Goal: Task Accomplishment & Management: Manage account settings

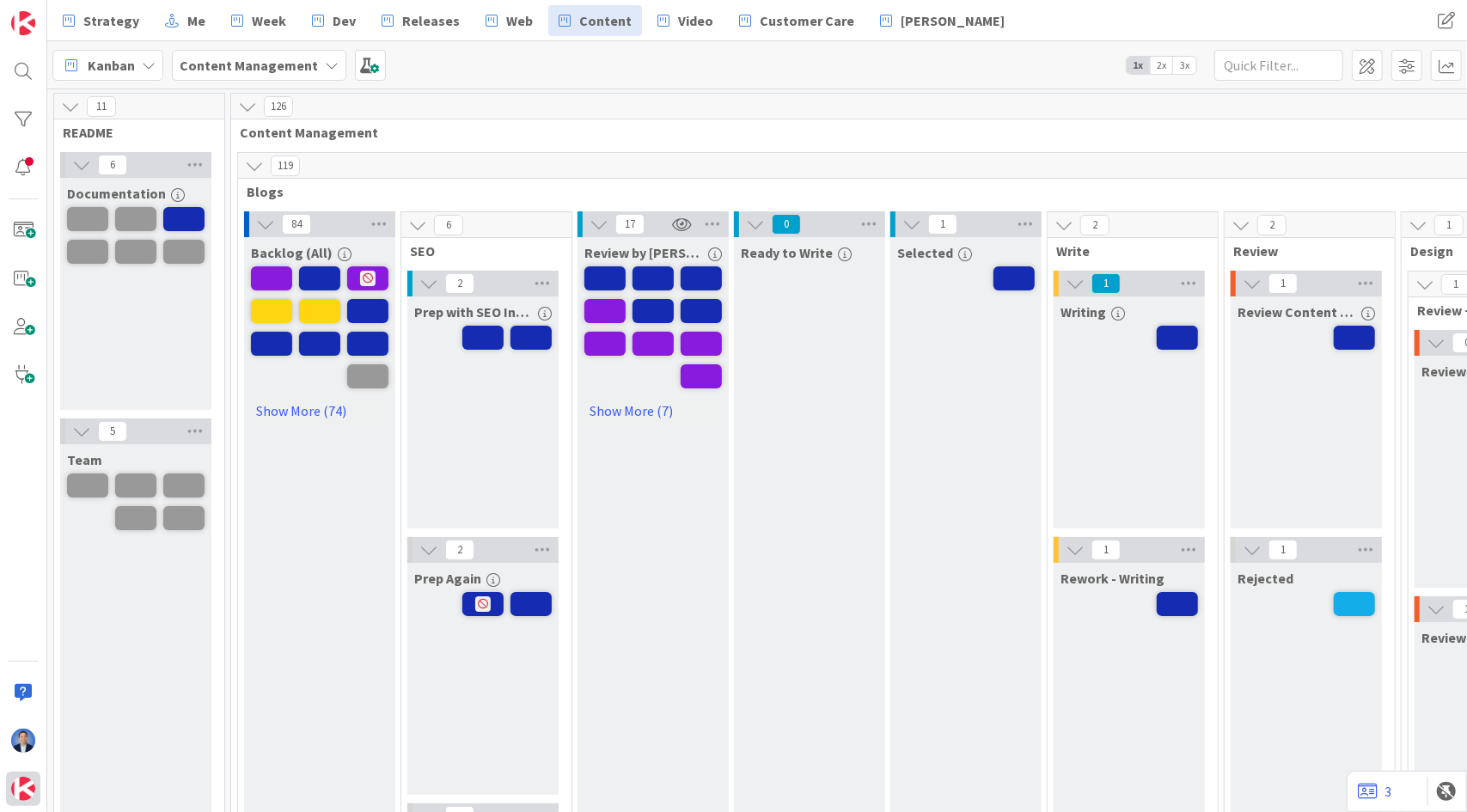
click at [18, 786] on img at bounding box center [23, 788] width 24 height 24
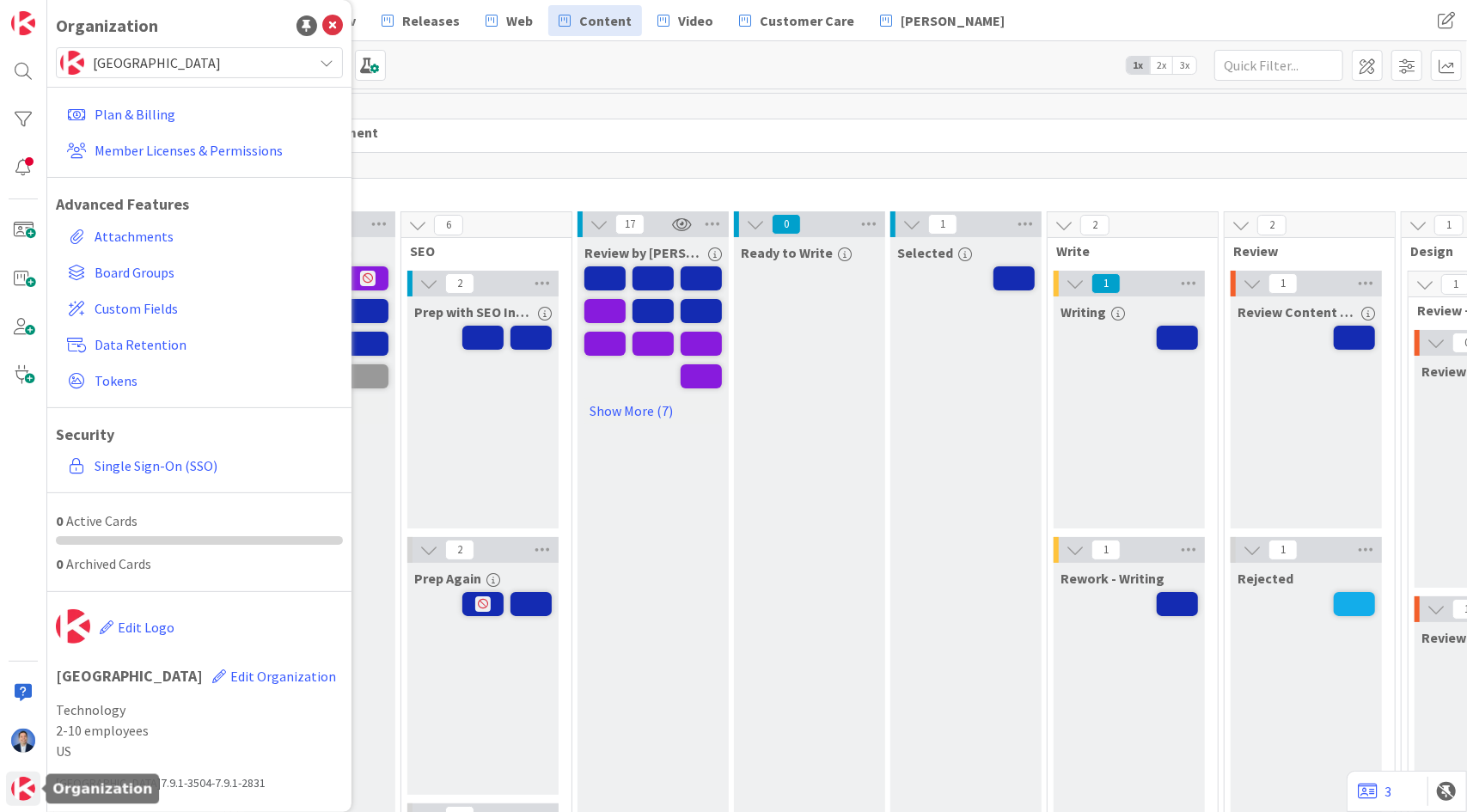
click at [246, 53] on span "[GEOGRAPHIC_DATA]" at bounding box center [199, 62] width 211 height 24
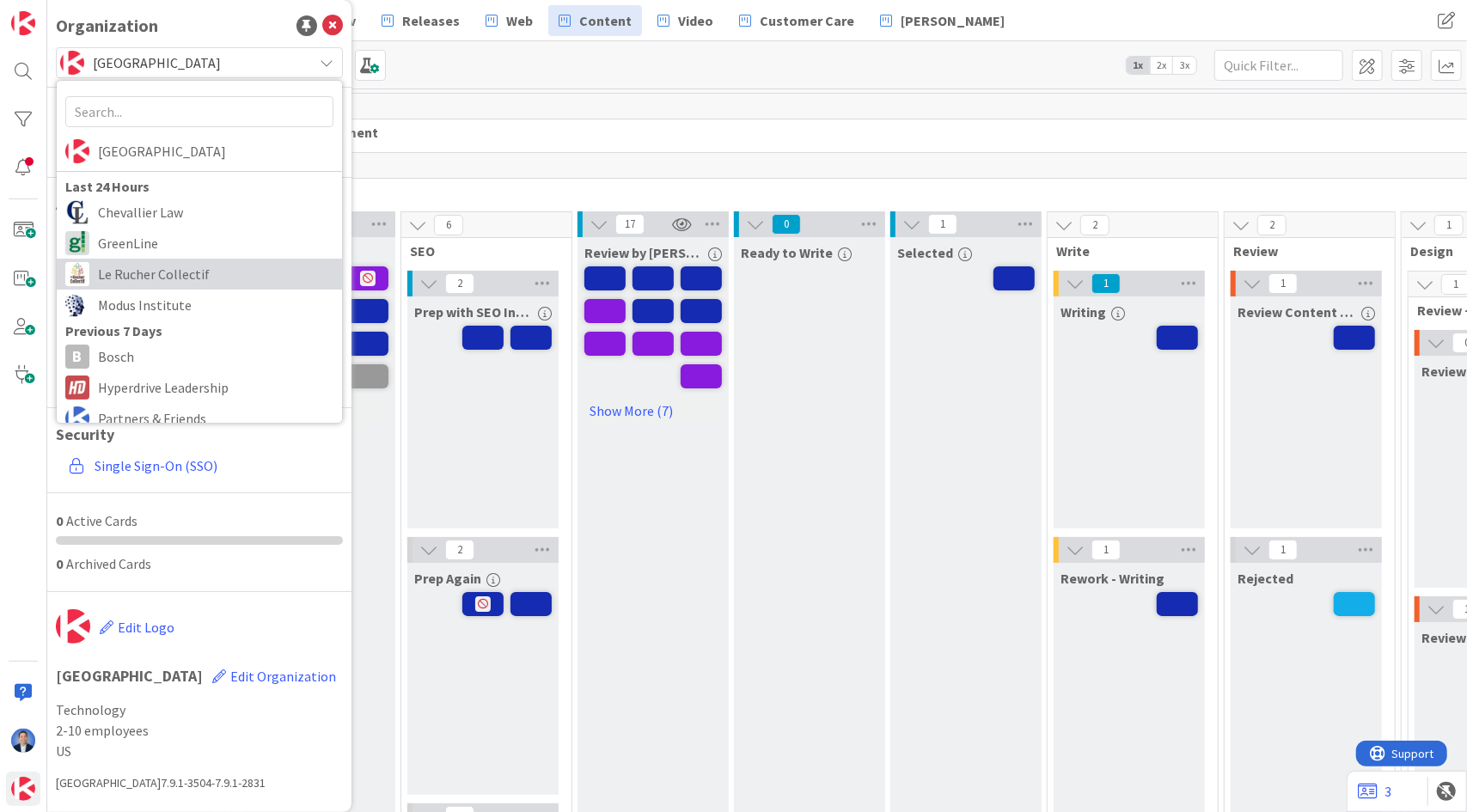
click at [198, 267] on span "Le Rucher Collectif" at bounding box center [215, 274] width 235 height 26
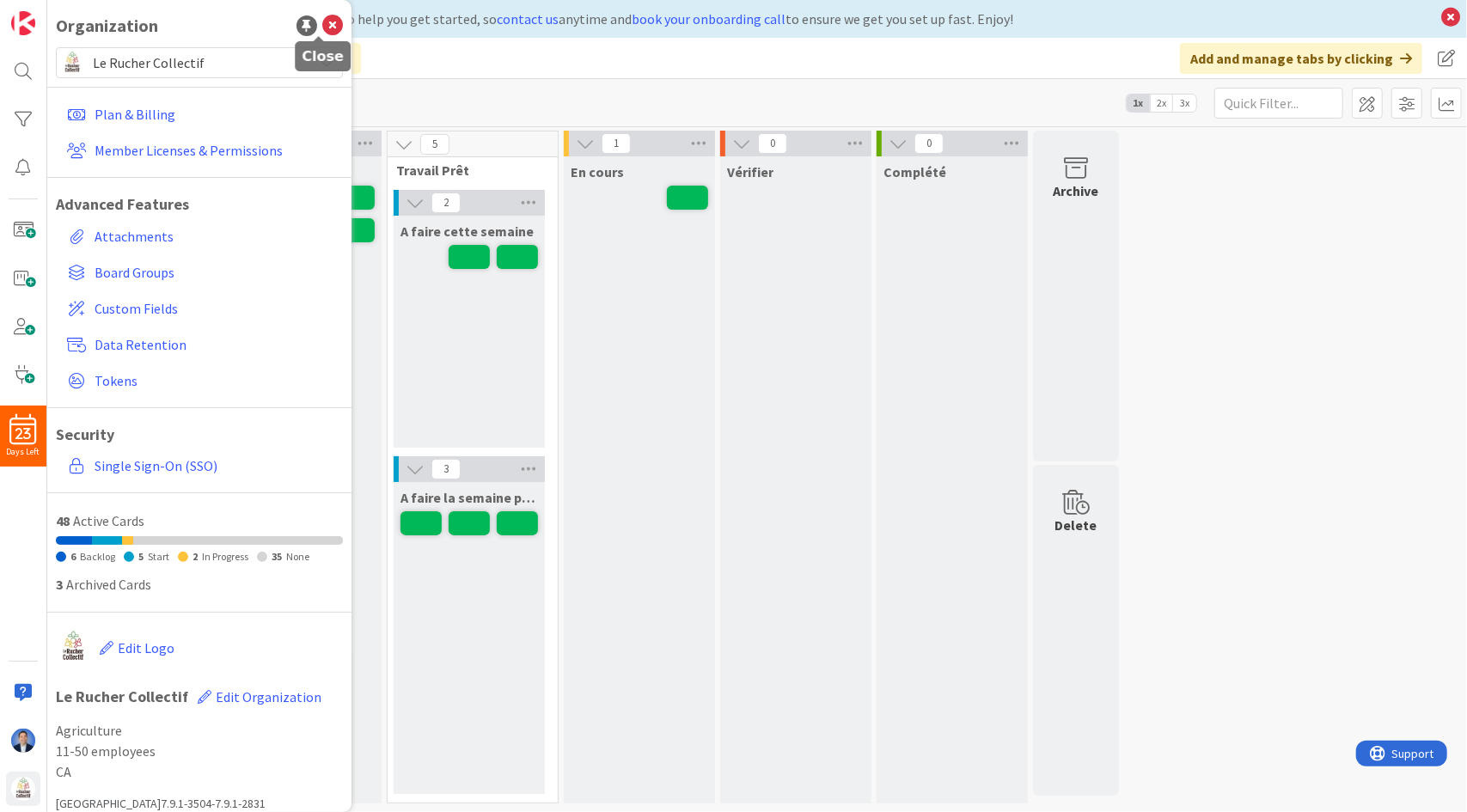
click at [324, 27] on icon at bounding box center [332, 25] width 20 height 20
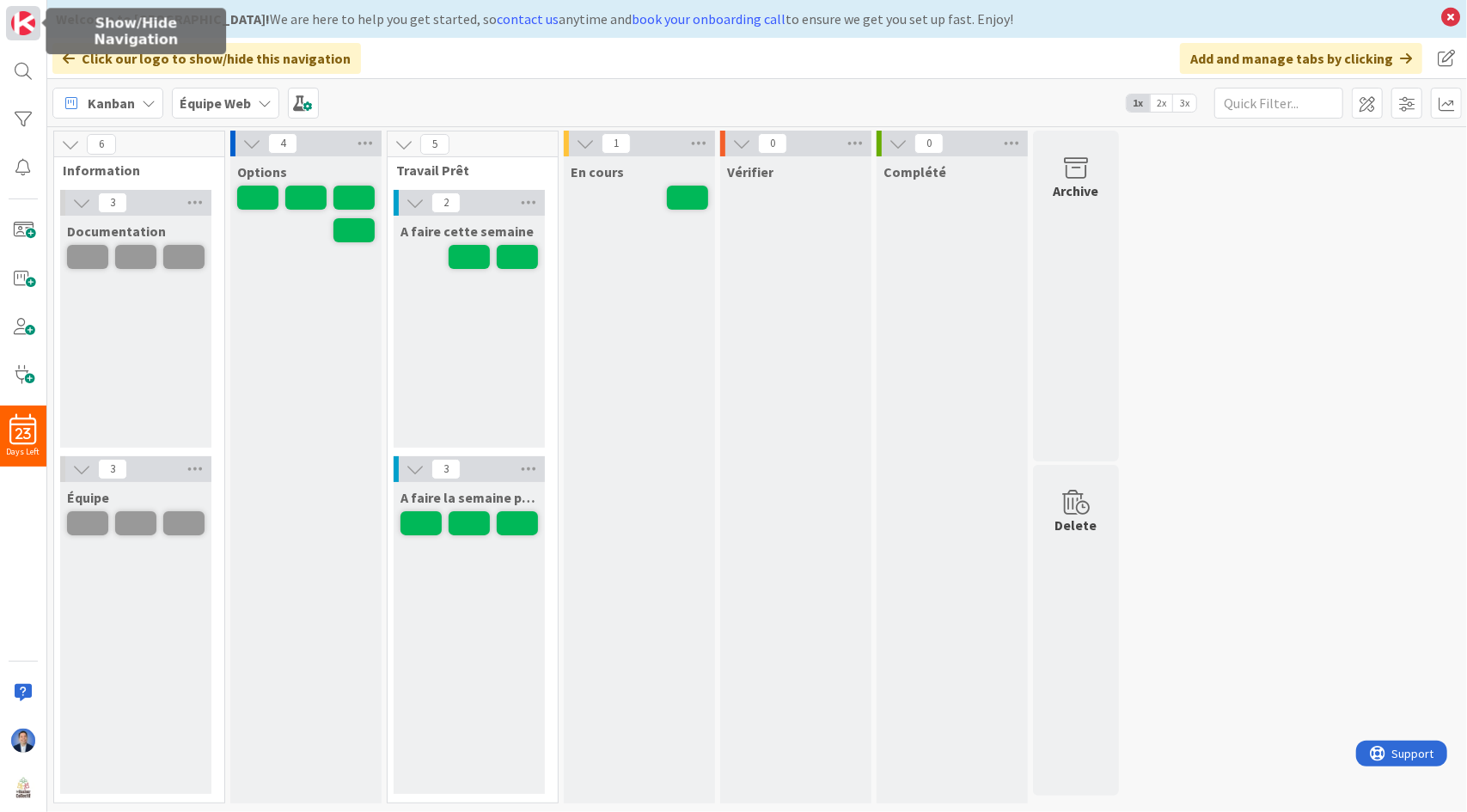
click at [23, 25] on img at bounding box center [23, 23] width 24 height 24
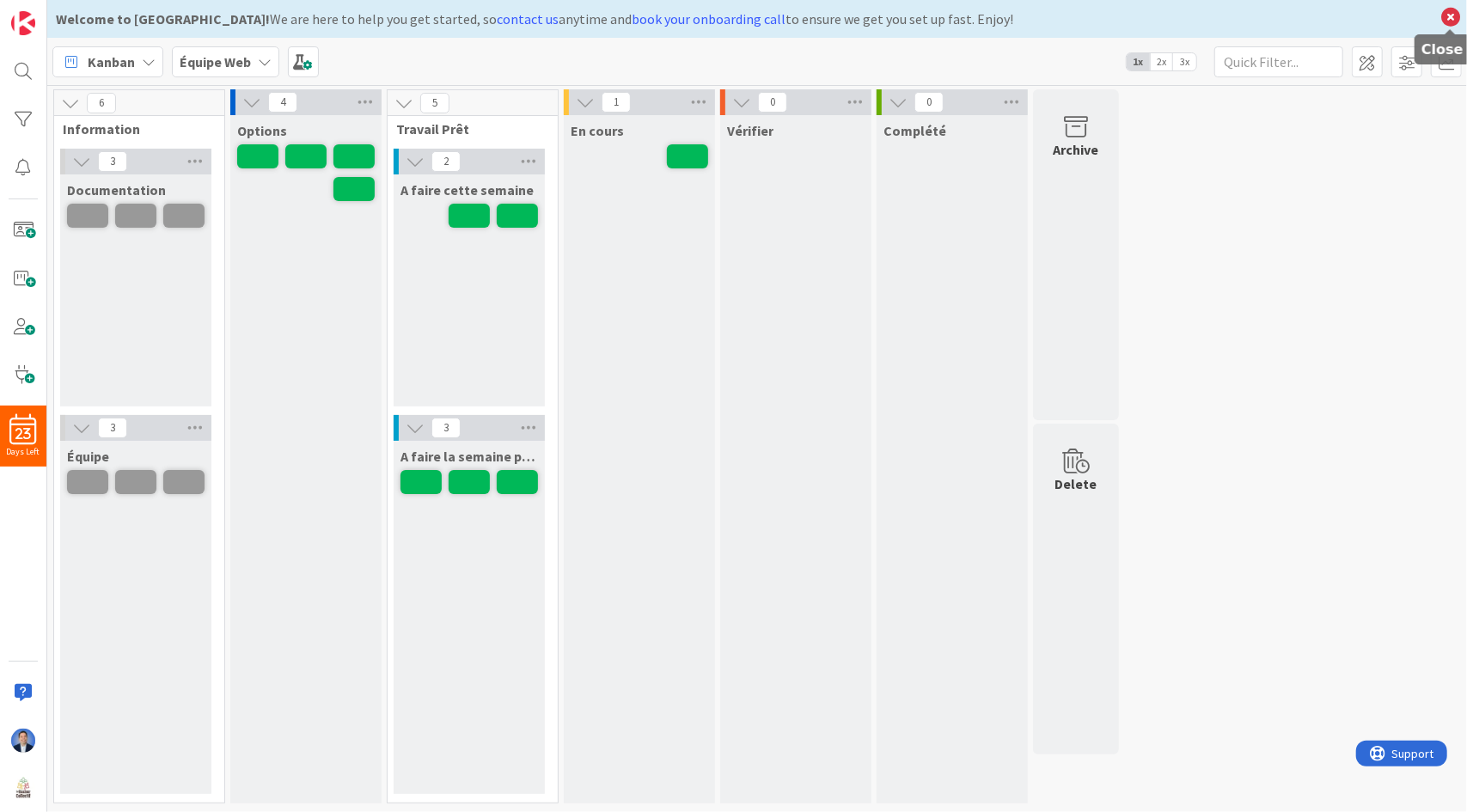
click at [1442, 12] on icon at bounding box center [1450, 16] width 22 height 24
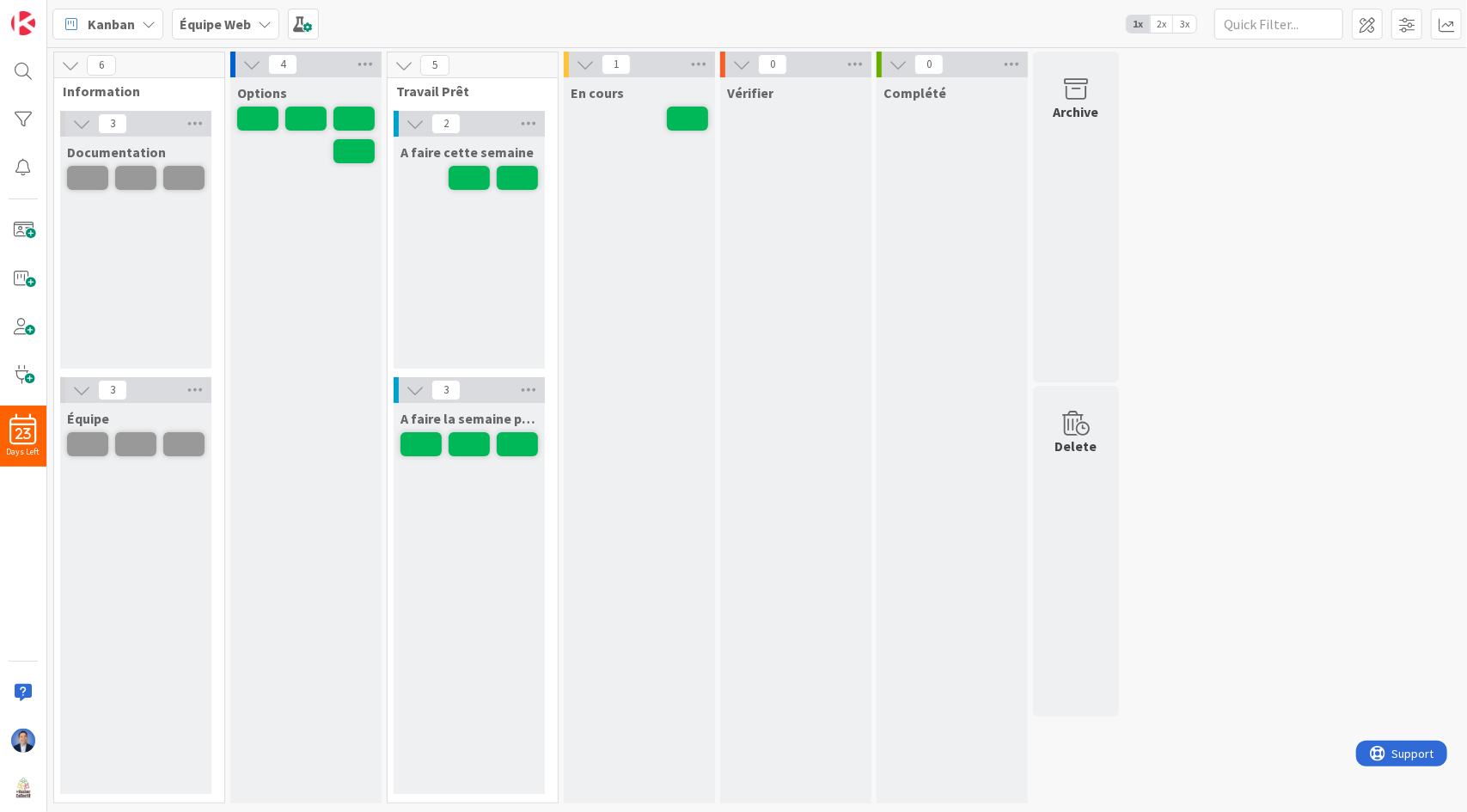
click at [1197, 24] on div "Kanban Équipe Web 1x 2x 3x" at bounding box center [757, 23] width 1419 height 47
click at [1184, 24] on span "3x" at bounding box center [1185, 24] width 23 height 17
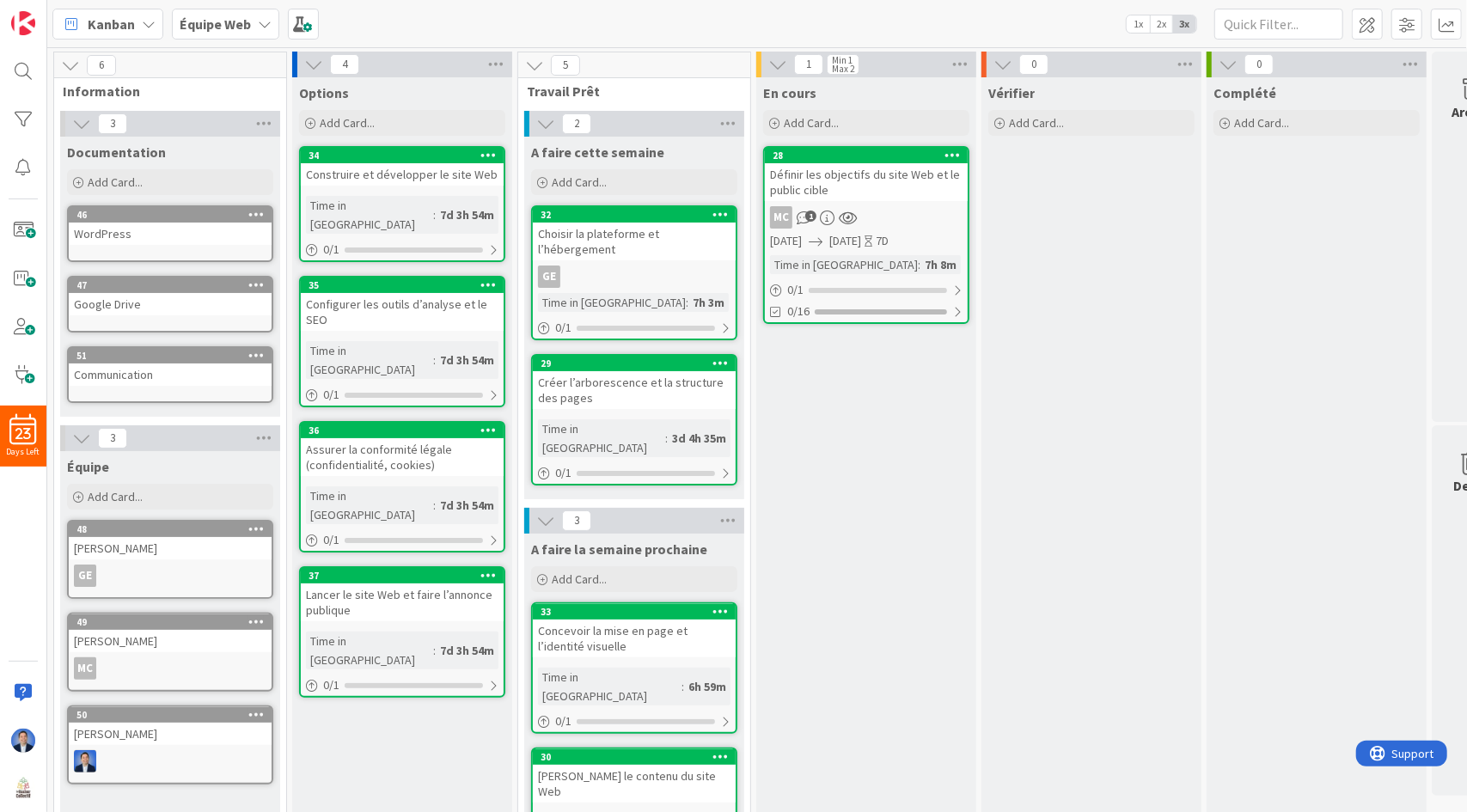
click at [1185, 27] on span "3x" at bounding box center [1185, 24] width 23 height 17
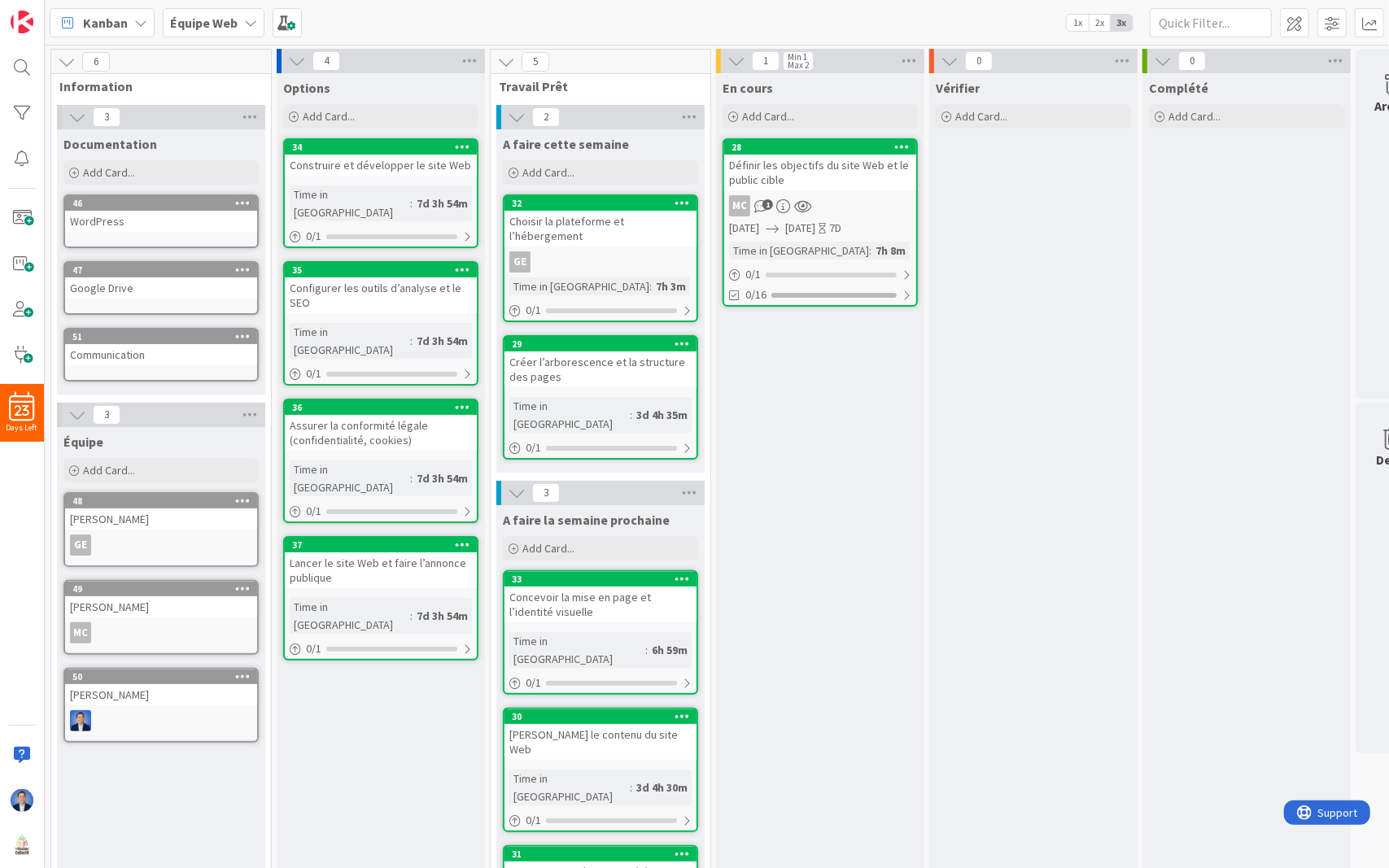
click at [854, 186] on div "Définir les objectifs du site Web et le public cible" at bounding box center [819, 172] width 192 height 35
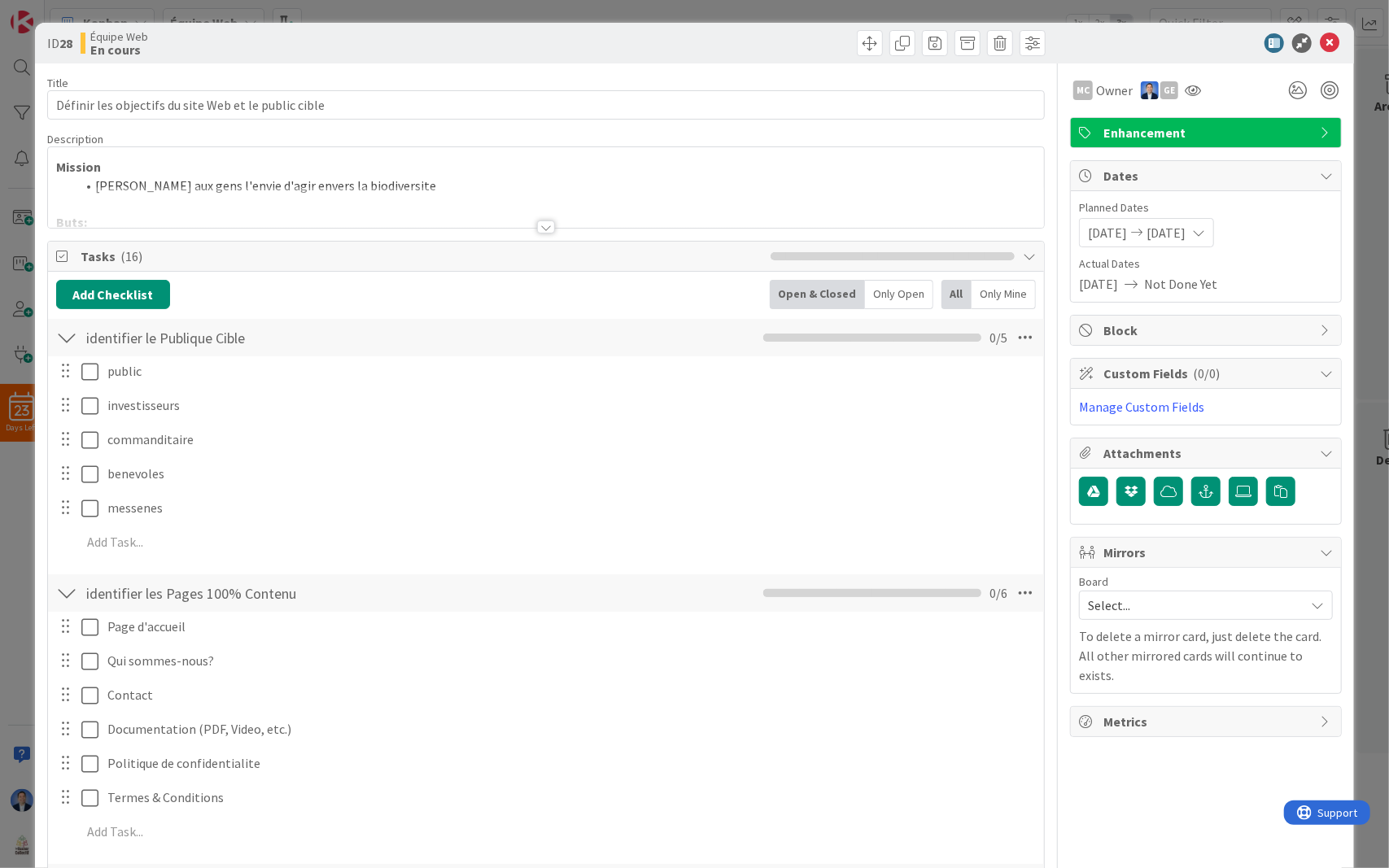
click at [558, 186] on div at bounding box center [546, 207] width 996 height 42
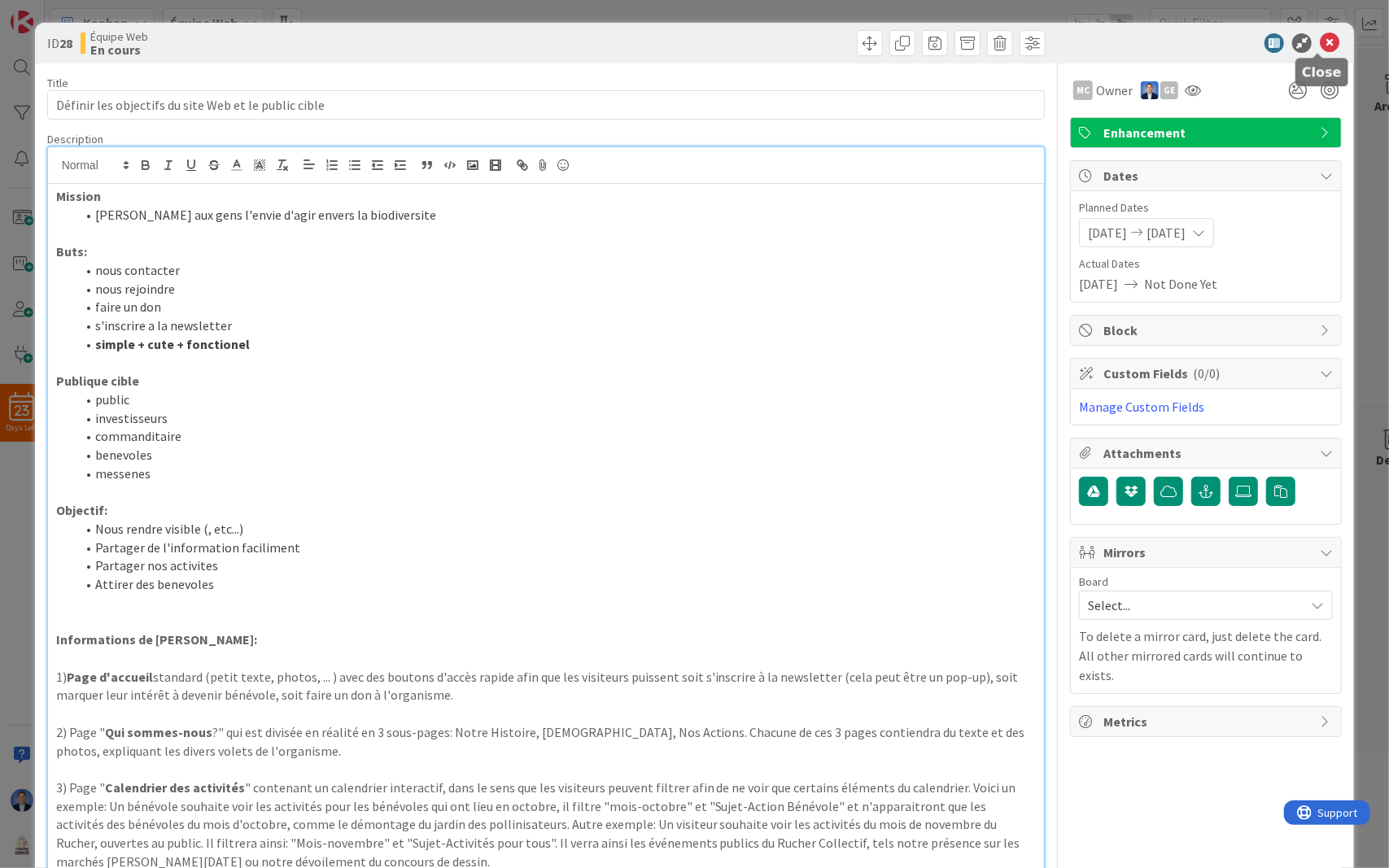
click at [1321, 47] on icon at bounding box center [1329, 43] width 19 height 19
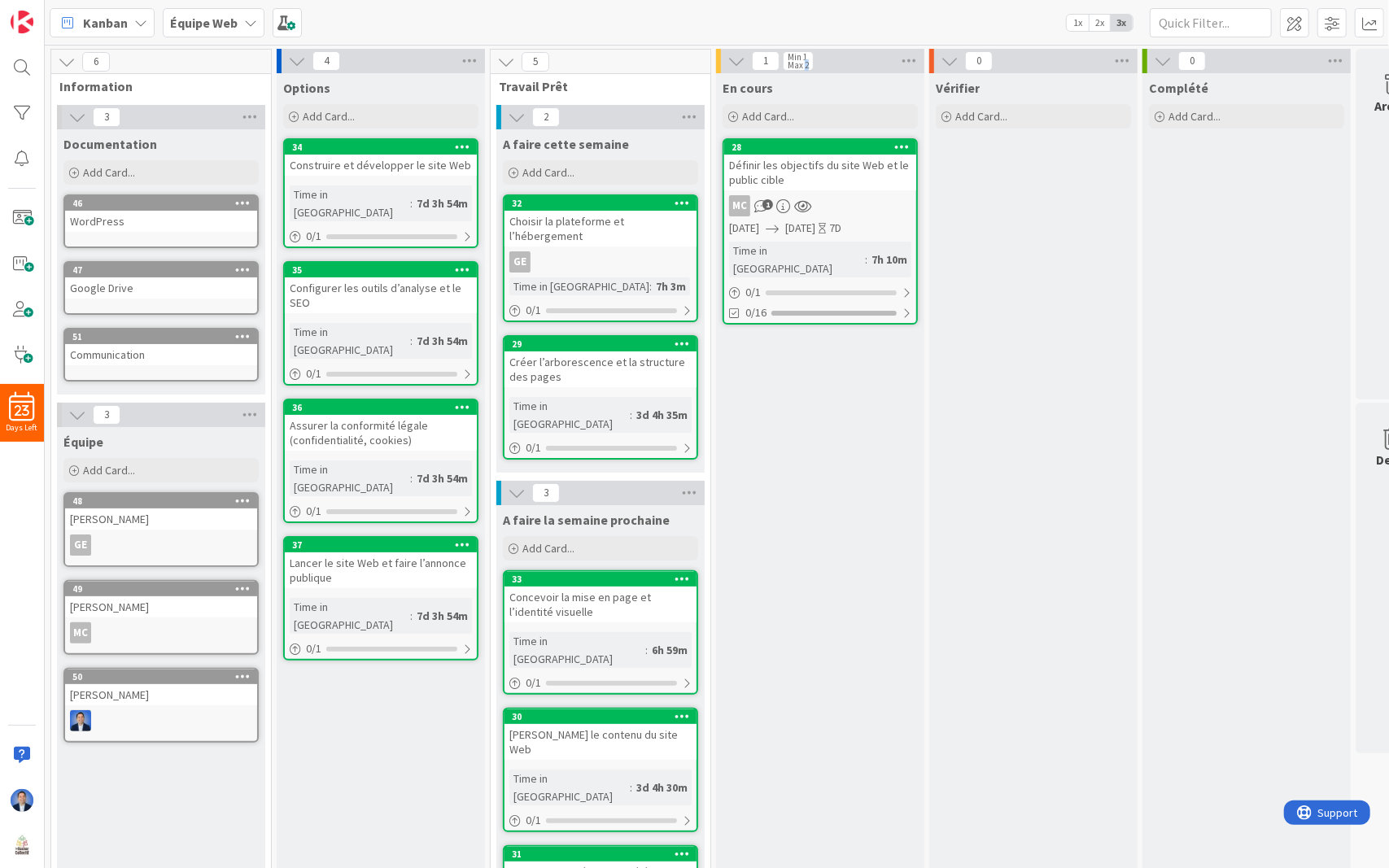
click at [807, 65] on div "Max 2" at bounding box center [797, 65] width 21 height 8
click at [864, 191] on link "28 Définir les objectifs du site Web et le public cible MC 1 08/11/2025 08/18/2…" at bounding box center [820, 231] width 195 height 186
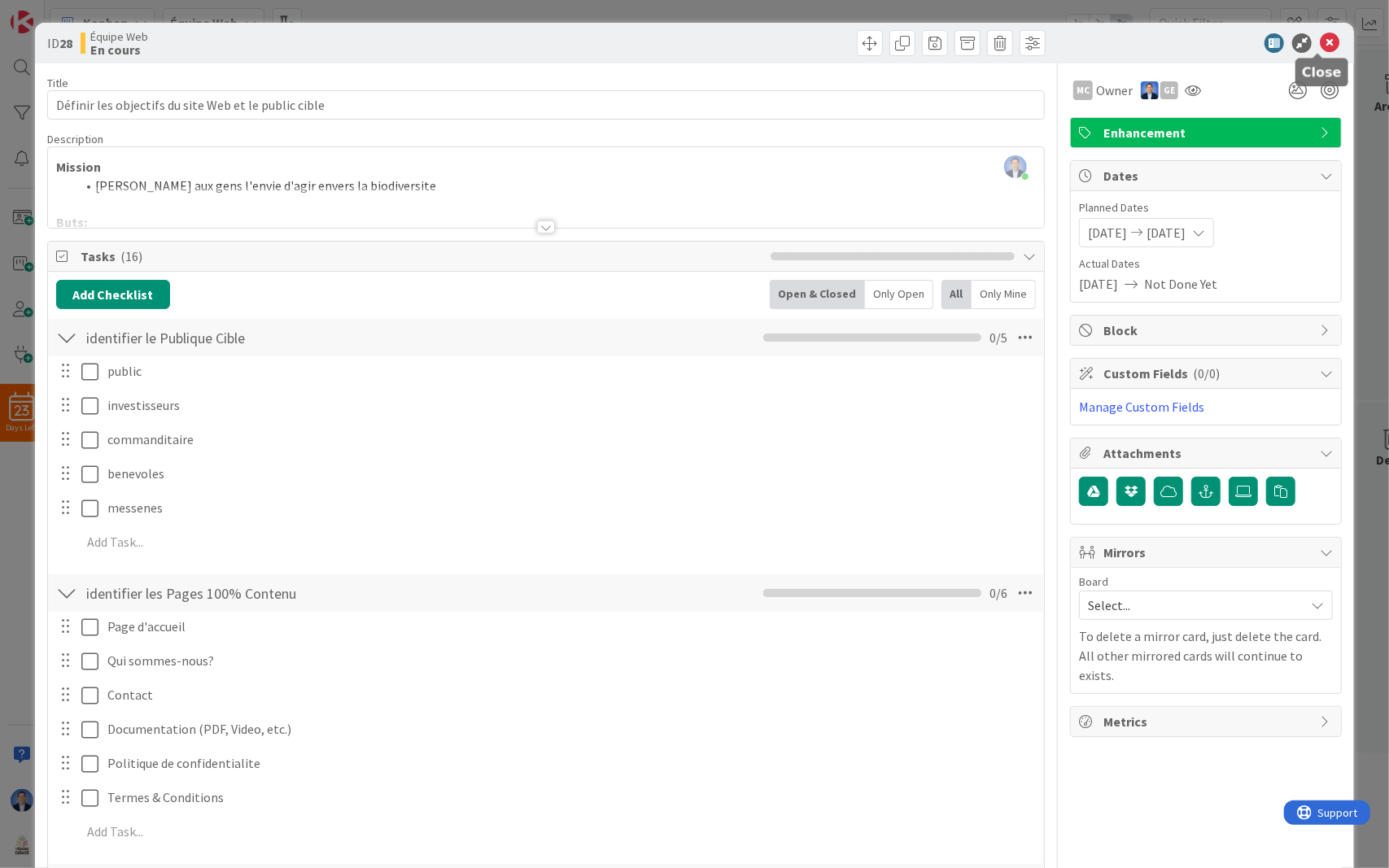
click at [1320, 44] on icon at bounding box center [1329, 43] width 19 height 19
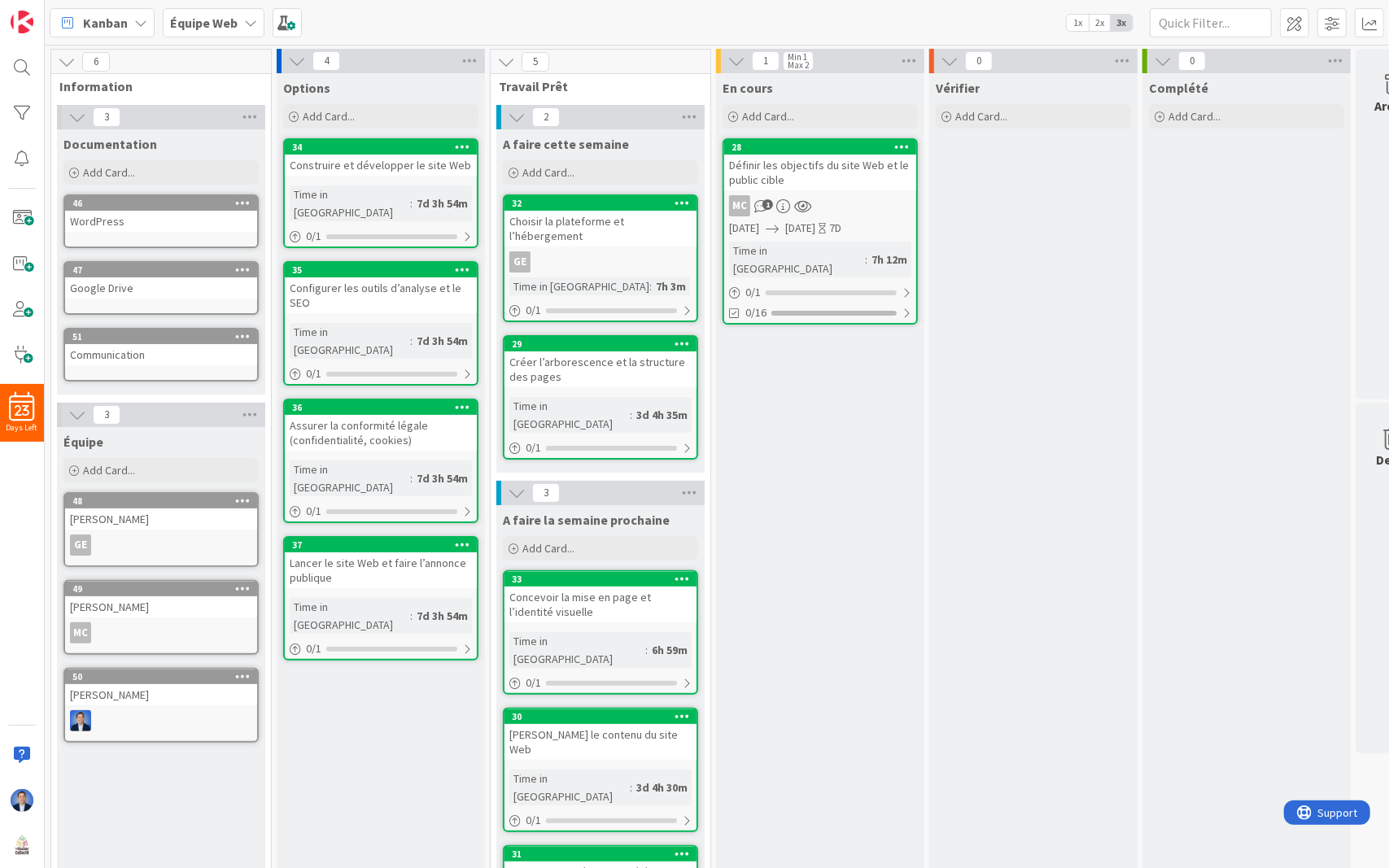
click at [229, 22] on b "Équipe Web" at bounding box center [204, 23] width 67 height 16
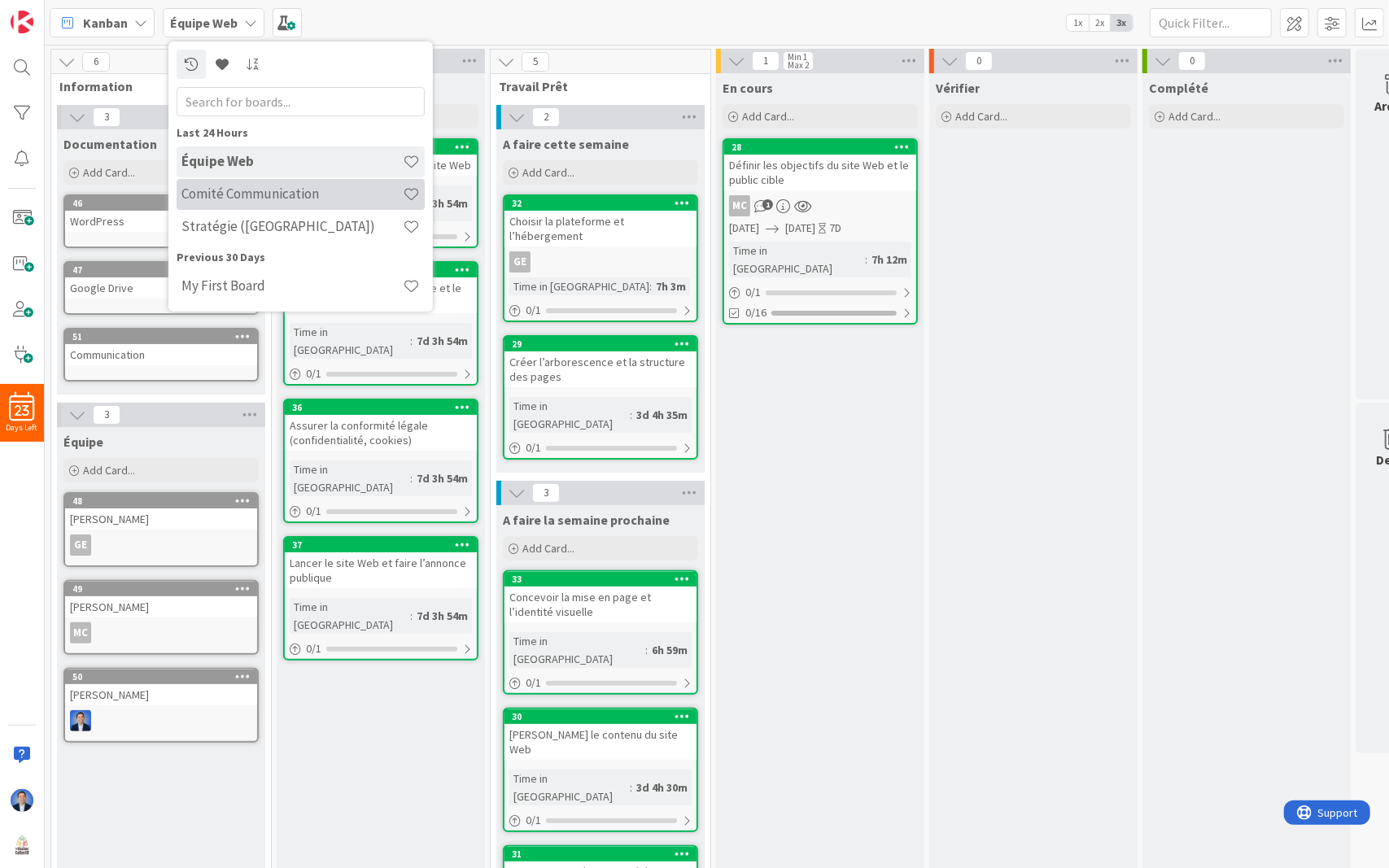
click at [272, 205] on div "Comité Communication" at bounding box center [300, 195] width 248 height 31
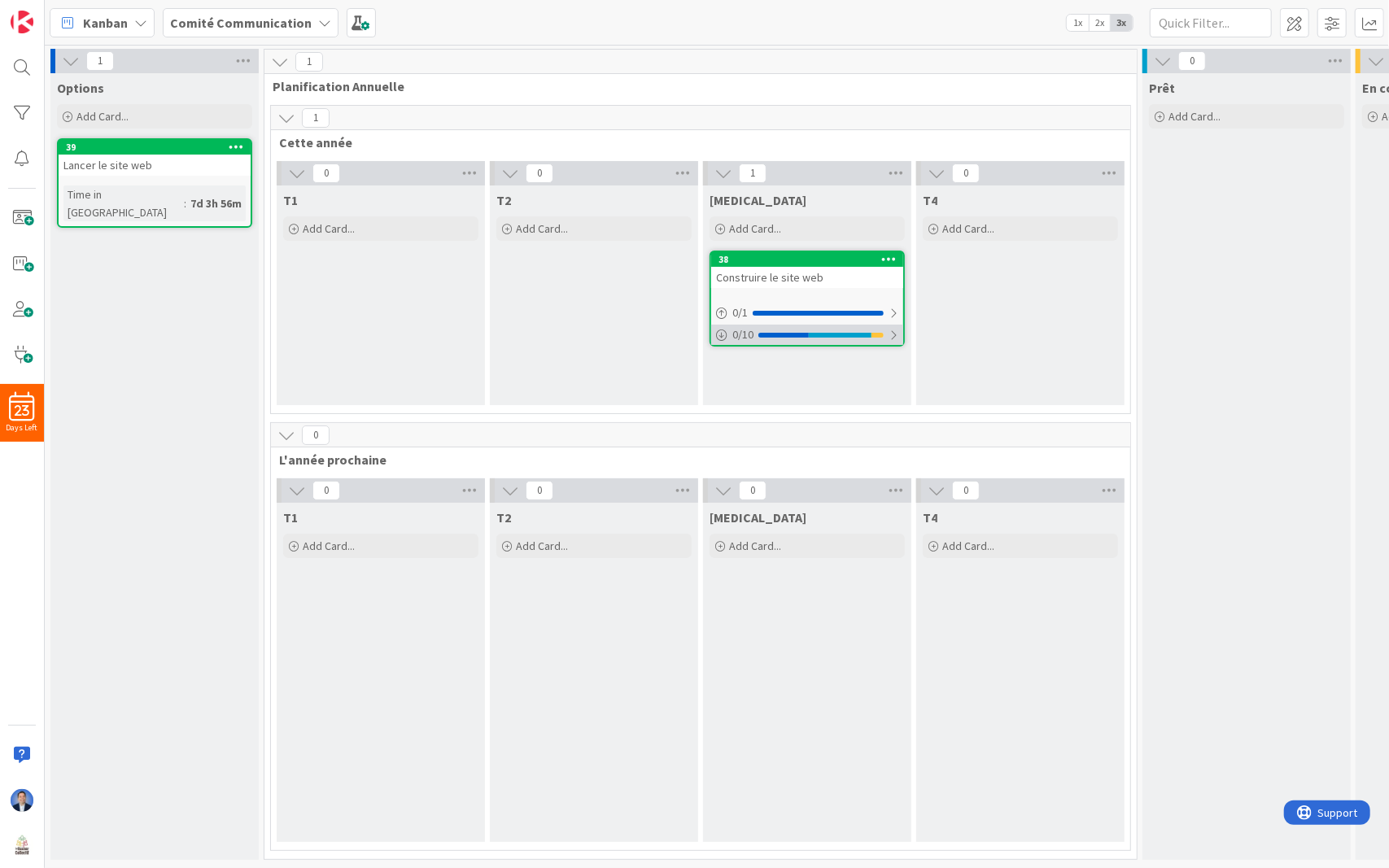
click at [854, 334] on div at bounding box center [840, 334] width 63 height 5
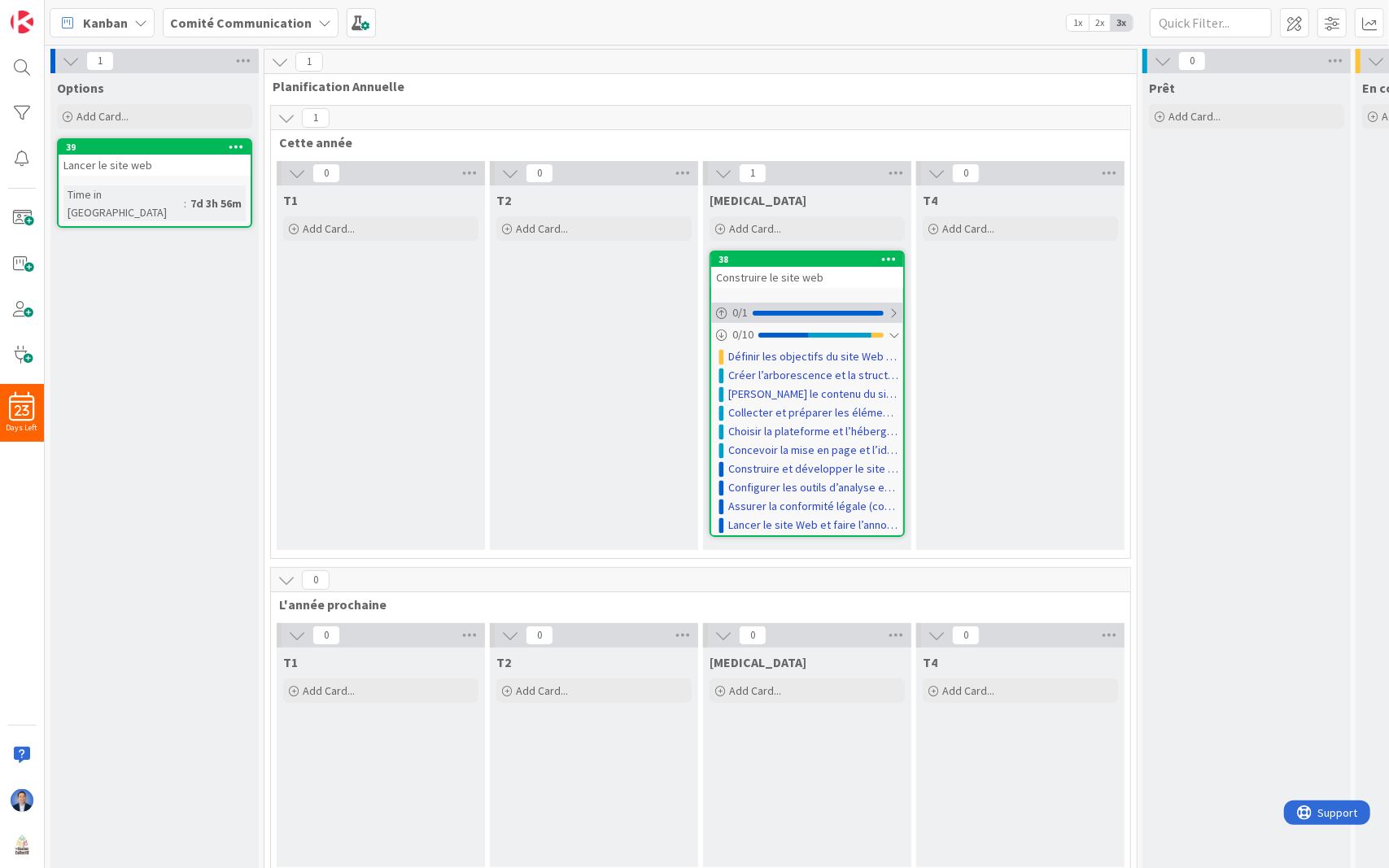
click at [820, 306] on div "0 / 1" at bounding box center [806, 313] width 192 height 20
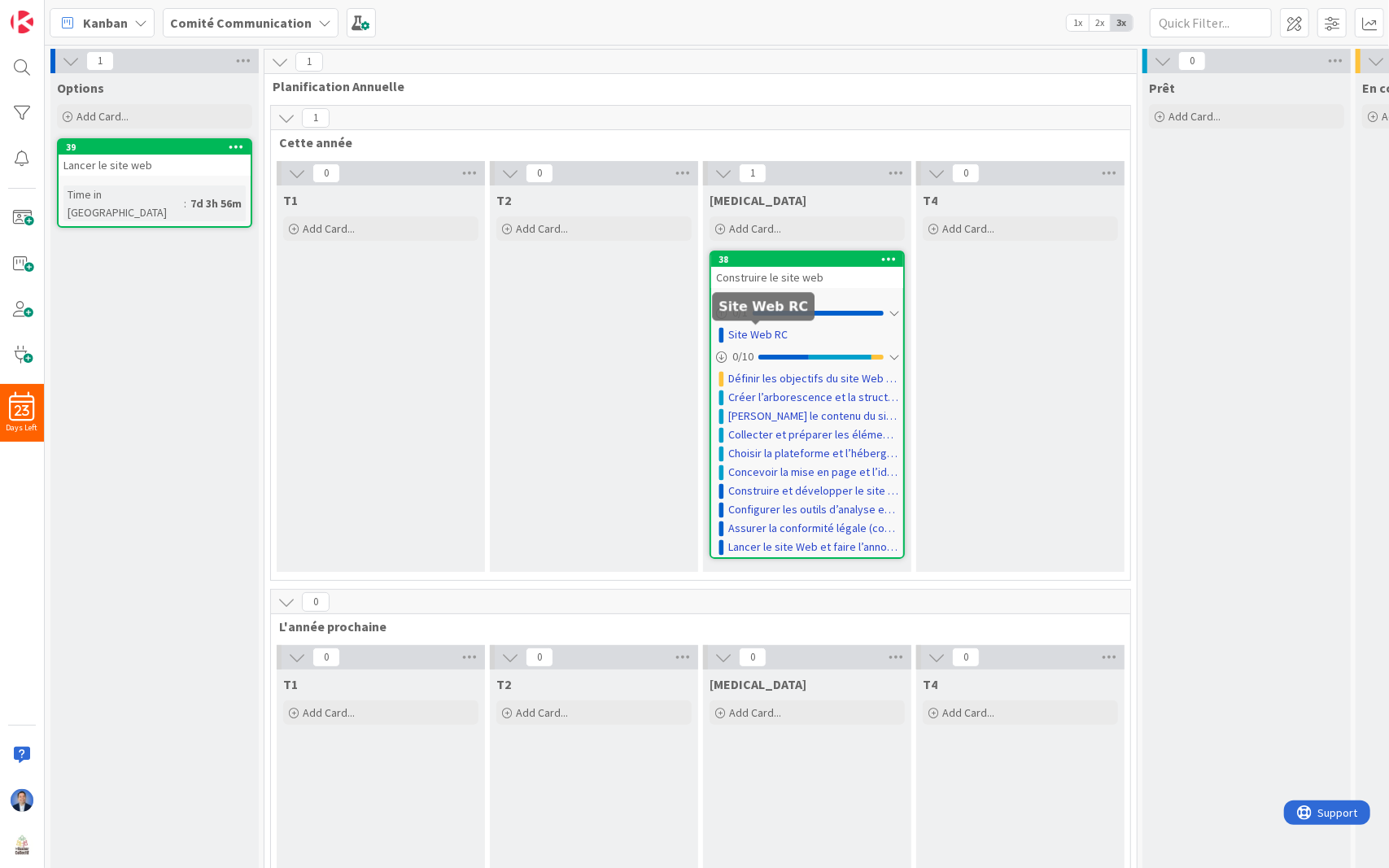
click at [744, 332] on link "Site Web RC" at bounding box center [757, 334] width 59 height 17
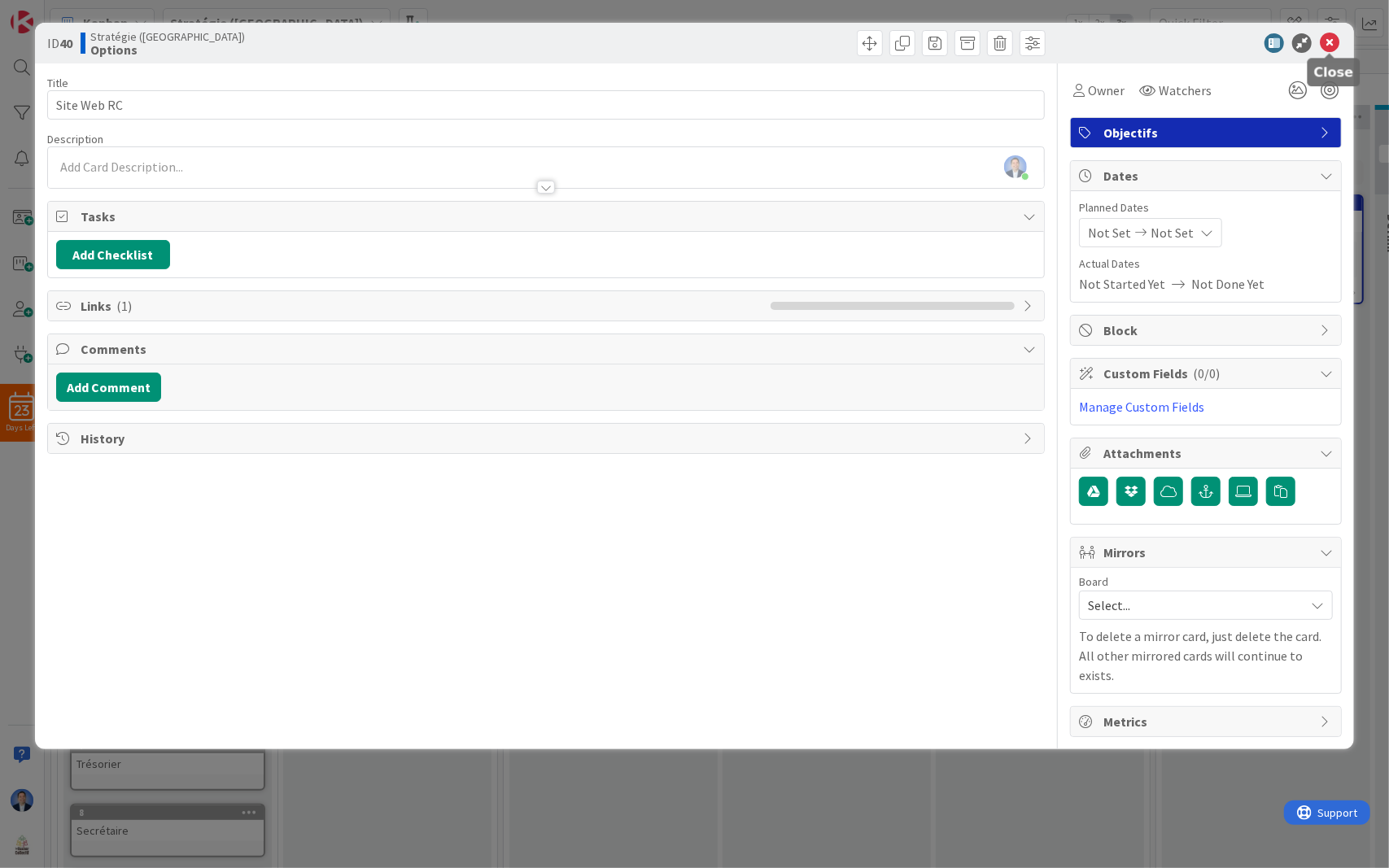
click at [1329, 42] on icon at bounding box center [1329, 43] width 19 height 19
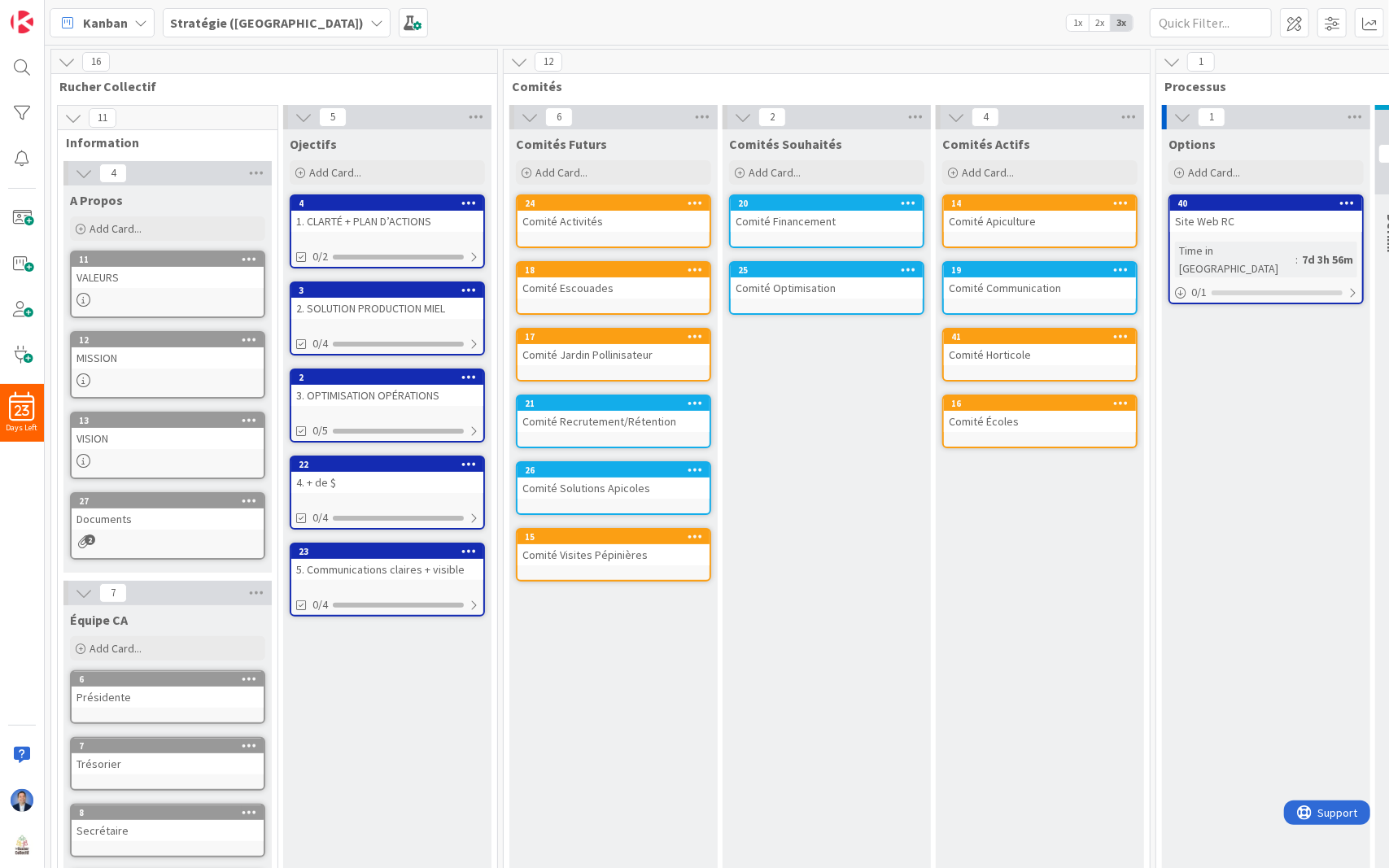
click at [1084, 25] on span "1x" at bounding box center [1077, 23] width 22 height 16
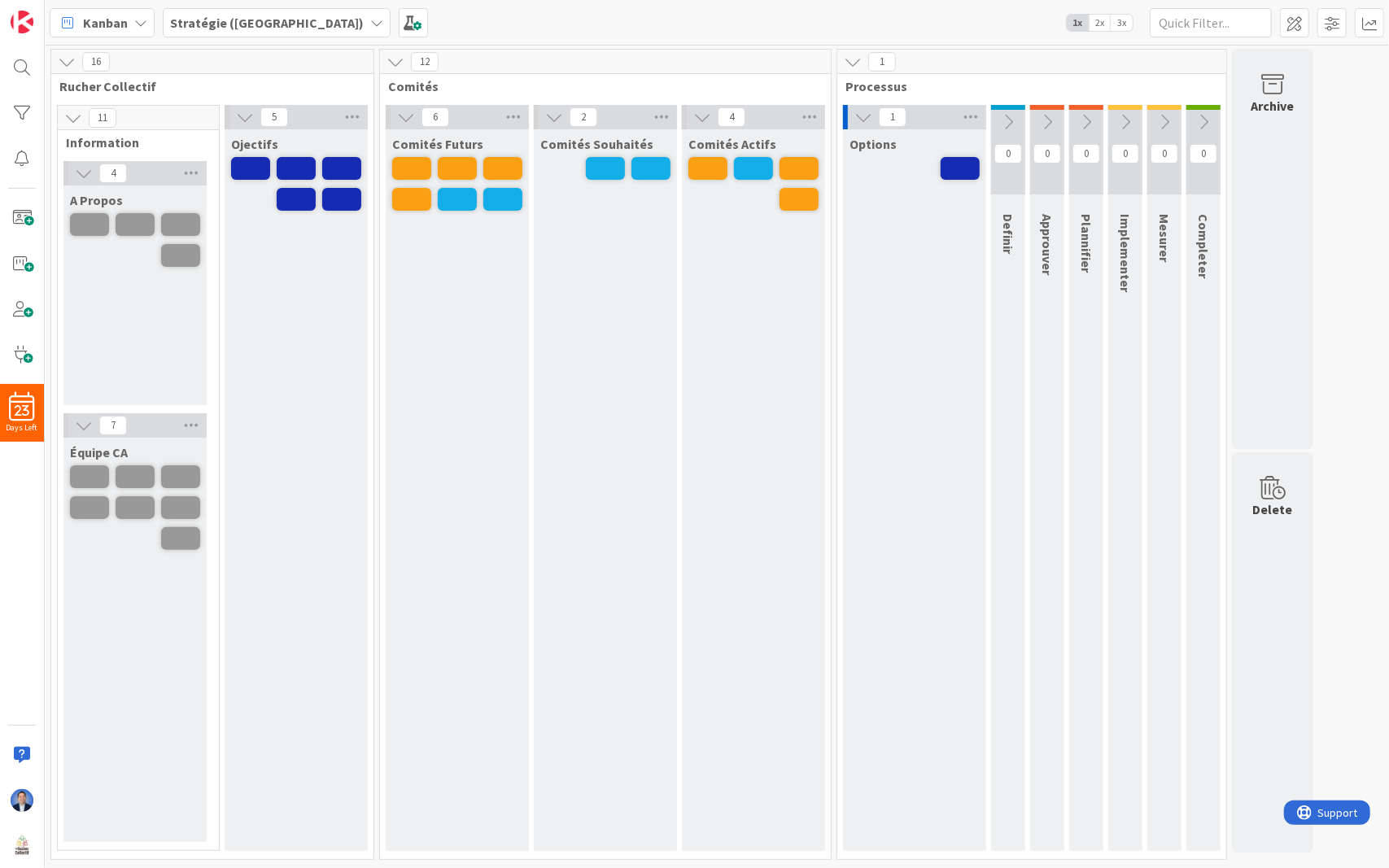
click at [1129, 24] on span "3x" at bounding box center [1122, 23] width 22 height 16
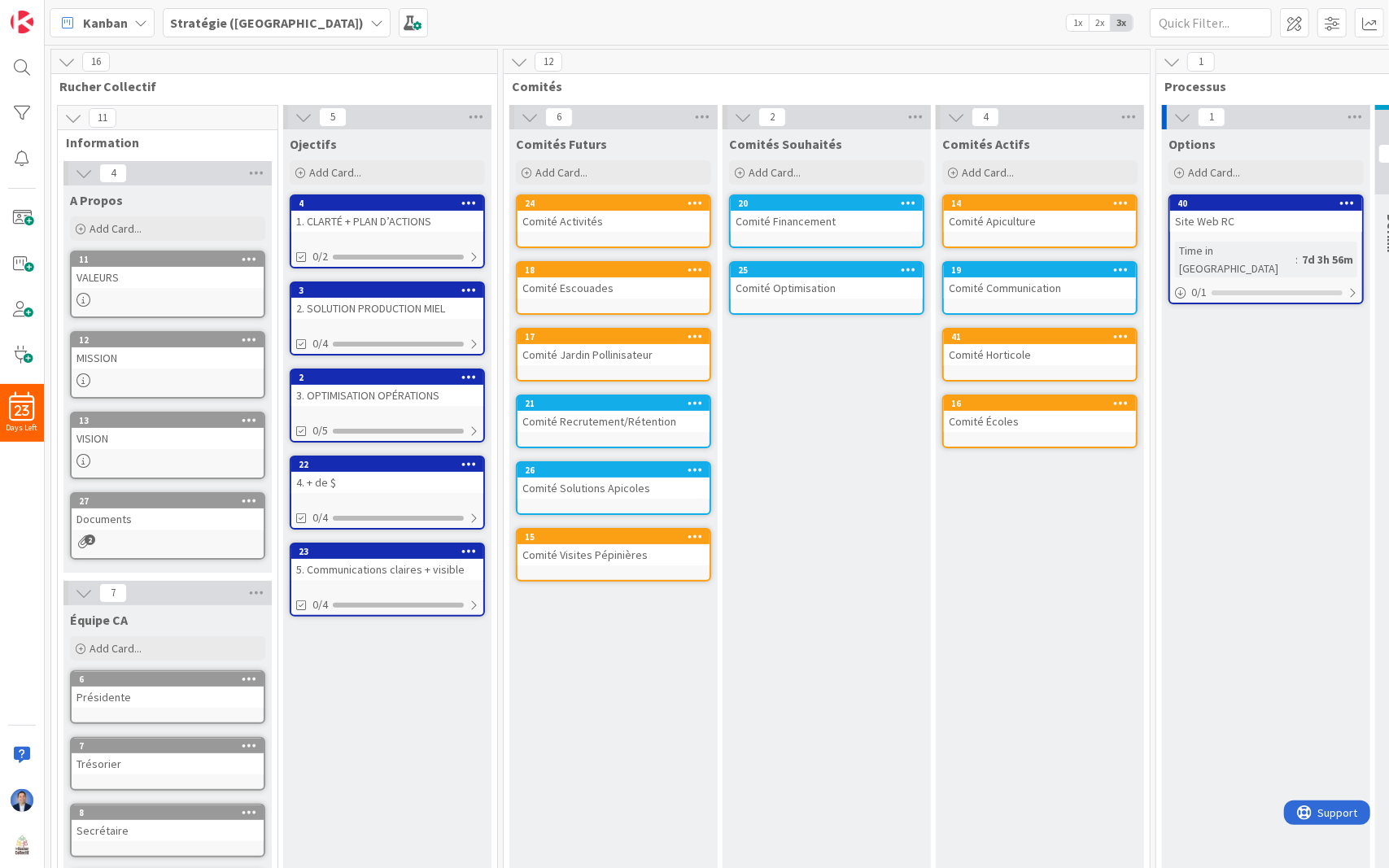
click at [68, 57] on icon at bounding box center [67, 62] width 18 height 18
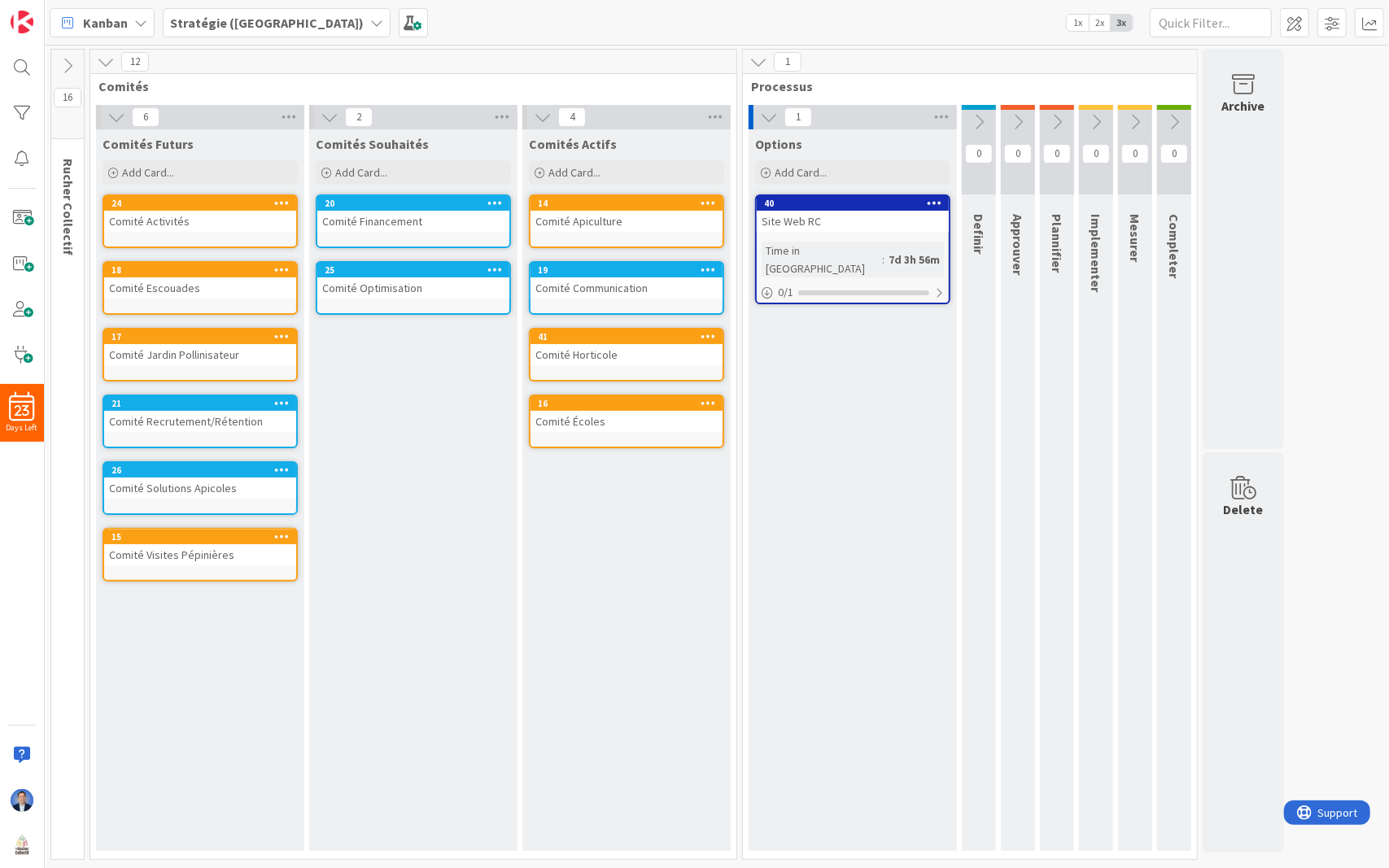
click at [68, 57] on icon at bounding box center [67, 66] width 18 height 18
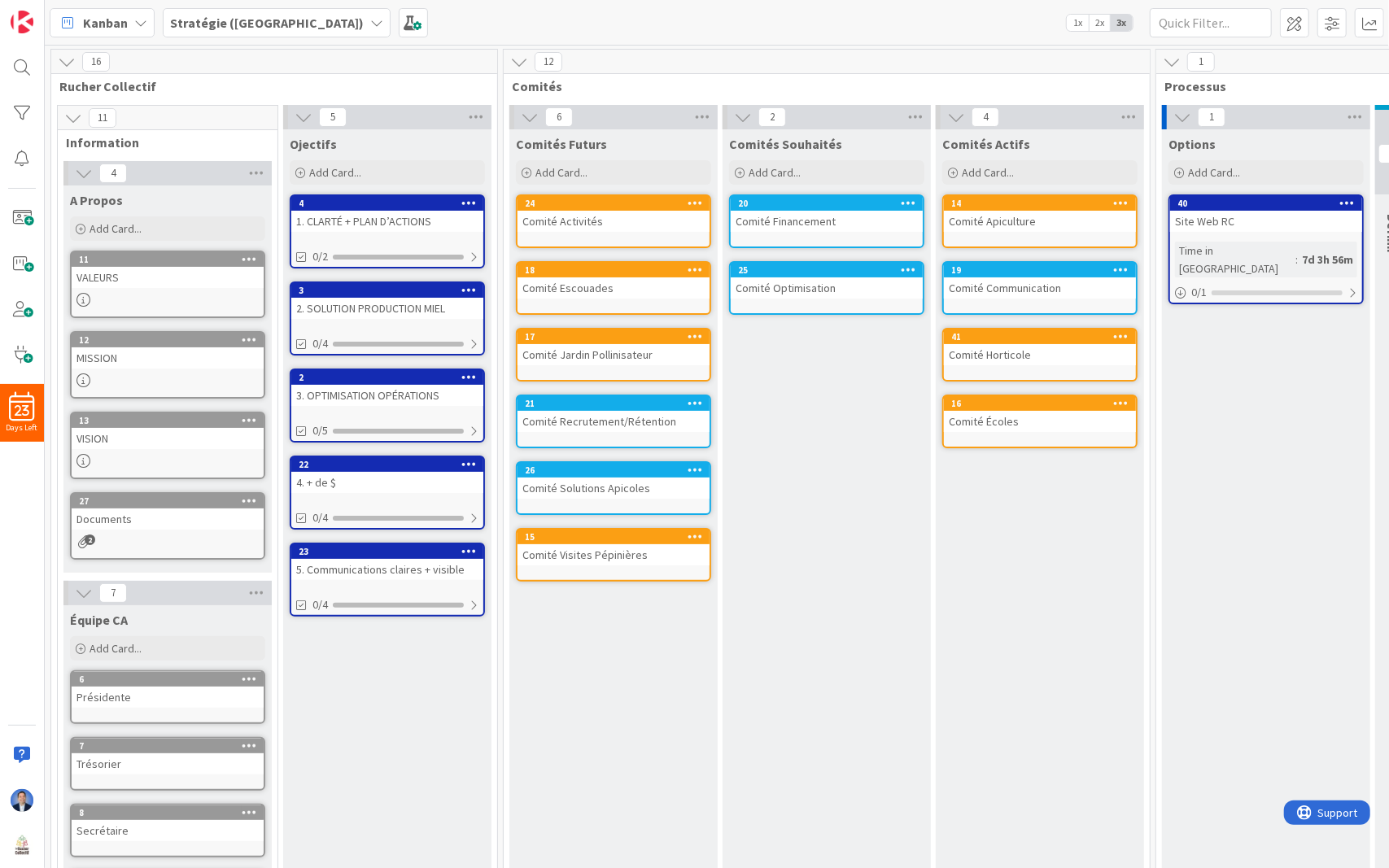
click at [68, 57] on icon at bounding box center [67, 62] width 18 height 18
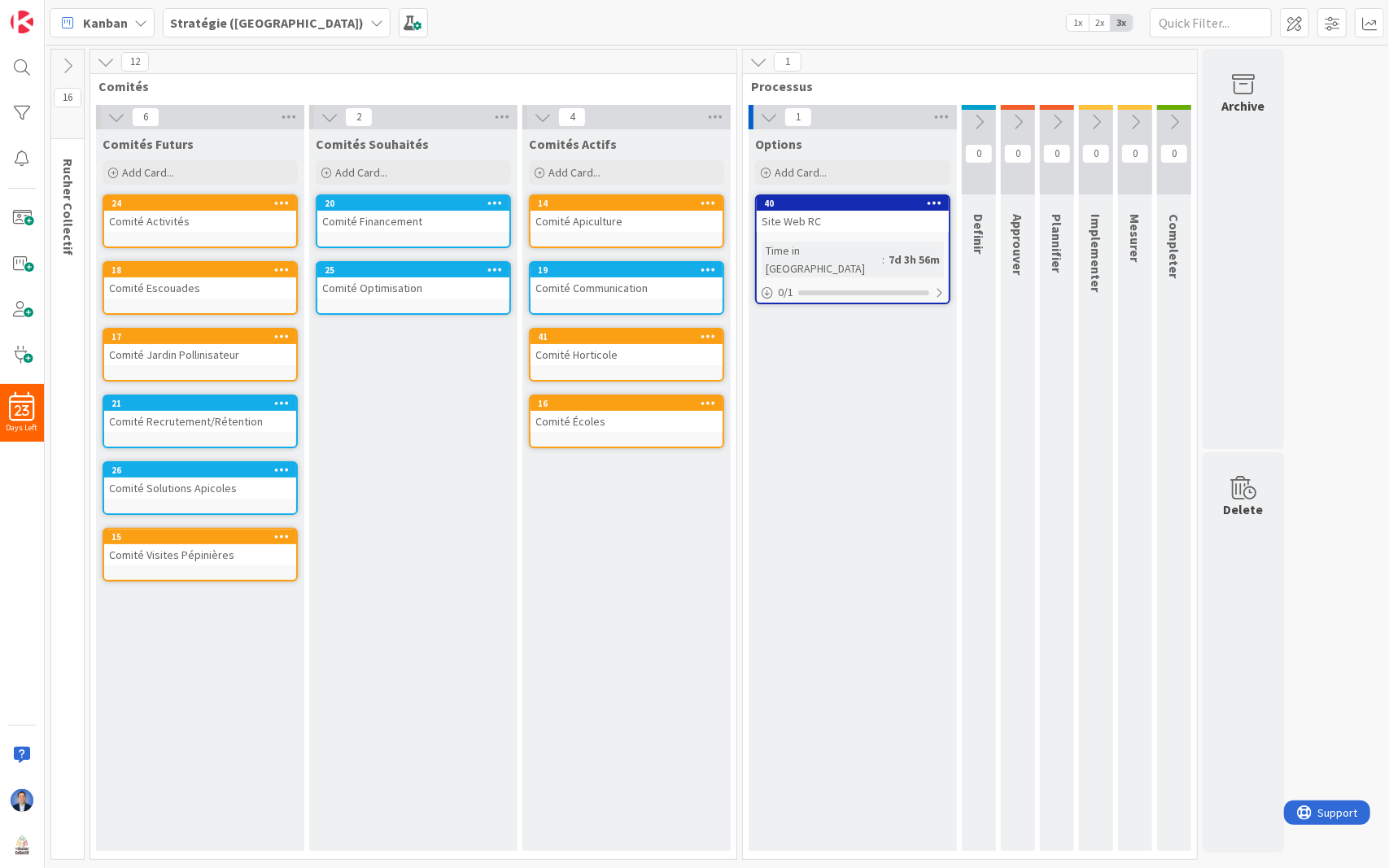
click at [107, 60] on icon at bounding box center [105, 62] width 18 height 18
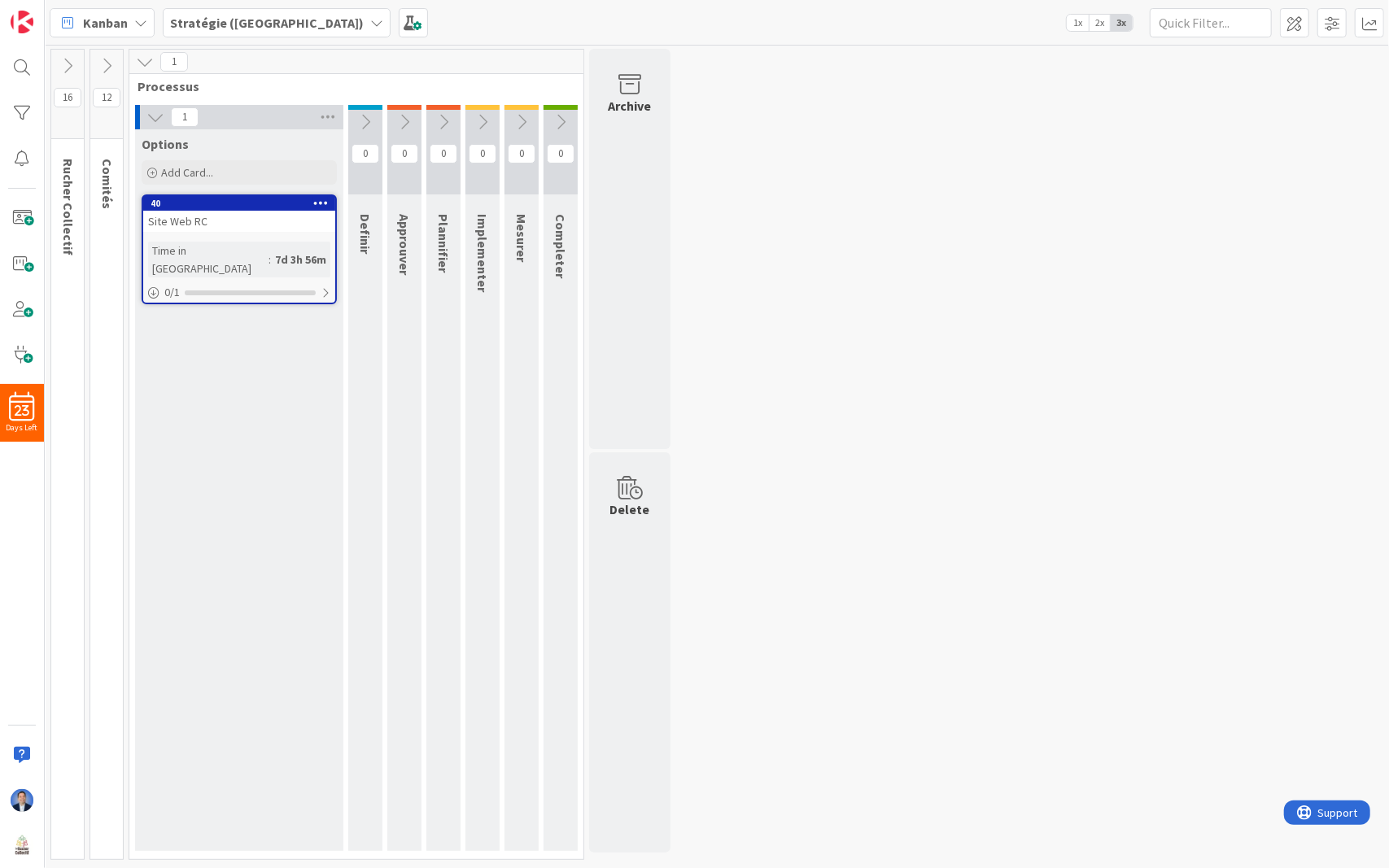
click at [369, 114] on icon at bounding box center [365, 122] width 18 height 18
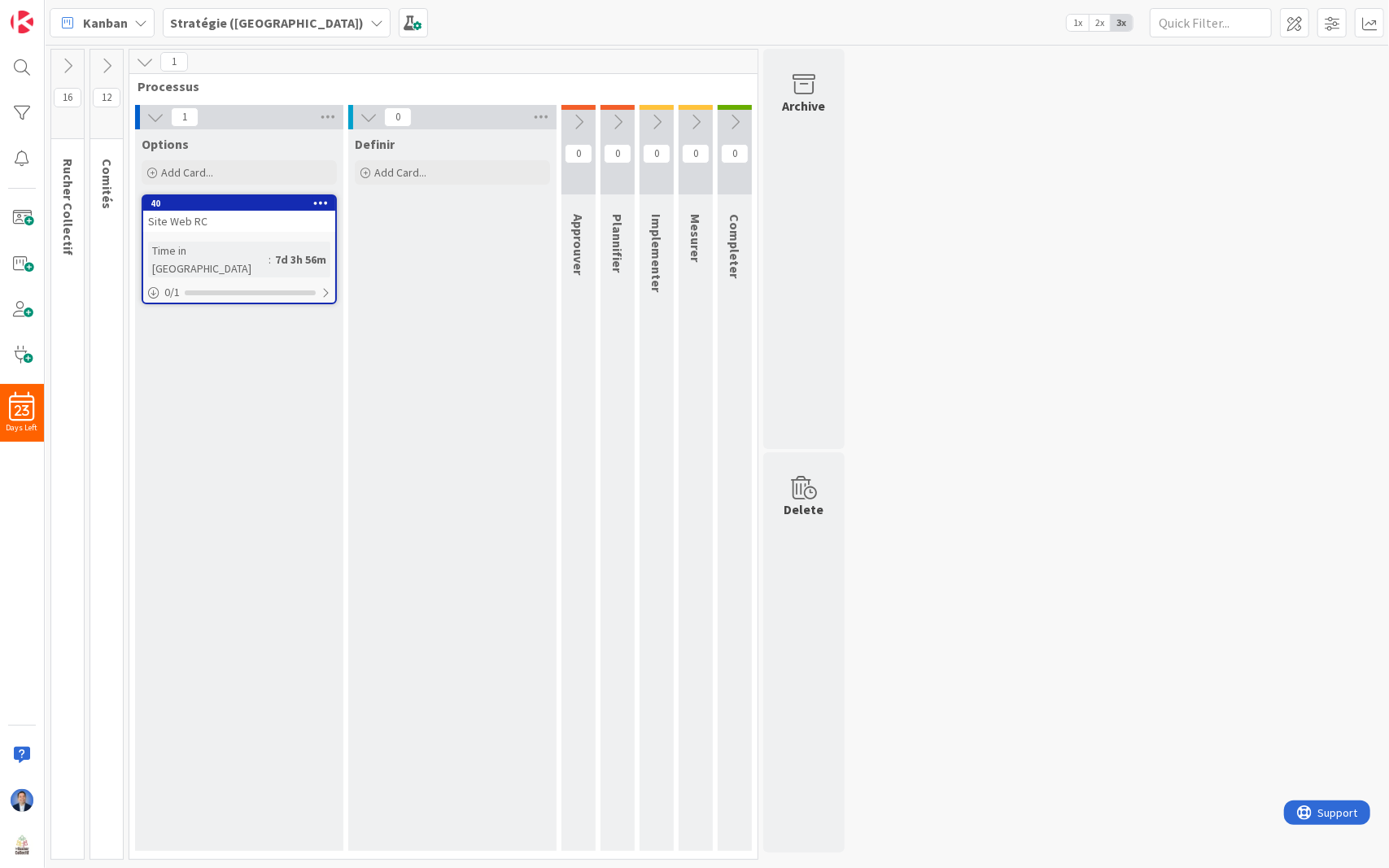
click at [580, 114] on icon at bounding box center [578, 122] width 18 height 18
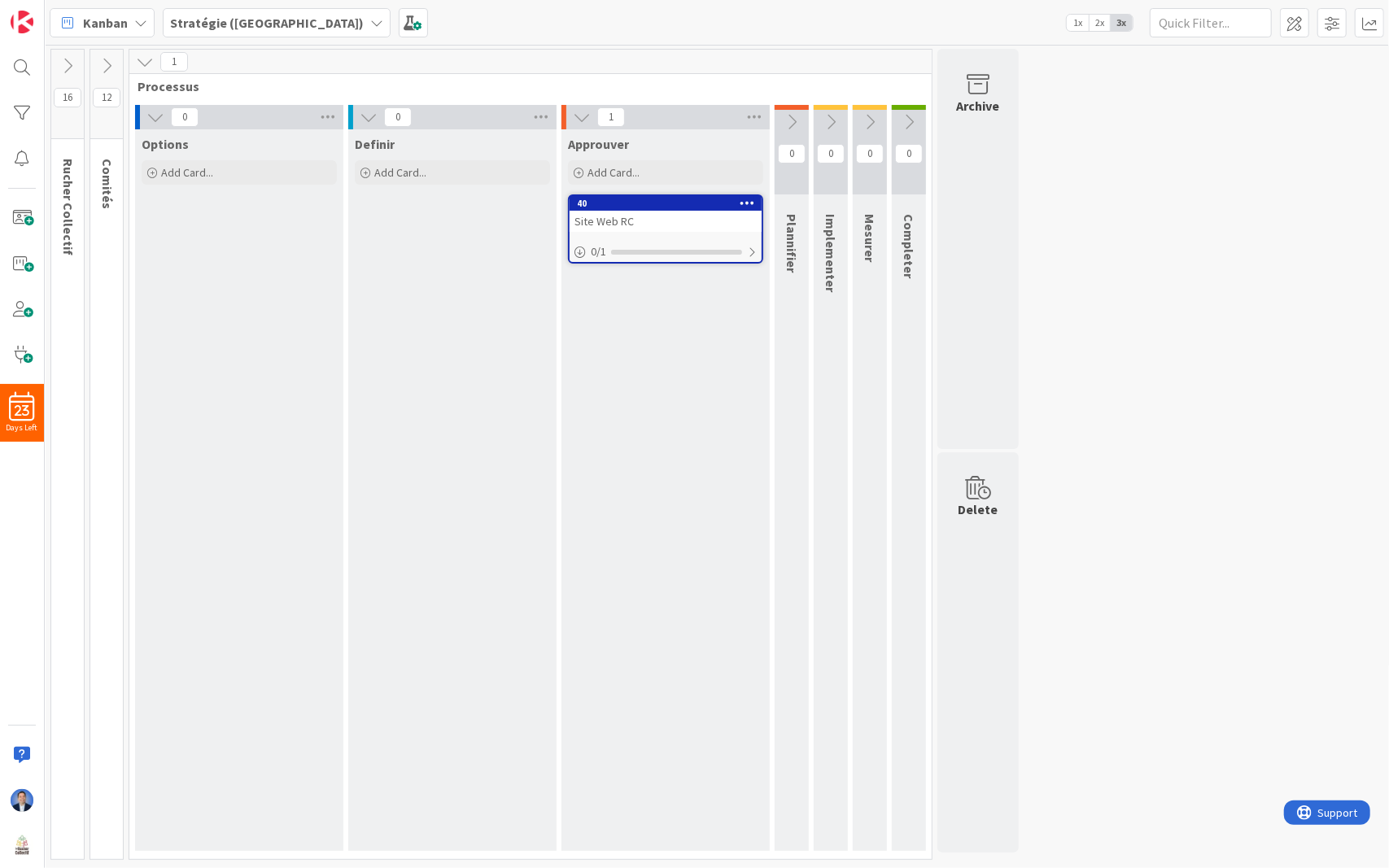
click at [788, 124] on icon at bounding box center [792, 122] width 18 height 18
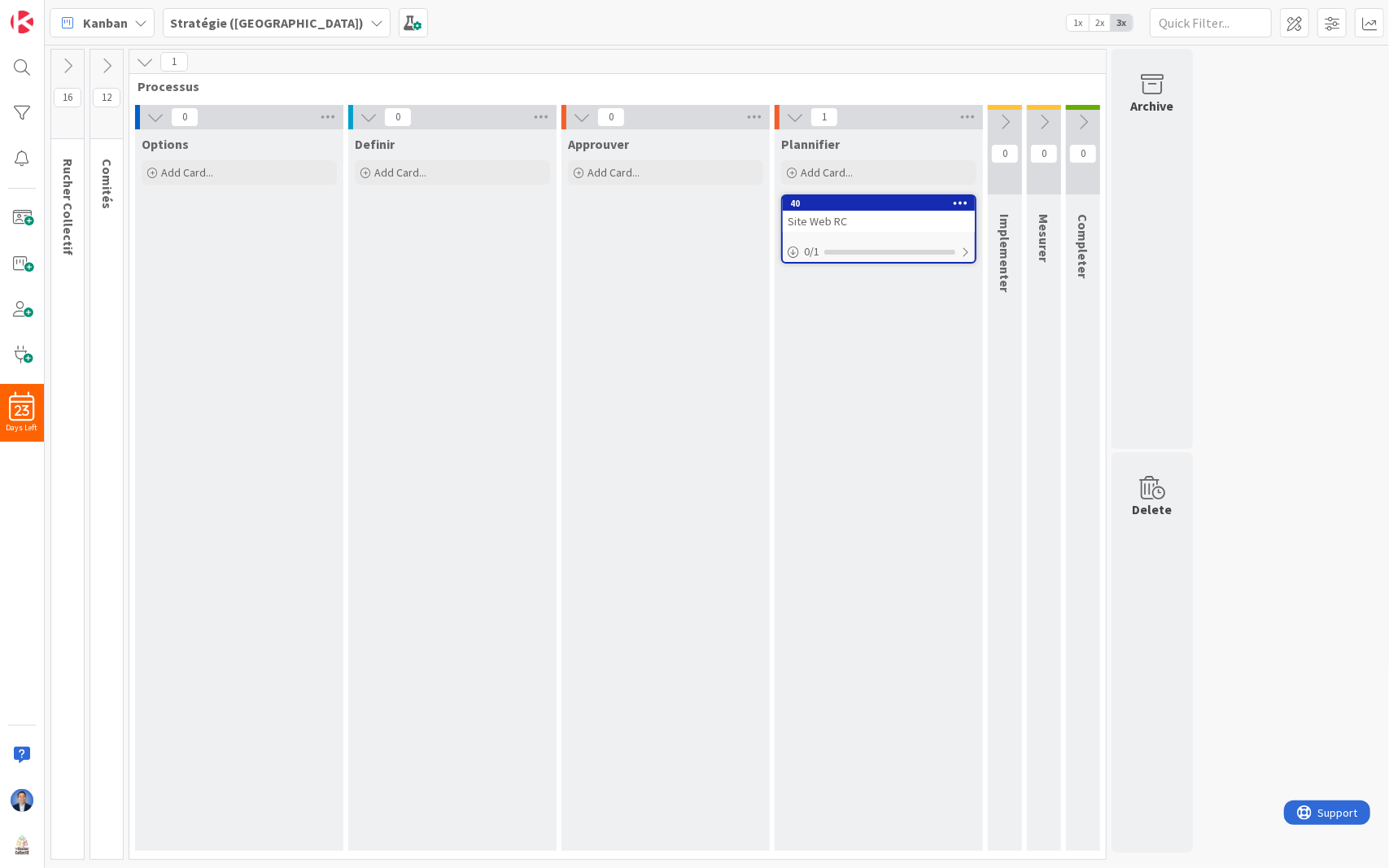
click at [1012, 127] on icon at bounding box center [1004, 122] width 18 height 18
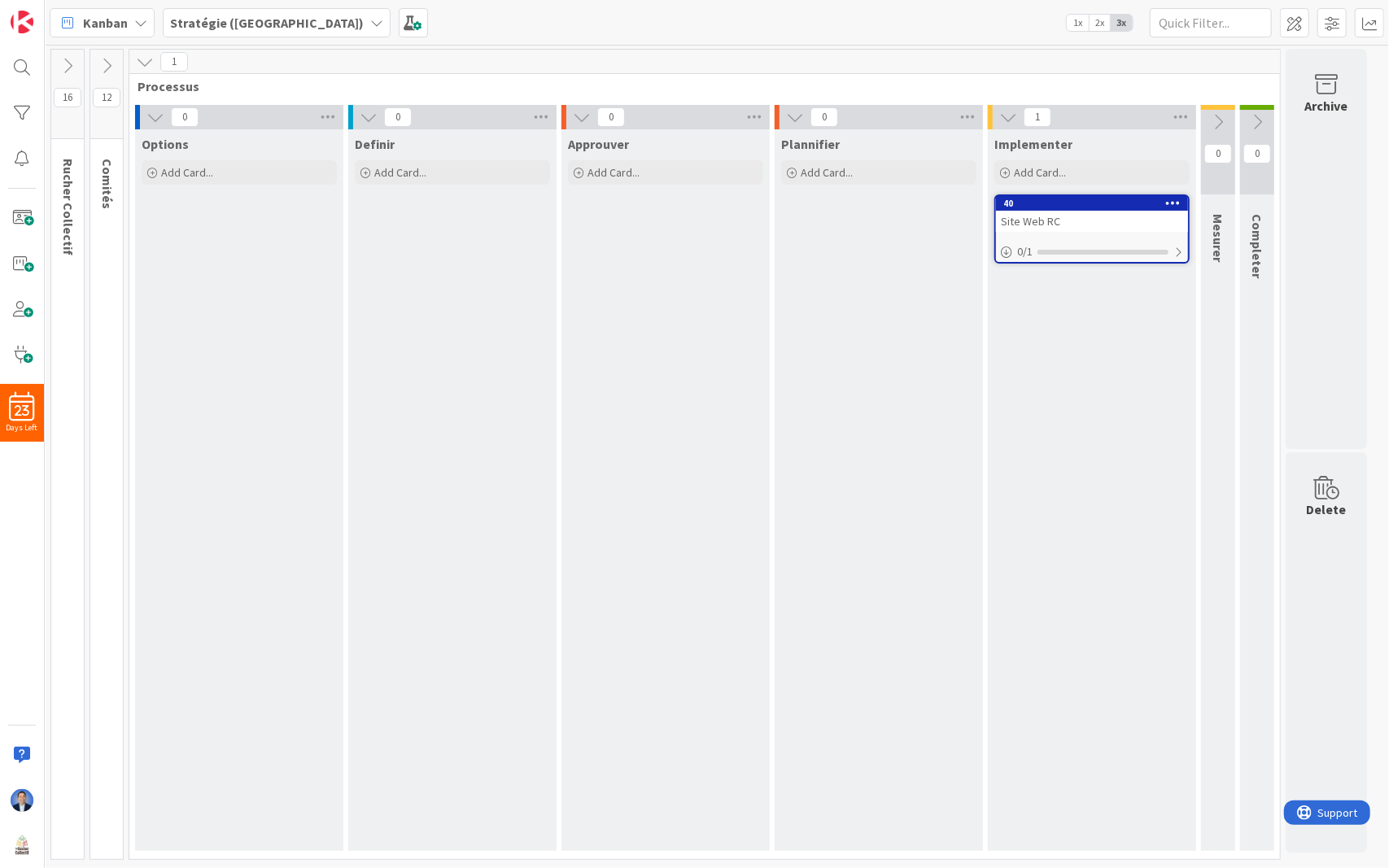
click at [1211, 120] on icon at bounding box center [1218, 122] width 18 height 18
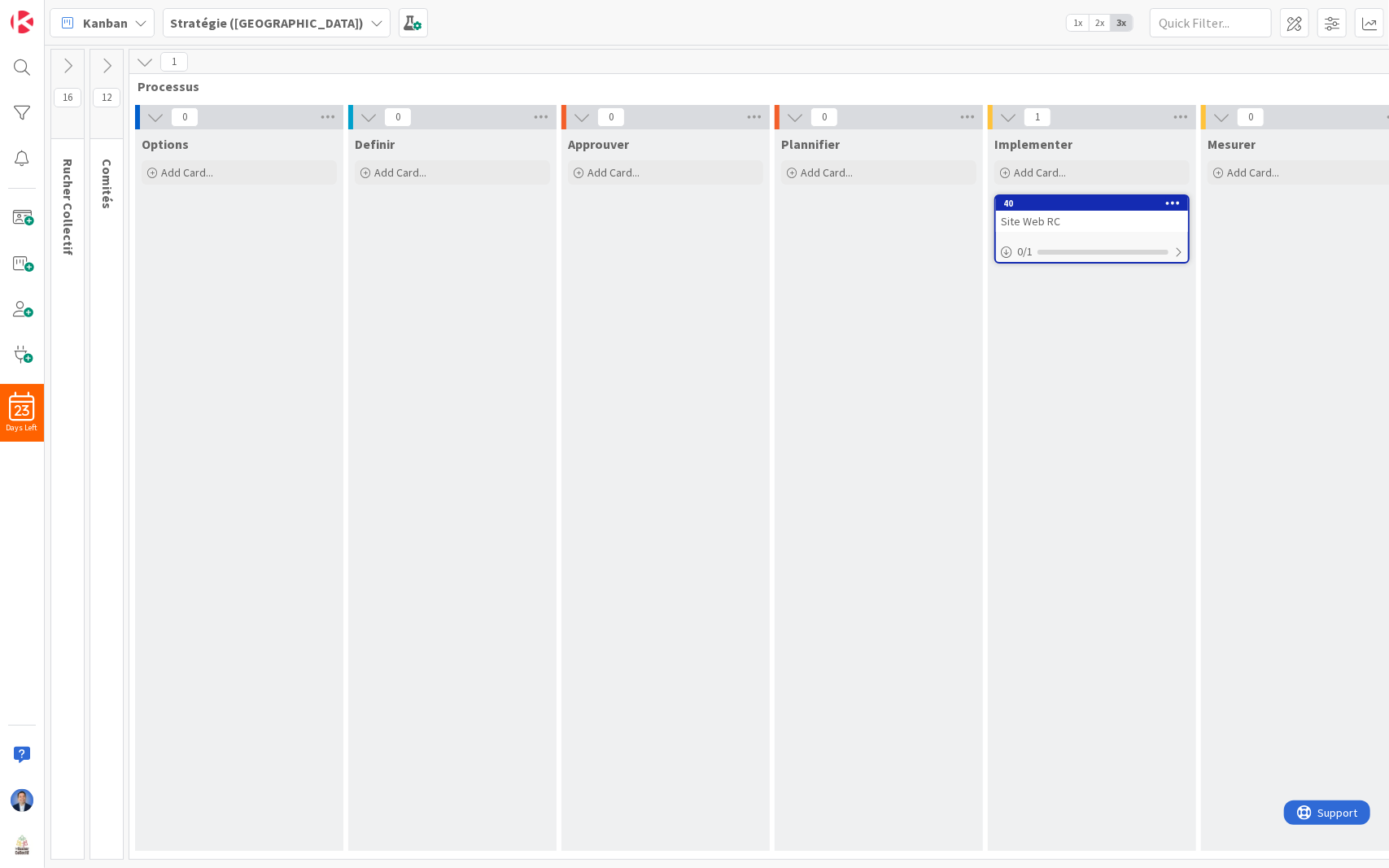
scroll to position [0, 169]
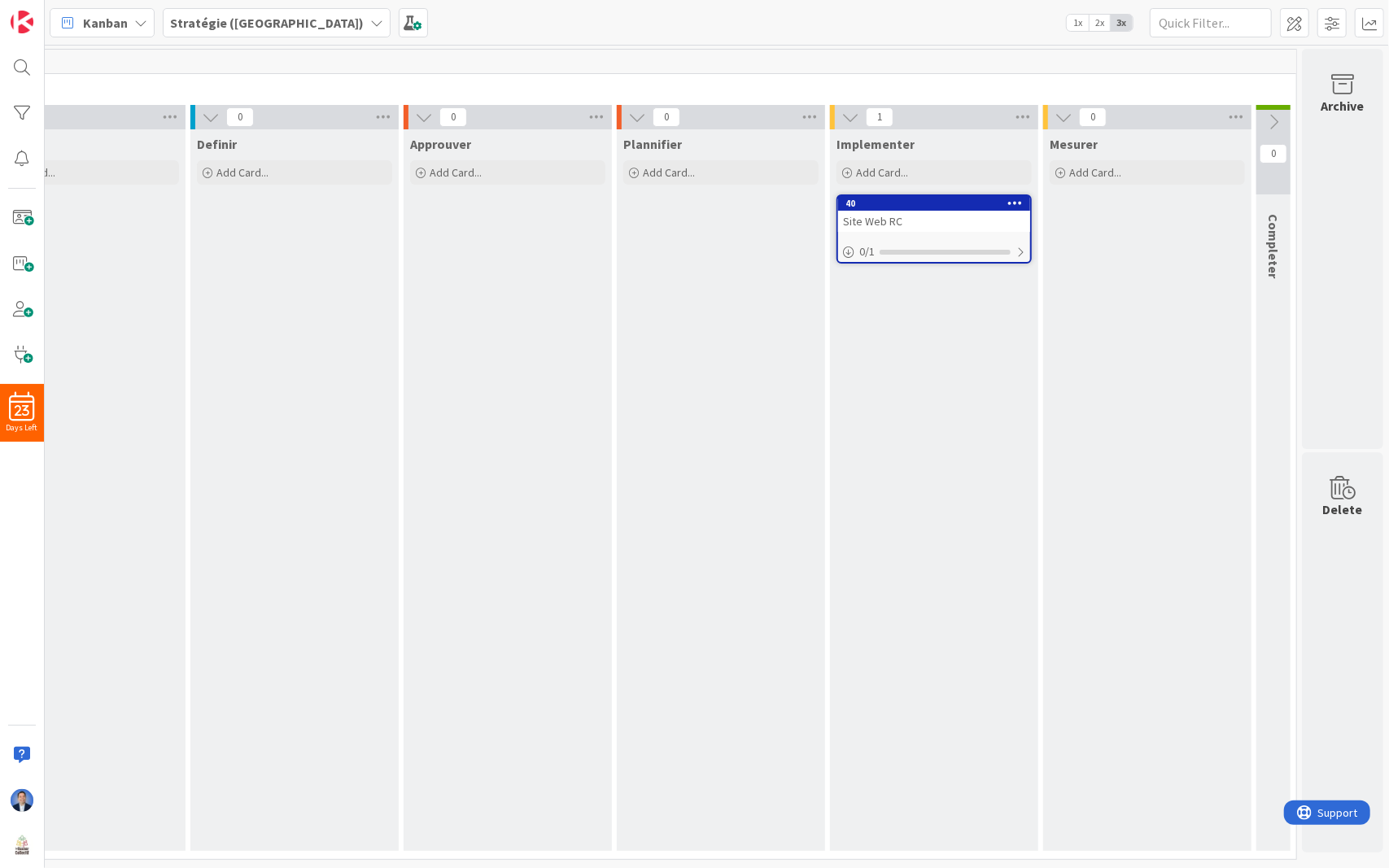
click at [1264, 122] on icon at bounding box center [1274, 122] width 18 height 18
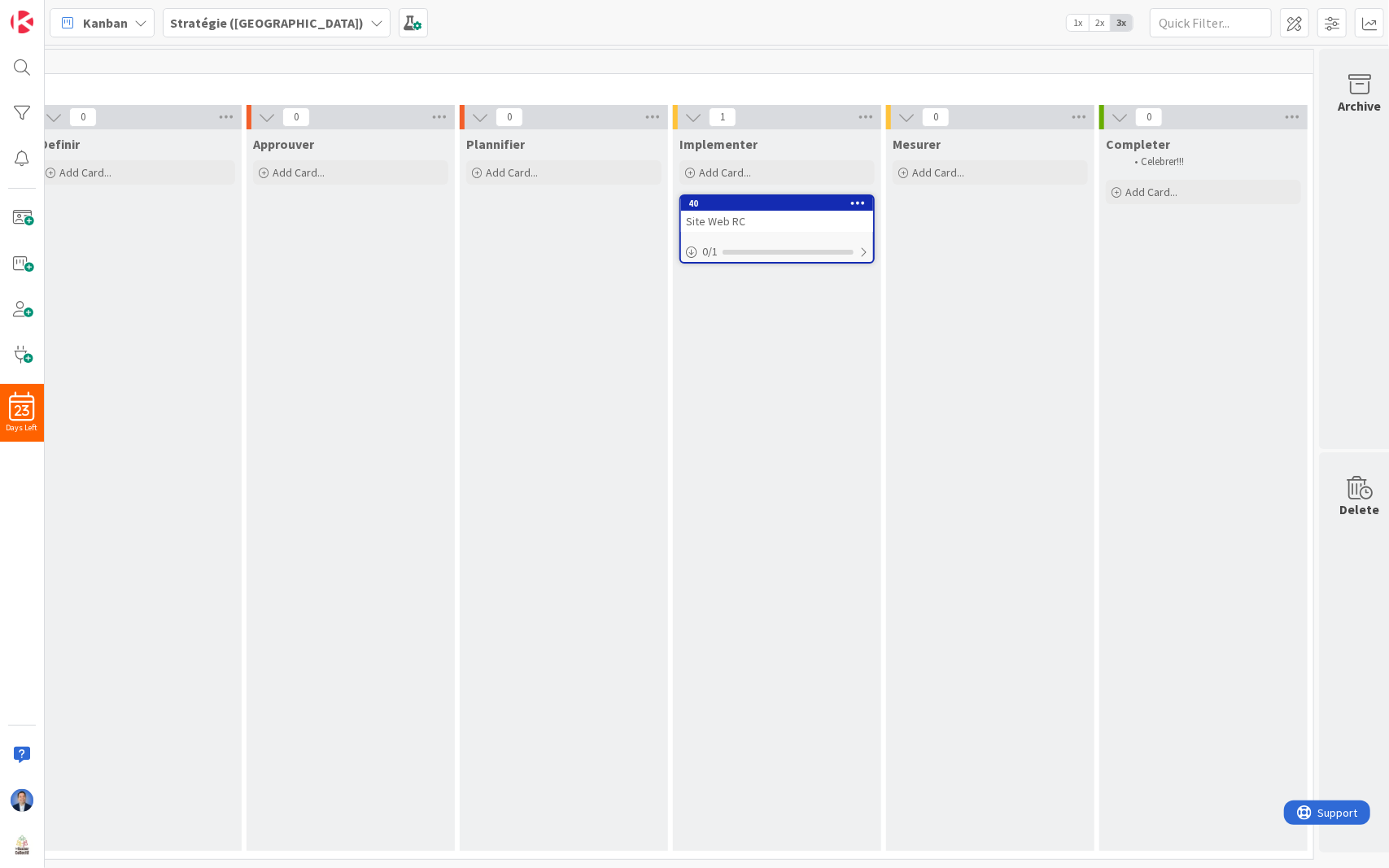
scroll to position [0, 316]
click at [1073, 25] on span "1x" at bounding box center [1077, 23] width 22 height 16
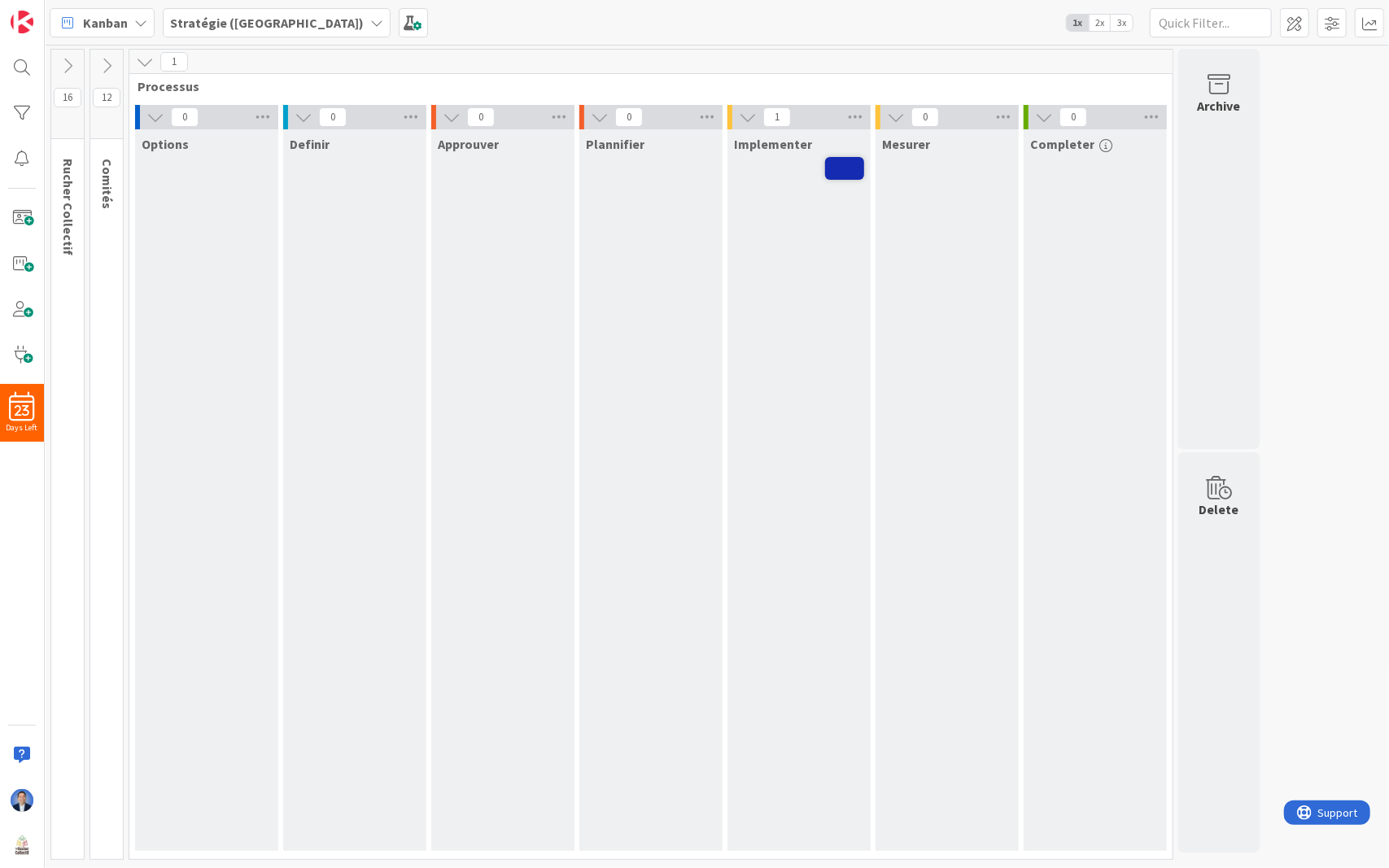
click at [202, 21] on b "Stratégie ([GEOGRAPHIC_DATA])" at bounding box center [266, 23] width 194 height 16
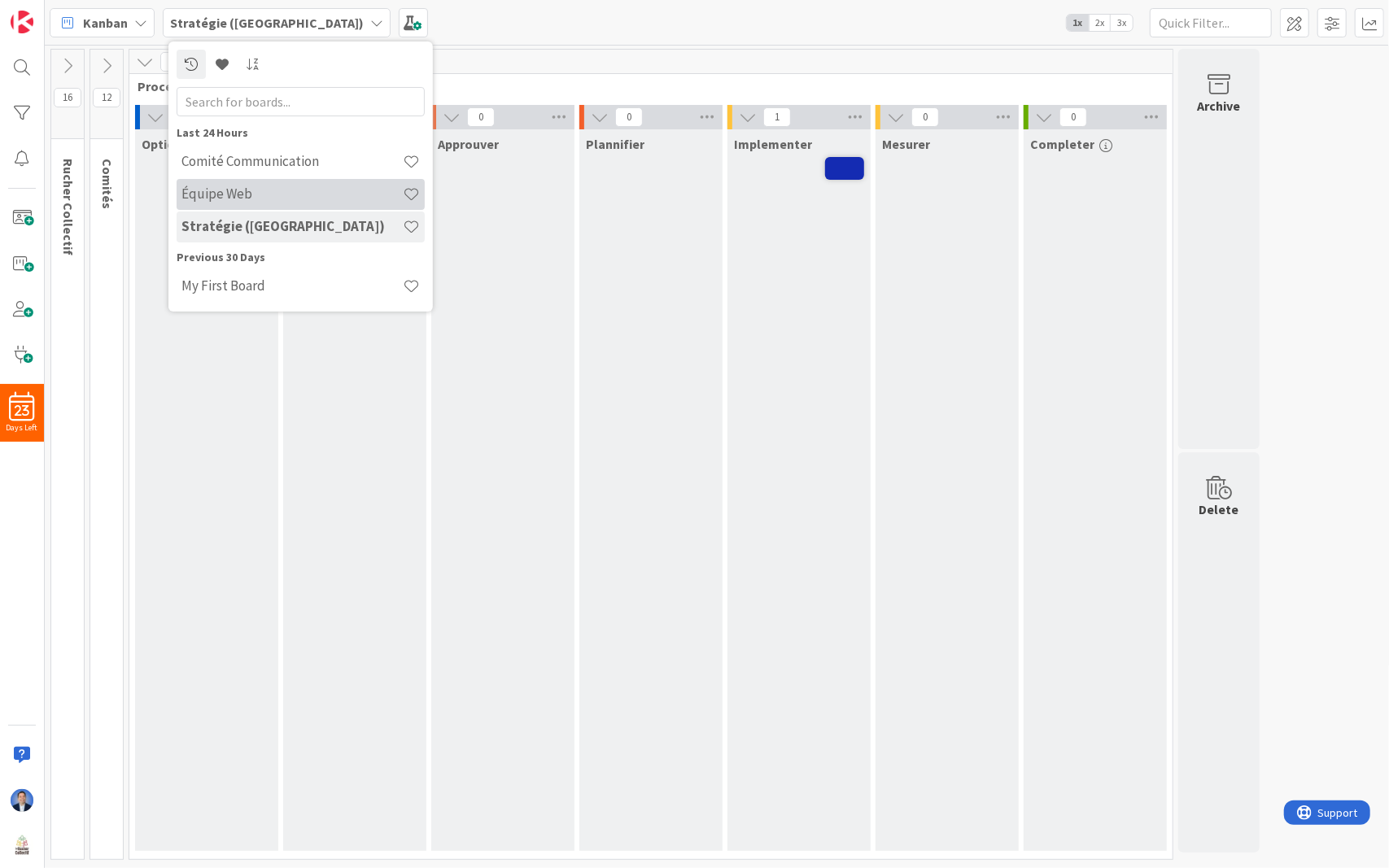
click at [265, 202] on h4 "Équipe Web" at bounding box center [292, 194] width 221 height 16
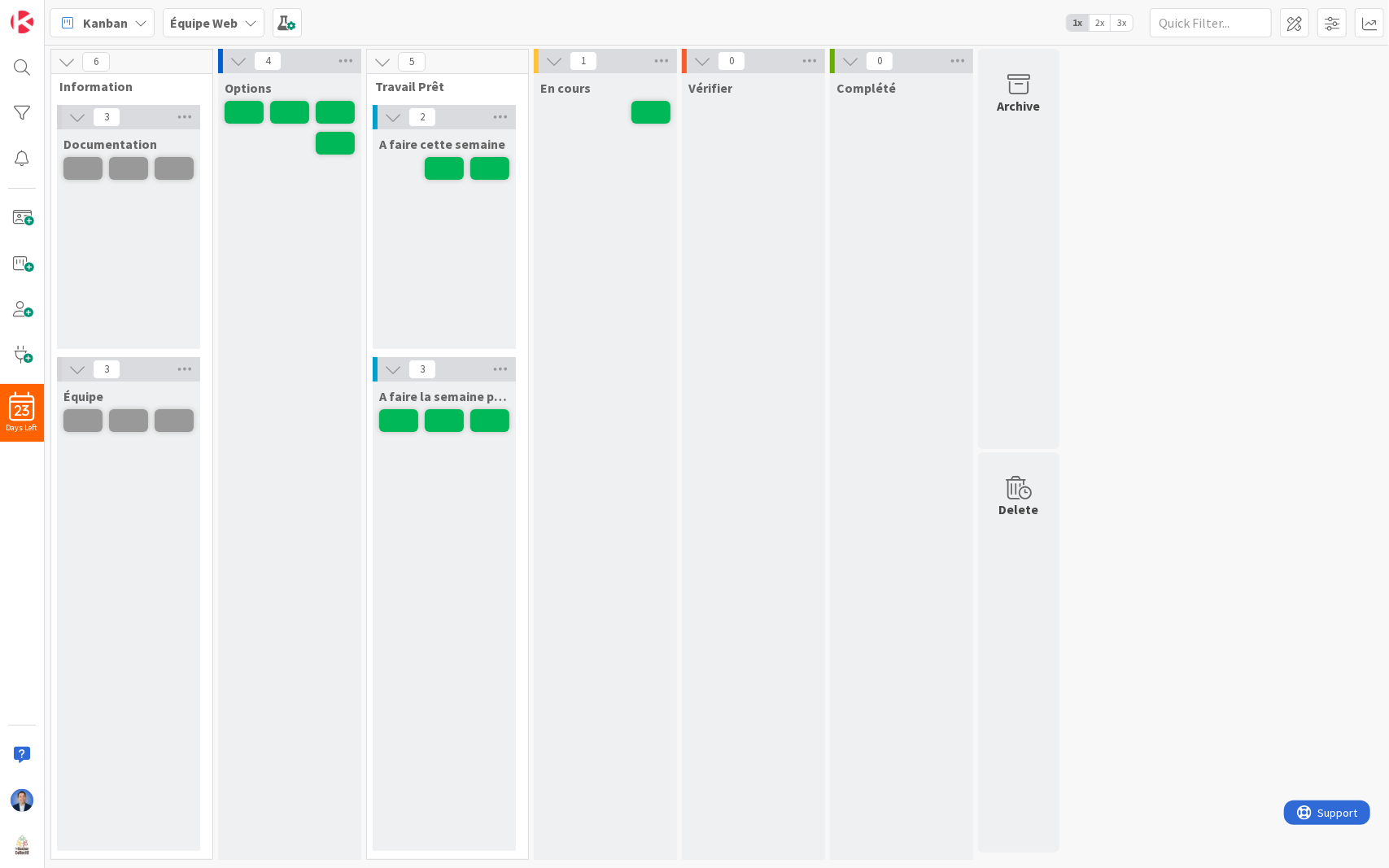
click at [226, 15] on b "Équipe Web" at bounding box center [204, 23] width 67 height 16
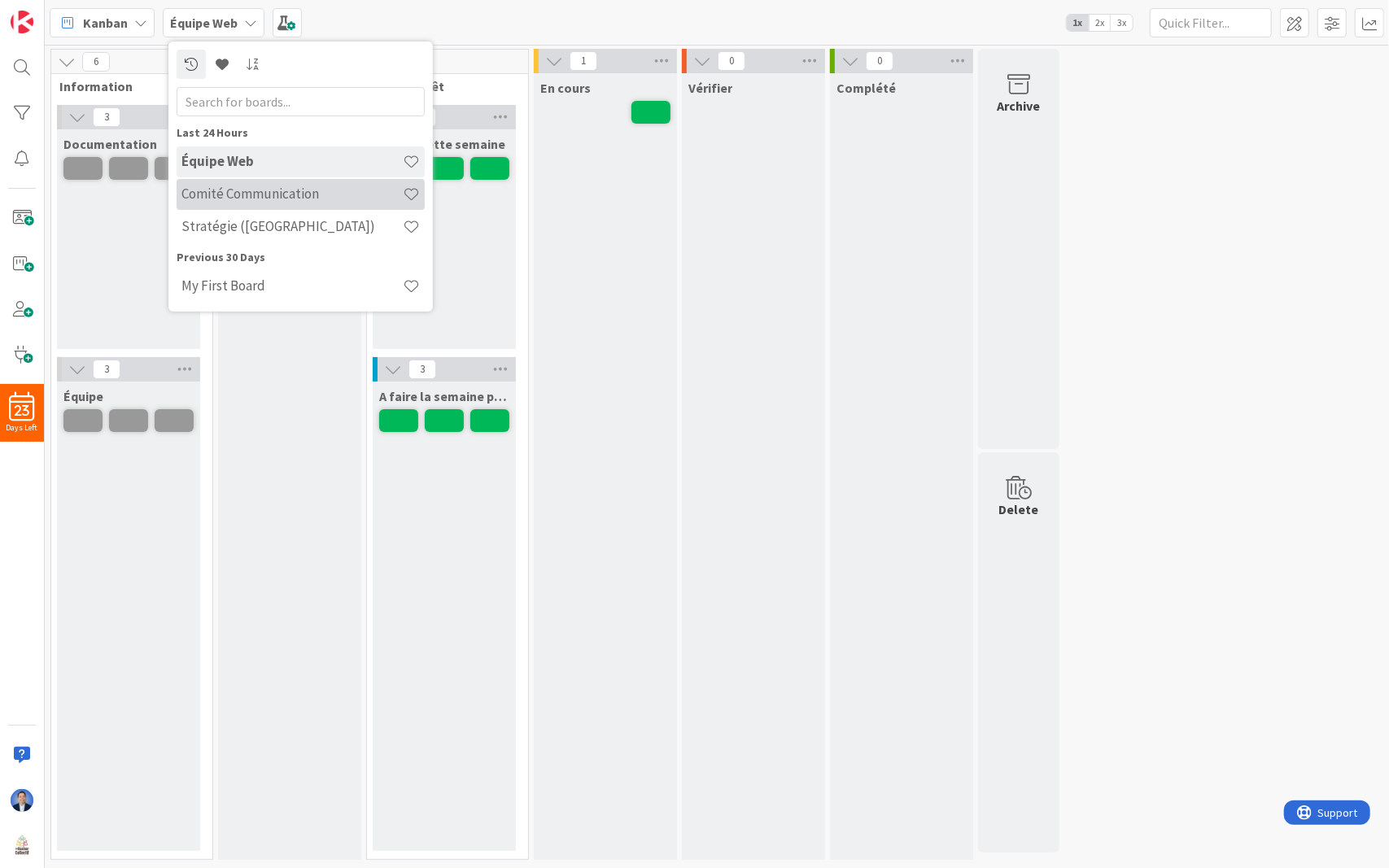
click at [253, 197] on h4 "Comité Communication" at bounding box center [292, 194] width 221 height 16
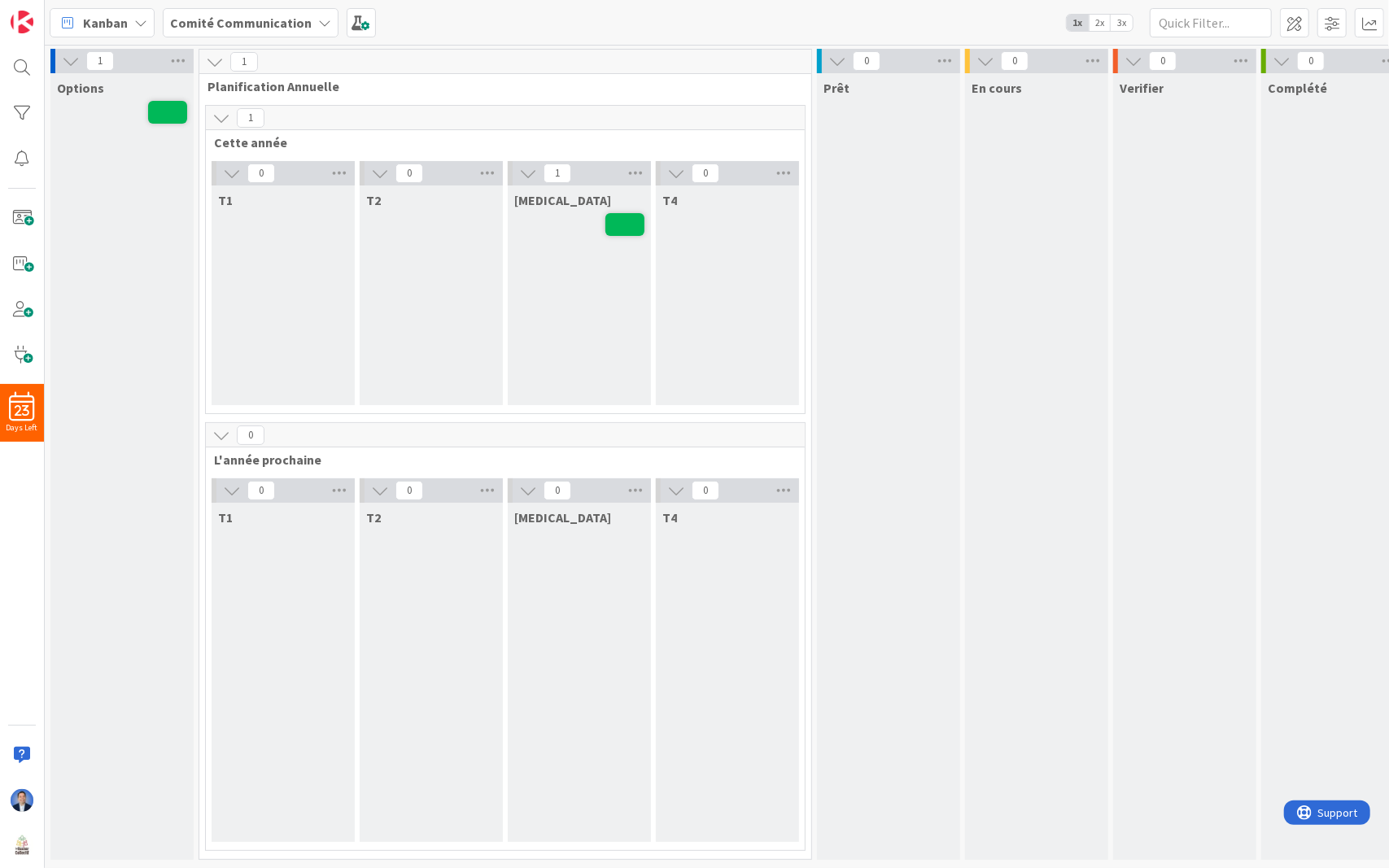
click at [1121, 19] on span "3x" at bounding box center [1122, 23] width 22 height 16
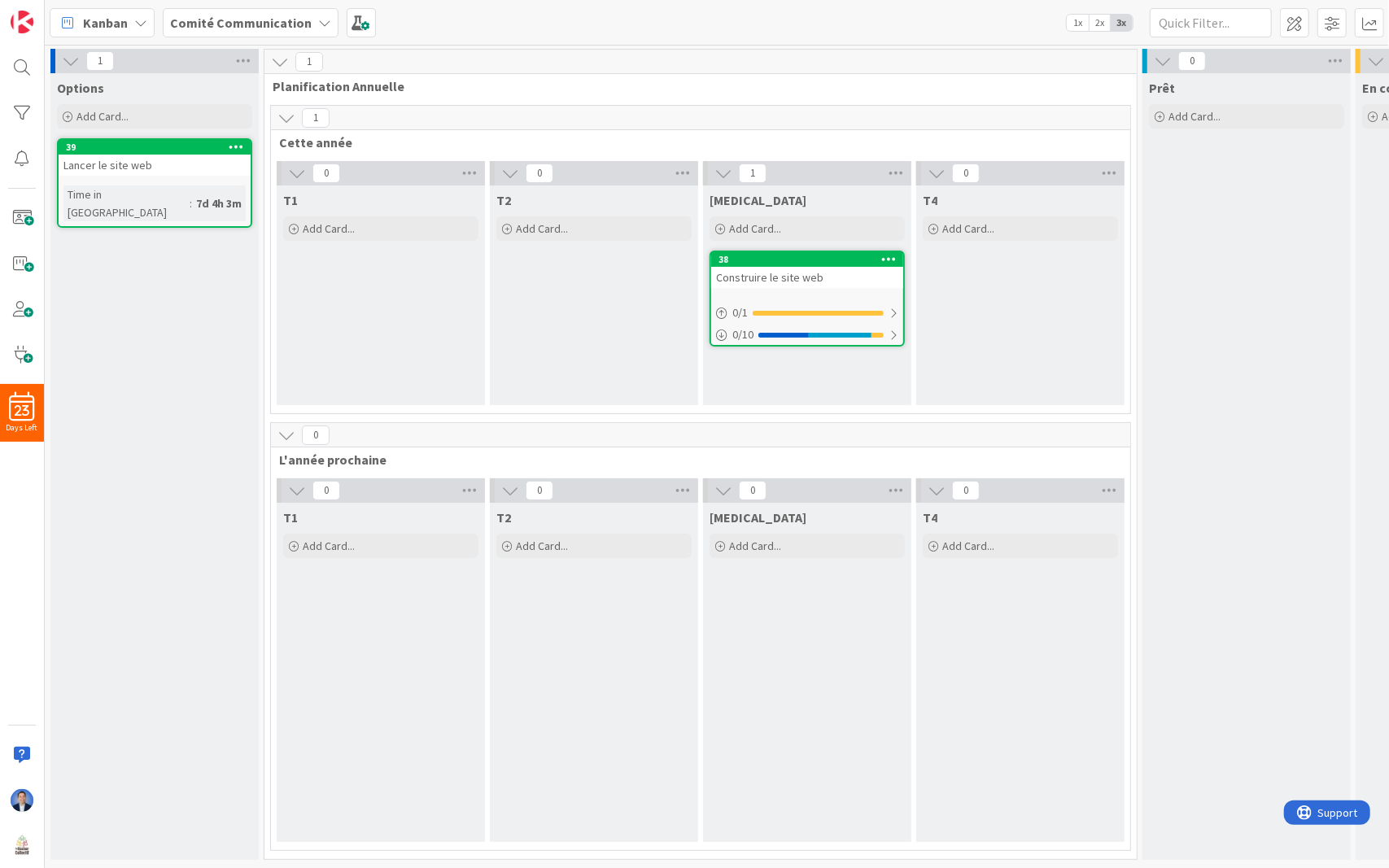
click at [282, 61] on icon at bounding box center [280, 62] width 18 height 18
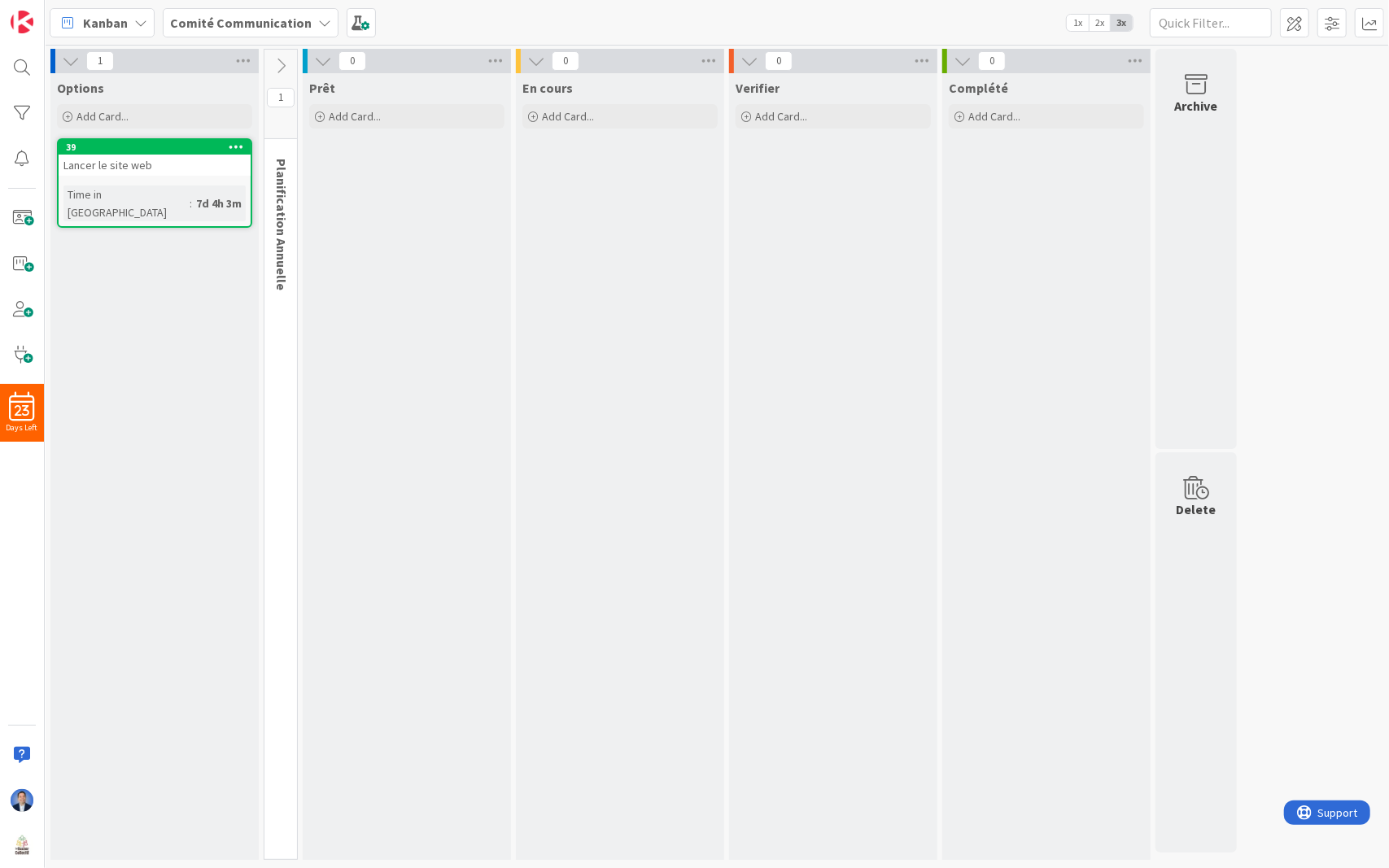
click at [286, 61] on icon at bounding box center [281, 66] width 18 height 18
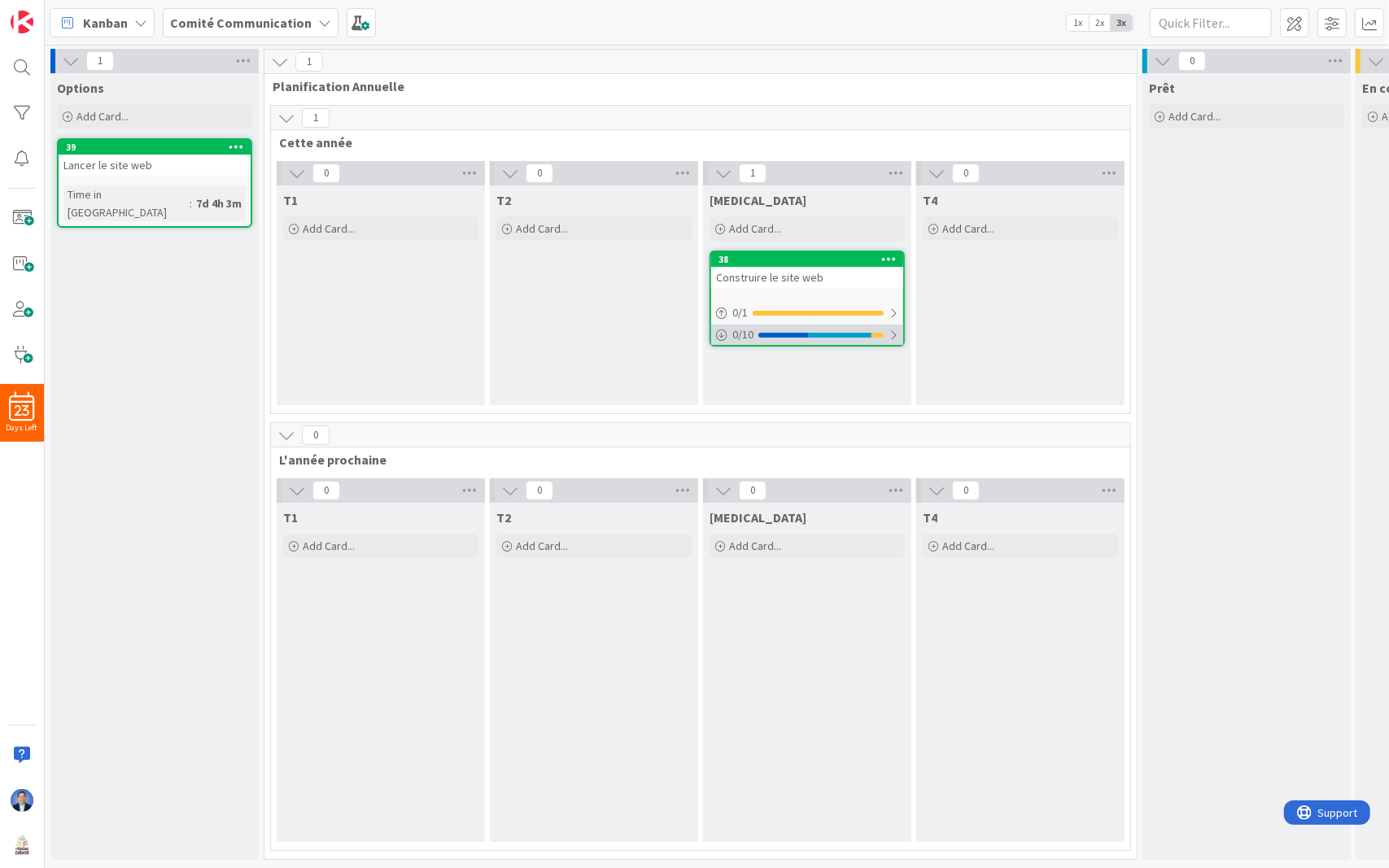
click at [805, 334] on div at bounding box center [783, 334] width 50 height 5
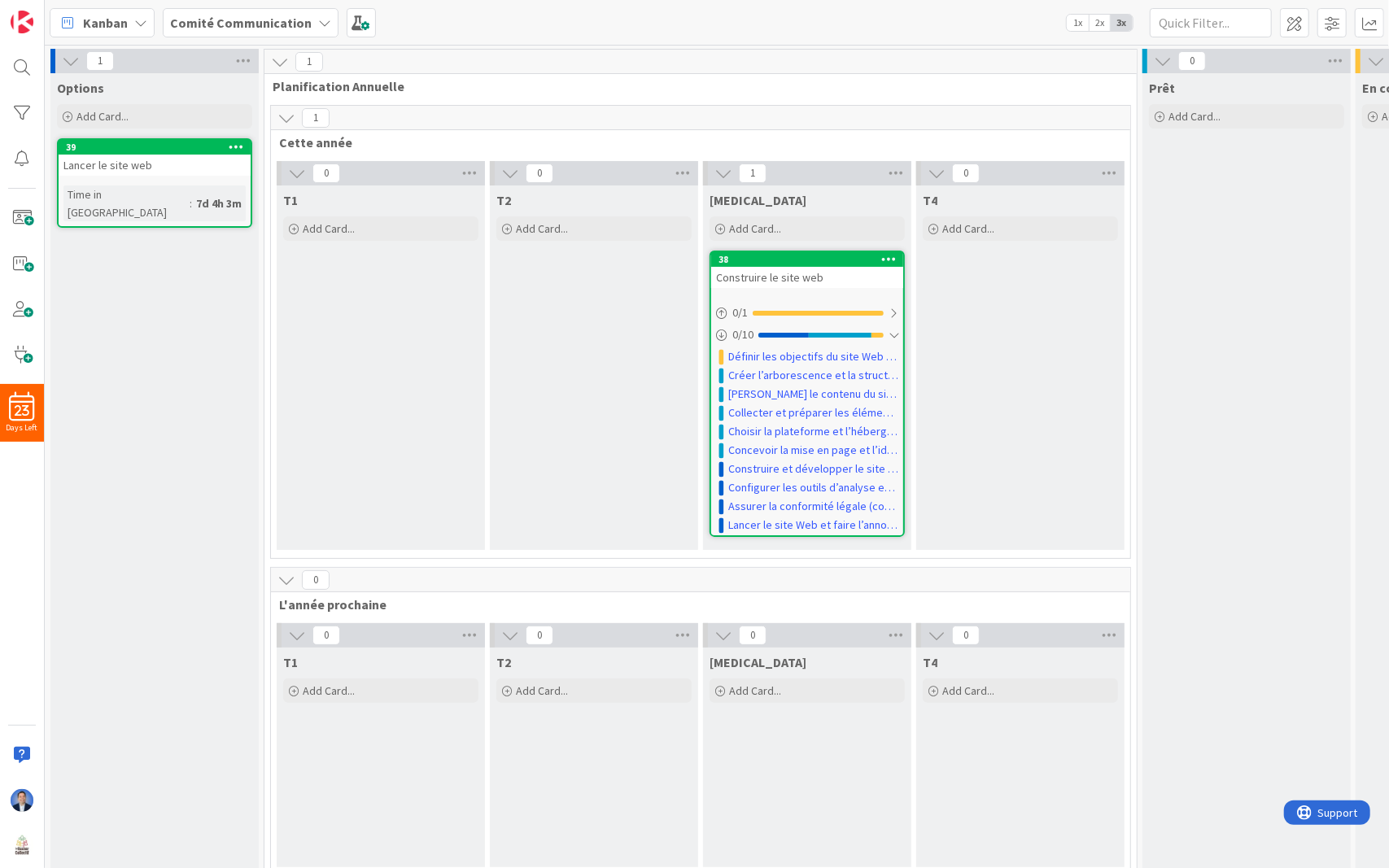
click at [228, 27] on b "Comité Communication" at bounding box center [241, 23] width 142 height 16
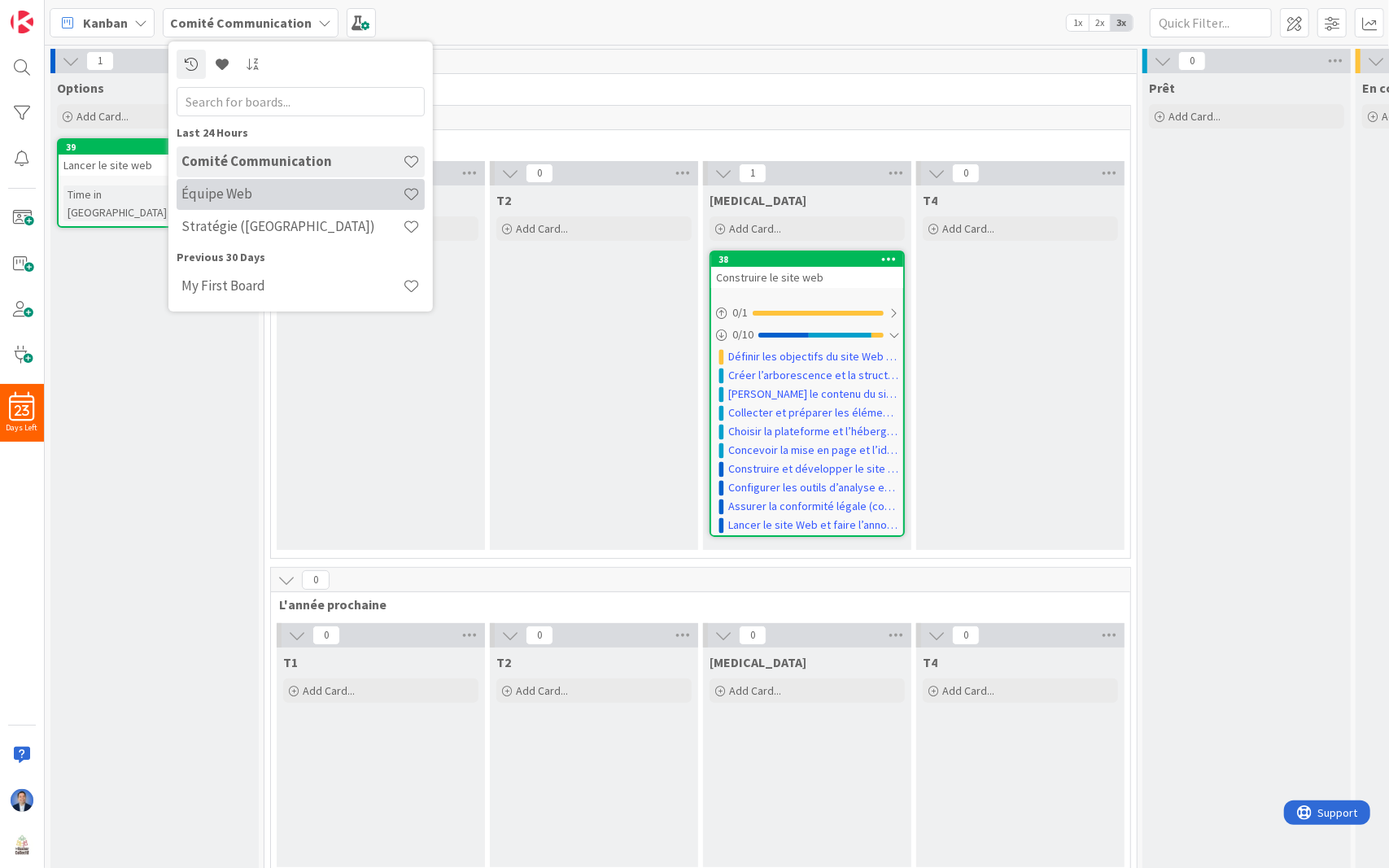
click at [247, 199] on h4 "Équipe Web" at bounding box center [292, 194] width 221 height 16
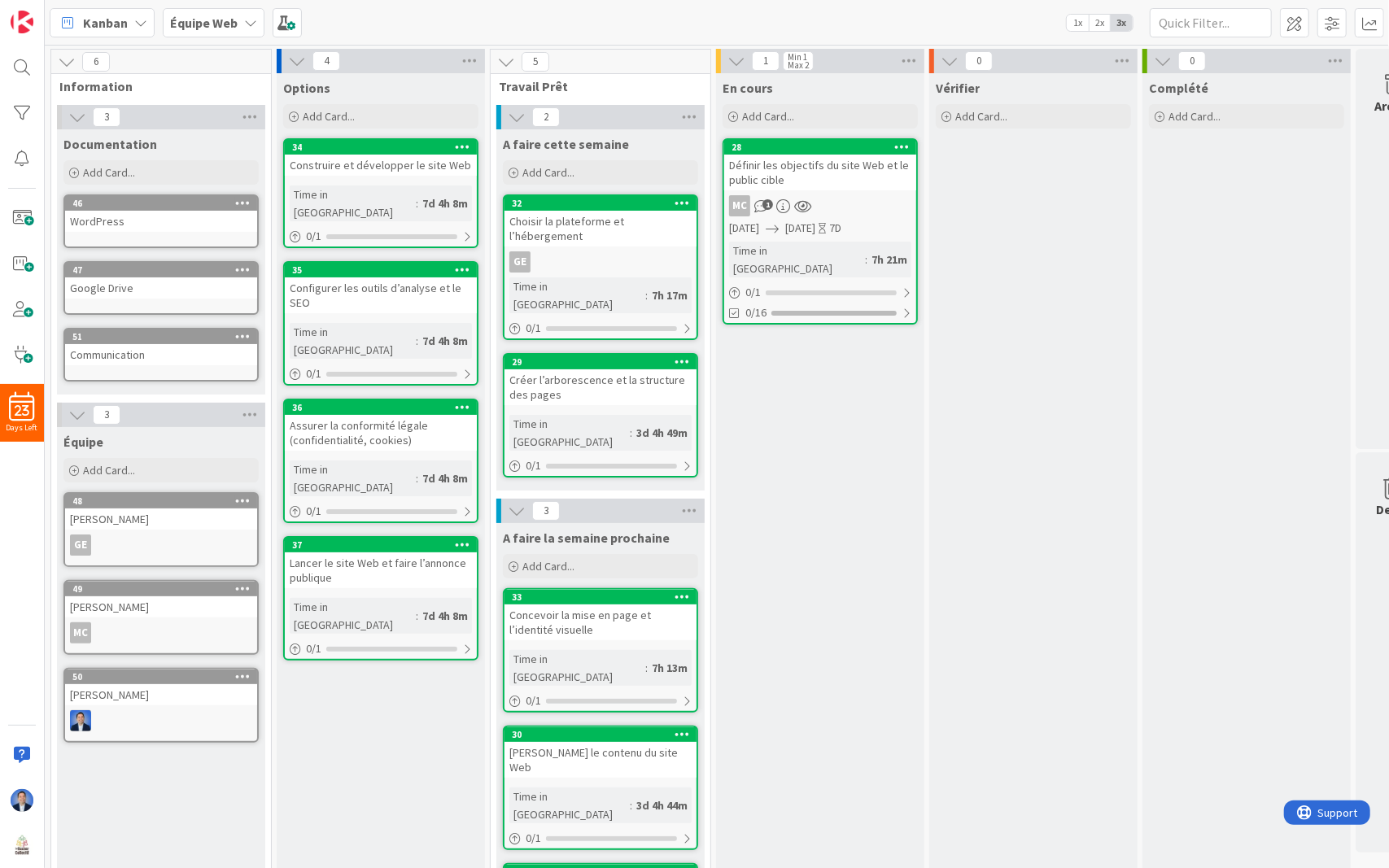
click at [247, 199] on icon at bounding box center [243, 203] width 15 height 12
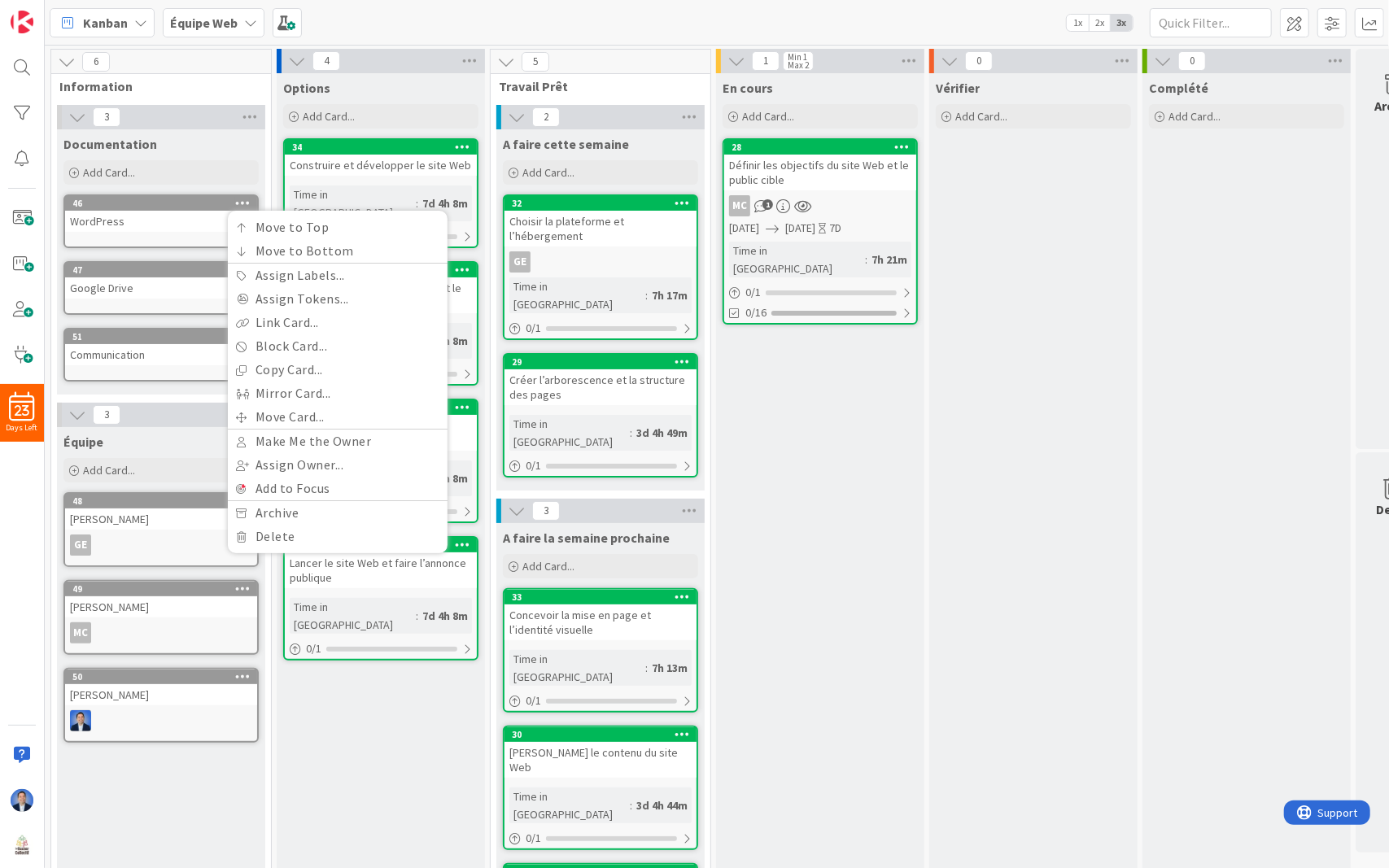
click at [1110, 498] on div "Vérifier Add Card..." at bounding box center [1033, 542] width 208 height 936
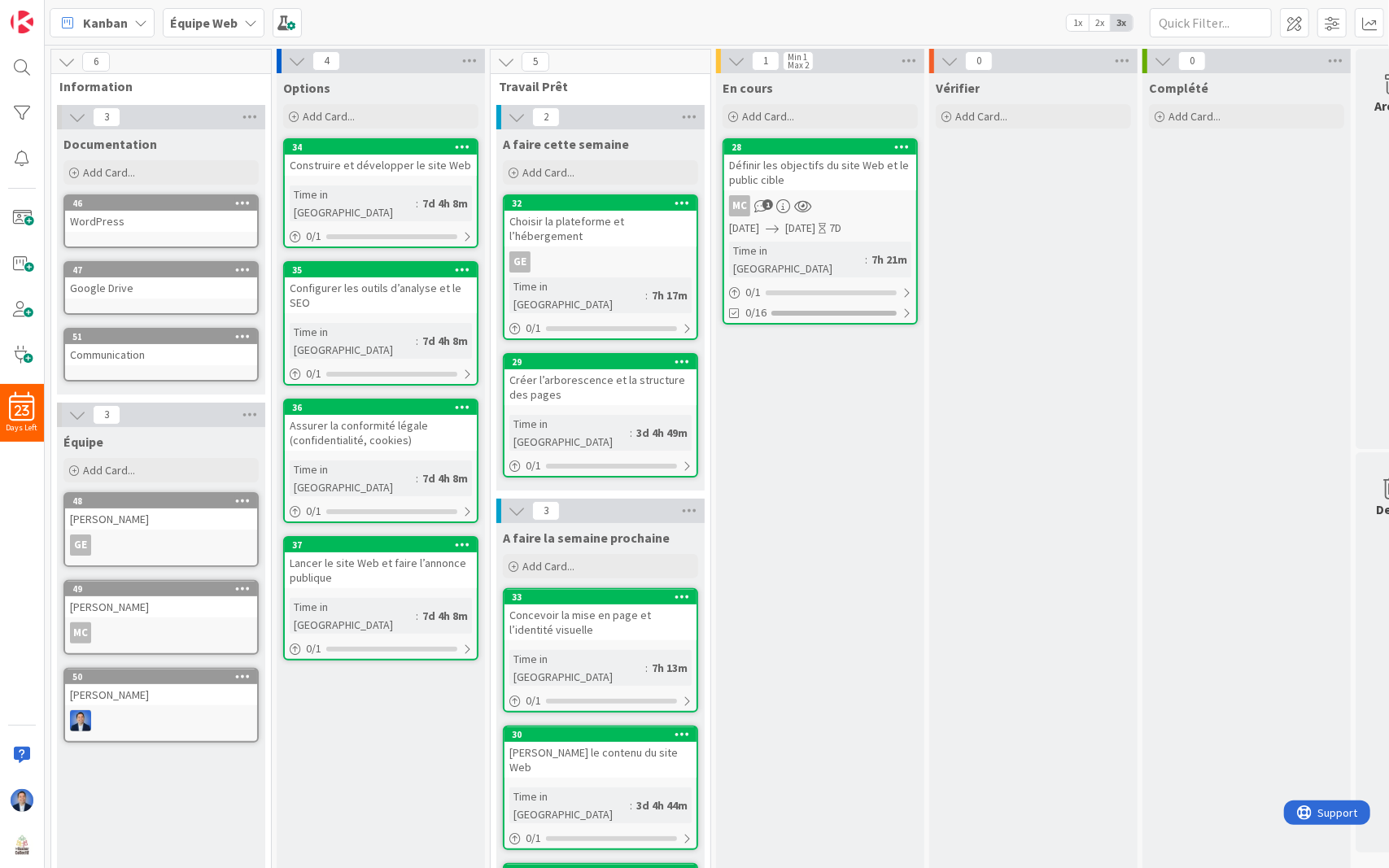
click at [864, 251] on span ":" at bounding box center [865, 260] width 3 height 18
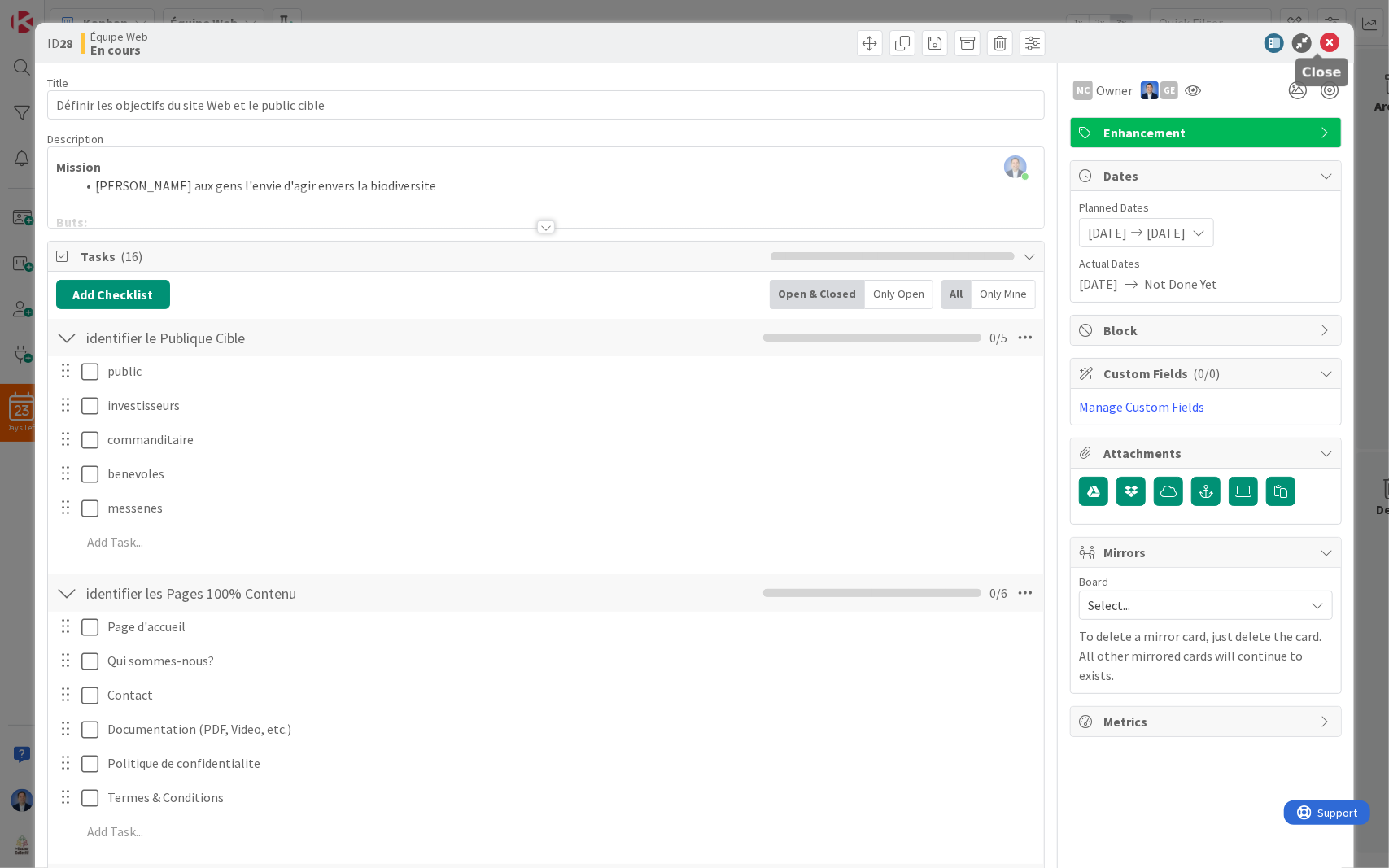
click at [1320, 41] on icon at bounding box center [1329, 43] width 19 height 19
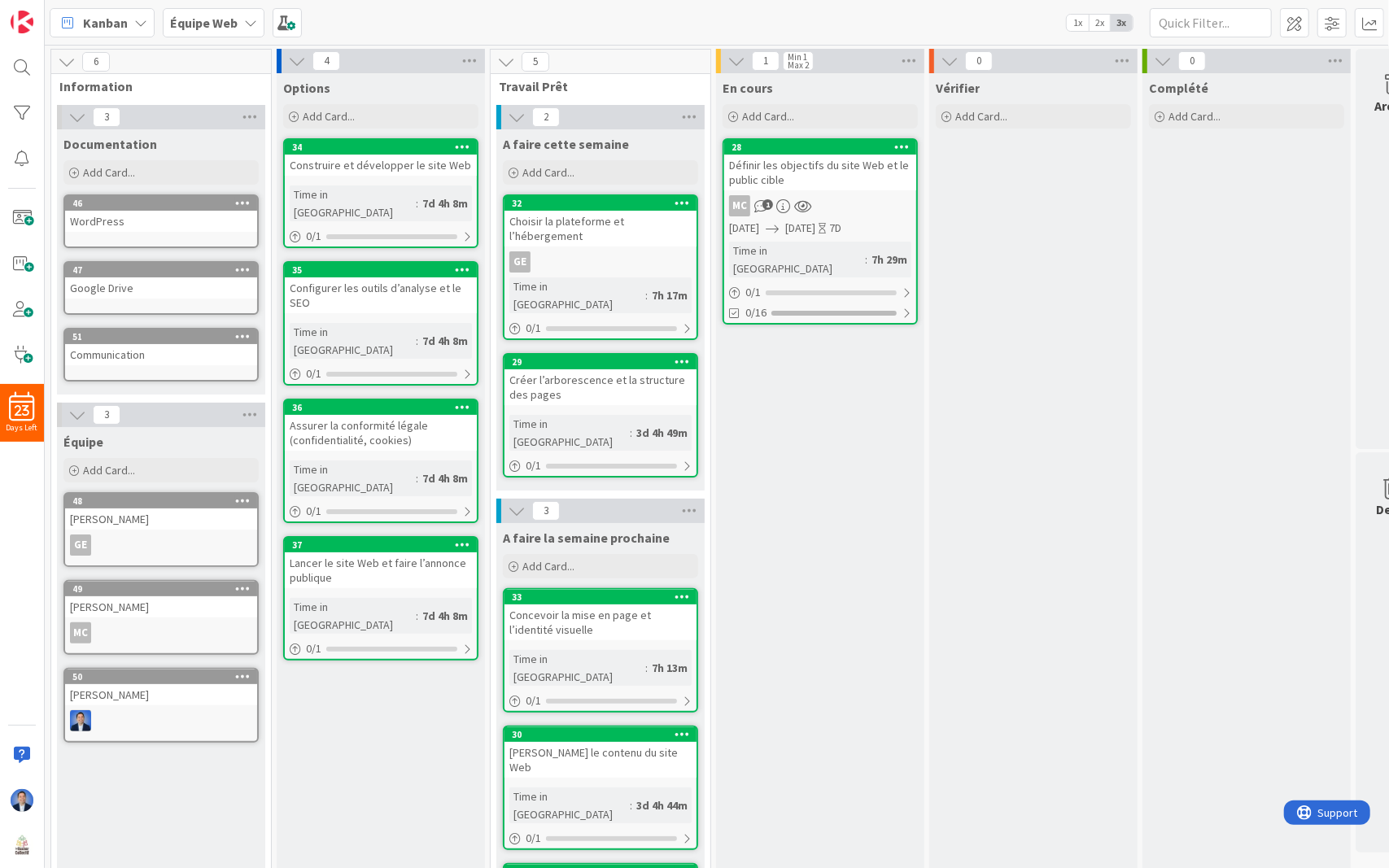
click at [208, 19] on b "Équipe Web" at bounding box center [204, 23] width 67 height 16
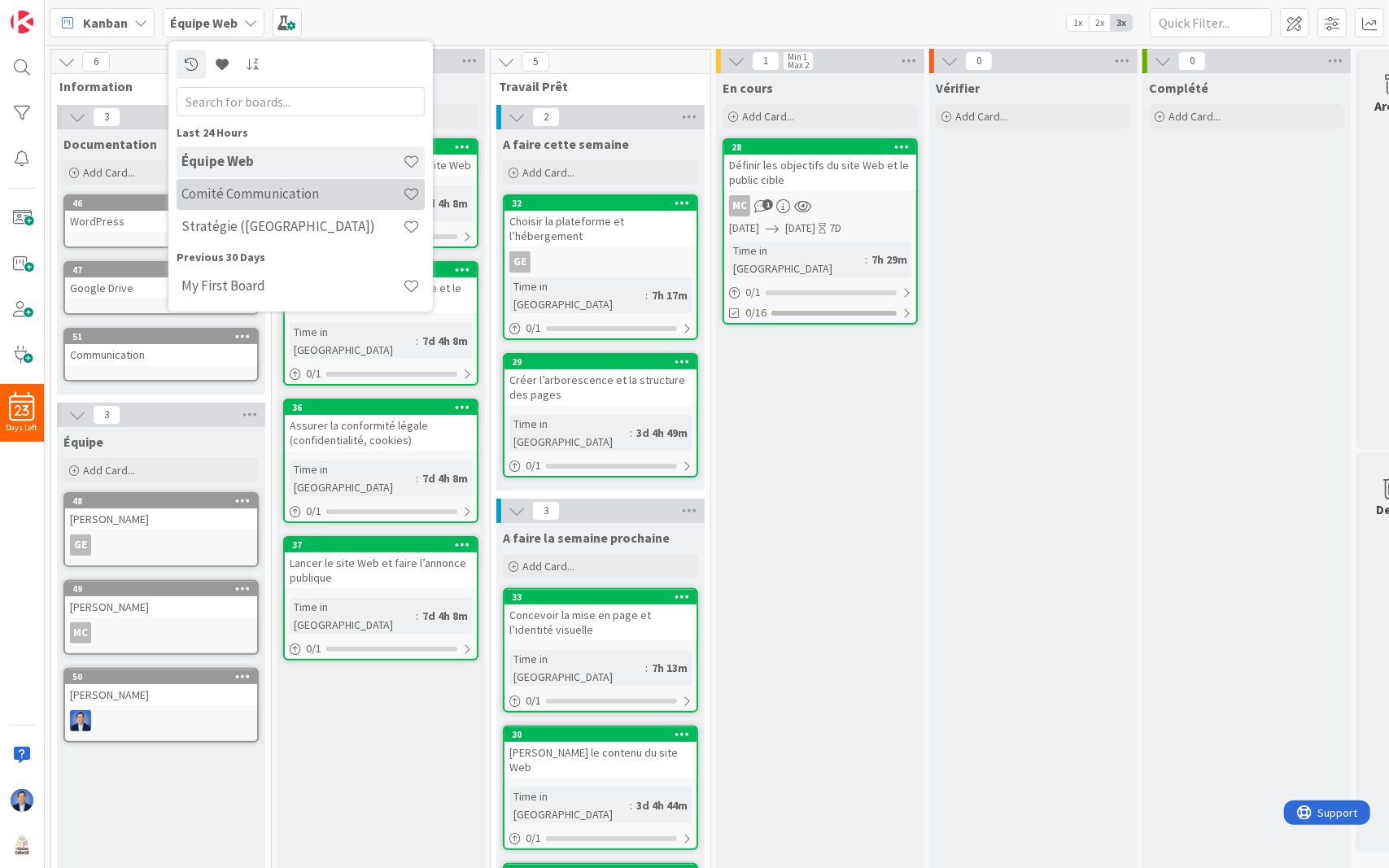
click at [232, 196] on h4 "Comité Communication" at bounding box center [292, 194] width 221 height 16
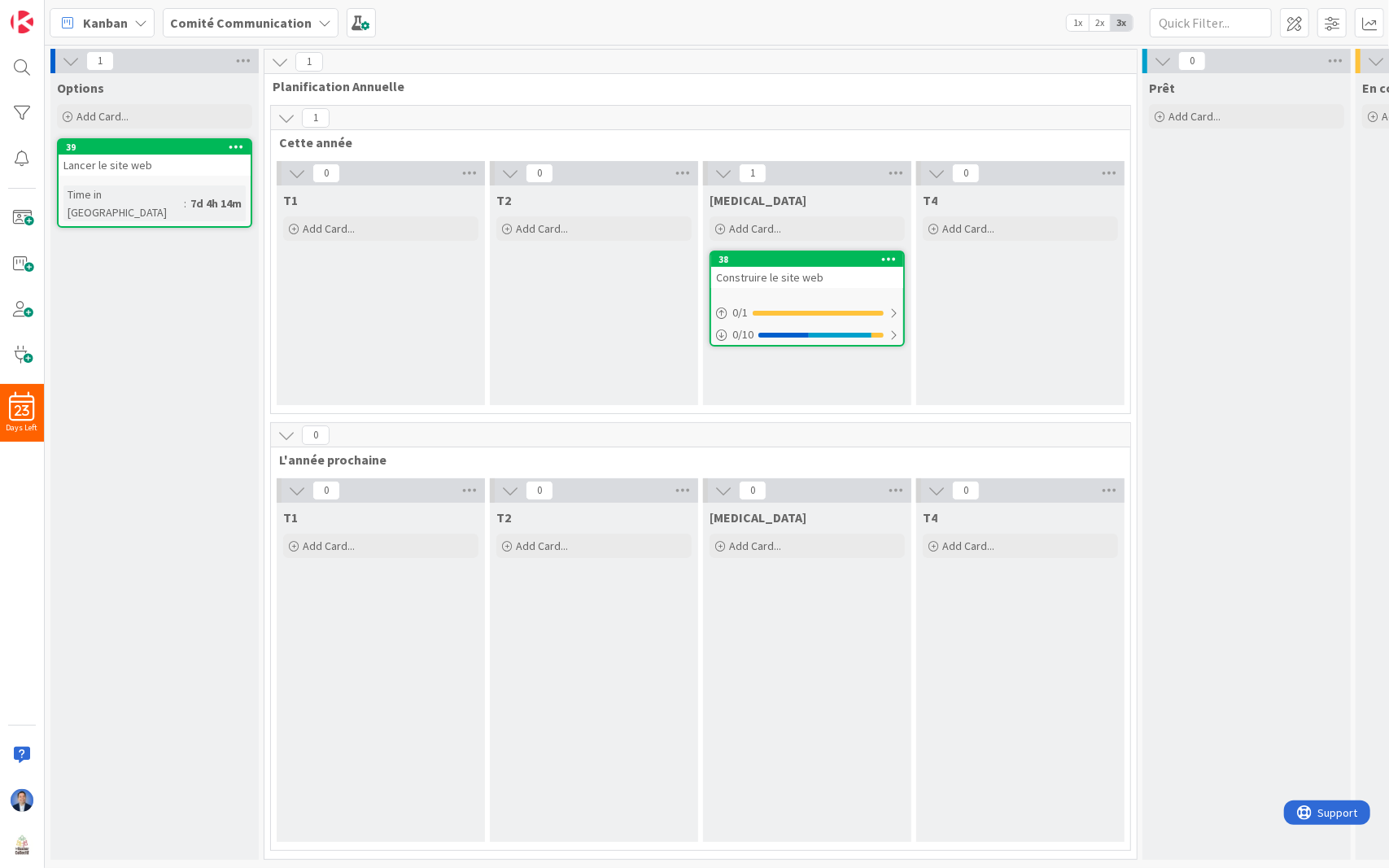
click at [120, 15] on span "Kanban" at bounding box center [105, 22] width 45 height 19
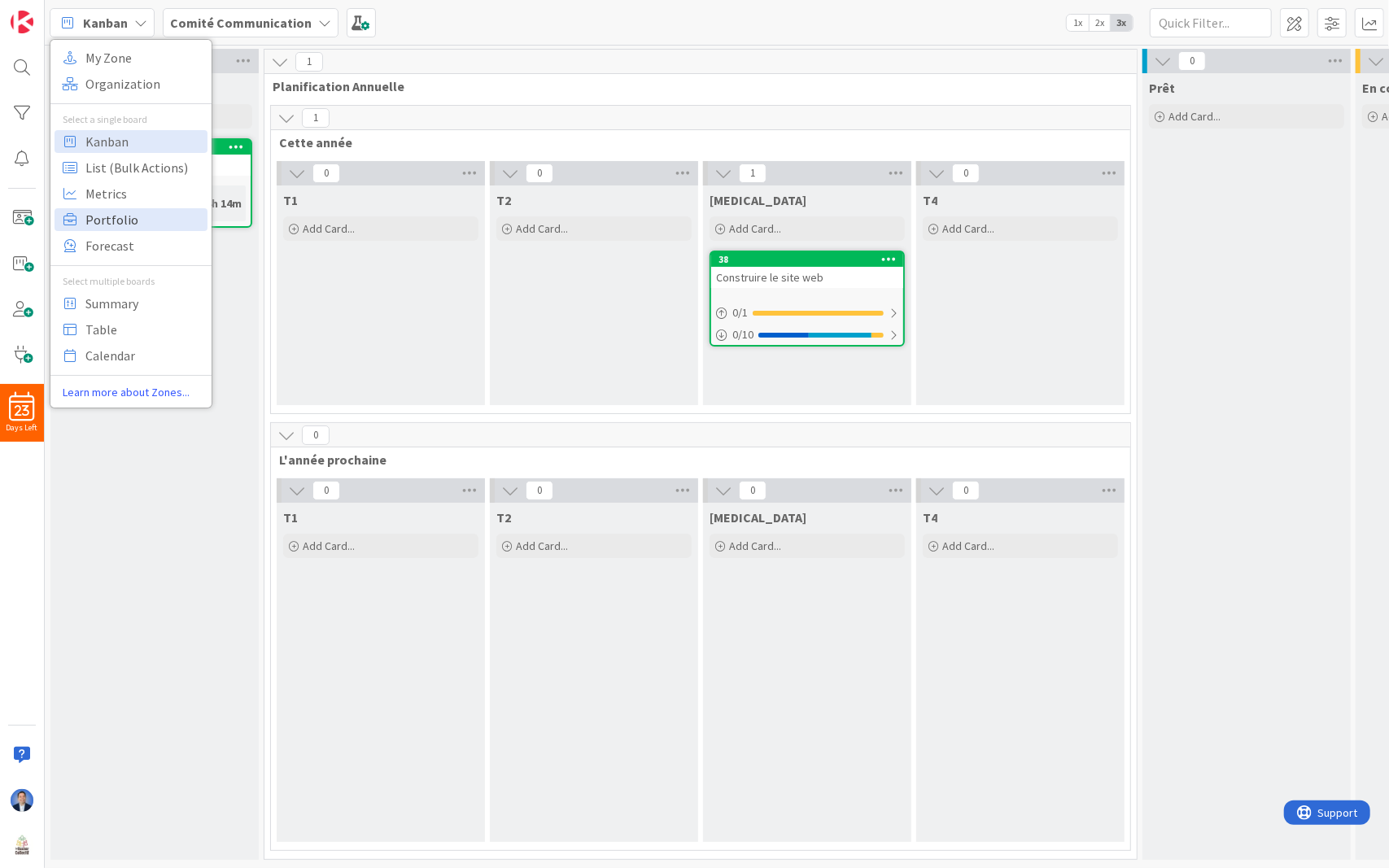
click at [143, 221] on span "Portfolio" at bounding box center [144, 219] width 117 height 25
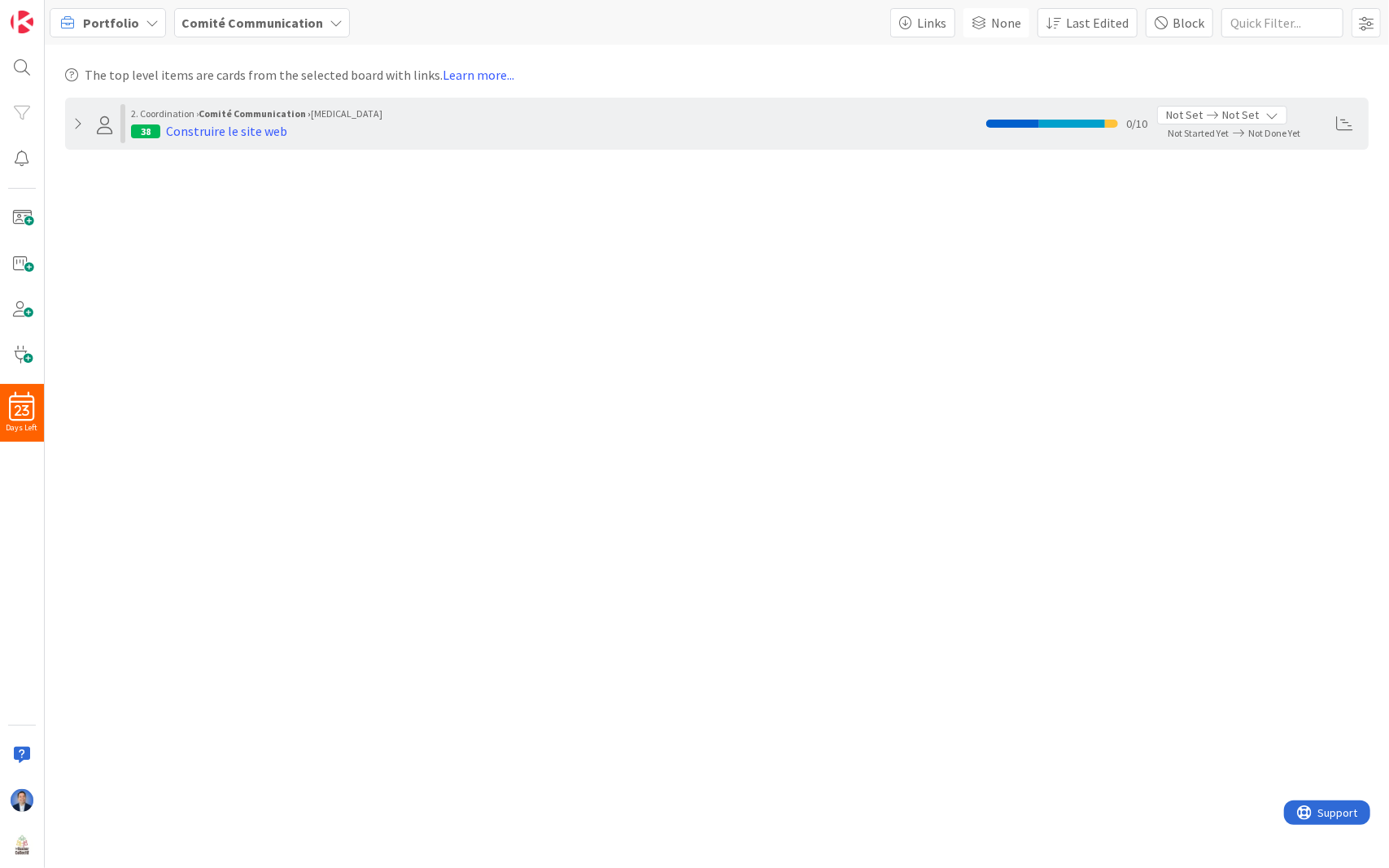
click at [74, 120] on icon at bounding box center [79, 124] width 12 height 13
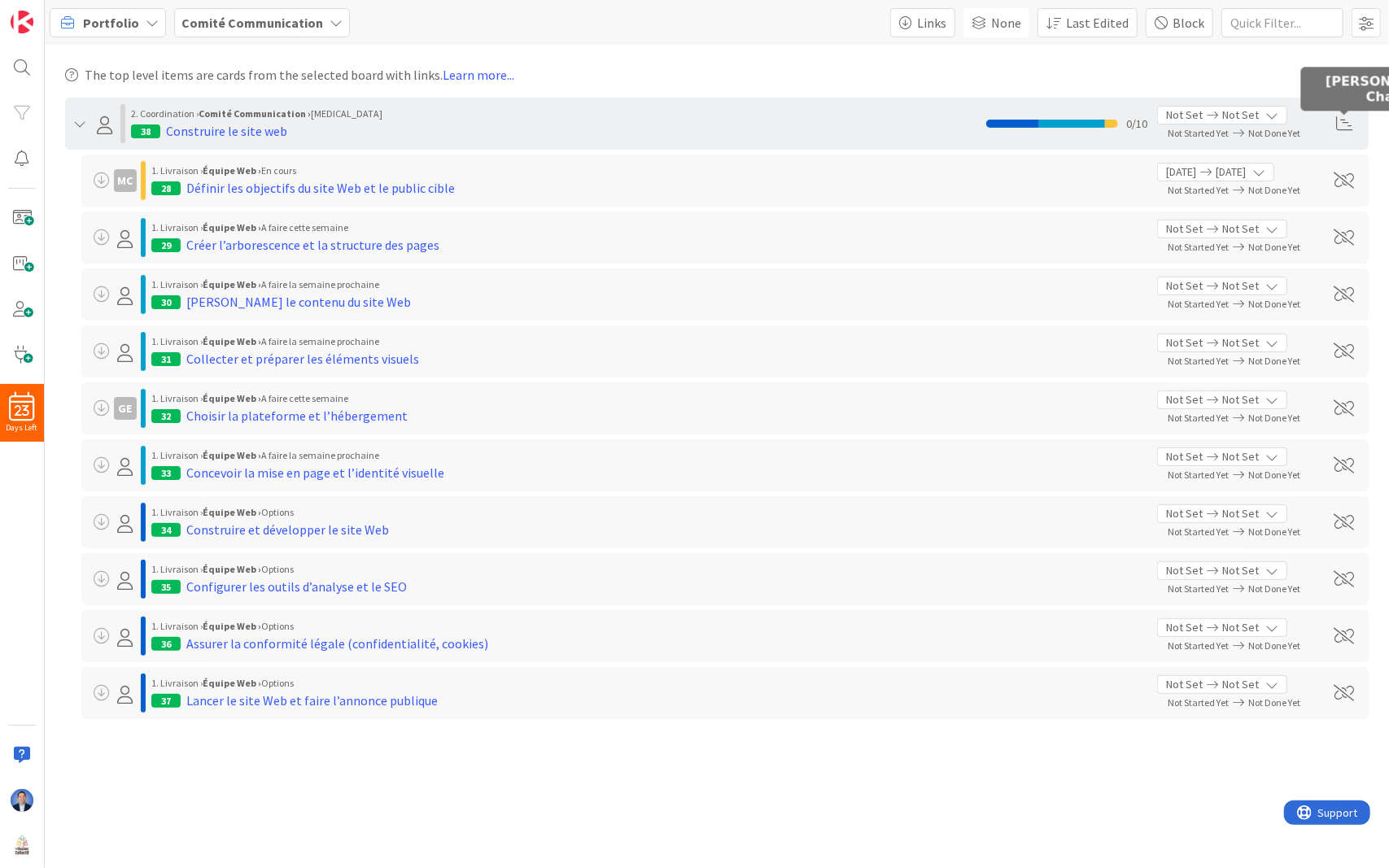
click at [1346, 127] on span at bounding box center [1344, 124] width 16 height 16
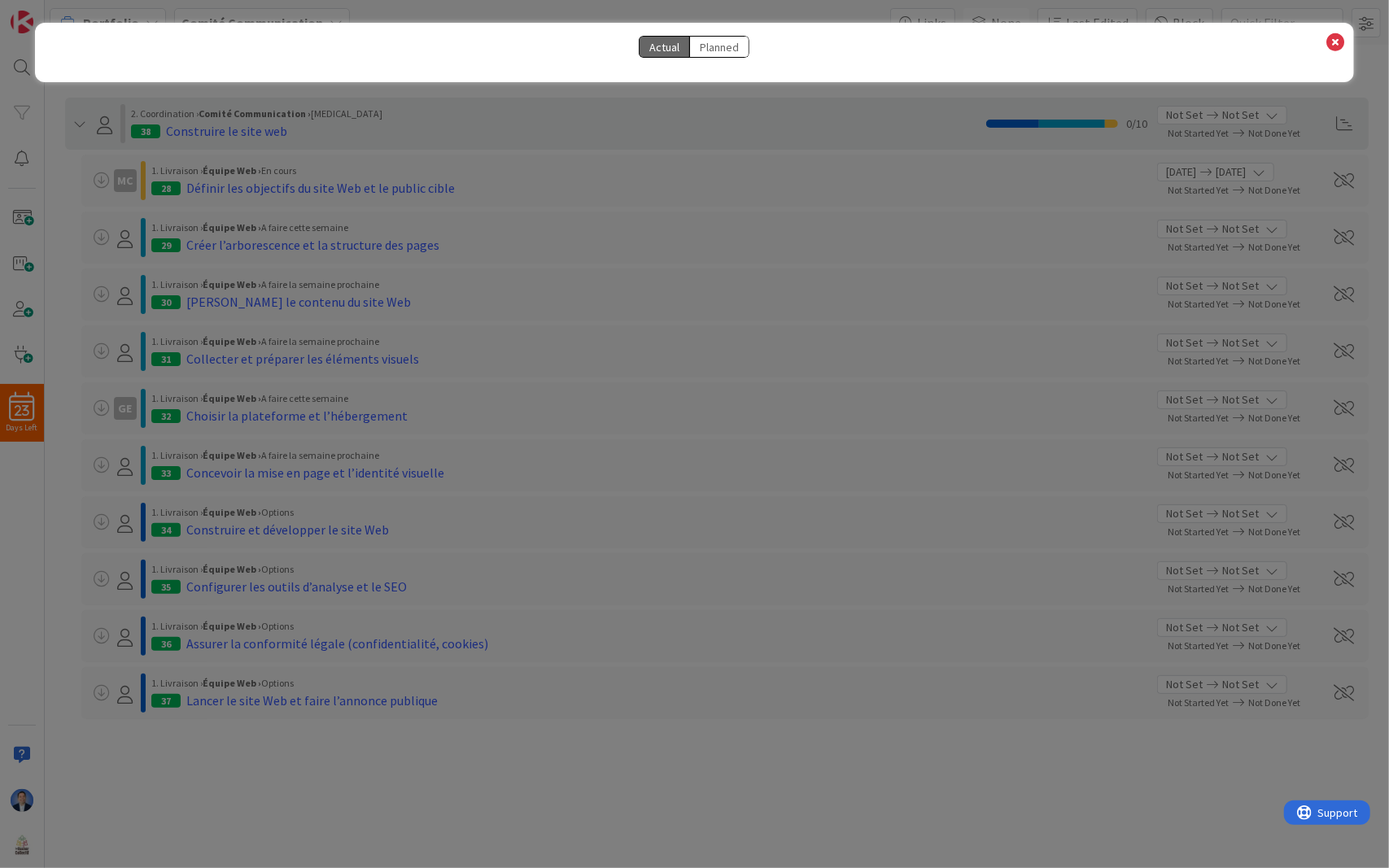
select select "View all"
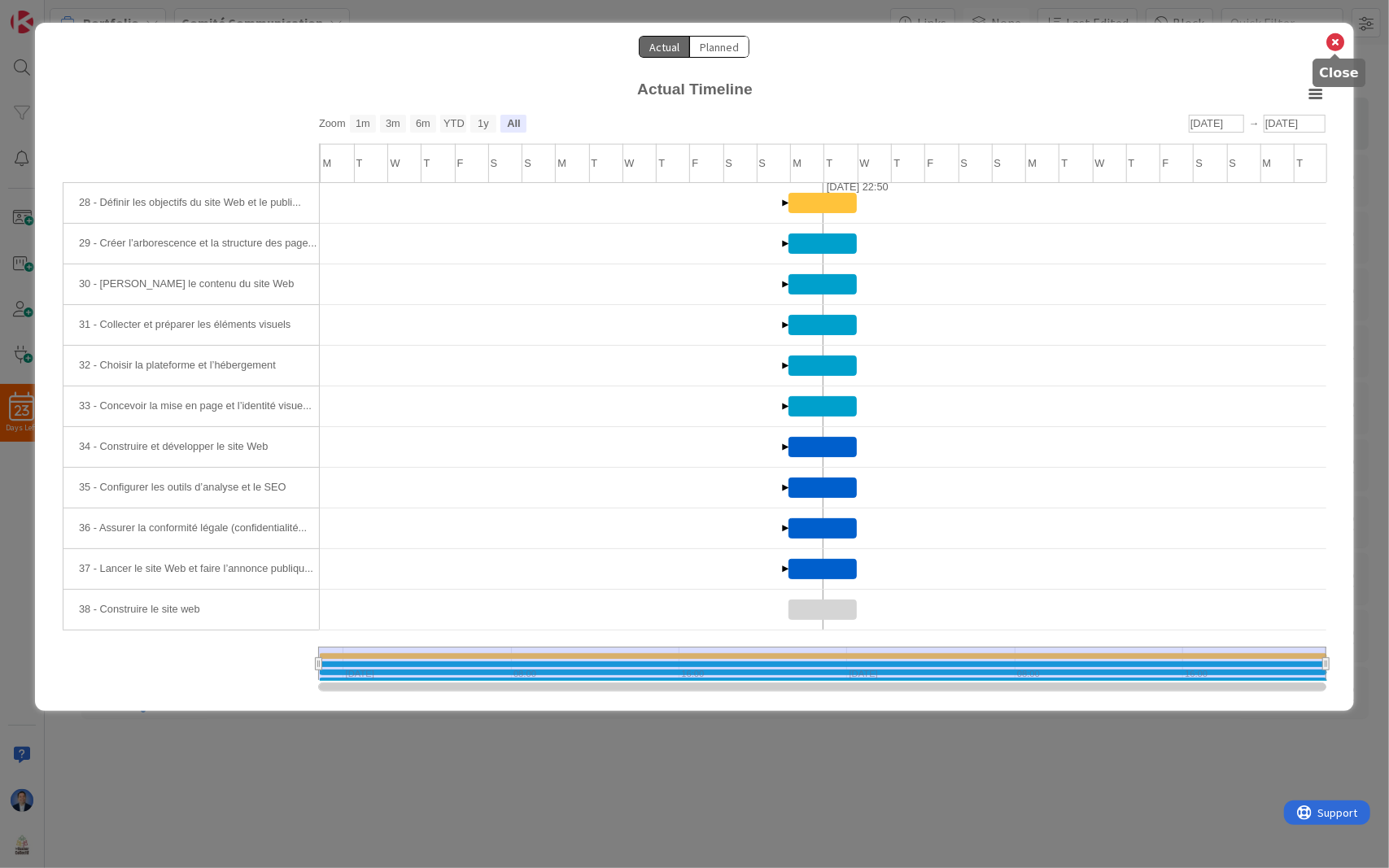
click at [1338, 43] on icon at bounding box center [1334, 42] width 21 height 23
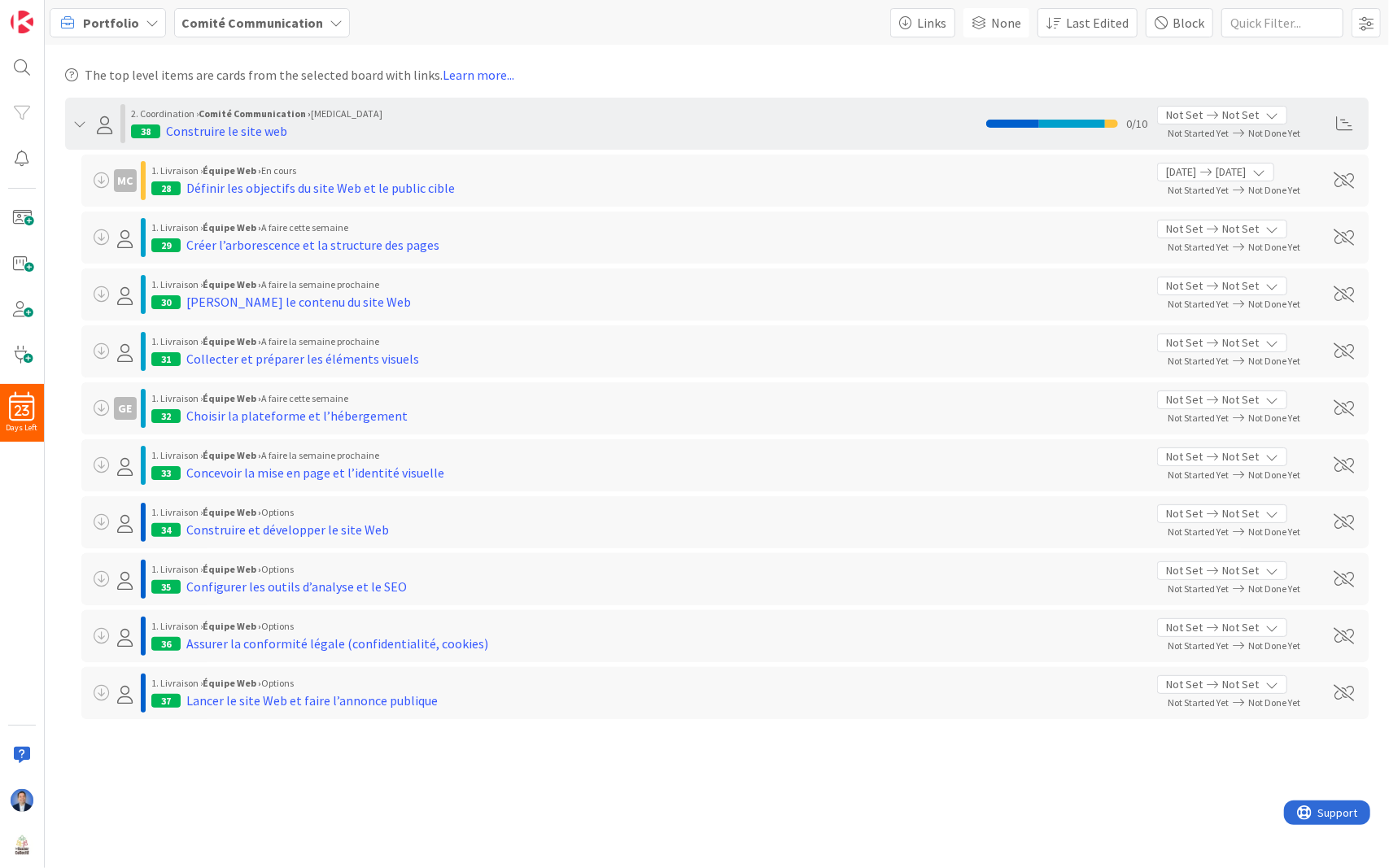
click at [92, 25] on span "Portfolio" at bounding box center [111, 22] width 56 height 19
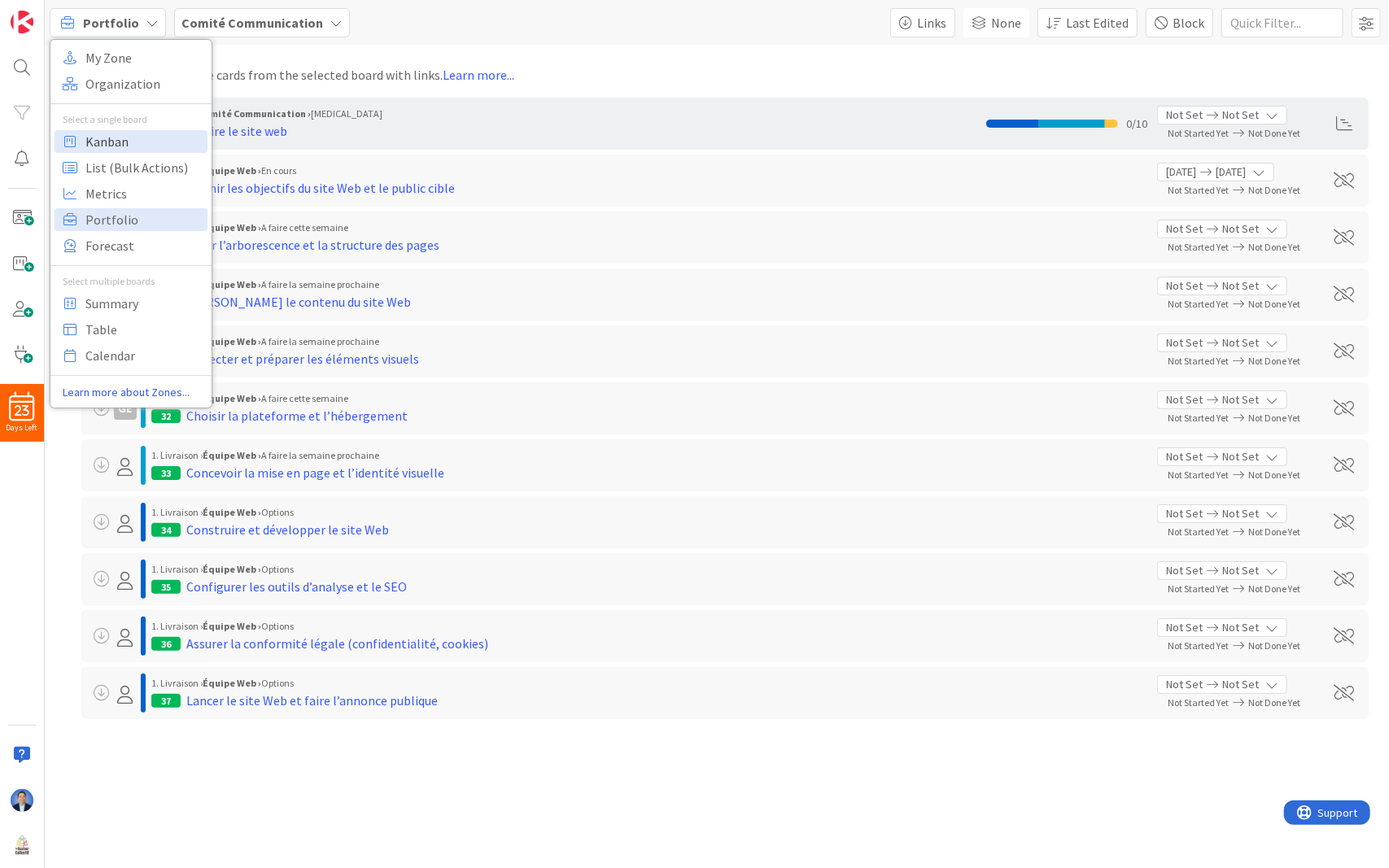
click at [127, 141] on span "Kanban" at bounding box center [144, 141] width 117 height 25
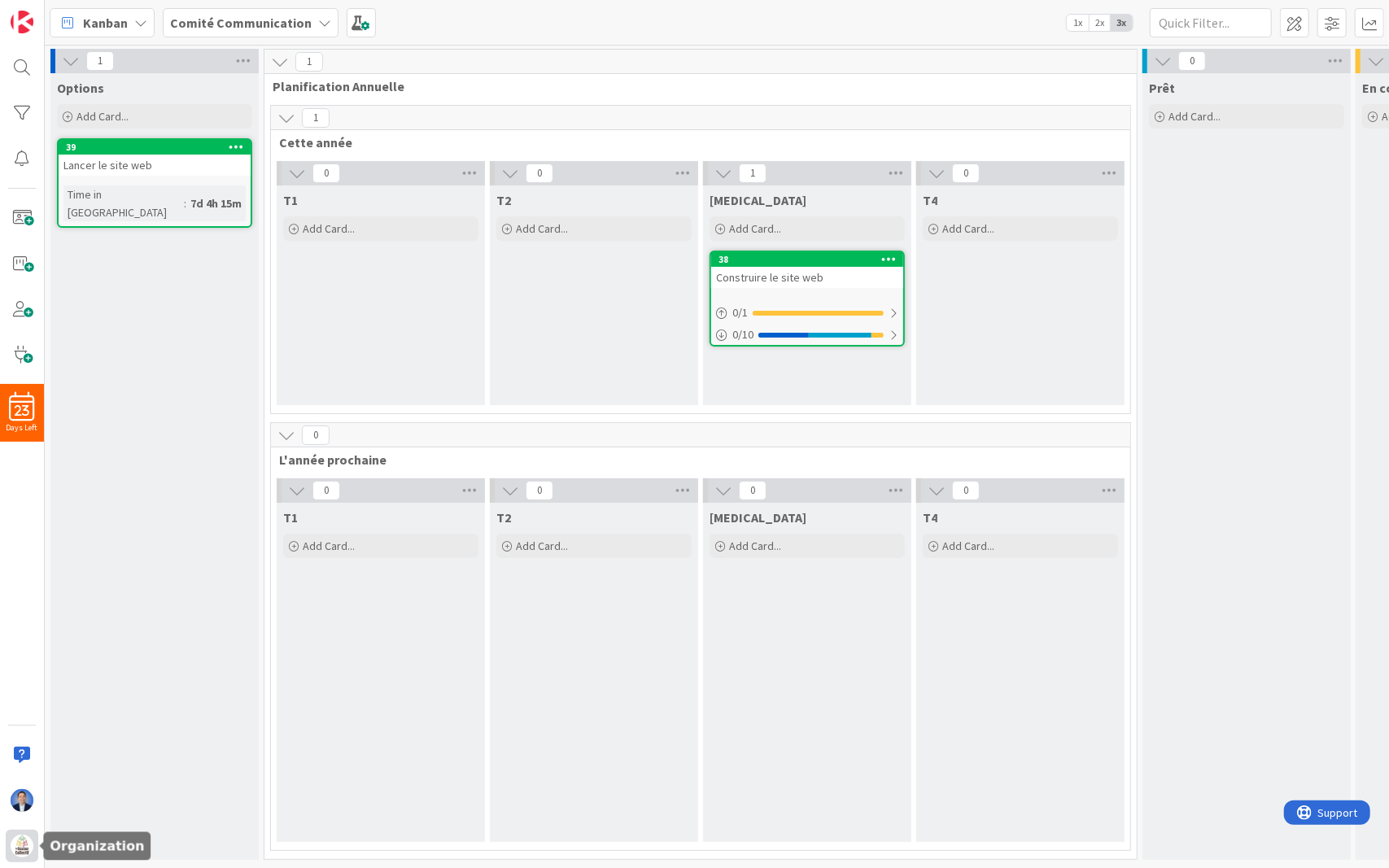
click at [36, 768] on div at bounding box center [22, 846] width 33 height 33
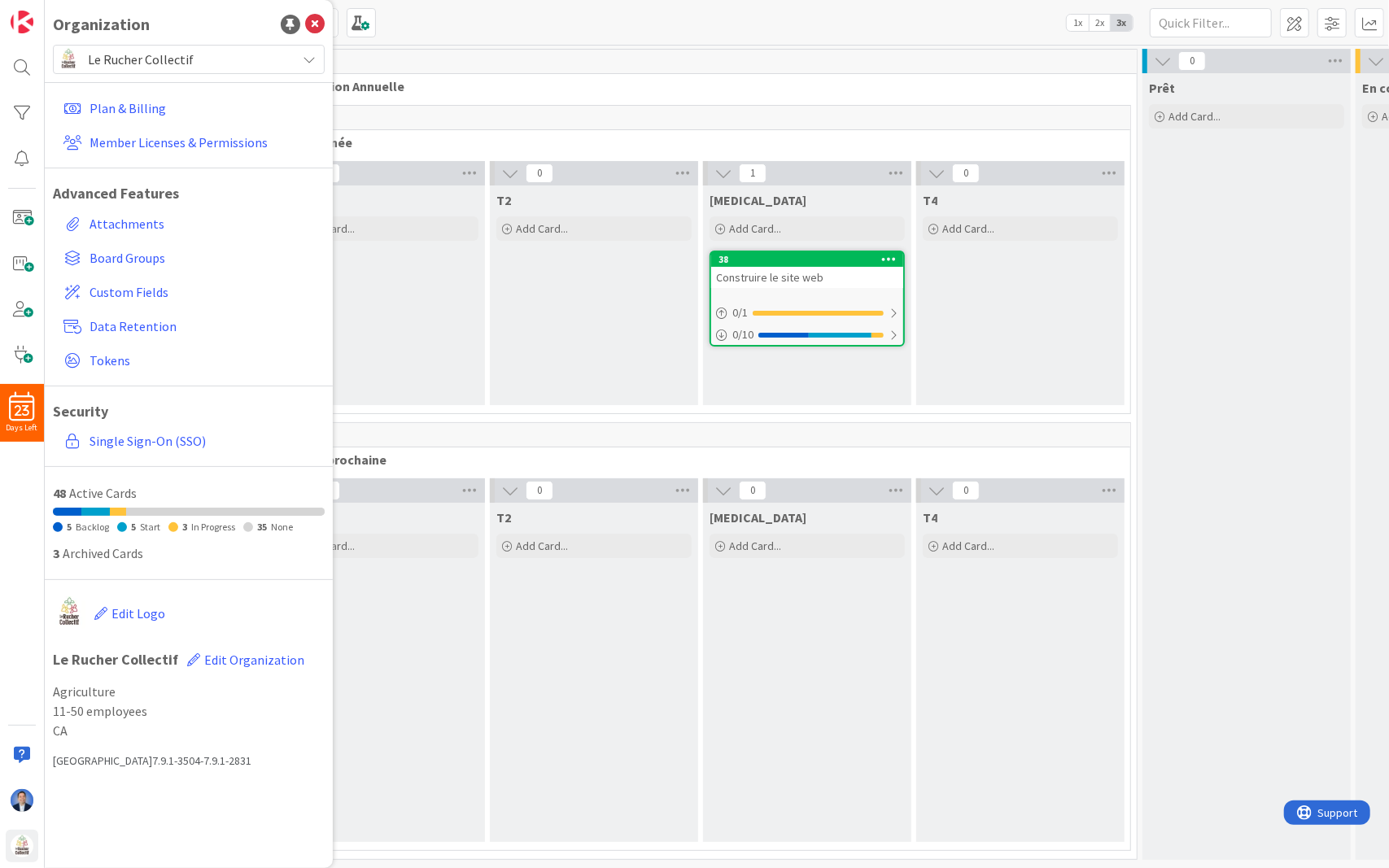
click at [190, 66] on span "Le Rucher Collectif" at bounding box center [188, 59] width 200 height 23
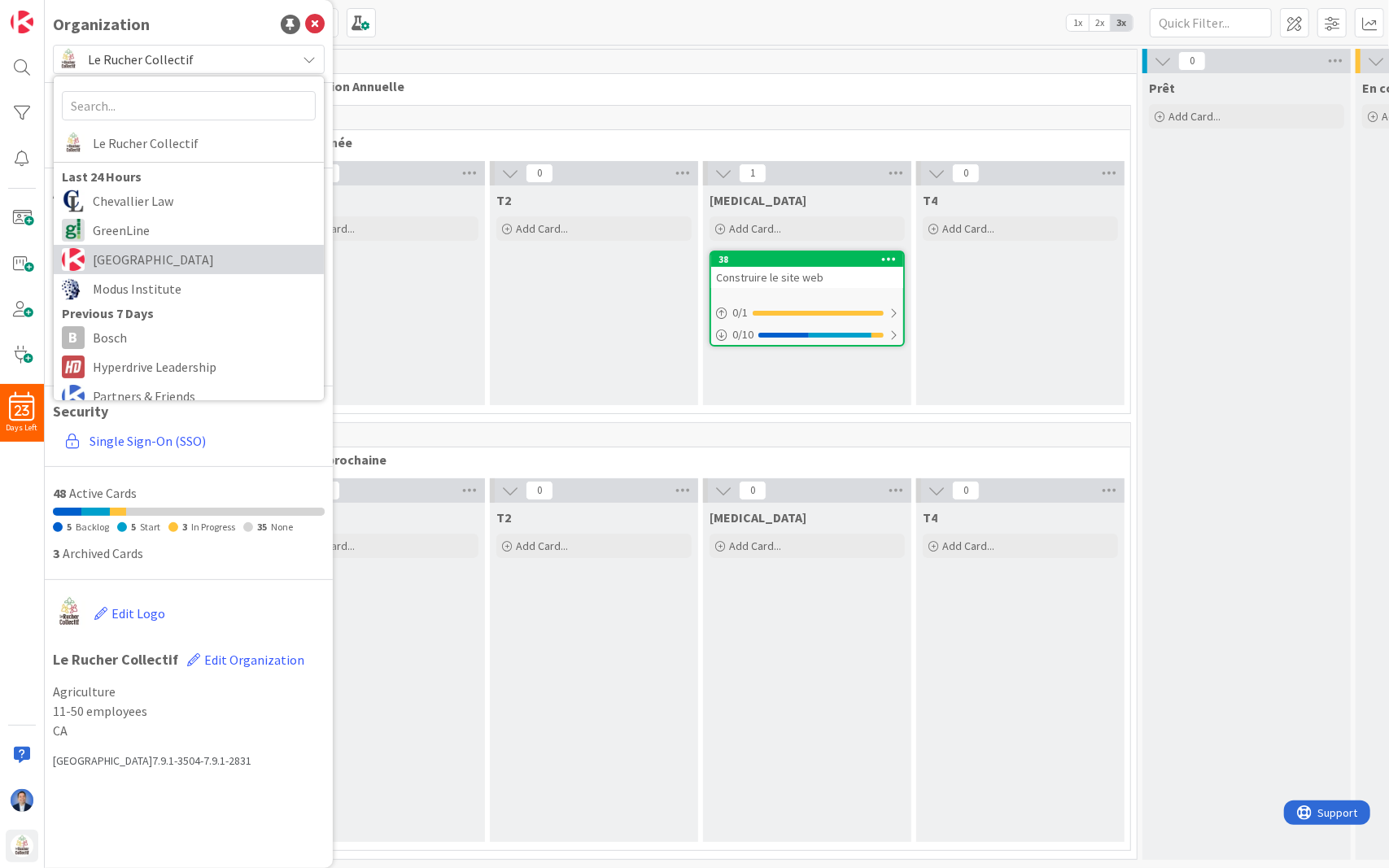
click at [155, 267] on span "[GEOGRAPHIC_DATA]" at bounding box center [204, 259] width 223 height 25
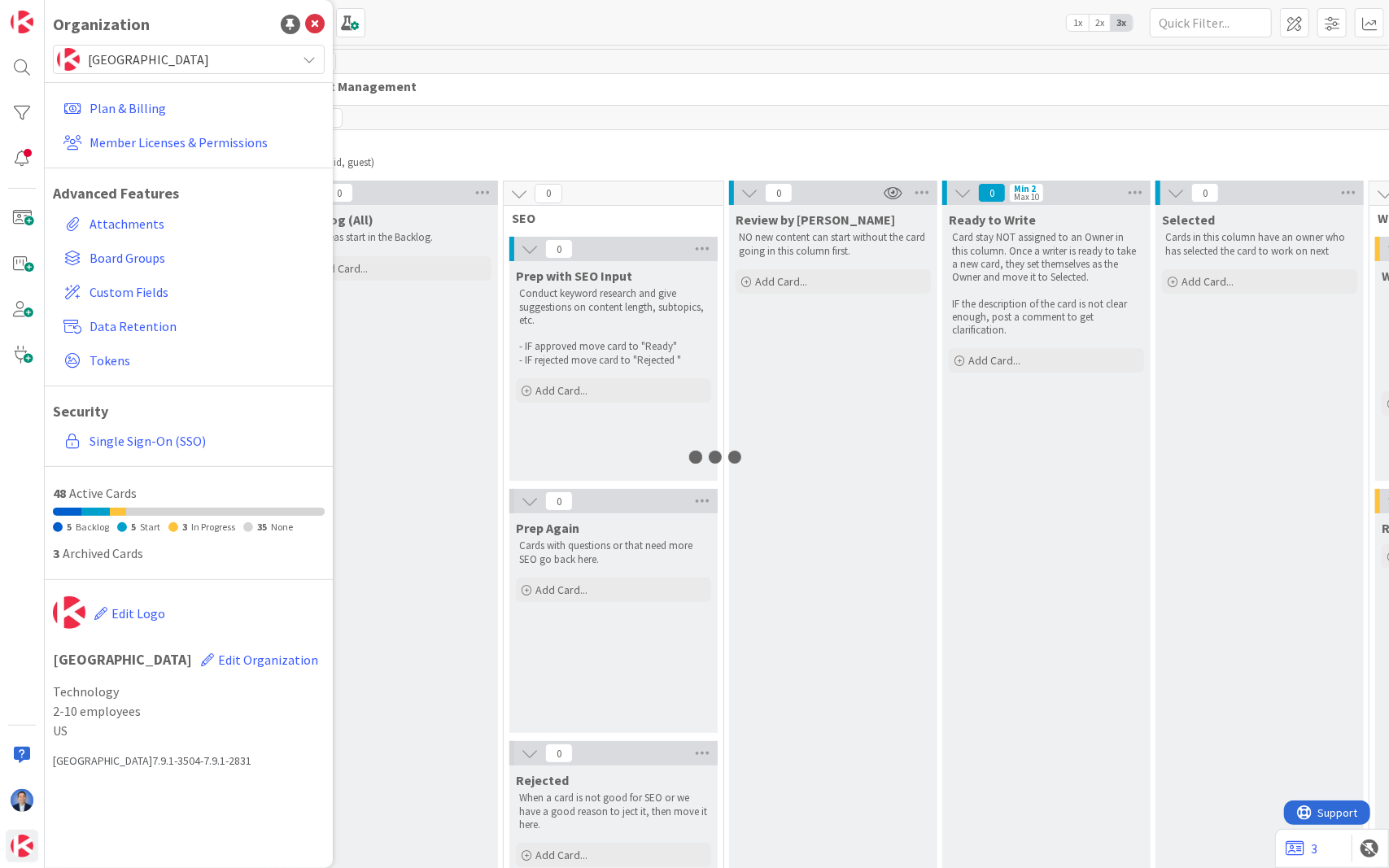
click at [576, 20] on div "Kanban Content Management 1x 2x 3x" at bounding box center [716, 22] width 1344 height 45
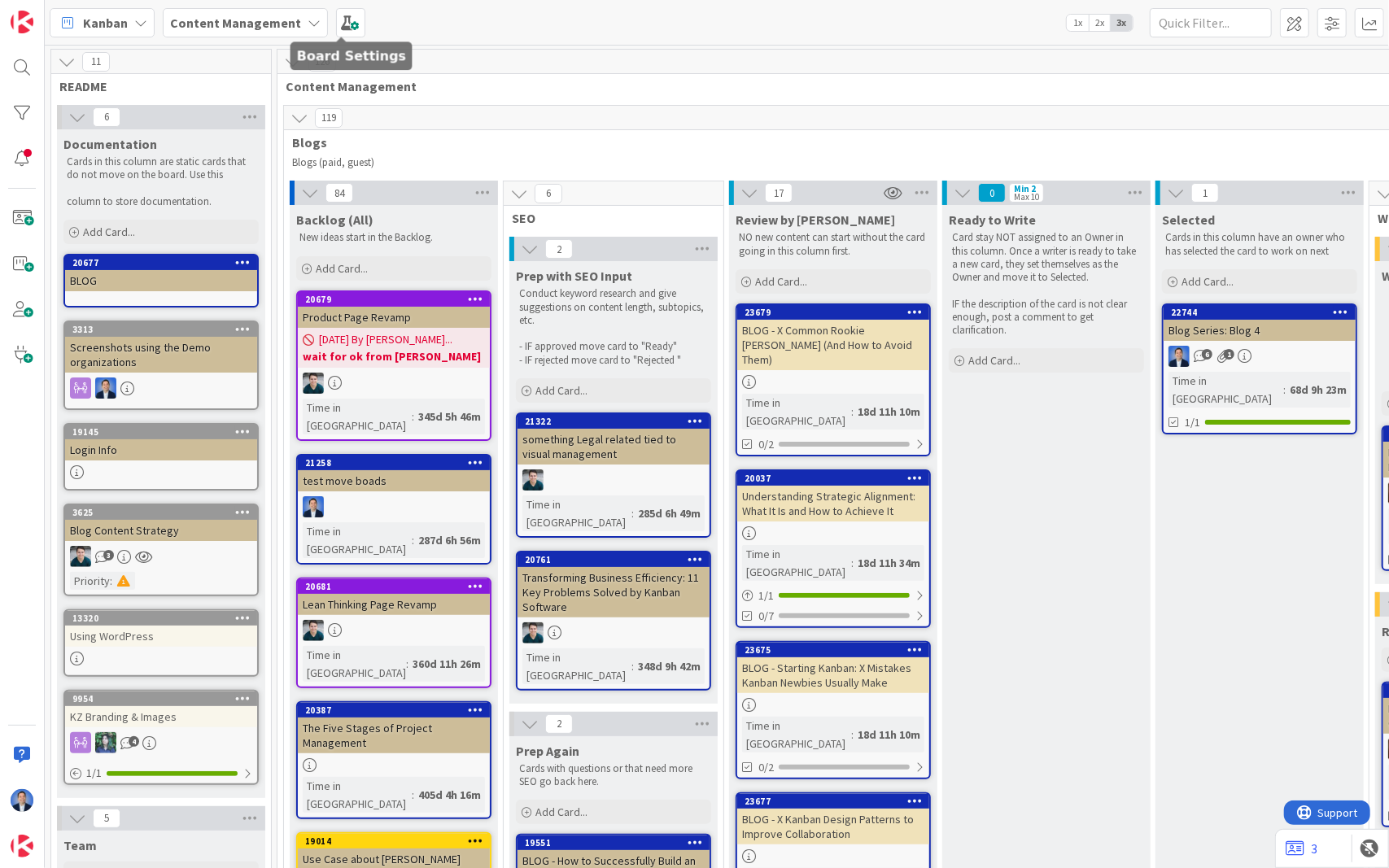
click at [254, 26] on b "Content Management" at bounding box center [235, 23] width 131 height 16
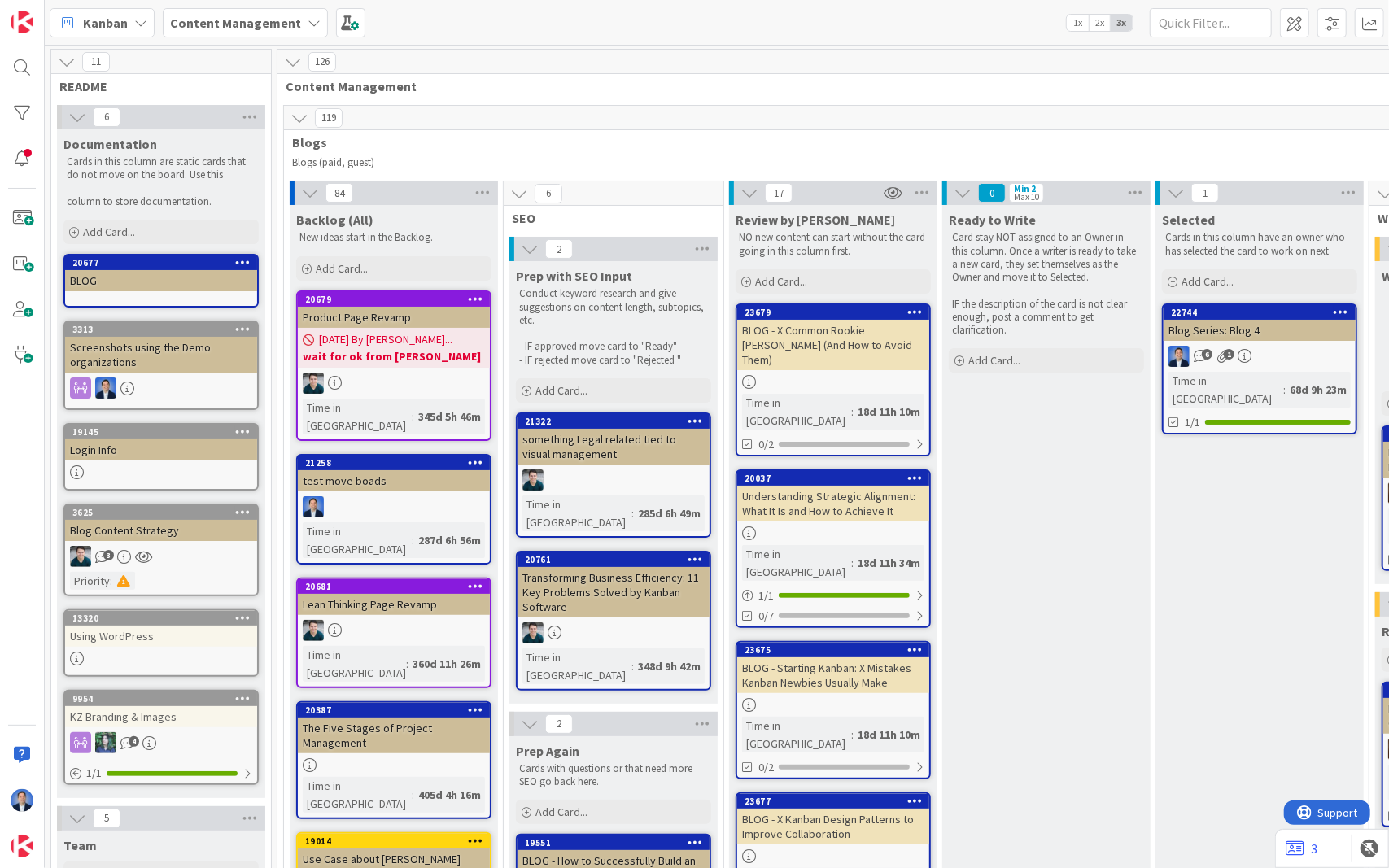
click at [65, 65] on icon at bounding box center [67, 62] width 18 height 18
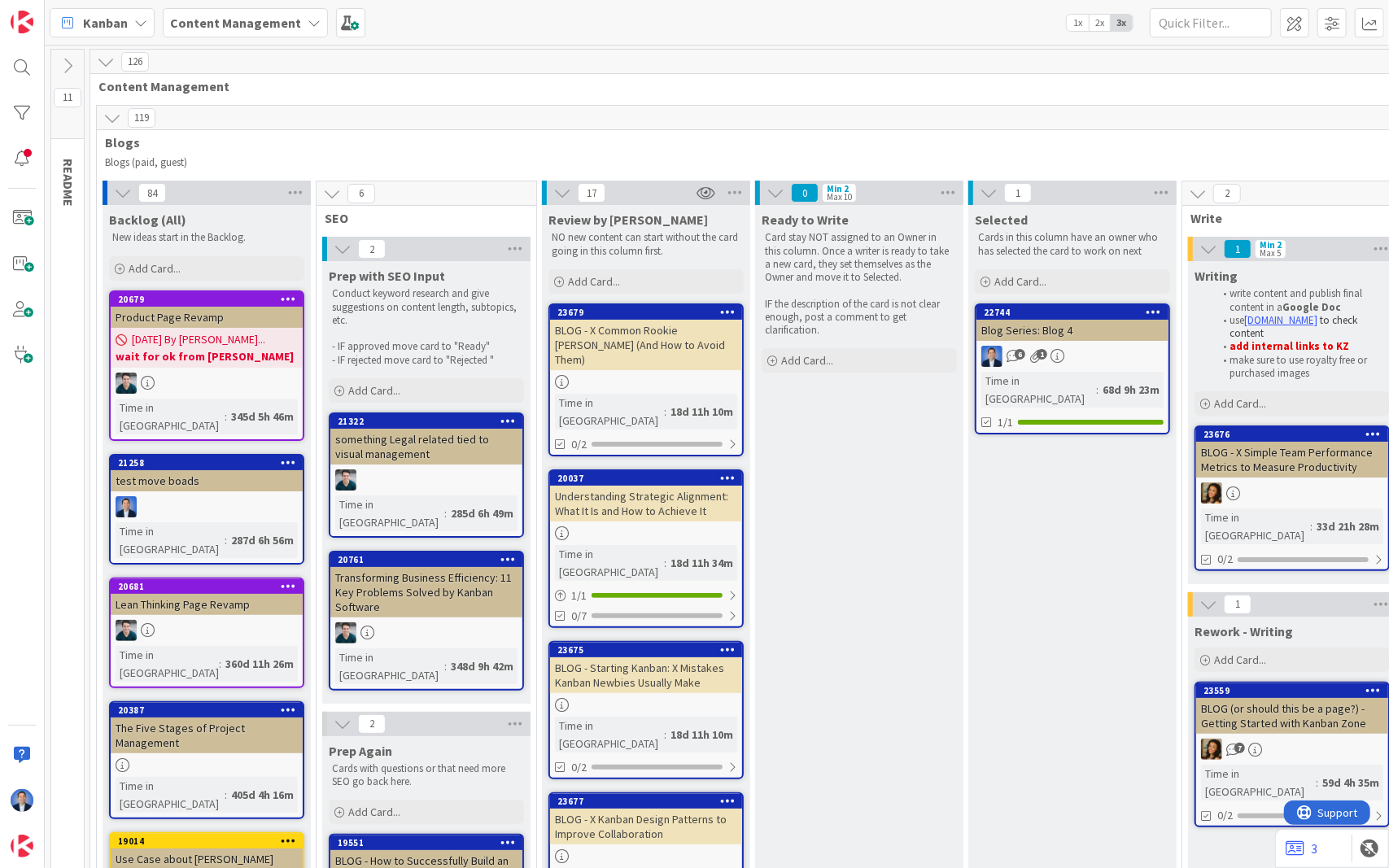
click at [112, 117] on icon at bounding box center [113, 118] width 18 height 18
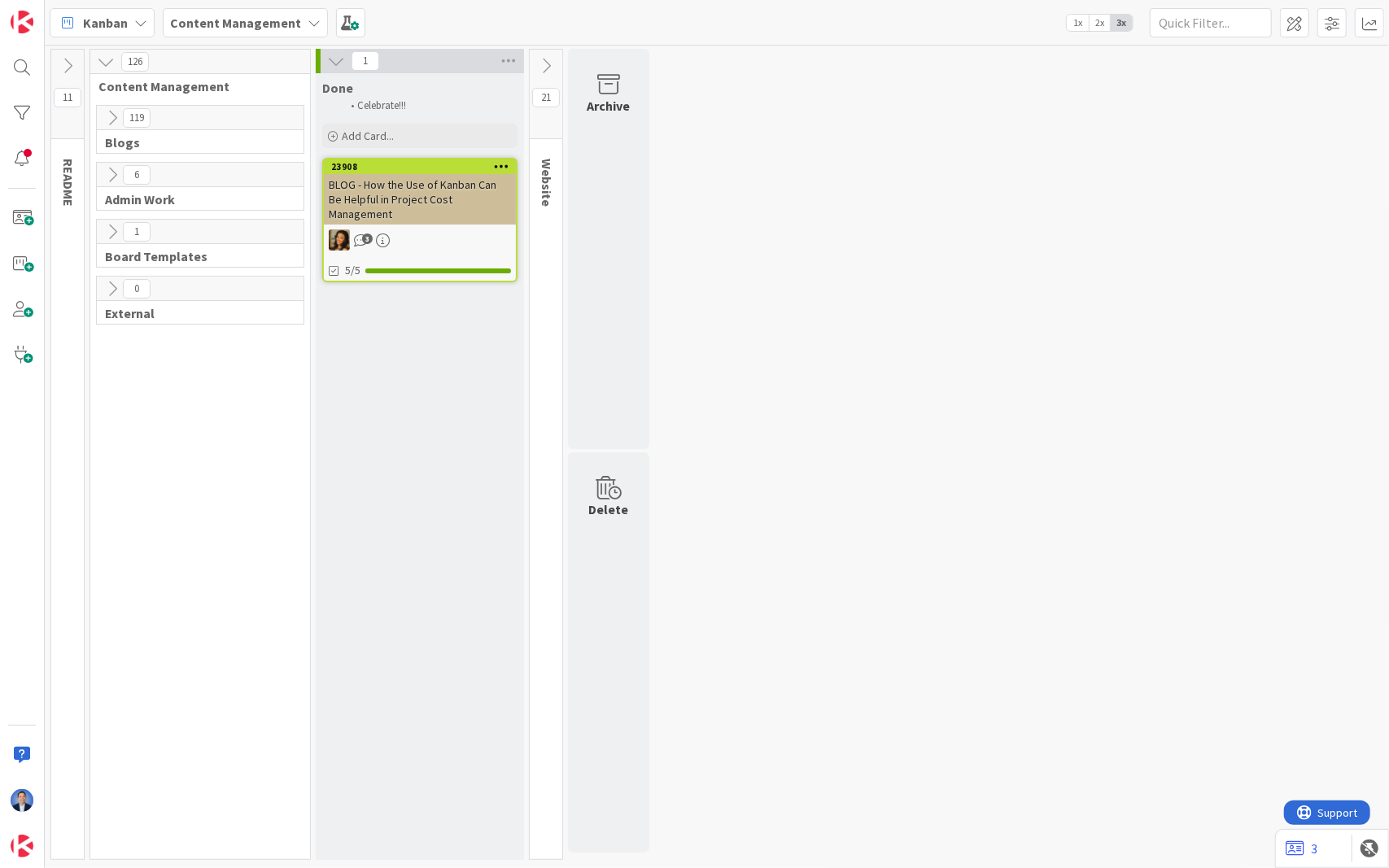
click at [105, 115] on icon at bounding box center [113, 118] width 18 height 18
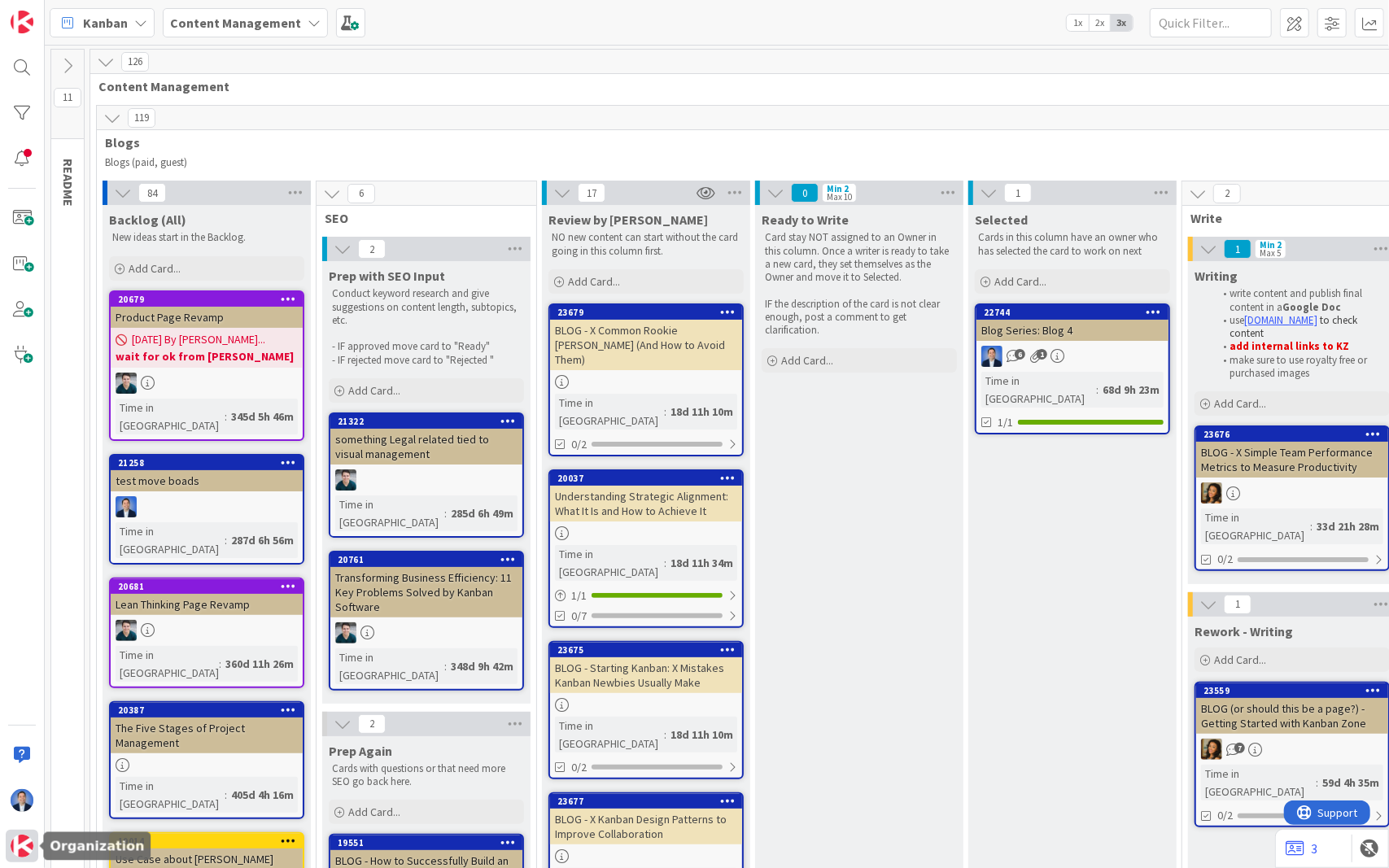
click at [19, 768] on img at bounding box center [22, 845] width 23 height 23
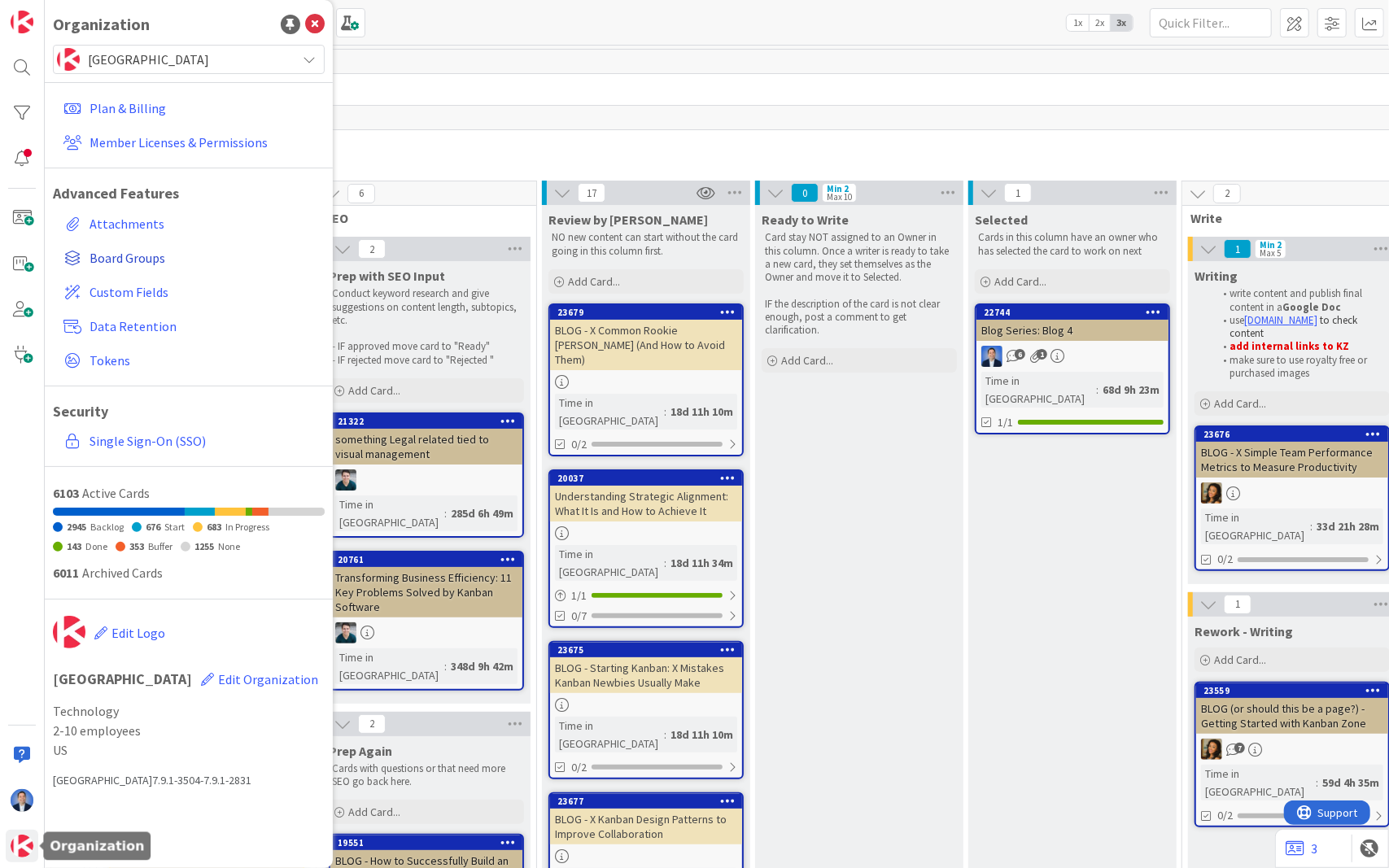
drag, startPoint x: 19, startPoint y: 842, endPoint x: 149, endPoint y: 259, distance: 597.3
click at [45, 374] on div "Organization Kanban Zone Plan & Billing Member Licenses & Permissions Advanced …" at bounding box center [22, 434] width 45 height 868
click at [165, 64] on span "[GEOGRAPHIC_DATA]" at bounding box center [188, 59] width 200 height 23
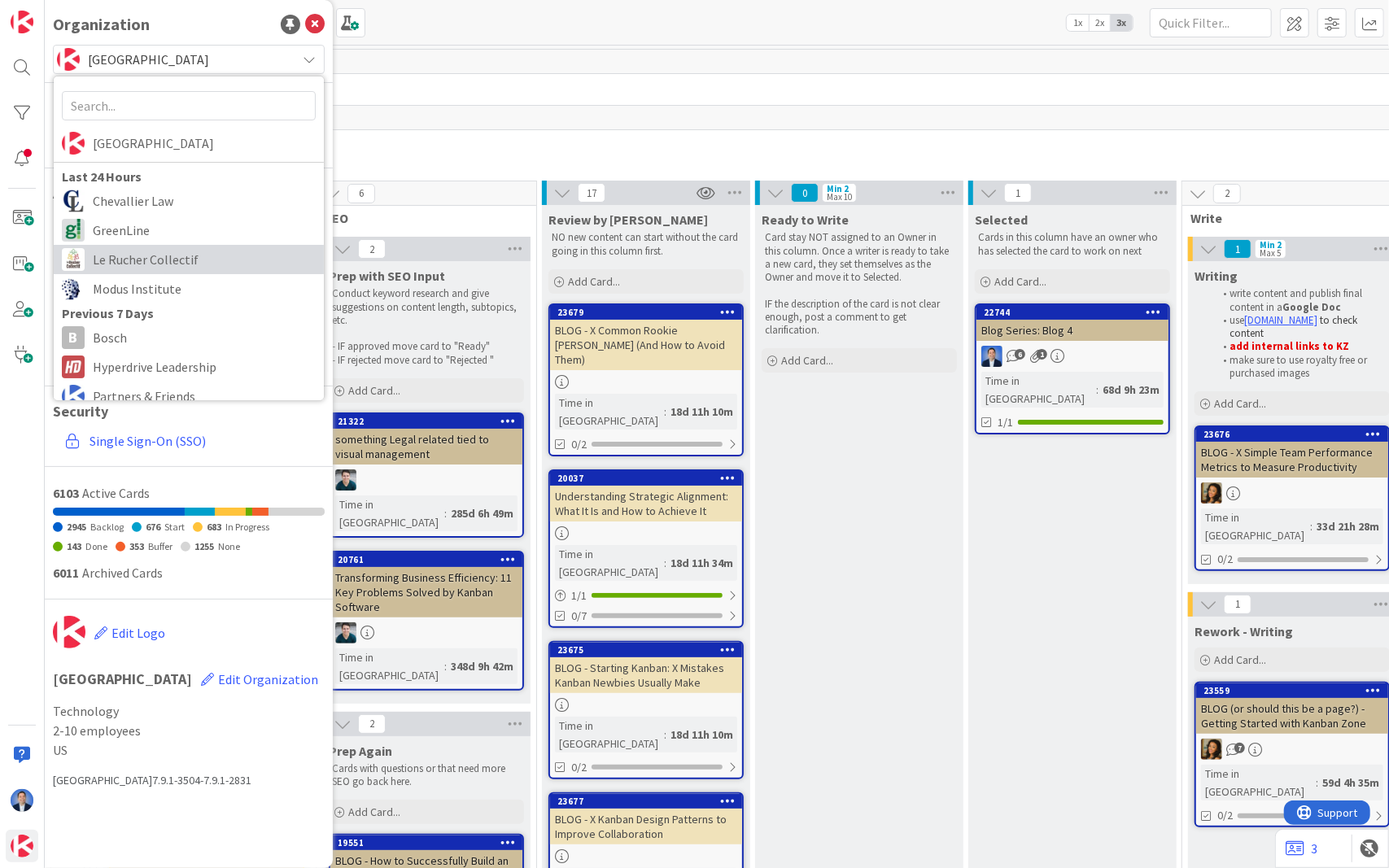
click at [163, 255] on span "Le Rucher Collectif" at bounding box center [204, 259] width 223 height 25
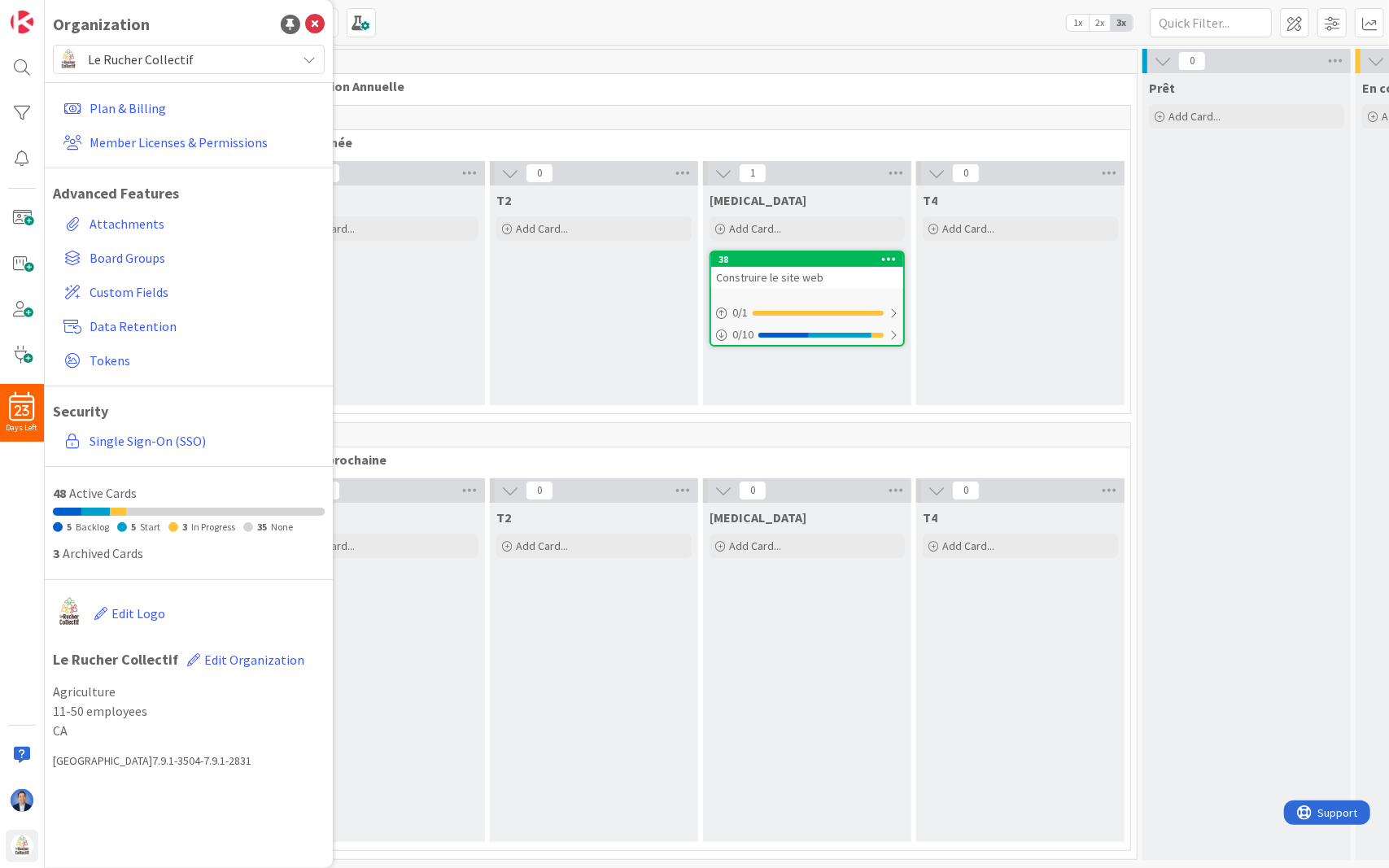
click at [477, 41] on div "Kanban Comité Communication 1x 2x 3x" at bounding box center [716, 22] width 1344 height 45
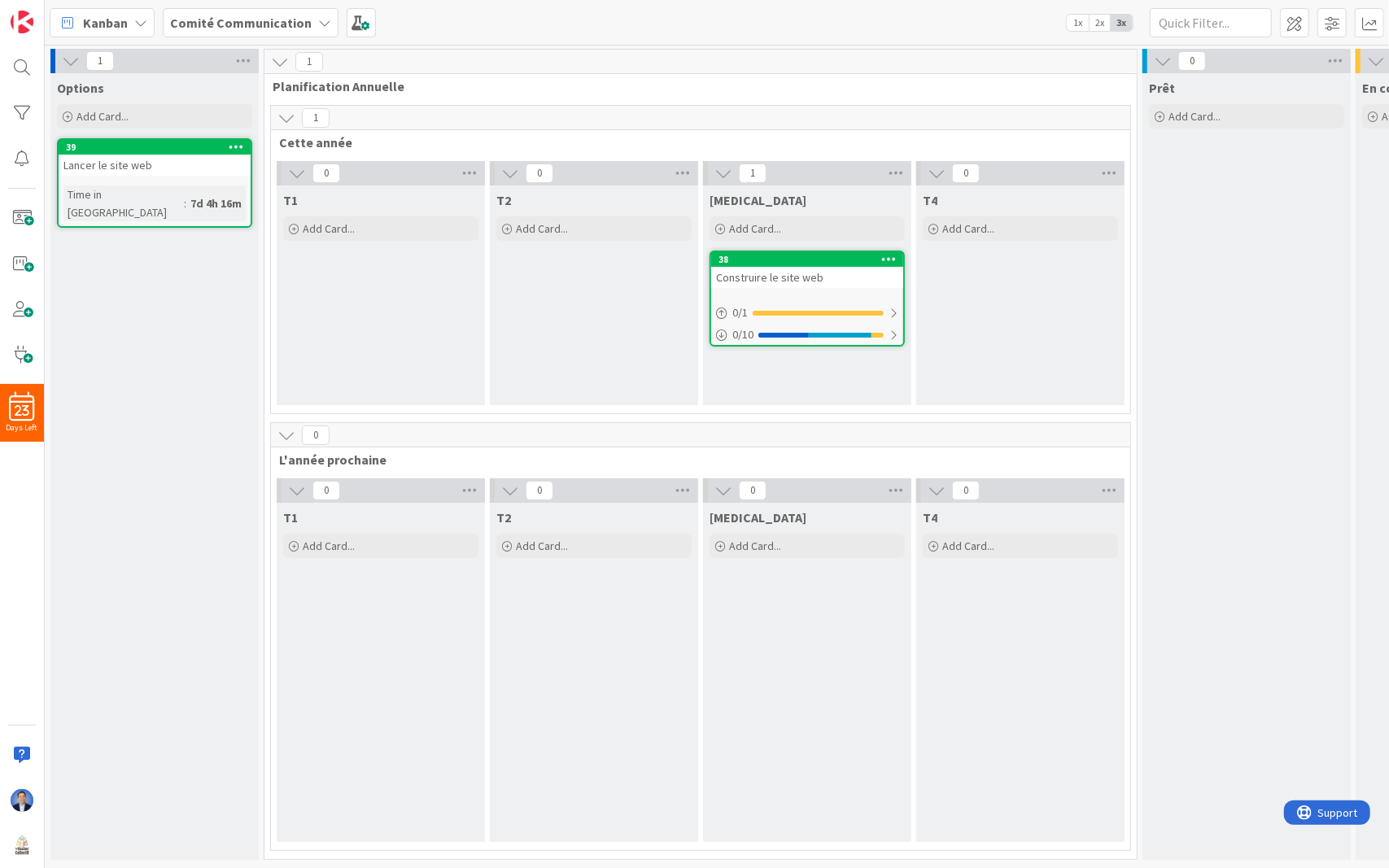
click at [282, 65] on icon at bounding box center [280, 62] width 18 height 18
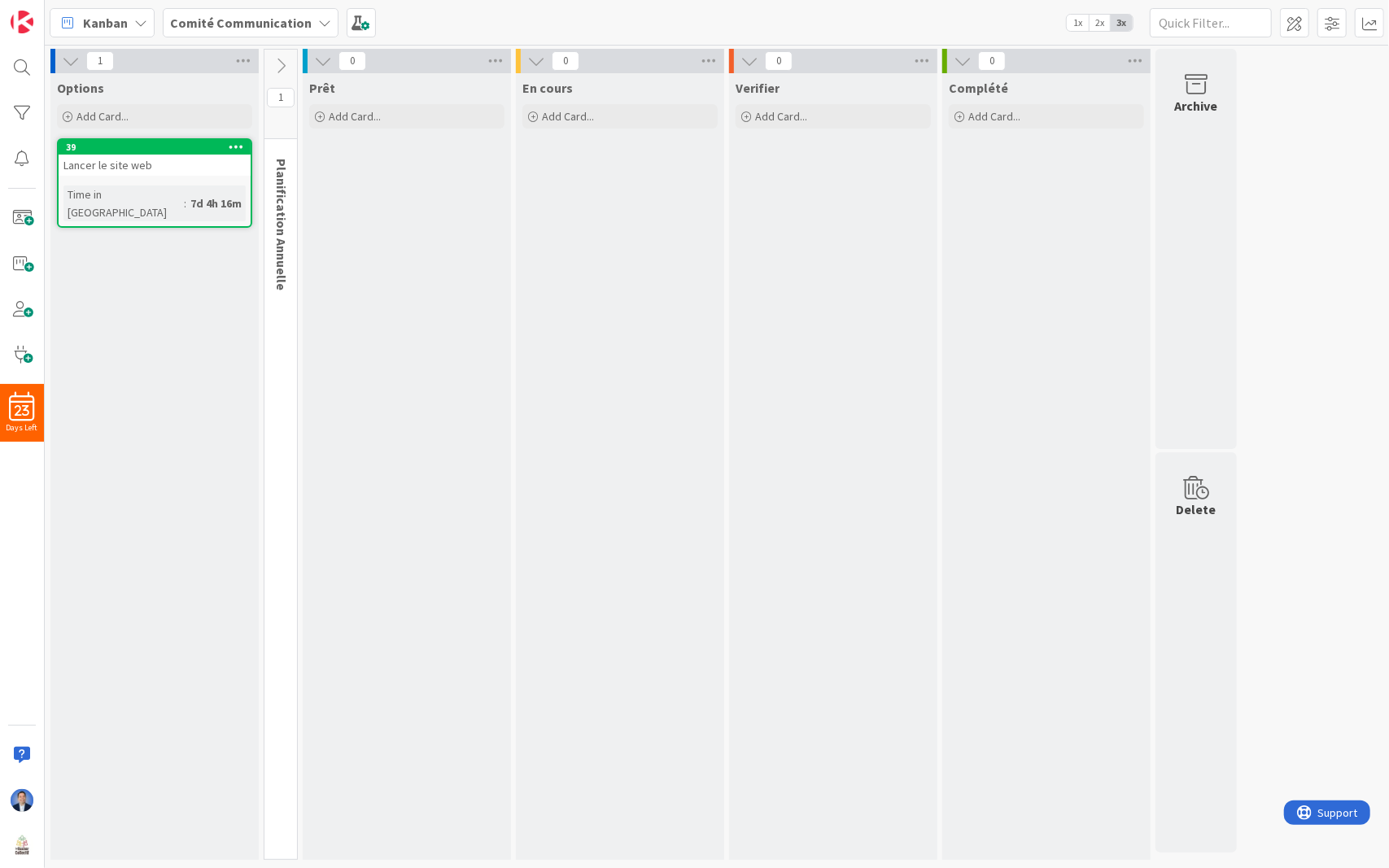
click at [285, 65] on icon at bounding box center [281, 66] width 18 height 18
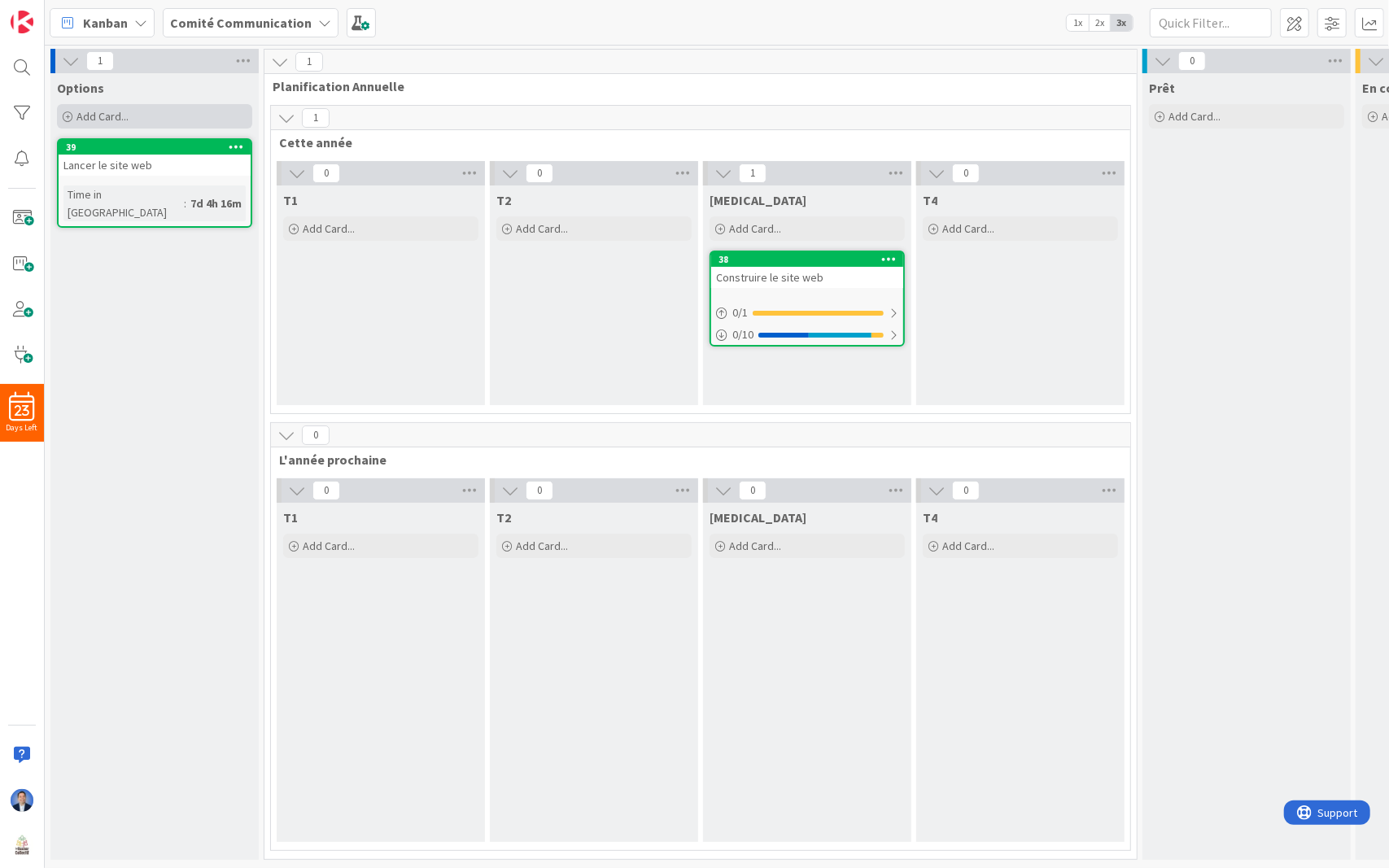
click at [205, 113] on div "Add Card..." at bounding box center [155, 116] width 195 height 25
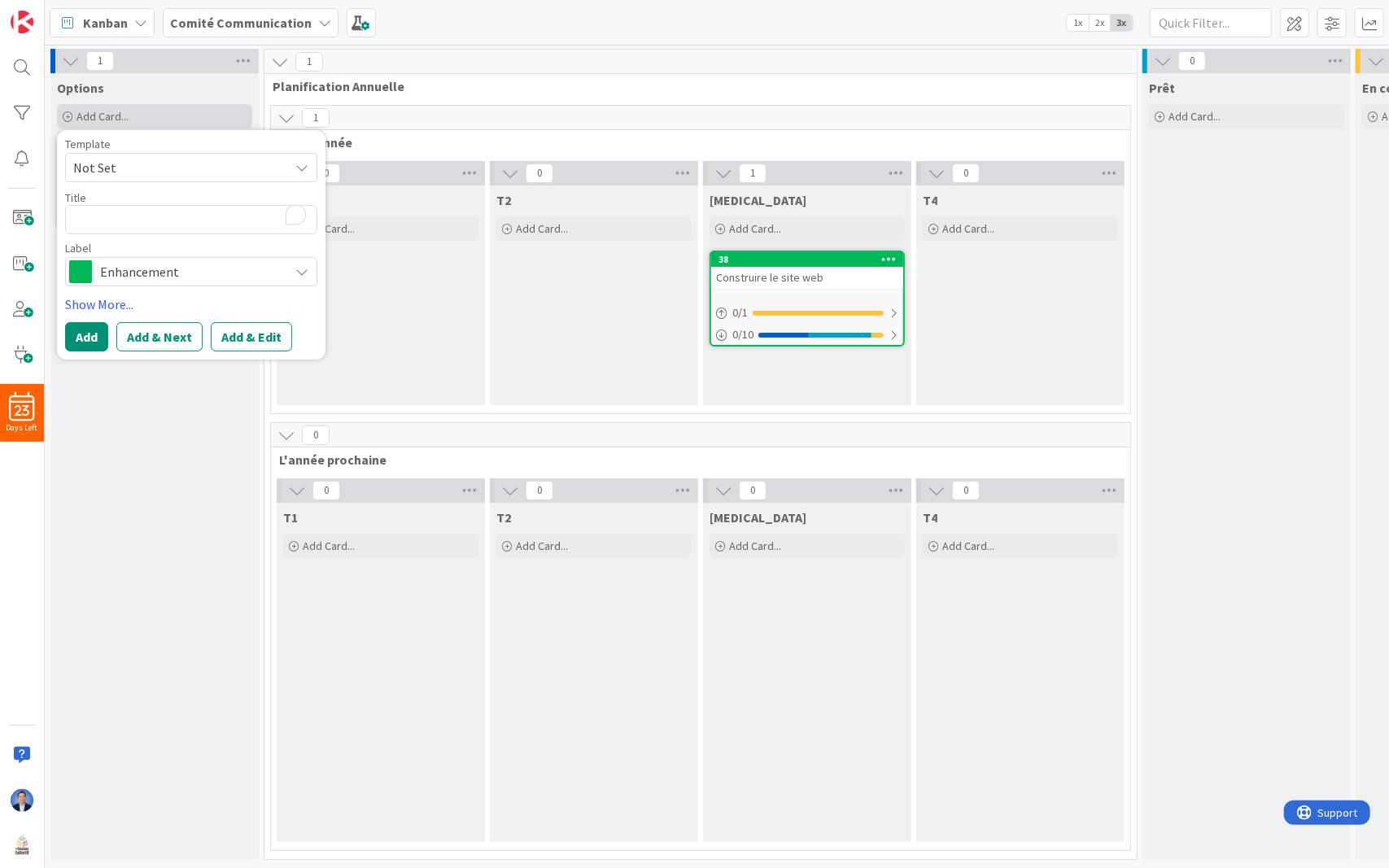
type textarea "x"
type textarea "c"
type textarea "x"
type textarea "C"
type textarea "x"
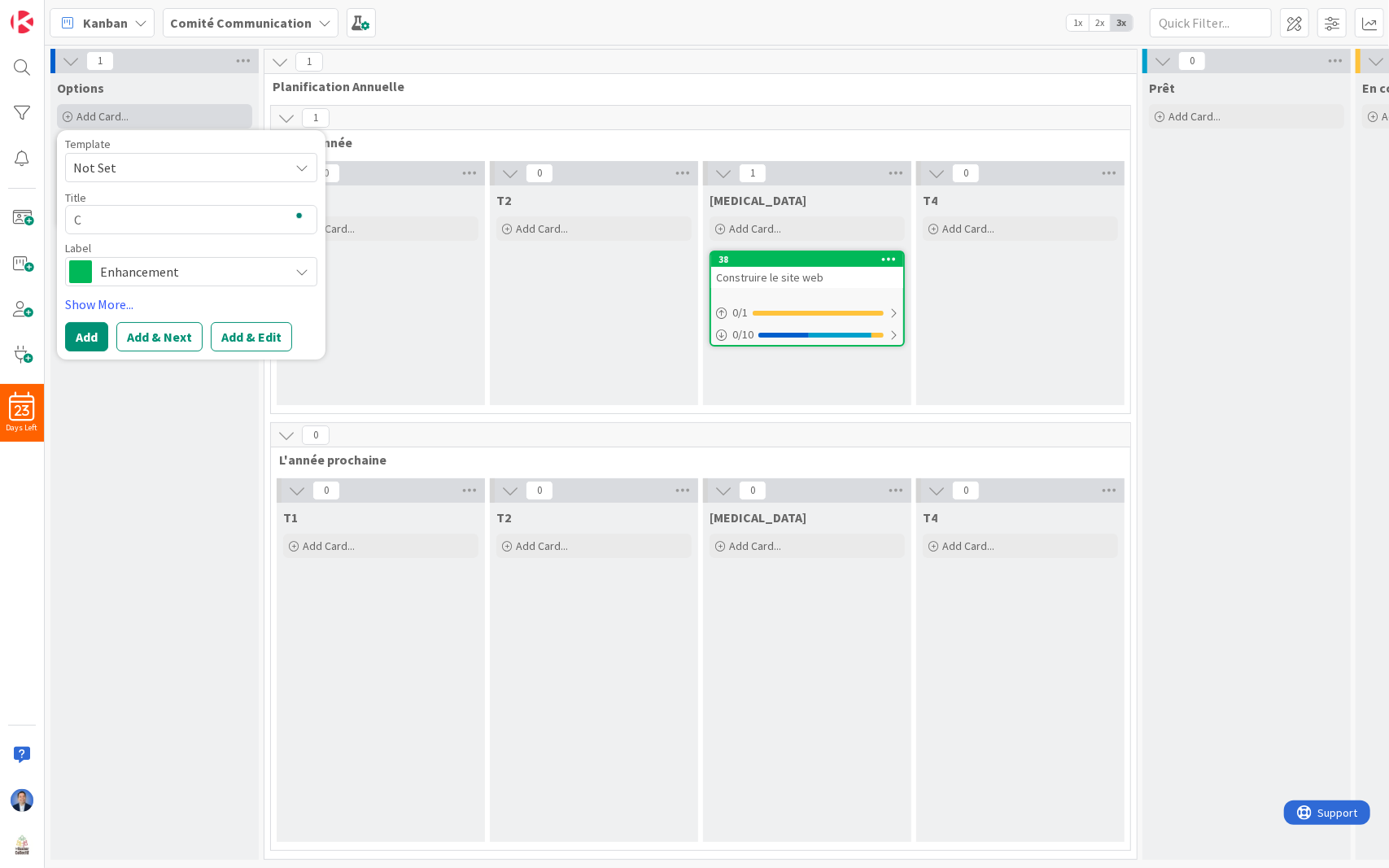
type textarea "Co"
type textarea "x"
type textarea "Com"
type textarea "x"
type textarea "Comm"
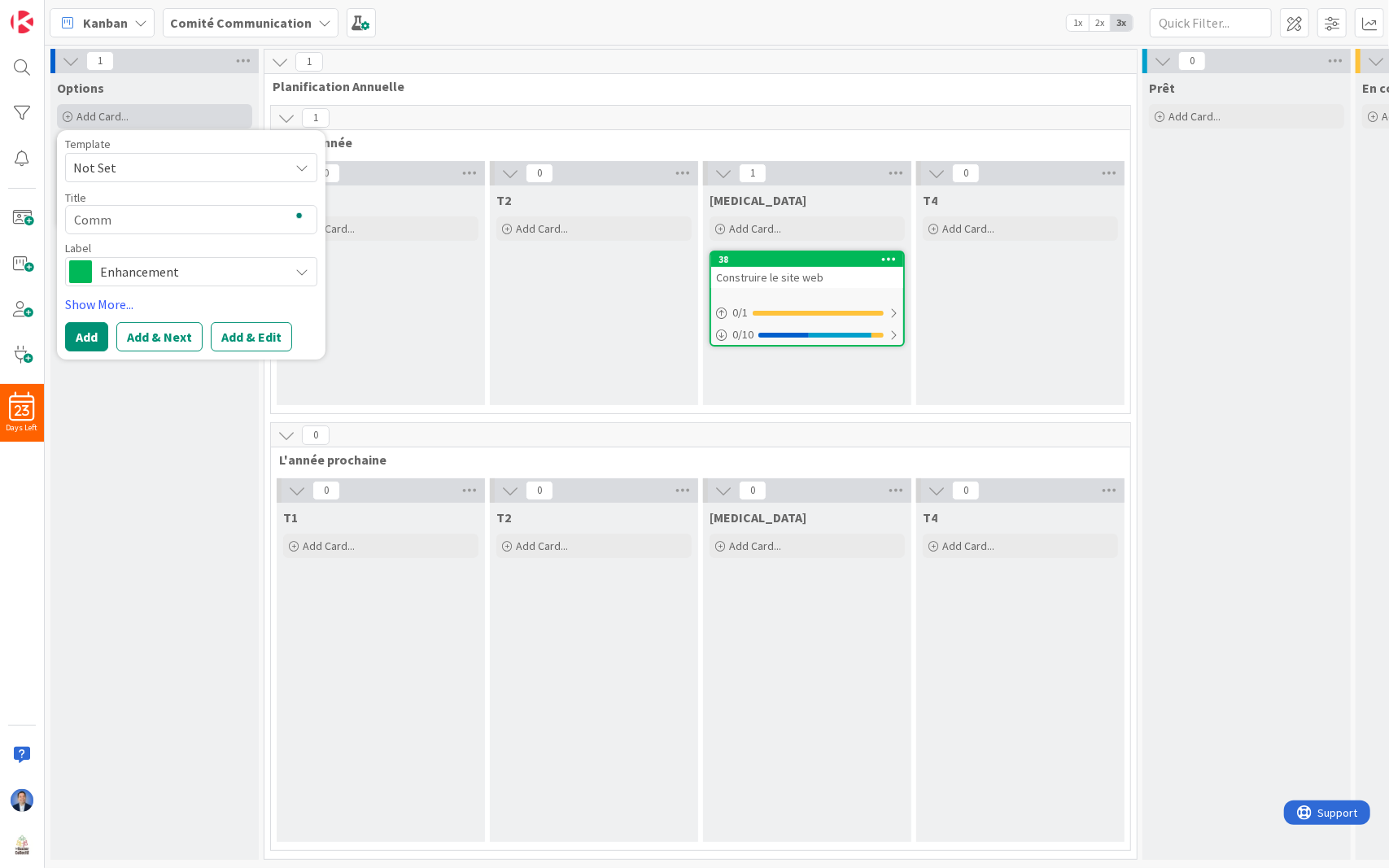
type textarea "x"
type textarea "Commu"
type textarea "x"
type textarea "Communi"
type textarea "x"
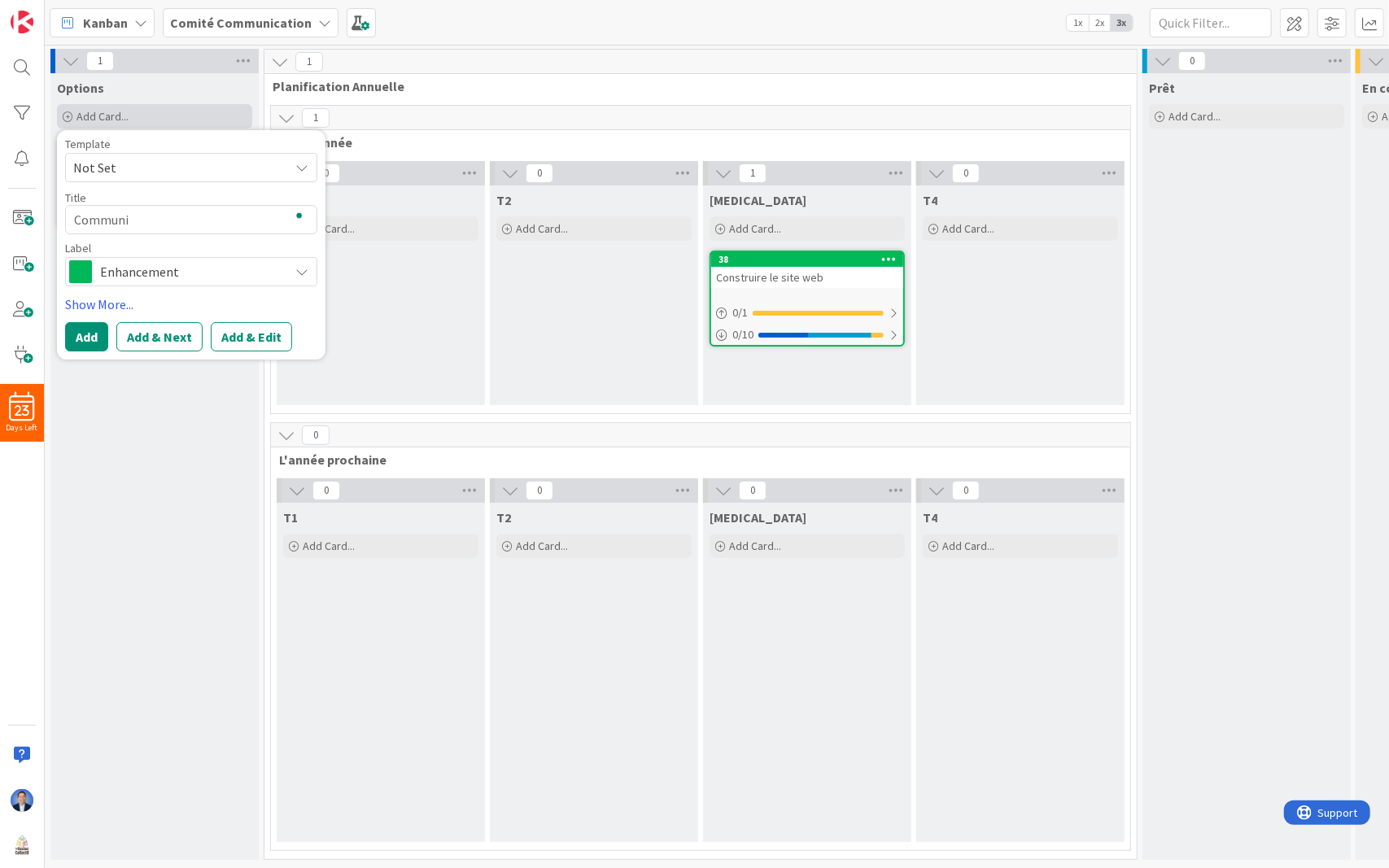
type textarea "Communic"
type textarea "x"
type textarea "Communica"
type textarea "x"
type textarea "Communicat"
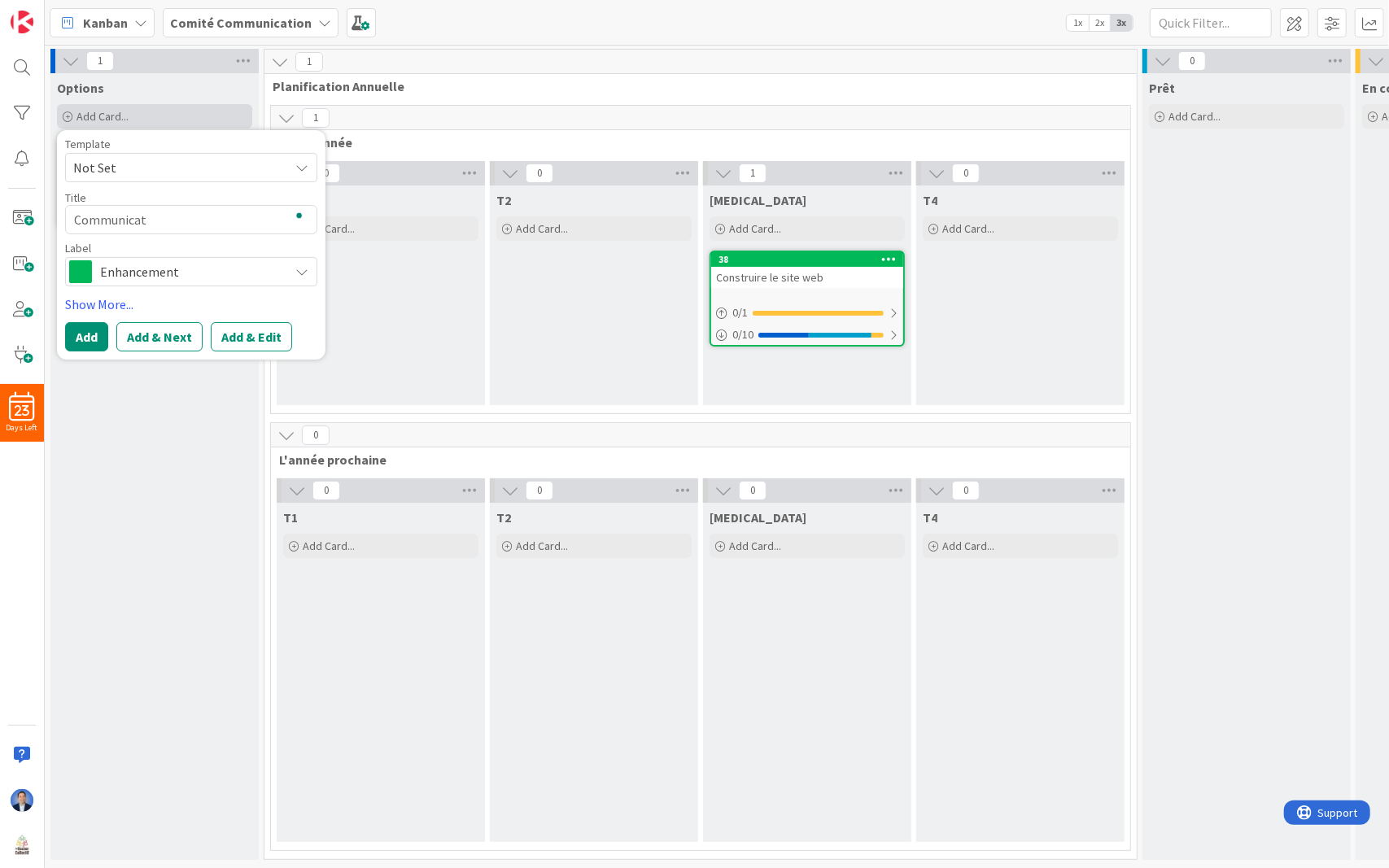
type textarea "x"
type textarea "Communicati"
type textarea "x"
type textarea "Communicatio"
type textarea "x"
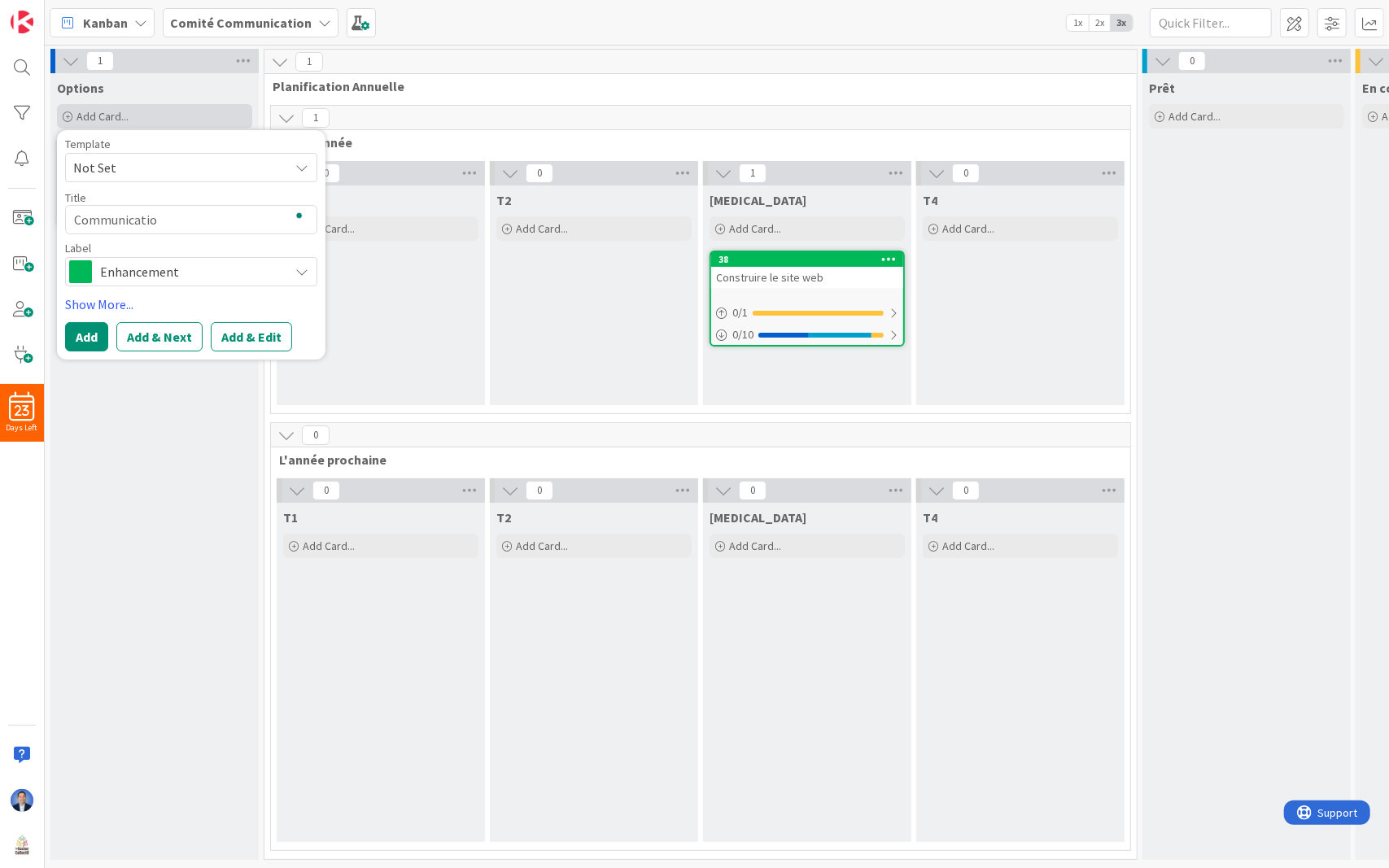
type textarea "Communication"
type textarea "x"
type textarea "Communication"
type textarea "x"
type textarea "Communication I"
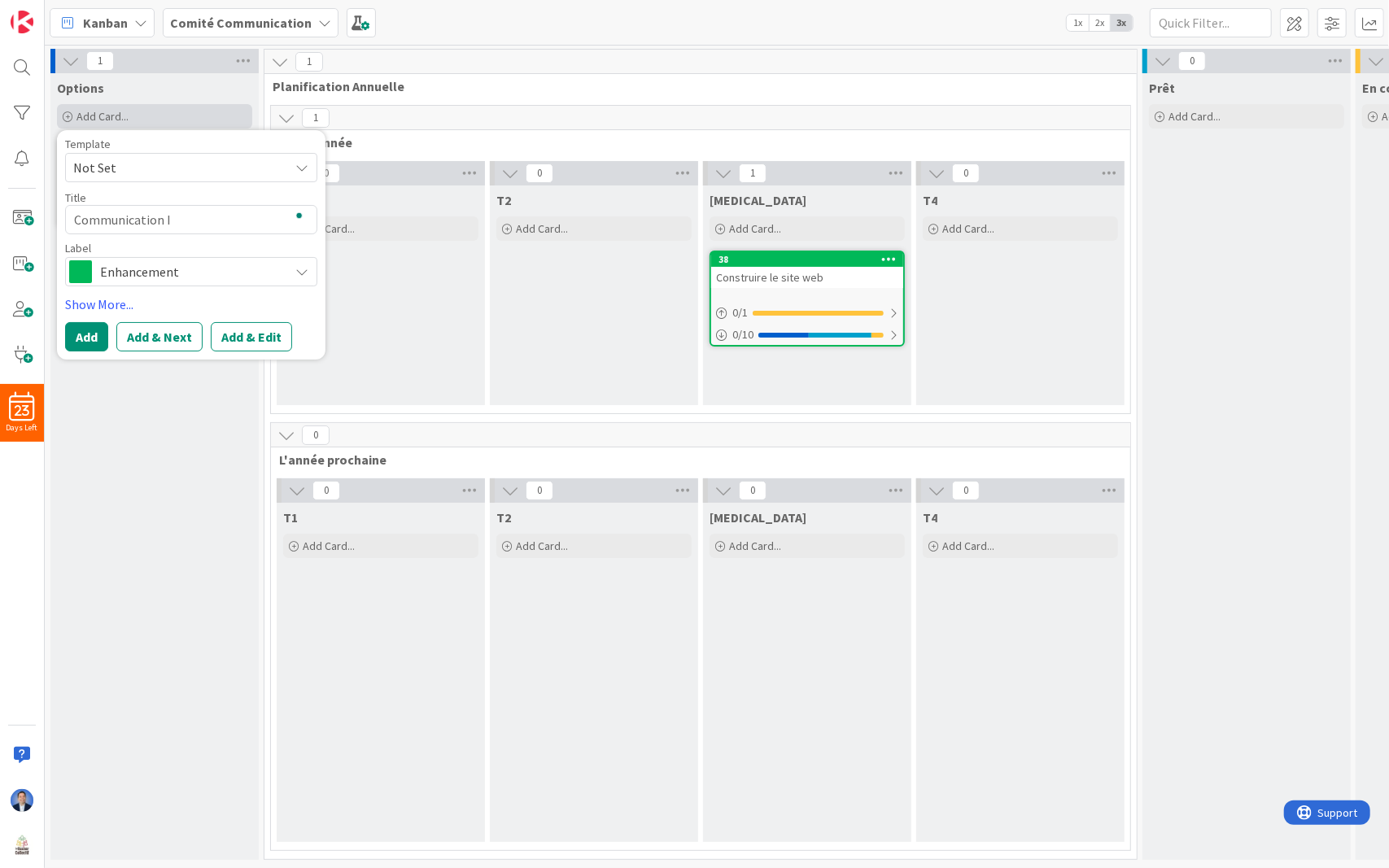
type textarea "x"
type textarea "Communication In"
type textarea "x"
type textarea "Communication Int"
type textarea "x"
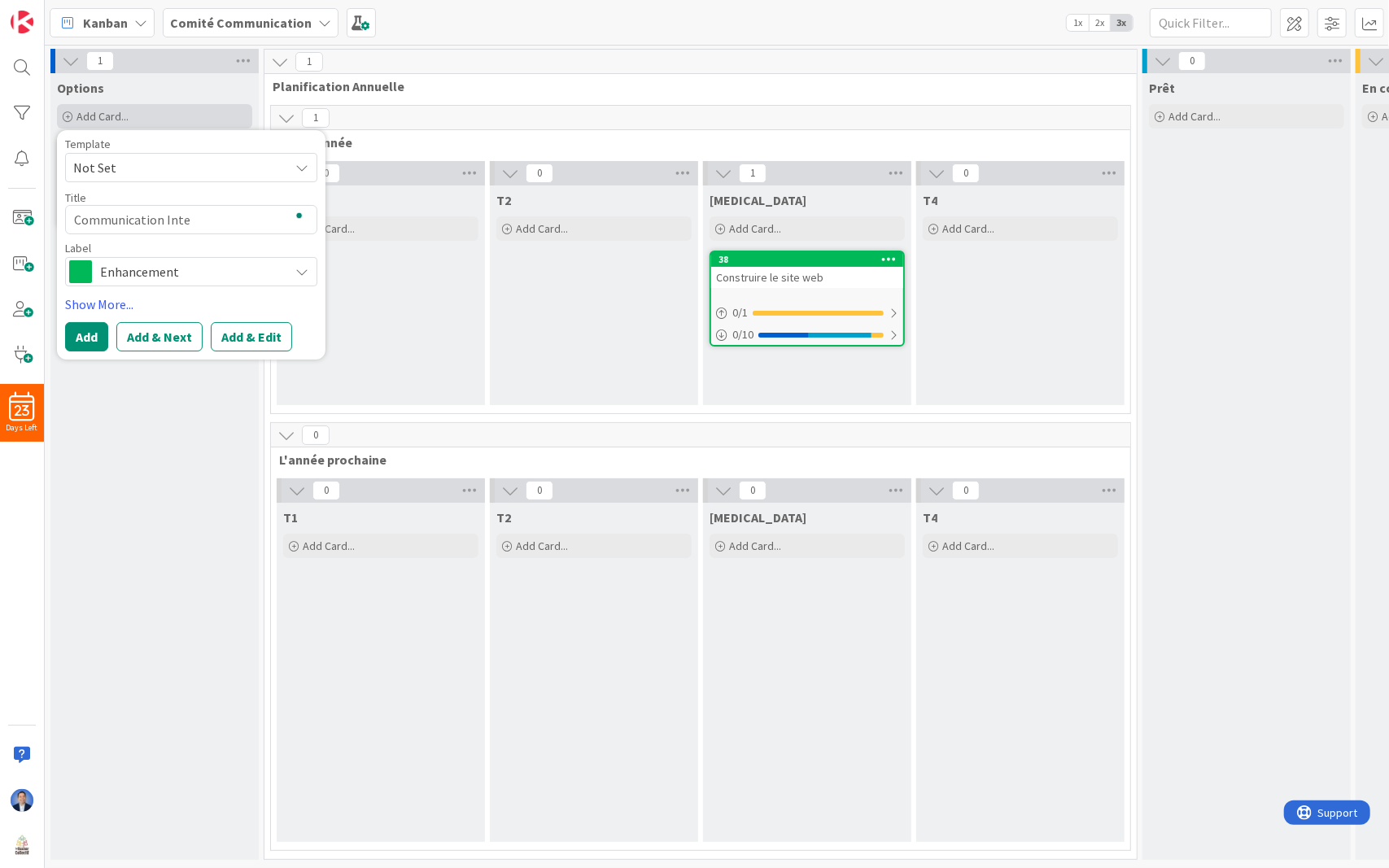
type textarea "Communication Inter"
type textarea "x"
type textarea "Communication Intern"
type textarea "x"
type textarea "Communication Interne"
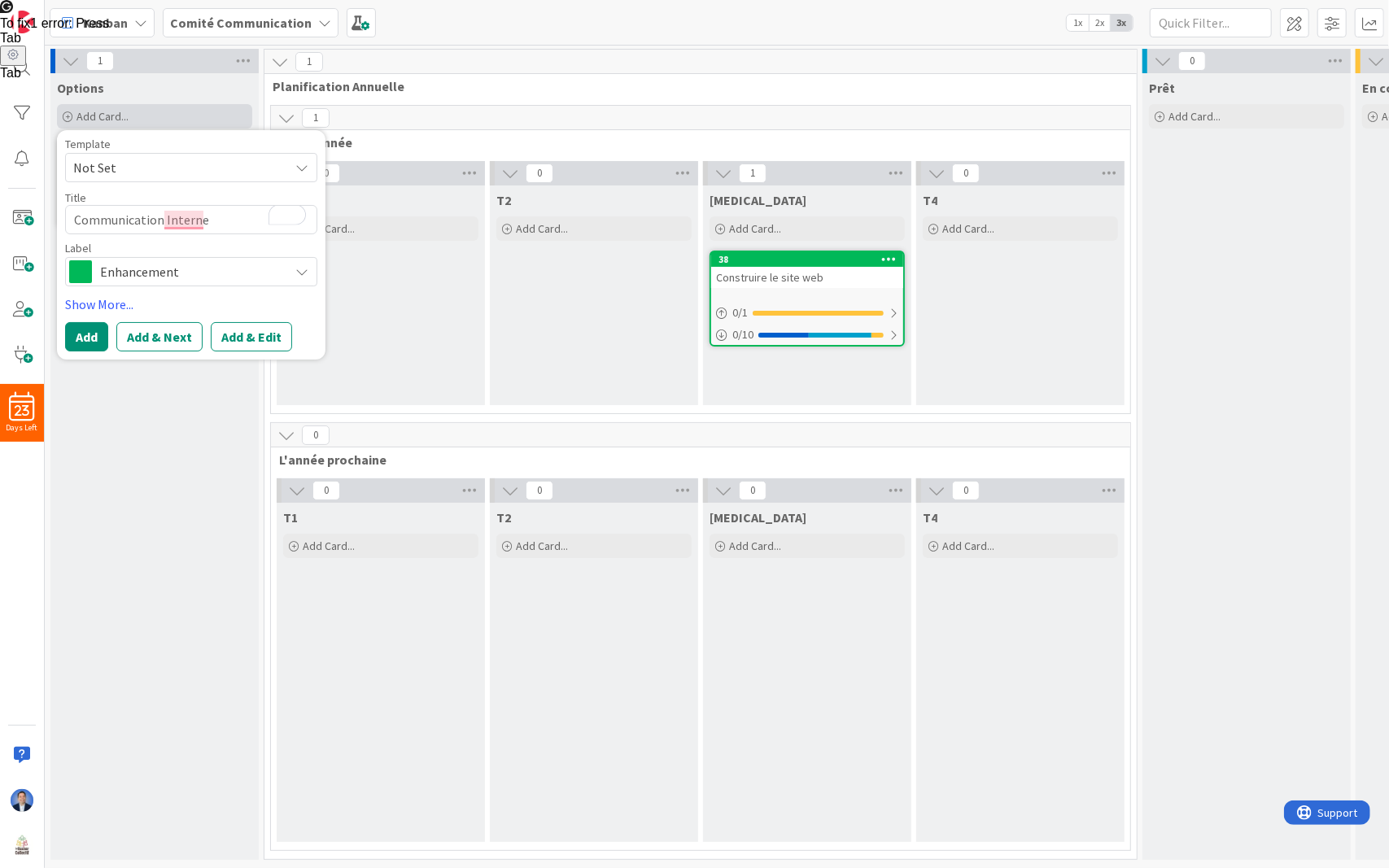
type textarea "x"
type textarea "Communication Interne/"
type textarea "x"
type textarea "Communication Interne/E"
type textarea "x"
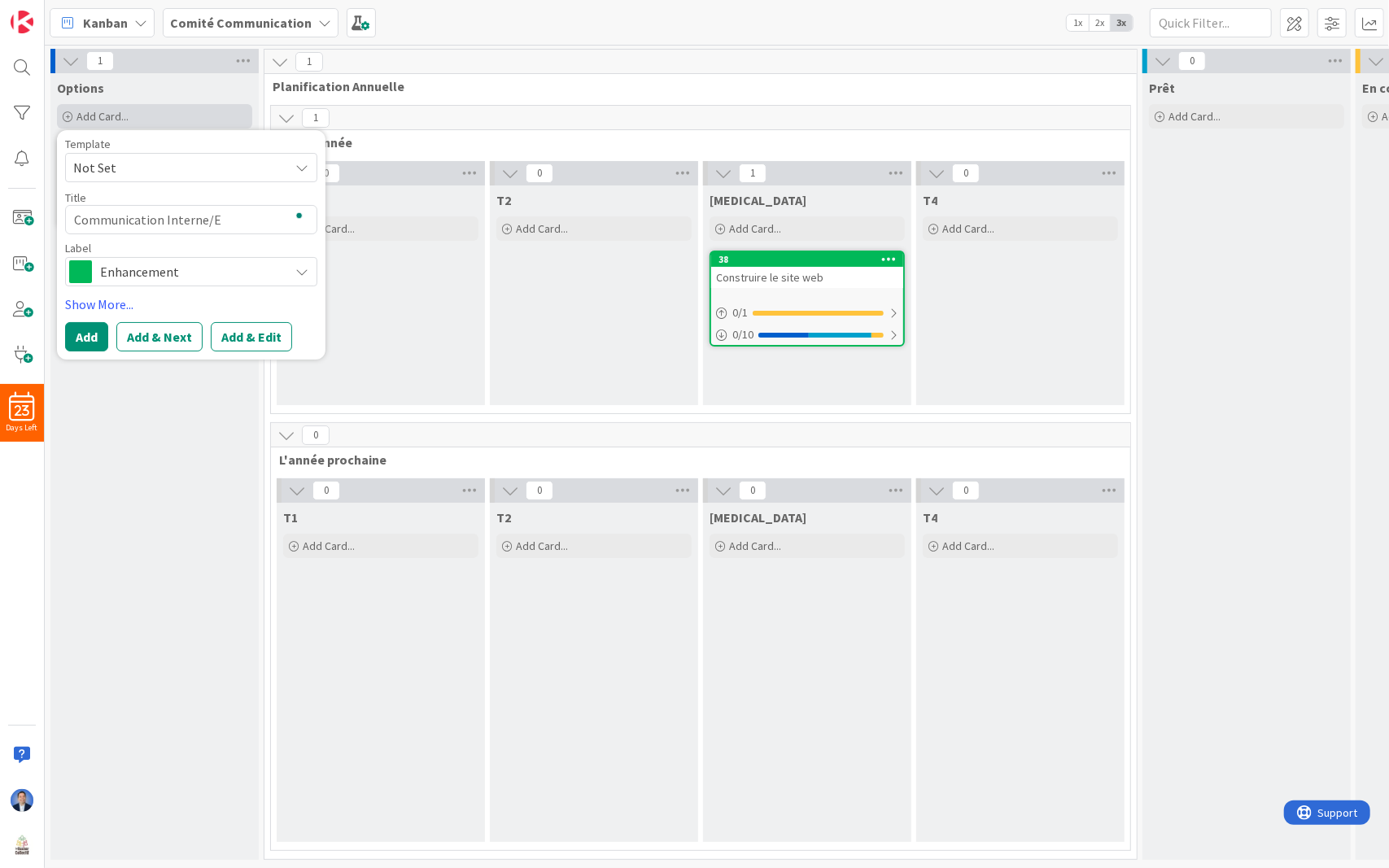
type textarea "Communication Interne/Ex"
type textarea "x"
type textarea "Communication Interne/Exe"
type textarea "x"
type textarea "Communication Interne/Ex"
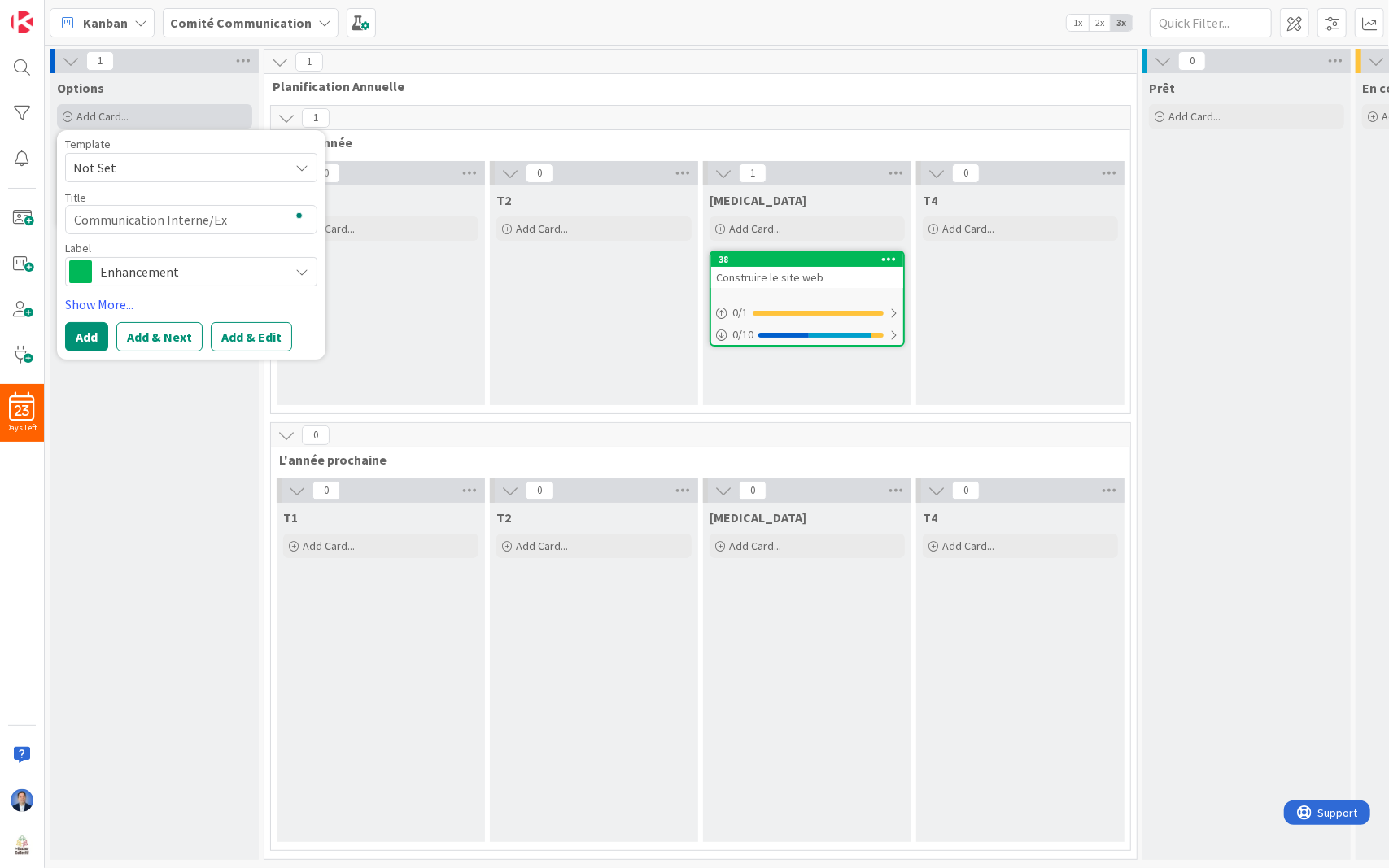
type textarea "x"
type textarea "Communication Interne/Ext"
type textarea "x"
type textarea "Communication Interne/Exter"
type textarea "x"
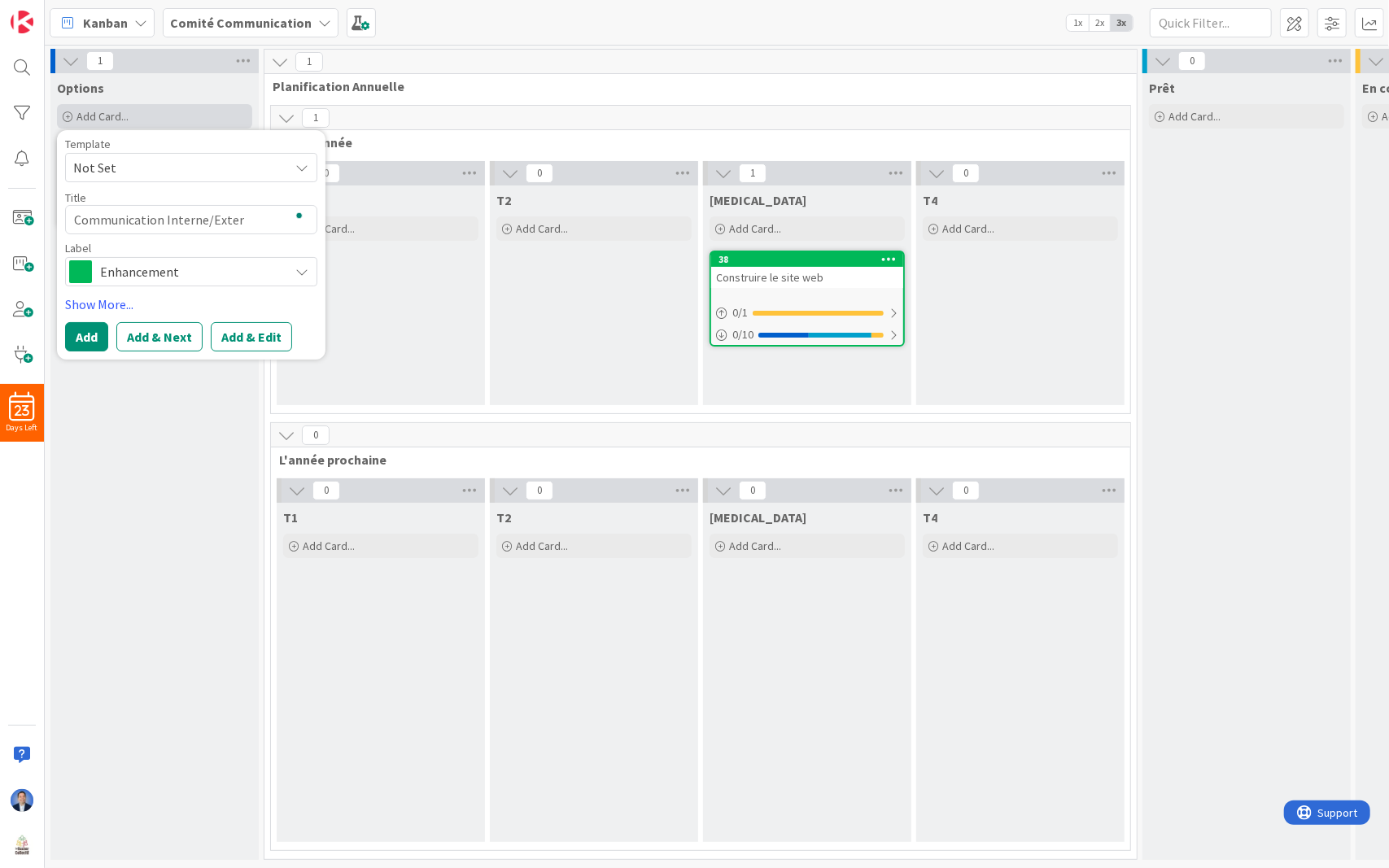
type textarea "Communication Interne/Extern"
type textarea "x"
type textarea "Communication Interne/Externe"
click at [216, 214] on textarea "Communication Interne/Externe" at bounding box center [191, 220] width 252 height 29
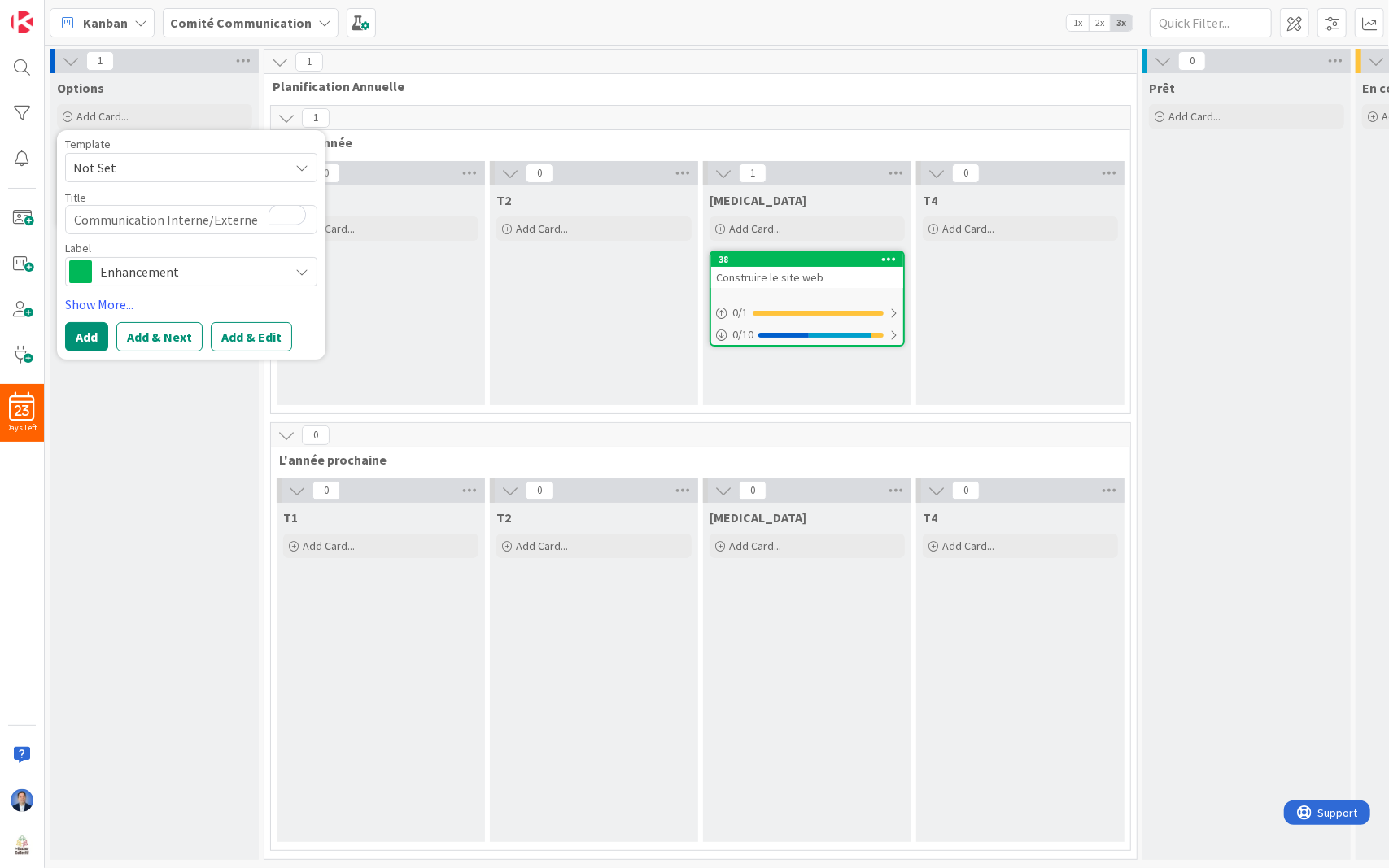
click at [216, 214] on textarea "Communication Interne/Externe" at bounding box center [191, 220] width 252 height 29
click at [217, 444] on div "Options Add Card... Template Not Set Title 0 / 128 Label Enhancement Show More.…" at bounding box center [154, 466] width 208 height 786
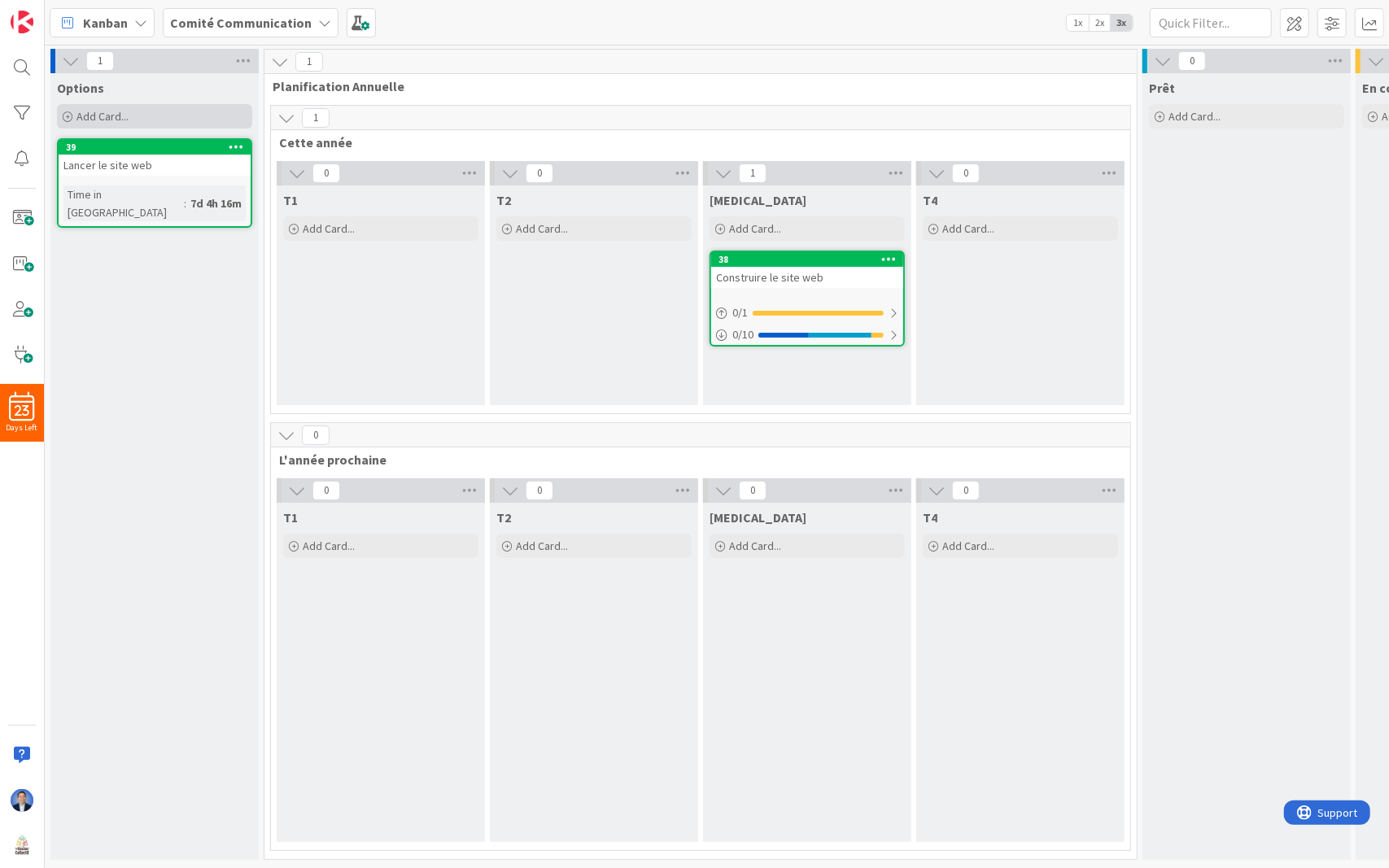
click at [125, 117] on span "Add Card..." at bounding box center [102, 116] width 52 height 15
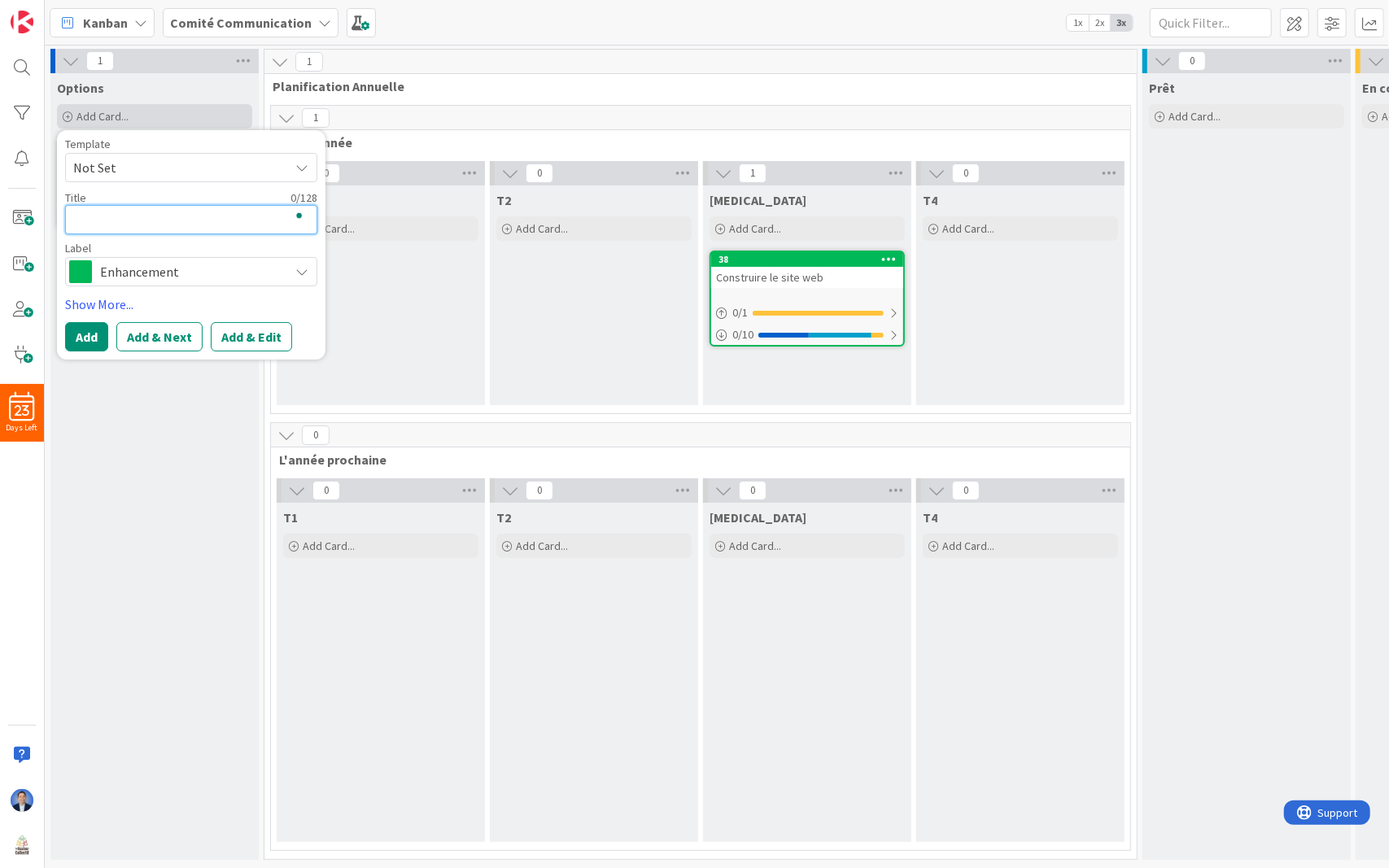
paste textarea "Communication Interne/Externe"
type textarea "x"
type textarea "Communication Interne/Externe"
click at [142, 271] on span "Enhancement" at bounding box center [190, 271] width 181 height 23
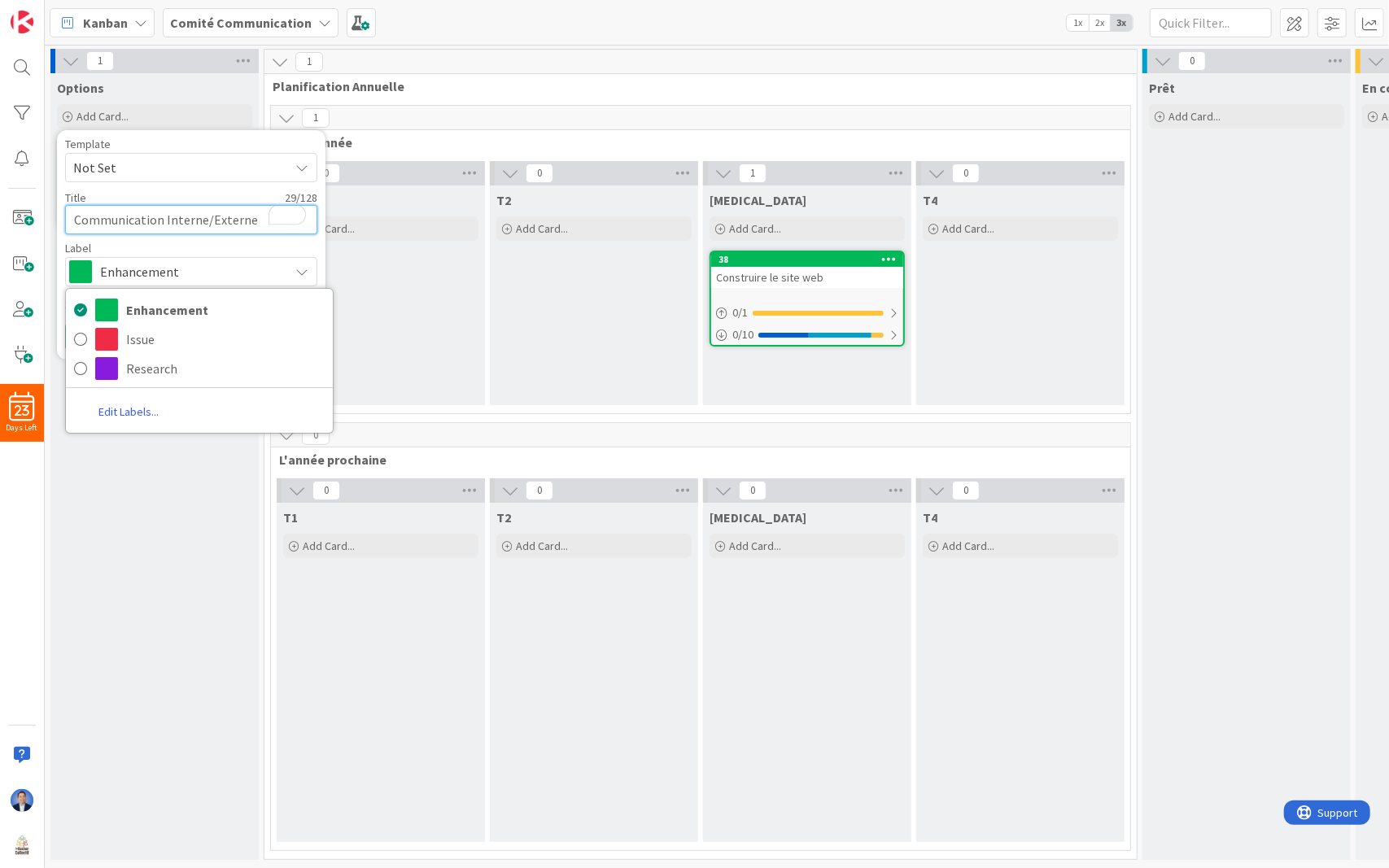
click at [213, 219] on textarea "Communication Interne/Externe" at bounding box center [191, 220] width 252 height 29
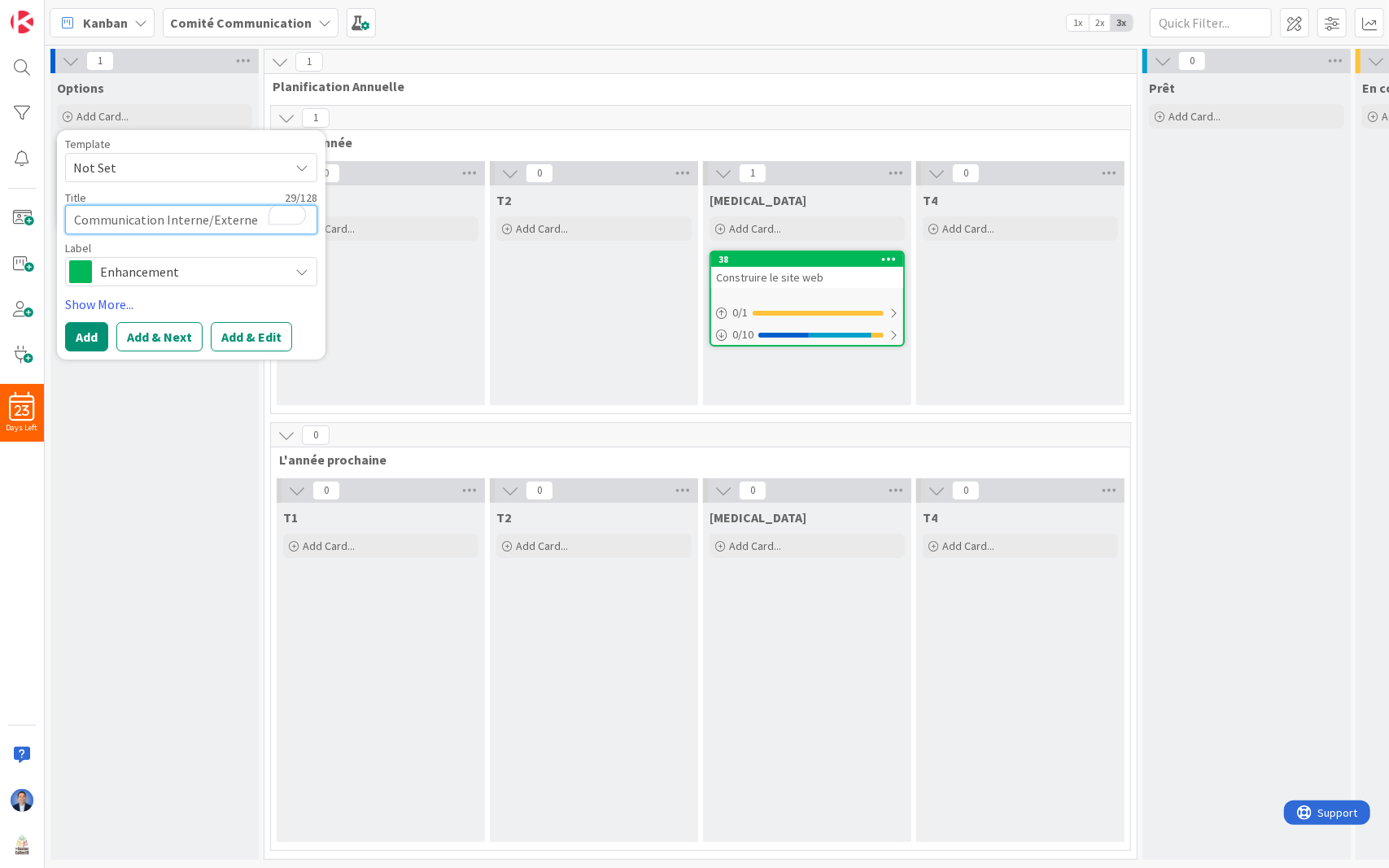
click at [213, 219] on textarea "Communication Interne/Externe" at bounding box center [191, 220] width 252 height 29
paste textarea "Communication Interne/Externe"
type textarea "x"
type textarea "Communication Interne/Externe"
type textarea "x"
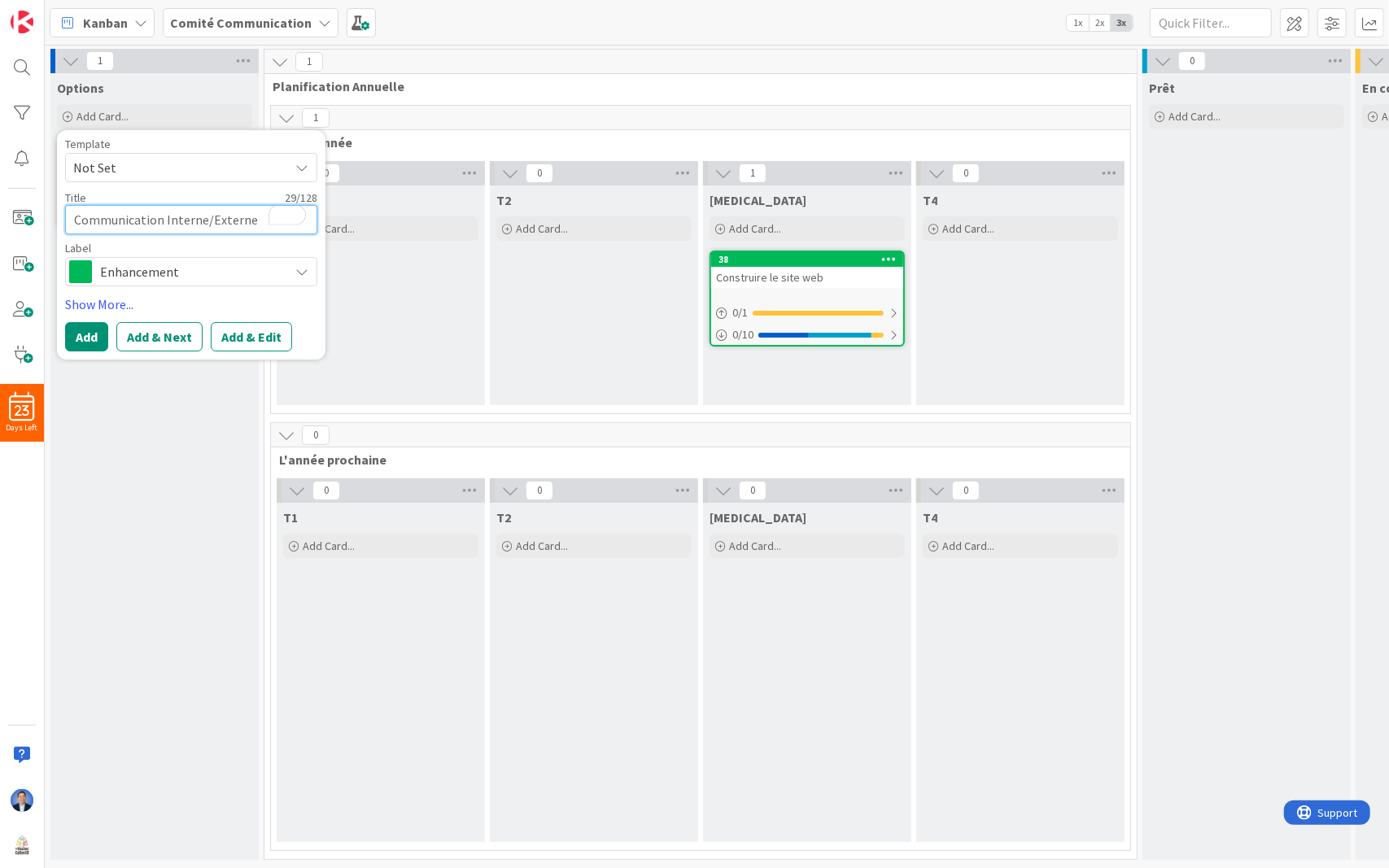
type textarea "Communication Interne/Extern"
type textarea "x"
type textarea "Communication Interne/Exter"
type textarea "x"
type textarea "Communication Interne/Exte"
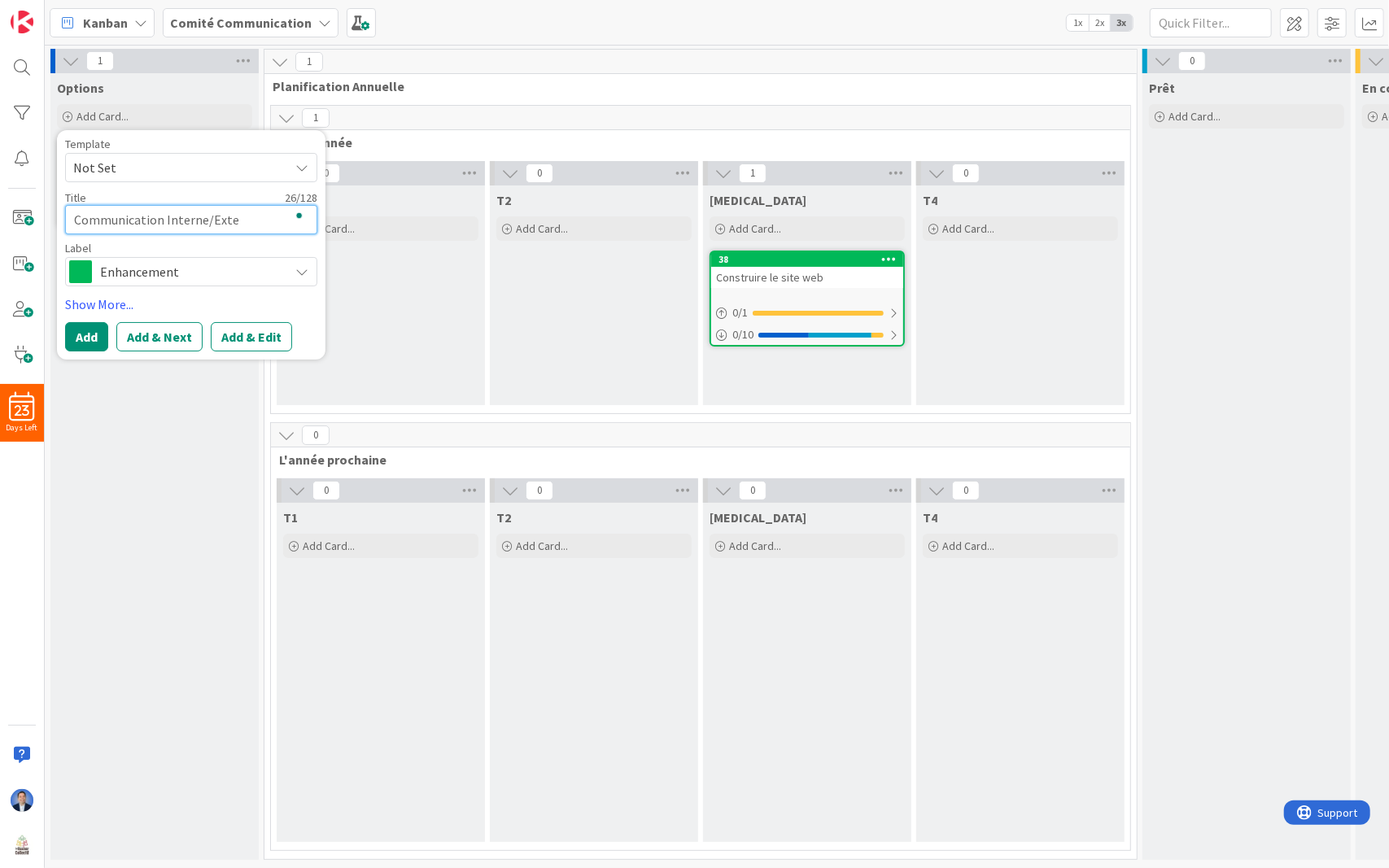
type textarea "x"
type textarea "Communication Interne/Ext"
type textarea "x"
type textarea "Communication Interne/Ex"
type textarea "x"
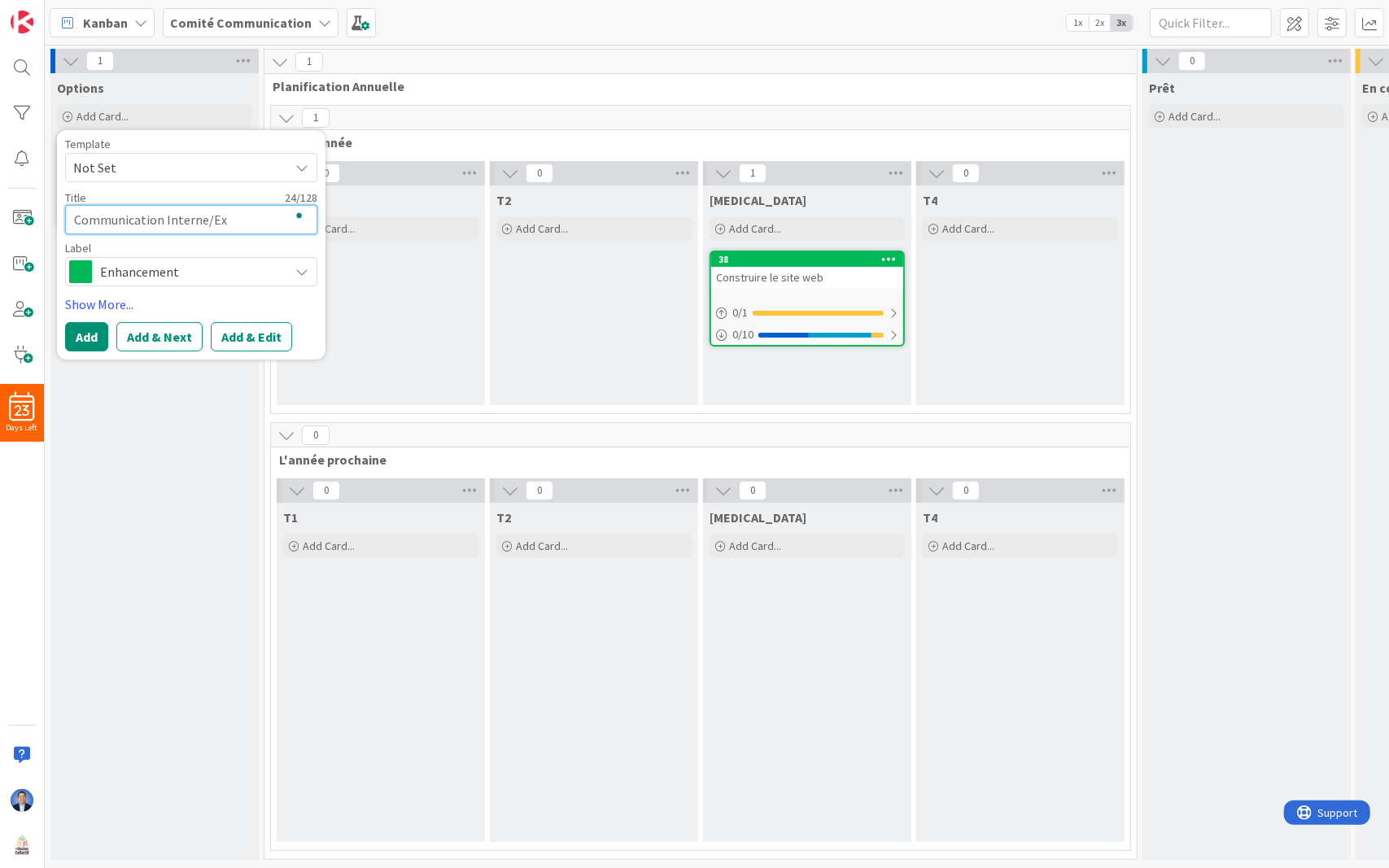
type textarea "Communication Interne/E"
type textarea "x"
type textarea "Communication Interne/"
type textarea "x"
type textarea "Communication Interne"
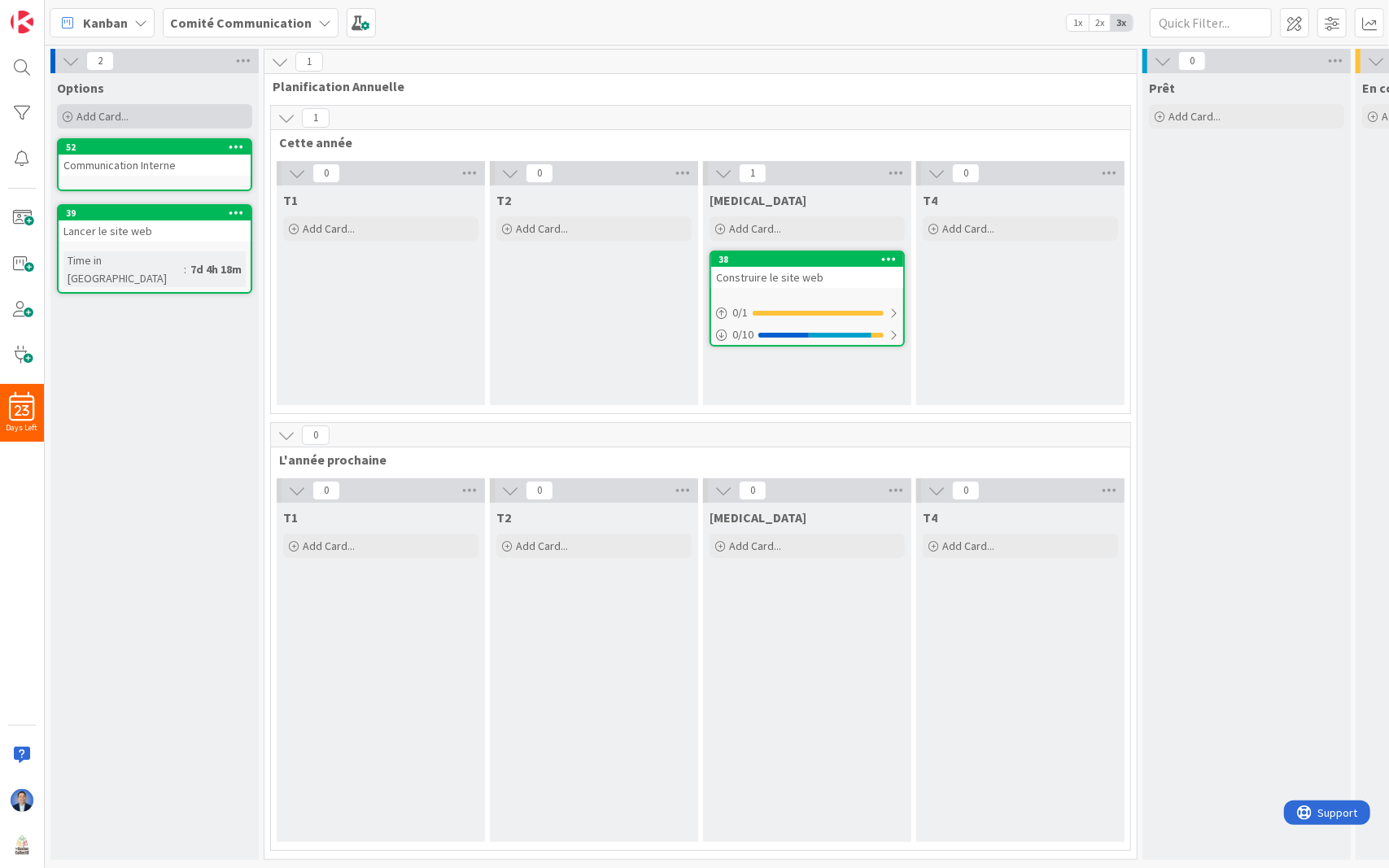
click at [116, 112] on span "Add Card..." at bounding box center [102, 116] width 52 height 15
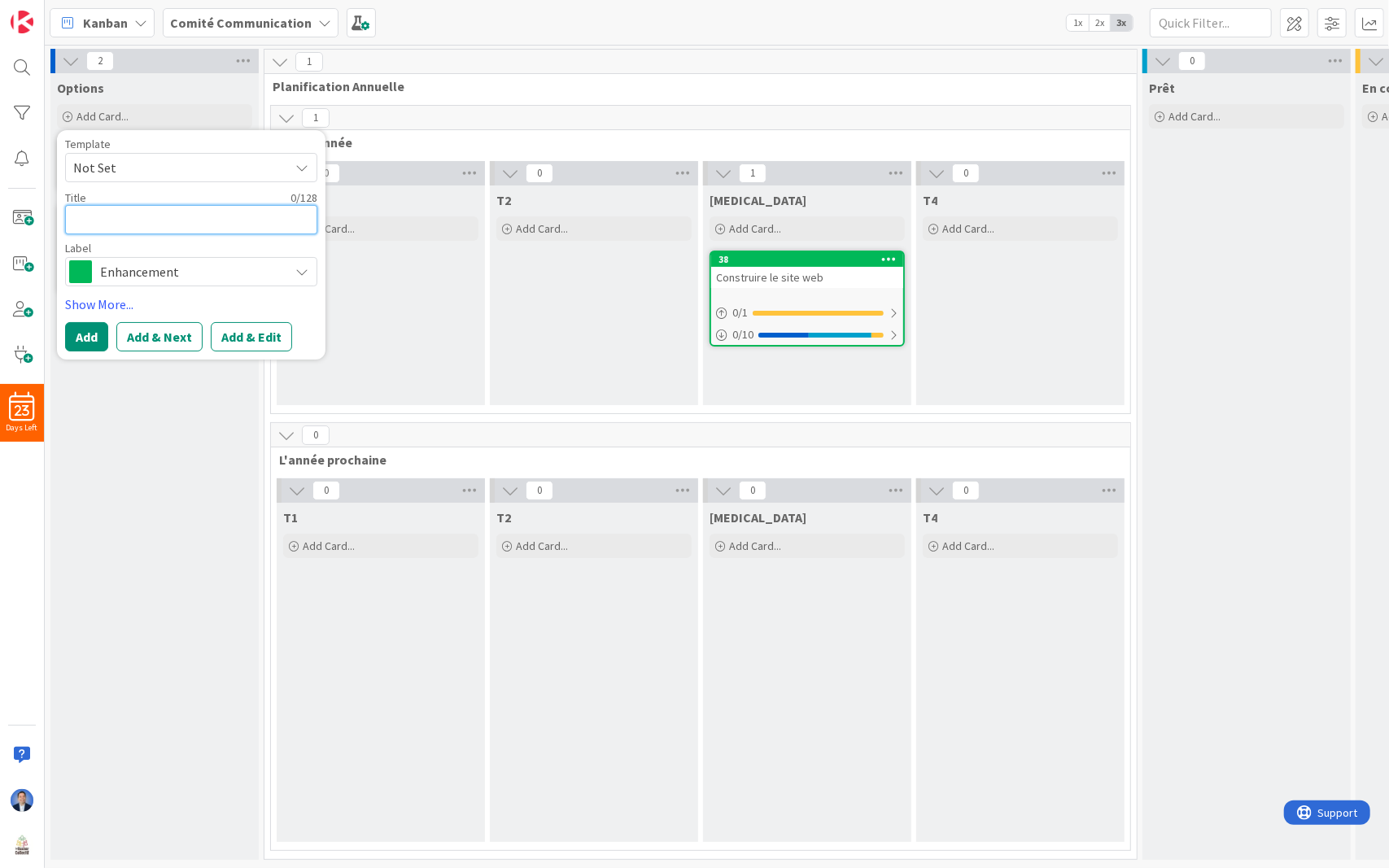
paste textarea "Communication Interne/Externe"
type textarea "x"
type textarea "Communication Interne/Externe"
click at [181, 221] on textarea "Communication Interne/Externe" at bounding box center [191, 220] width 252 height 29
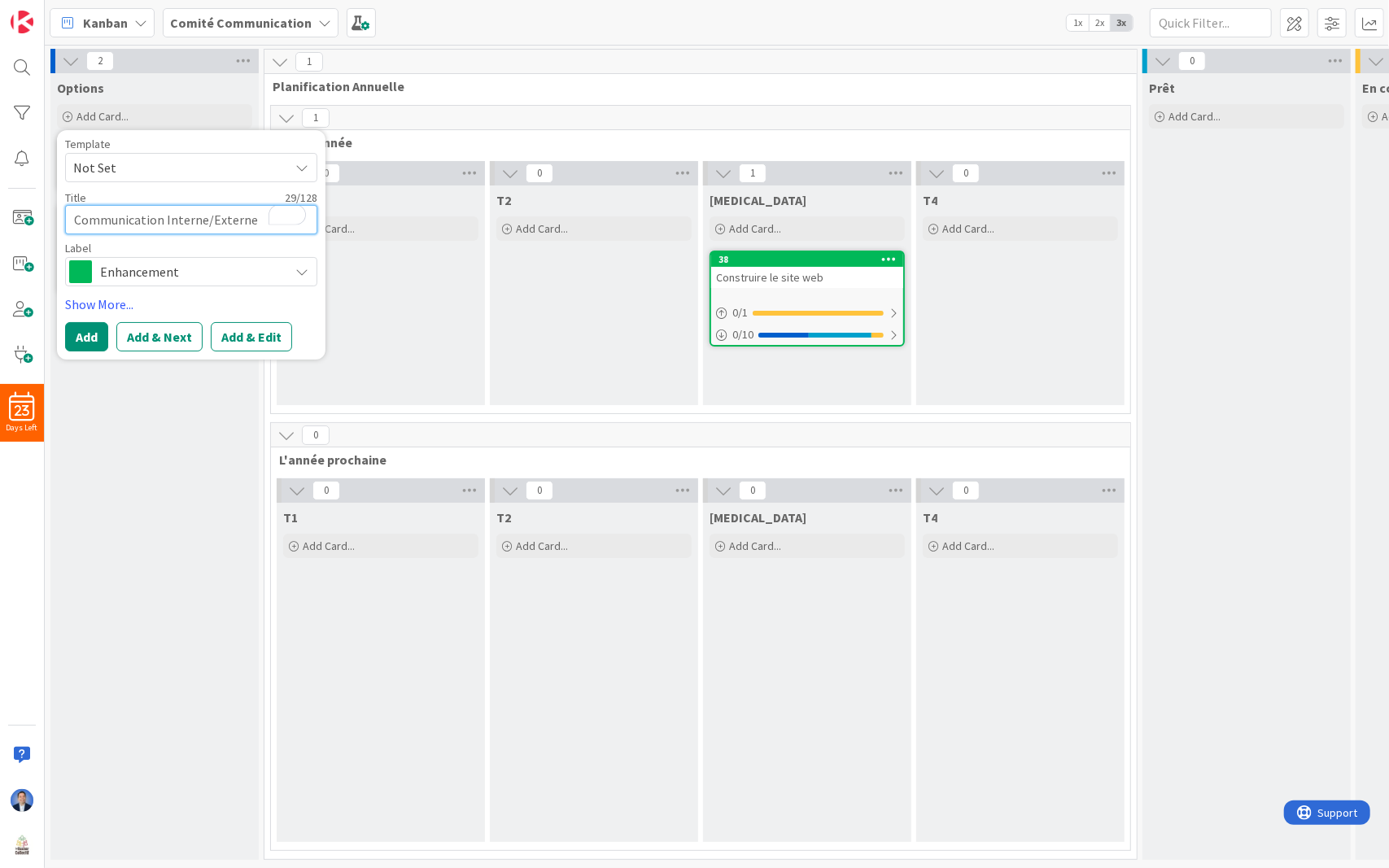
type textarea "x"
type textarea "Communication /Externe"
type textarea "x"
type textarea "Communication Externe"
click at [95, 330] on button "Add" at bounding box center [86, 336] width 43 height 29
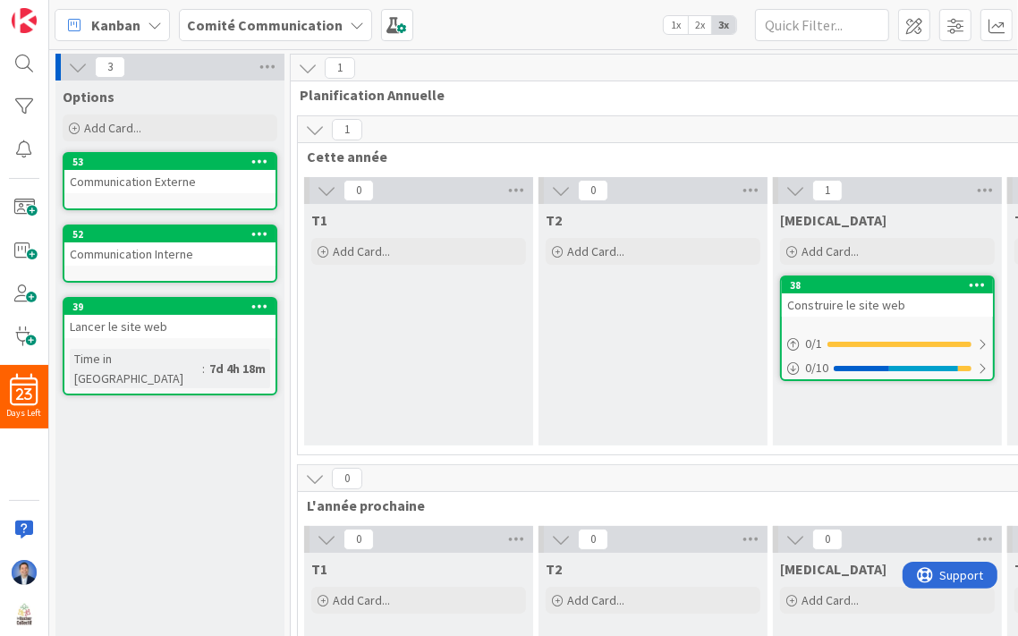
drag, startPoint x: 234, startPoint y: 421, endPoint x: 208, endPoint y: 249, distance: 173.9
click at [208, 249] on div "Communication Interne" at bounding box center [169, 254] width 211 height 23
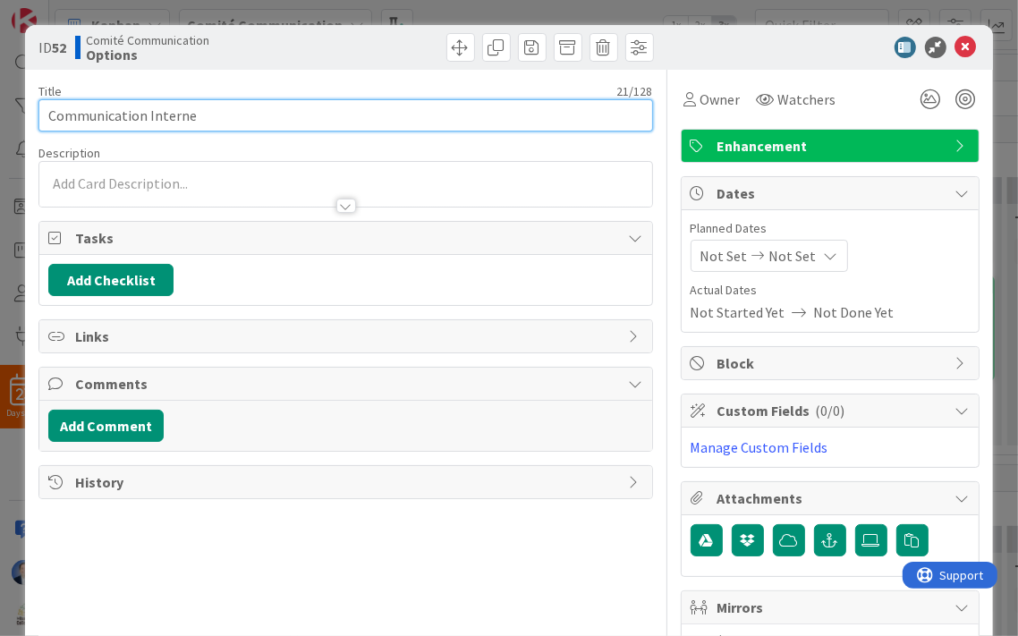
click at [200, 116] on input "Communication Interne" at bounding box center [345, 115] width 614 height 32
type input "Communication Interne (comites, benevoles)"
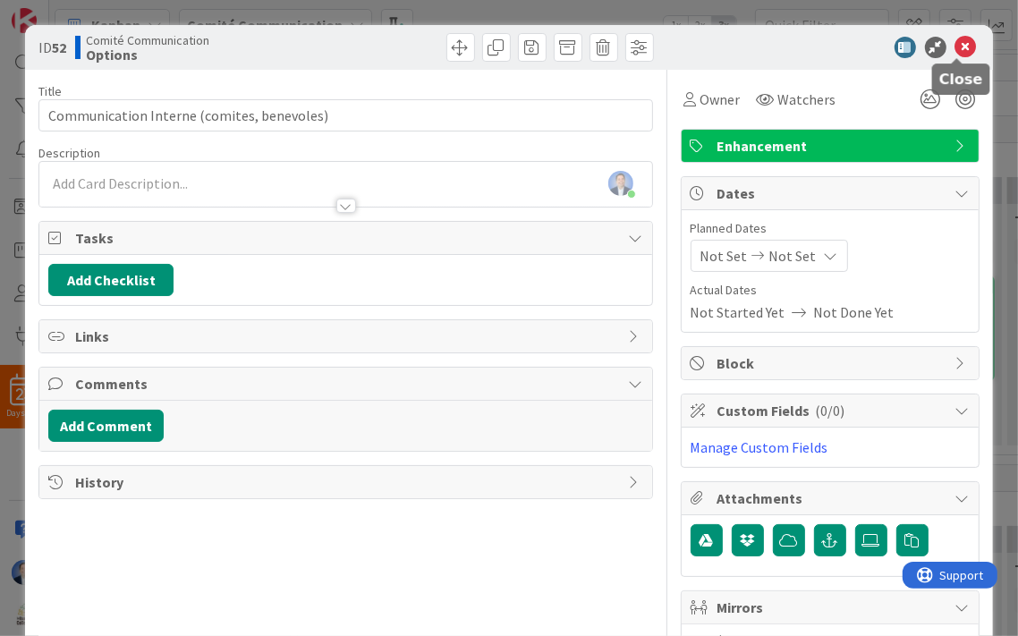
click at [960, 47] on icon at bounding box center [966, 47] width 21 height 21
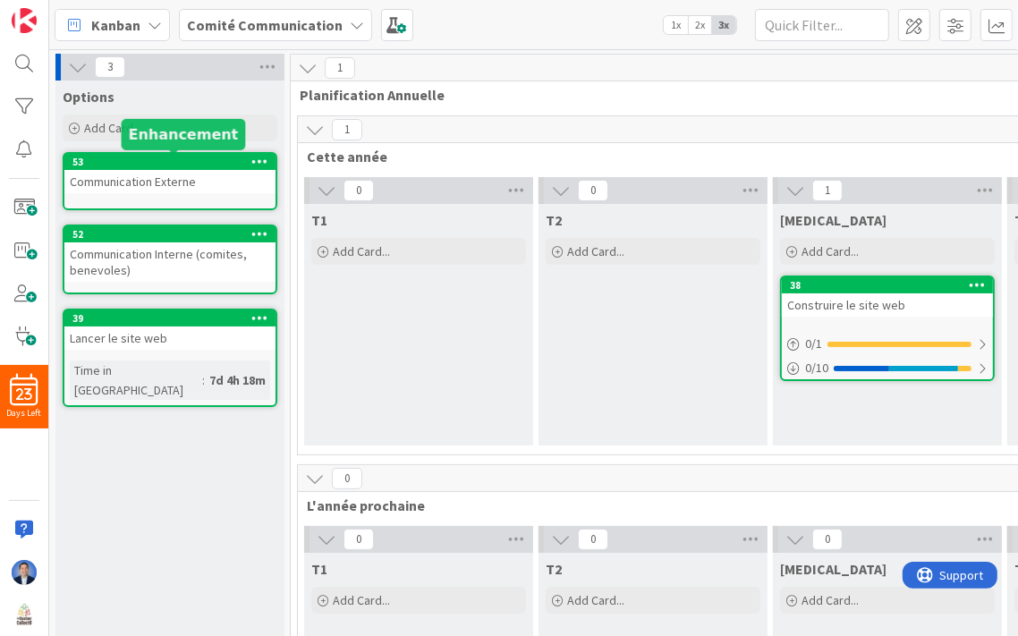
click at [210, 179] on div "Communication Externe" at bounding box center [169, 181] width 211 height 23
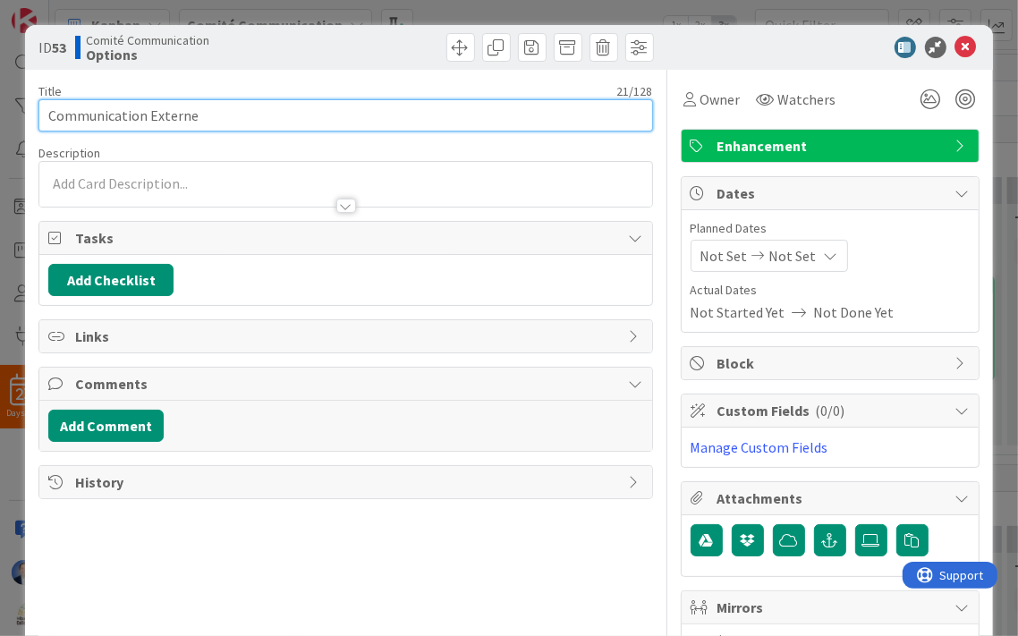
click at [286, 124] on input "Communication Externe" at bounding box center [345, 115] width 614 height 32
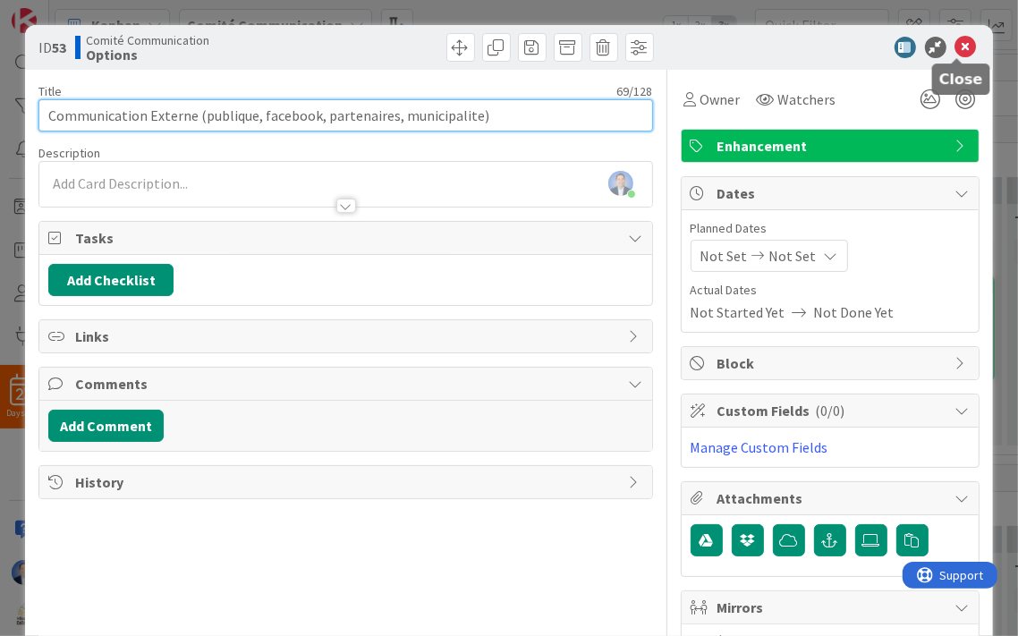
type input "Communication Externe (publique, facebook, partenaires, municipalite)"
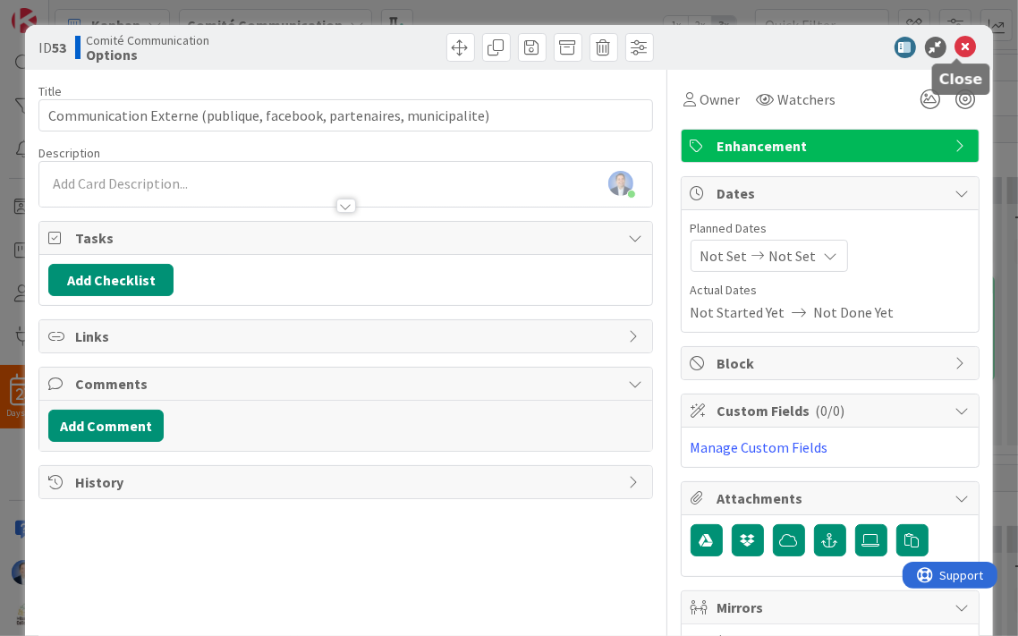
click at [961, 44] on icon at bounding box center [966, 47] width 21 height 21
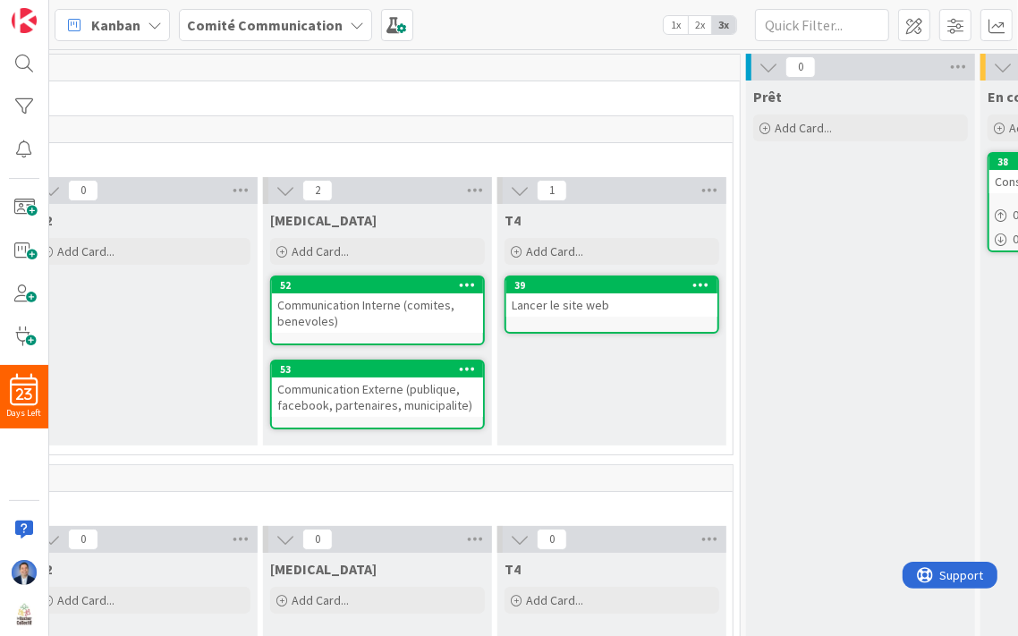
scroll to position [0, 513]
drag, startPoint x: 390, startPoint y: 333, endPoint x: 299, endPoint y: 165, distance: 191.4
click at [299, 165] on div "3 Cette année" at bounding box center [257, 142] width 945 height 52
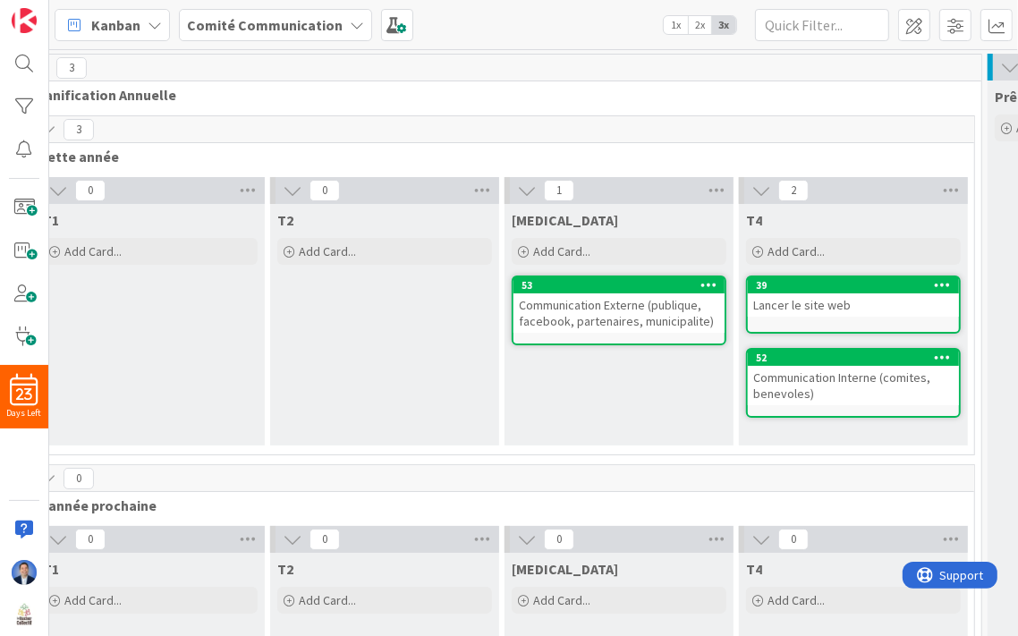
scroll to position [0, 297]
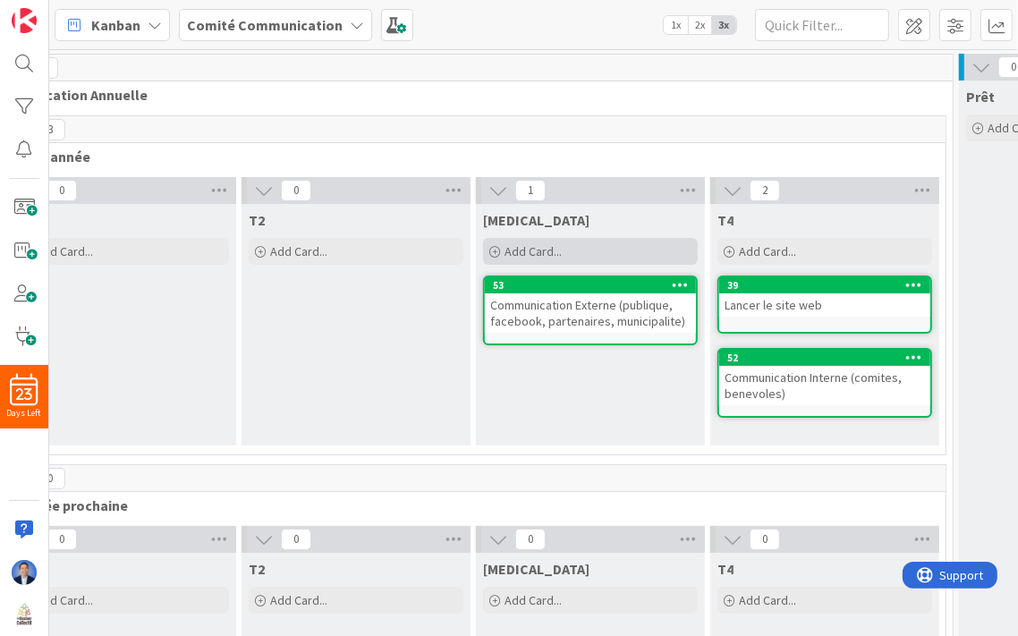
click at [540, 260] on div "Add Card..." at bounding box center [590, 251] width 215 height 27
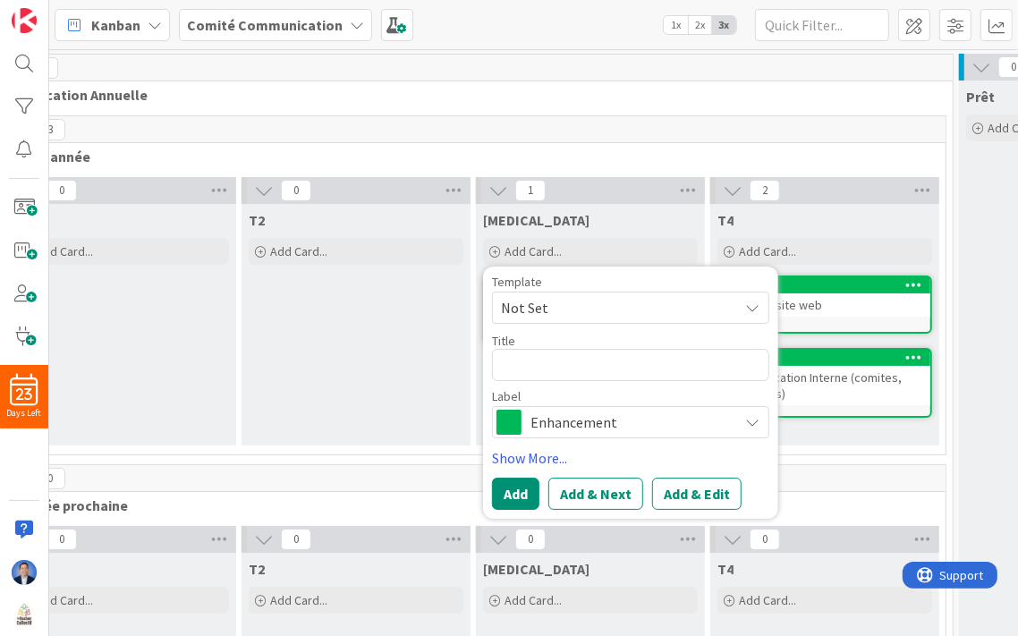
type textarea "x"
type textarea "C"
type textarea "x"
type textarea "Co"
type textarea "x"
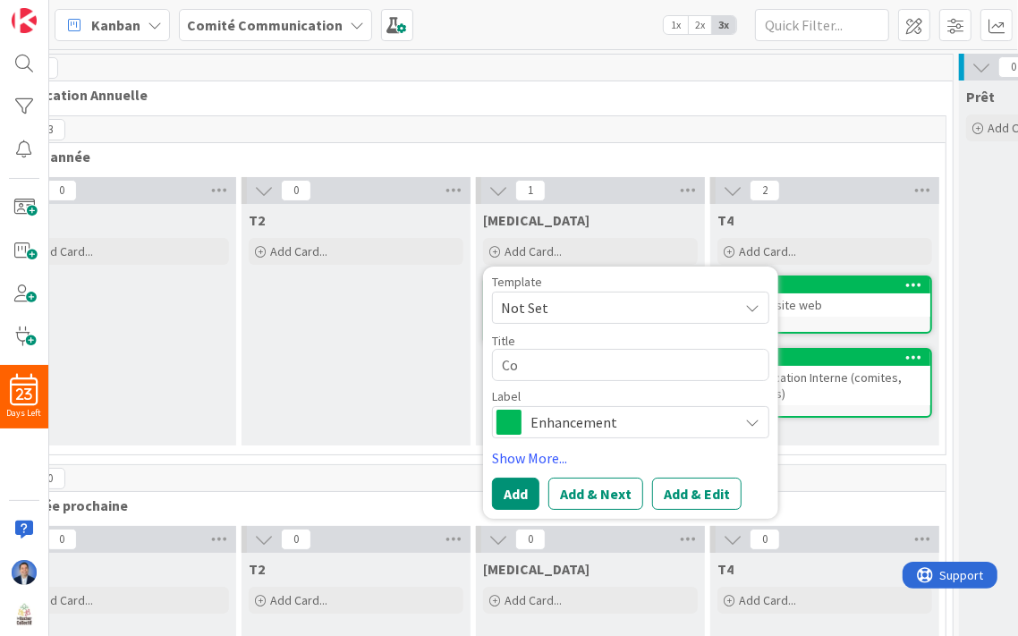
type textarea "Con"
type textarea "x"
type textarea "Conc"
type textarea "x"
type textarea "Concou"
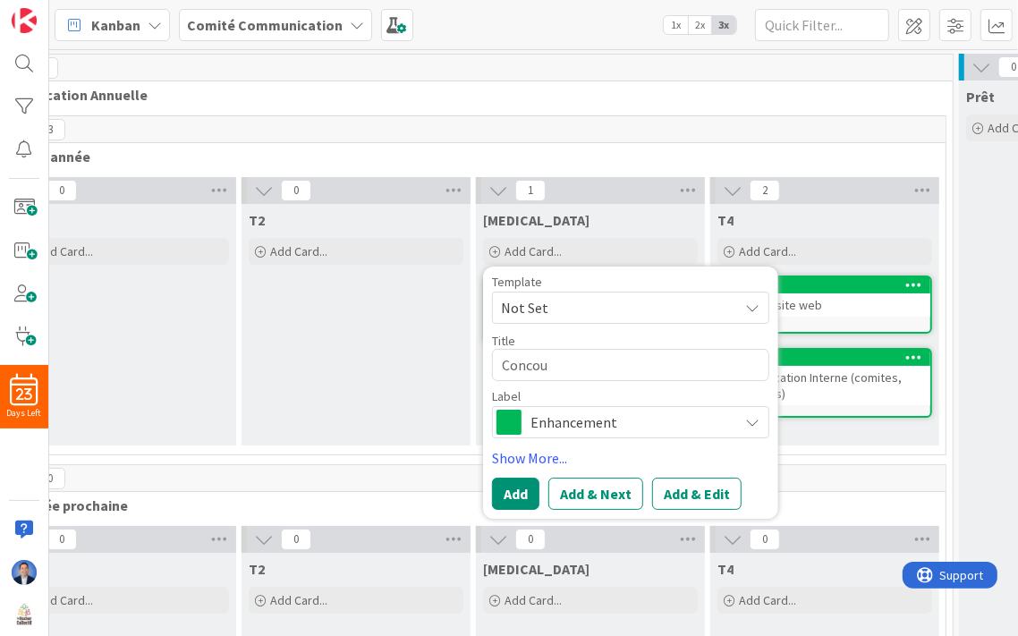
type textarea "x"
type textarea "Concour"
type textarea "x"
type textarea "Concours"
type textarea "x"
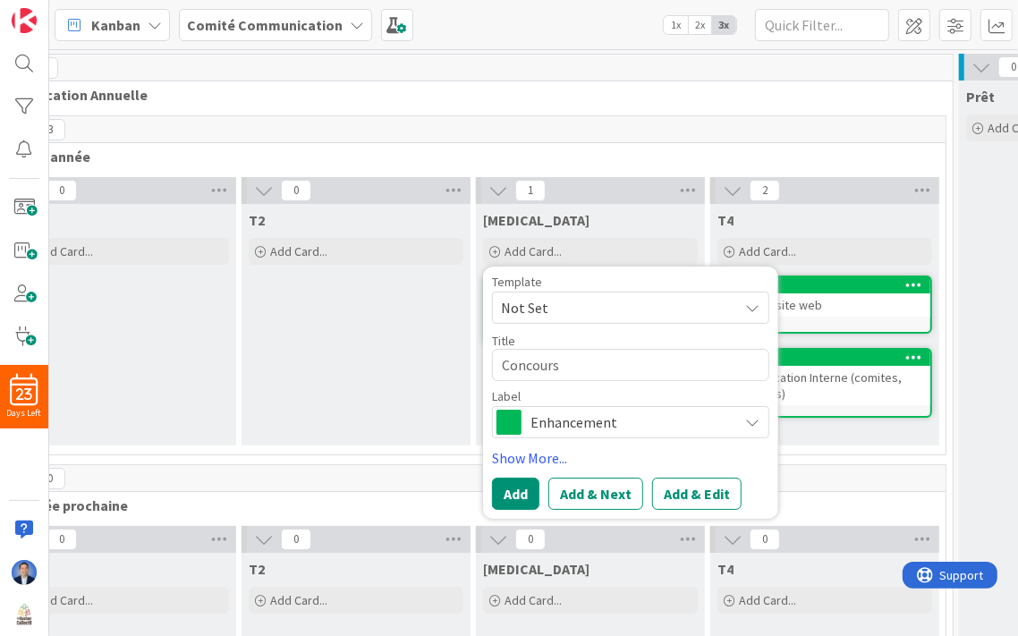
type textarea "Concours"
type textarea "x"
type textarea "Concours D"
type textarea "x"
type textarea "Concours De"
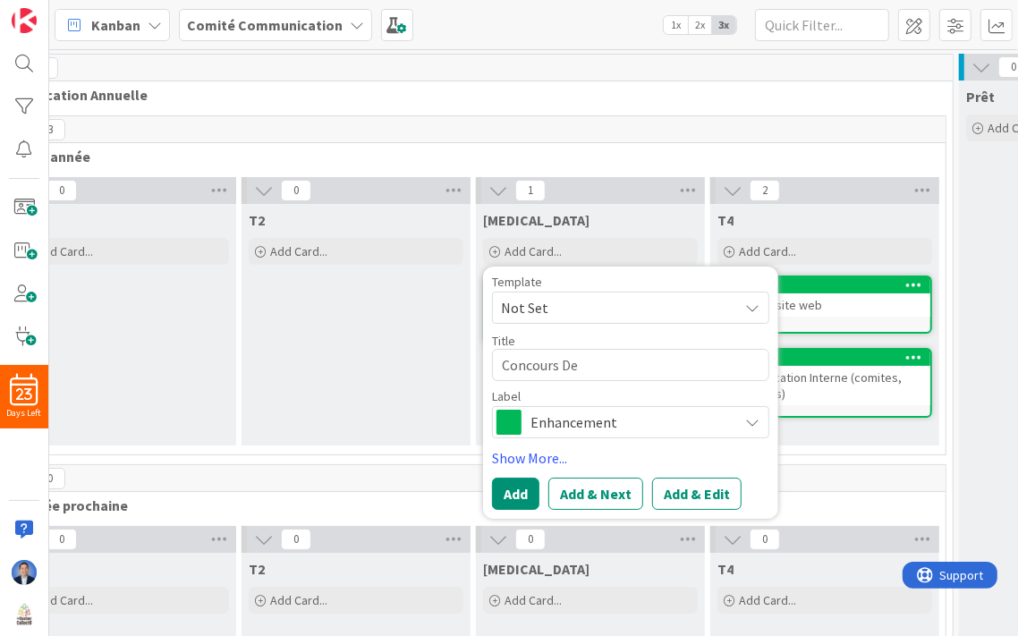
type textarea "x"
type textarea "Concours Des"
type textarea "x"
type textarea "Concours Dess"
type textarea "x"
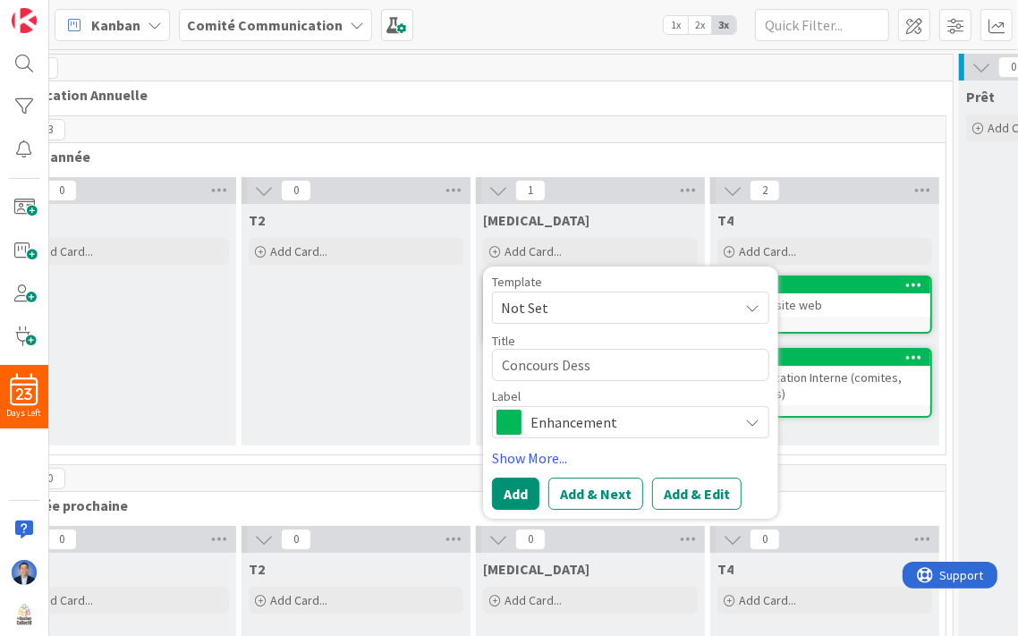
type textarea "Concours Dessi"
type textarea "x"
type textarea "Concours Dessin"
click at [515, 491] on button "Add" at bounding box center [515, 494] width 47 height 32
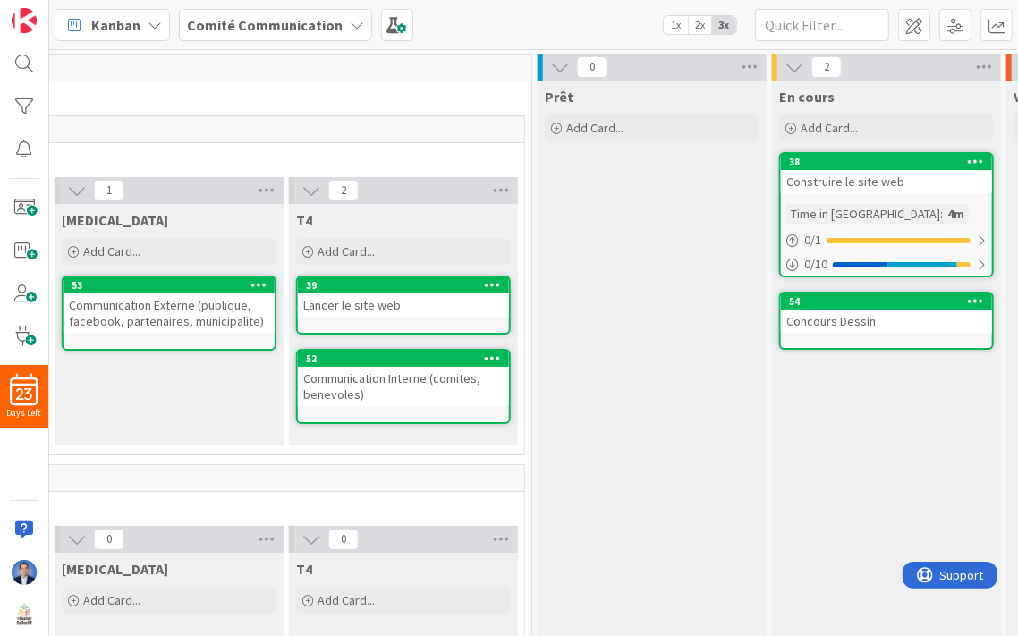
scroll to position [0, 719]
click at [872, 311] on div "Concours Dessin" at bounding box center [885, 321] width 211 height 23
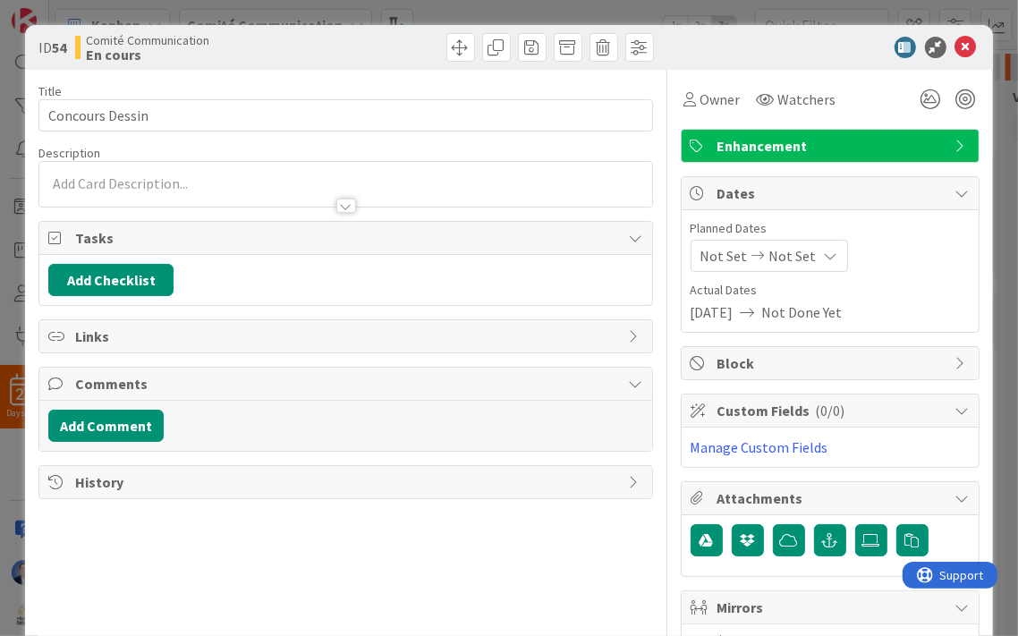
click at [711, 250] on span "Not Set" at bounding box center [724, 255] width 47 height 21
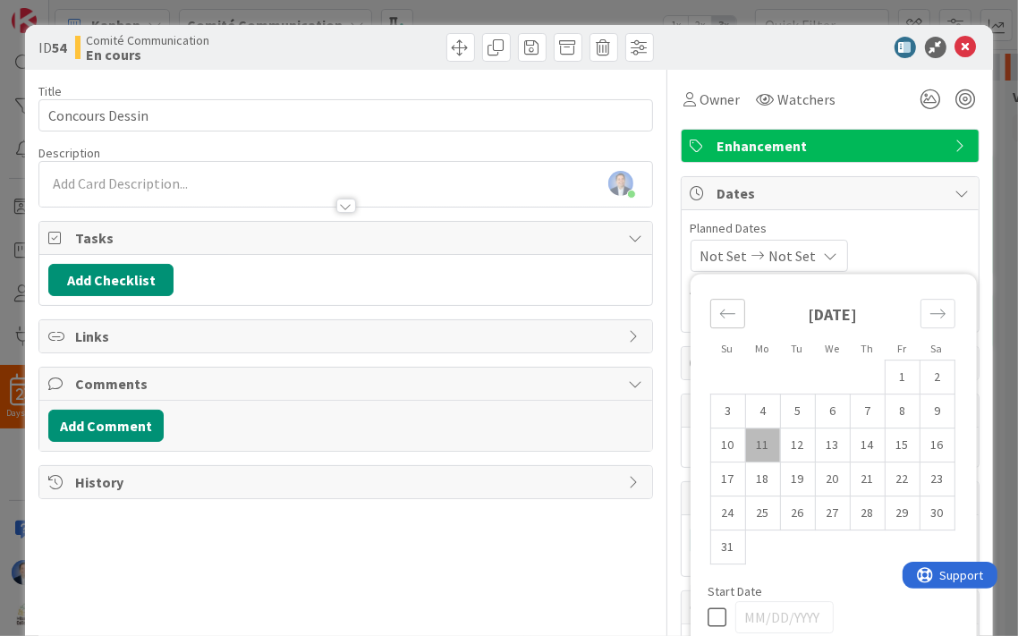
click at [719, 317] on icon "Move backward to switch to the previous month." at bounding box center [727, 313] width 17 height 17
click at [910, 310] on div "July 2025" at bounding box center [833, 321] width 245 height 77
click at [921, 310] on div "Move forward to switch to the next month." at bounding box center [938, 314] width 35 height 30
click at [956, 50] on icon at bounding box center [966, 47] width 21 height 21
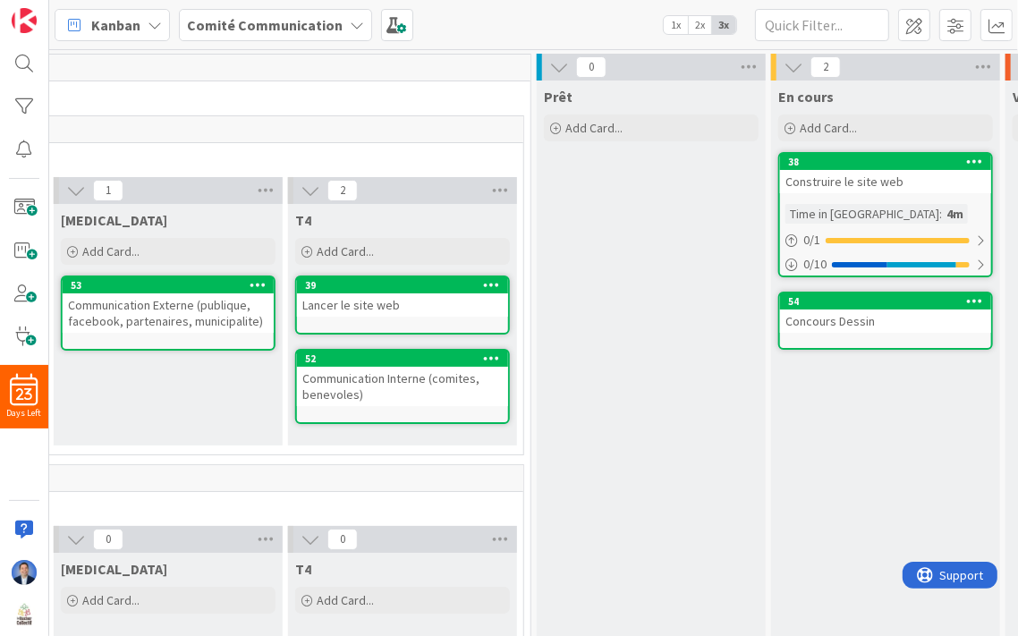
click at [250, 26] on b "Comité Communication" at bounding box center [265, 25] width 156 height 18
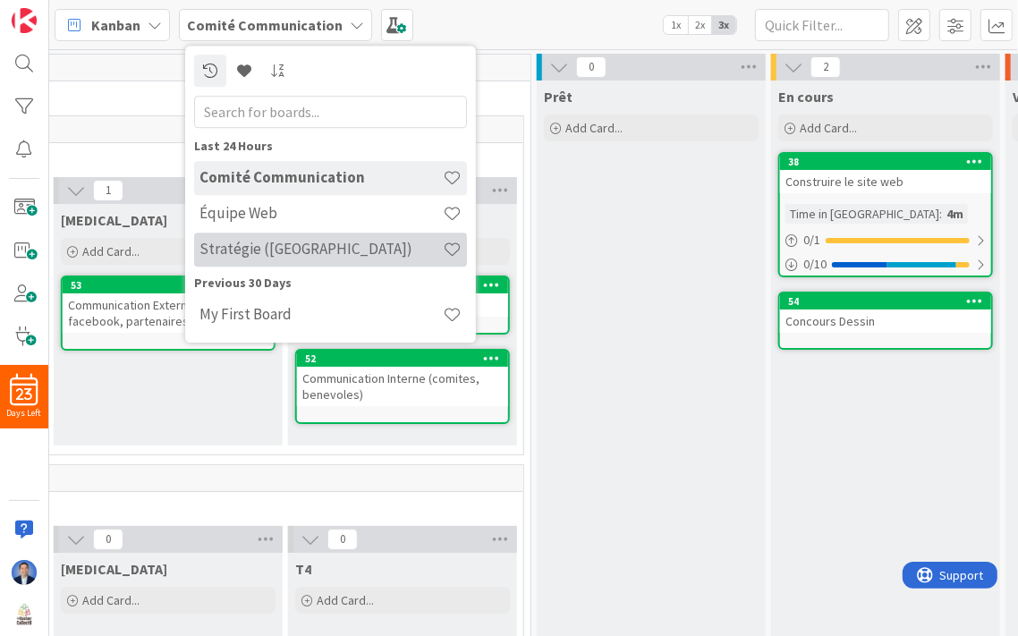
click at [268, 243] on h4 "Stratégie ([GEOGRAPHIC_DATA])" at bounding box center [321, 250] width 243 height 18
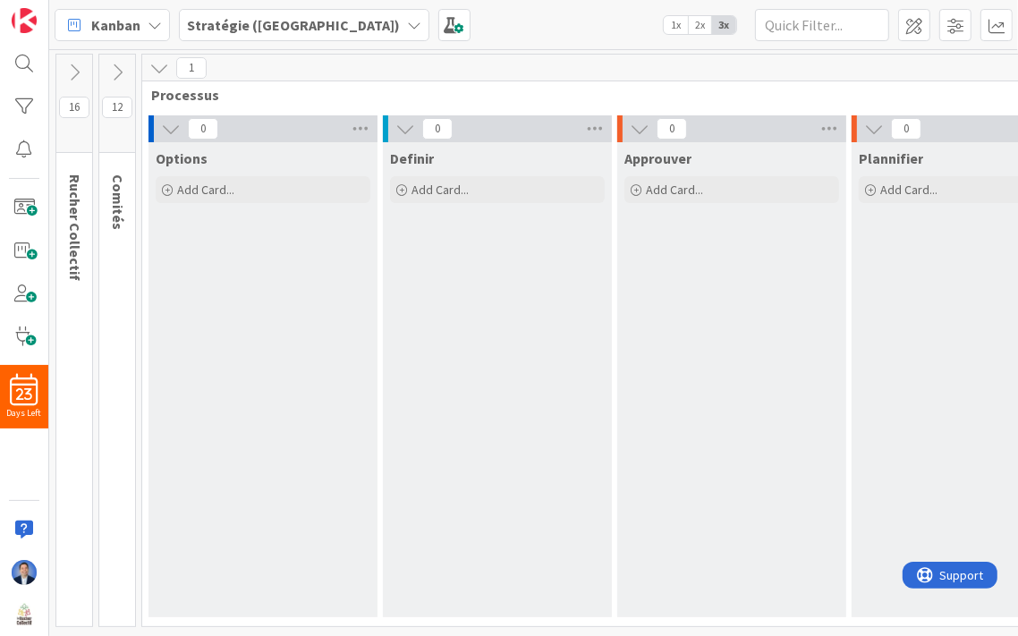
click at [72, 64] on icon at bounding box center [74, 73] width 20 height 20
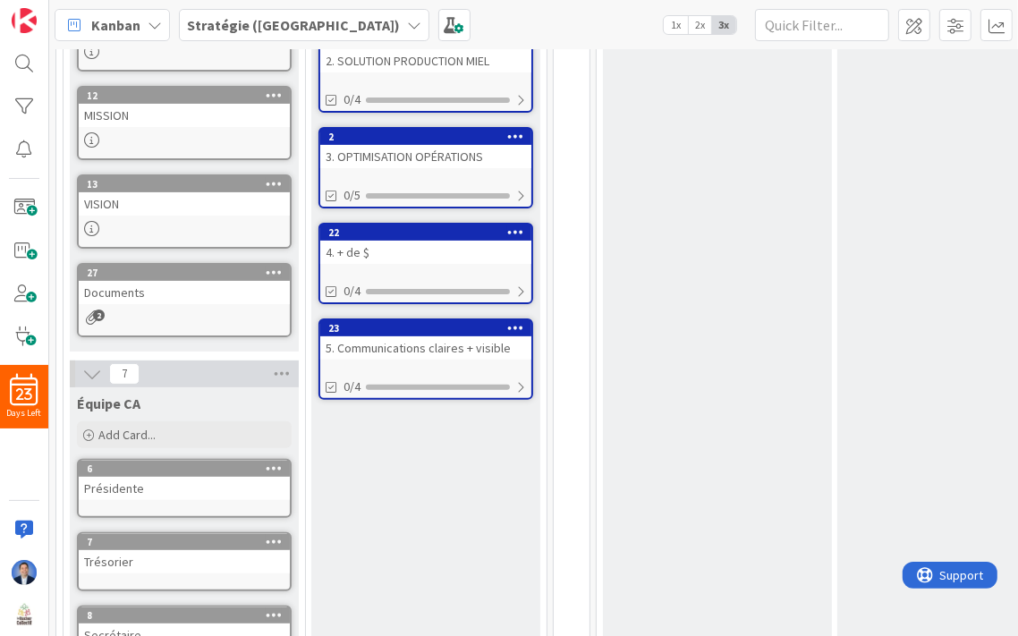
scroll to position [363, 0]
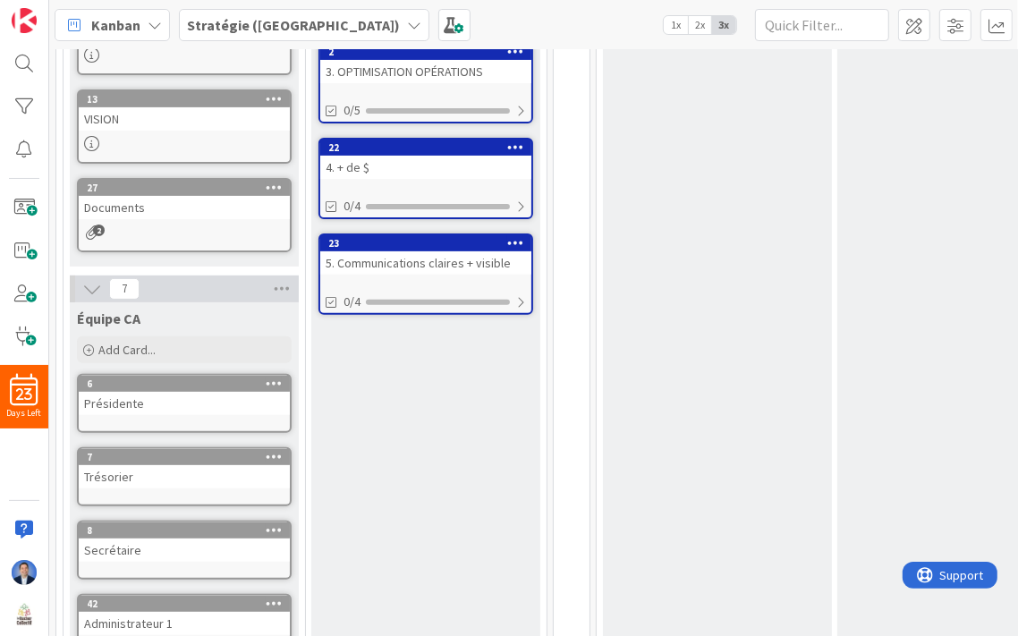
click at [157, 209] on div "Documents" at bounding box center [184, 207] width 211 height 23
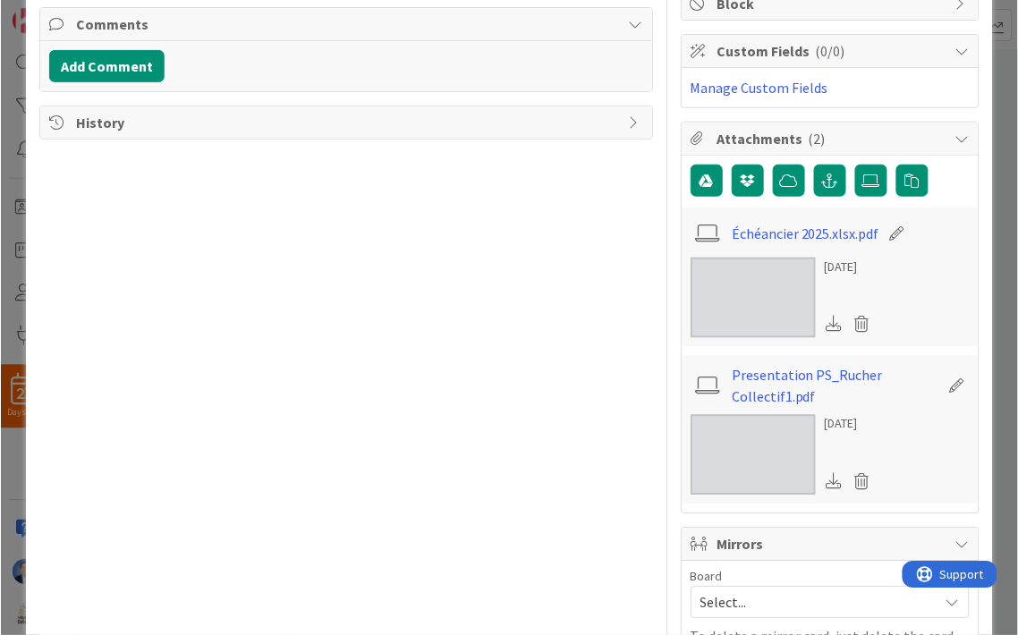
scroll to position [362, 0]
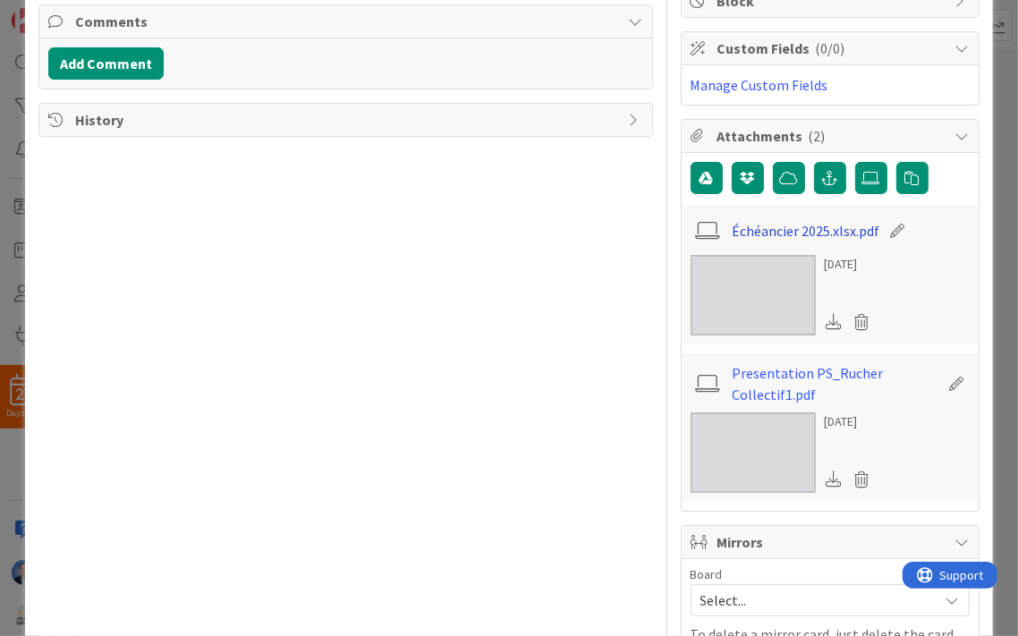
click at [791, 228] on link "Échéancier 2025.xlsx.pdf" at bounding box center [806, 230] width 148 height 21
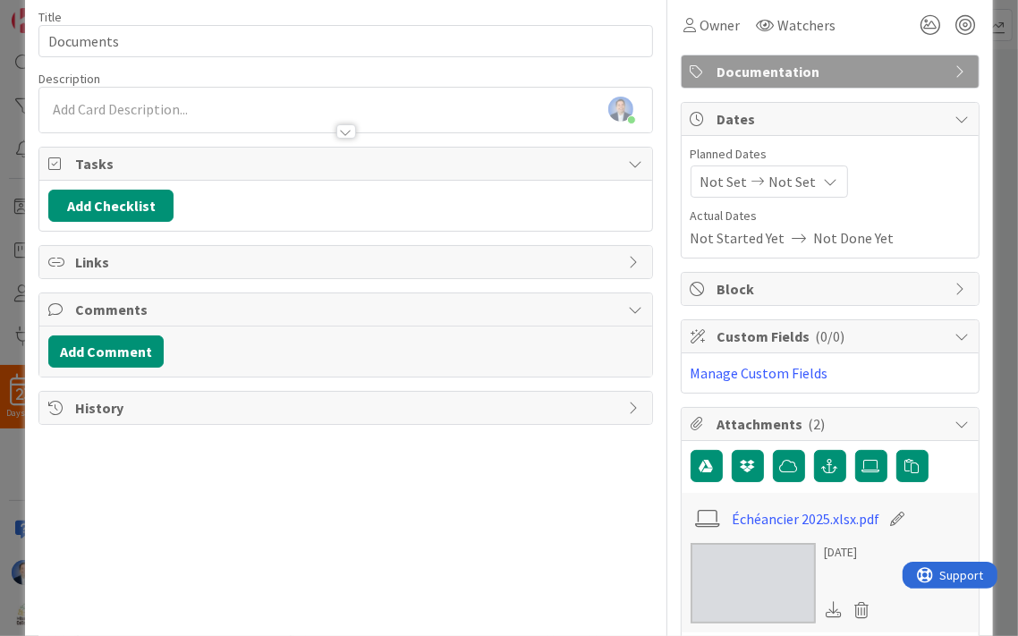
scroll to position [30, 0]
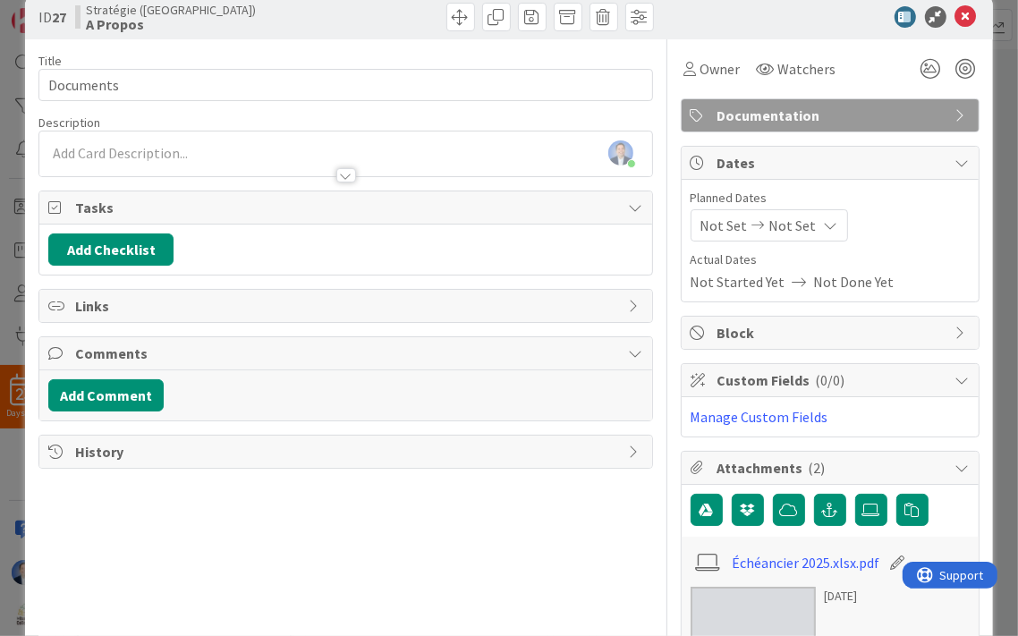
click at [783, 226] on span "Not Set" at bounding box center [793, 225] width 47 height 21
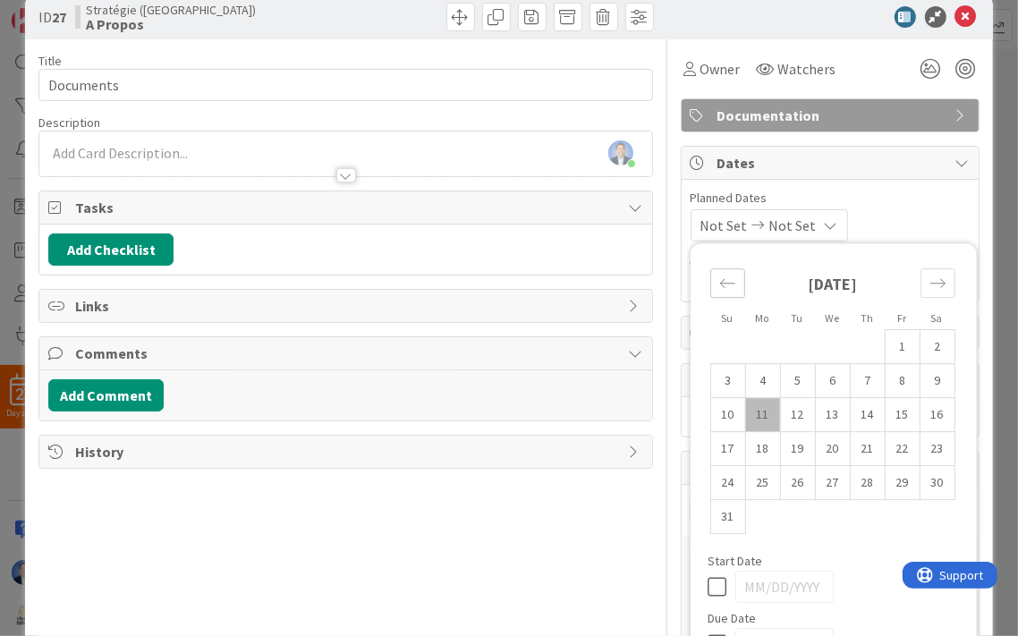
click at [725, 284] on icon "Move backward to switch to the previous month." at bounding box center [727, 283] width 17 height 17
click at [757, 481] on td "28" at bounding box center [762, 483] width 35 height 34
type input "[DATE]"
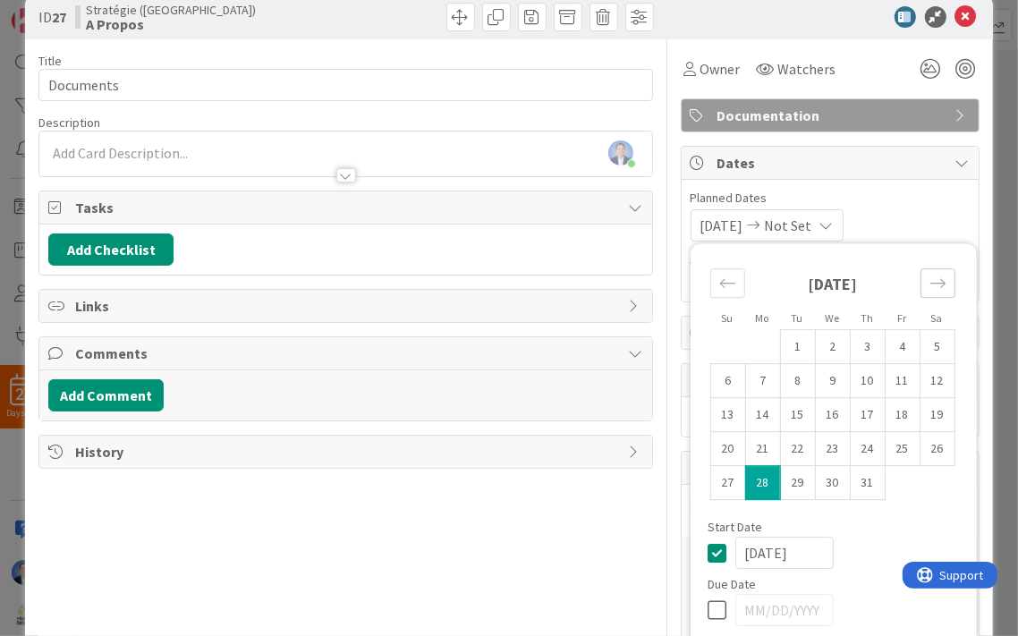
click at [933, 282] on icon "Move forward to switch to the next month." at bounding box center [938, 283] width 17 height 17
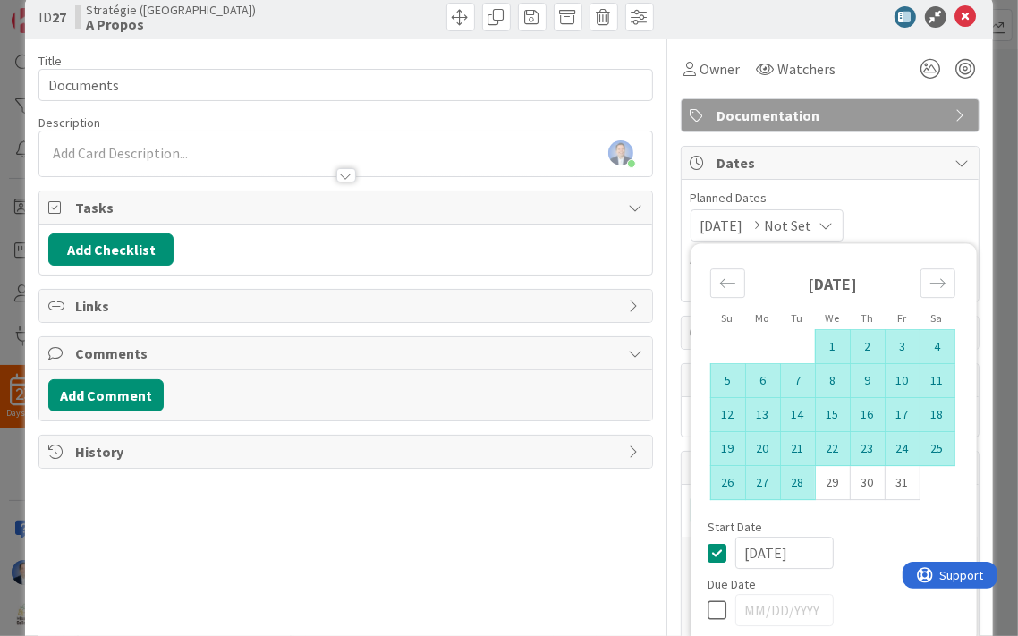
click at [791, 472] on td "28" at bounding box center [797, 483] width 35 height 34
type input "[DATE]"
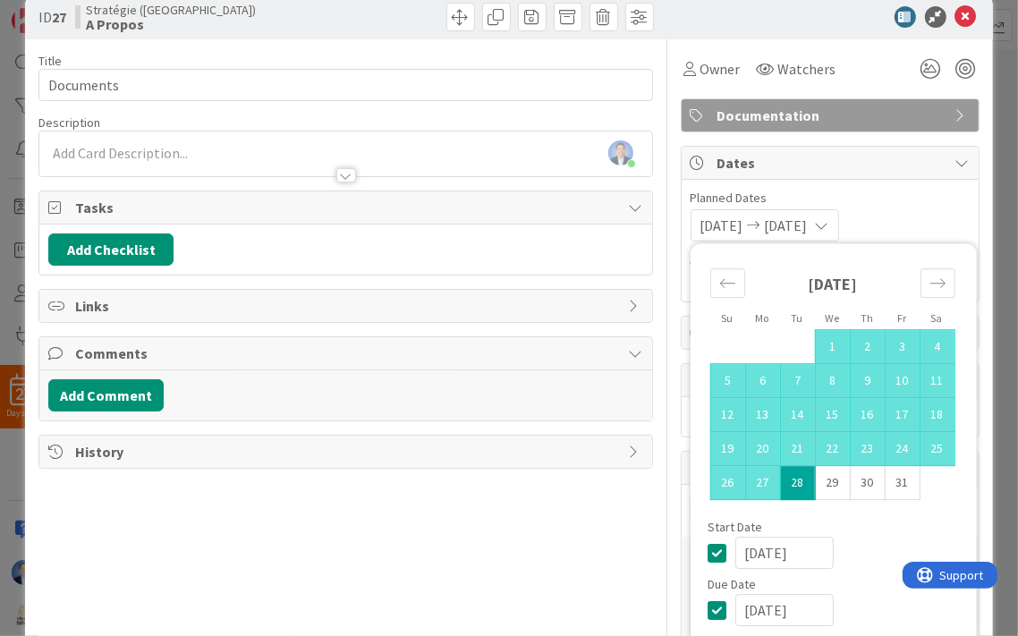
click at [917, 217] on div "07/28/2025 10/28/2025 Su Mo Tu We Th Fr Sa September 2025 1 2 3 4 5 6 7 8 9 10 …" at bounding box center [830, 225] width 279 height 32
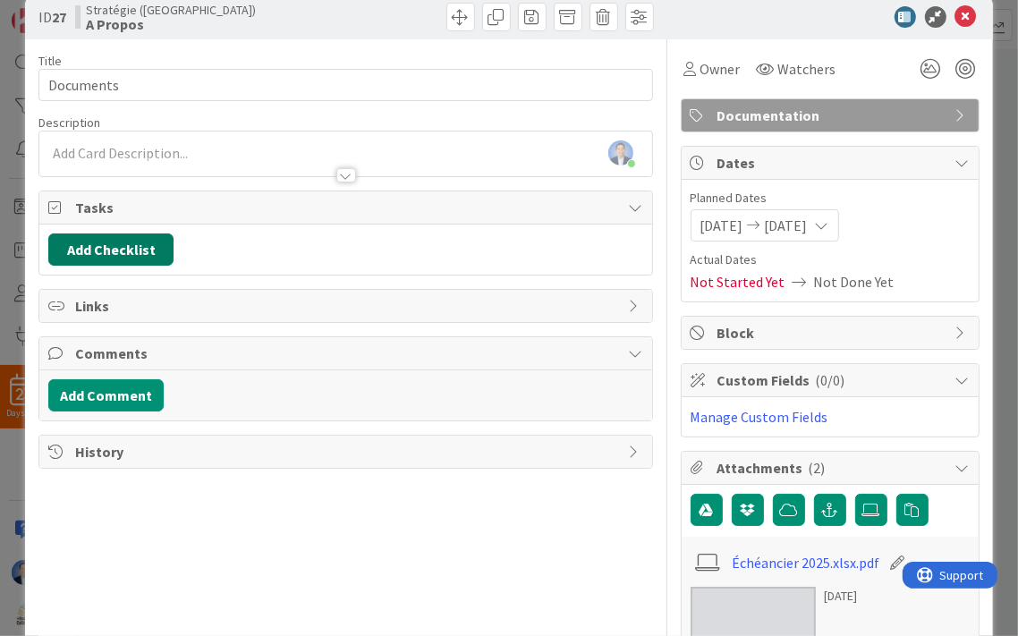
click at [128, 249] on button "Add Checklist" at bounding box center [110, 250] width 125 height 32
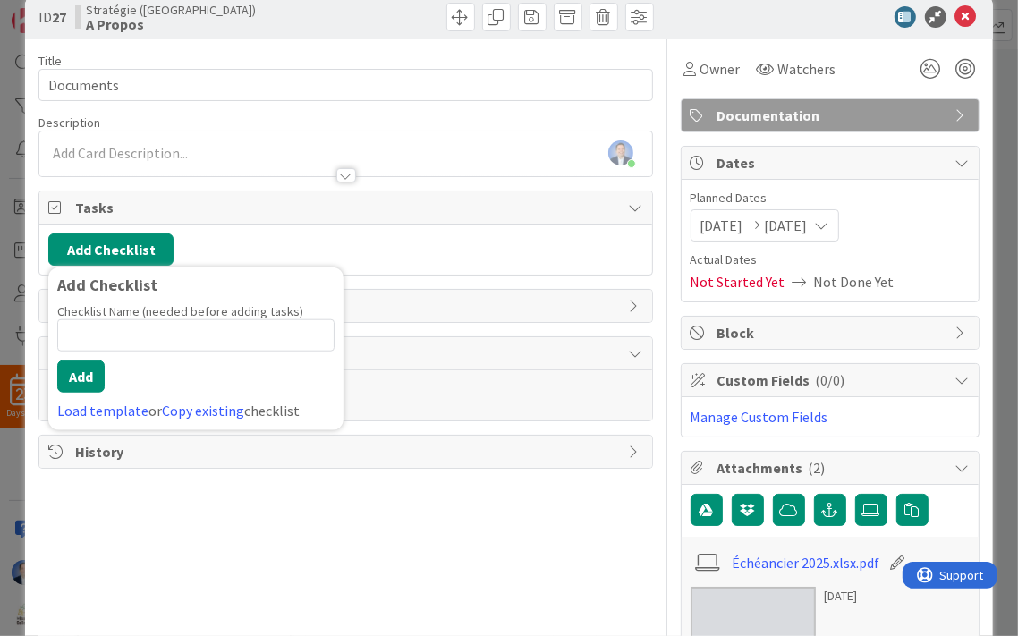
click at [480, 543] on div "Title 9 / 128 Documents Description Dimitri Ponomareff joined 2 m ago Owner Wat…" at bounding box center [345, 558] width 614 height 1038
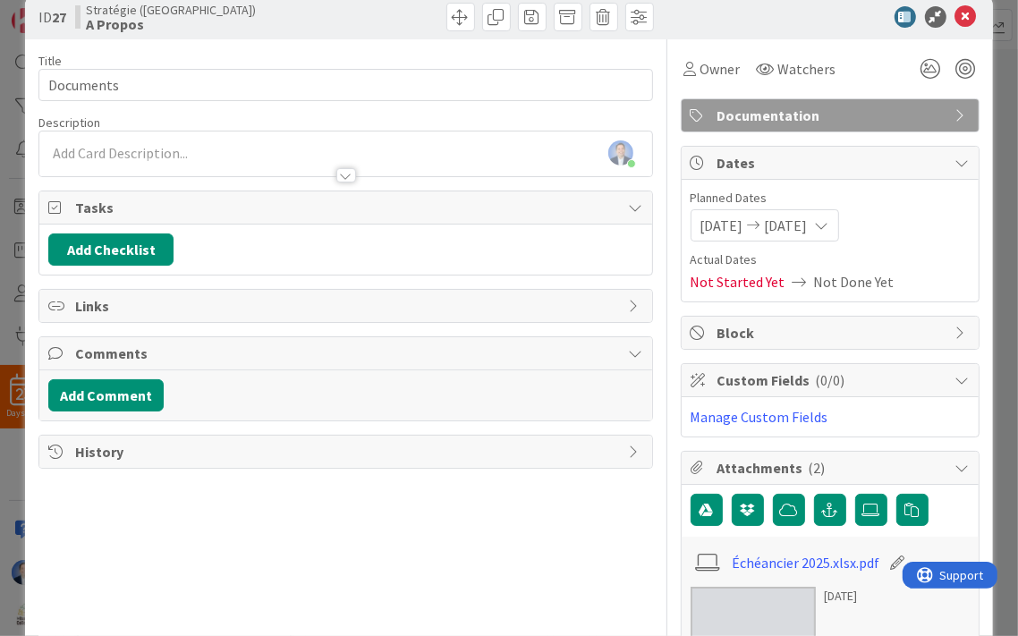
scroll to position [0, 0]
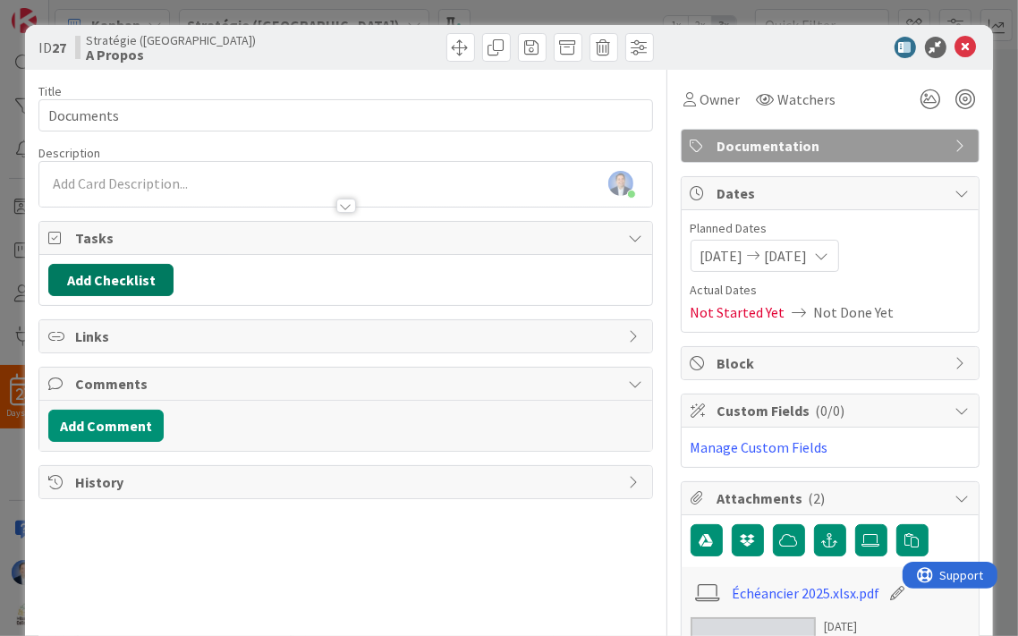
click at [86, 276] on button "Add Checklist" at bounding box center [110, 280] width 125 height 32
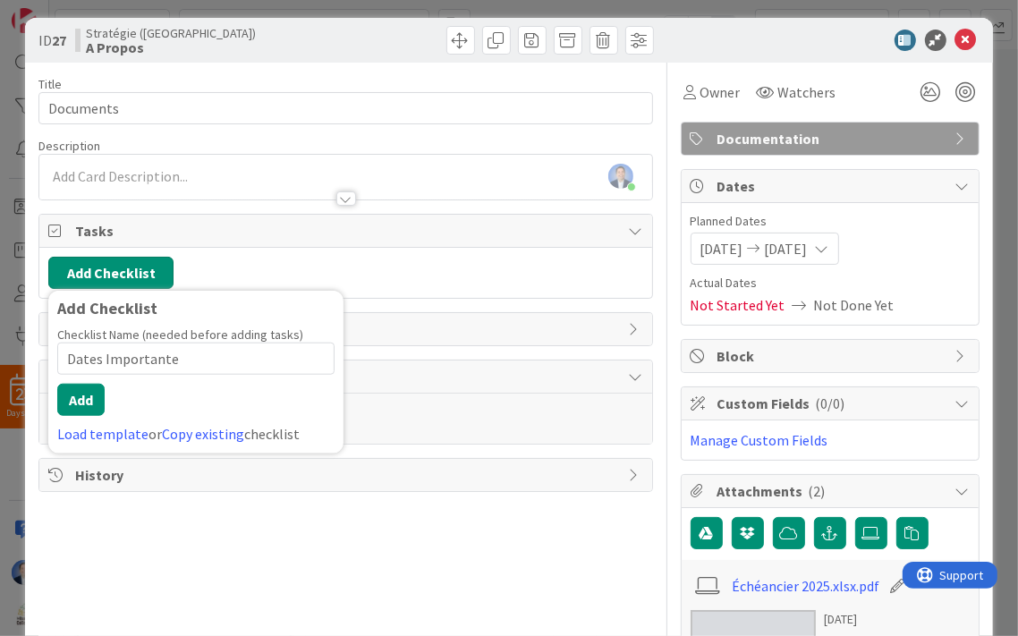
type input "Dates Importantes"
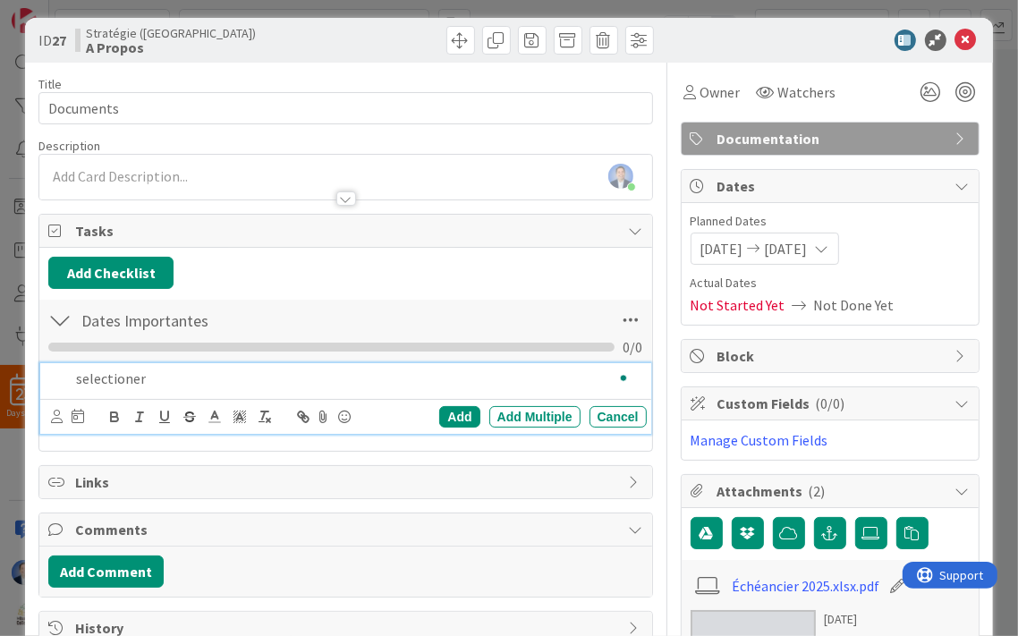
scroll to position [45, 0]
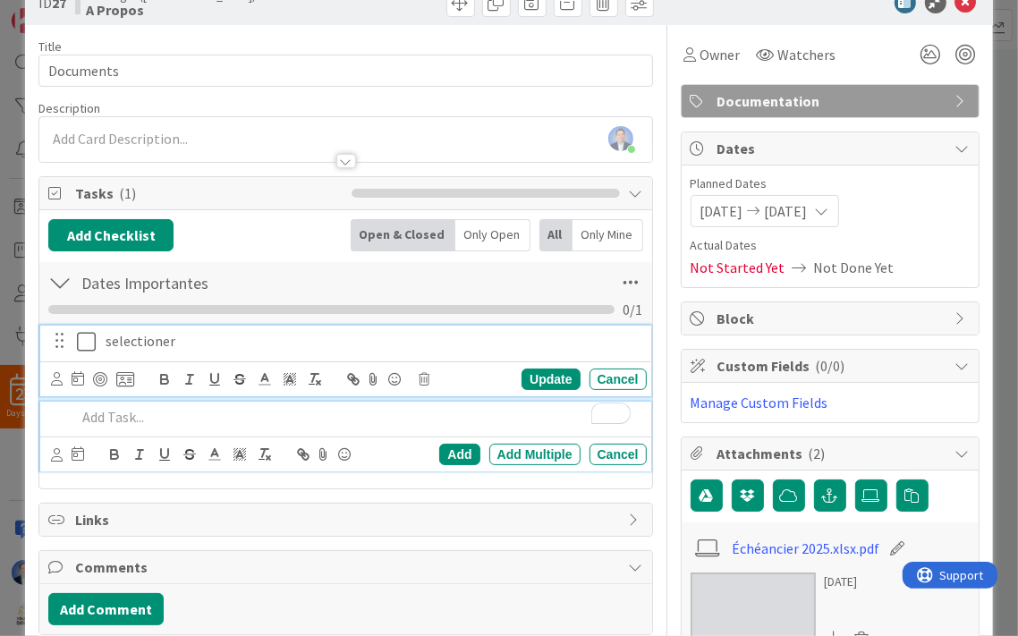
click at [118, 340] on div "selectioner Update Cancel" at bounding box center [345, 361] width 610 height 71
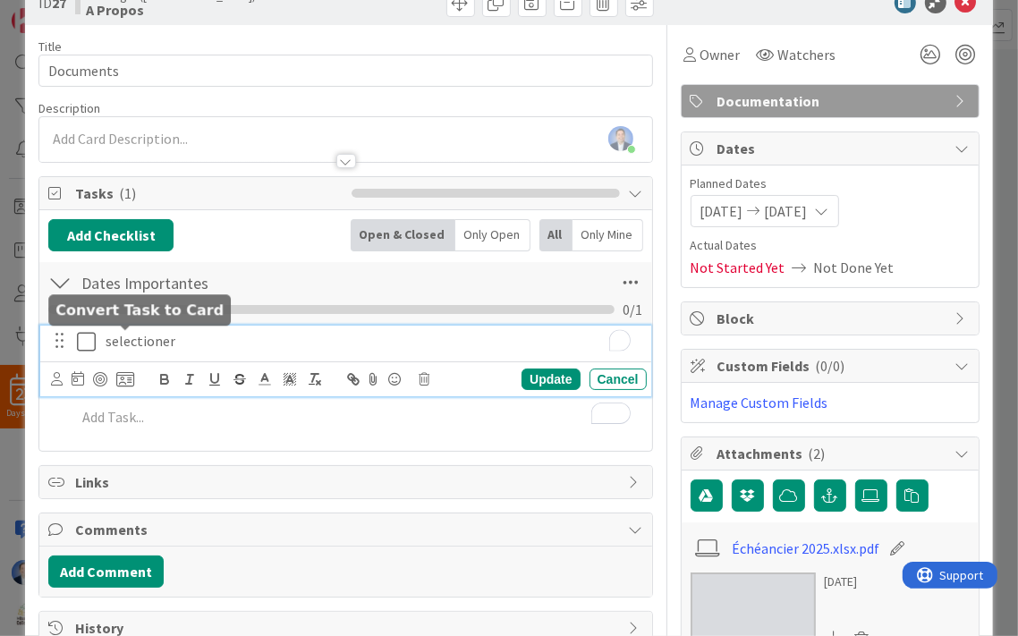
click at [118, 371] on icon at bounding box center [125, 379] width 18 height 16
type textarea "x"
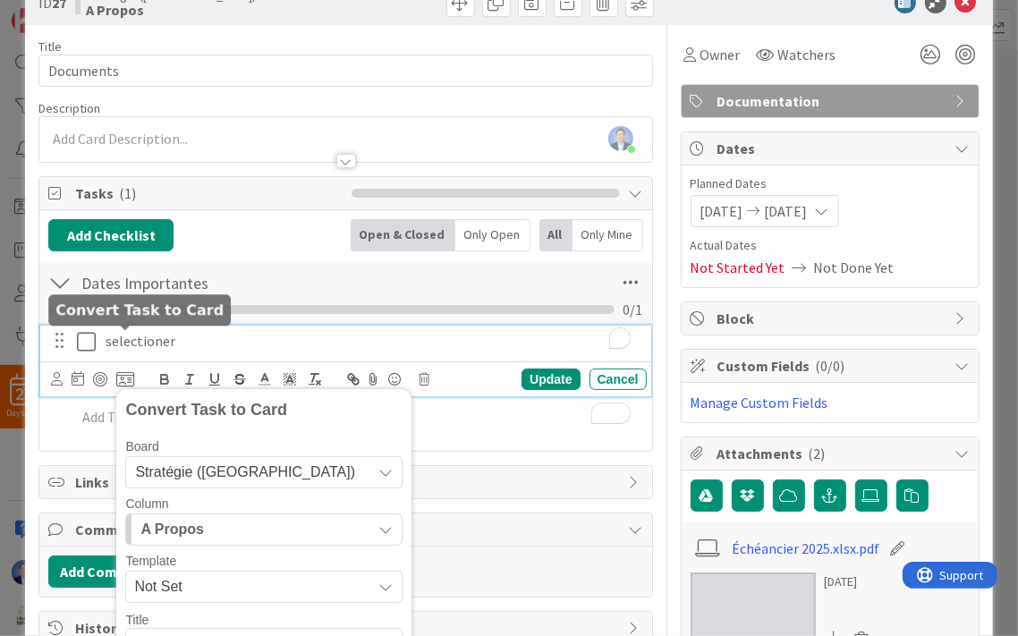
scroll to position [83, 0]
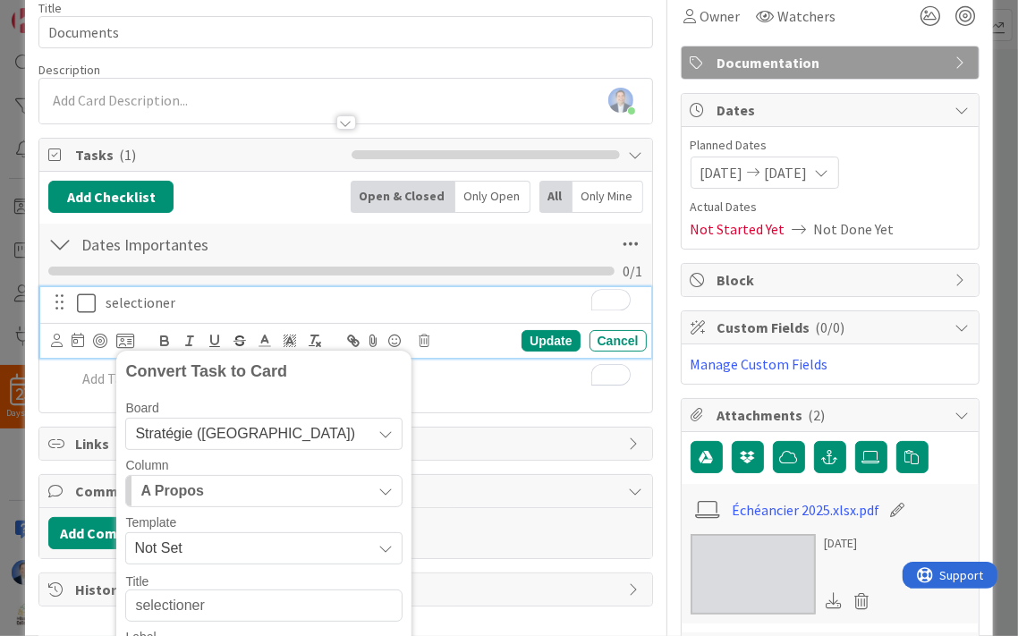
click at [205, 304] on p "selectioner" at bounding box center [373, 303] width 534 height 21
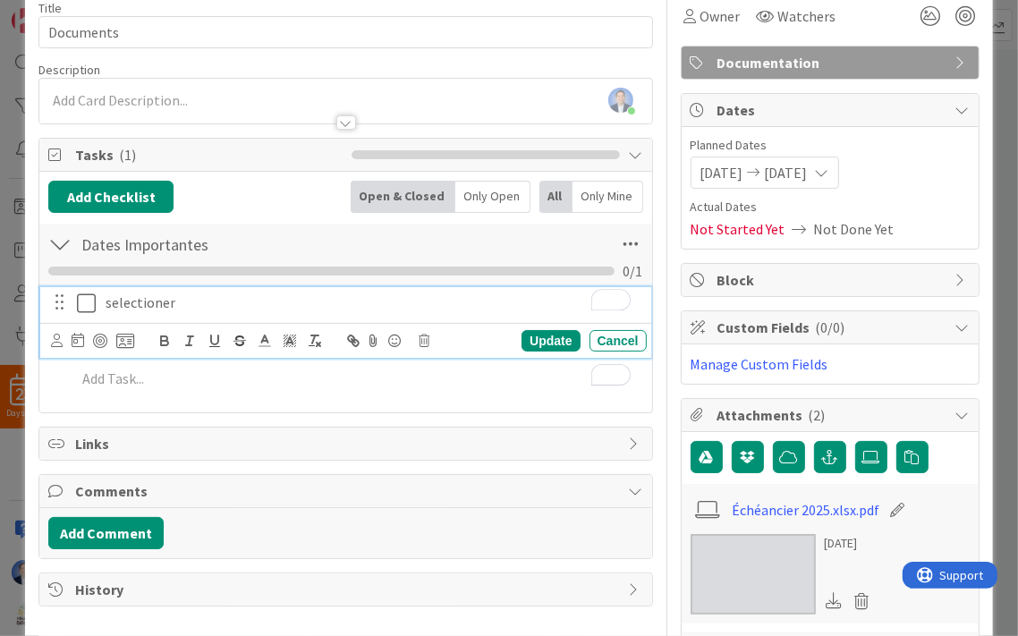
click at [205, 304] on p "selectioner" at bounding box center [373, 303] width 534 height 21
copy p "selectioner"
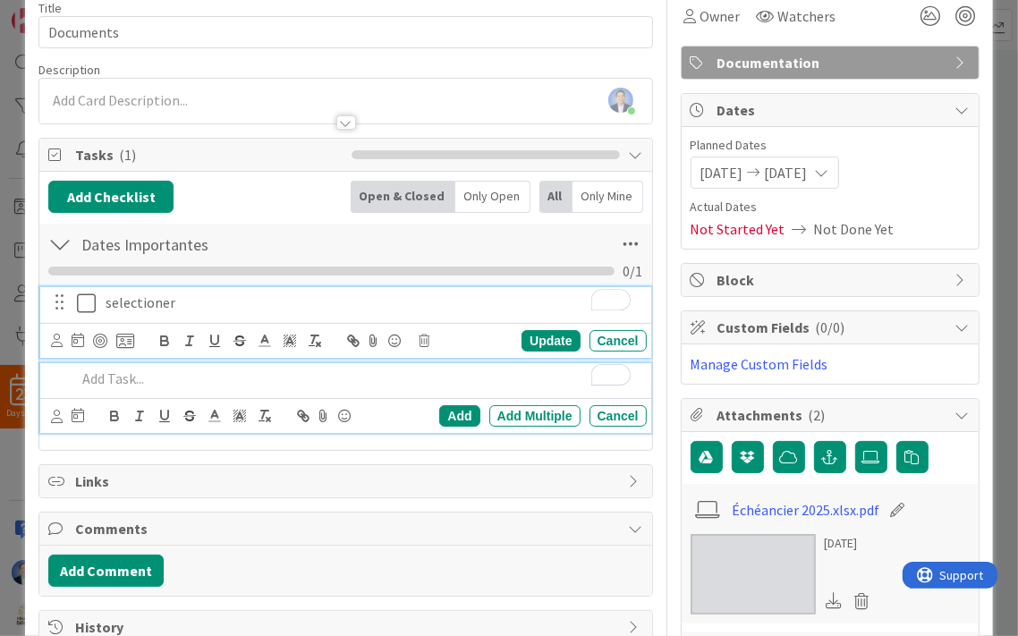
click at [152, 370] on p "To enrich screen reader interactions, please activate Accessibility in Grammarl…" at bounding box center [357, 379] width 563 height 21
click at [147, 342] on div "selectioner Update Cancel" at bounding box center [345, 322] width 610 height 71
click at [147, 342] on div "Update Cancel" at bounding box center [348, 340] width 595 height 25
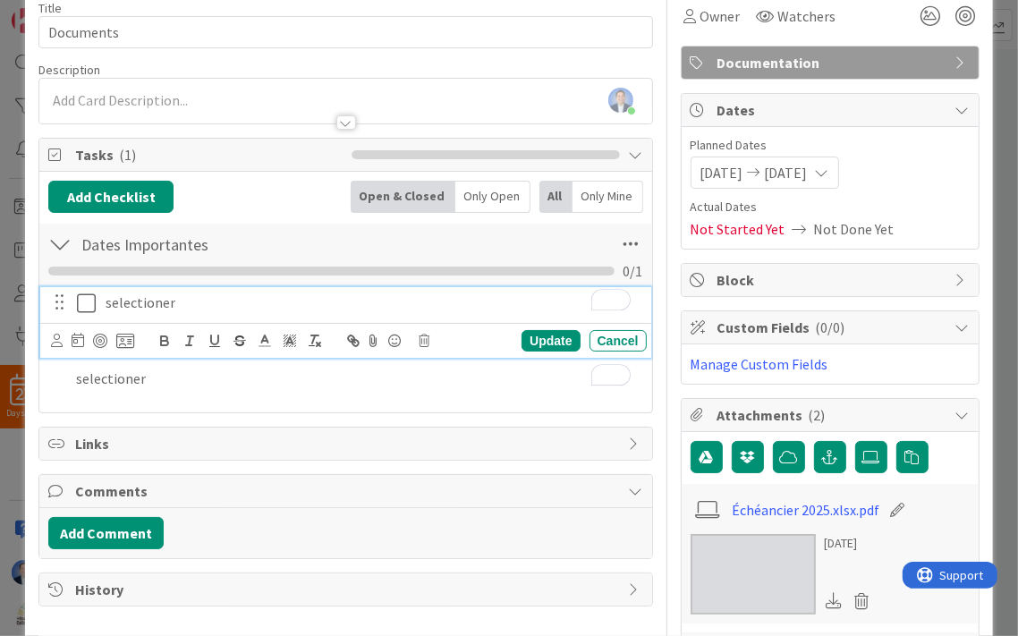
click at [147, 342] on div "Update Cancel" at bounding box center [348, 340] width 595 height 25
click at [153, 296] on p "selectioner" at bounding box center [373, 303] width 534 height 21
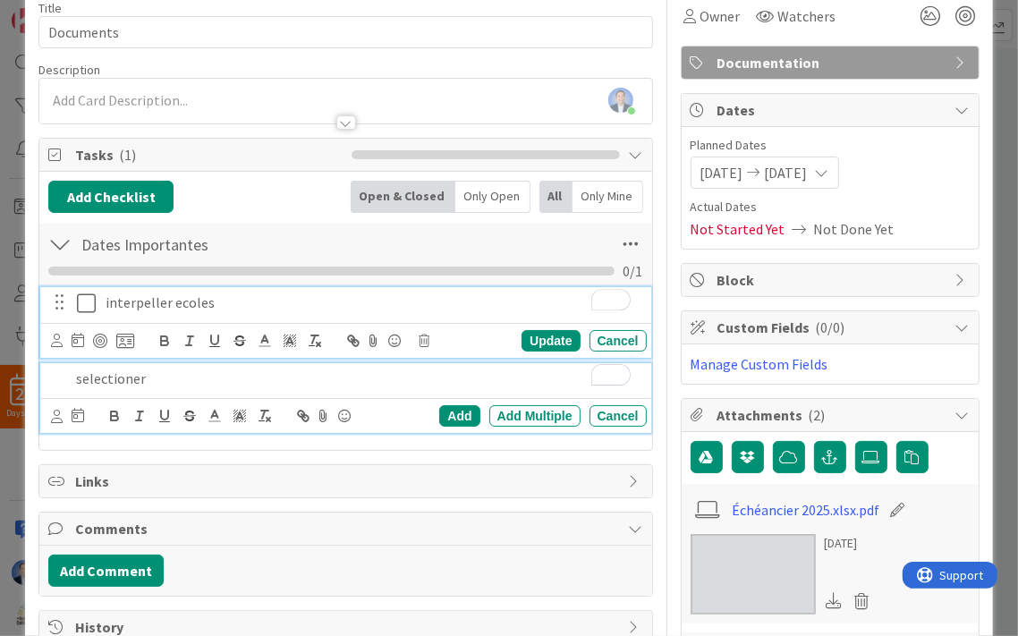
click at [161, 380] on p "selectioner" at bounding box center [357, 379] width 563 height 21
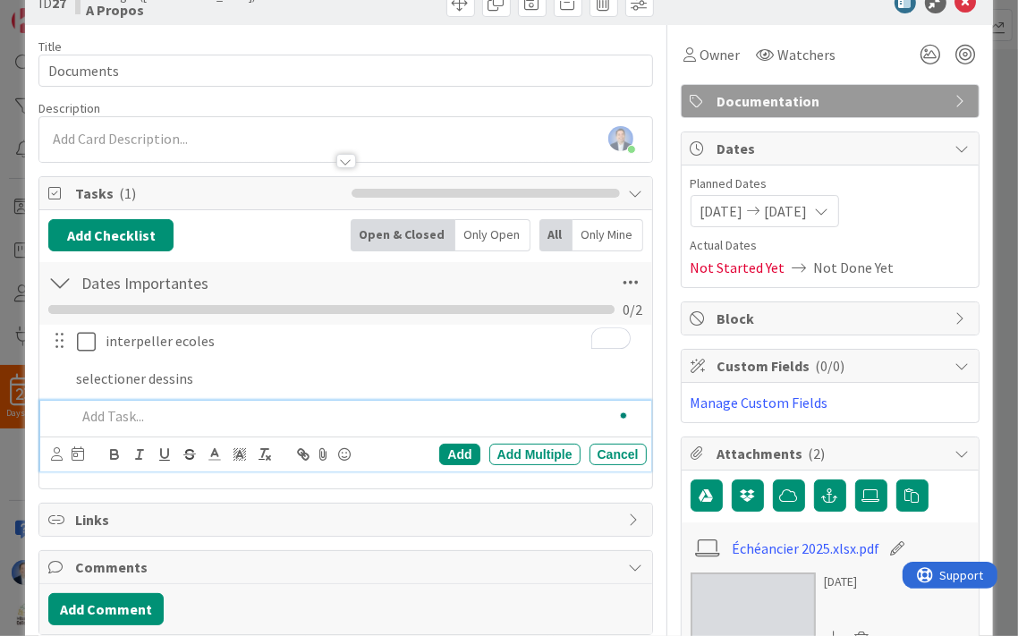
scroll to position [82, 0]
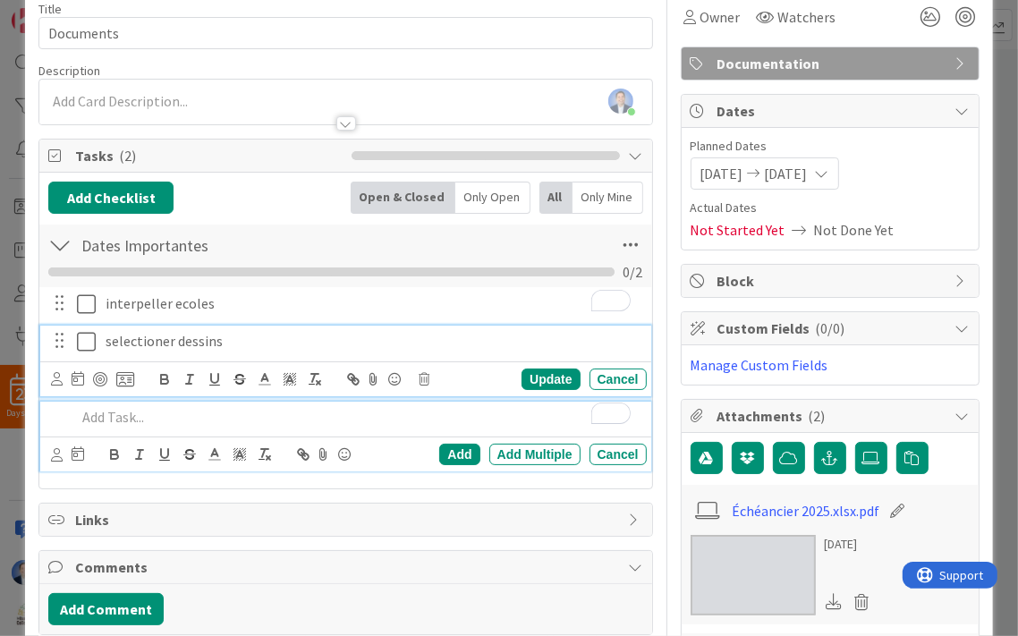
click at [160, 338] on div "selectioner dessins Update Cancel" at bounding box center [345, 361] width 610 height 71
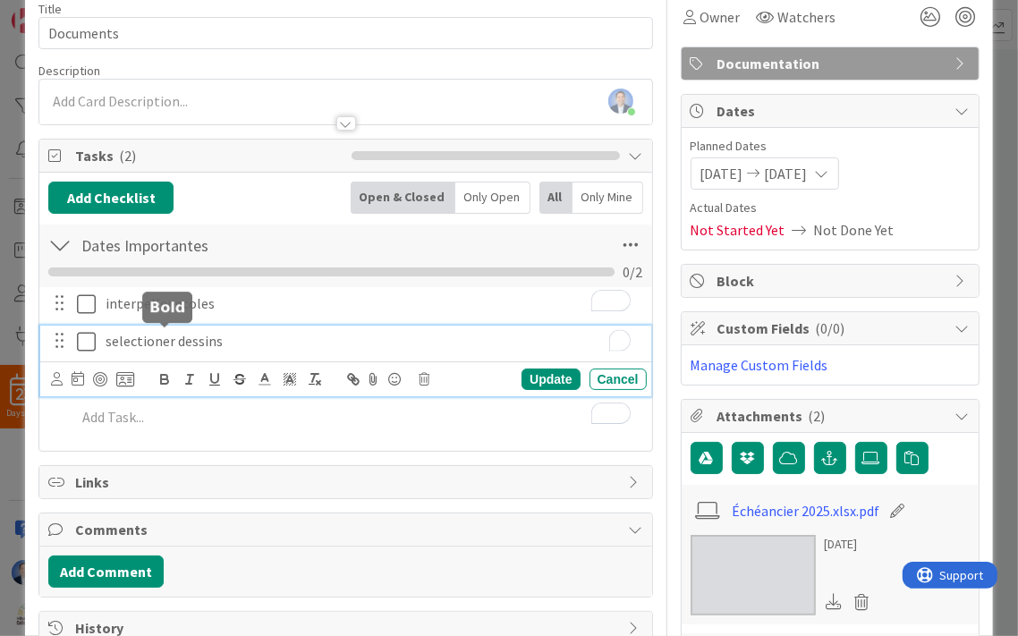
scroll to position [121, 0]
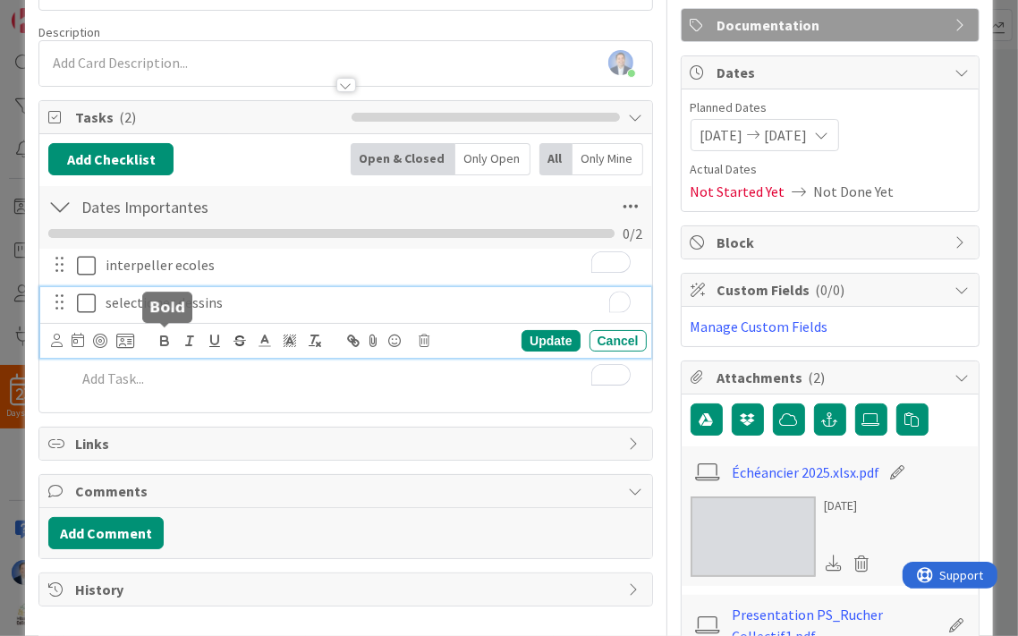
click at [160, 338] on icon "button" at bounding box center [165, 341] width 16 height 16
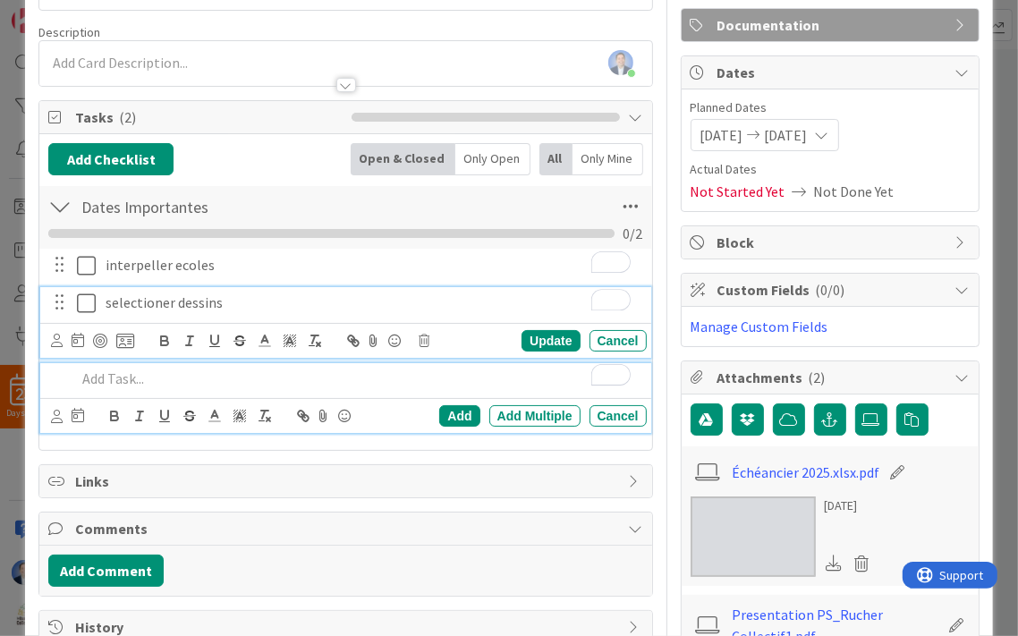
click at [146, 380] on p "To enrich screen reader interactions, please activate Accessibility in Grammarl…" at bounding box center [357, 379] width 563 height 21
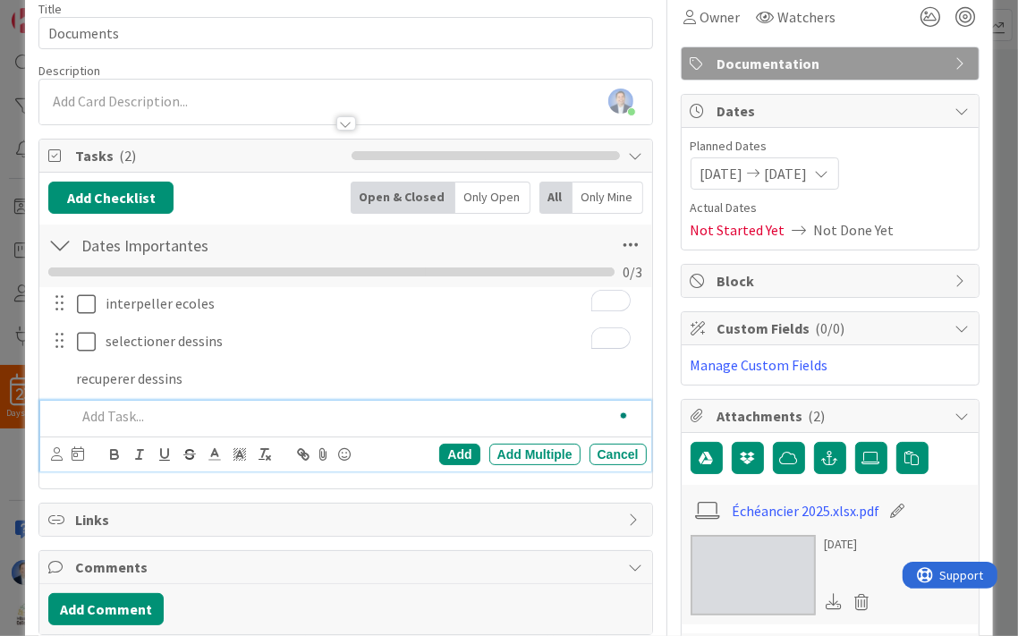
scroll to position [120, 0]
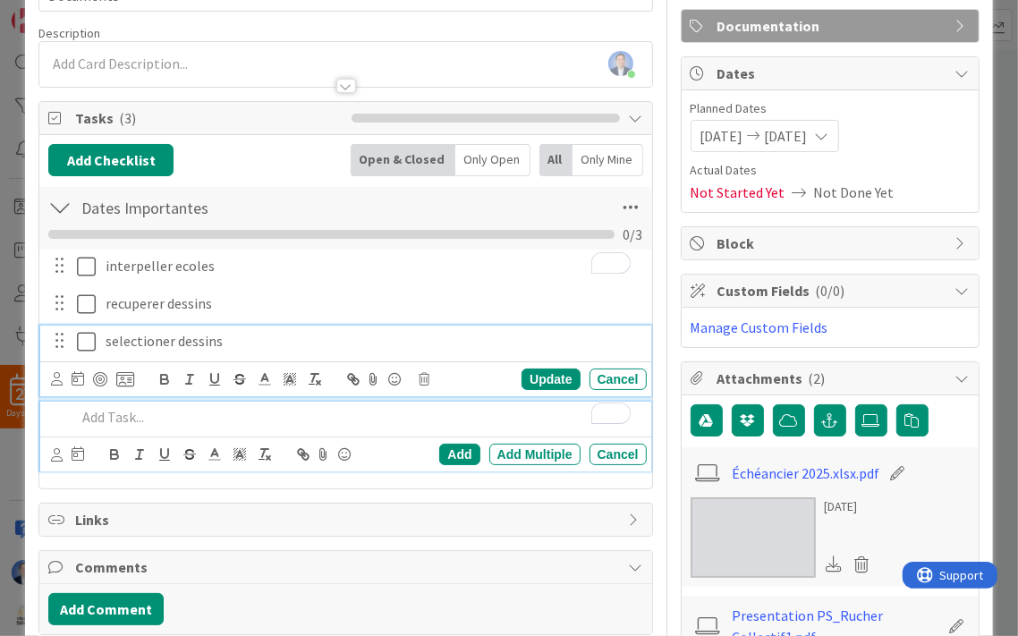
click at [106, 340] on p "selection ﻿ er dessins" at bounding box center [373, 341] width 534 height 21
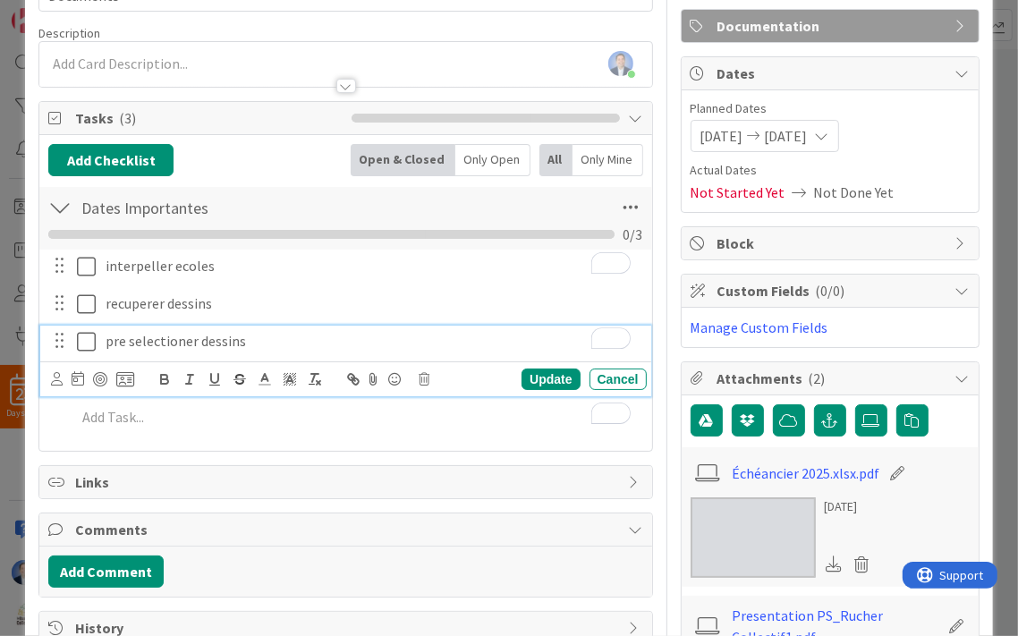
click at [263, 337] on p "pre selectioner dessins" at bounding box center [373, 341] width 534 height 21
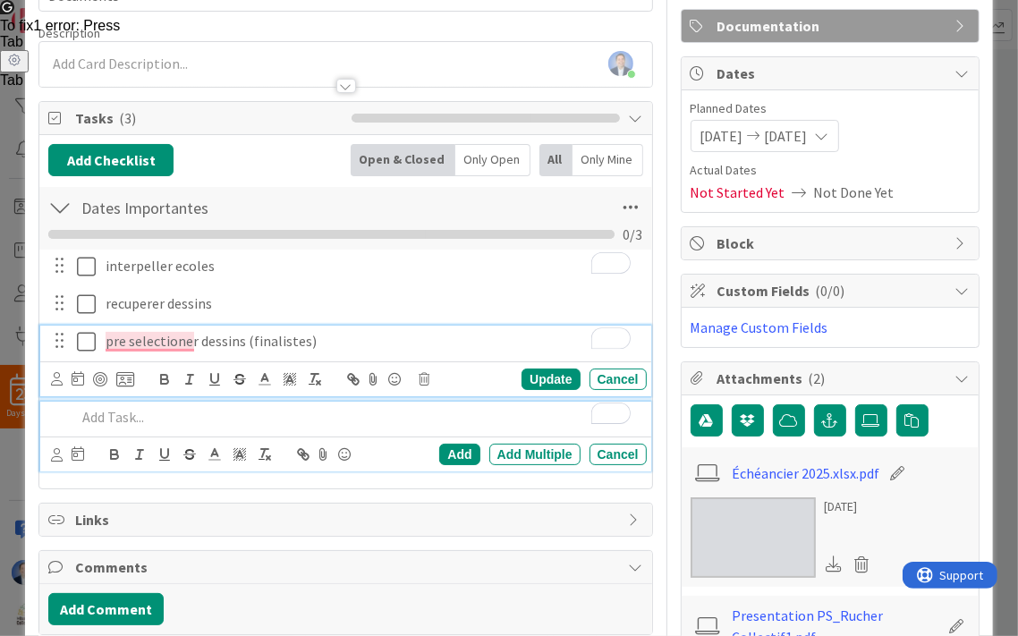
click at [141, 413] on p "To enrich screen reader interactions, please activate Accessibility in Grammarl…" at bounding box center [357, 417] width 563 height 21
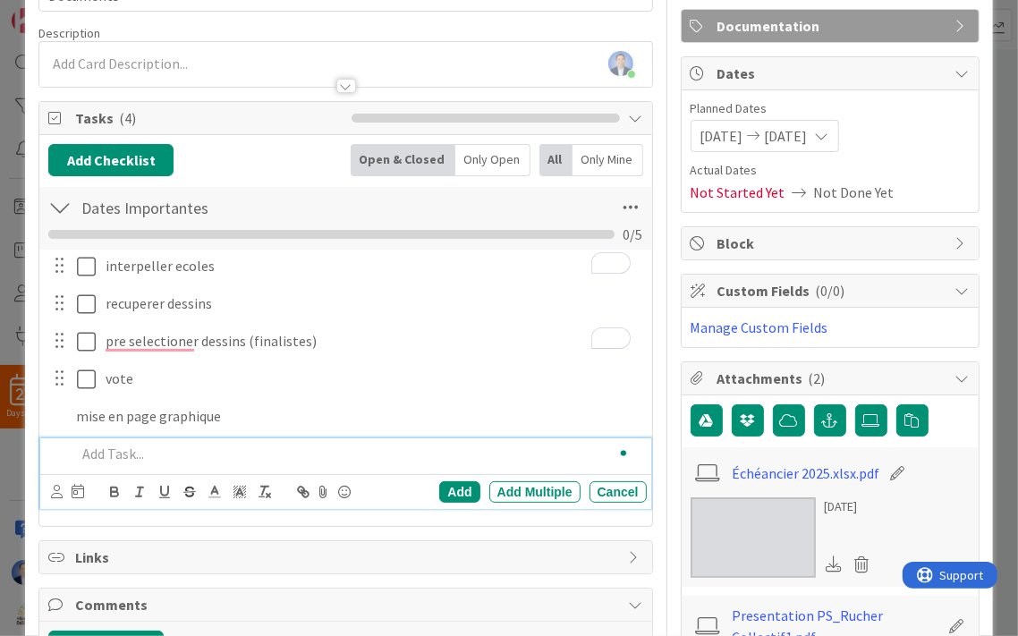
scroll to position [157, 0]
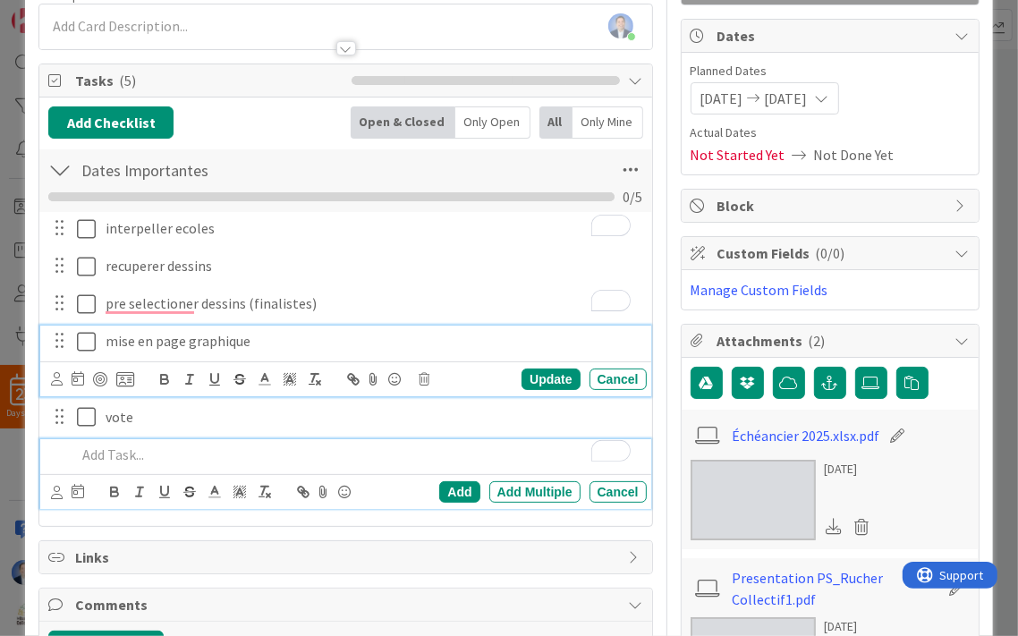
click at [120, 347] on p "mise en page graphique" at bounding box center [373, 341] width 534 height 21
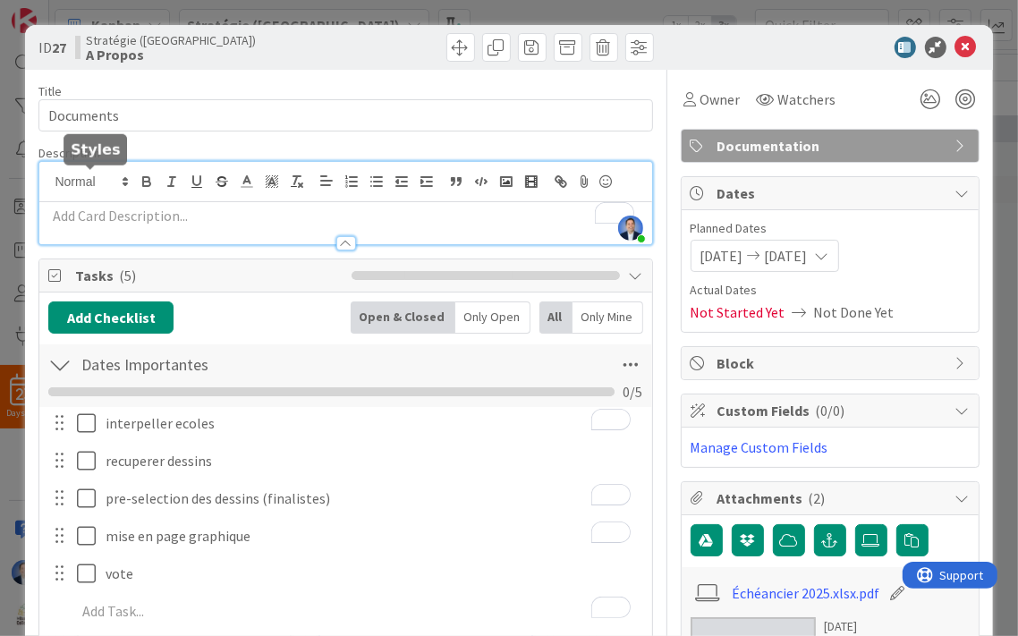
scroll to position [363, 0]
click at [558, 49] on span at bounding box center [568, 47] width 29 height 29
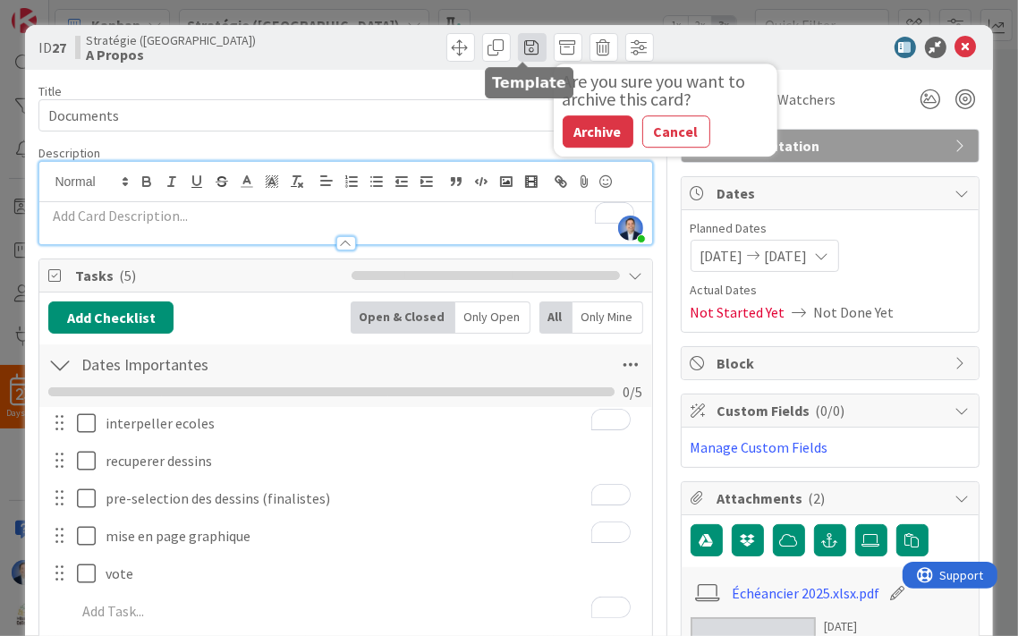
click at [518, 43] on span at bounding box center [532, 47] width 29 height 29
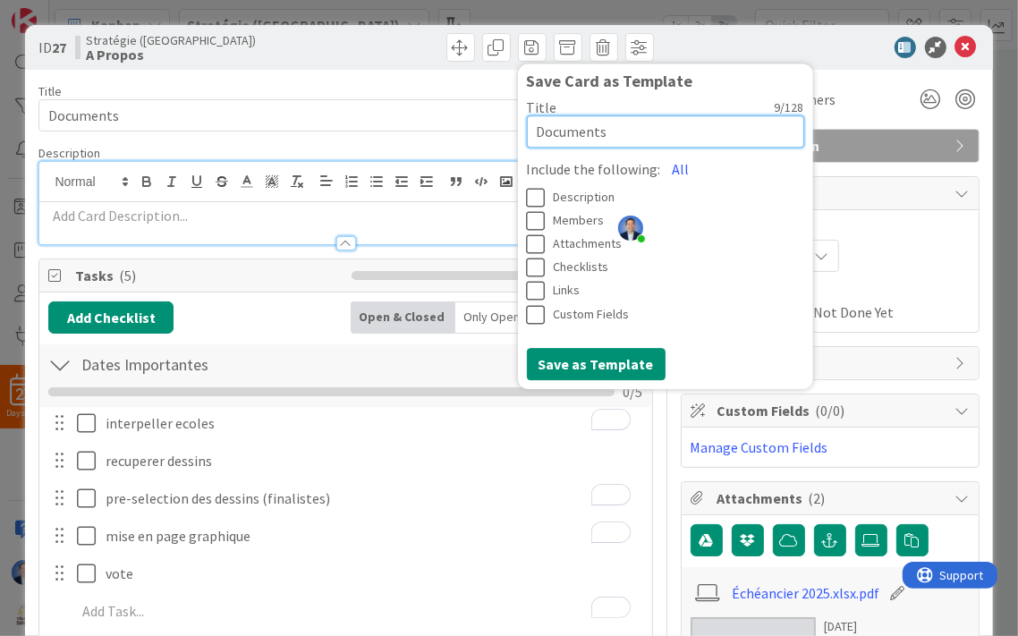
click at [577, 122] on textarea "Documents" at bounding box center [665, 131] width 277 height 32
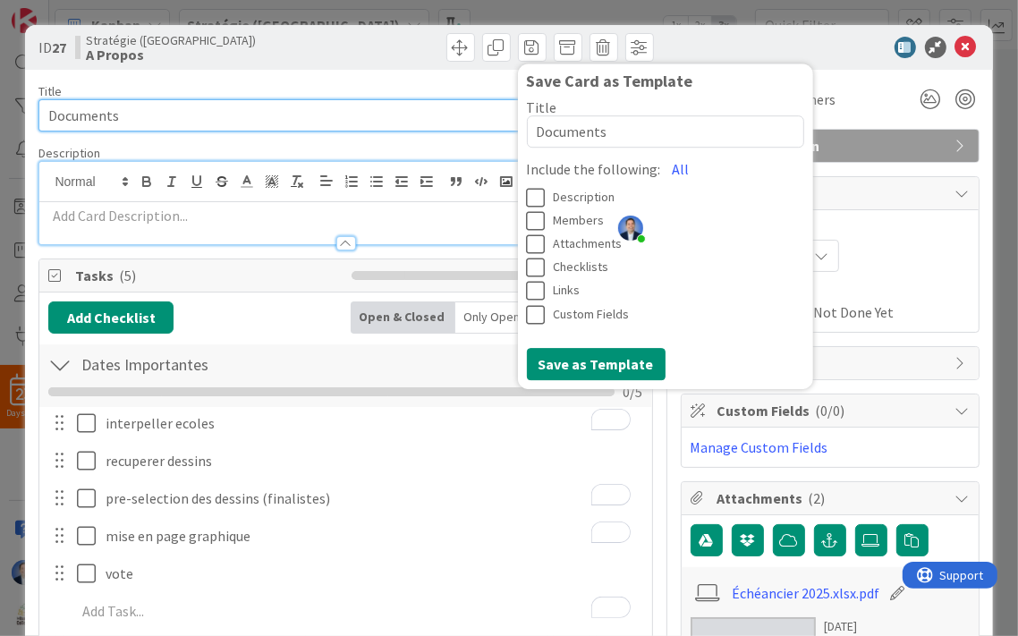
click at [260, 120] on input "Documents" at bounding box center [345, 115] width 614 height 32
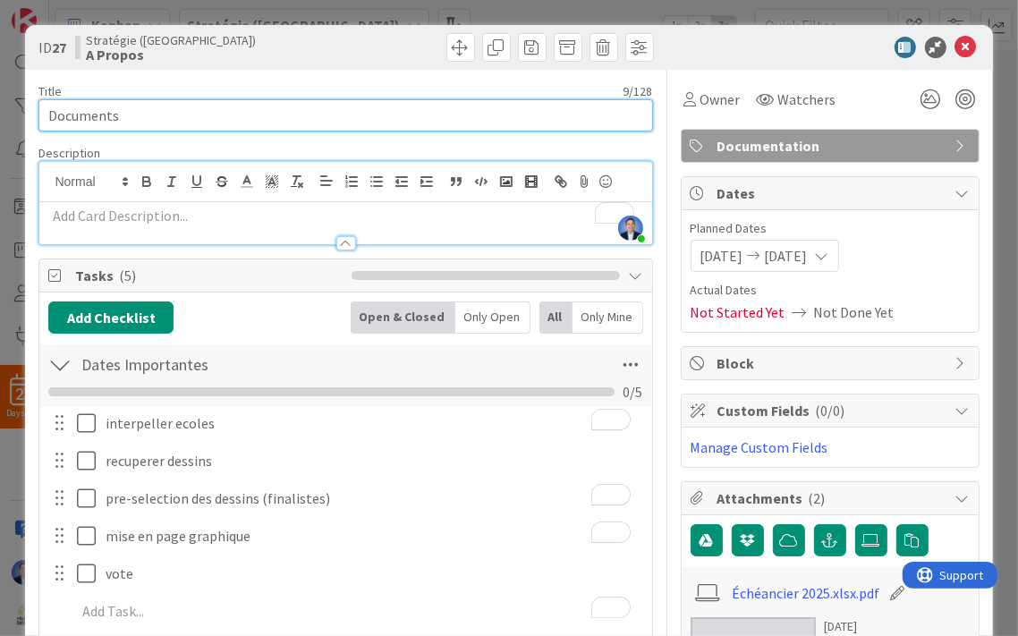
click at [140, 116] on input "Documents" at bounding box center [345, 115] width 614 height 32
type input "cour"
type textarea "x"
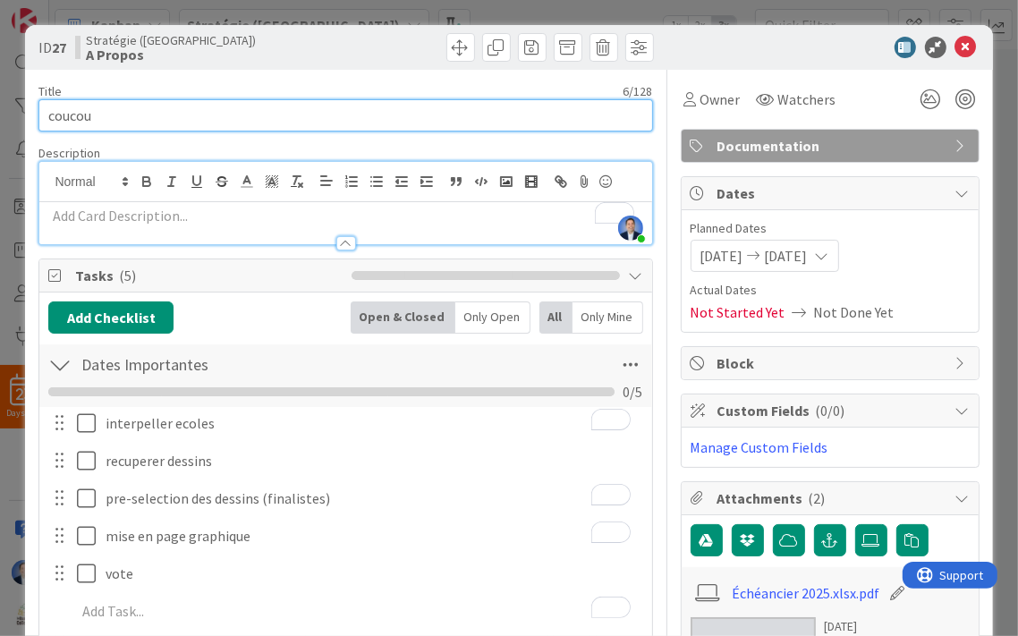
type input "coucouc"
type textarea "x"
type input "c"
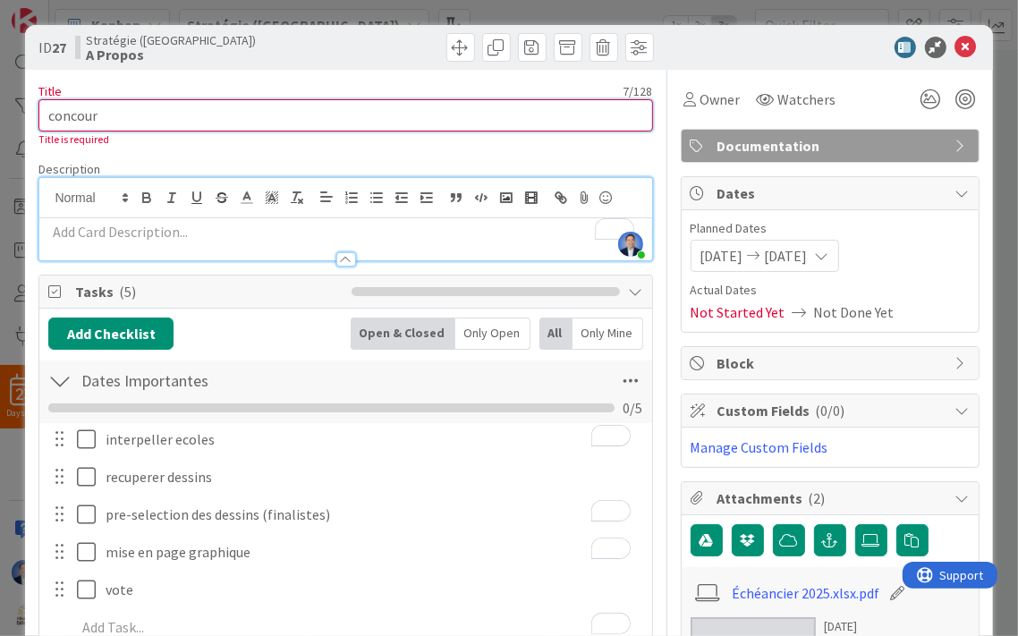
type input "concour"
type textarea "x"
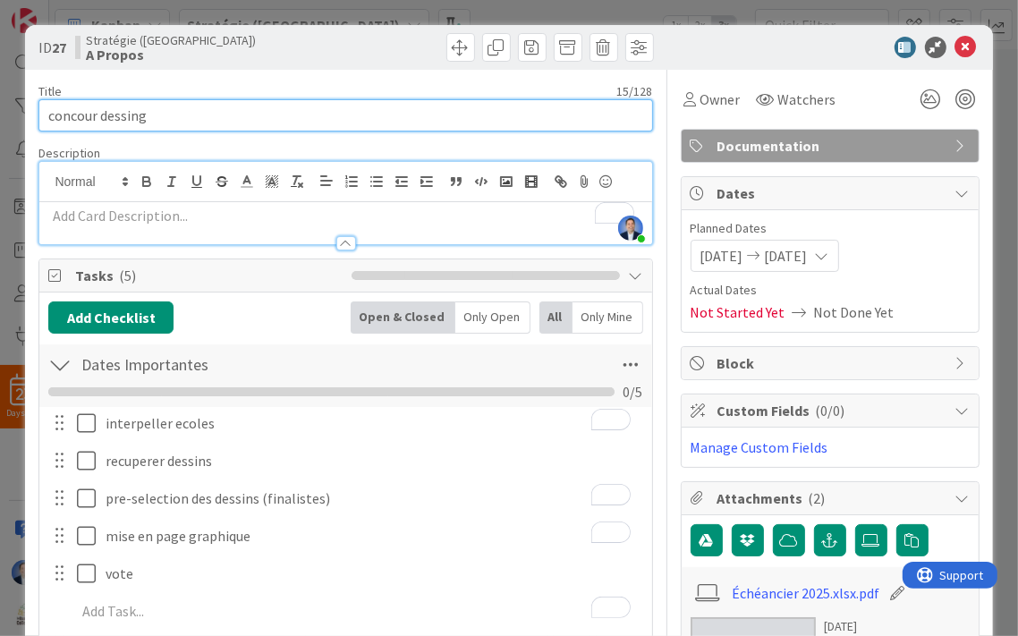
type input "concour dessin"
type textarea "x"
click at [97, 116] on input "concour dessin" at bounding box center [345, 115] width 614 height 32
type input "concours dessin"
type textarea "x"
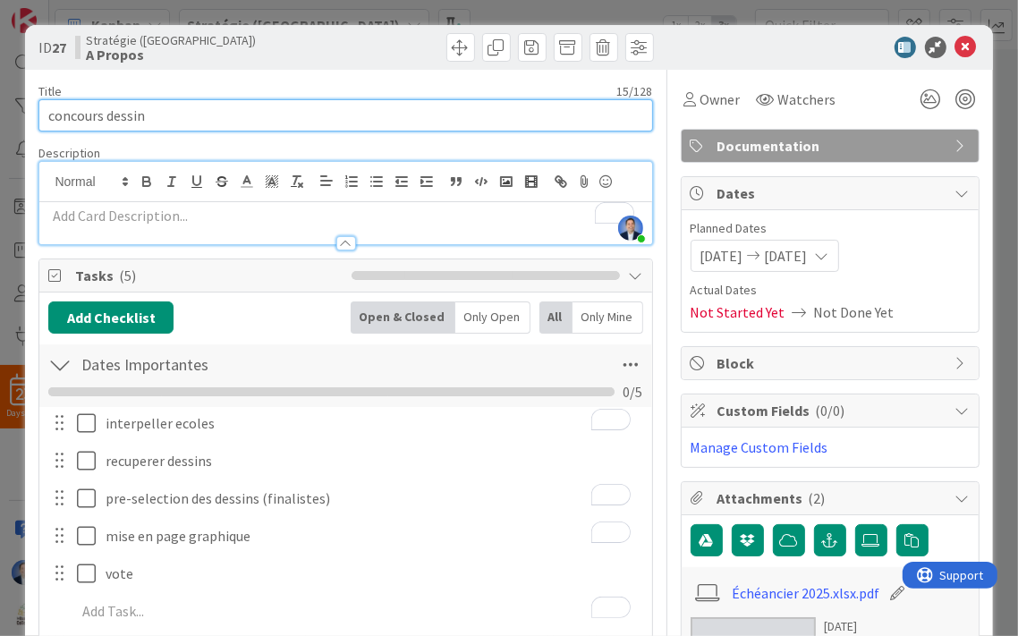
type input "concours dessins"
click at [250, 118] on input "concours dessins" at bounding box center [345, 115] width 614 height 32
type textarea "x"
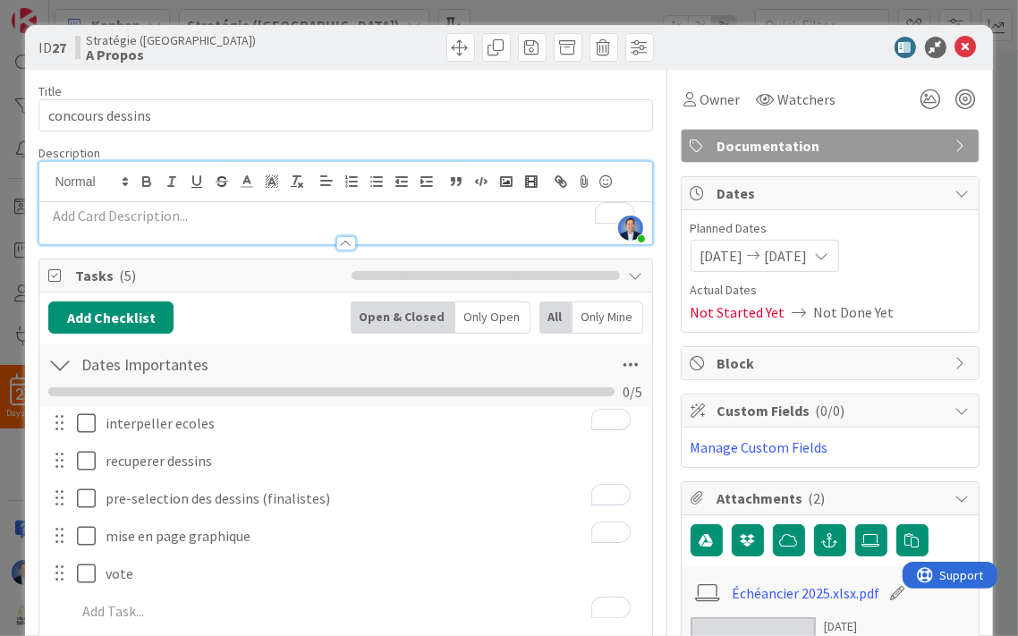
click at [747, 72] on div "Owner Watchers" at bounding box center [830, 93] width 299 height 46
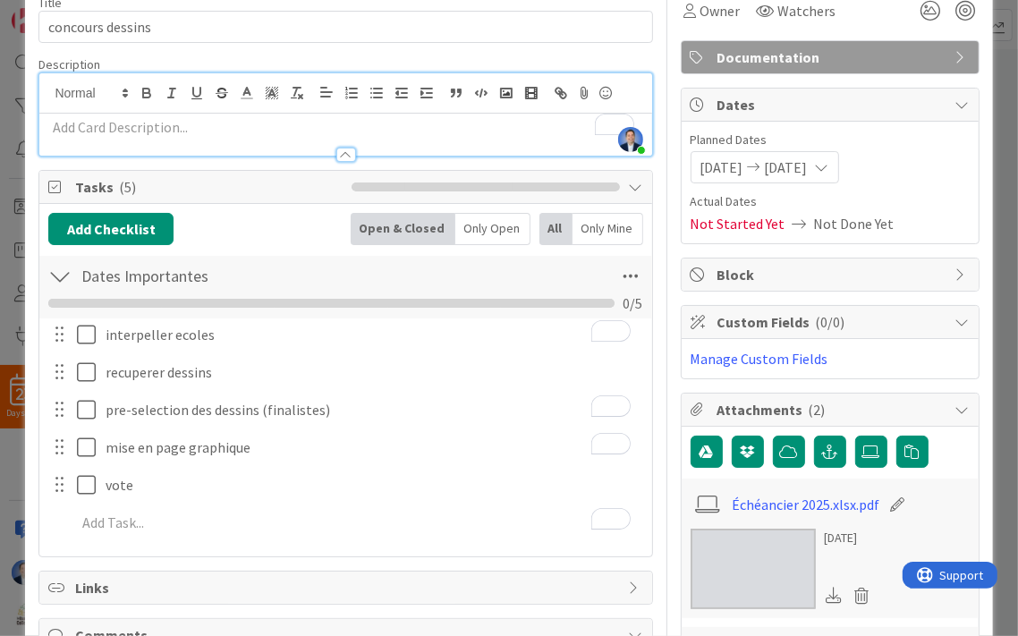
scroll to position [0, 0]
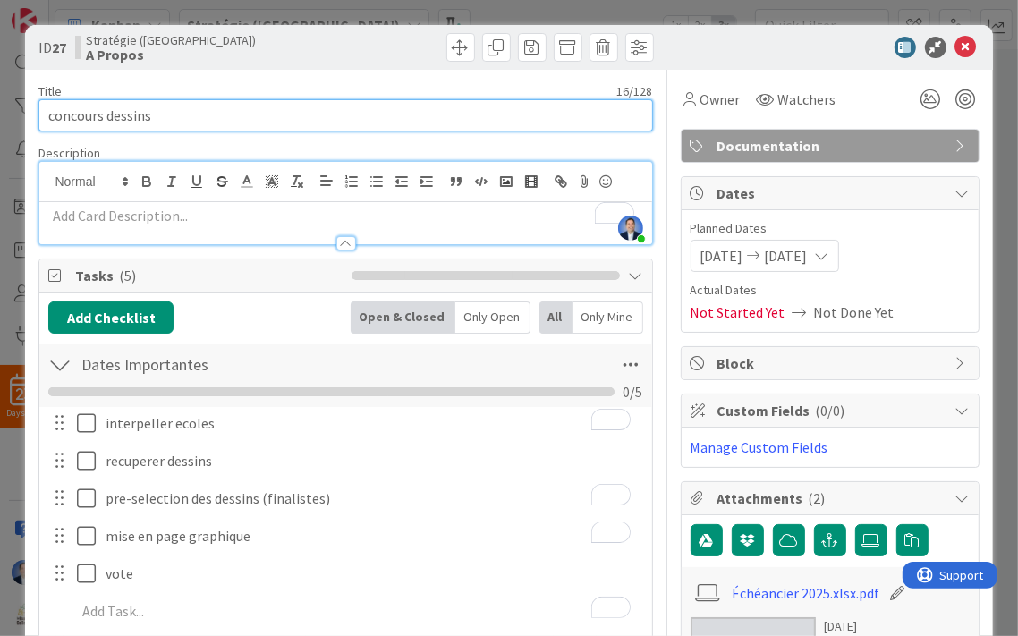
click at [150, 119] on input "concours dessins" at bounding box center [345, 115] width 614 height 32
type input "concour"
type input "Documents"
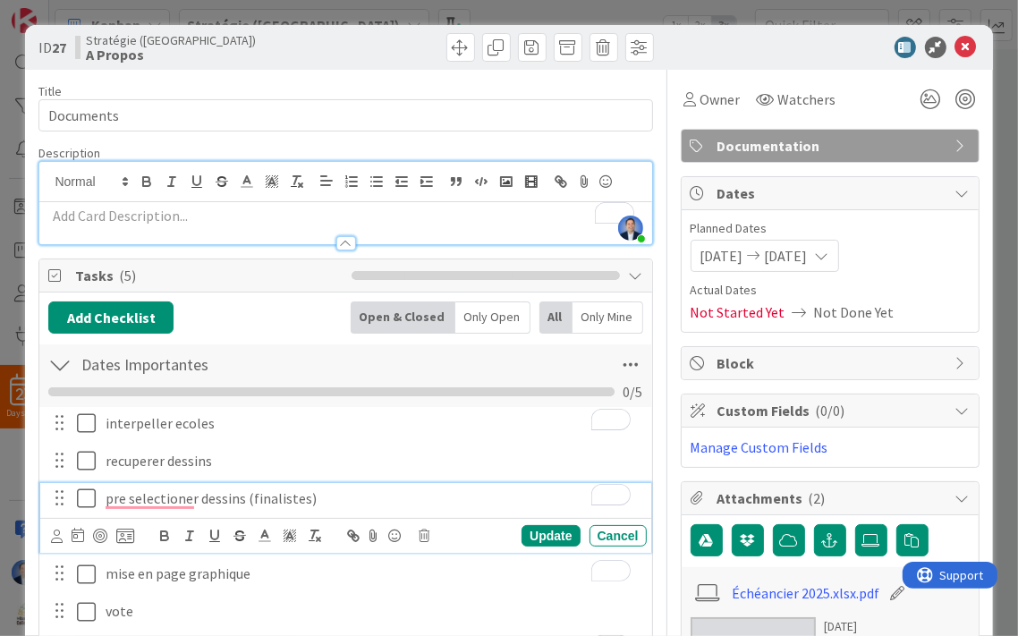
click at [492, 97] on div "Title 9 / 128" at bounding box center [345, 91] width 614 height 16
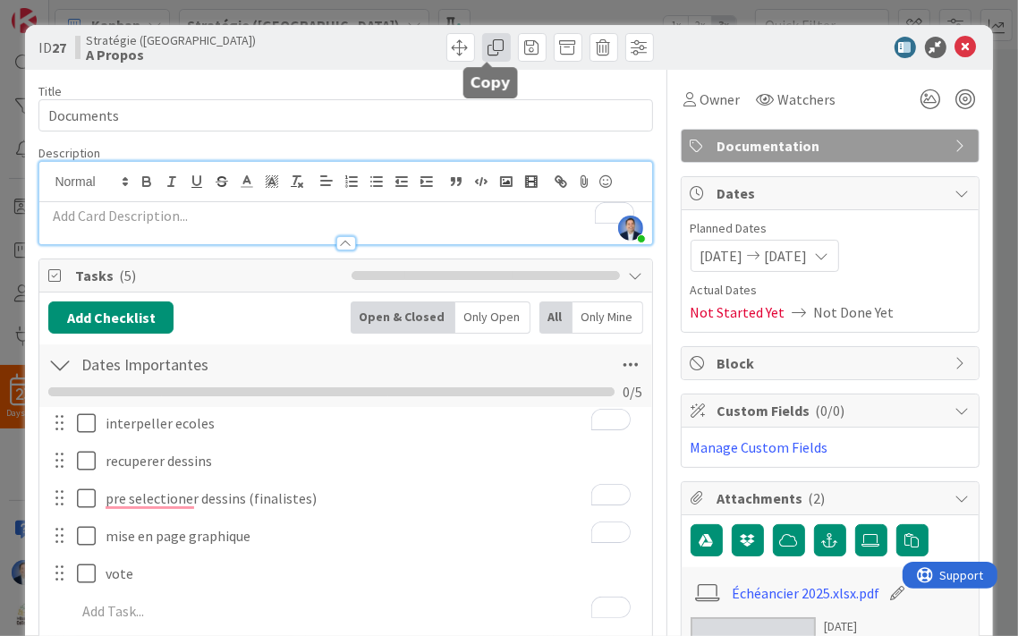
click at [484, 47] on span at bounding box center [496, 47] width 29 height 29
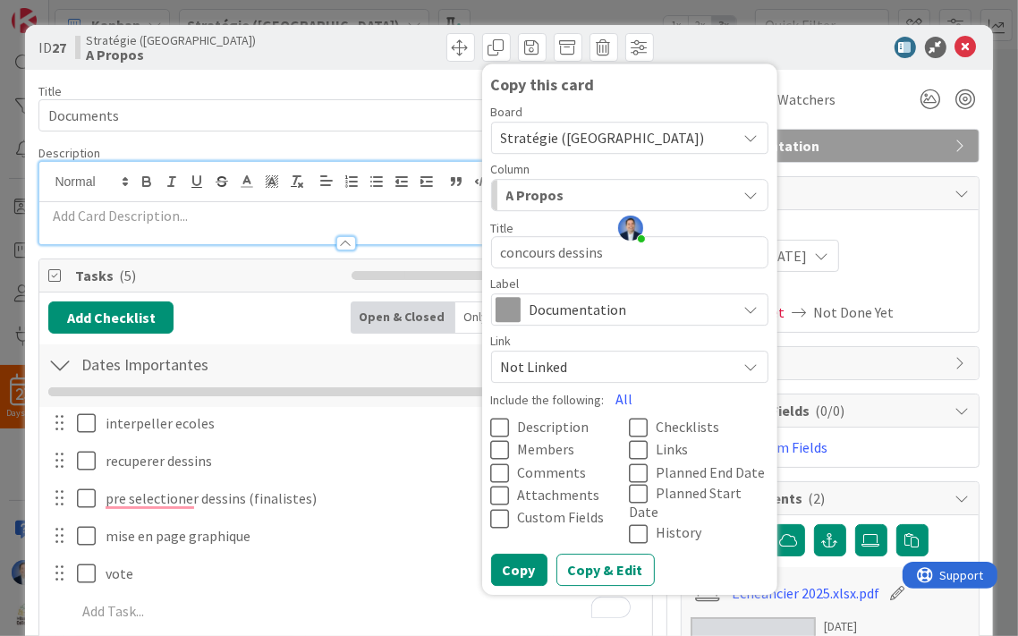
click at [548, 142] on span "Stratégie ([GEOGRAPHIC_DATA])" at bounding box center [603, 138] width 204 height 18
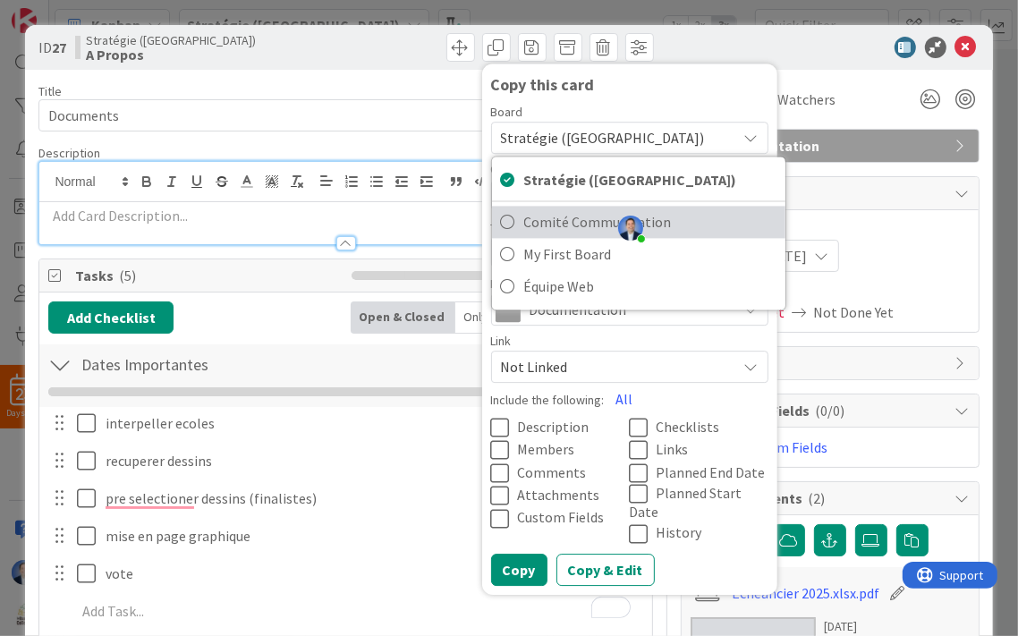
click at [541, 226] on span "Comité Communication" at bounding box center [650, 222] width 252 height 27
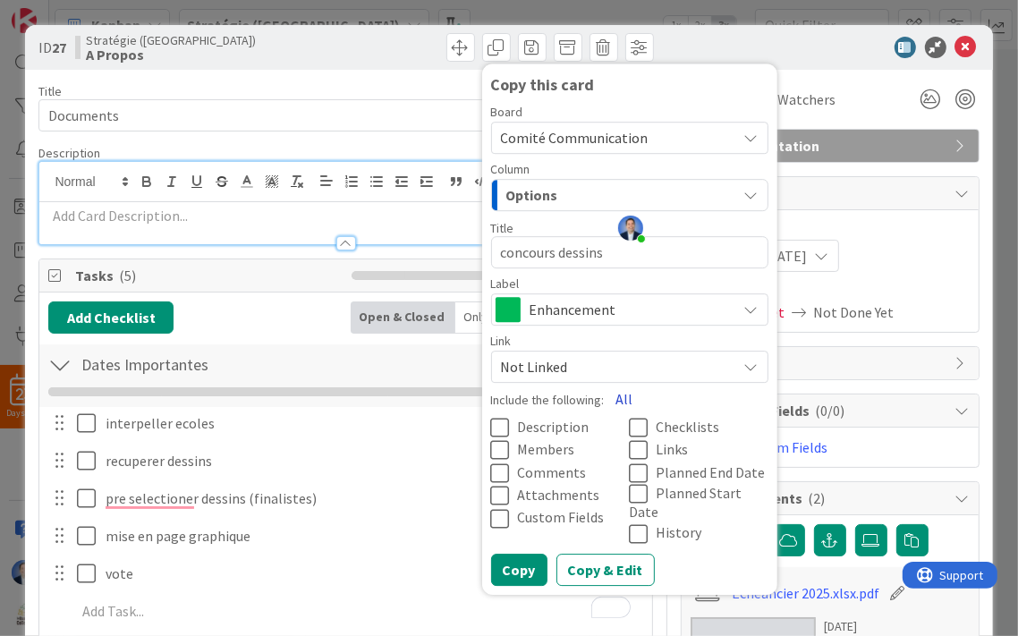
click at [618, 398] on button "All" at bounding box center [625, 399] width 40 height 32
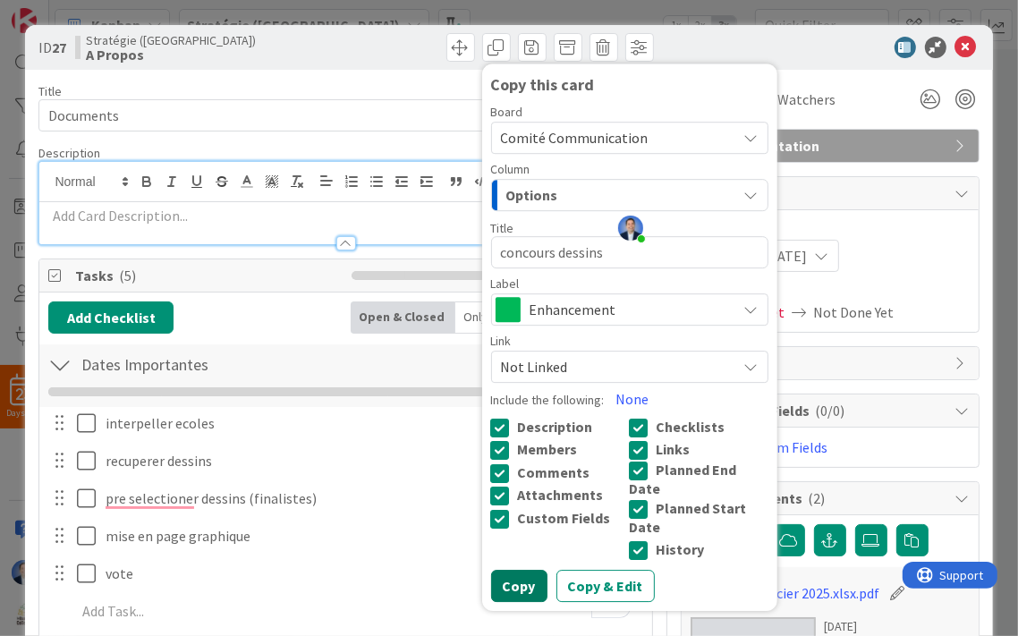
click at [515, 570] on button "Copy" at bounding box center [519, 586] width 56 height 32
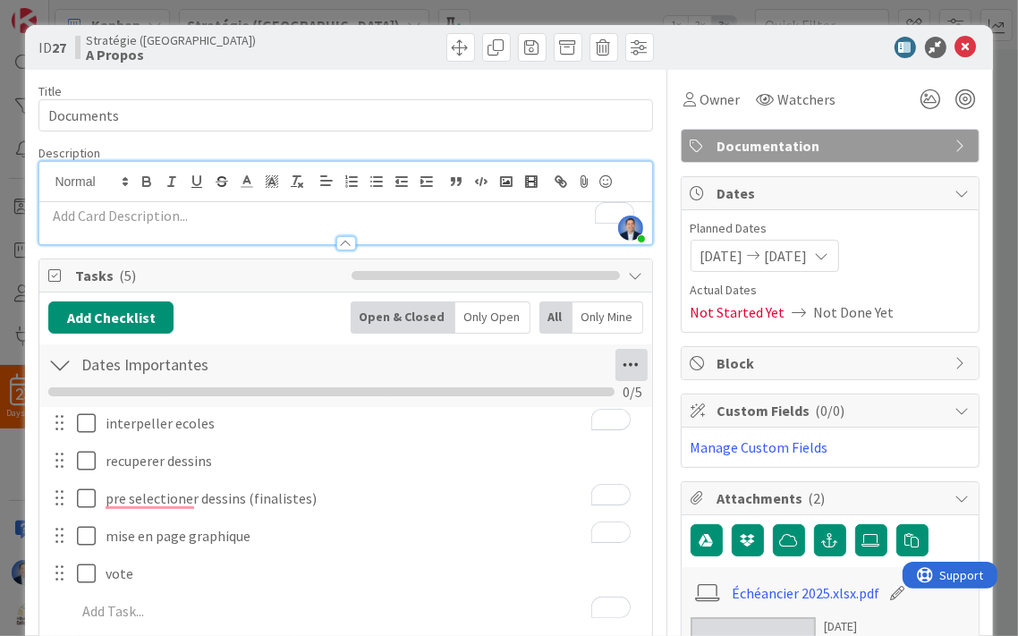
click at [622, 363] on icon at bounding box center [632, 365] width 32 height 32
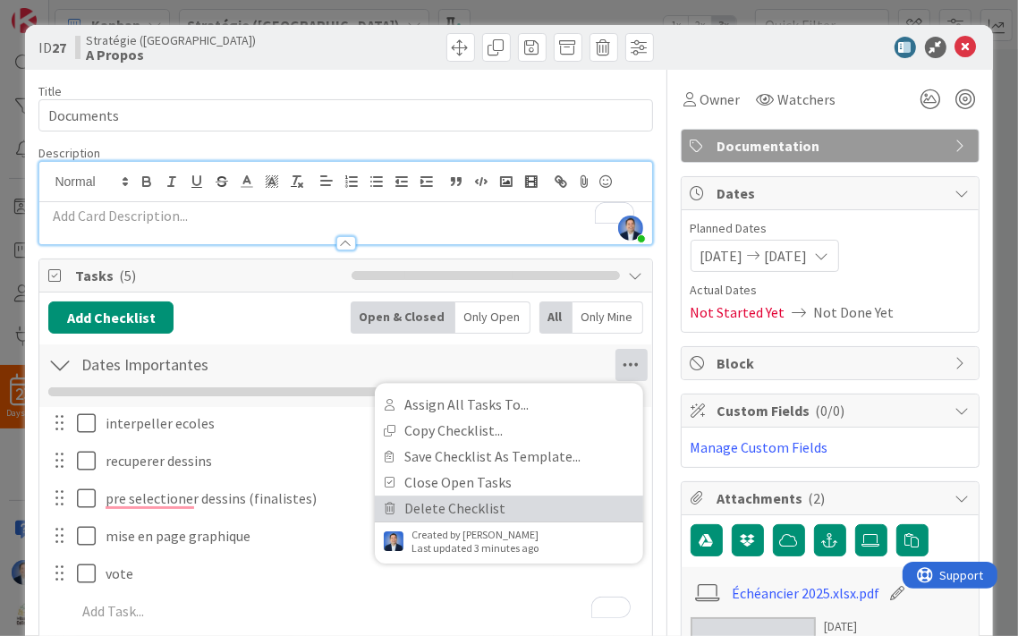
click at [481, 508] on link "Delete Checklist" at bounding box center [509, 509] width 268 height 26
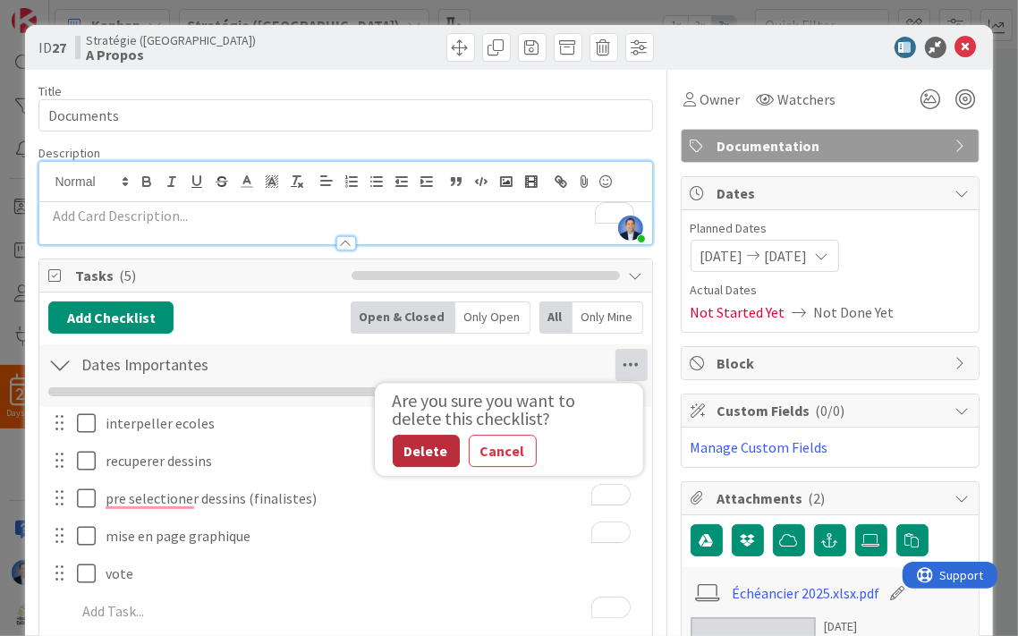
click at [433, 450] on button "Delete" at bounding box center [426, 451] width 67 height 32
type textarea "x"
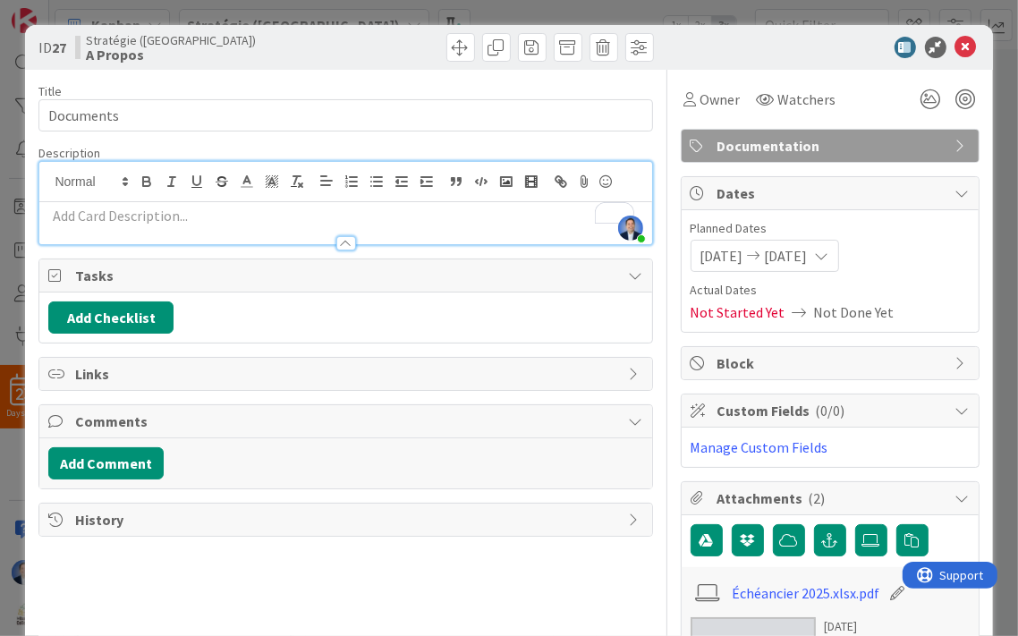
click at [808, 251] on span "[DATE]" at bounding box center [786, 255] width 43 height 21
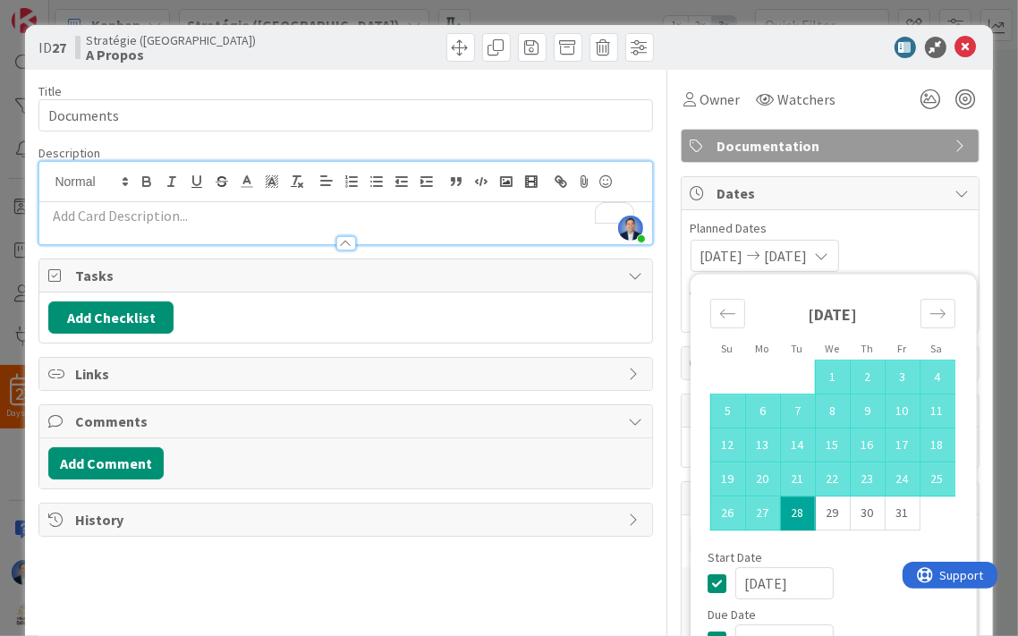
click at [725, 251] on span "[DATE]" at bounding box center [722, 255] width 43 height 21
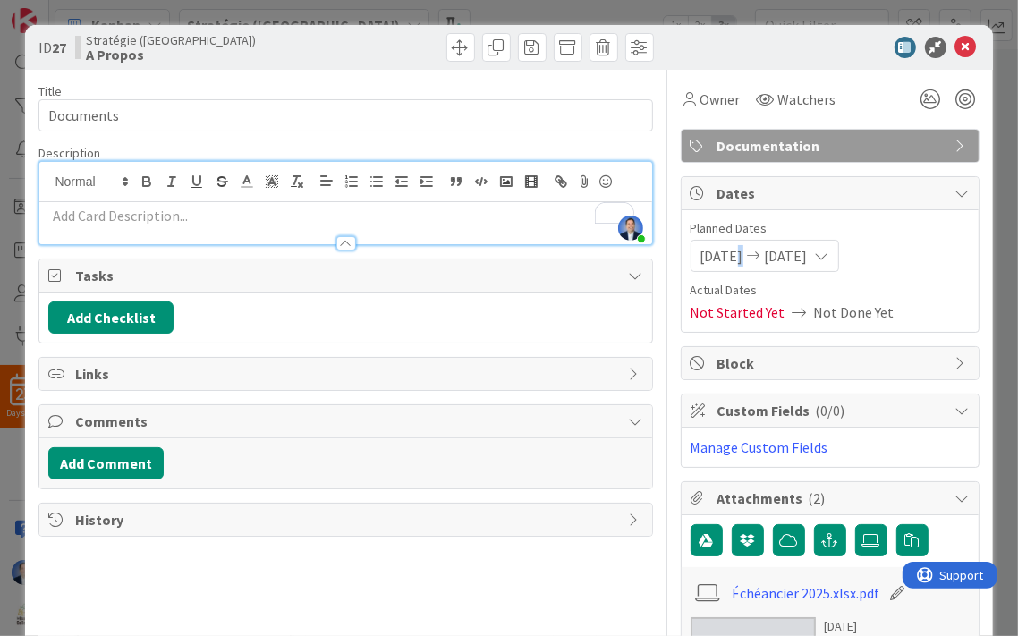
click at [725, 251] on span "[DATE]" at bounding box center [722, 255] width 43 height 21
click at [808, 256] on span "[DATE]" at bounding box center [786, 255] width 43 height 21
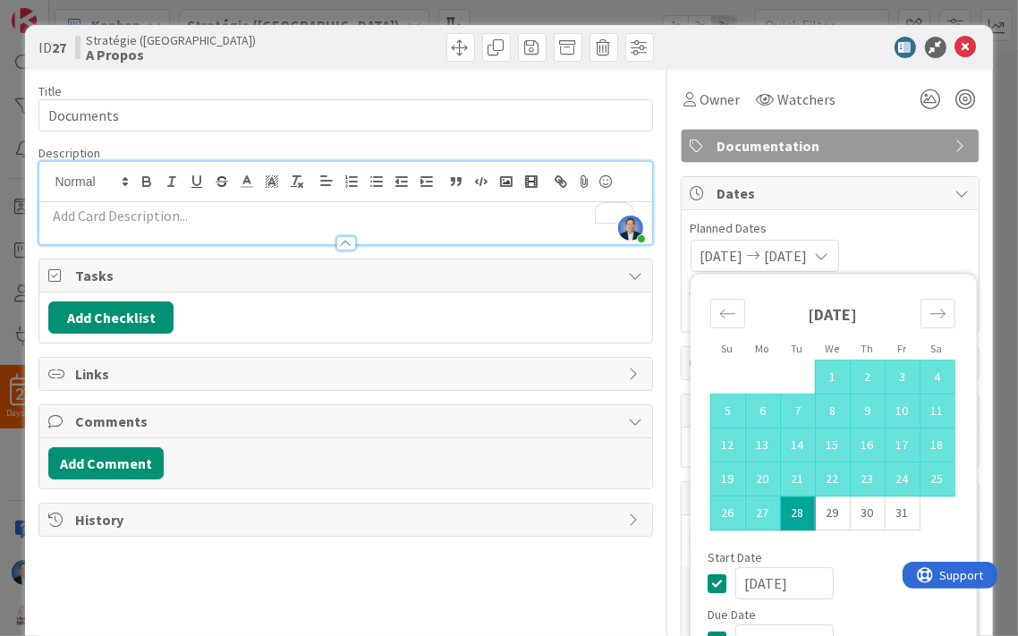
click at [808, 256] on span "[DATE]" at bounding box center [786, 255] width 43 height 21
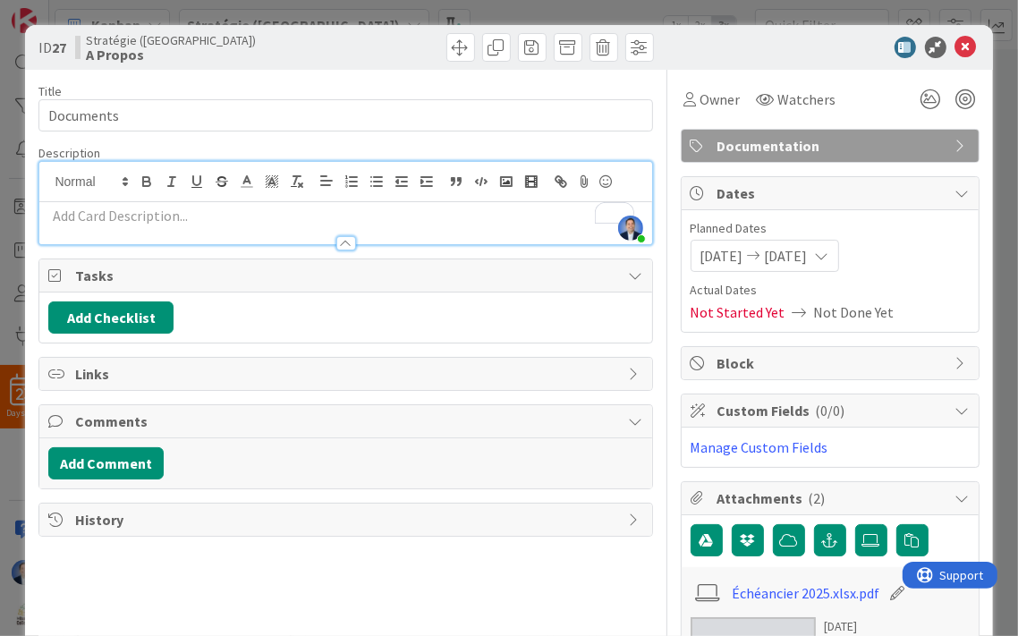
click at [808, 256] on span "[DATE]" at bounding box center [786, 255] width 43 height 21
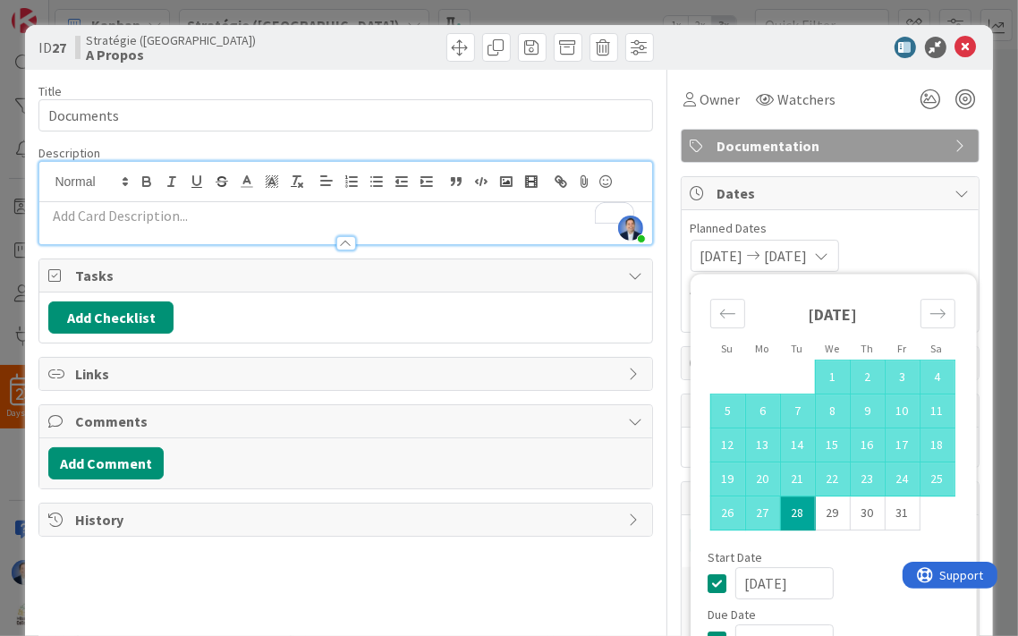
click at [711, 580] on icon at bounding box center [722, 583] width 27 height 21
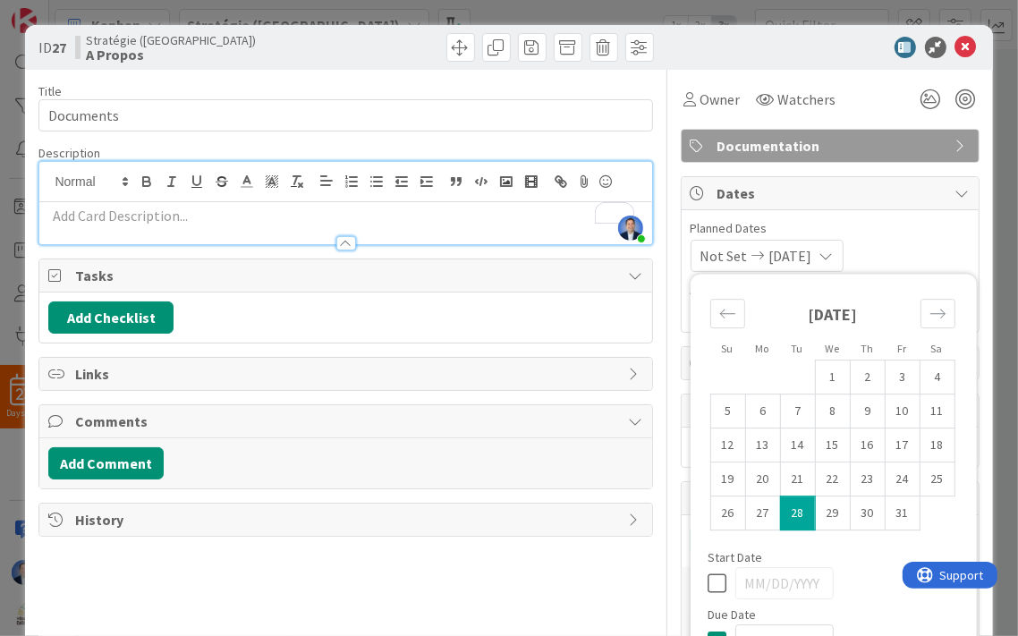
type textarea "x"
click at [709, 633] on icon at bounding box center [722, 640] width 27 height 21
type textarea "x"
click at [958, 41] on icon at bounding box center [966, 47] width 21 height 21
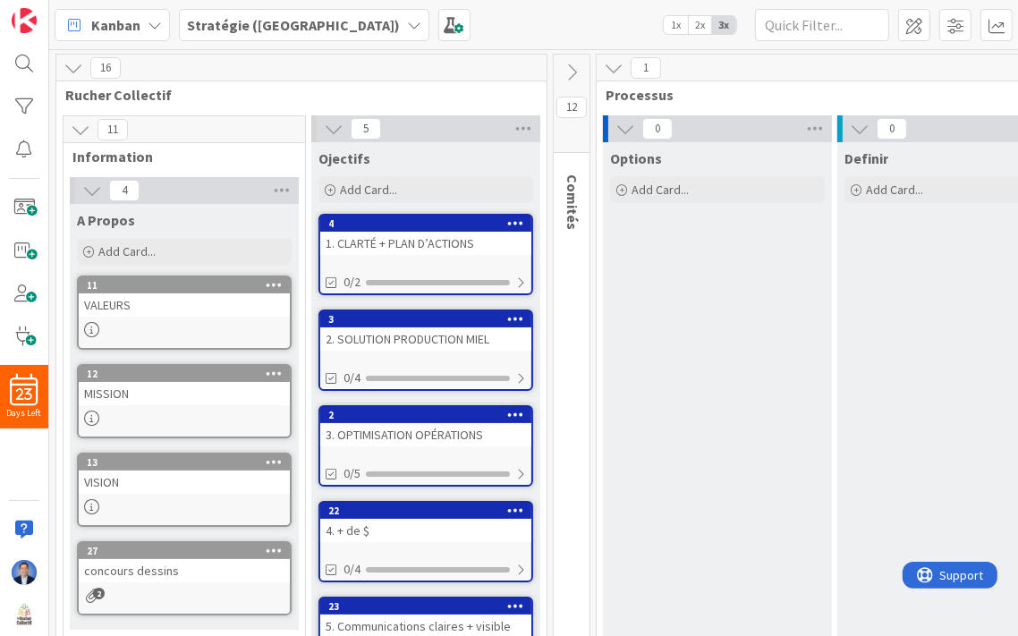
click at [271, 16] on b "Stratégie ([GEOGRAPHIC_DATA])" at bounding box center [293, 25] width 213 height 18
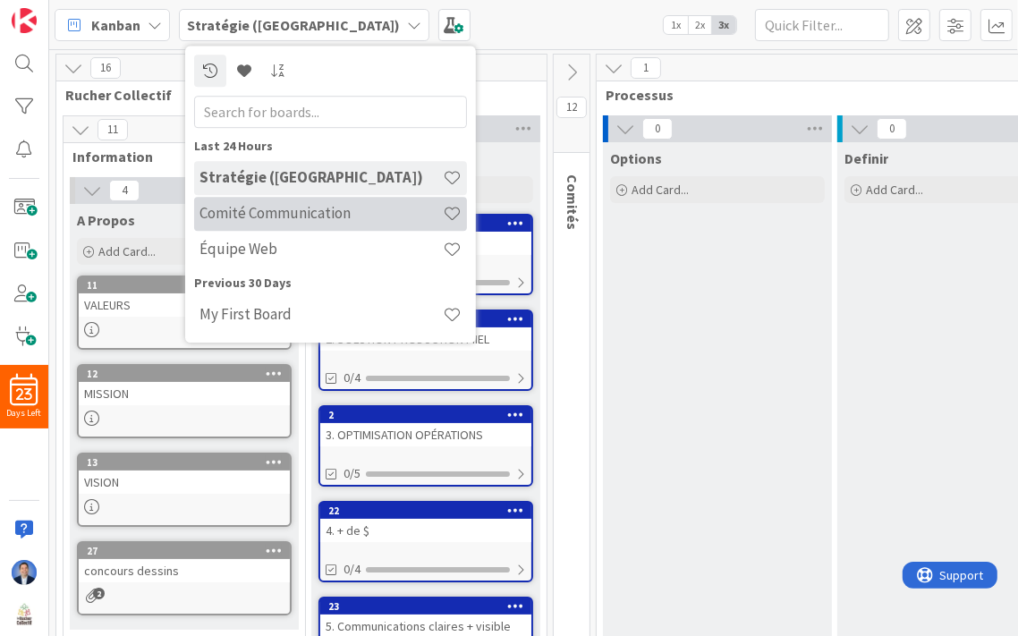
click at [297, 204] on div "Comité Communication" at bounding box center [330, 214] width 273 height 34
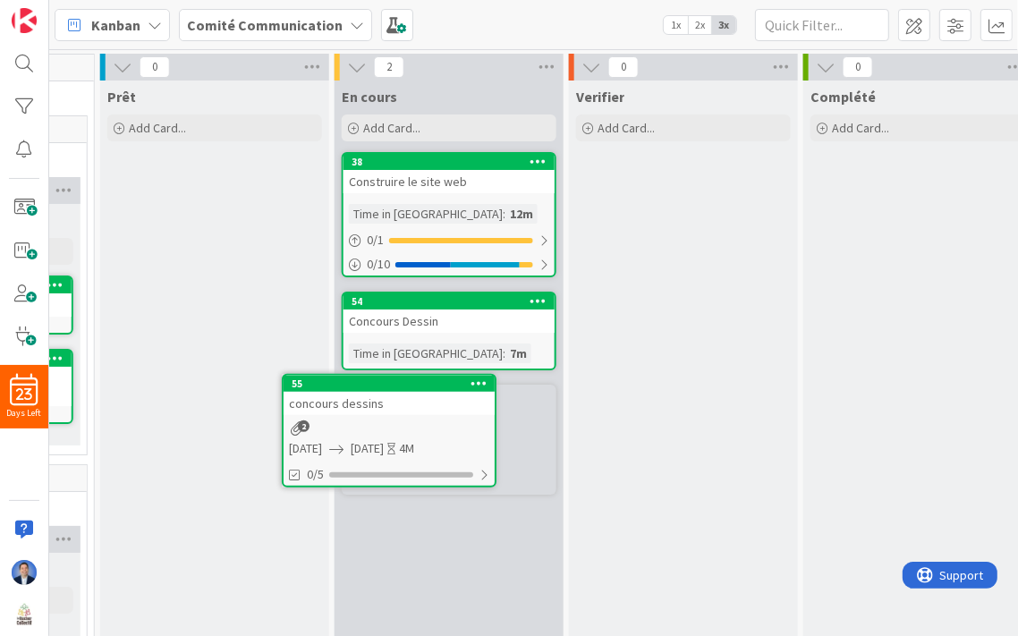
scroll to position [0, 1142]
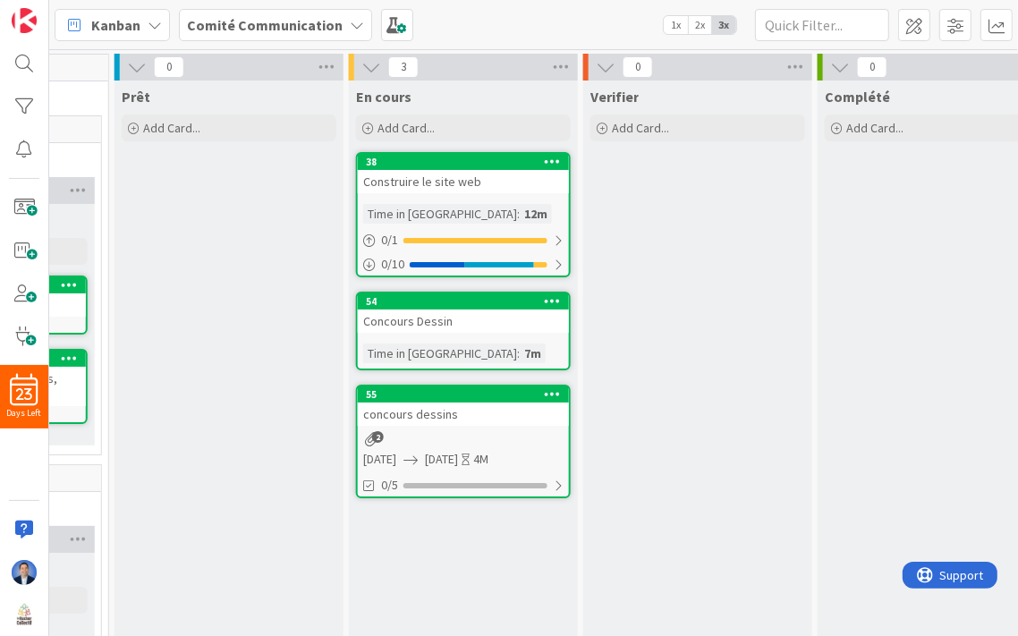
click at [556, 294] on icon at bounding box center [553, 300] width 17 height 13
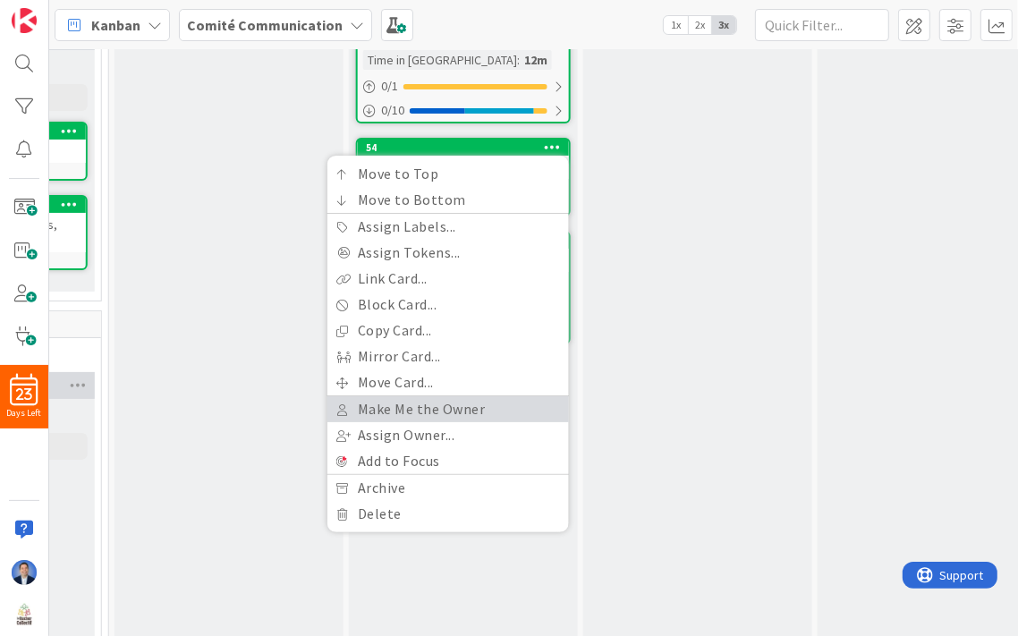
scroll to position [194, 1142]
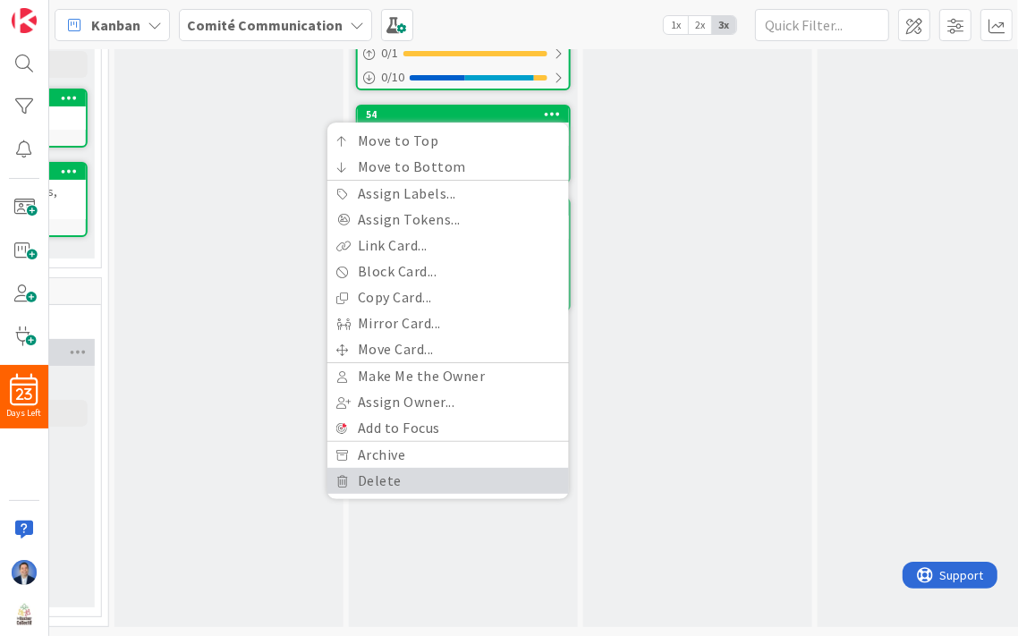
click at [391, 477] on link "Delete" at bounding box center [449, 481] width 242 height 26
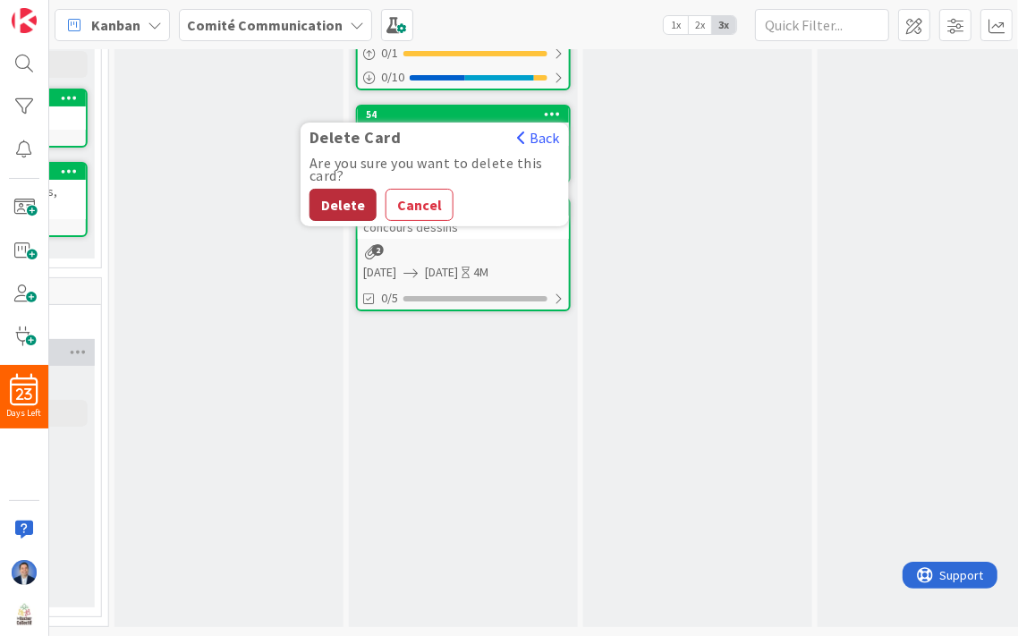
click at [337, 192] on button "Delete" at bounding box center [343, 205] width 67 height 32
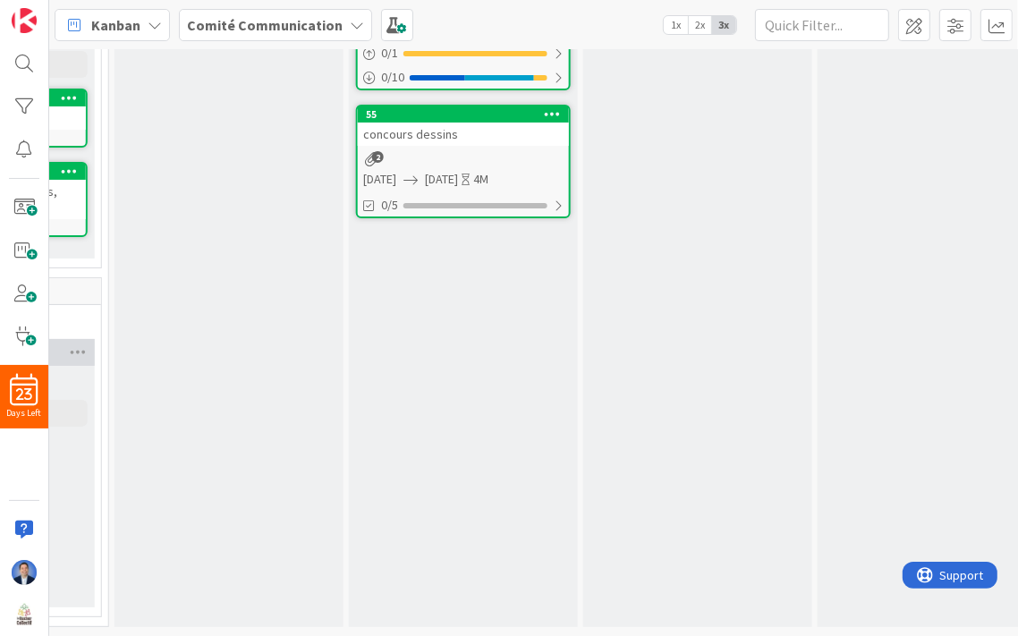
scroll to position [194, 1280]
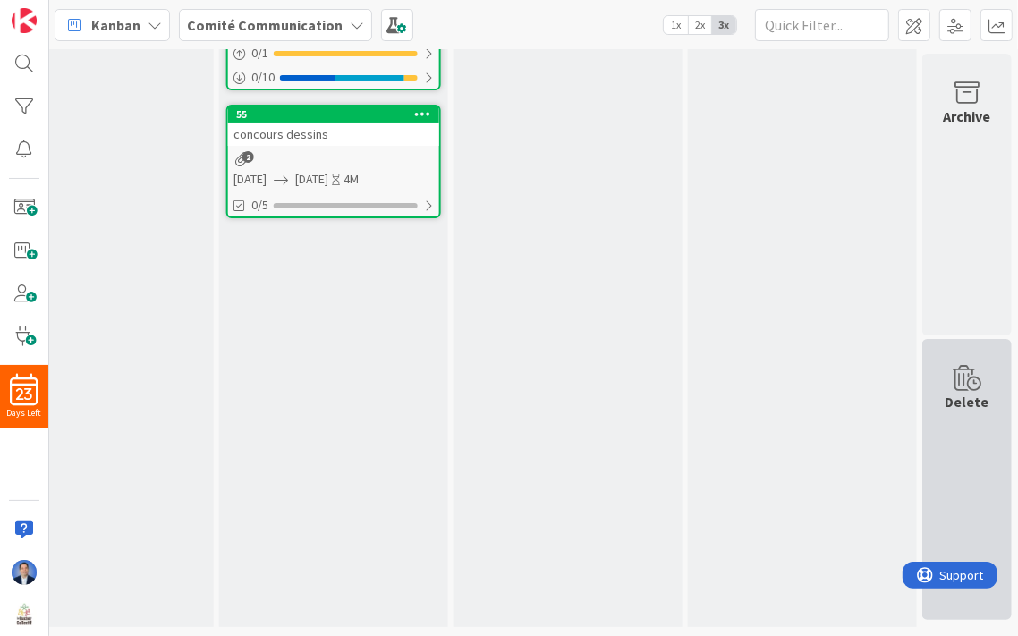
click at [957, 455] on div "Delete" at bounding box center [967, 480] width 89 height 282
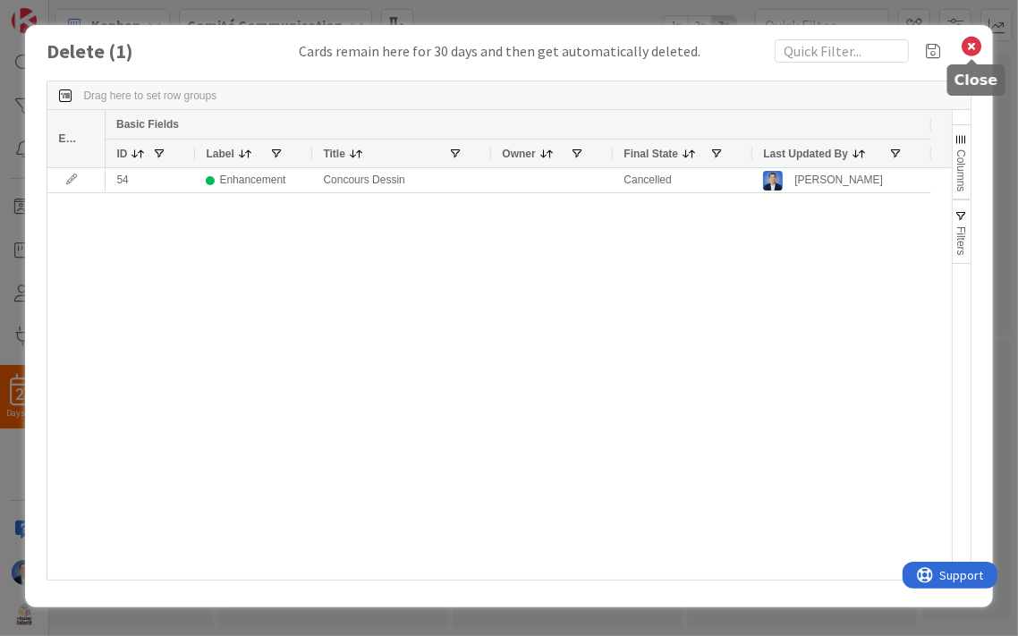
click at [975, 42] on icon at bounding box center [972, 46] width 23 height 25
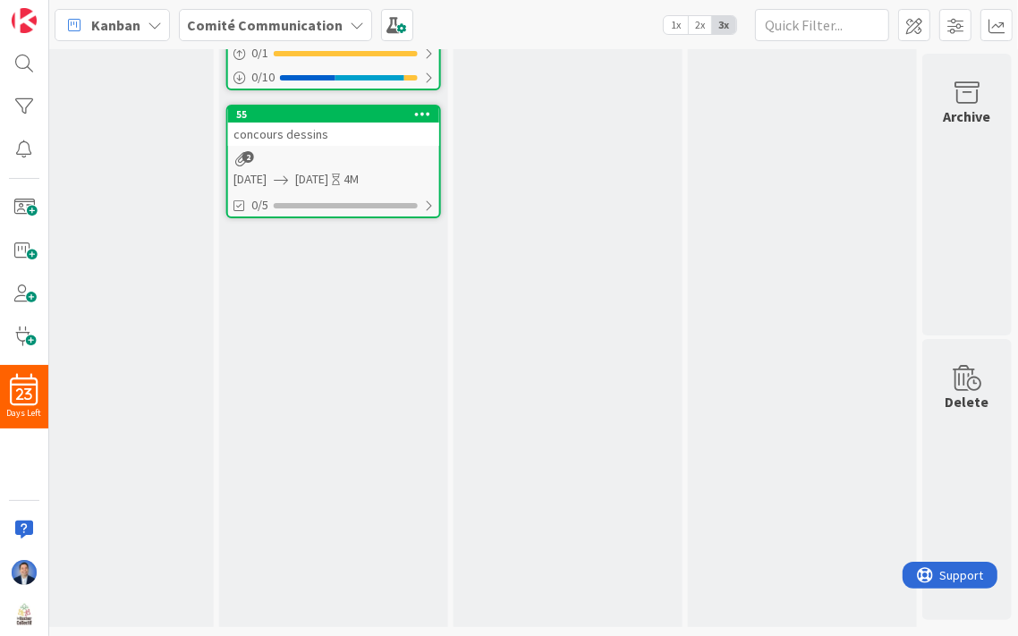
click at [374, 132] on div "concours dessins" at bounding box center [333, 134] width 211 height 23
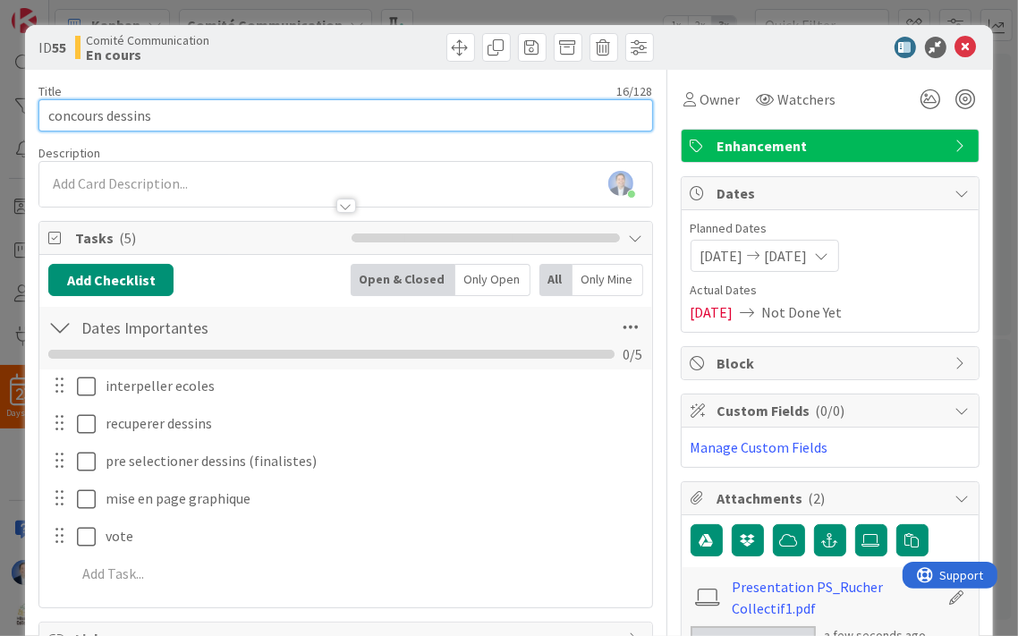
click at [56, 117] on input "concours dessins" at bounding box center [345, 115] width 614 height 32
click at [117, 115] on input "Concours dessins" at bounding box center [345, 115] width 614 height 32
type input "Concours Dessins"
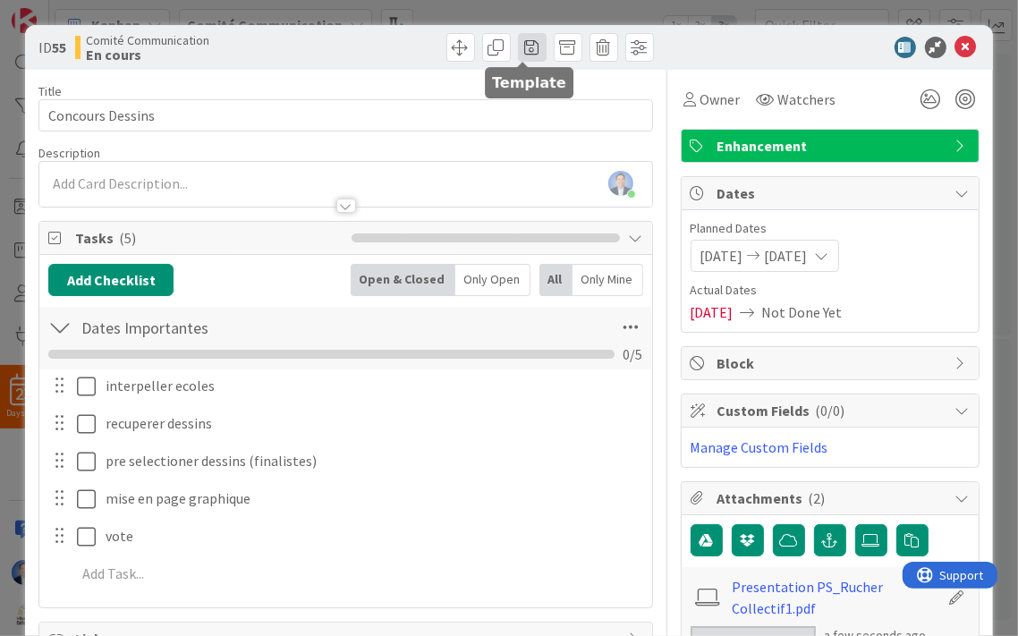
click at [519, 51] on span at bounding box center [532, 47] width 29 height 29
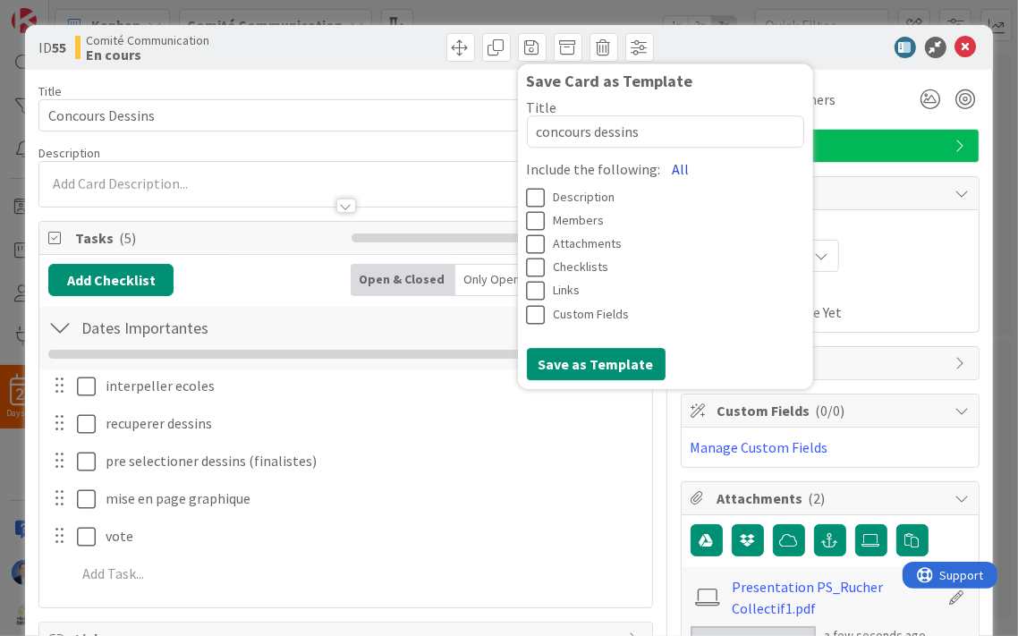
click at [666, 167] on button "All" at bounding box center [681, 169] width 40 height 32
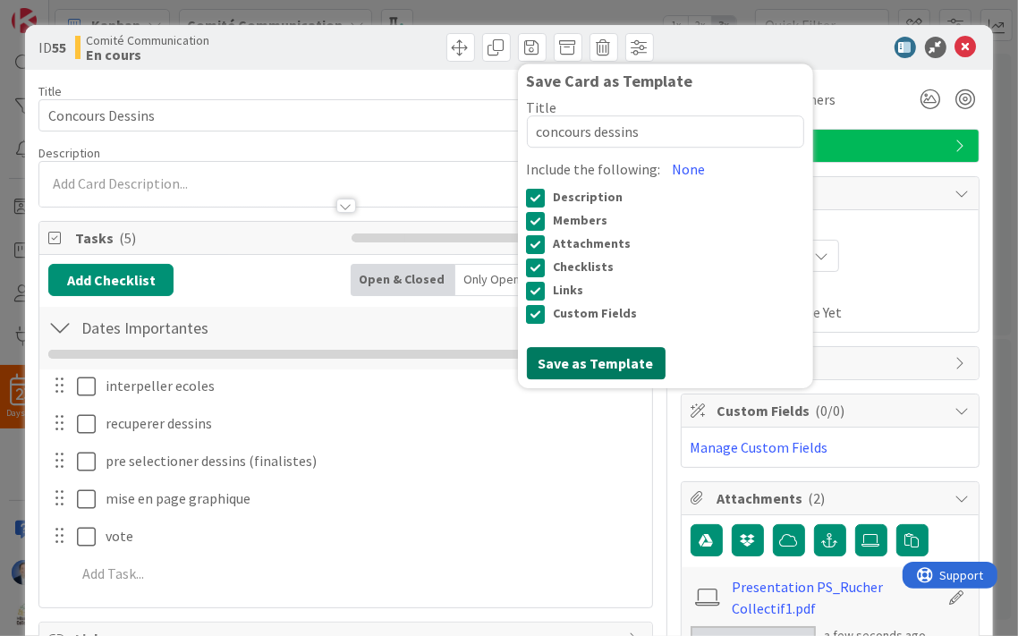
click at [589, 360] on button "Save as Template" at bounding box center [596, 363] width 139 height 32
type textarea "x"
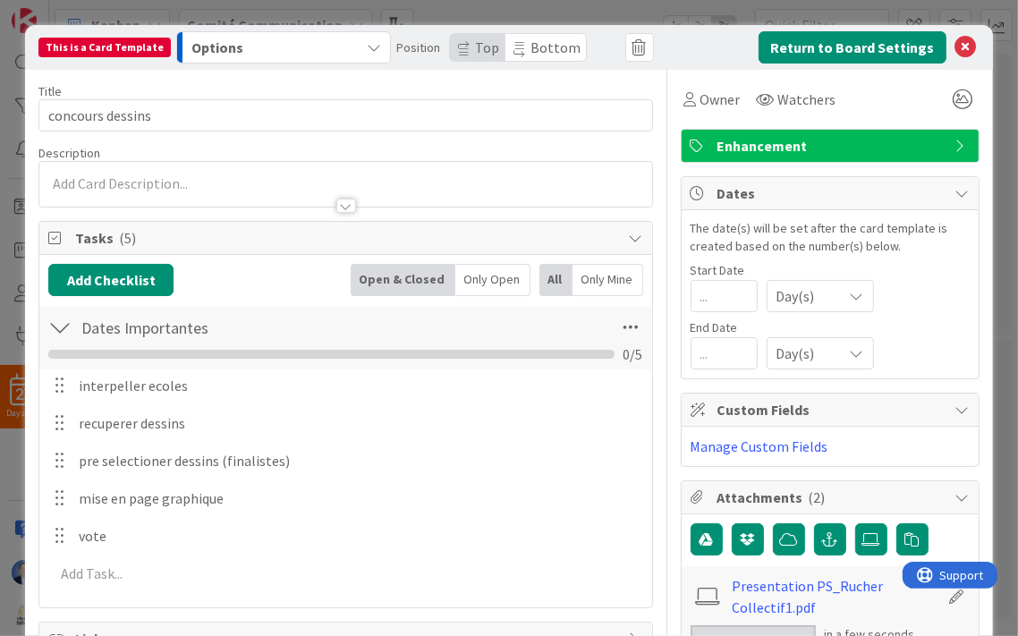
scroll to position [274, 0]
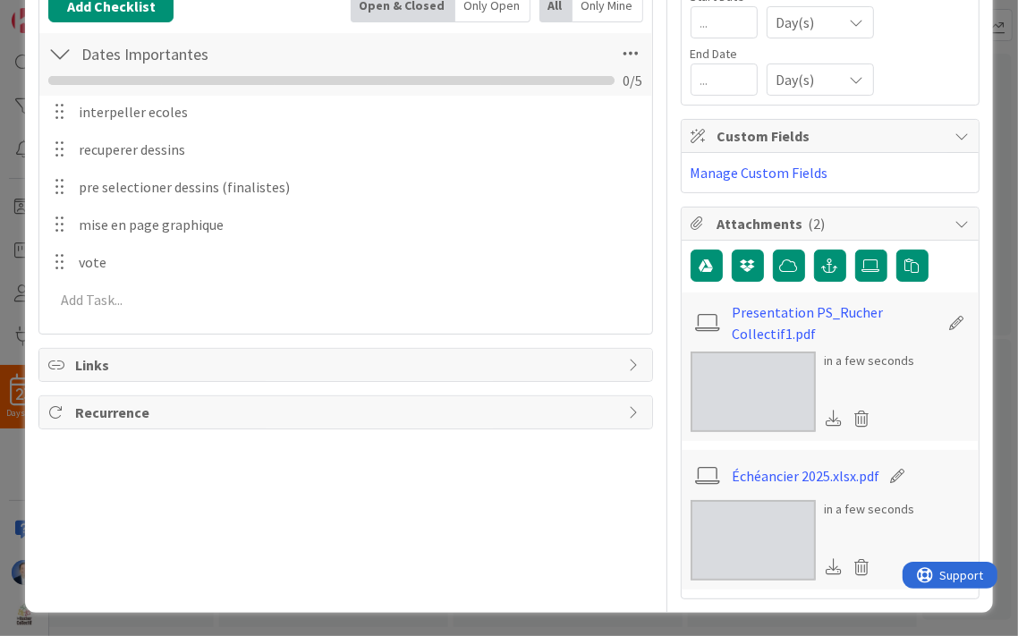
click at [275, 418] on span "Recurrence" at bounding box center [347, 412] width 544 height 21
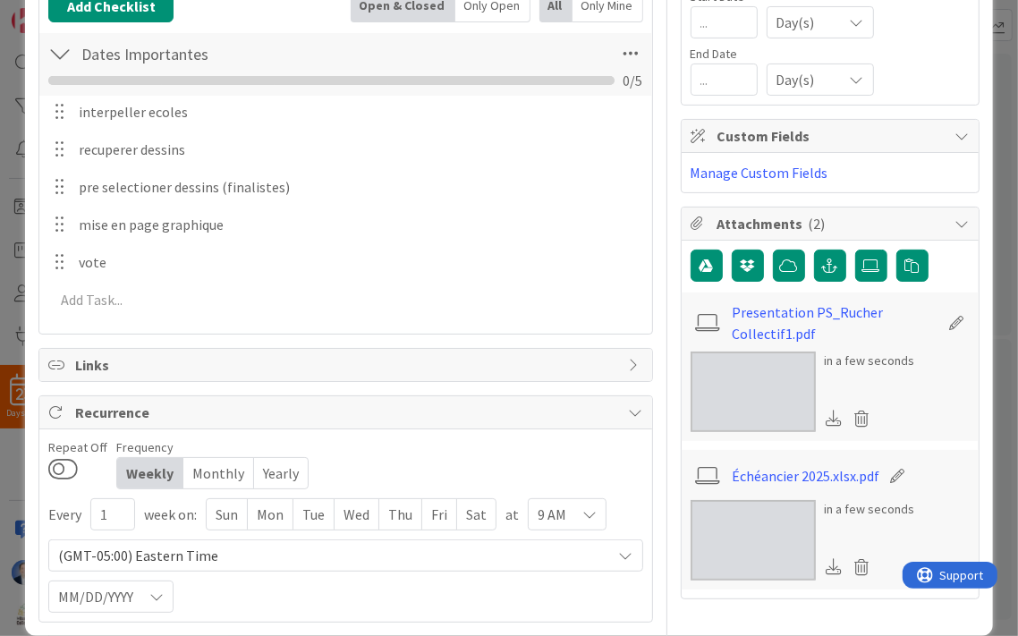
scroll to position [297, 0]
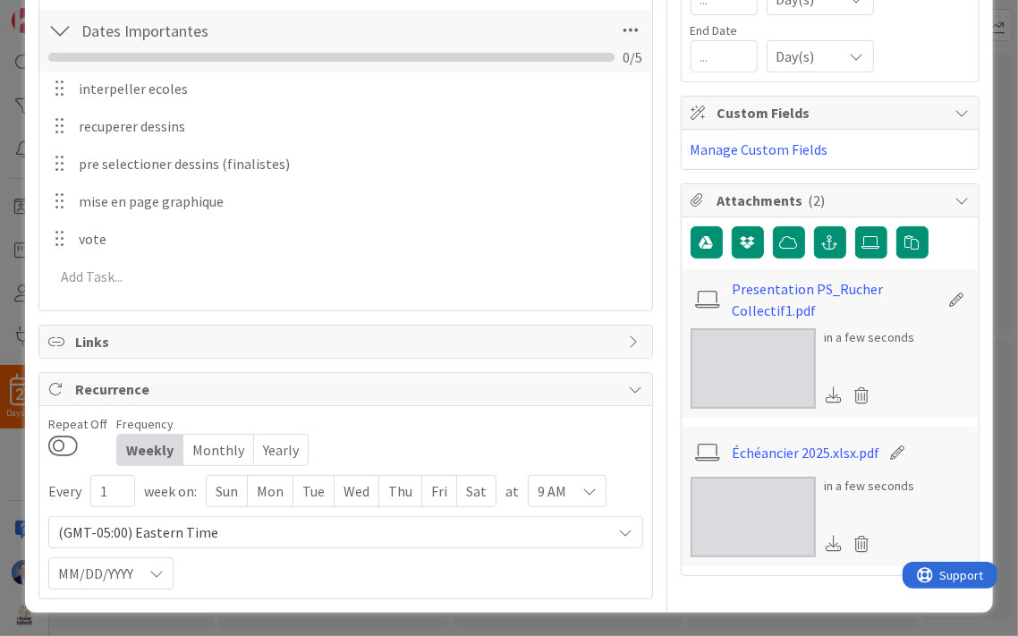
click at [268, 451] on div "Yearly" at bounding box center [281, 450] width 54 height 30
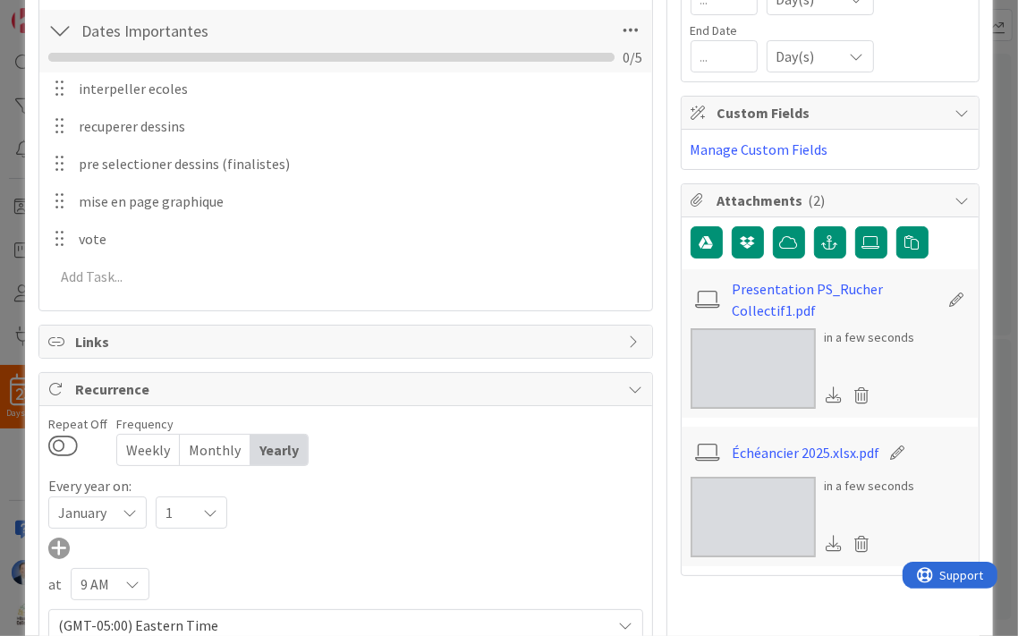
scroll to position [390, 0]
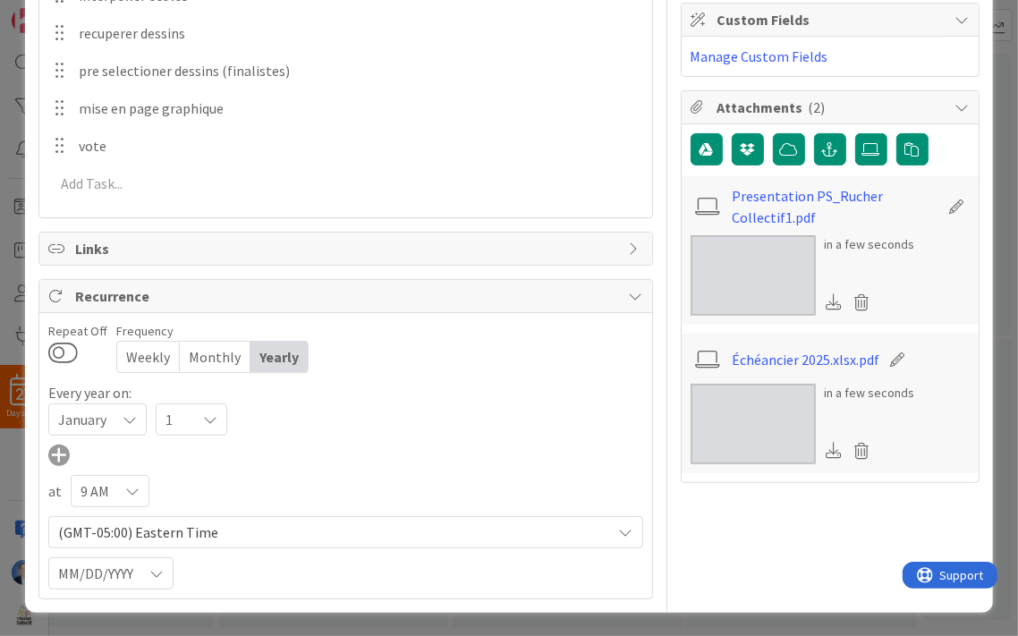
click at [97, 413] on span "January" at bounding box center [82, 419] width 48 height 25
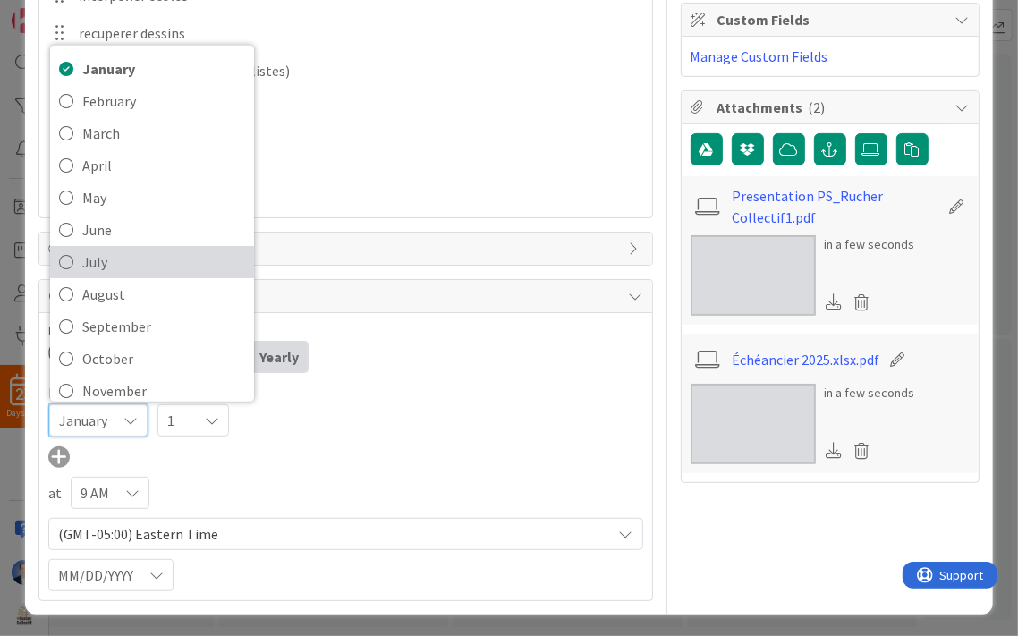
click at [107, 265] on span "July" at bounding box center [163, 262] width 163 height 27
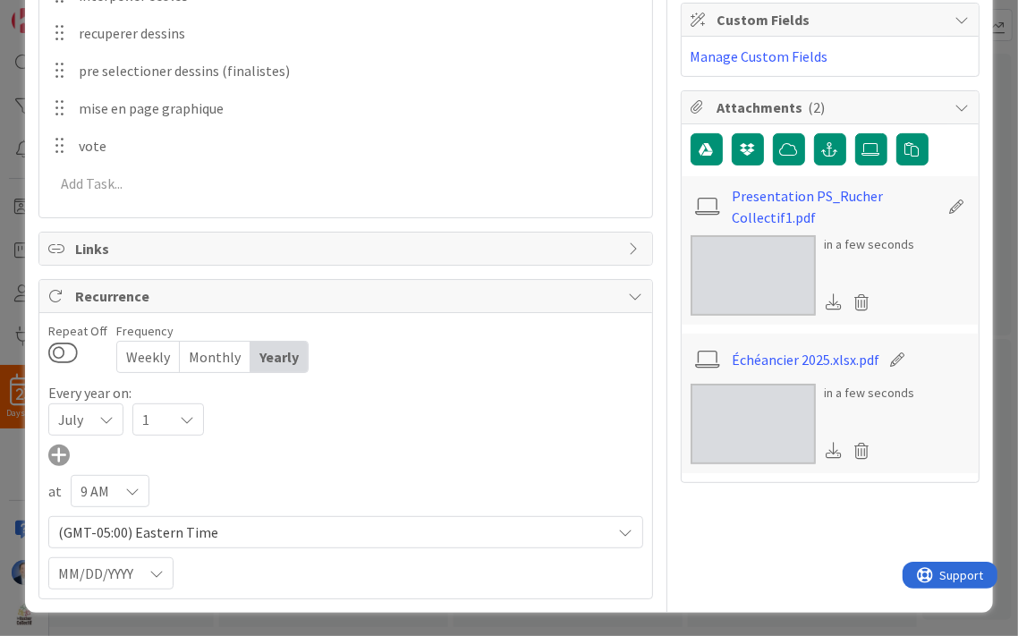
click at [83, 419] on span "1" at bounding box center [70, 419] width 25 height 25
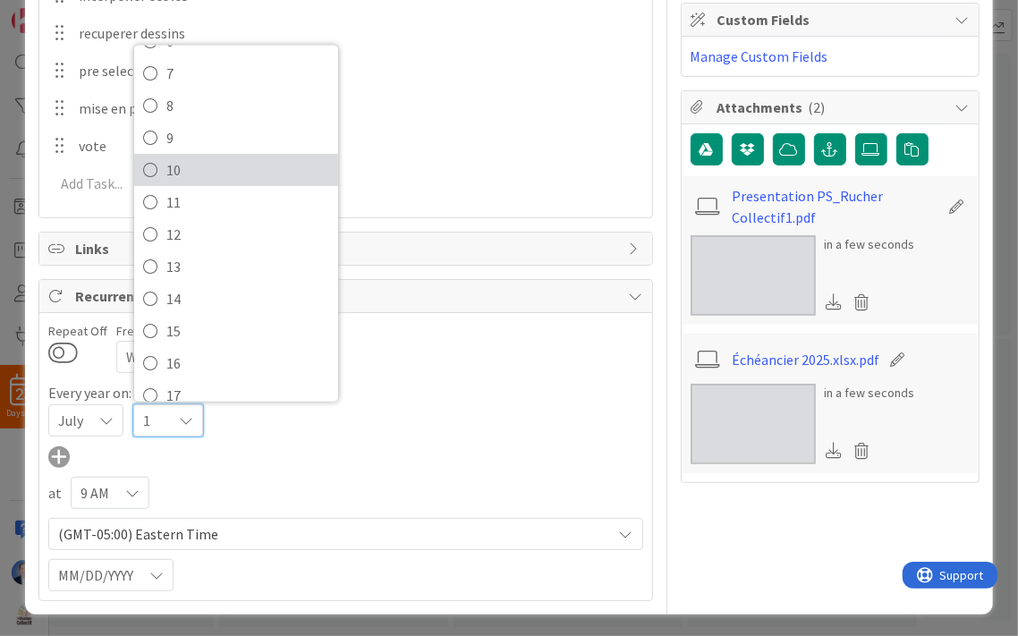
scroll to position [206, 0]
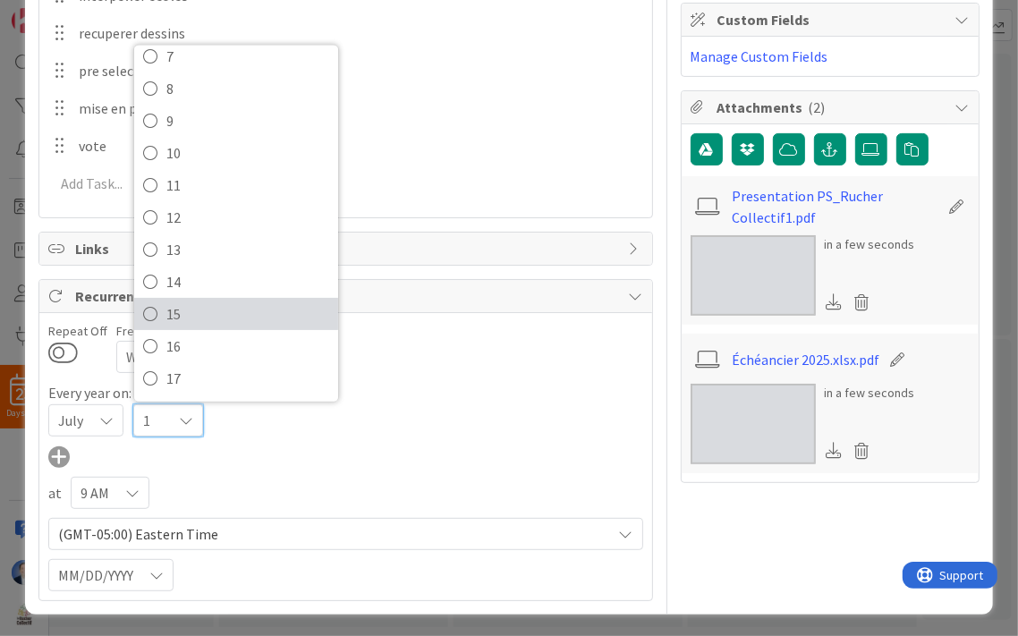
click at [173, 314] on span "15" at bounding box center [247, 314] width 163 height 27
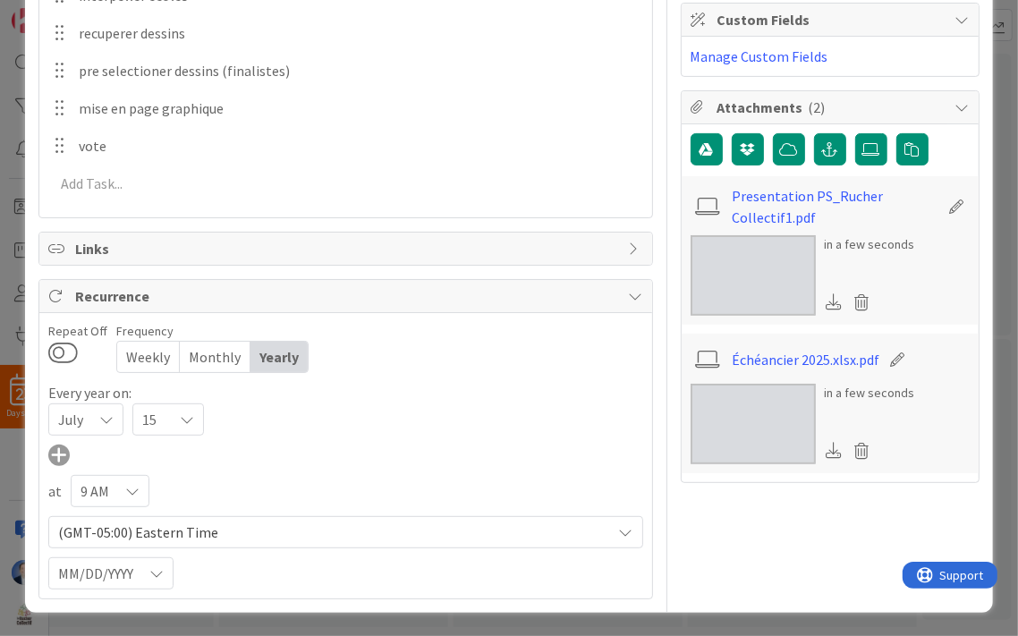
scroll to position [0, 0]
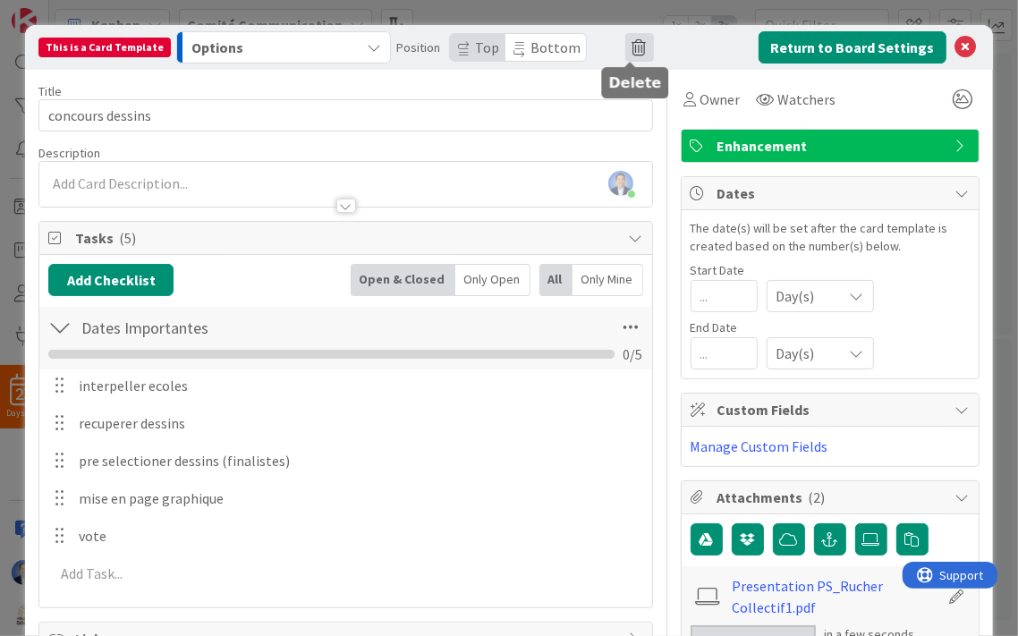
click at [634, 47] on span at bounding box center [640, 47] width 29 height 29
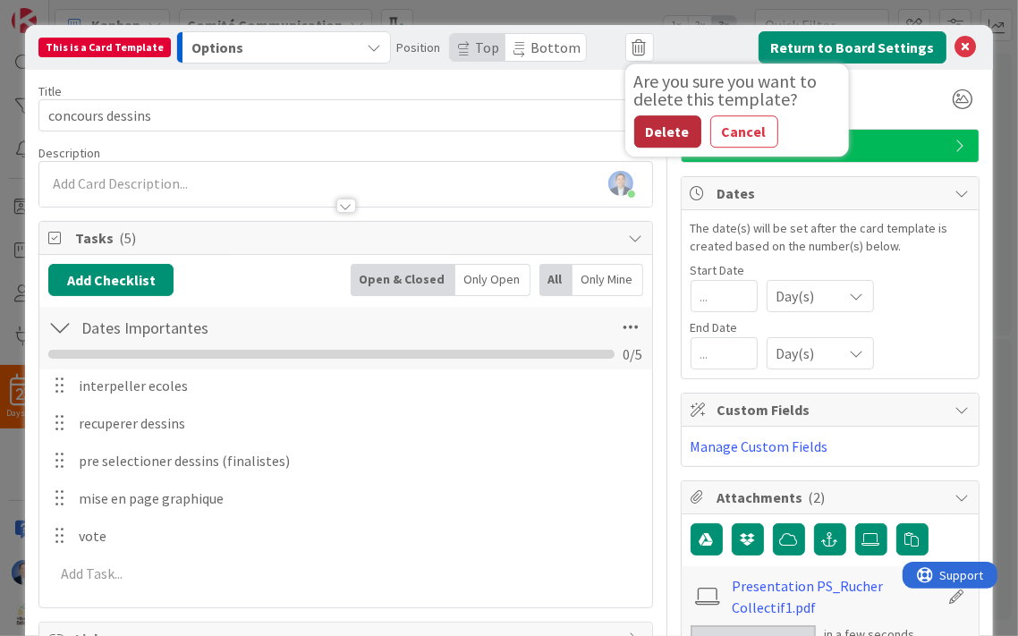
click at [669, 136] on button "Delete" at bounding box center [667, 131] width 67 height 32
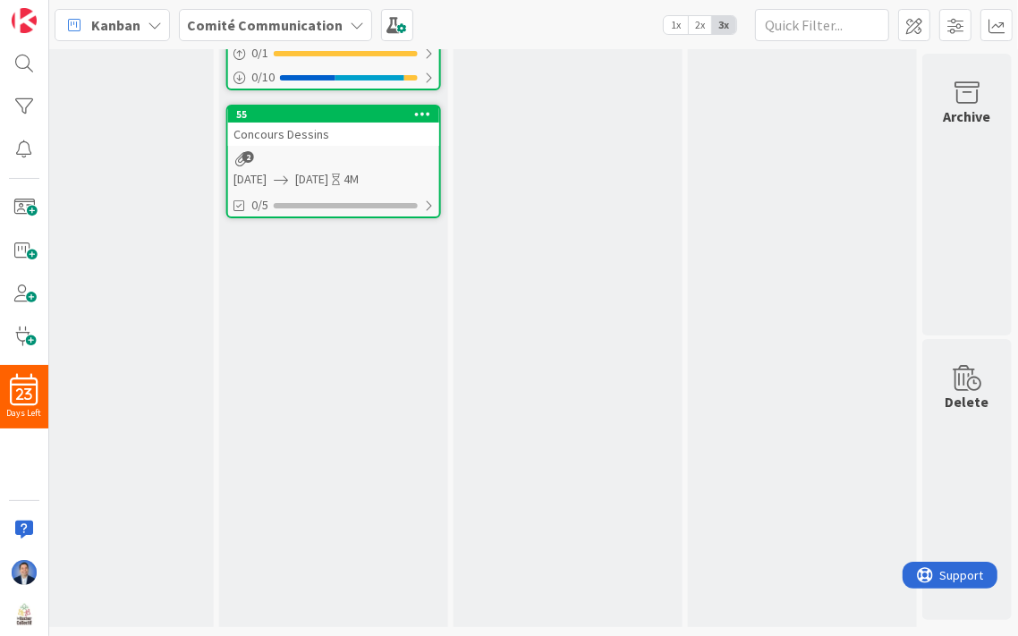
scroll to position [0, 1280]
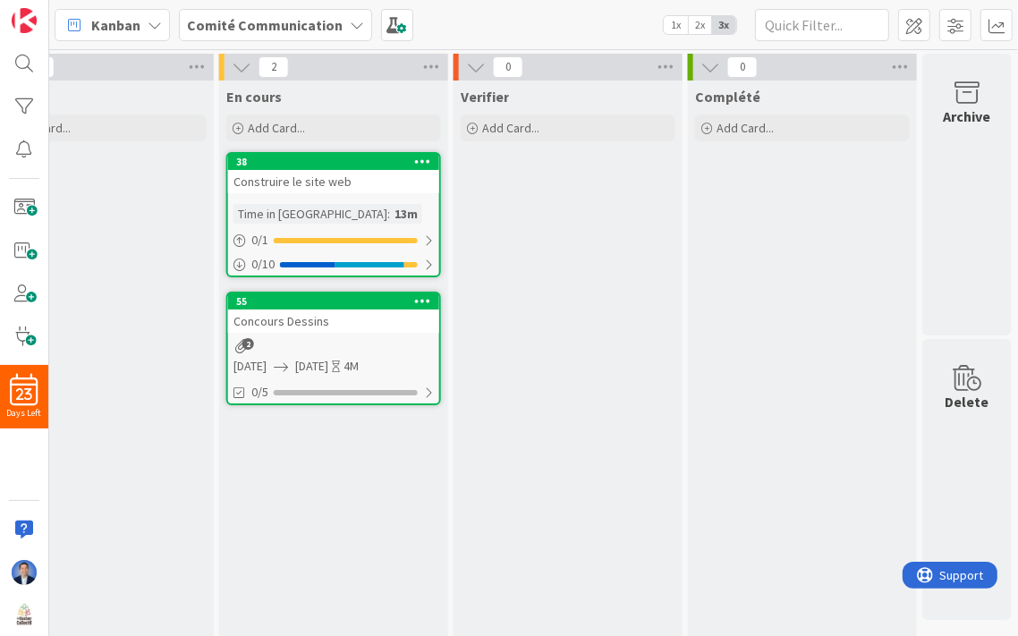
click at [332, 325] on div "Concours Dessins" at bounding box center [333, 321] width 211 height 23
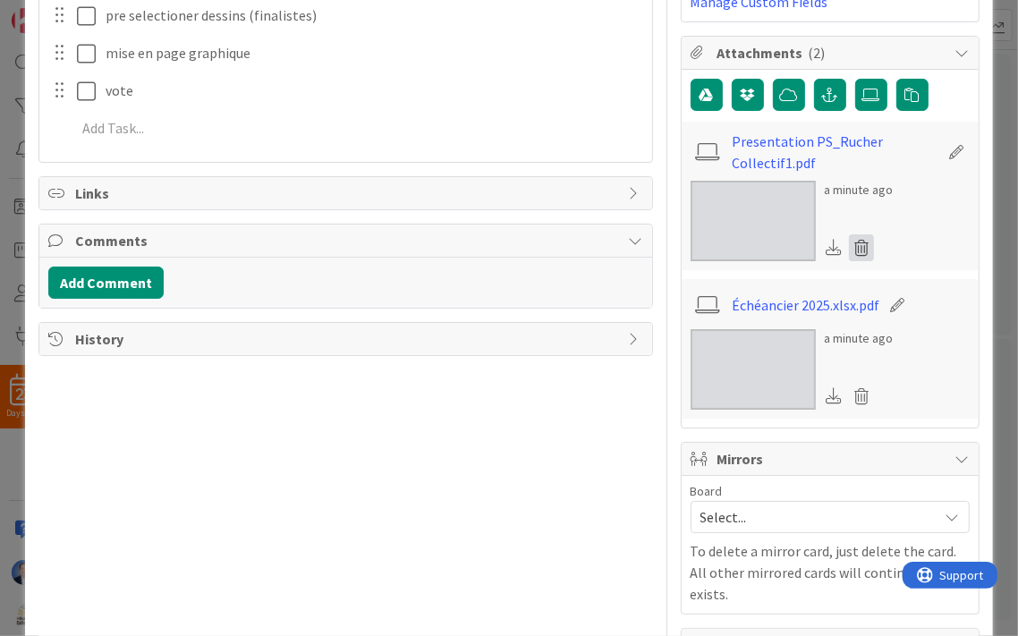
click at [852, 246] on icon at bounding box center [861, 247] width 25 height 27
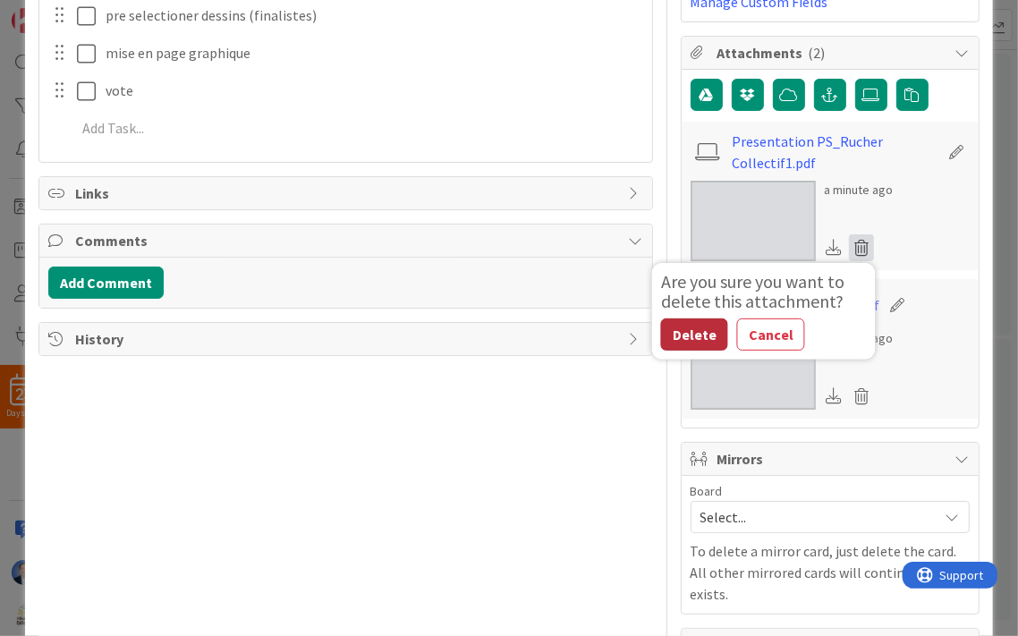
click at [691, 324] on button "Delete" at bounding box center [694, 335] width 67 height 32
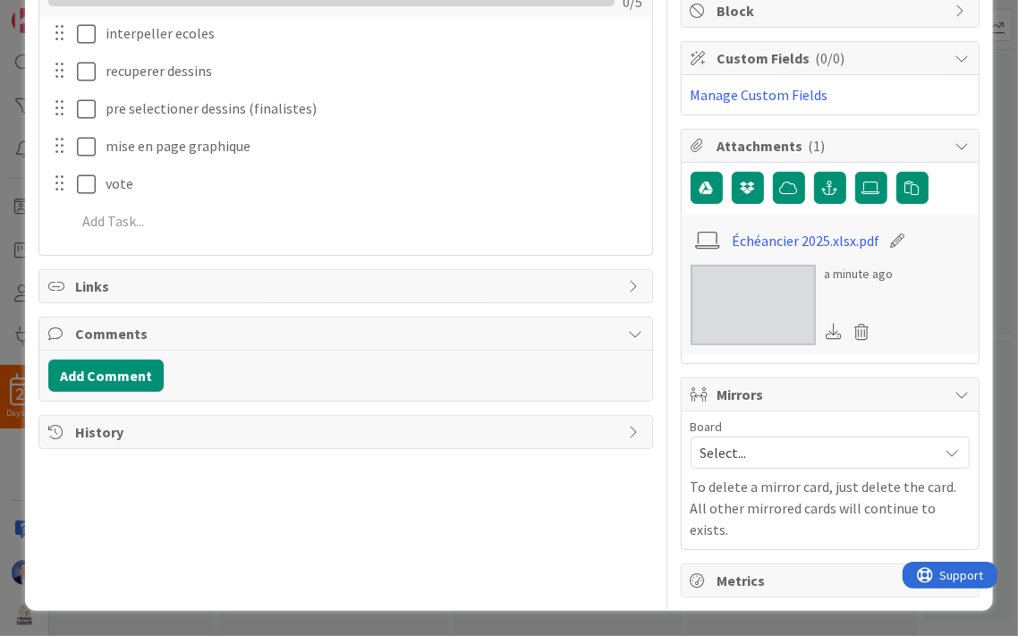
scroll to position [328, 0]
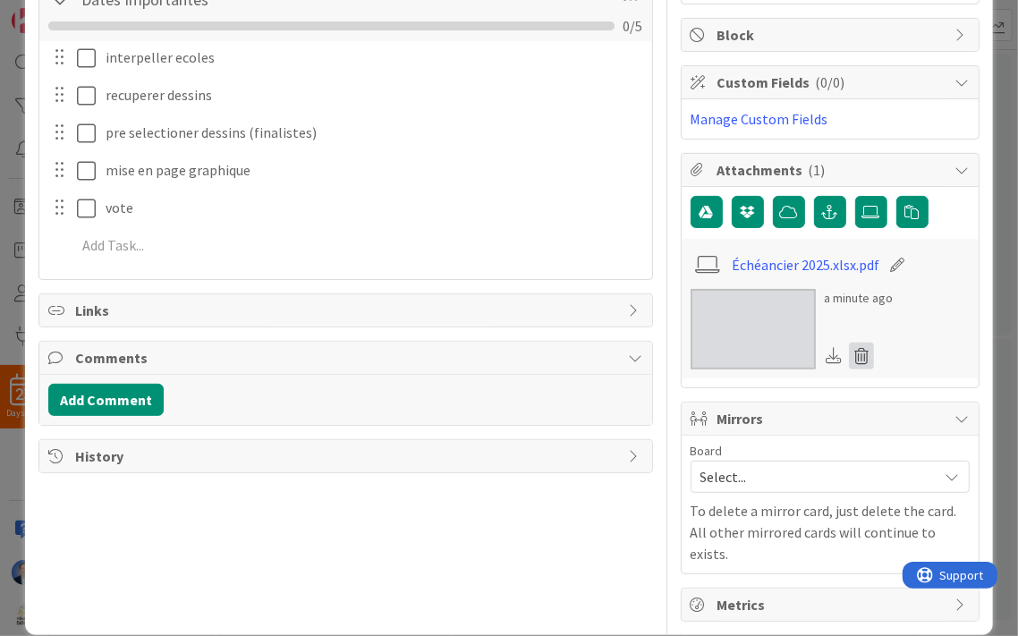
click at [855, 353] on icon at bounding box center [861, 356] width 25 height 27
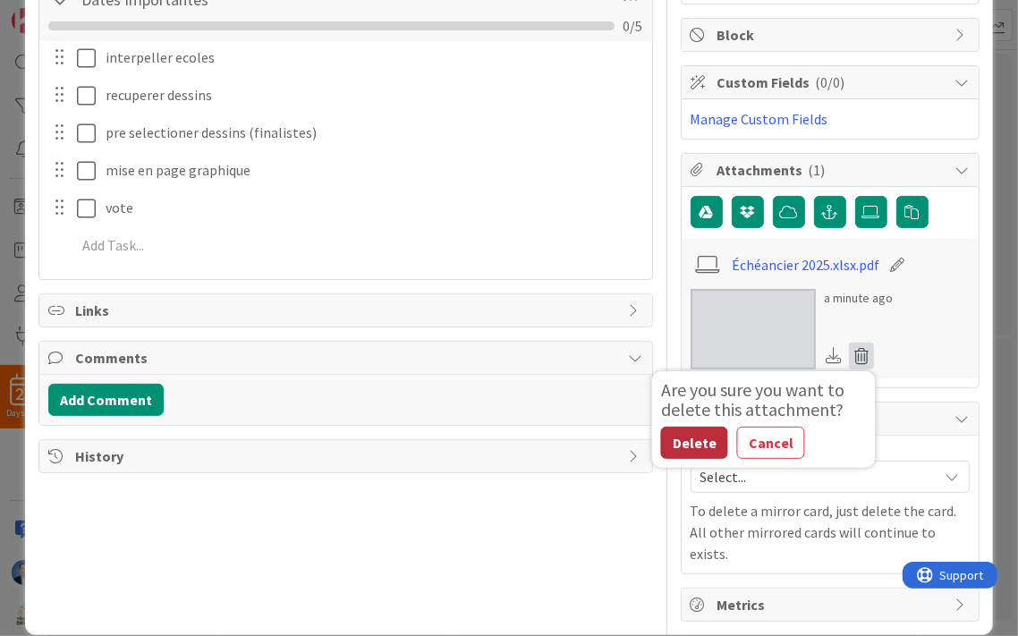
click at [705, 430] on button "Delete" at bounding box center [694, 443] width 67 height 32
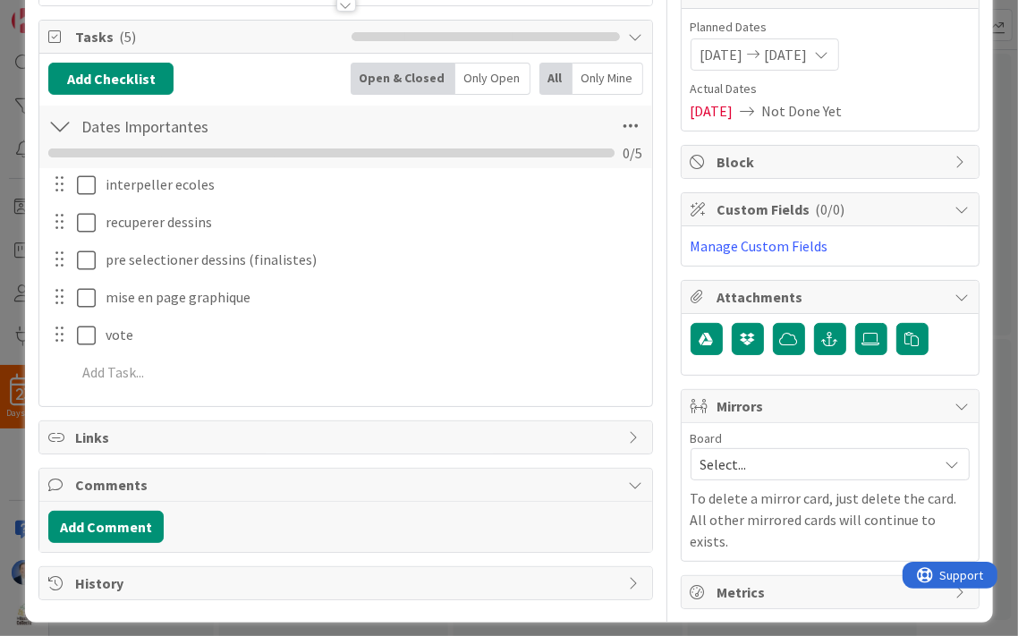
scroll to position [0, 0]
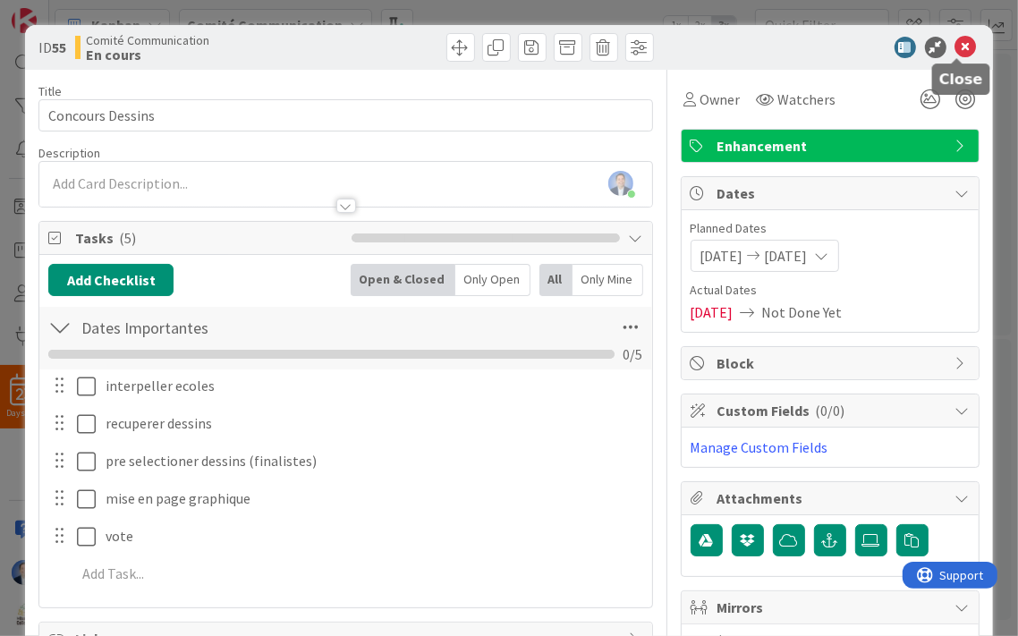
click at [956, 46] on icon at bounding box center [966, 47] width 21 height 21
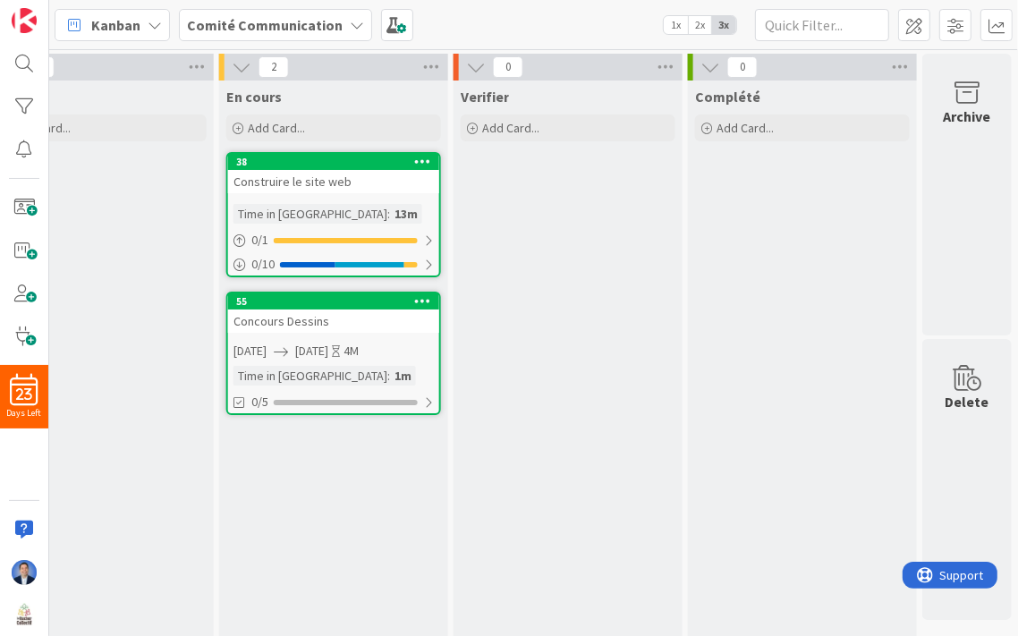
click at [255, 175] on div "Construire le site web" at bounding box center [333, 181] width 211 height 23
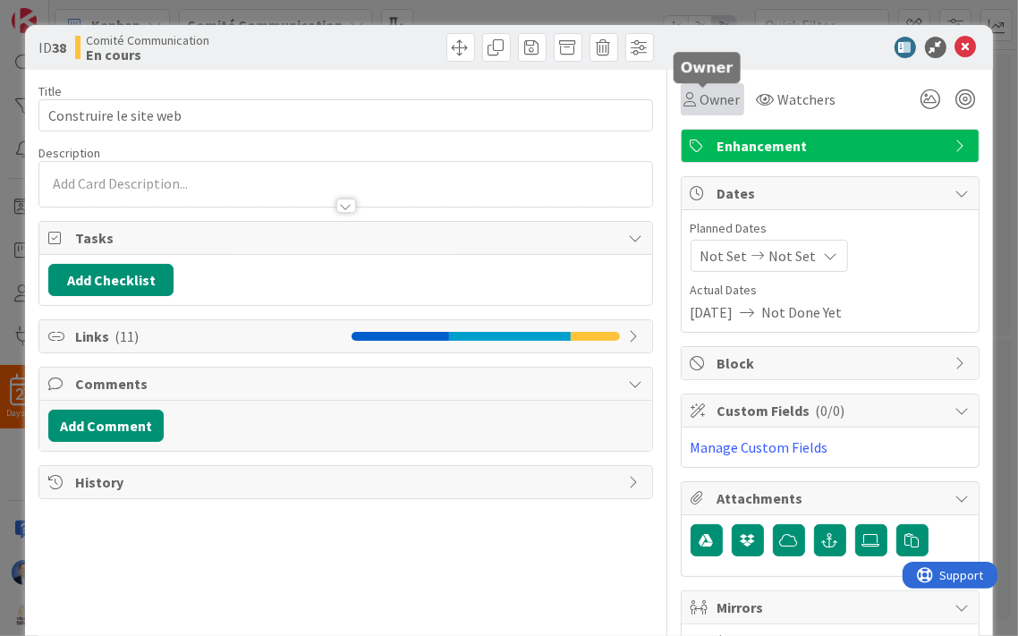
click at [723, 97] on span "Owner" at bounding box center [721, 99] width 40 height 21
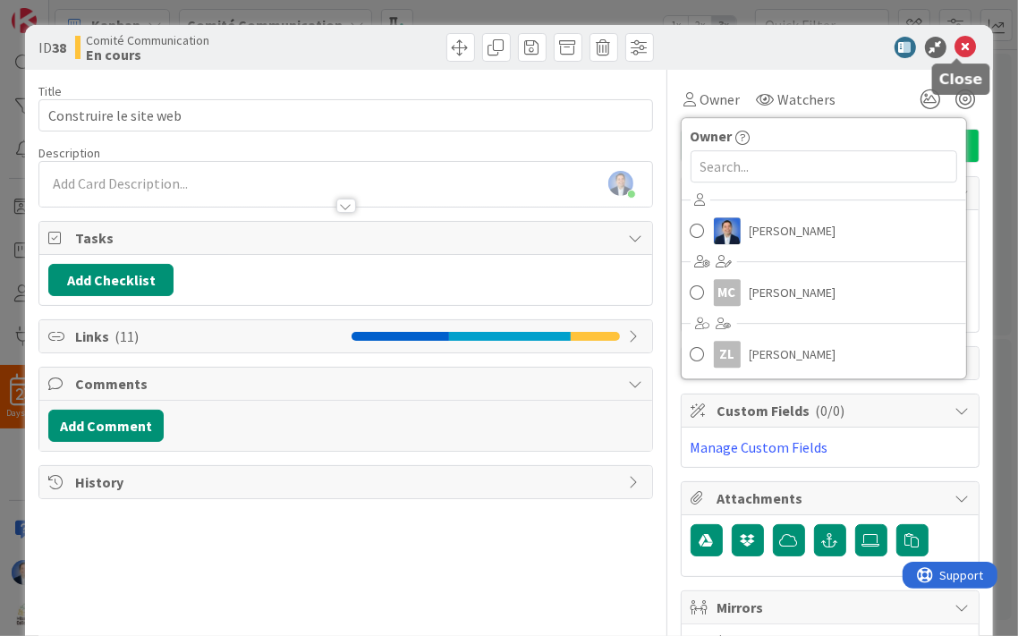
click at [958, 50] on icon at bounding box center [966, 47] width 21 height 21
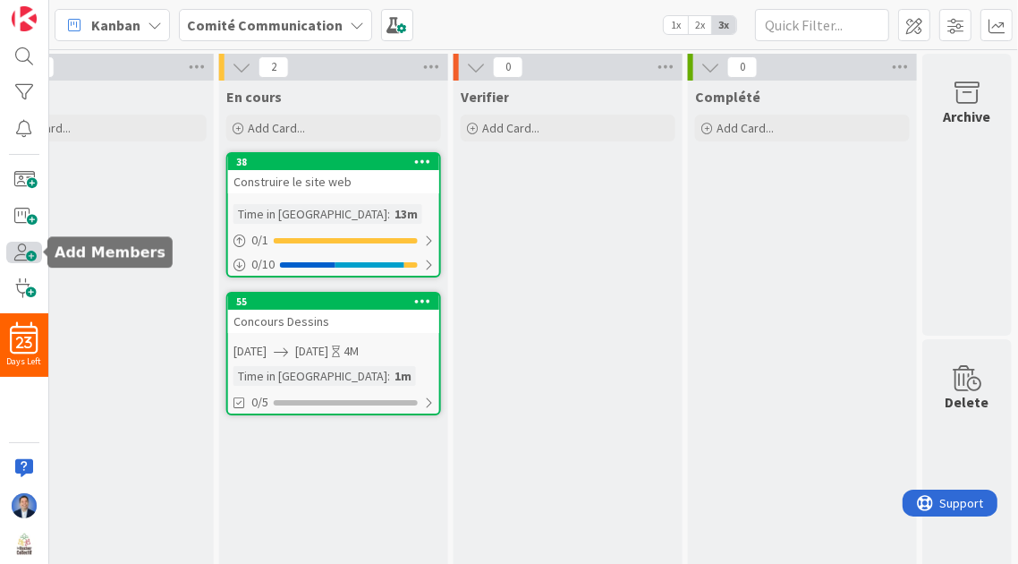
click at [22, 256] on span at bounding box center [24, 252] width 36 height 21
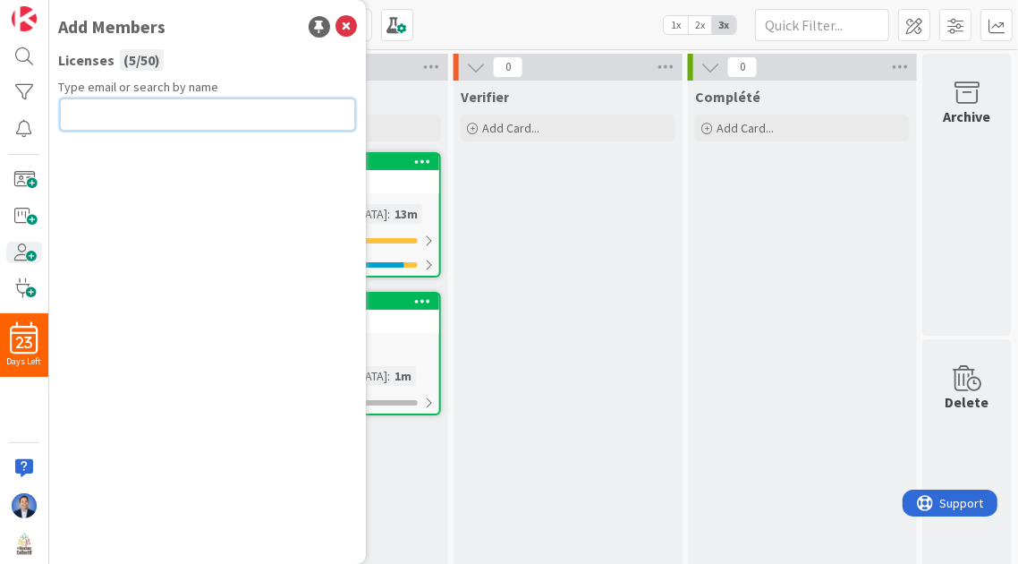
click at [129, 103] on input "text" at bounding box center [207, 114] width 295 height 32
paste input "[PERSON_NAME][EMAIL_ADDRESS][DOMAIN_NAME]"
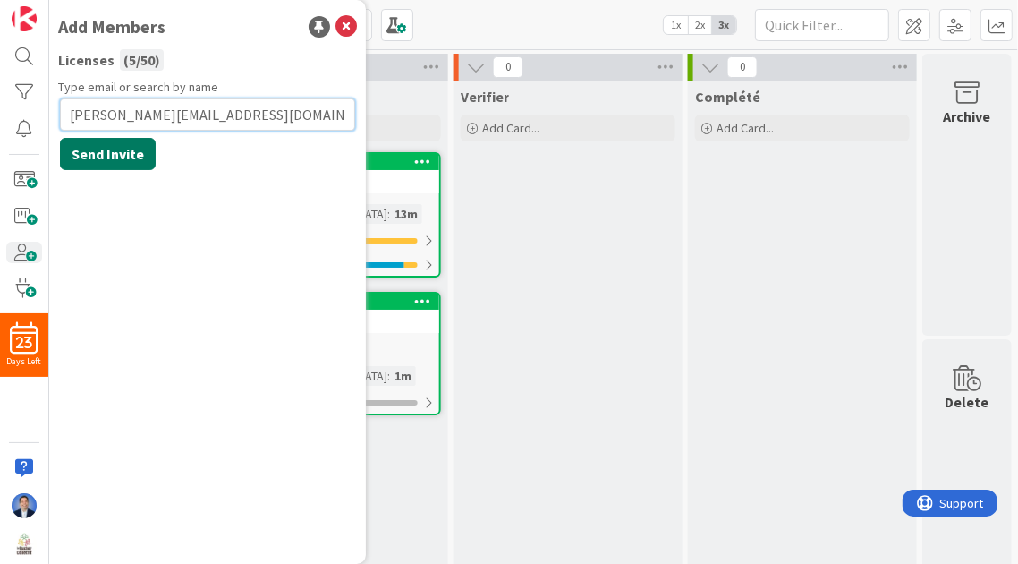
type input "[PERSON_NAME][EMAIL_ADDRESS][DOMAIN_NAME]"
click at [100, 157] on button "Send Invite" at bounding box center [108, 154] width 96 height 32
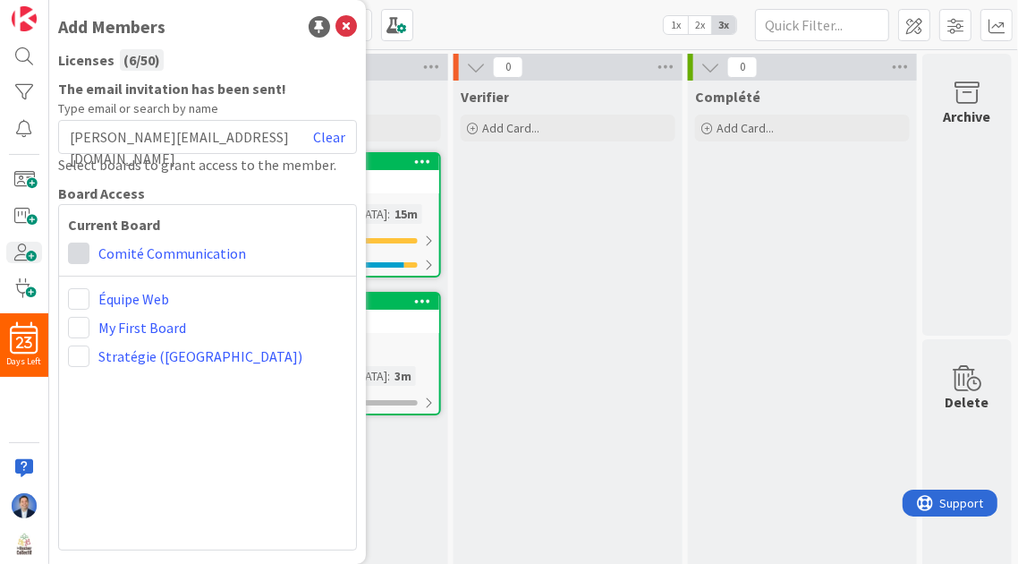
click at [79, 256] on span at bounding box center [78, 253] width 21 height 21
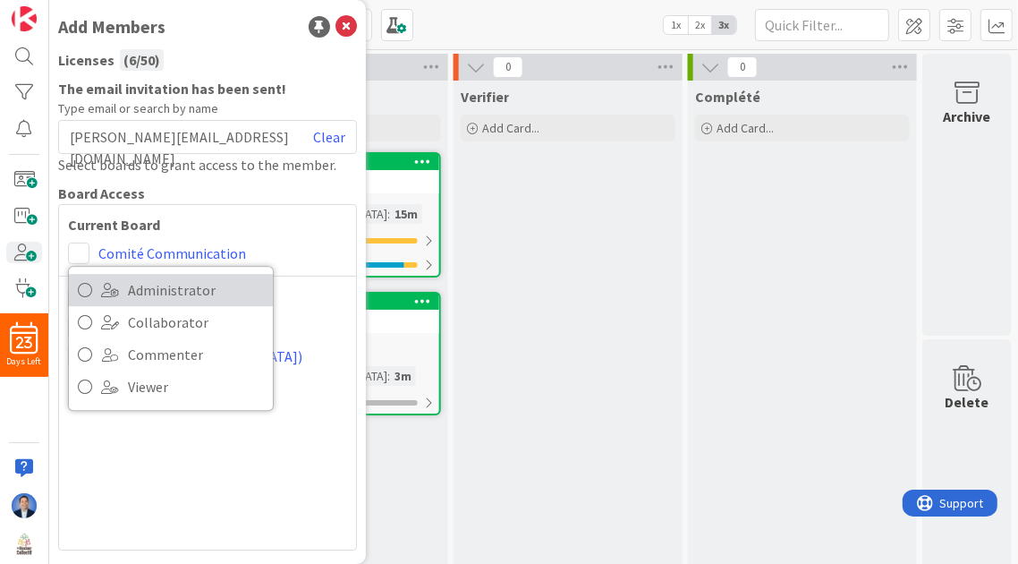
click at [81, 290] on icon at bounding box center [85, 290] width 14 height 27
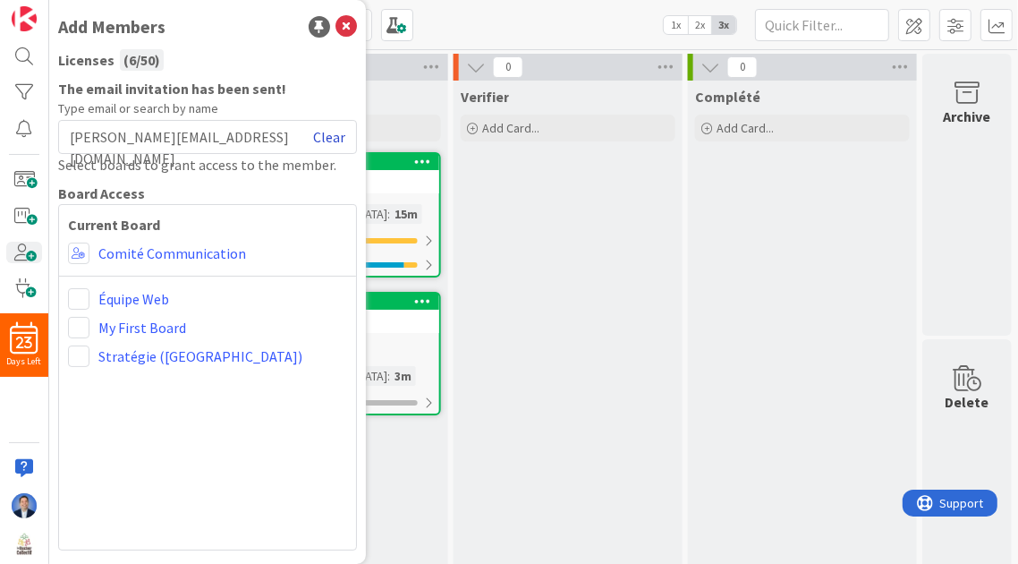
click at [323, 140] on link "Clear" at bounding box center [329, 136] width 32 height 21
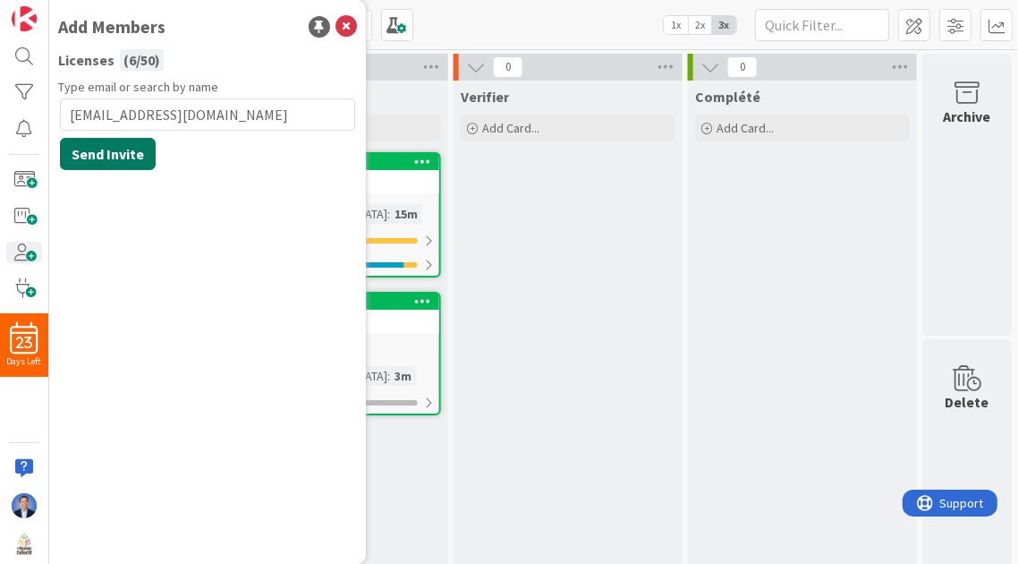
type input "[EMAIL_ADDRESS][DOMAIN_NAME]"
click at [106, 151] on button "Send Invite" at bounding box center [108, 154] width 96 height 32
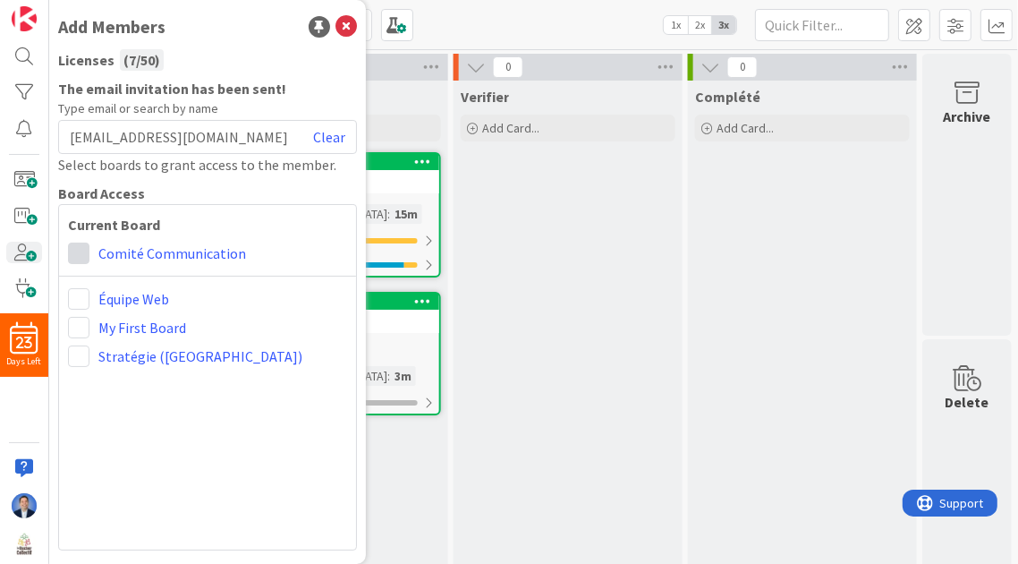
click at [83, 255] on span at bounding box center [78, 253] width 21 height 21
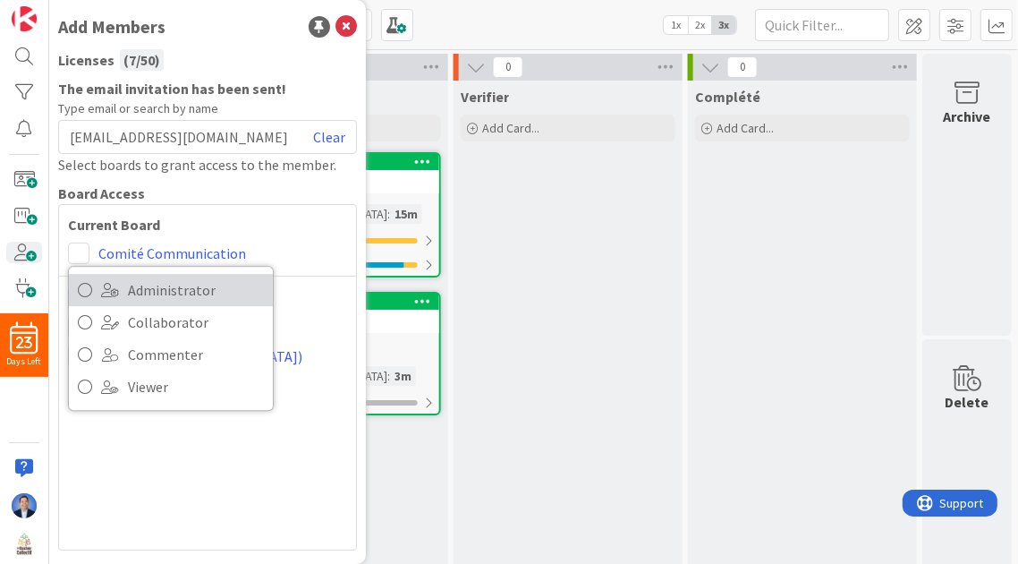
click at [122, 294] on link "Administrator" at bounding box center [171, 290] width 204 height 32
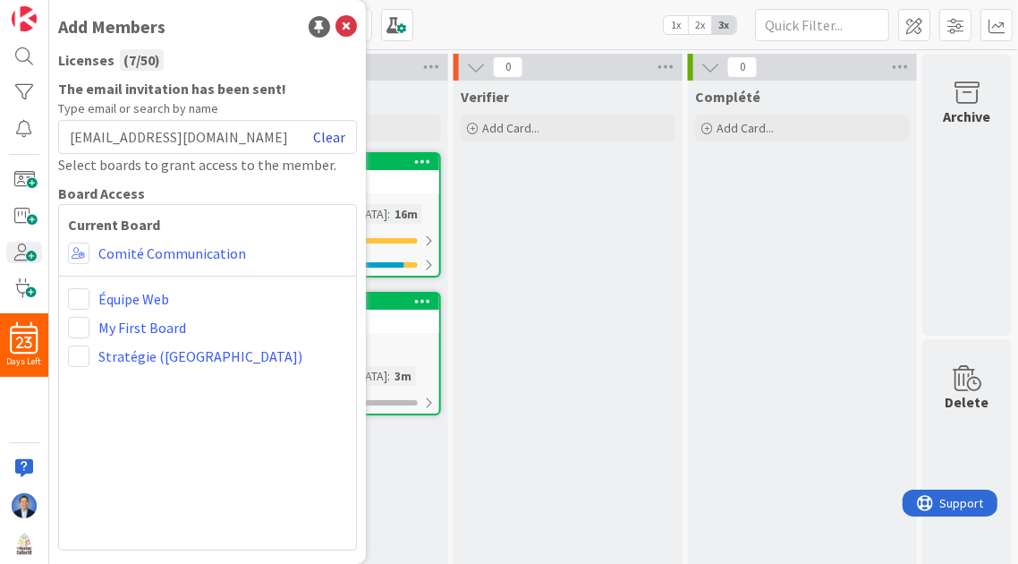
click at [338, 136] on link "Clear" at bounding box center [329, 136] width 32 height 21
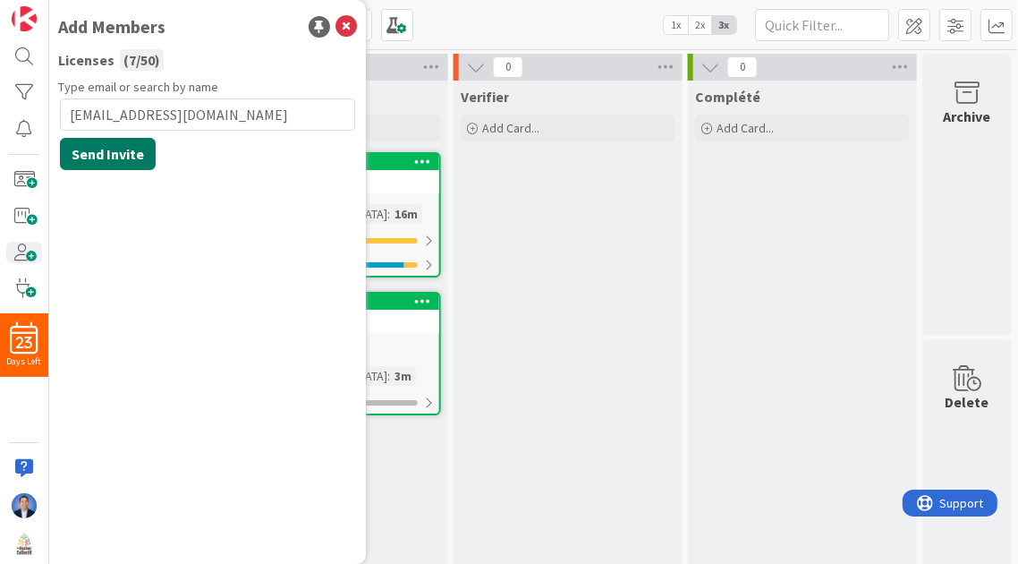
type input "[EMAIL_ADDRESS][DOMAIN_NAME]"
click at [110, 156] on button "Send Invite" at bounding box center [108, 154] width 96 height 32
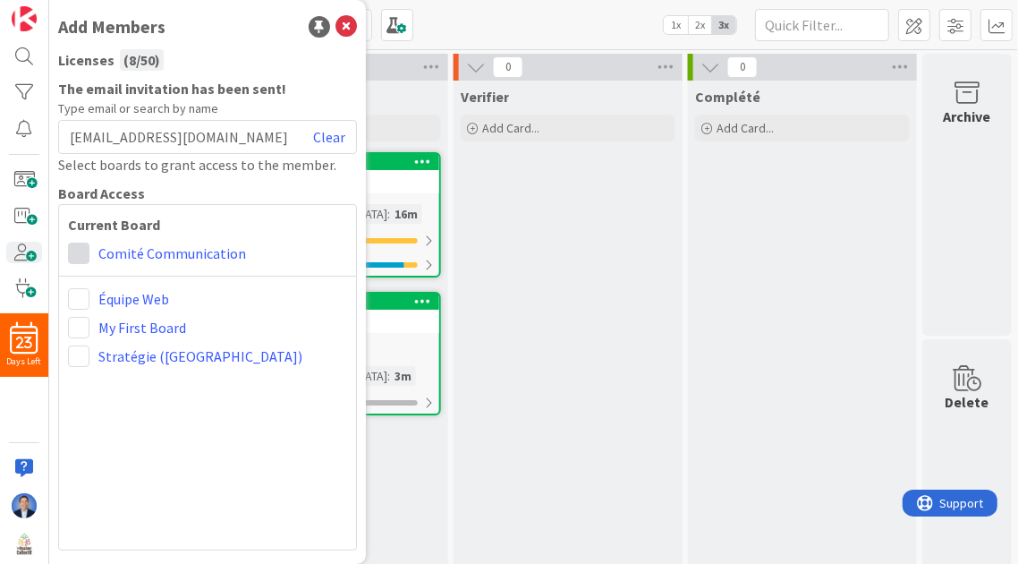
click at [80, 251] on span at bounding box center [78, 253] width 21 height 21
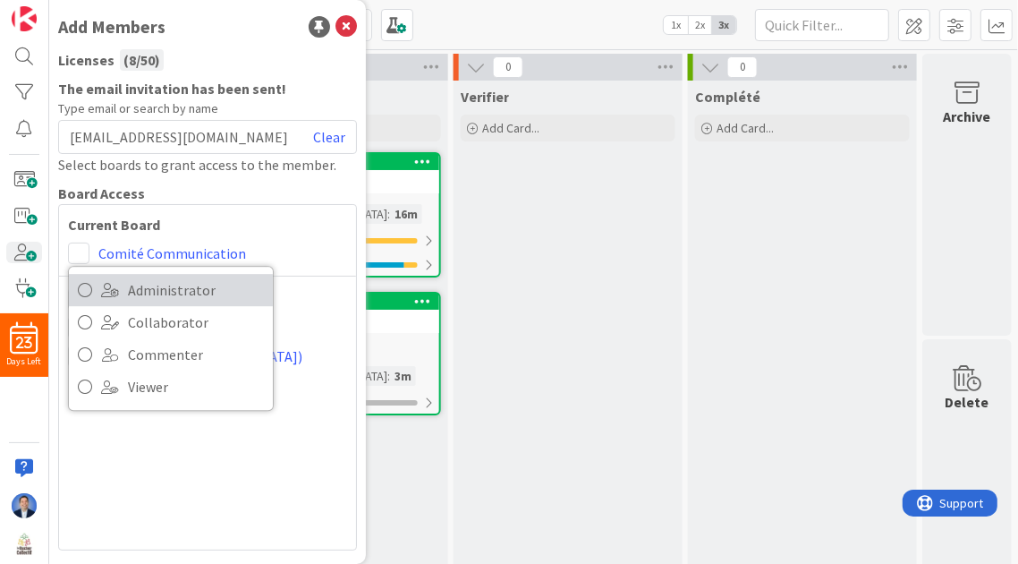
click at [140, 294] on span "Administrator" at bounding box center [196, 290] width 136 height 27
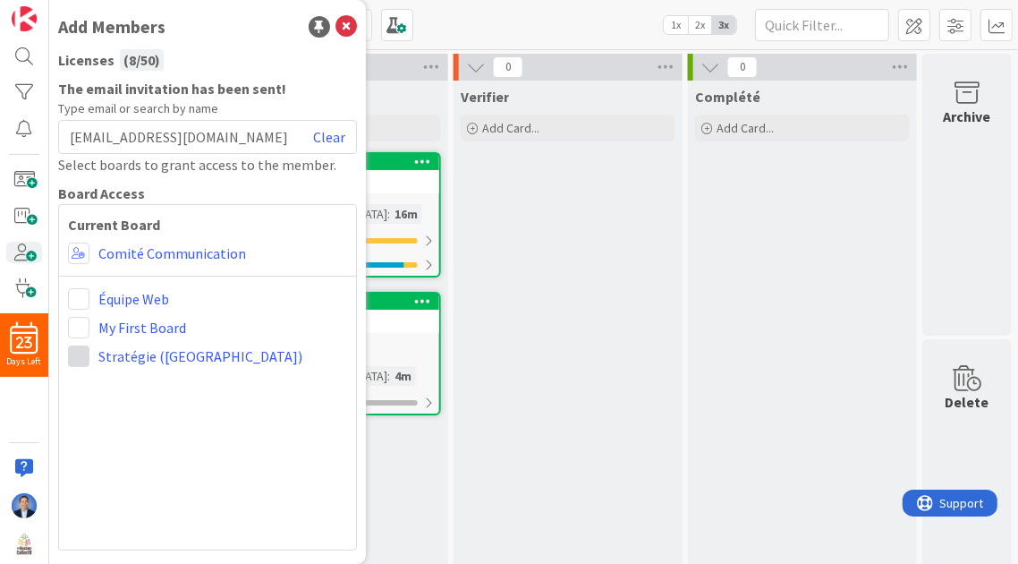
click at [79, 356] on span at bounding box center [78, 355] width 21 height 21
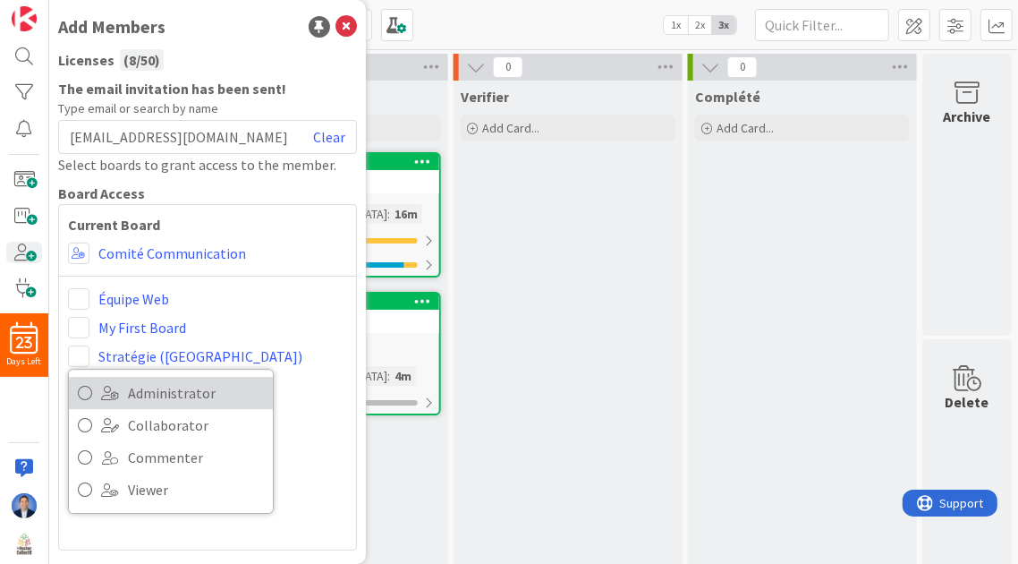
click at [114, 386] on span at bounding box center [110, 393] width 18 height 14
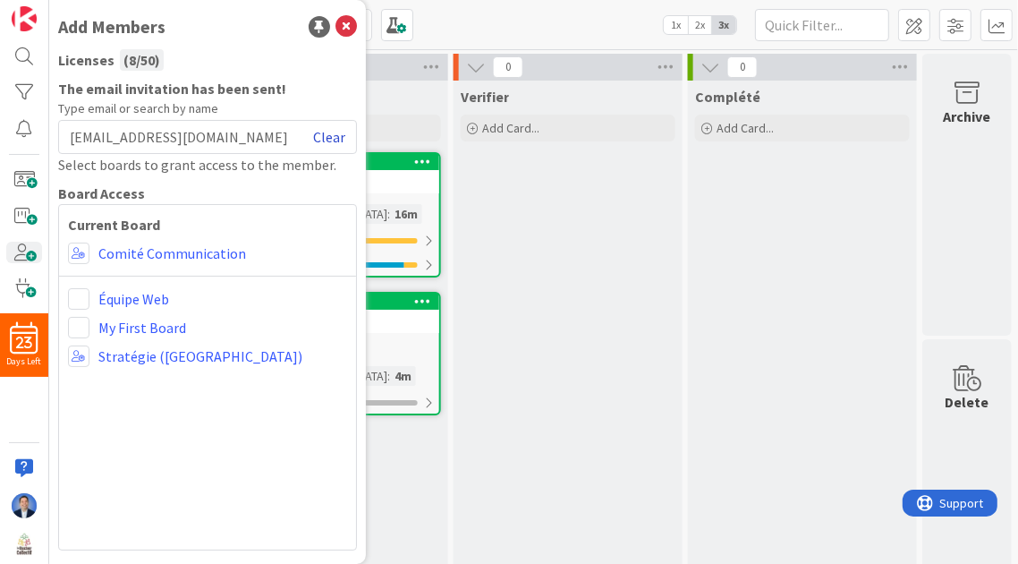
click at [336, 136] on link "Clear" at bounding box center [329, 136] width 32 height 21
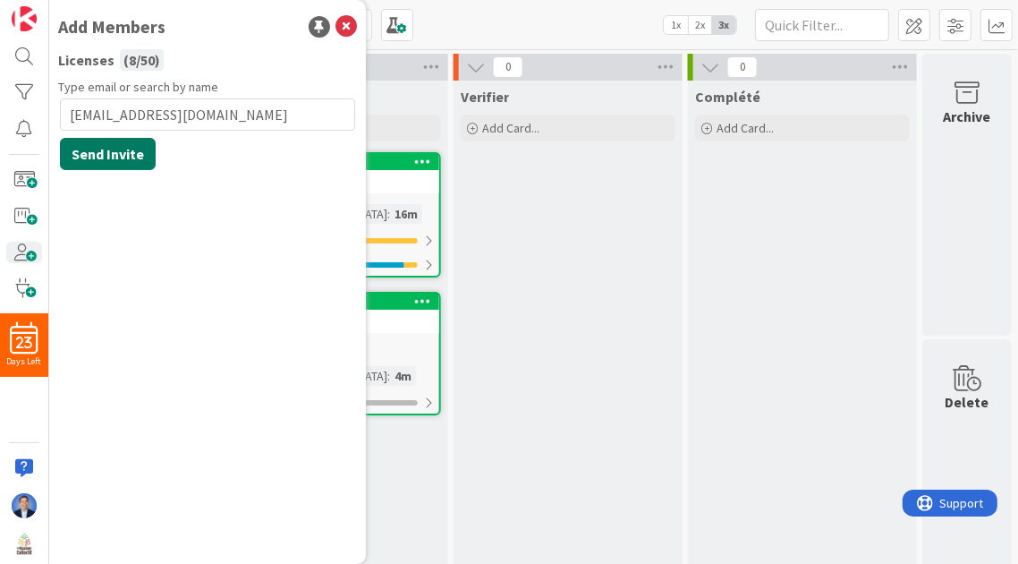
type input "[EMAIL_ADDRESS][DOMAIN_NAME]"
click at [136, 161] on button "Send Invite" at bounding box center [108, 154] width 96 height 32
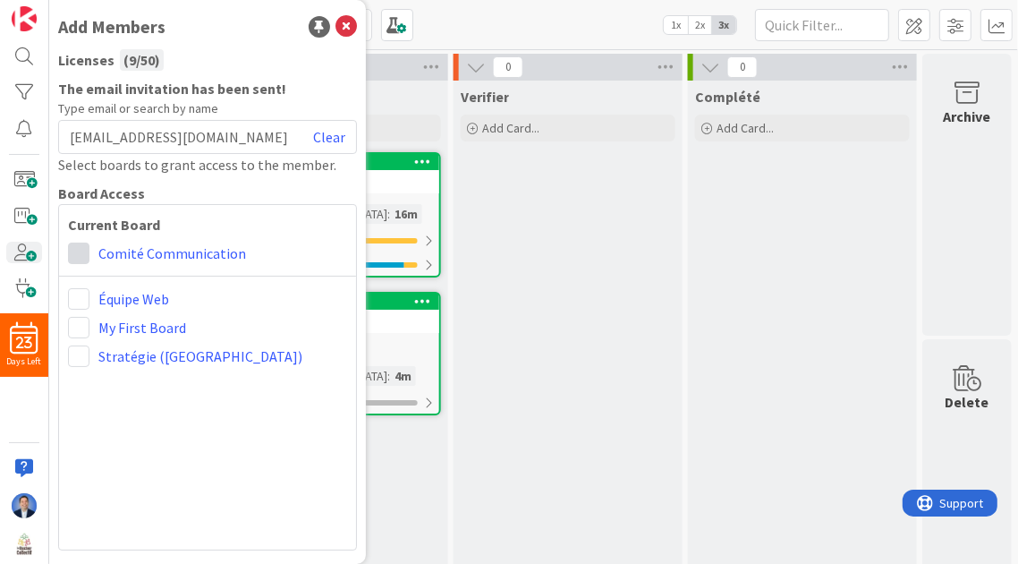
click at [82, 255] on span at bounding box center [78, 253] width 21 height 21
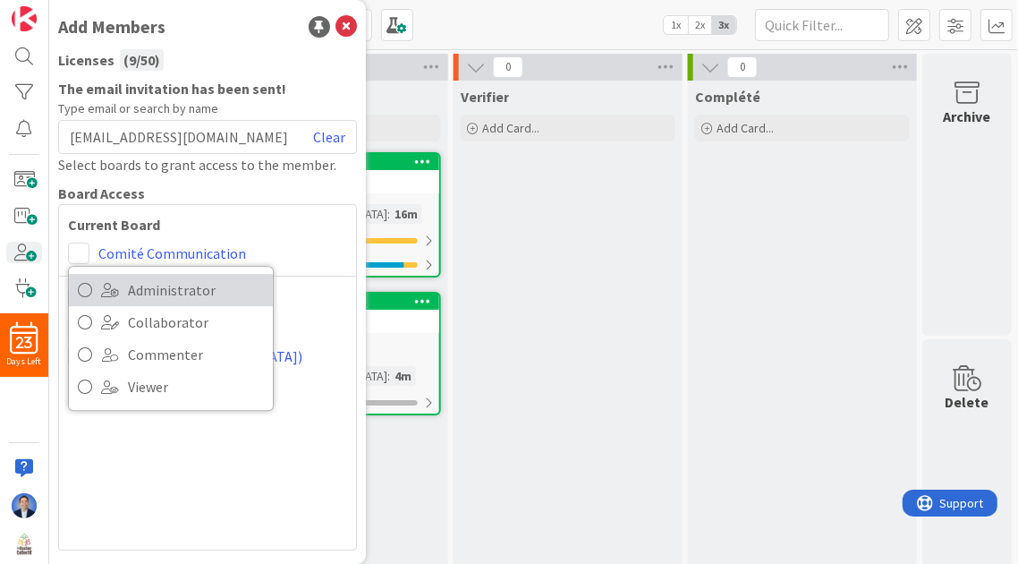
click at [128, 294] on span "Administrator" at bounding box center [196, 290] width 136 height 27
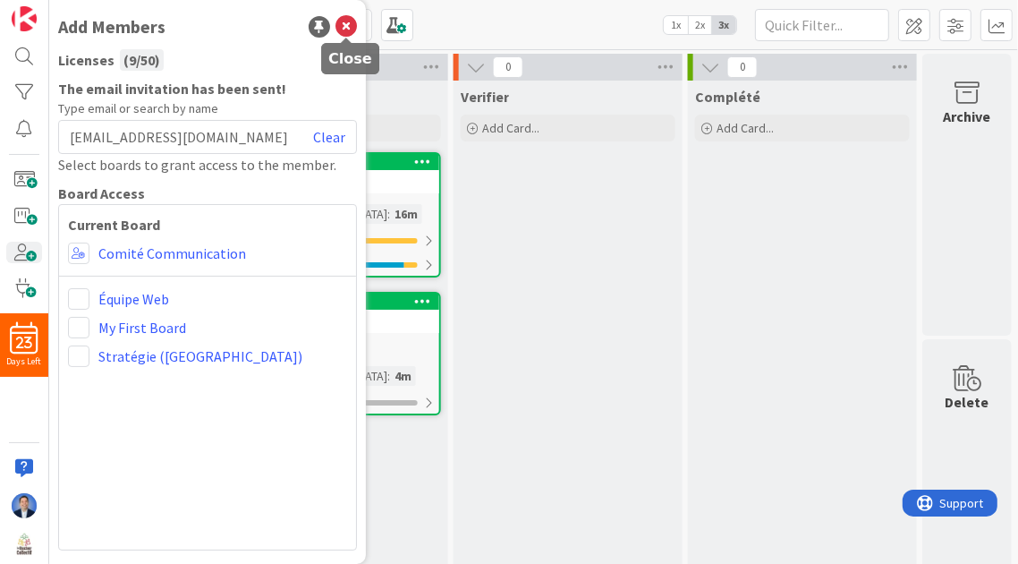
click at [351, 29] on icon at bounding box center [346, 26] width 21 height 21
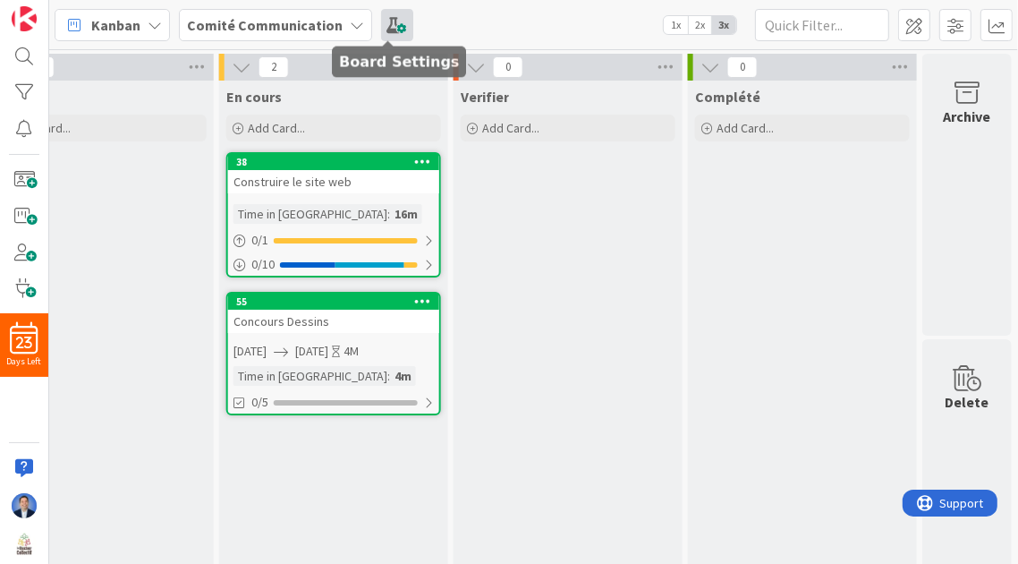
click at [386, 28] on span at bounding box center [397, 25] width 32 height 32
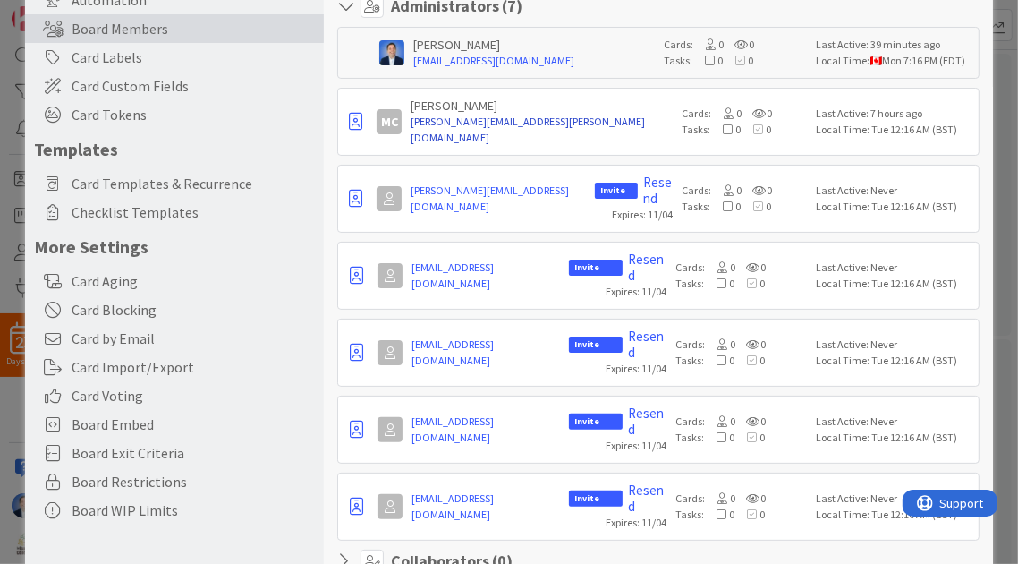
scroll to position [166, 0]
drag, startPoint x: 501, startPoint y: 294, endPoint x: 796, endPoint y: 67, distance: 372.1
click at [796, 67] on div "Dimitri Ponomareff dimitri@kanbanzone.com Cards: 0 0 Tasks: 0 0 Last Active: 39…" at bounding box center [658, 52] width 642 height 52
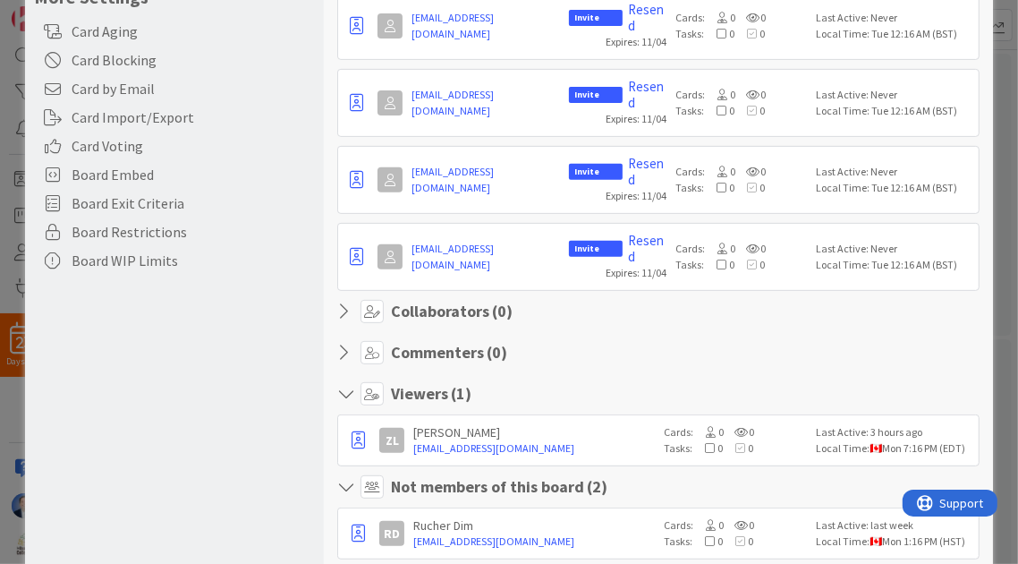
scroll to position [415, 0]
click at [359, 431] on icon "button" at bounding box center [358, 440] width 13 height 18
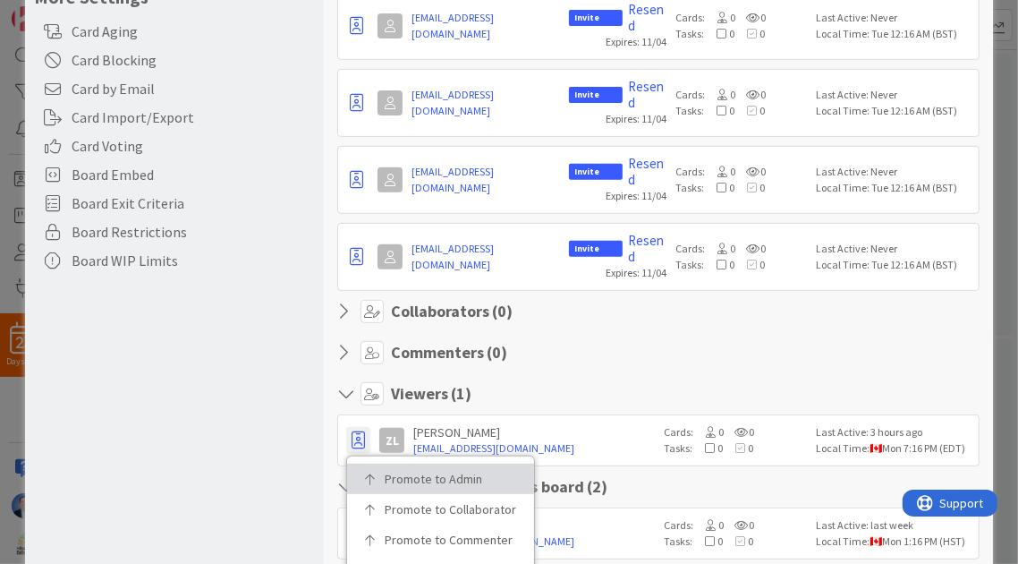
click at [399, 472] on p "Promote to Admin" at bounding box center [447, 478] width 124 height 13
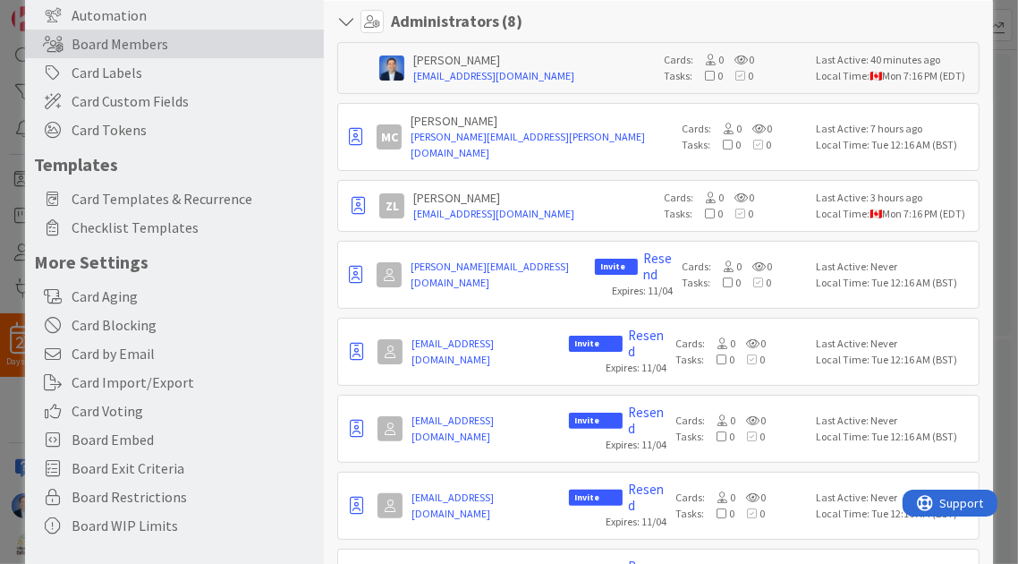
scroll to position [145, 0]
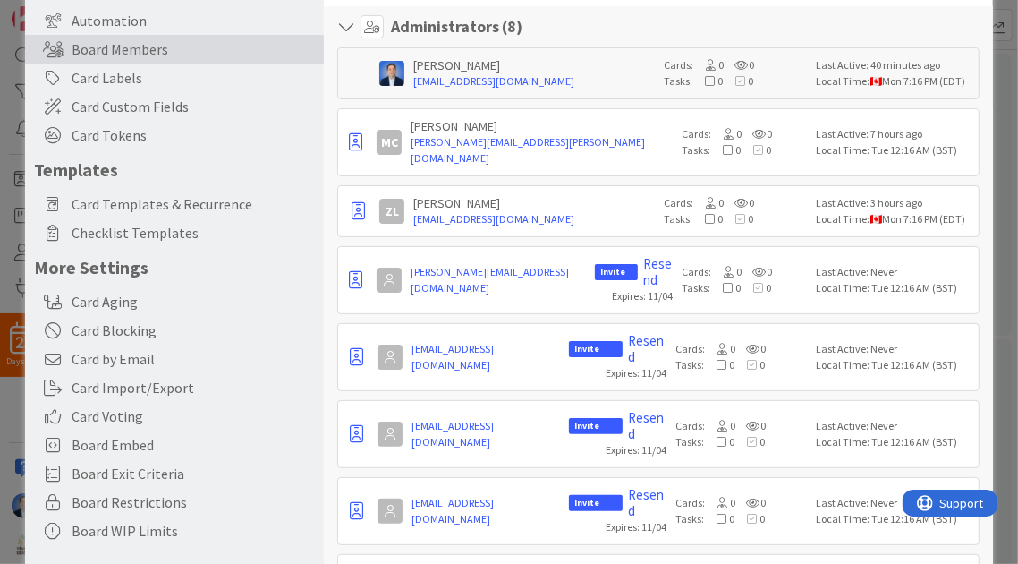
click at [0, 245] on div "Board Settings You are an Administrator . You can edit all settings. Popular Au…" at bounding box center [509, 282] width 1018 height 564
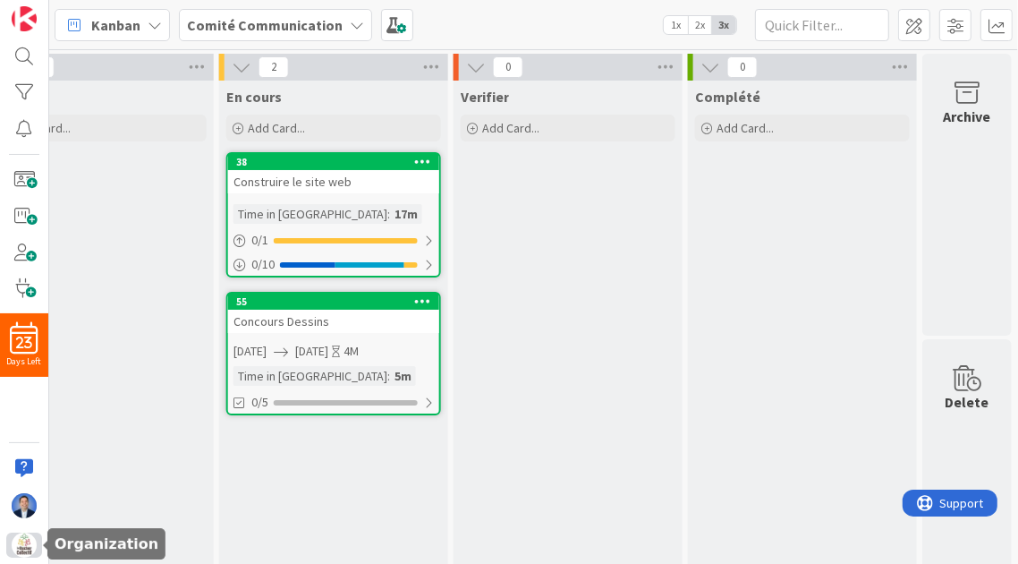
click at [20, 550] on img at bounding box center [24, 544] width 25 height 25
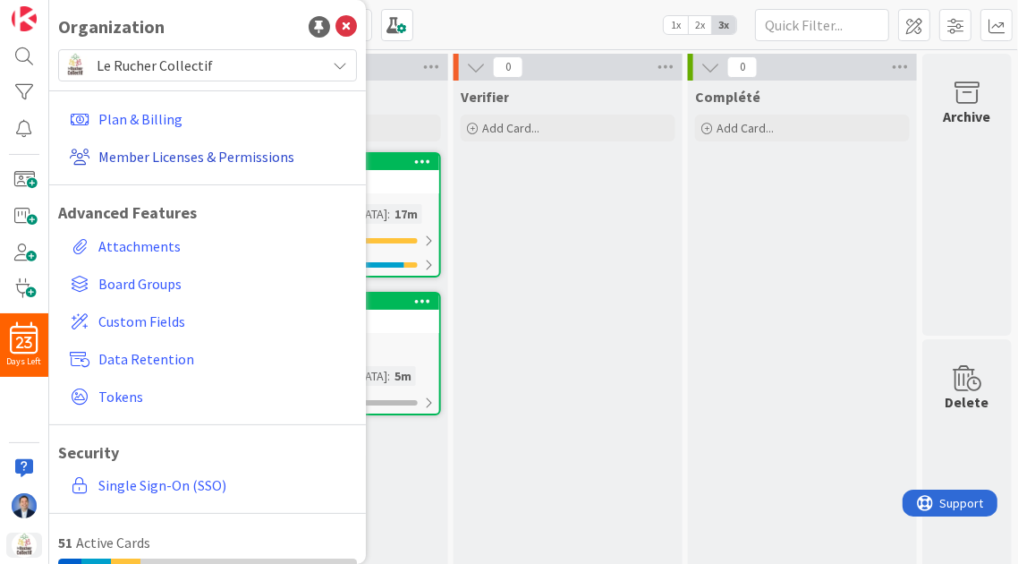
click at [201, 157] on link "Member Licenses & Permissions" at bounding box center [210, 156] width 294 height 32
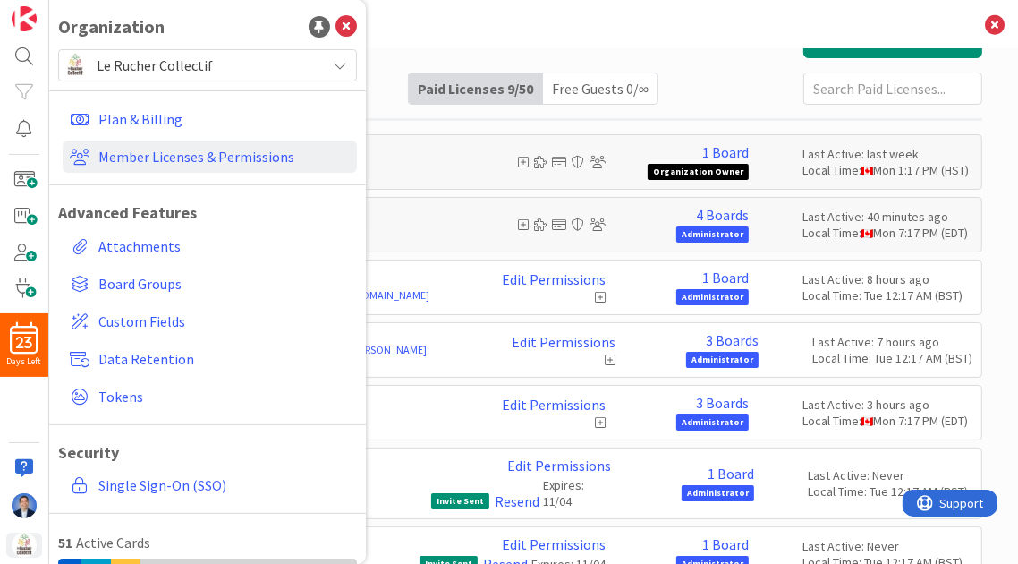
scroll to position [32, 0]
click at [338, 27] on icon at bounding box center [346, 26] width 21 height 21
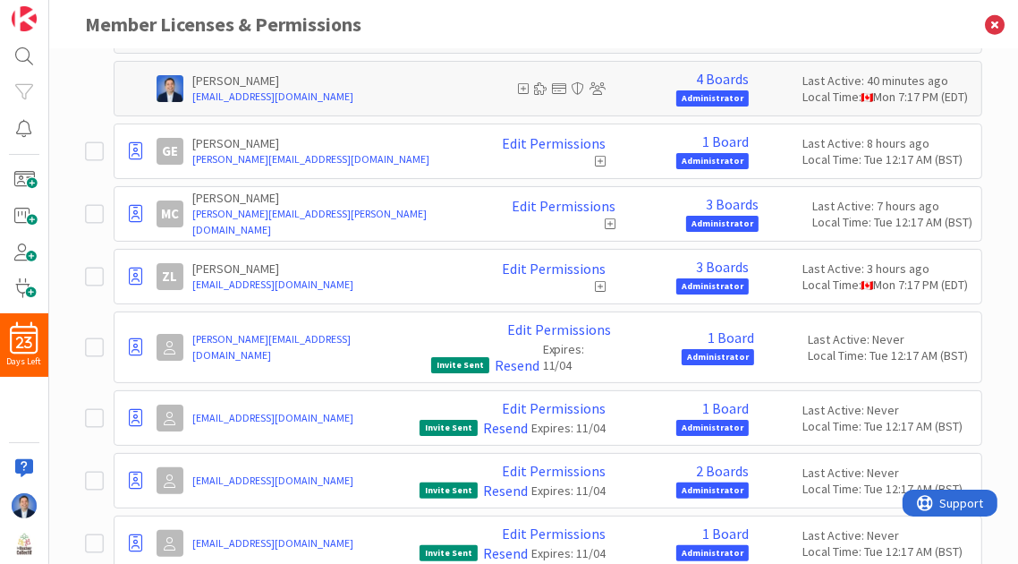
scroll to position [168, 0]
click at [717, 268] on link "3 Boards" at bounding box center [722, 267] width 53 height 16
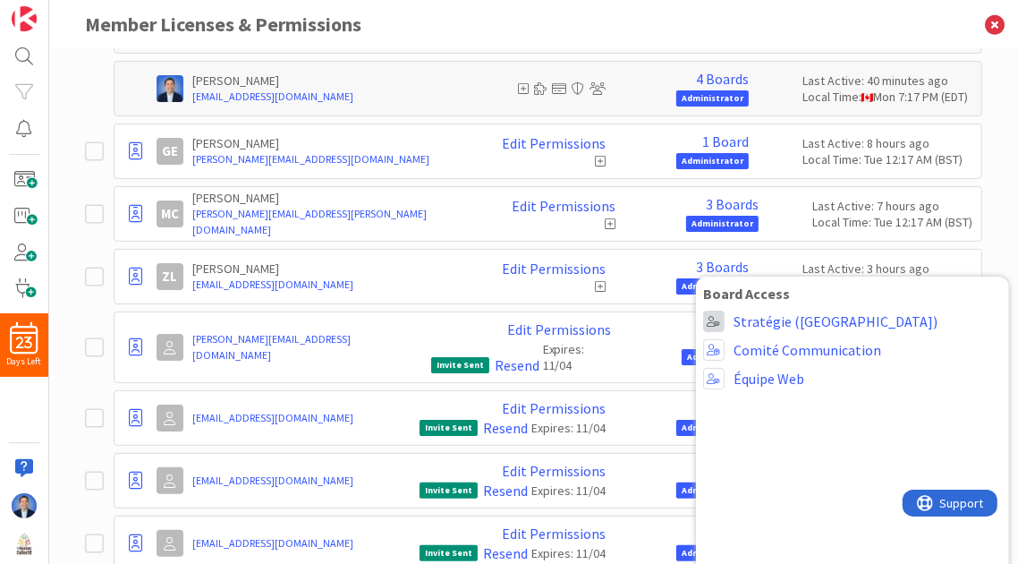
click at [705, 319] on span at bounding box center [713, 321] width 21 height 21
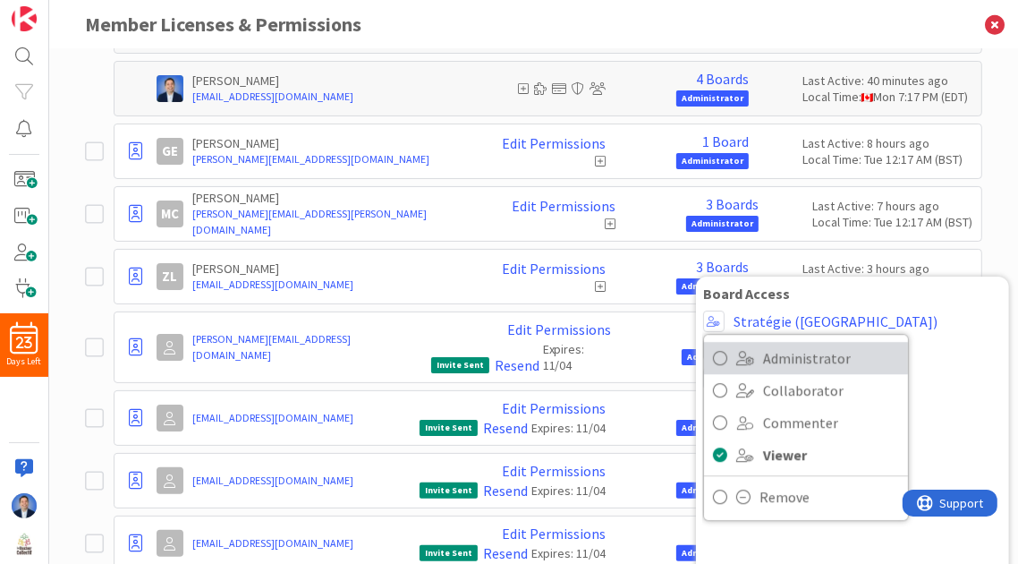
click at [743, 367] on link "Administrator" at bounding box center [806, 358] width 204 height 32
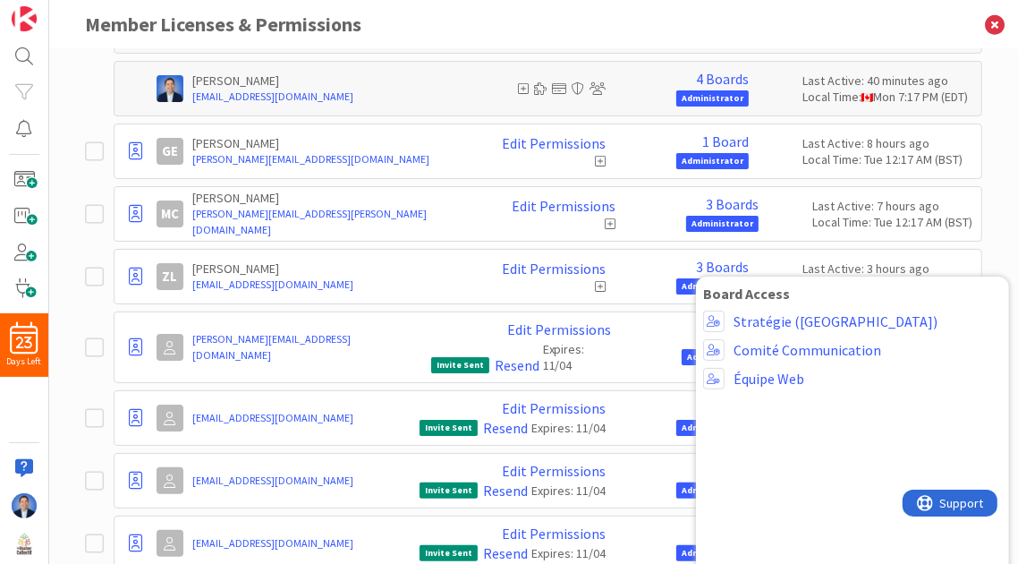
click at [366, 121] on section "RD Rucher Dim rucher@torak.com 1 Board Organization Owner Last Active: last wee…" at bounding box center [534, 284] width 898 height 573
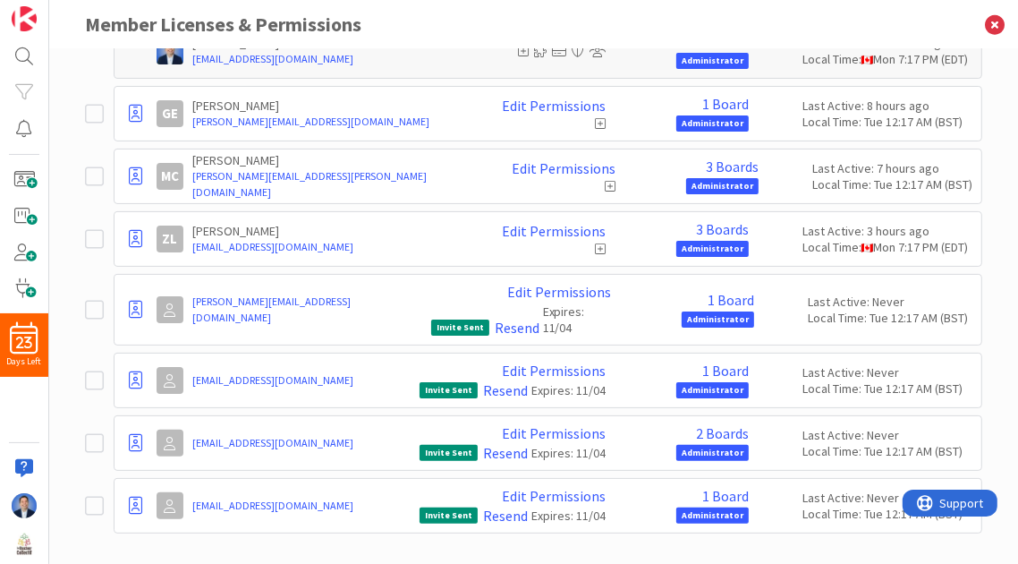
scroll to position [205, 0]
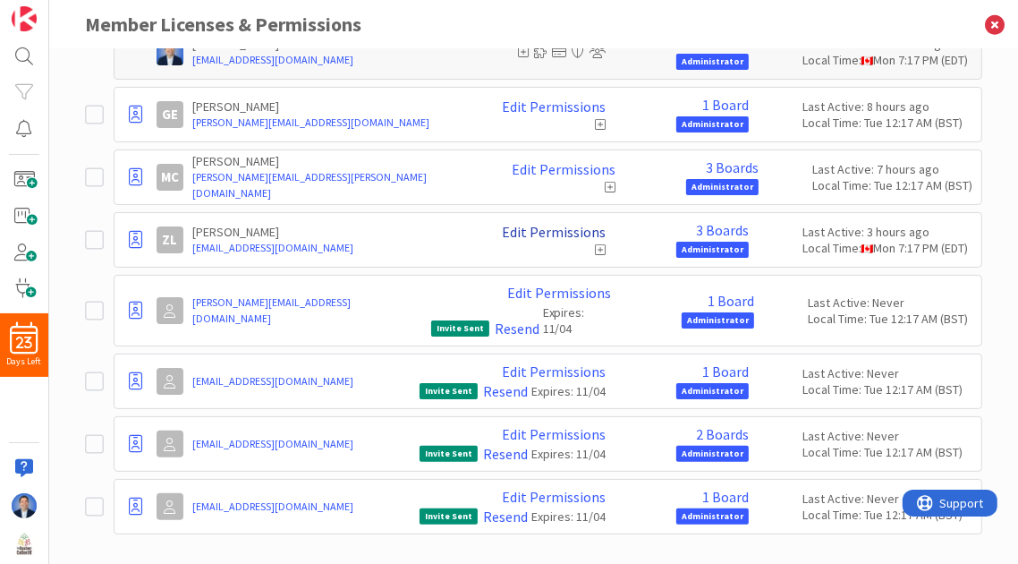
click at [524, 231] on link "Edit Permissions" at bounding box center [554, 232] width 104 height 16
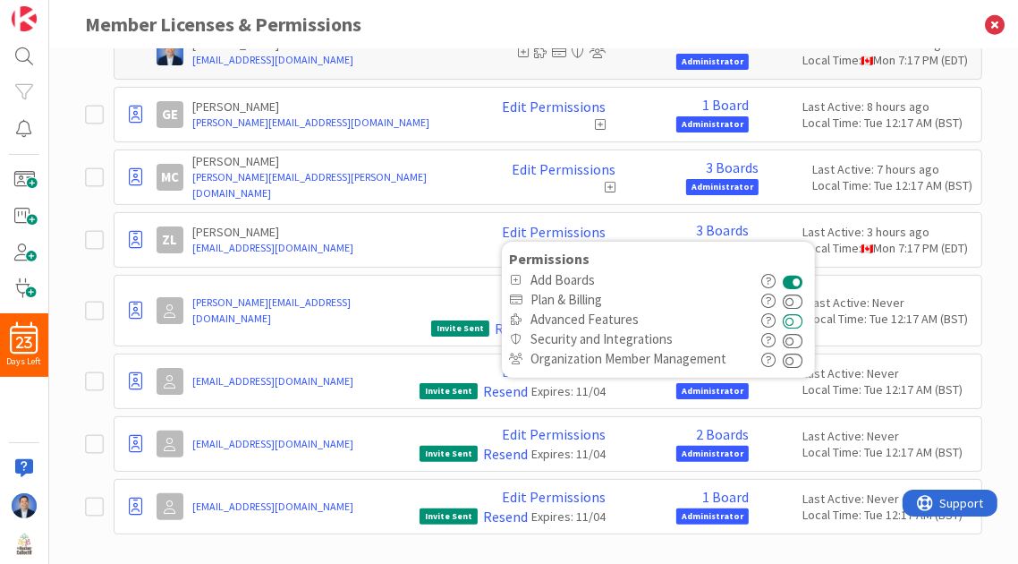
click at [788, 320] on button at bounding box center [793, 320] width 21 height 20
click at [791, 341] on button at bounding box center [793, 339] width 21 height 20
click at [790, 361] on button at bounding box center [793, 359] width 21 height 20
click at [630, 31] on h3 "Member Licenses & Permissions" at bounding box center [534, 24] width 898 height 49
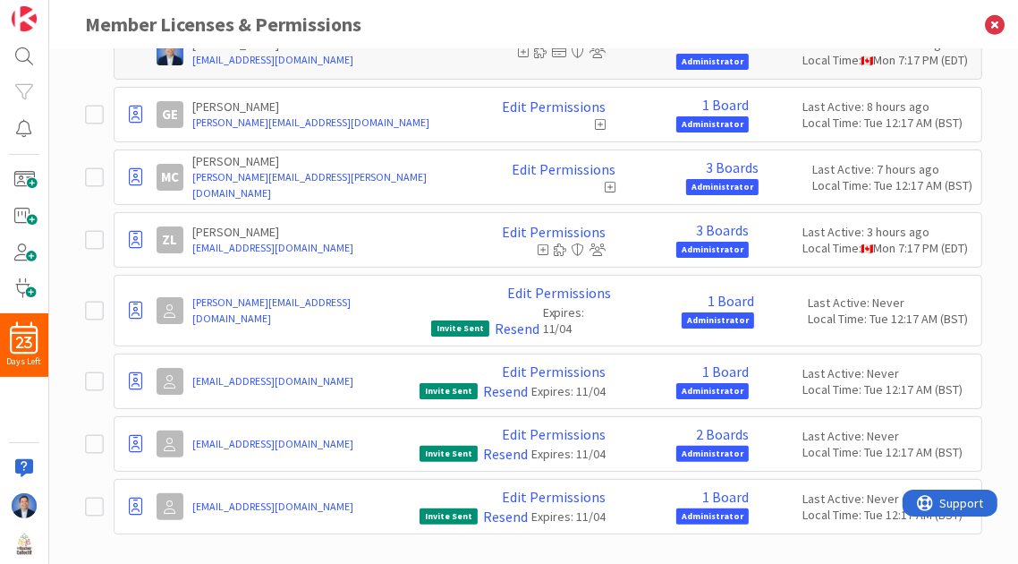
scroll to position [0, 0]
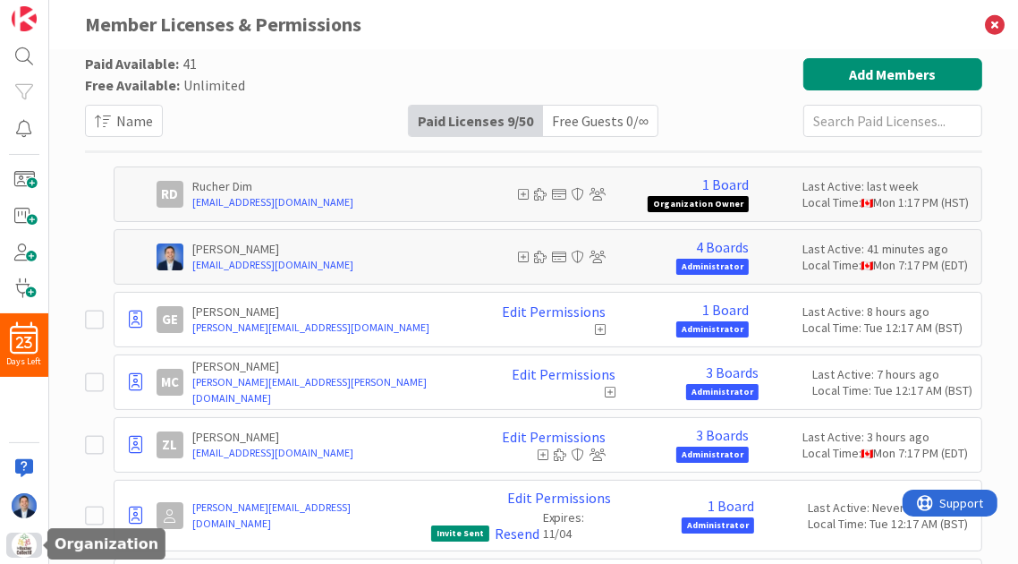
click at [25, 539] on img at bounding box center [24, 544] width 25 height 25
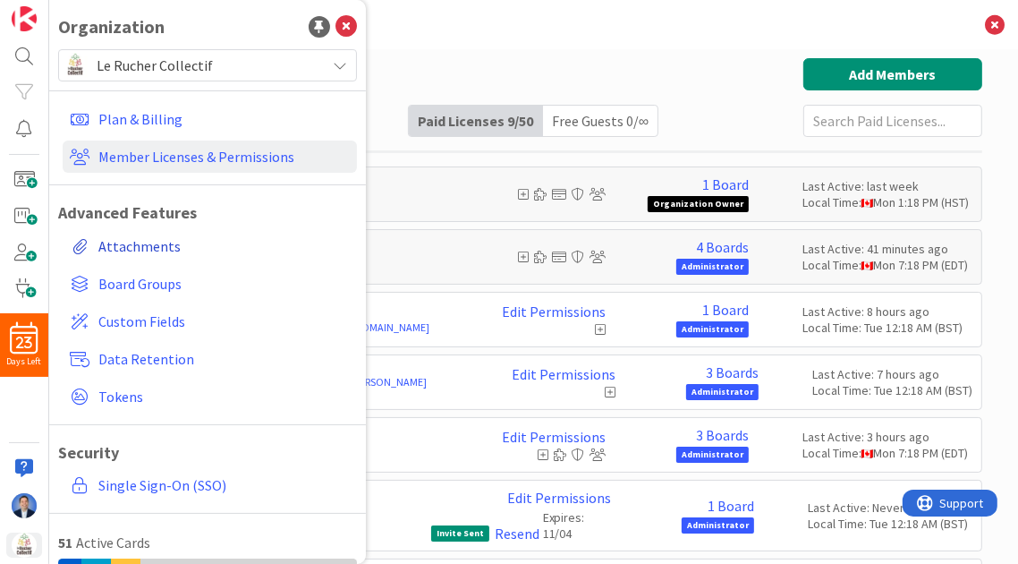
click at [146, 247] on link "Attachments" at bounding box center [210, 246] width 294 height 32
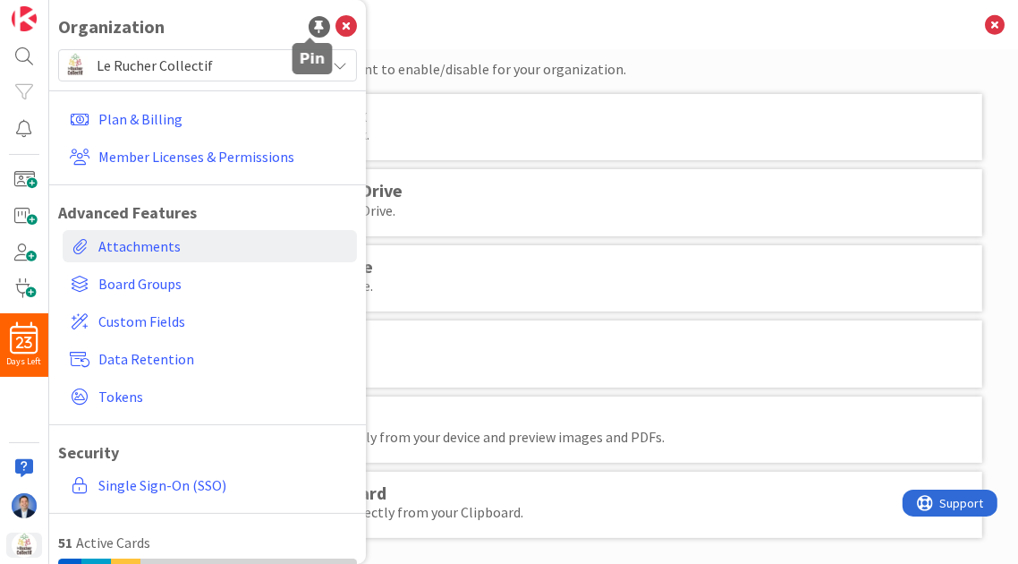
click at [309, 31] on div at bounding box center [319, 26] width 21 height 21
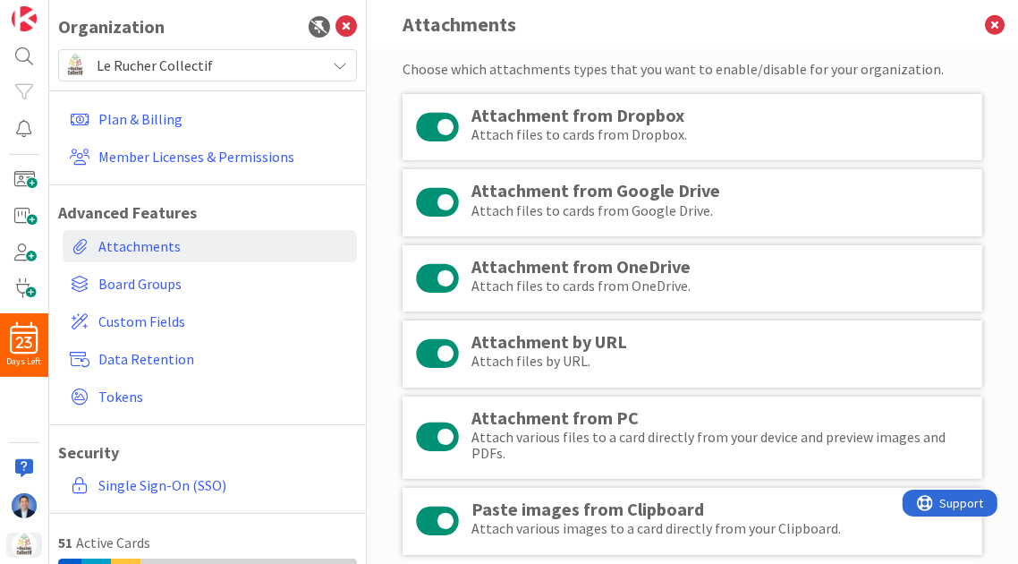
click at [447, 129] on button at bounding box center [437, 127] width 43 height 34
click at [447, 276] on button at bounding box center [437, 278] width 43 height 34
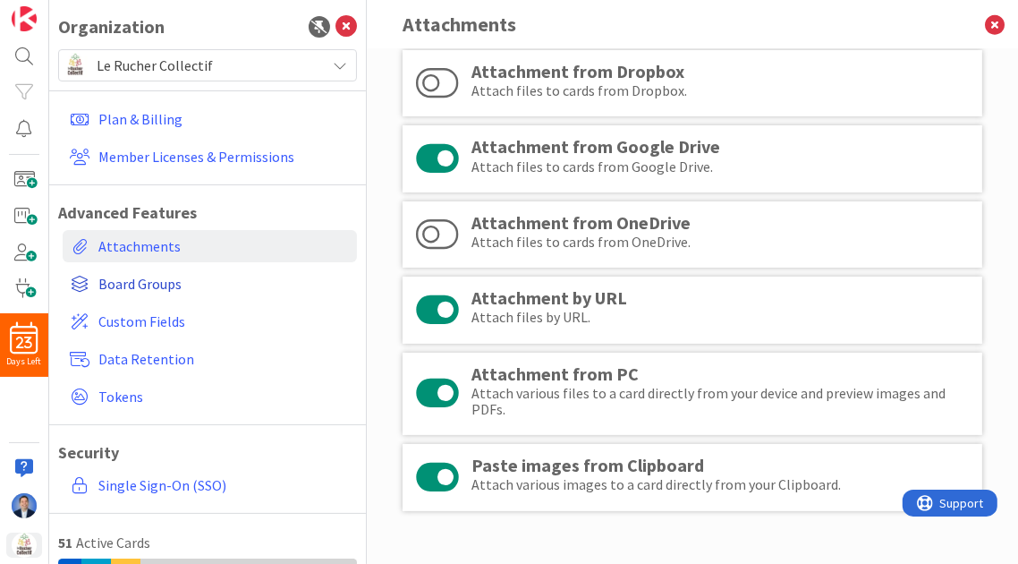
click at [172, 285] on span "Board Groups" at bounding box center [223, 283] width 251 height 21
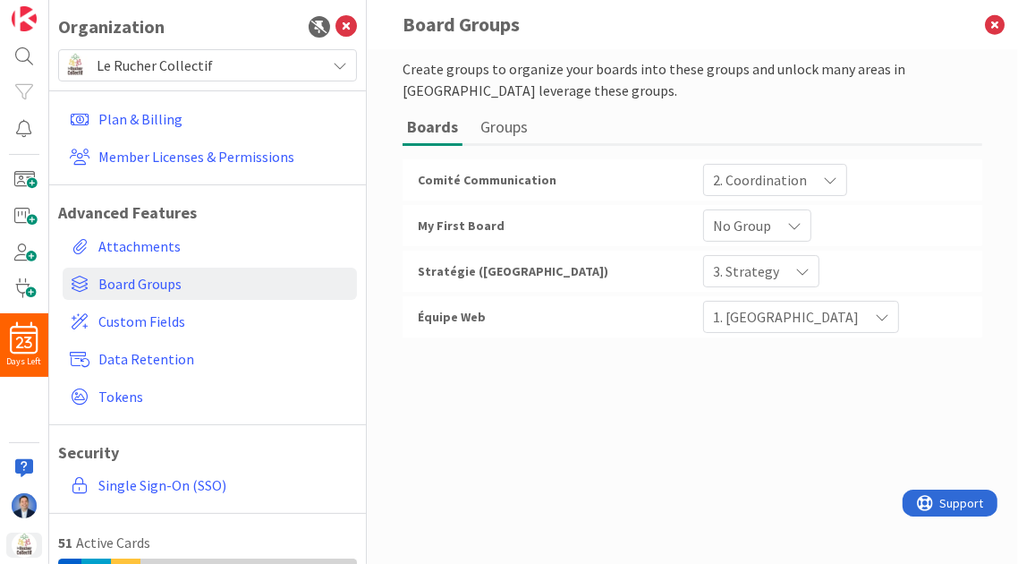
click at [510, 130] on button "Groups" at bounding box center [504, 126] width 56 height 33
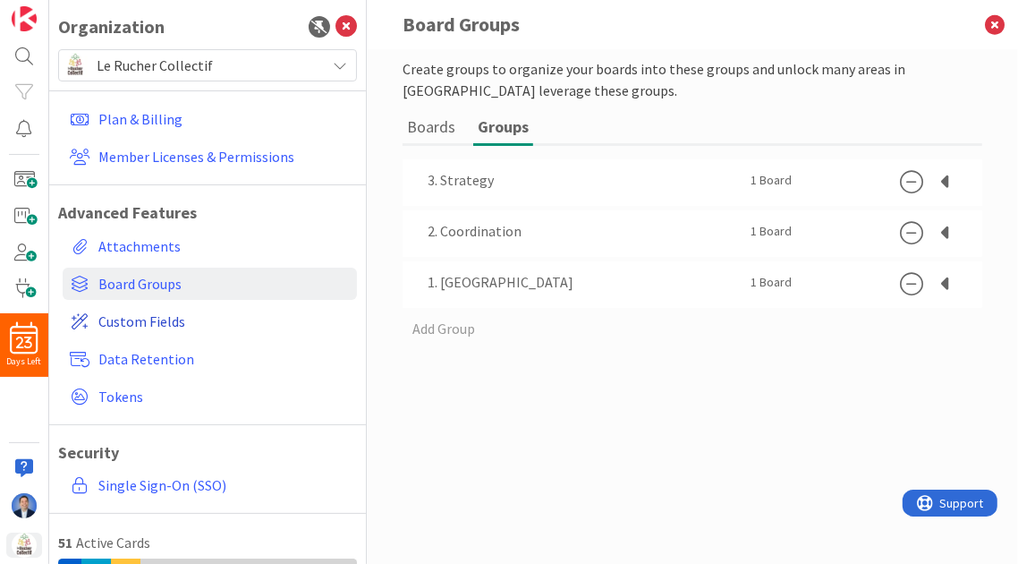
click at [140, 329] on span "Custom Fields" at bounding box center [223, 321] width 251 height 21
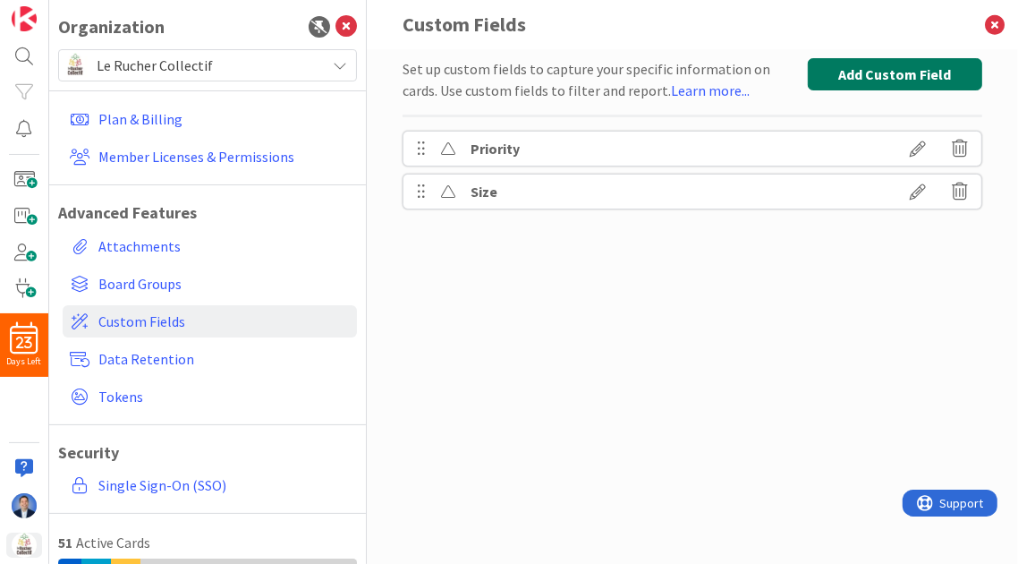
click at [871, 64] on button "Add Custom Field" at bounding box center [895, 74] width 175 height 32
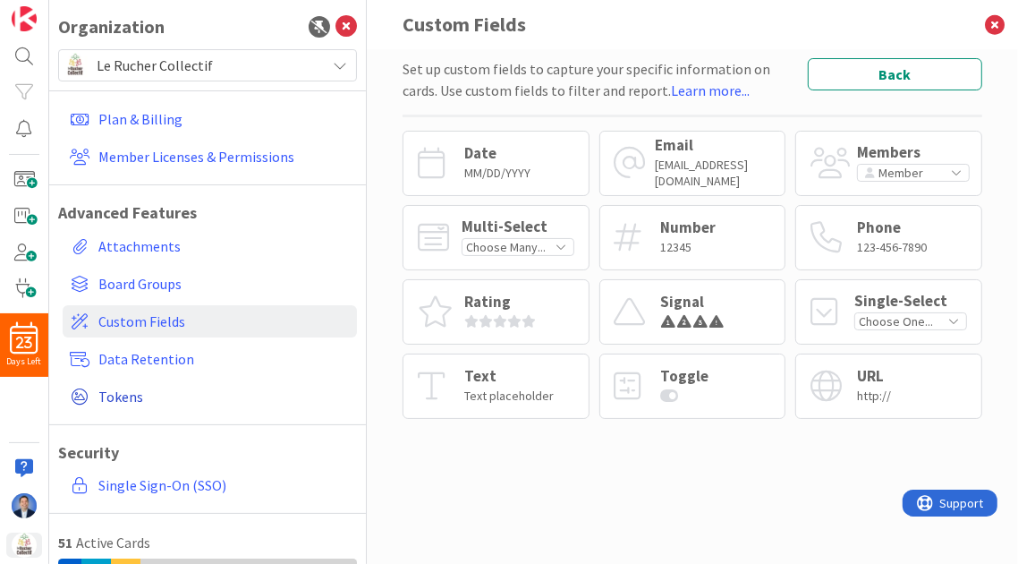
click at [125, 405] on span "Tokens" at bounding box center [223, 396] width 251 height 21
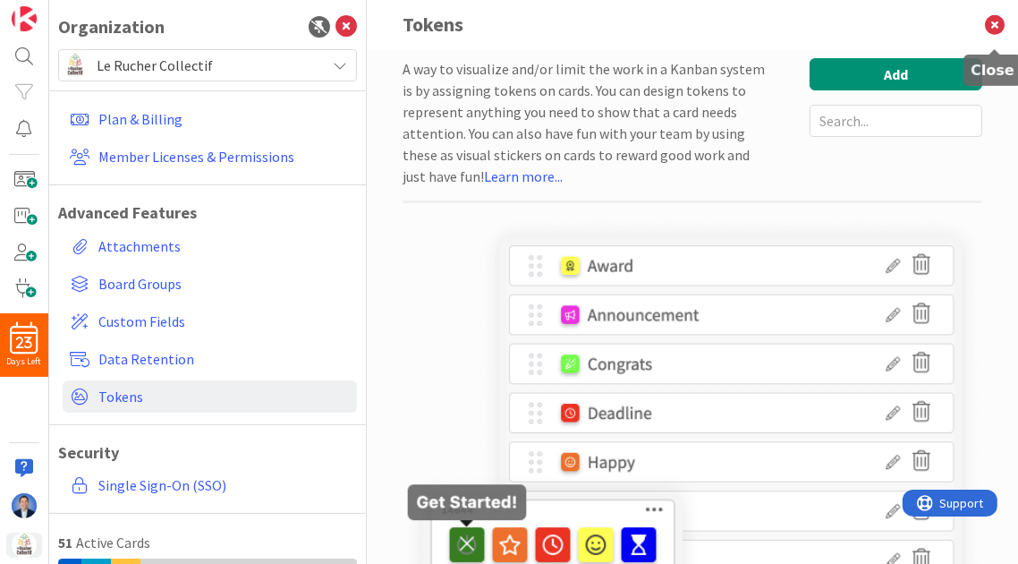
click at [996, 13] on icon at bounding box center [995, 24] width 47 height 49
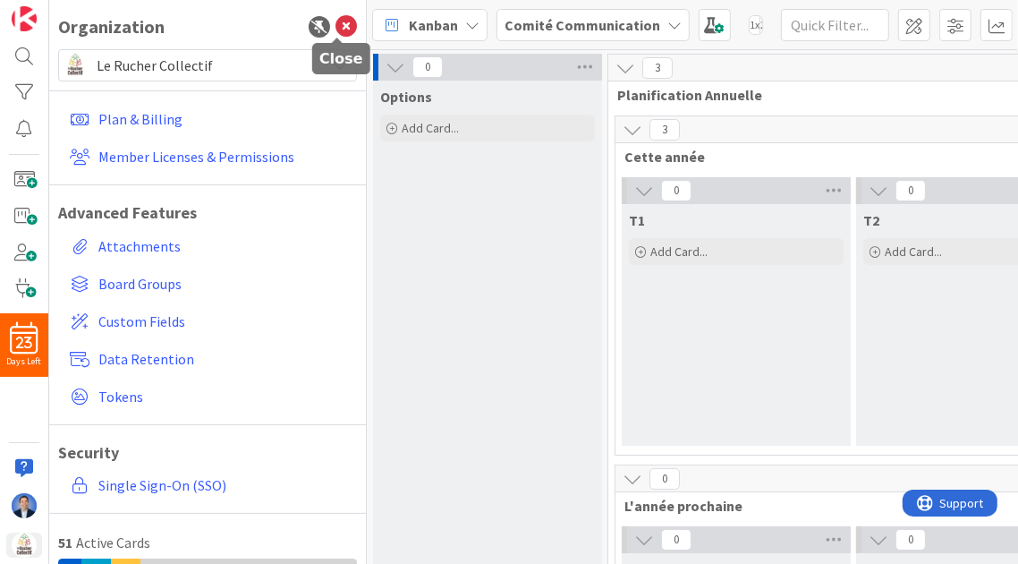
click at [336, 27] on icon at bounding box center [346, 26] width 21 height 21
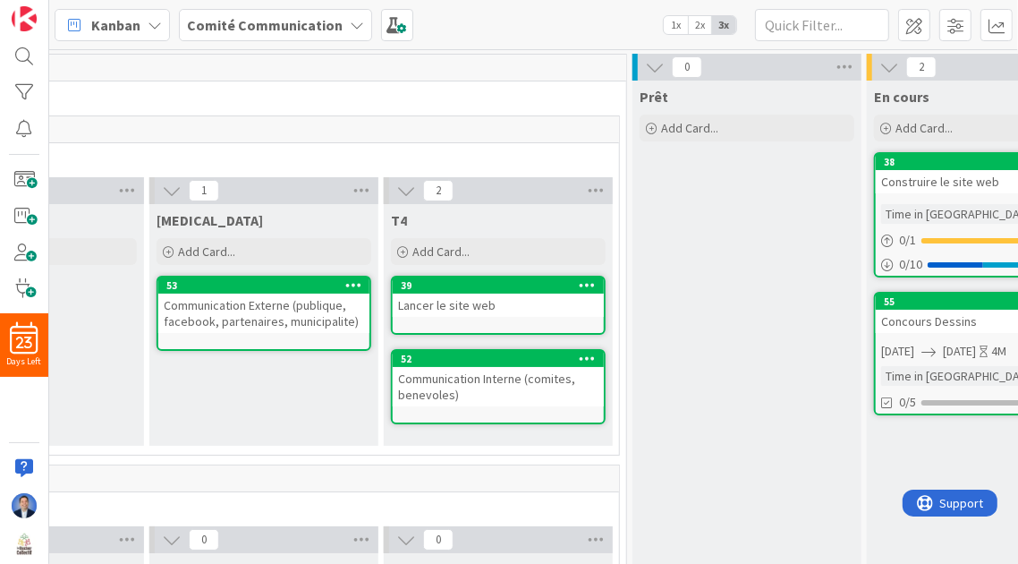
scroll to position [0, 603]
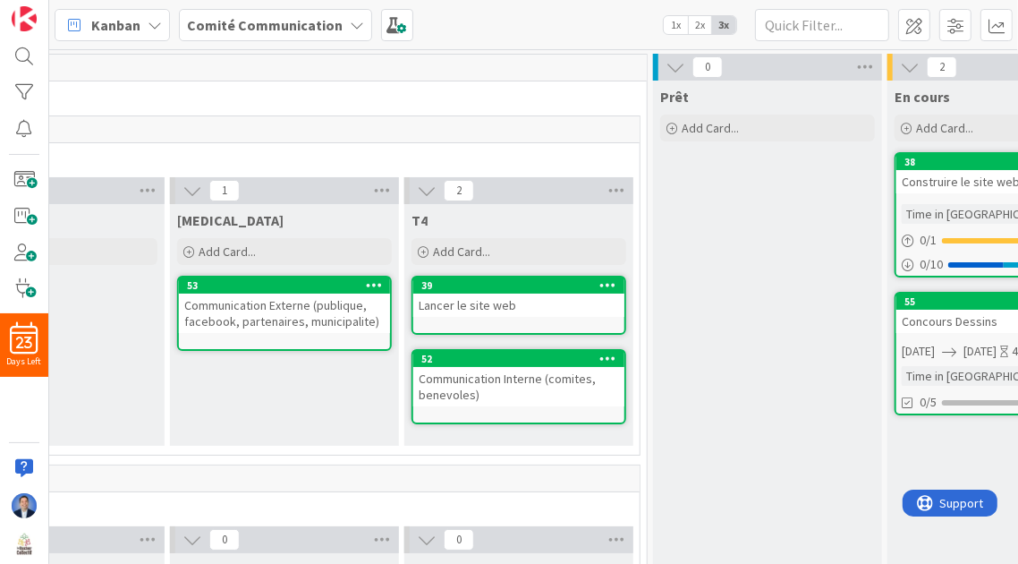
click at [394, 6] on div "Kanban Comité Communication 1x 2x 3x" at bounding box center [533, 24] width 969 height 49
click at [394, 19] on span at bounding box center [397, 25] width 32 height 32
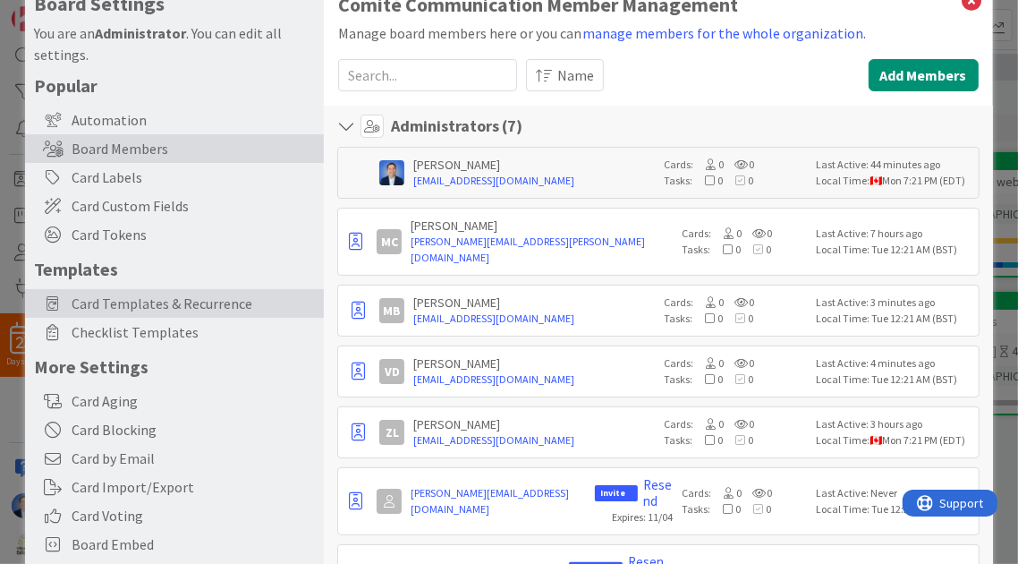
scroll to position [0, 0]
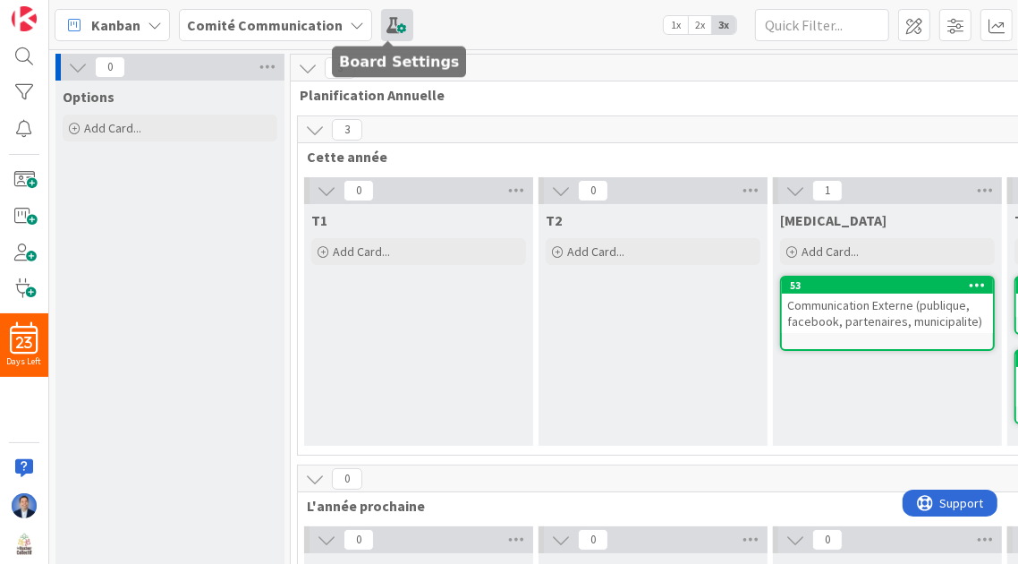
click at [381, 29] on span at bounding box center [397, 25] width 32 height 32
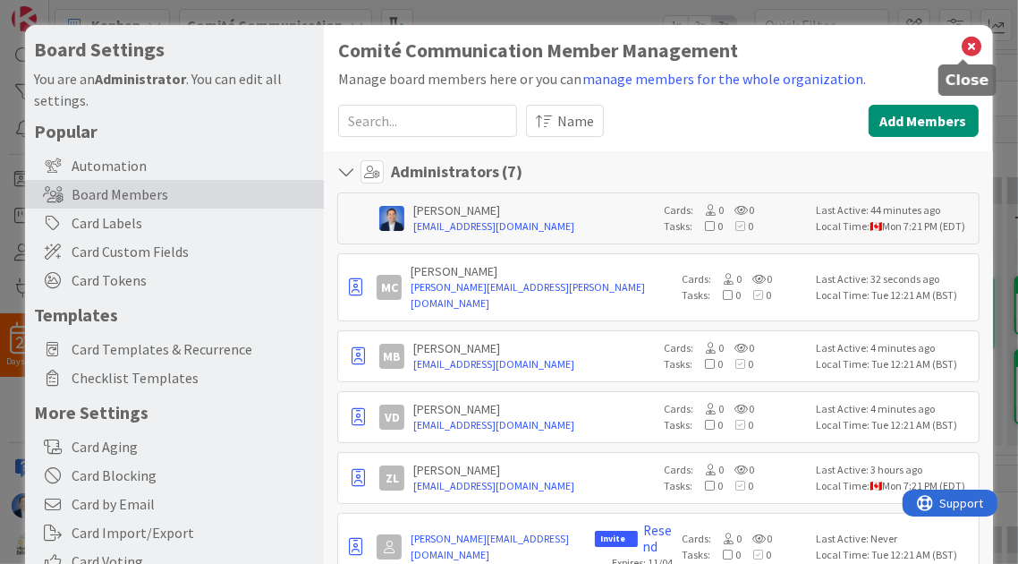
click at [961, 47] on icon at bounding box center [972, 46] width 23 height 25
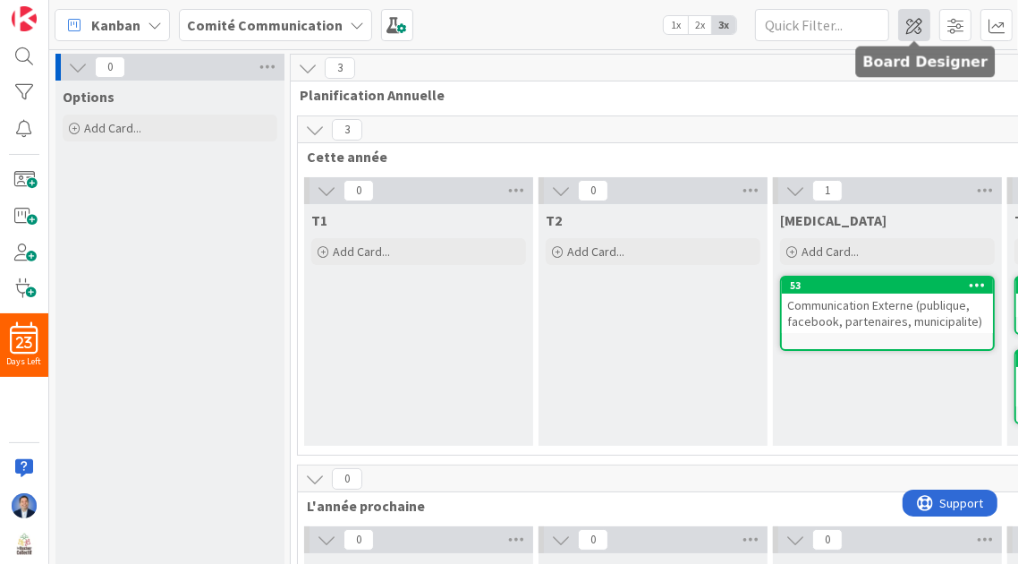
click at [913, 23] on span at bounding box center [914, 25] width 32 height 32
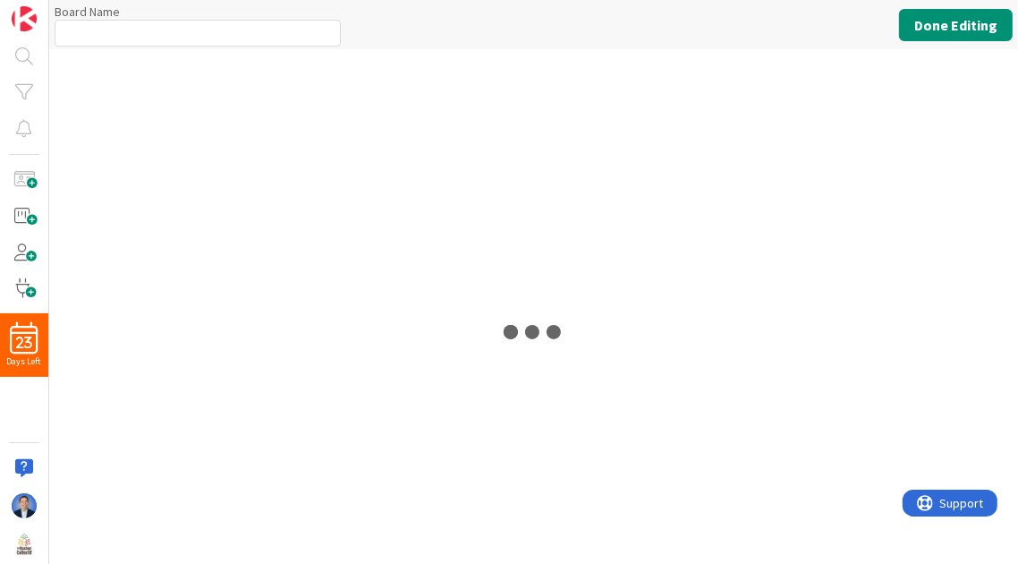
type input "Comité Communication"
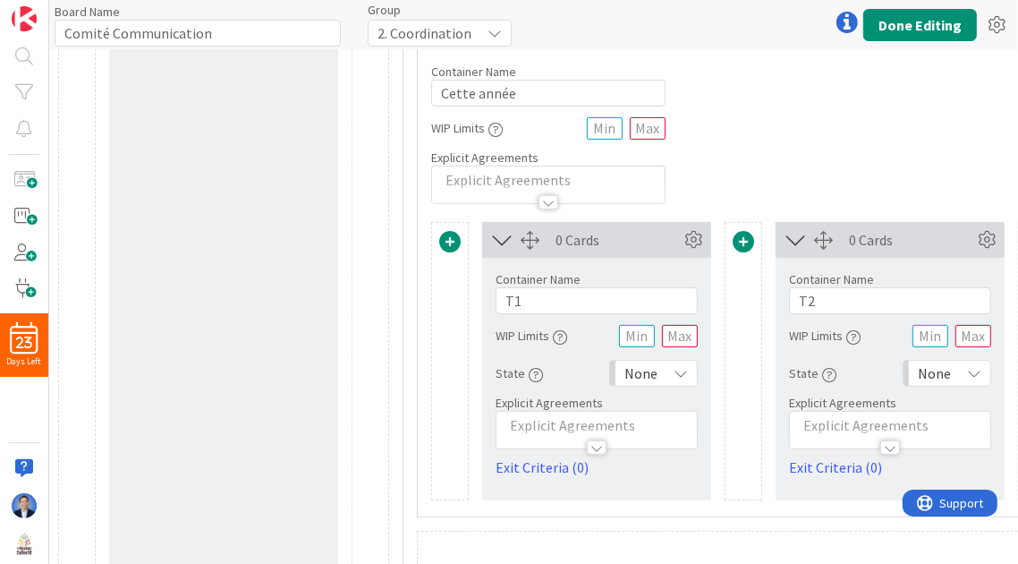
scroll to position [306, 0]
click at [535, 307] on input "T1" at bounding box center [597, 299] width 202 height 27
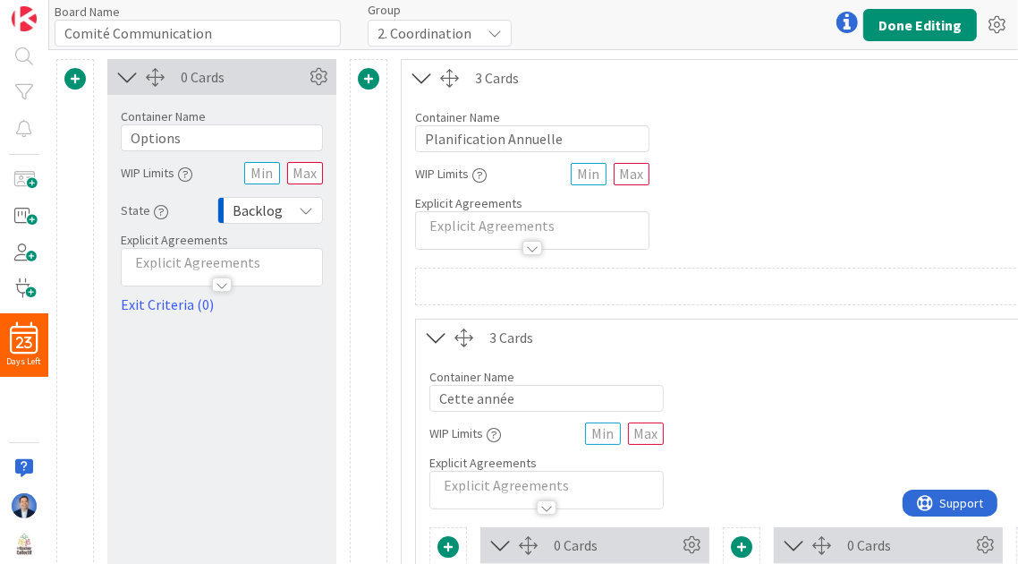
scroll to position [0, 2]
click at [365, 81] on span at bounding box center [368, 78] width 21 height 21
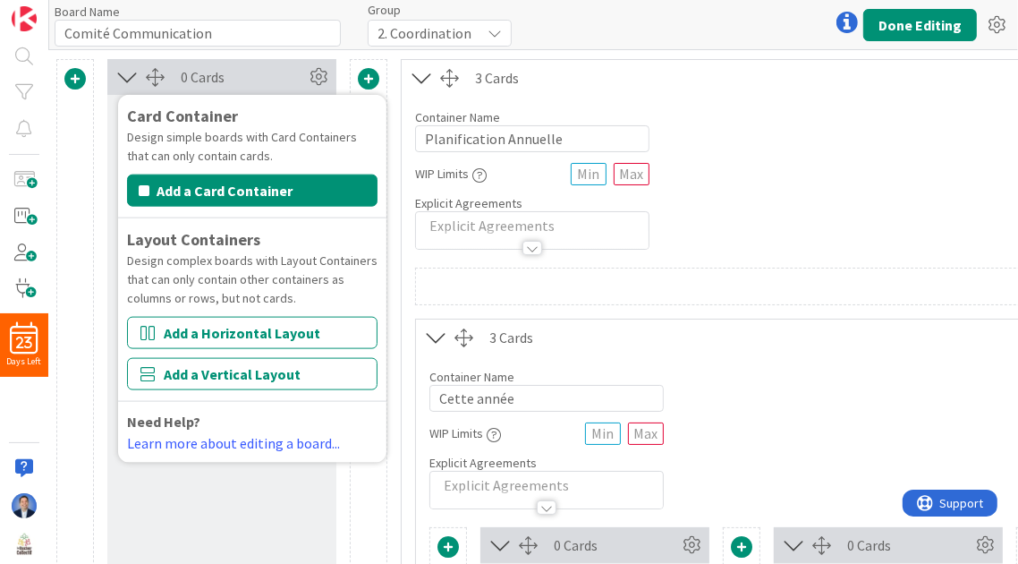
click at [848, 23] on icon at bounding box center [847, 22] width 21 height 21
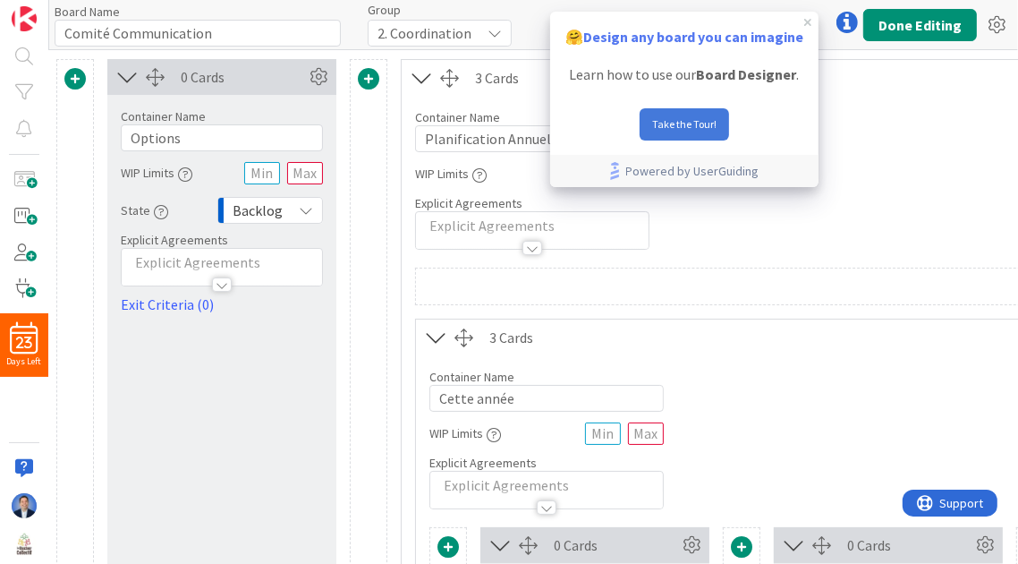
scroll to position [0, 0]
click at [899, 24] on button "Done Editing" at bounding box center [921, 25] width 114 height 32
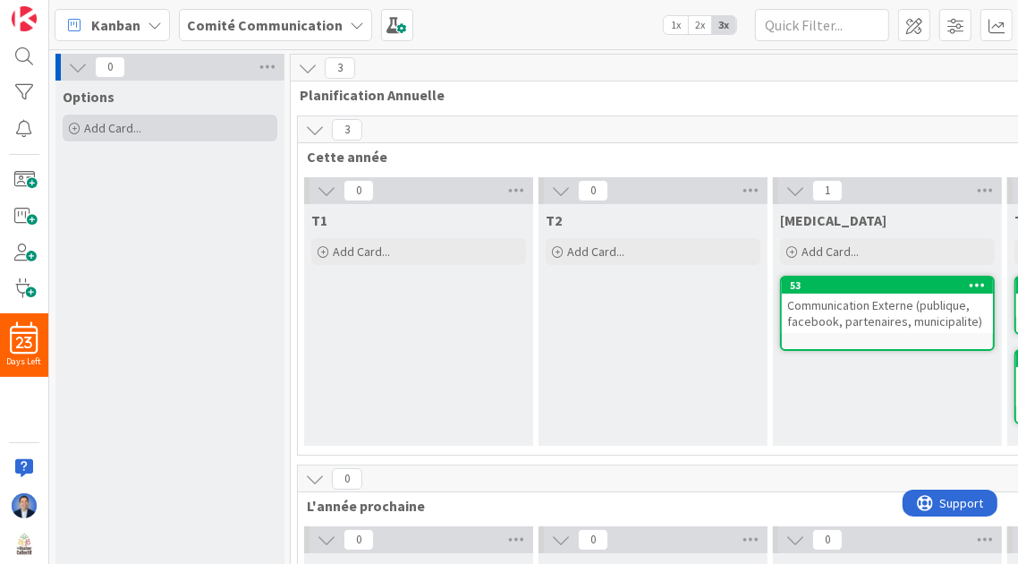
click at [153, 138] on div "Add Card..." at bounding box center [170, 128] width 215 height 27
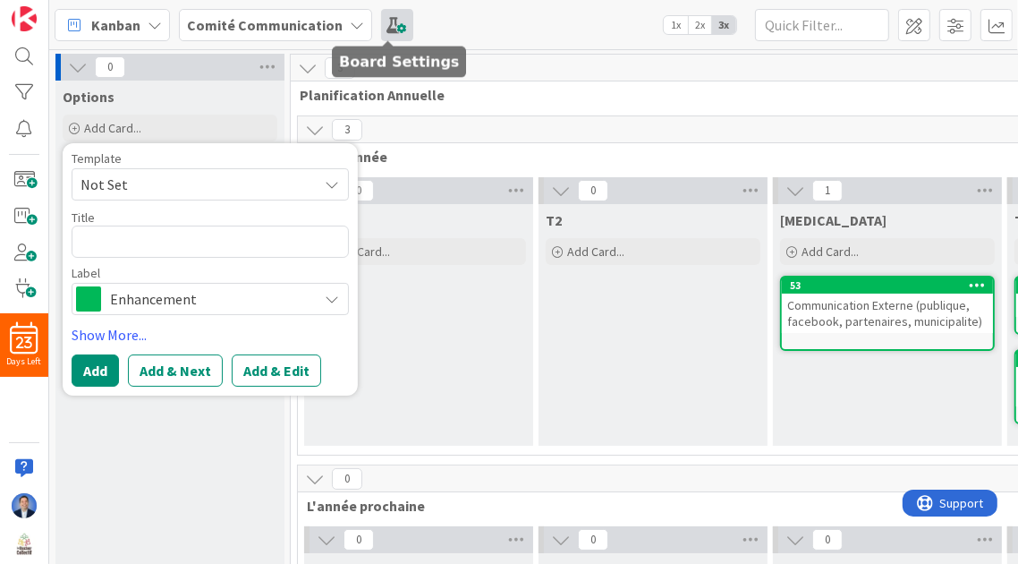
click at [393, 27] on span at bounding box center [397, 25] width 32 height 32
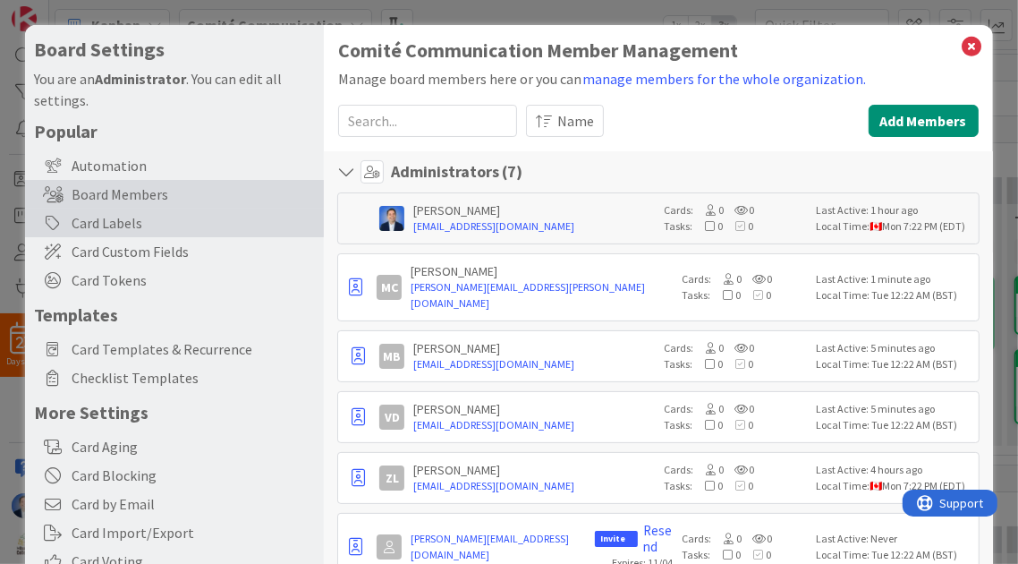
click at [158, 223] on div "Card Labels" at bounding box center [174, 223] width 299 height 29
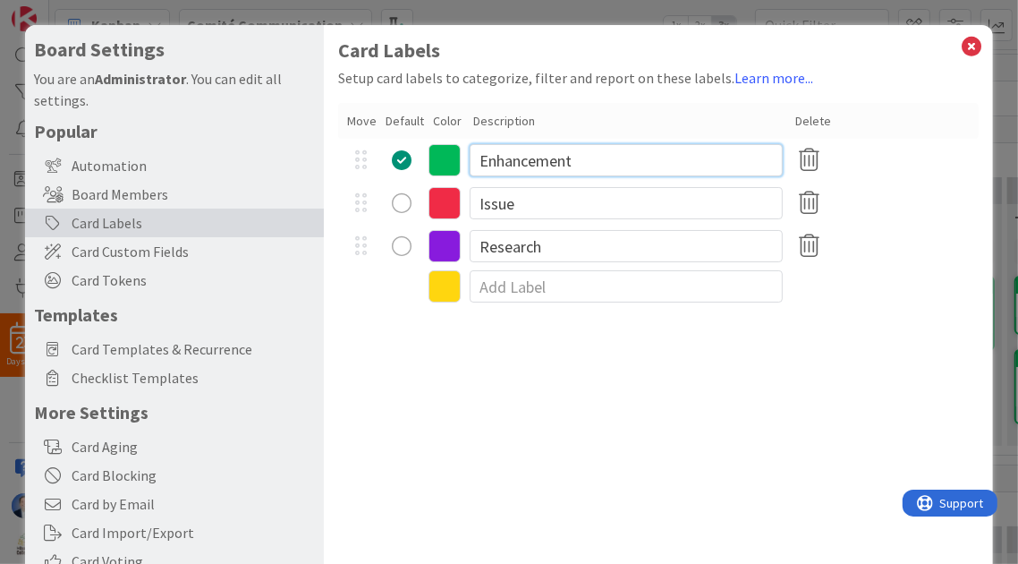
click at [539, 164] on input "Enhancement" at bounding box center [626, 160] width 313 height 32
type input "P"
type input "Activites"
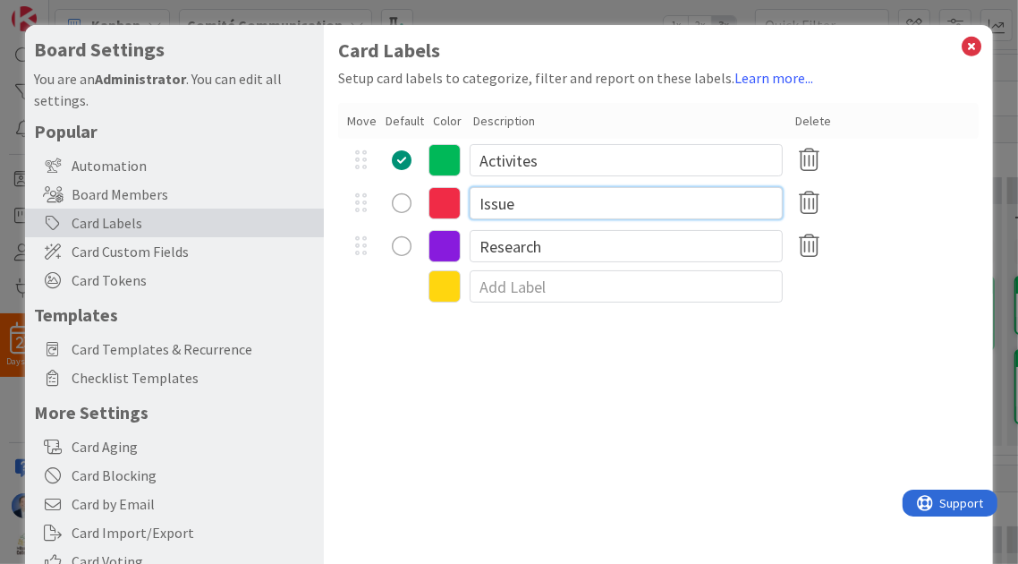
click at [504, 201] on input "Issue" at bounding box center [626, 203] width 313 height 32
type input "Fonctionement"
click at [458, 199] on icon at bounding box center [445, 203] width 32 height 32
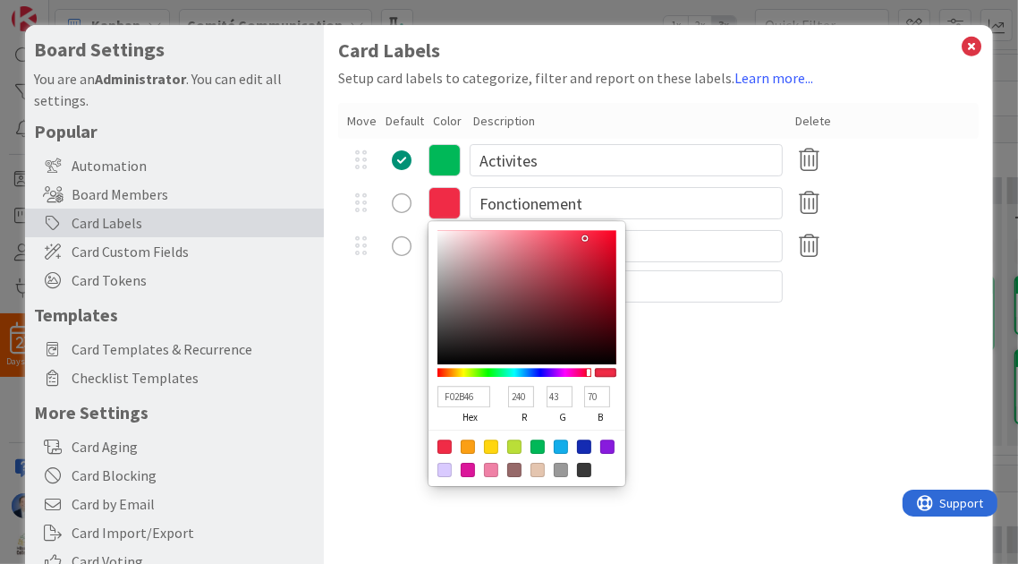
click at [560, 447] on div at bounding box center [561, 446] width 14 height 14
type input "13ADEA"
type input "19"
type input "173"
type input "234"
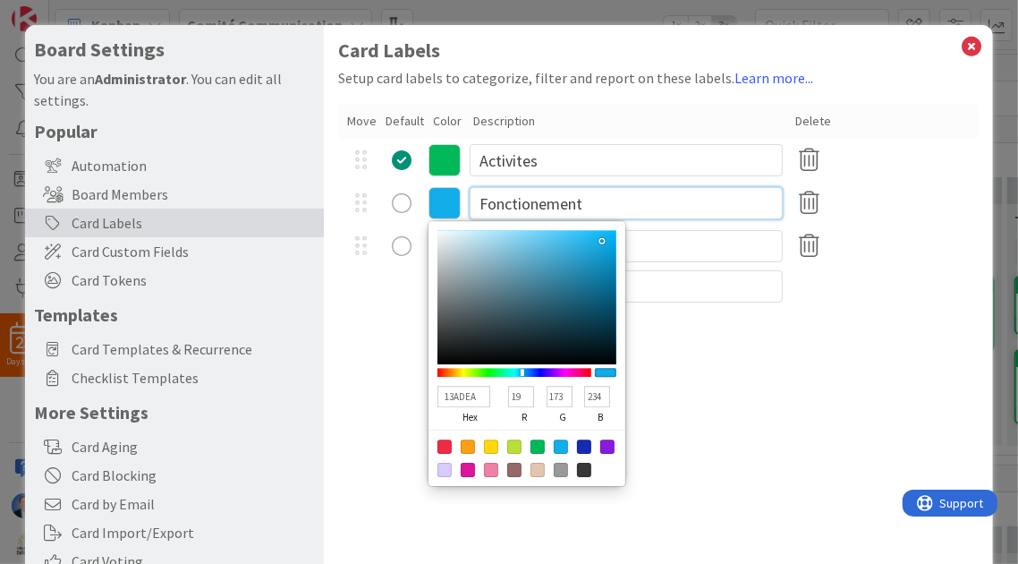
click at [574, 201] on input "Fonctionement" at bounding box center [626, 203] width 313 height 32
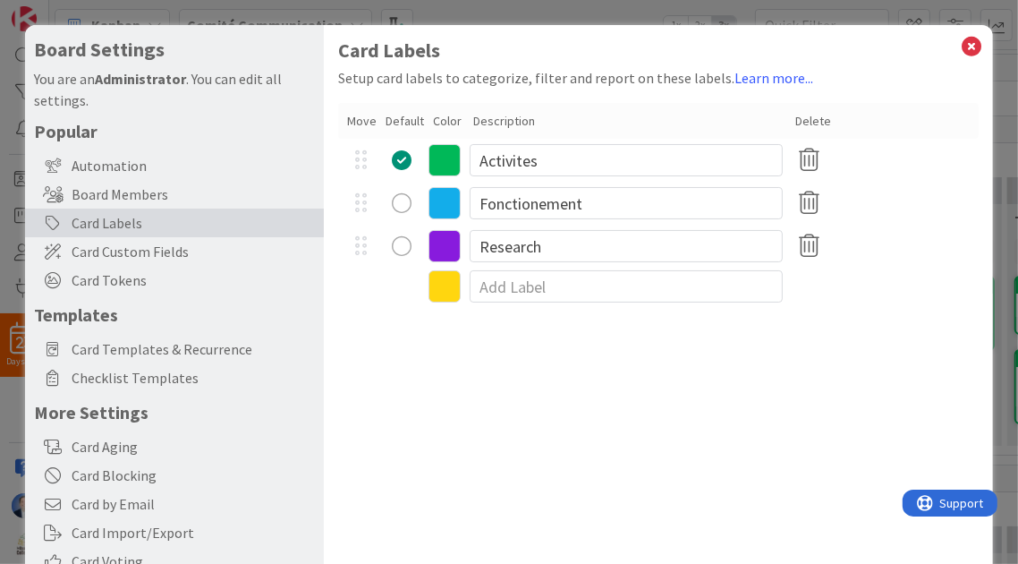
drag, startPoint x: 574, startPoint y: 201, endPoint x: 444, endPoint y: 161, distance: 135.9
click at [444, 161] on icon at bounding box center [445, 160] width 32 height 32
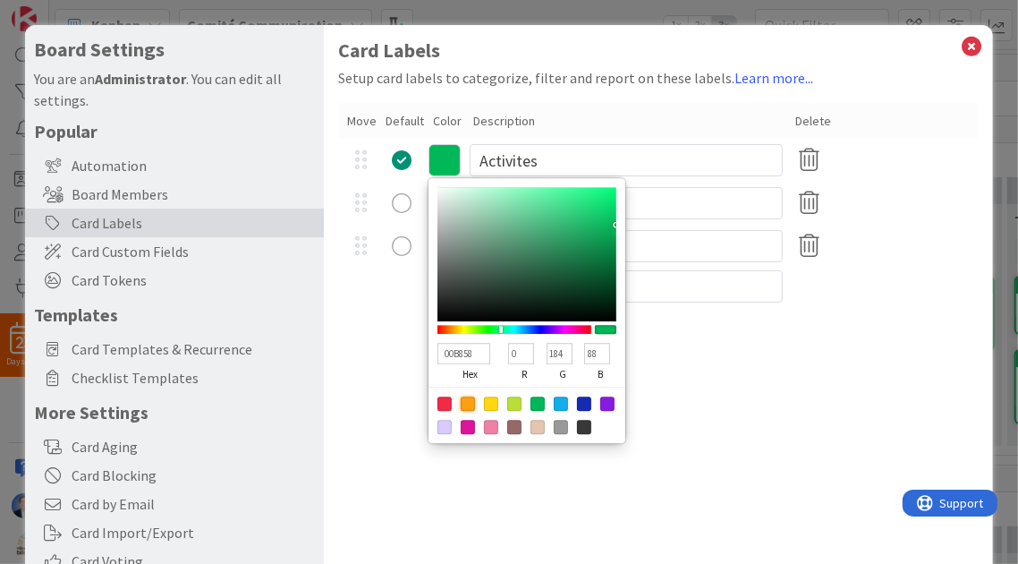
click at [468, 403] on div at bounding box center [468, 403] width 14 height 14
type input "FB9F14"
type input "251"
type input "159"
type input "20"
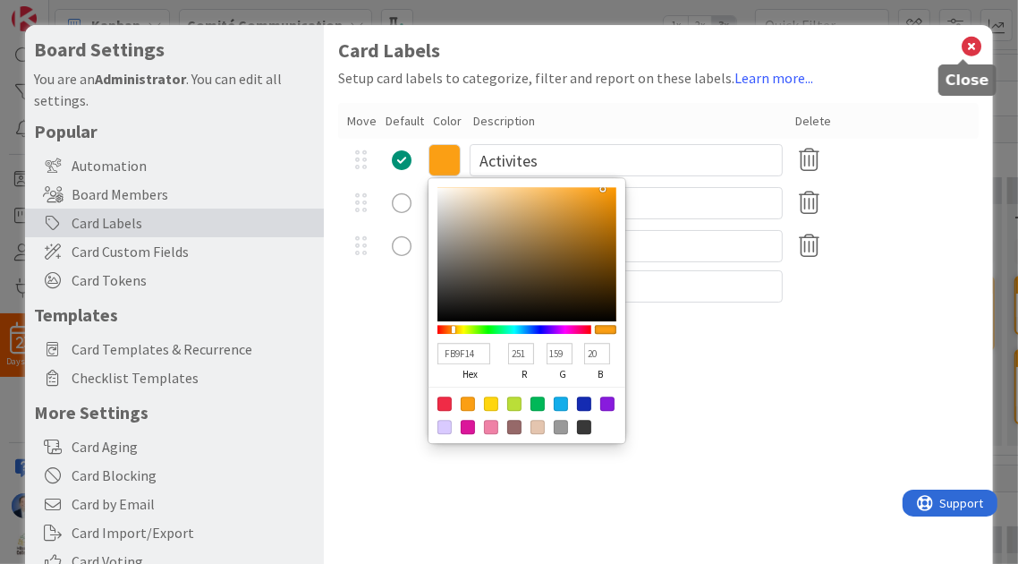
click at [963, 44] on icon at bounding box center [972, 46] width 23 height 25
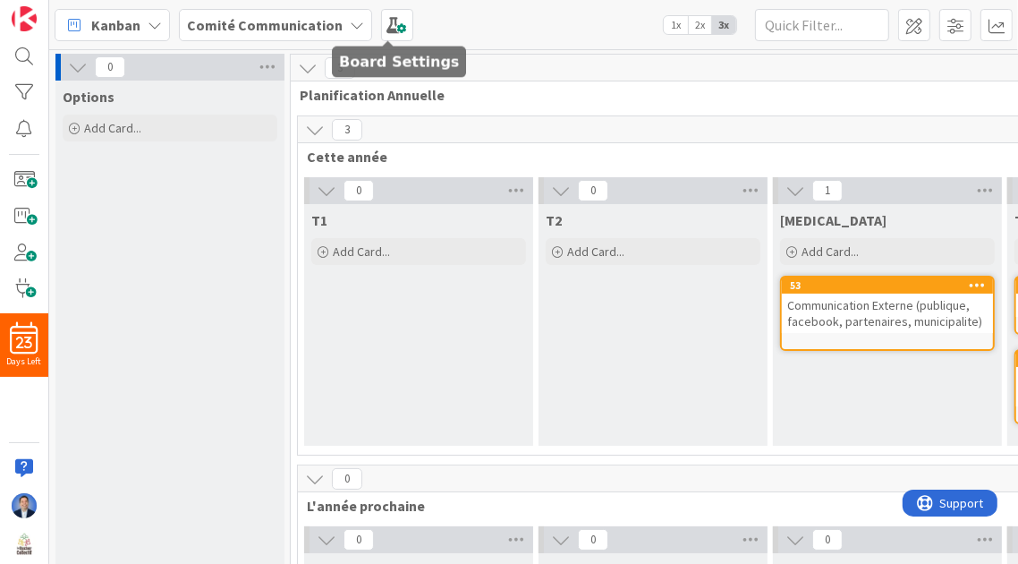
click at [308, 14] on span "Comité Communication" at bounding box center [265, 24] width 156 height 21
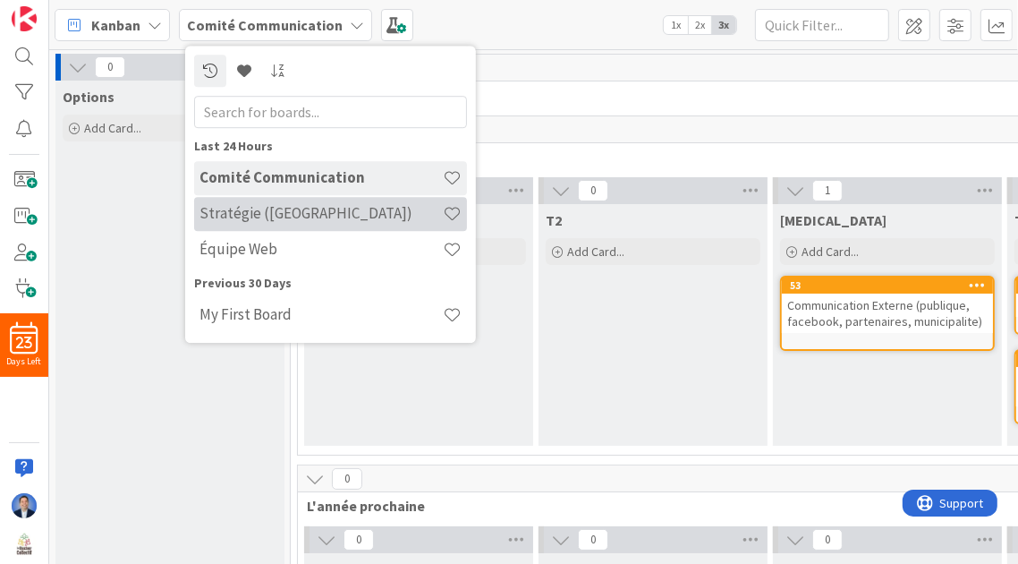
click at [249, 220] on h4 "Stratégie ([GEOGRAPHIC_DATA])" at bounding box center [321, 214] width 243 height 18
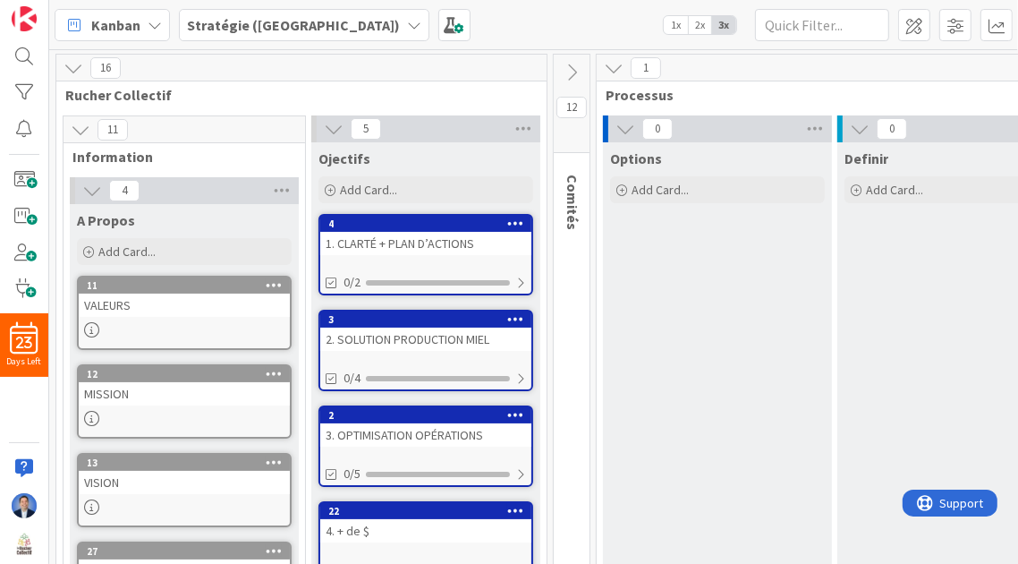
click at [566, 70] on icon at bounding box center [572, 73] width 20 height 20
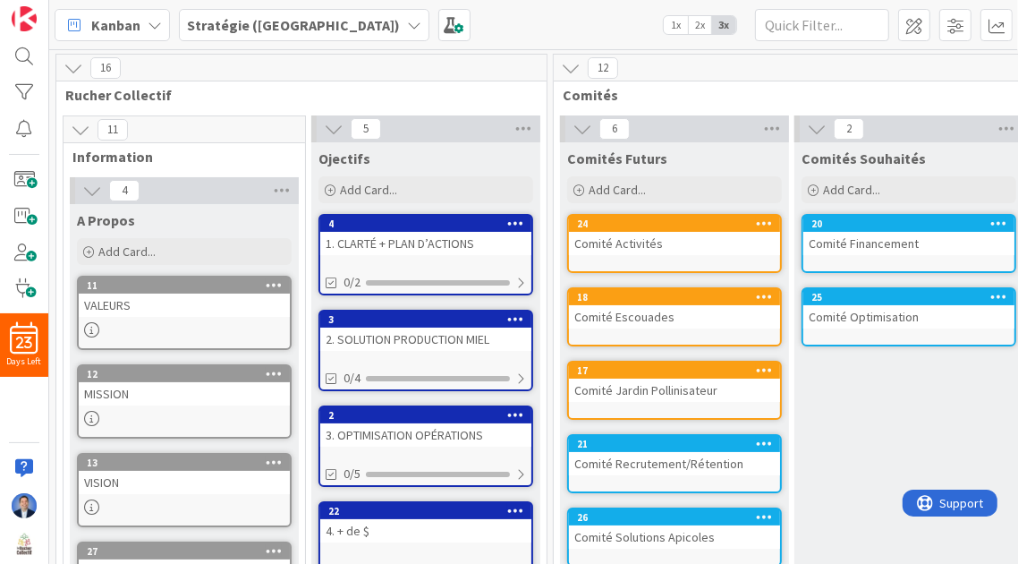
click at [240, 22] on b "Stratégie ([GEOGRAPHIC_DATA])" at bounding box center [293, 25] width 213 height 18
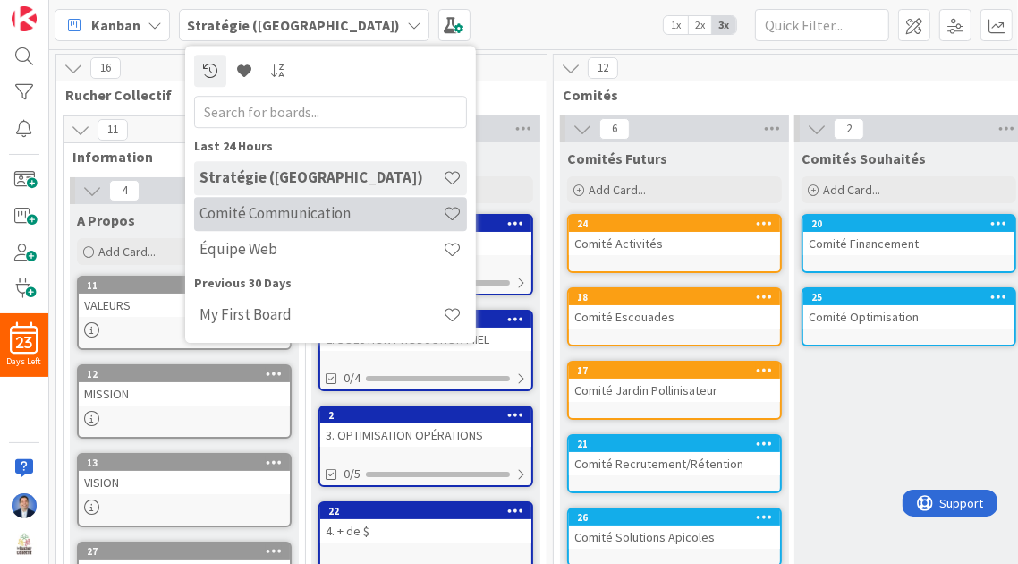
click at [283, 203] on div "Comité Communication" at bounding box center [330, 214] width 273 height 34
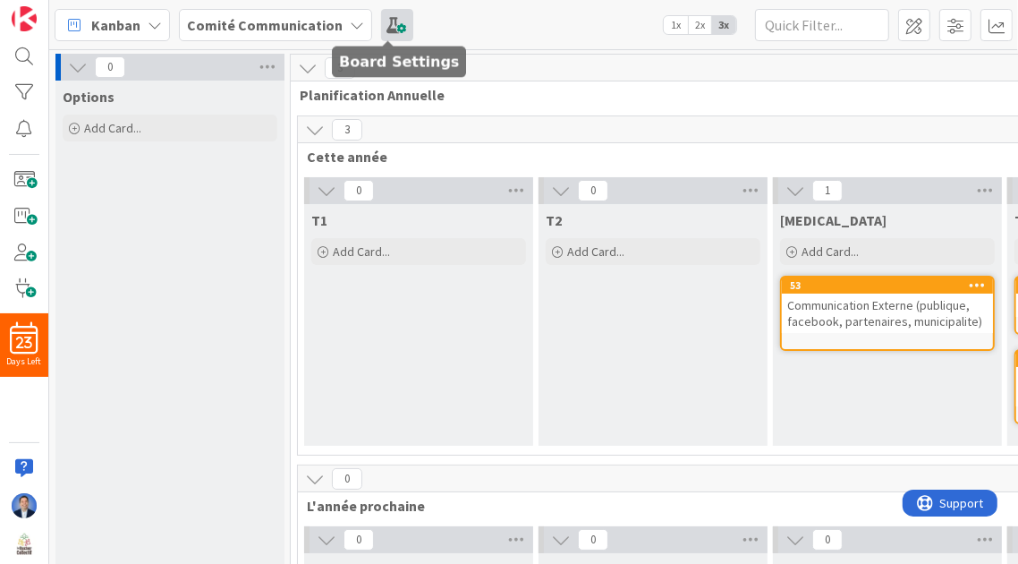
click at [388, 26] on span at bounding box center [397, 25] width 32 height 32
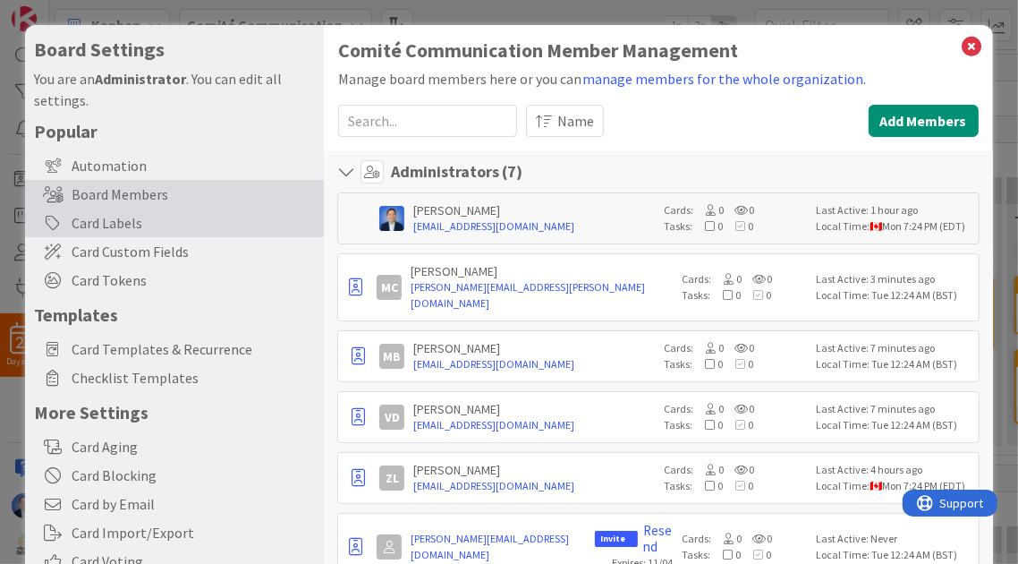
click at [127, 231] on div "Card Labels" at bounding box center [174, 223] width 299 height 29
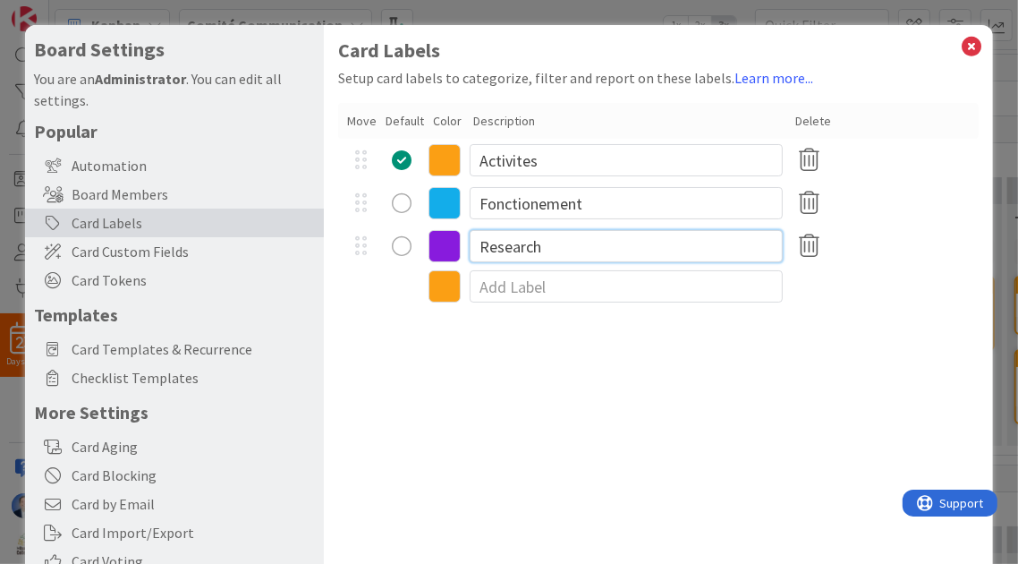
click at [522, 244] on input "Research" at bounding box center [626, 246] width 313 height 32
type input "Projets"
click at [448, 249] on icon at bounding box center [445, 246] width 32 height 32
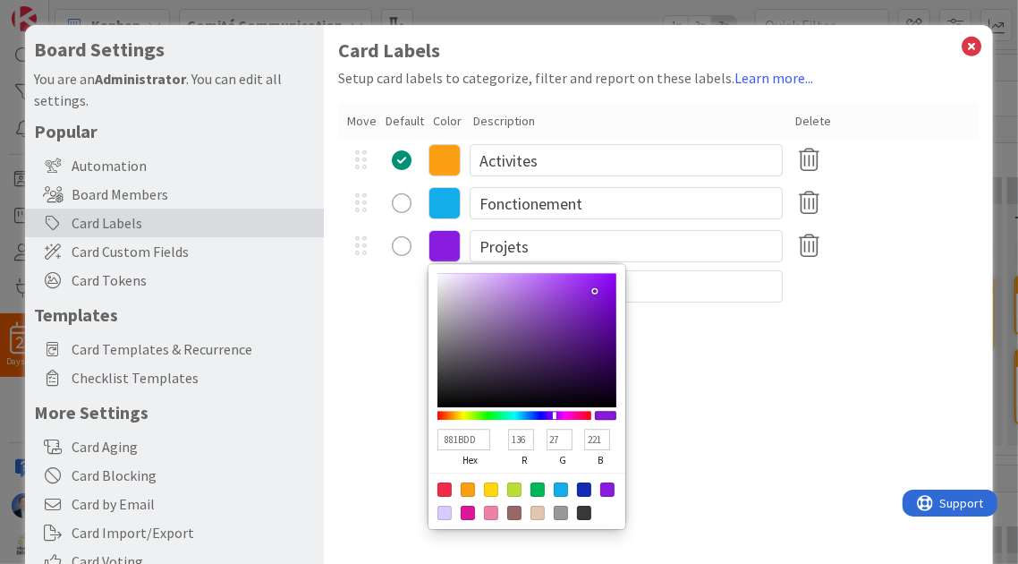
click at [531, 490] on div at bounding box center [538, 489] width 14 height 14
type input "00B858"
type input "0"
type input "184"
type input "88"
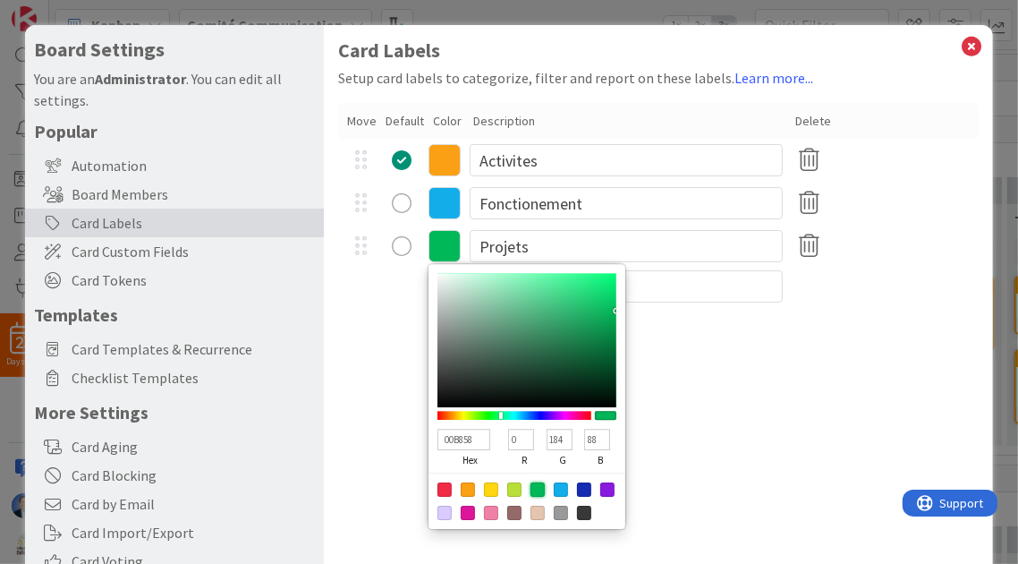
click at [946, 312] on div "Card Labels Setup card labels to categorize, filter and report on these labels.…" at bounding box center [658, 368] width 668 height 687
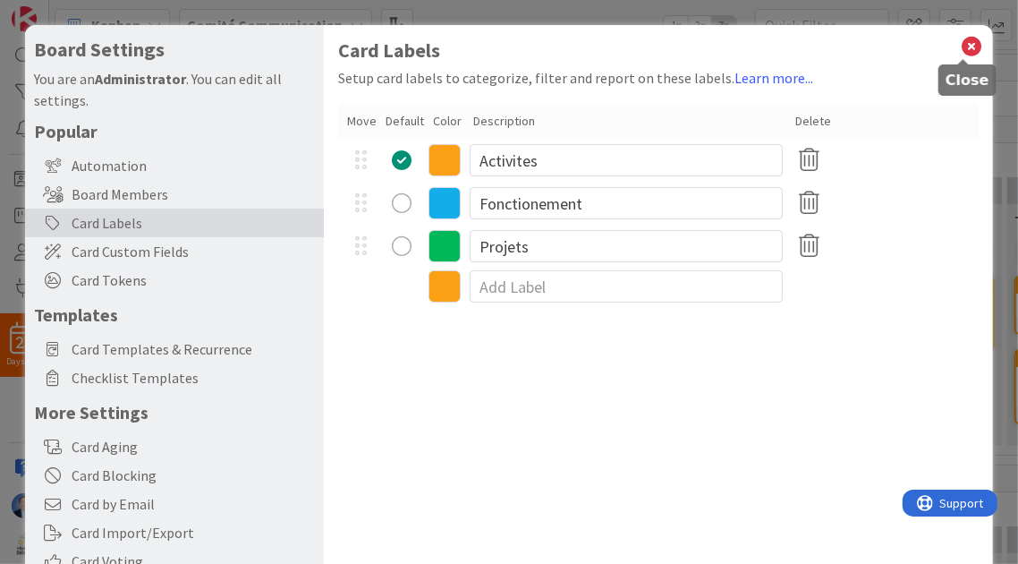
click at [970, 43] on icon at bounding box center [972, 46] width 23 height 25
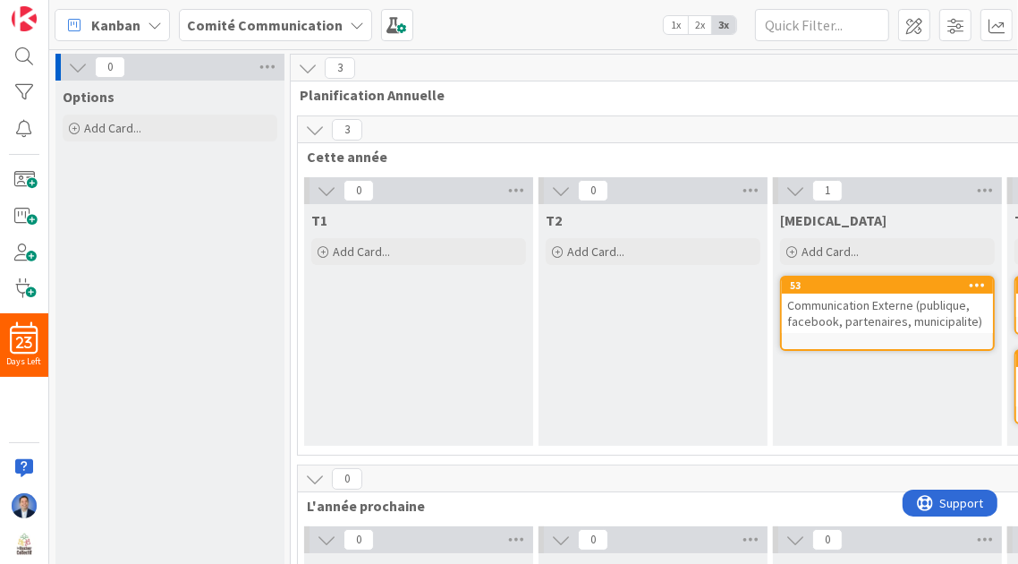
click at [309, 26] on b "Comité Communication" at bounding box center [265, 25] width 156 height 18
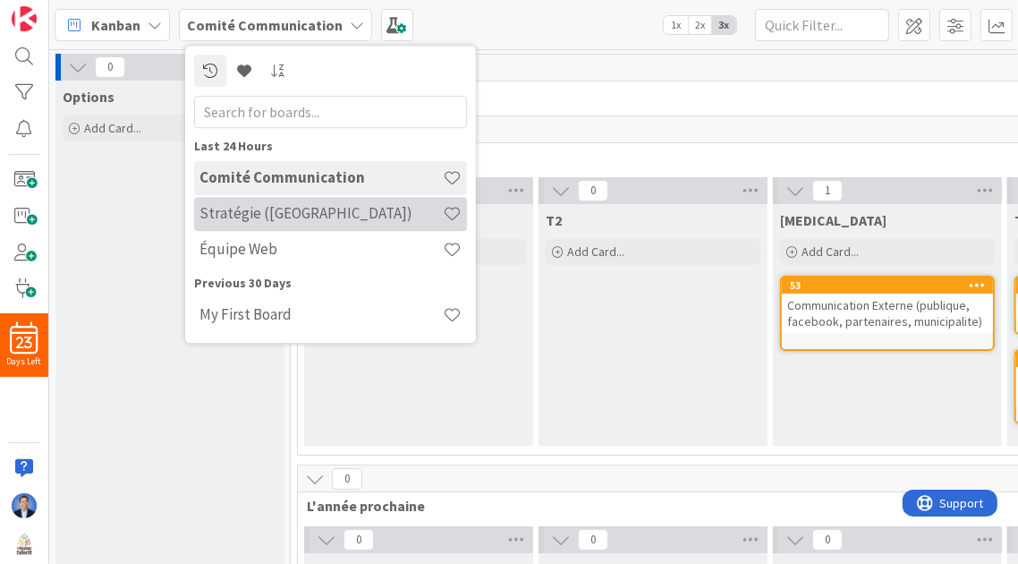
click at [299, 215] on h4 "Stratégie ([GEOGRAPHIC_DATA])" at bounding box center [321, 214] width 243 height 18
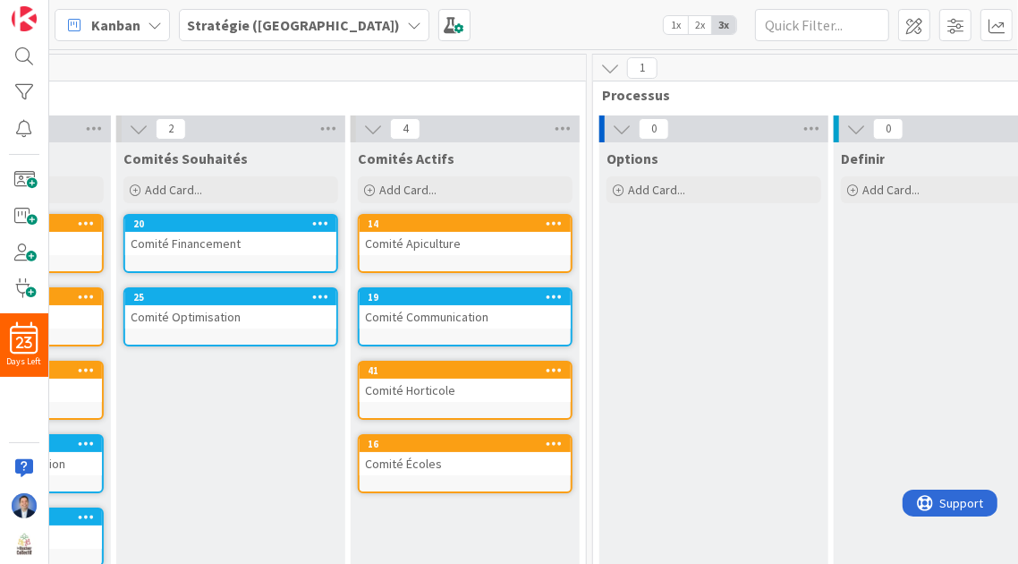
click at [232, 24] on b "Stratégie ([GEOGRAPHIC_DATA])" at bounding box center [293, 25] width 213 height 18
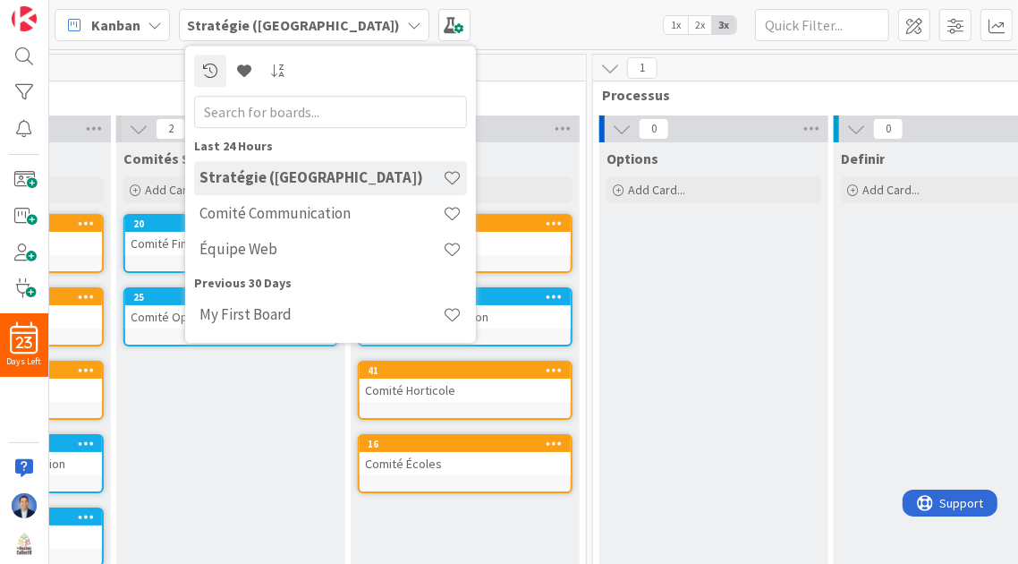
click at [512, 98] on span "Comités" at bounding box center [224, 95] width 679 height 18
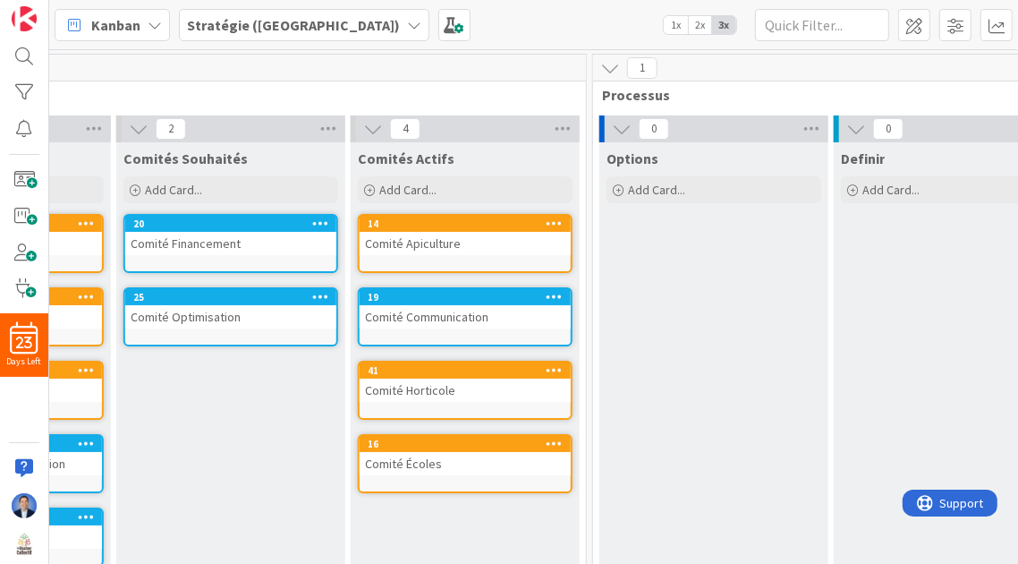
click at [228, 34] on span "Stratégie ([GEOGRAPHIC_DATA])" at bounding box center [293, 24] width 213 height 21
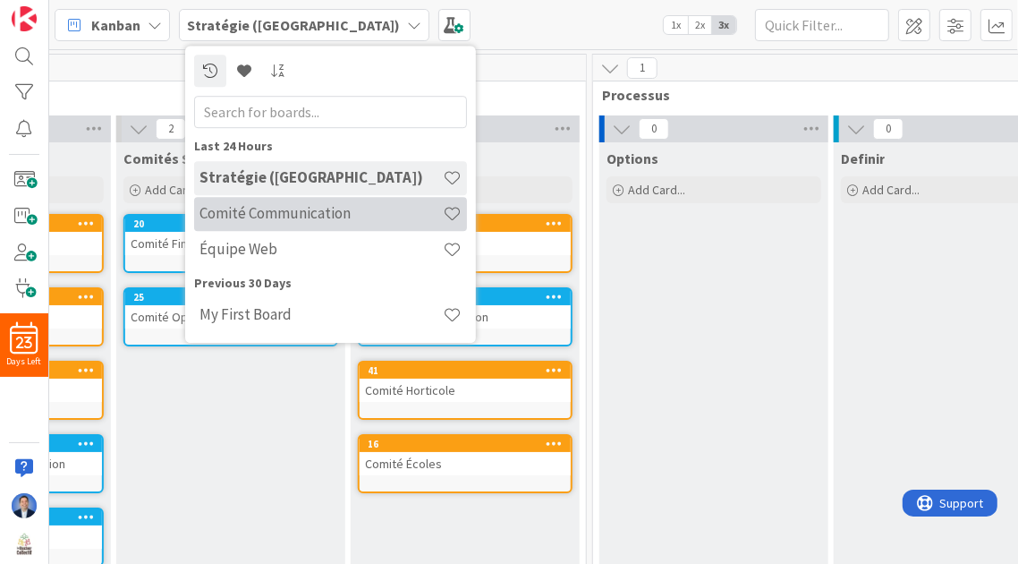
click at [288, 210] on h4 "Comité Communication" at bounding box center [321, 214] width 243 height 18
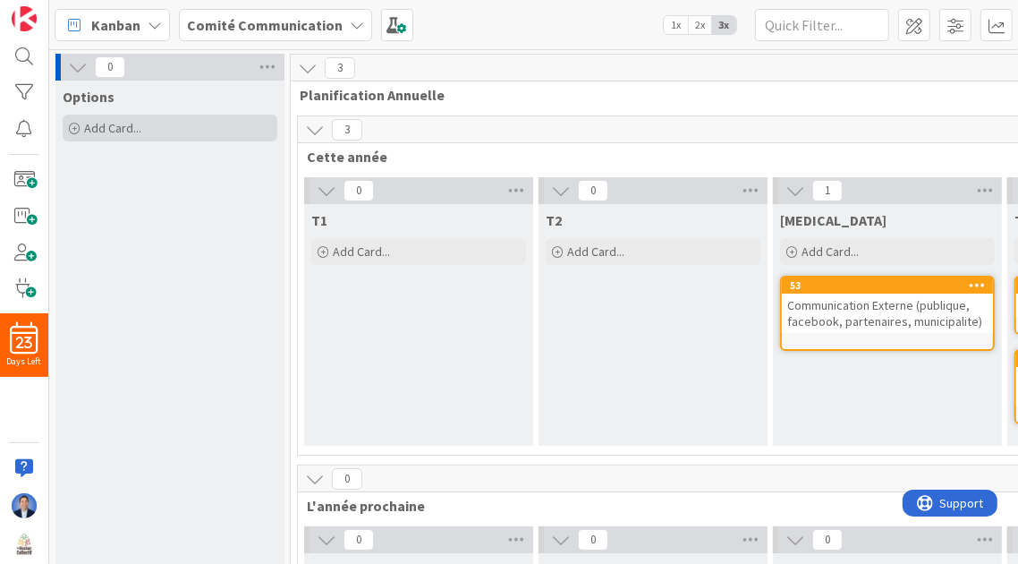
click at [113, 134] on span "Add Card..." at bounding box center [112, 128] width 57 height 16
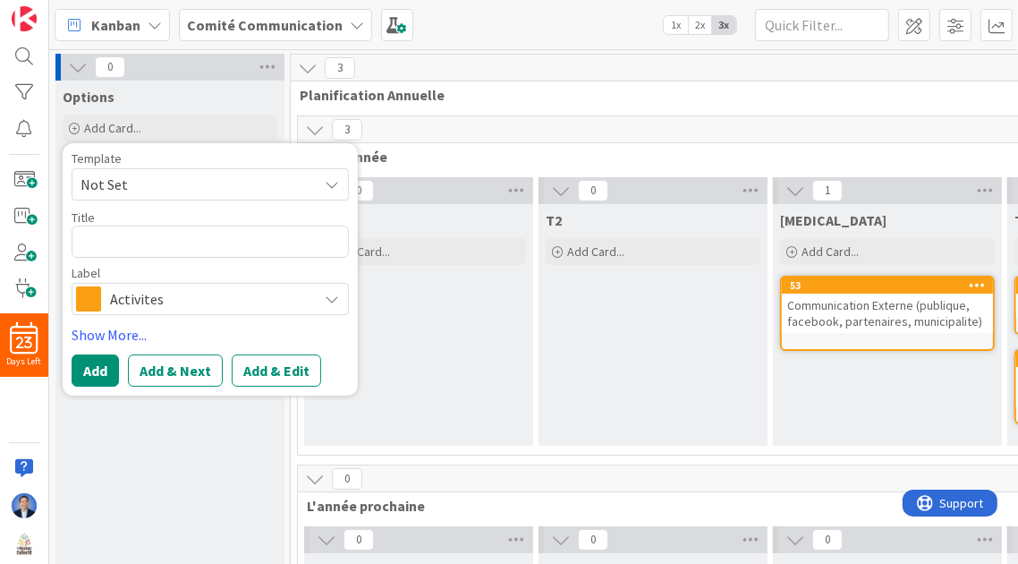
click at [175, 300] on span "Activites" at bounding box center [209, 298] width 199 height 25
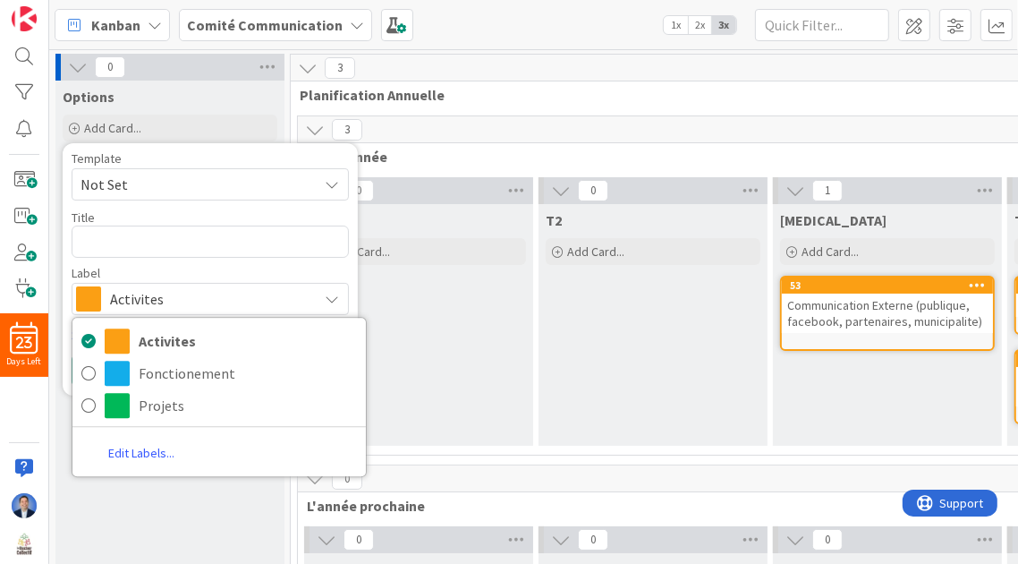
click at [678, 30] on span "1x" at bounding box center [676, 25] width 24 height 18
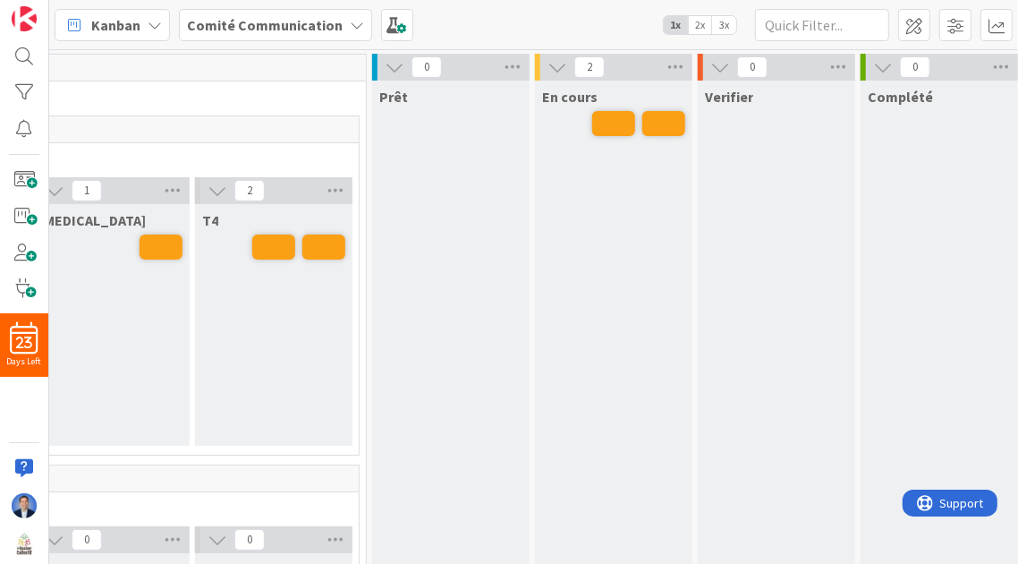
scroll to position [0, 527]
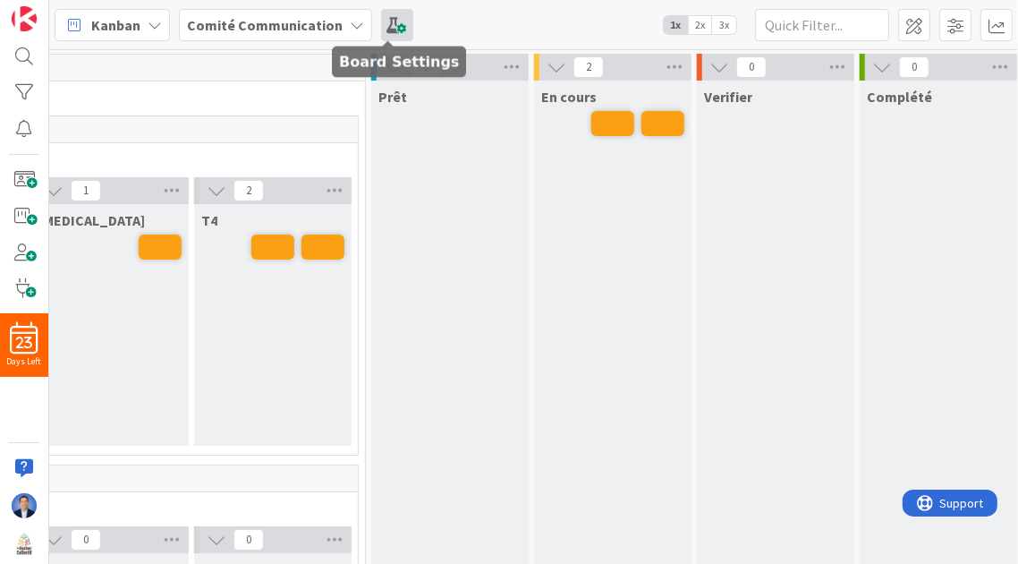
click at [393, 29] on span at bounding box center [397, 25] width 32 height 32
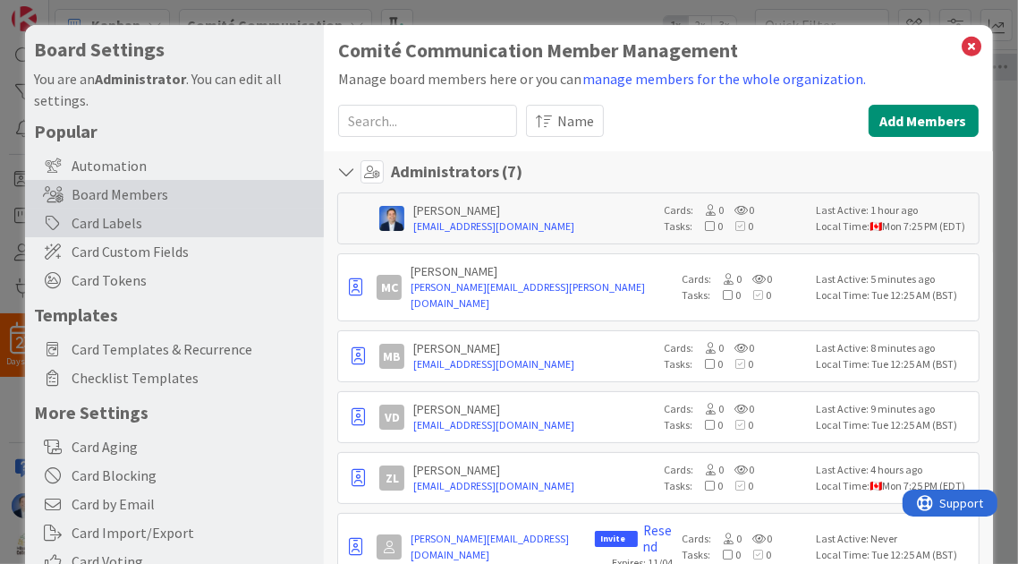
click at [150, 220] on div "Card Labels" at bounding box center [174, 223] width 299 height 29
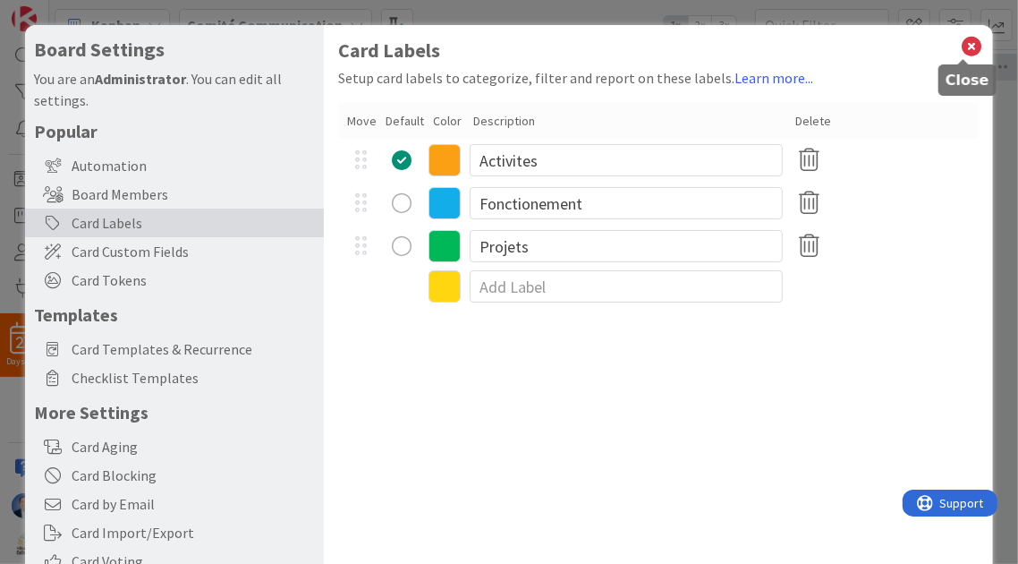
click at [965, 48] on icon at bounding box center [972, 46] width 23 height 25
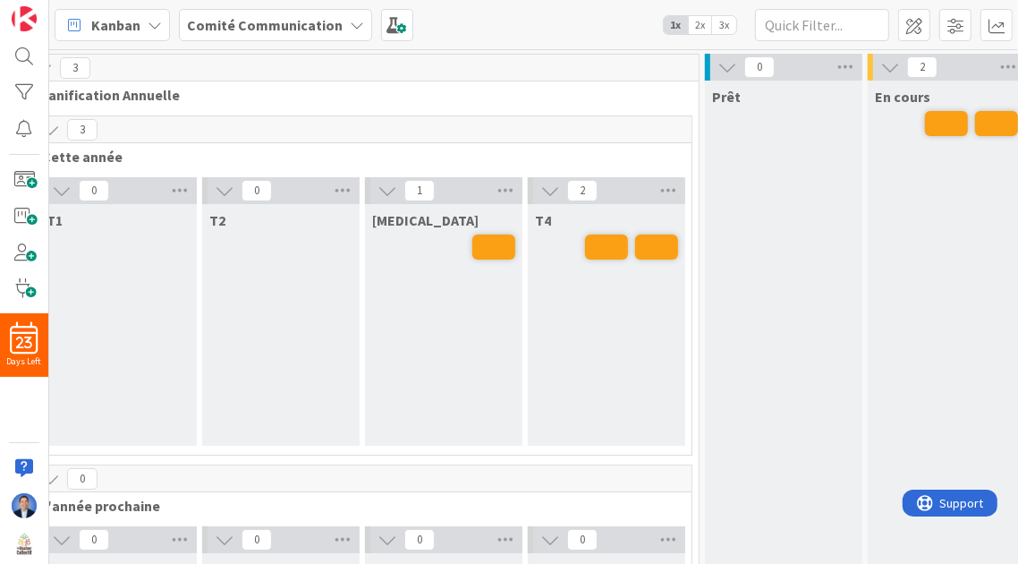
scroll to position [0, 0]
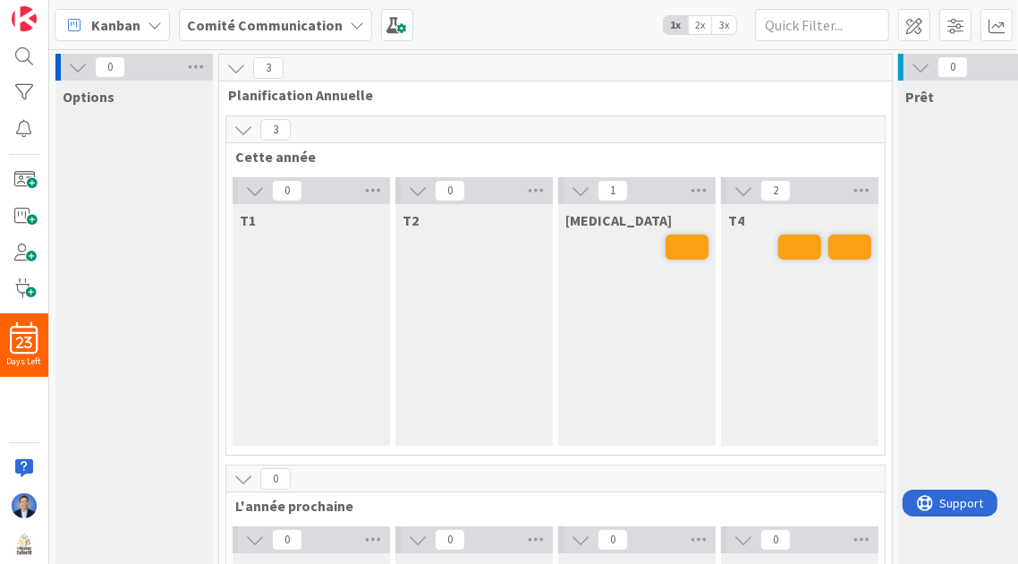
click at [724, 19] on span "3x" at bounding box center [724, 25] width 24 height 18
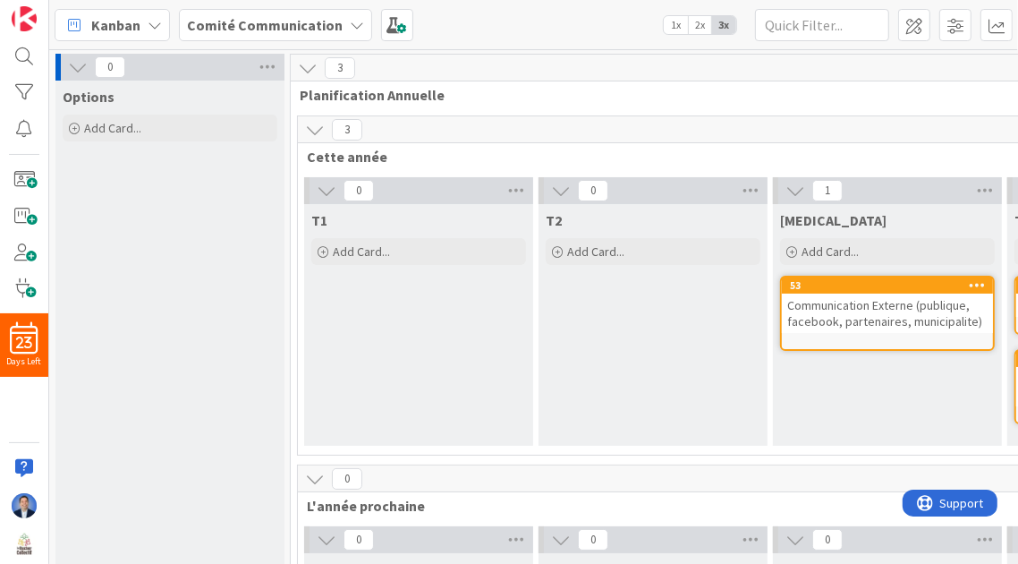
click at [413, 23] on div "Kanban Comité Communication 1x 2x 3x" at bounding box center [533, 24] width 969 height 49
click at [386, 29] on span at bounding box center [397, 25] width 32 height 32
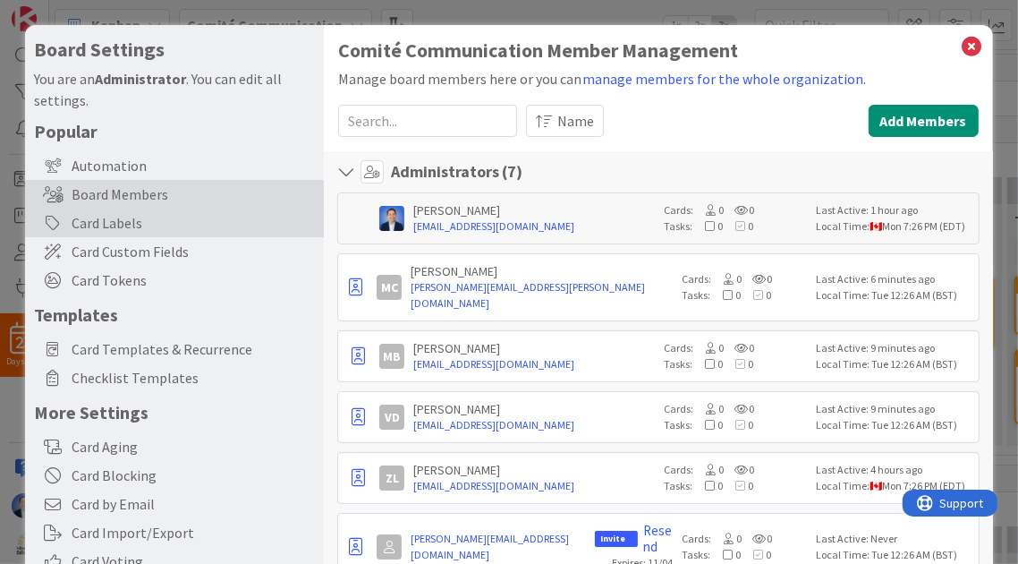
click at [152, 217] on div "Card Labels" at bounding box center [174, 223] width 299 height 29
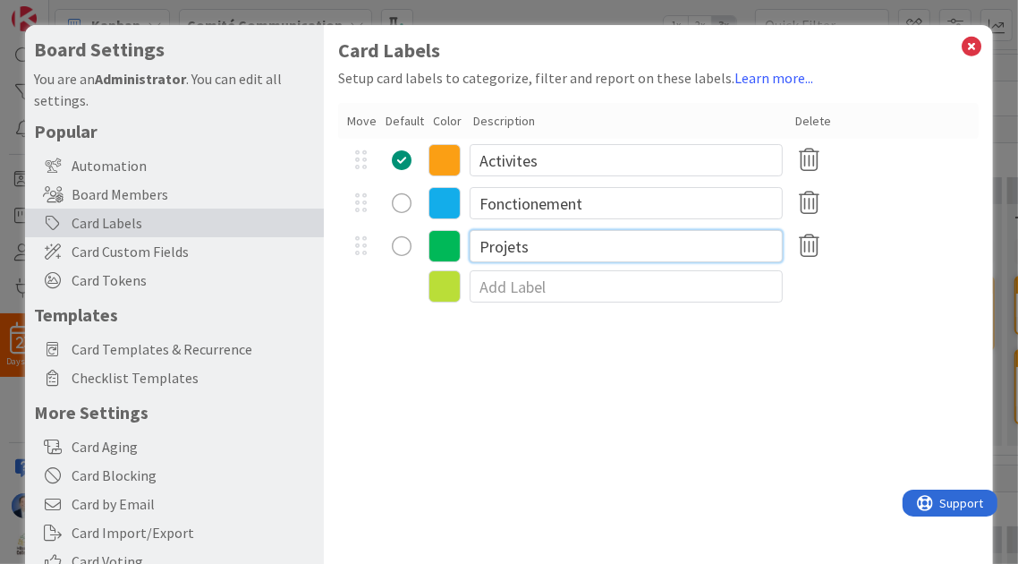
click at [506, 247] on input "Projets" at bounding box center [626, 246] width 313 height 32
type input "D"
click at [623, 247] on input "Recherche & Development" at bounding box center [626, 246] width 313 height 32
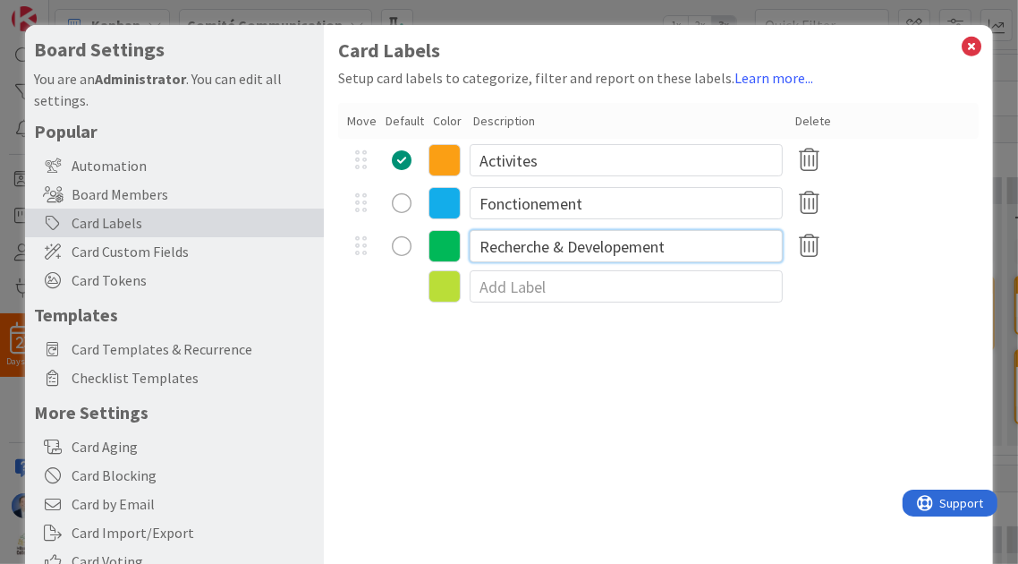
type input "Recherche & Developement"
click at [449, 249] on icon at bounding box center [445, 246] width 32 height 32
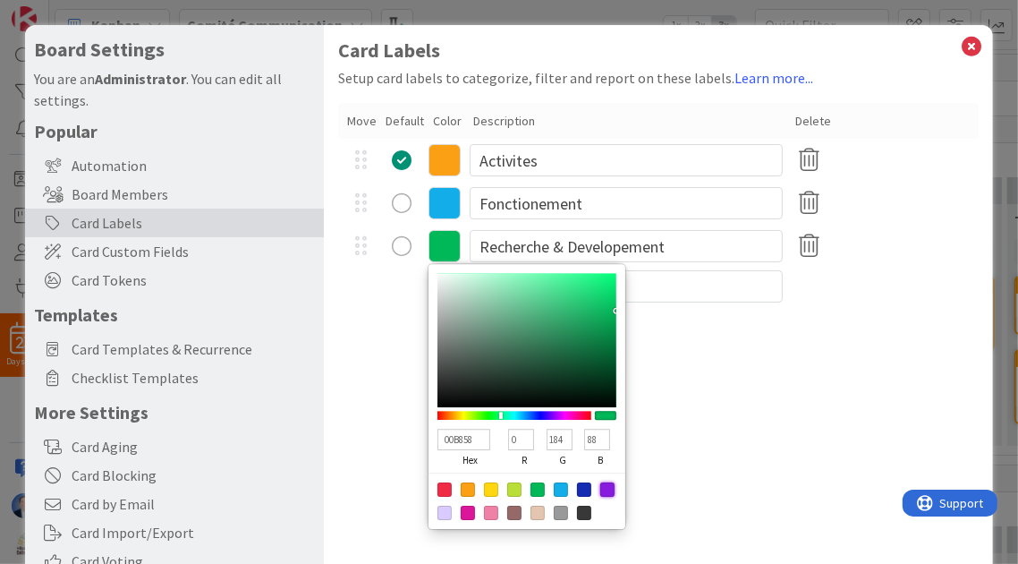
click at [610, 493] on div at bounding box center [607, 489] width 14 height 14
type input "881BDD"
type input "136"
type input "27"
type input "221"
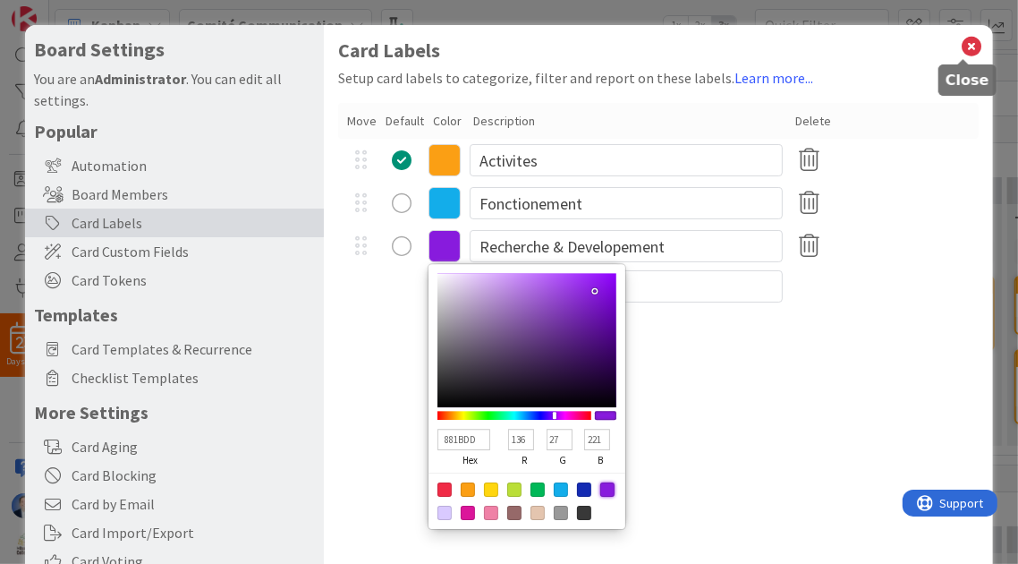
click at [966, 46] on icon at bounding box center [972, 46] width 23 height 25
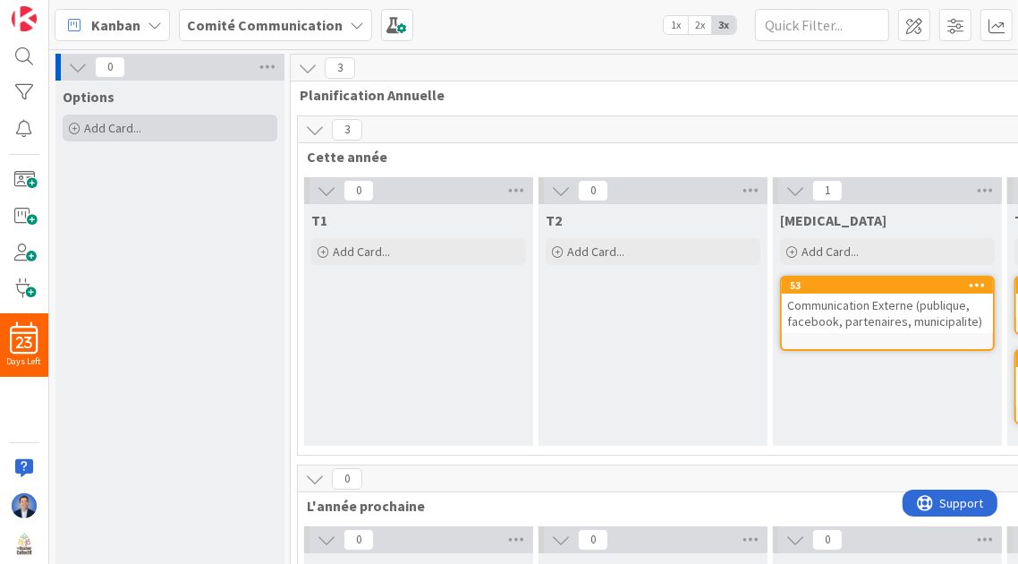
click at [141, 115] on div "Add Card..." at bounding box center [170, 128] width 215 height 27
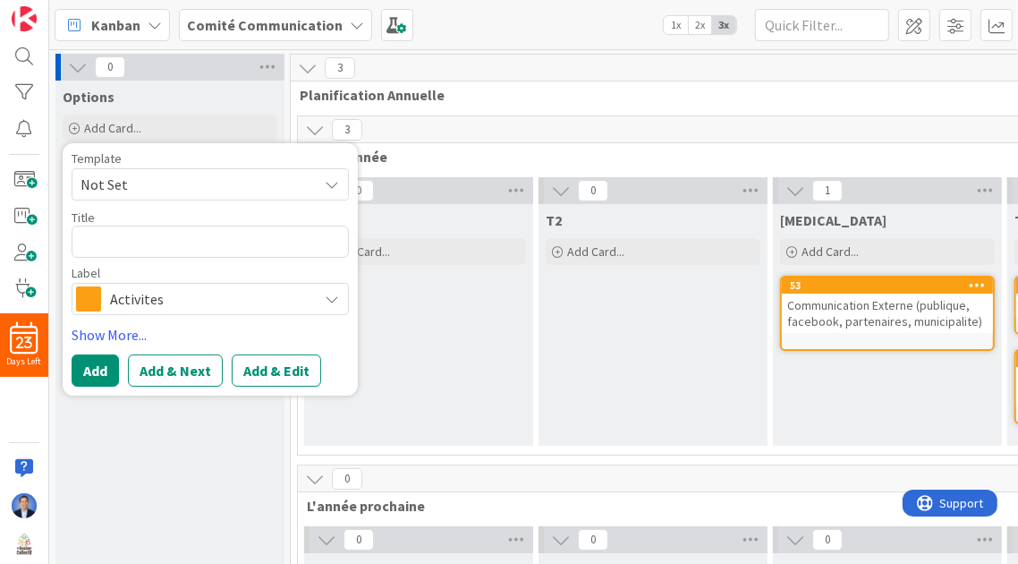
click at [273, 305] on span "Activites" at bounding box center [209, 298] width 199 height 25
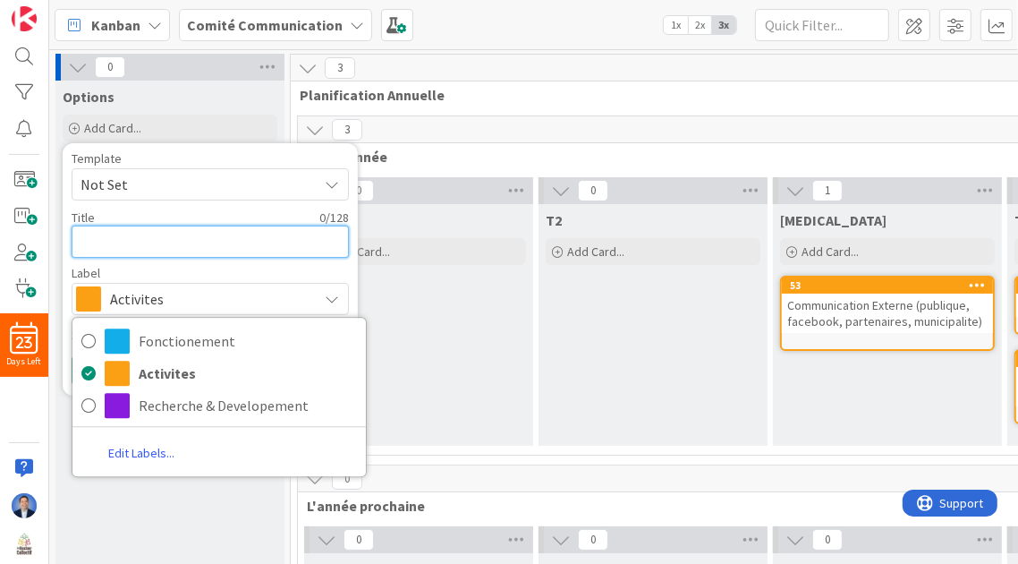
click at [177, 236] on textarea at bounding box center [210, 242] width 277 height 32
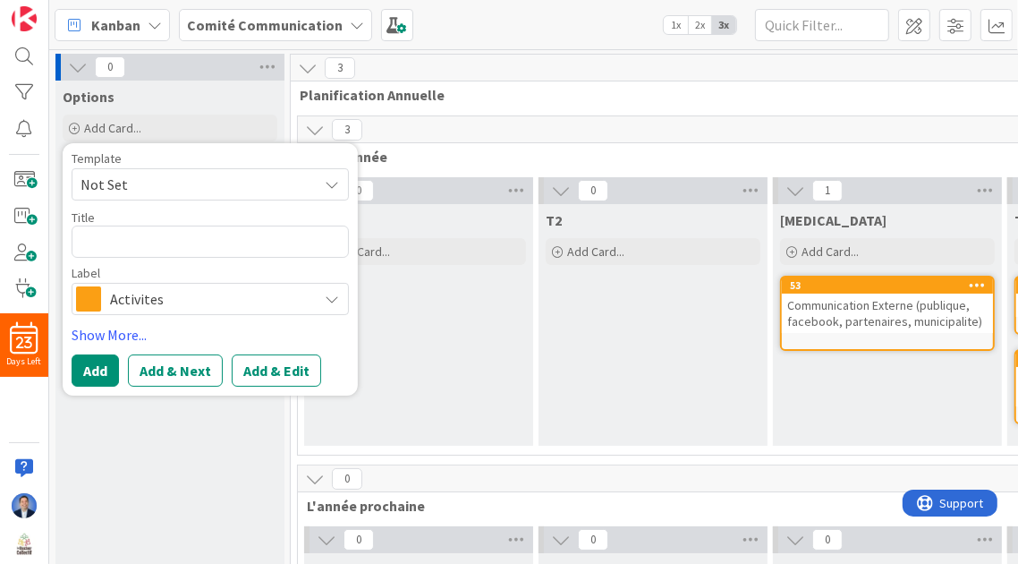
click at [140, 297] on span "Activites" at bounding box center [209, 298] width 199 height 25
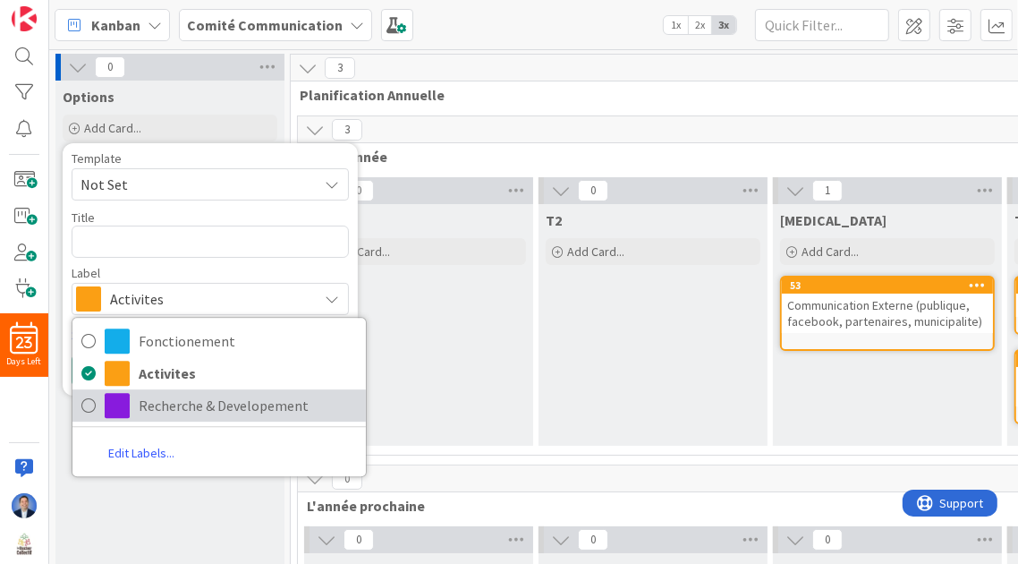
click at [174, 402] on span "Recherche & Developement" at bounding box center [248, 405] width 218 height 27
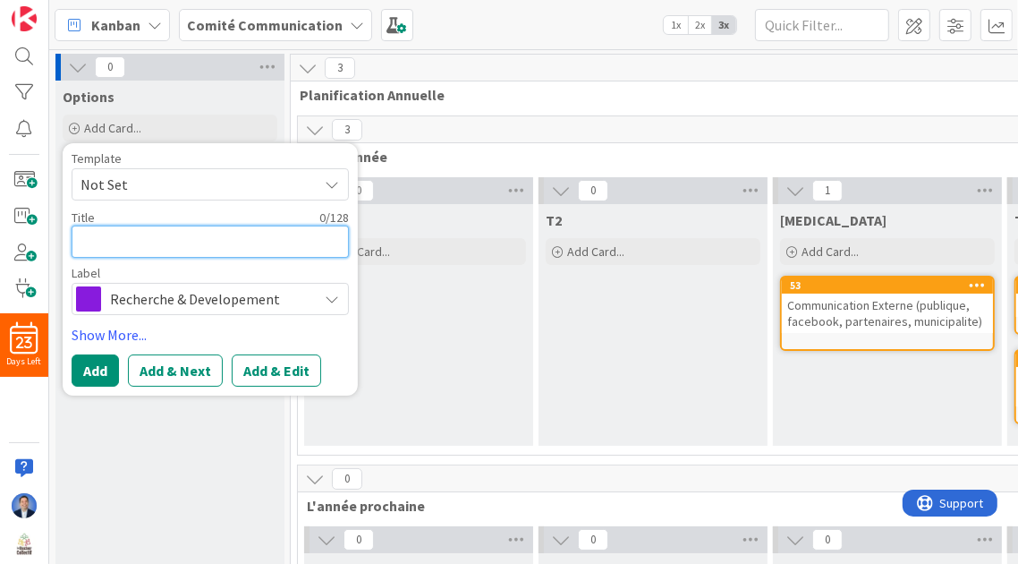
click at [142, 243] on textarea at bounding box center [210, 242] width 277 height 32
type textarea "x"
type textarea "R"
type textarea "x"
type textarea "R&"
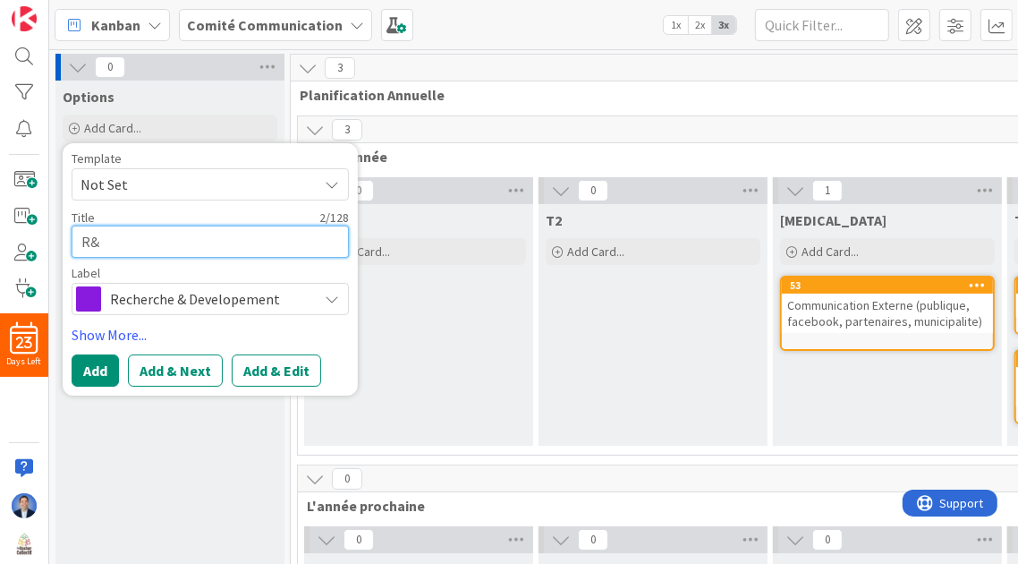
type textarea "x"
type textarea "R&D"
type textarea "x"
type textarea "R&D`"
type textarea "x"
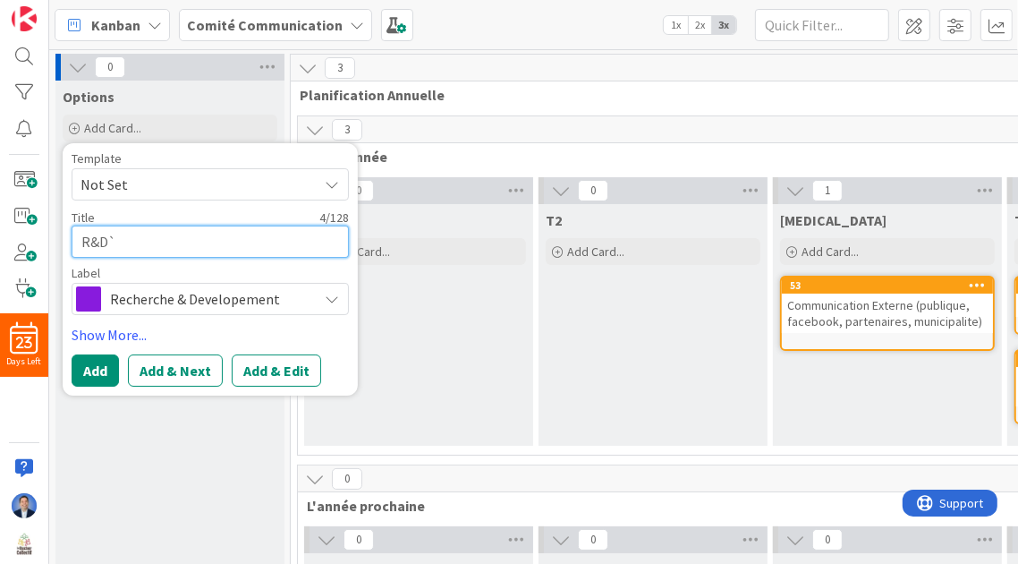
type textarea "R&D"
type textarea "x"
type textarea "R&D1"
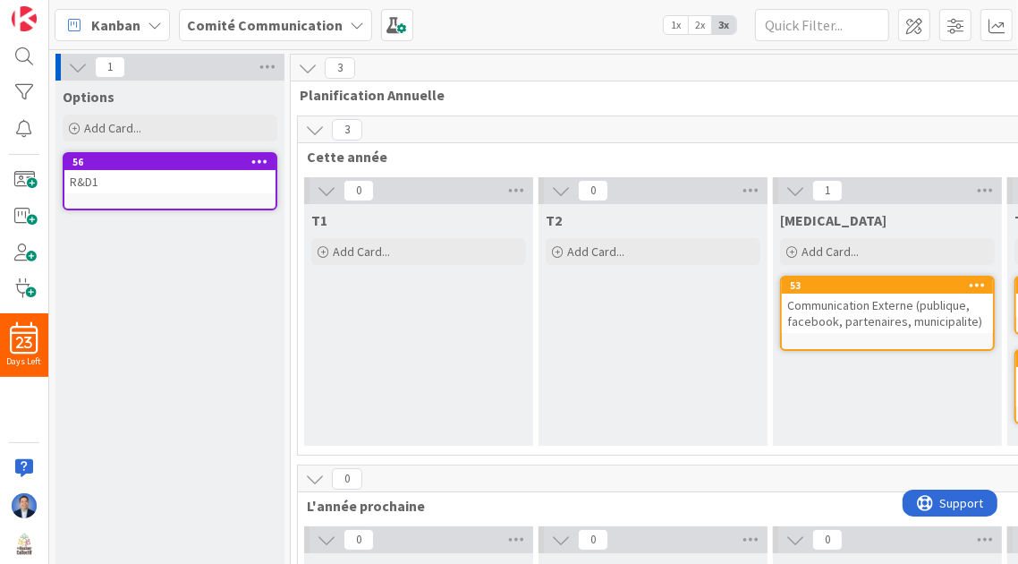
click at [166, 203] on link "56 R&D1" at bounding box center [170, 181] width 215 height 58
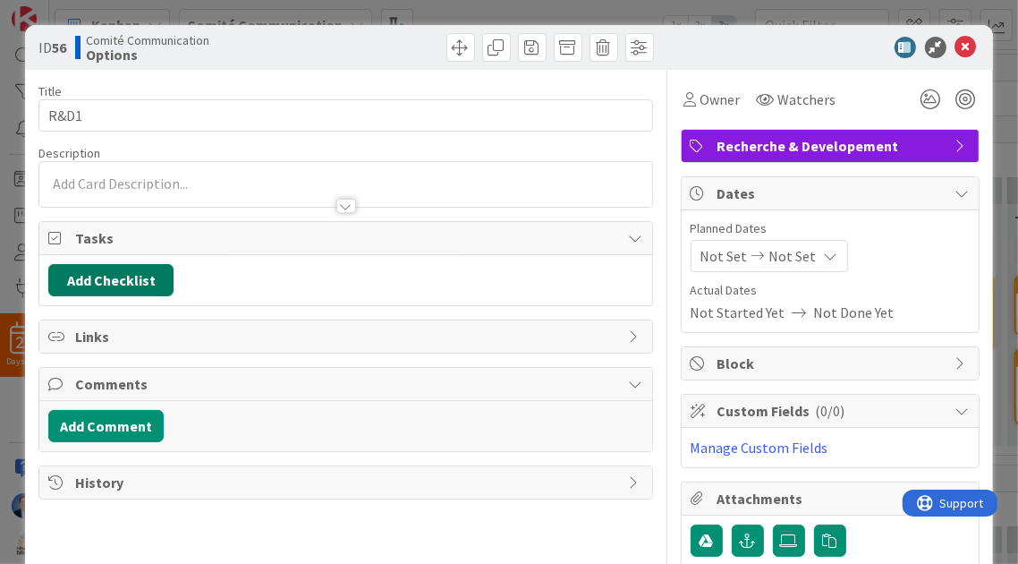
click at [137, 282] on button "Add Checklist" at bounding box center [110, 280] width 125 height 32
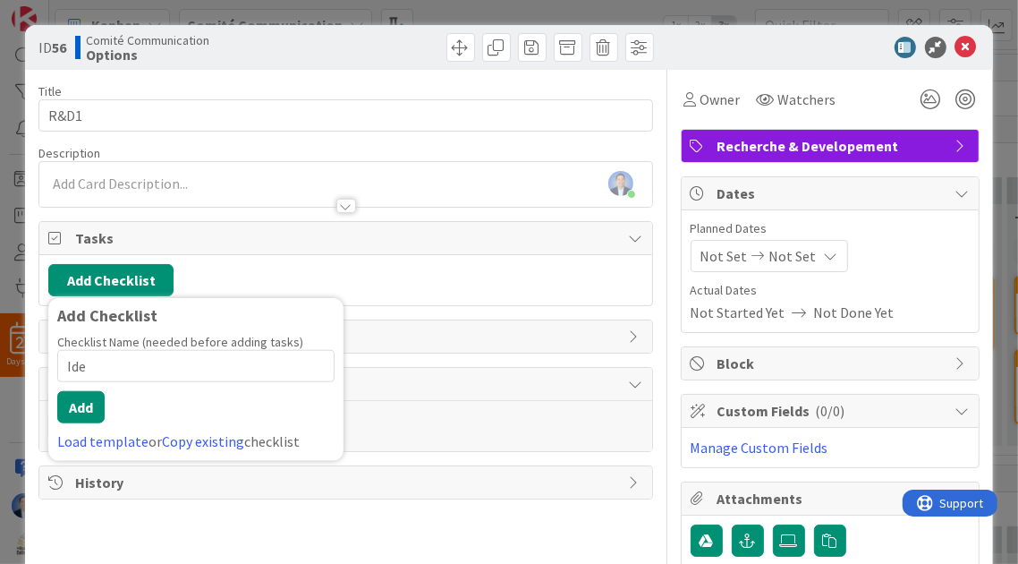
type input "Idee"
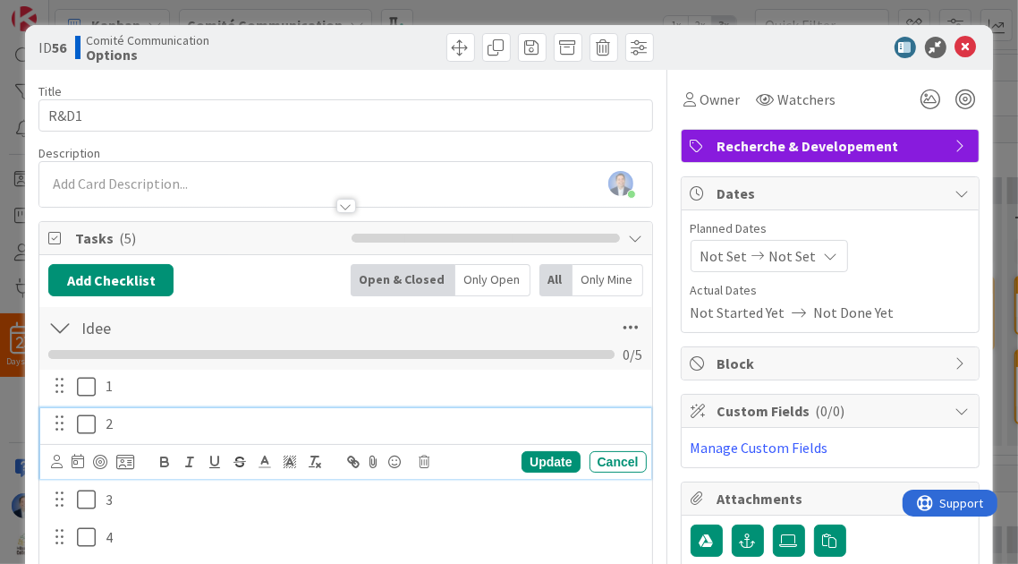
click at [120, 421] on p "2" at bounding box center [373, 423] width 534 height 21
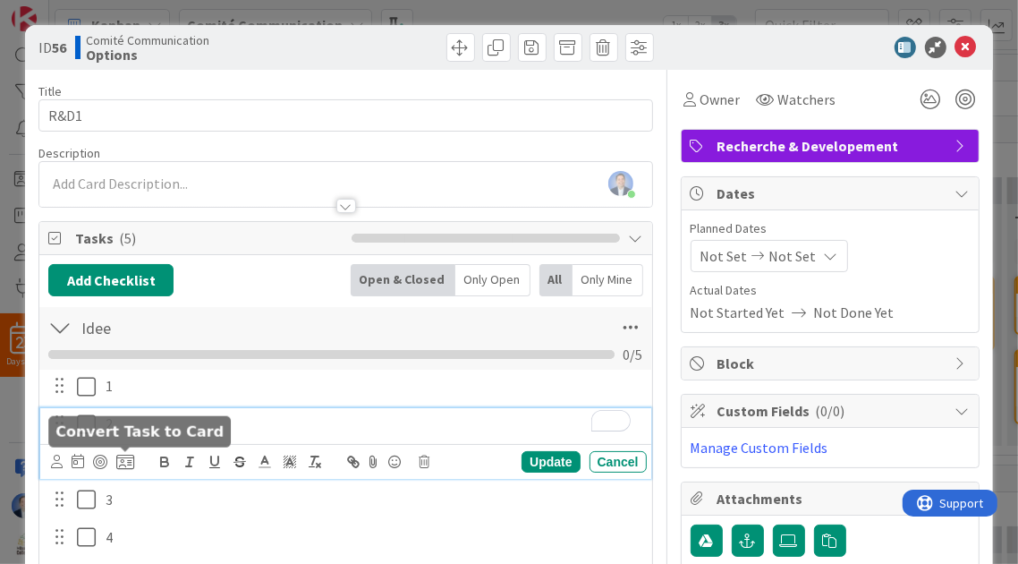
click at [128, 462] on icon at bounding box center [125, 462] width 18 height 16
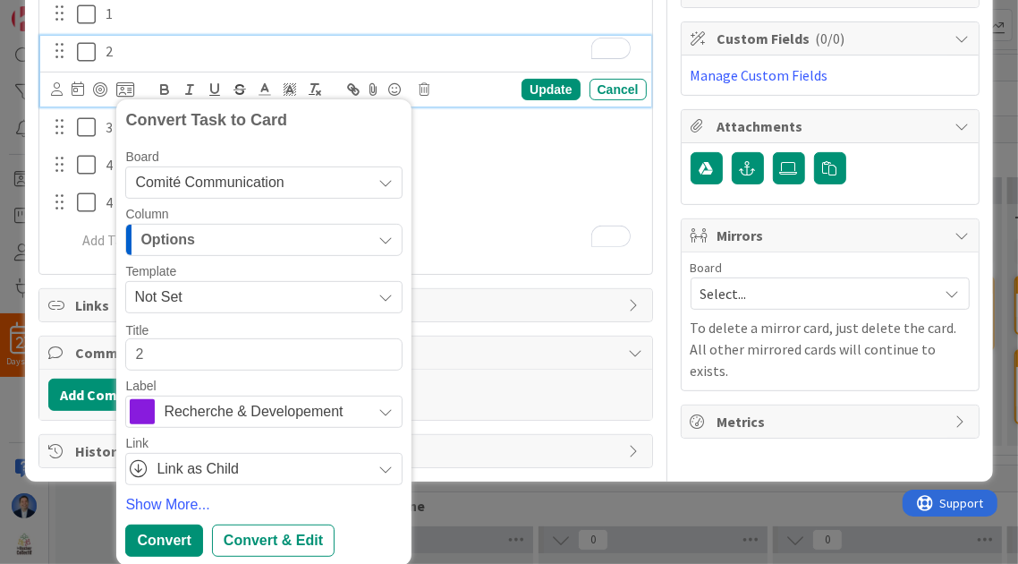
click at [284, 420] on span "Recherche & Developement" at bounding box center [263, 411] width 199 height 25
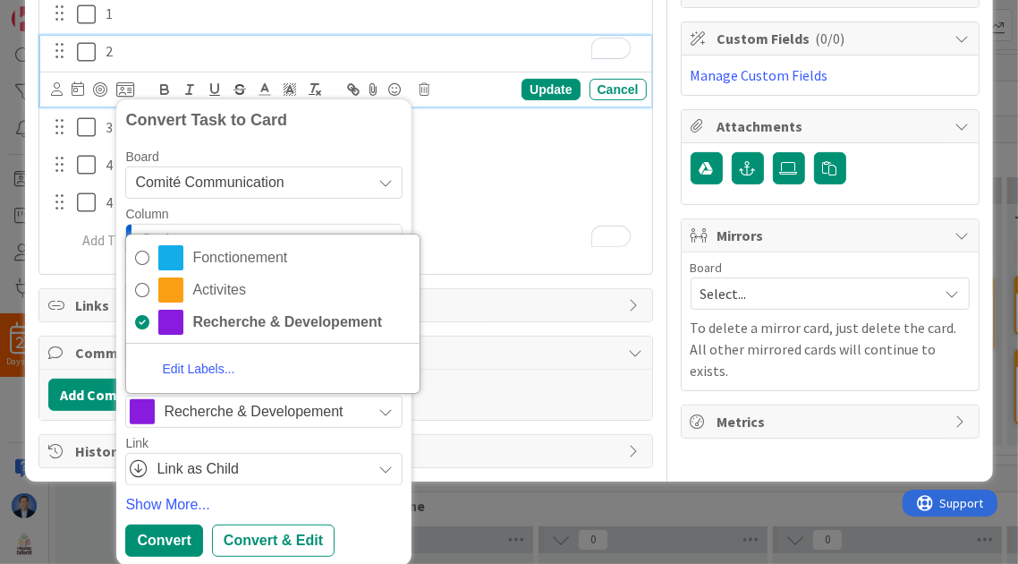
click at [723, 423] on div "Owner Watchers Recherche & Developement Dates Planned Dates Not Set Not Set Act…" at bounding box center [830, 83] width 299 height 770
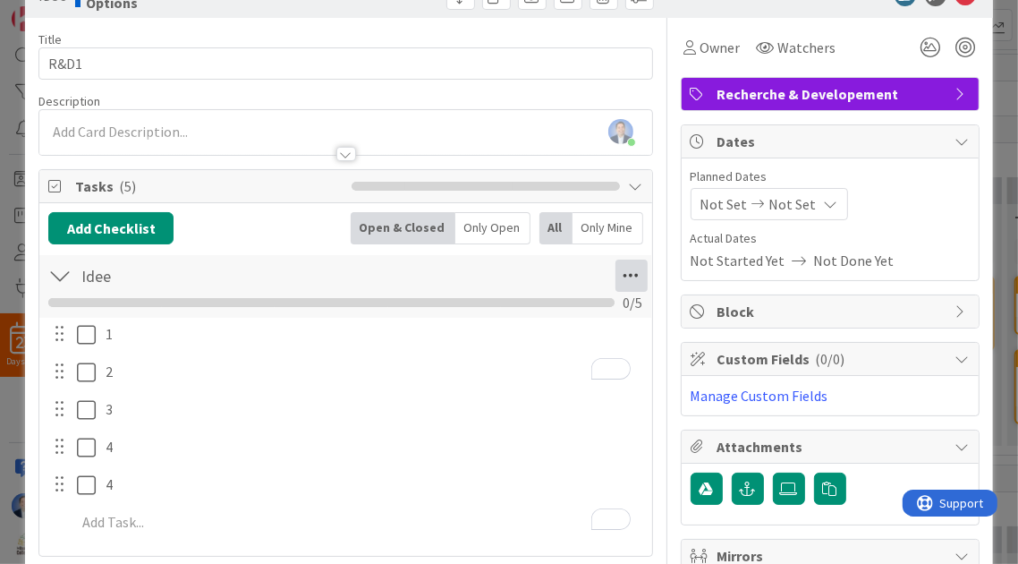
scroll to position [0, 0]
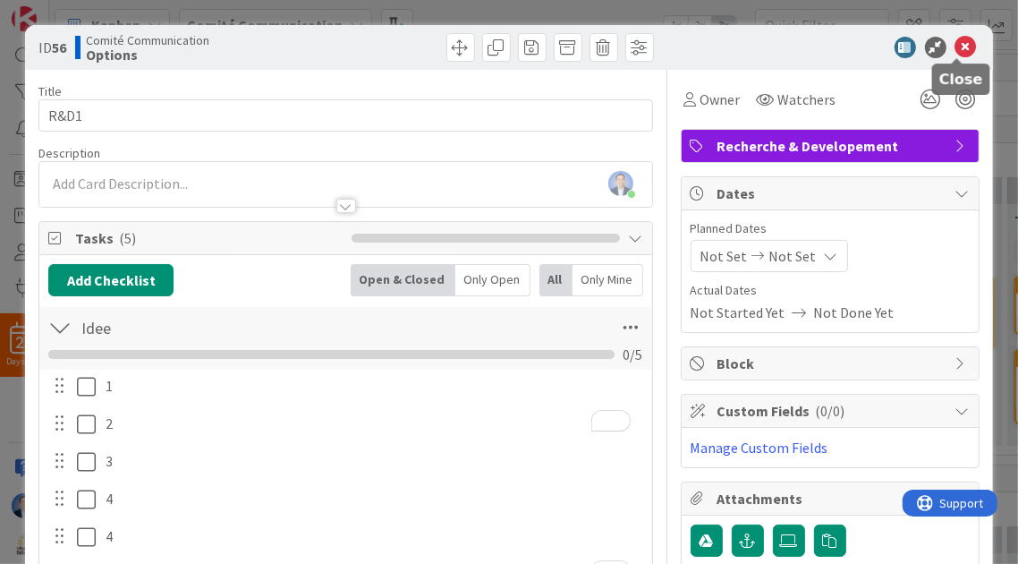
click at [963, 42] on icon at bounding box center [966, 47] width 21 height 21
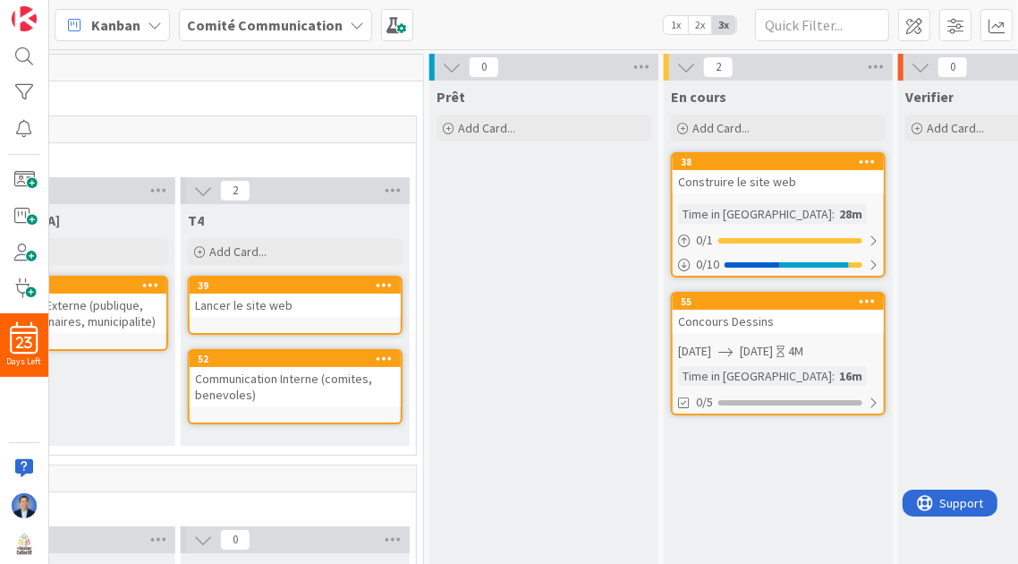
scroll to position [0, 784]
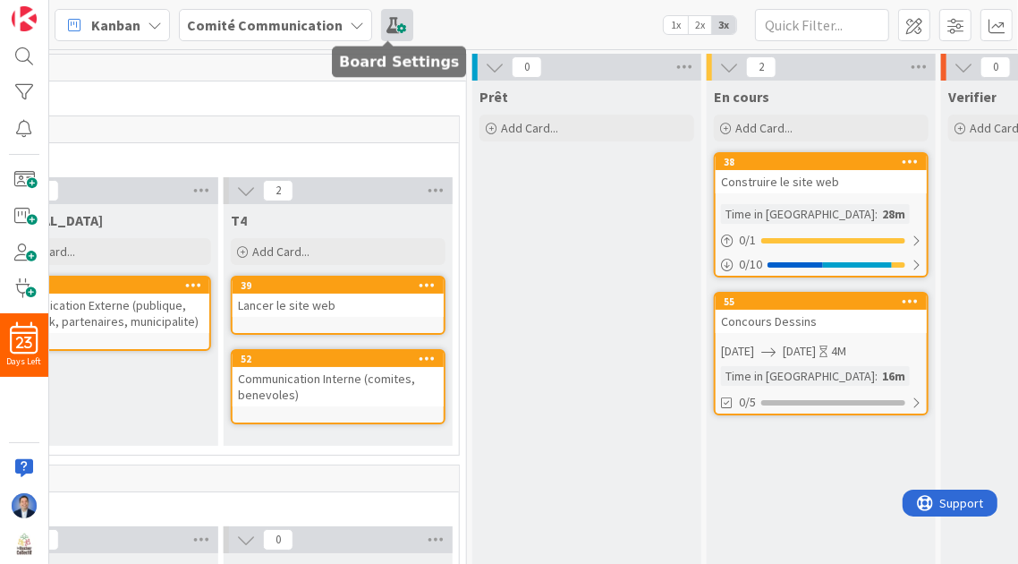
click at [381, 26] on span at bounding box center [397, 25] width 32 height 32
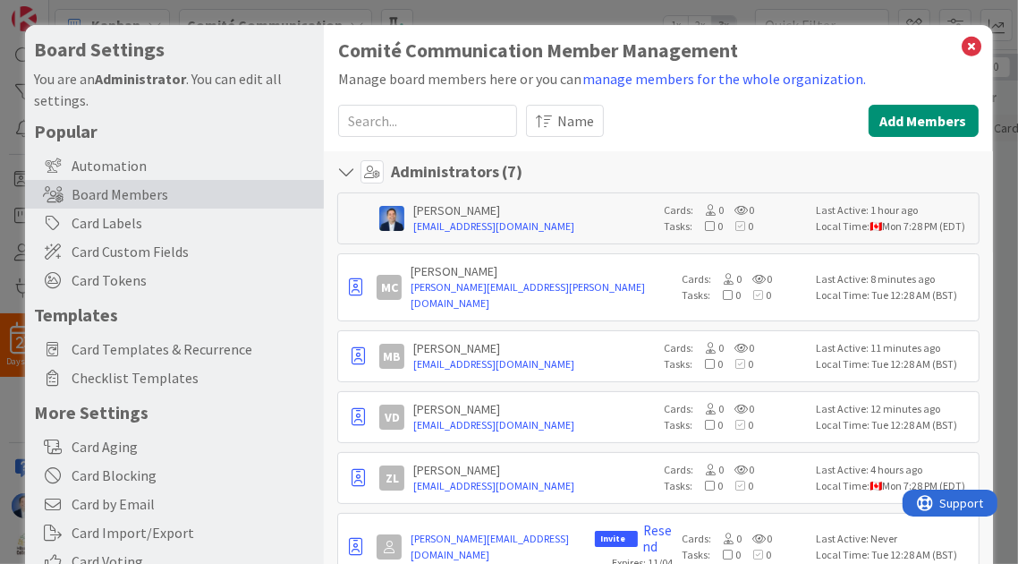
click at [357, 214] on div "Dimitri Ponomareff dimitri@kanbanzone.com Cards: 0 0 Tasks: 0 0 Last Active: 1 …" at bounding box center [658, 218] width 642 height 52
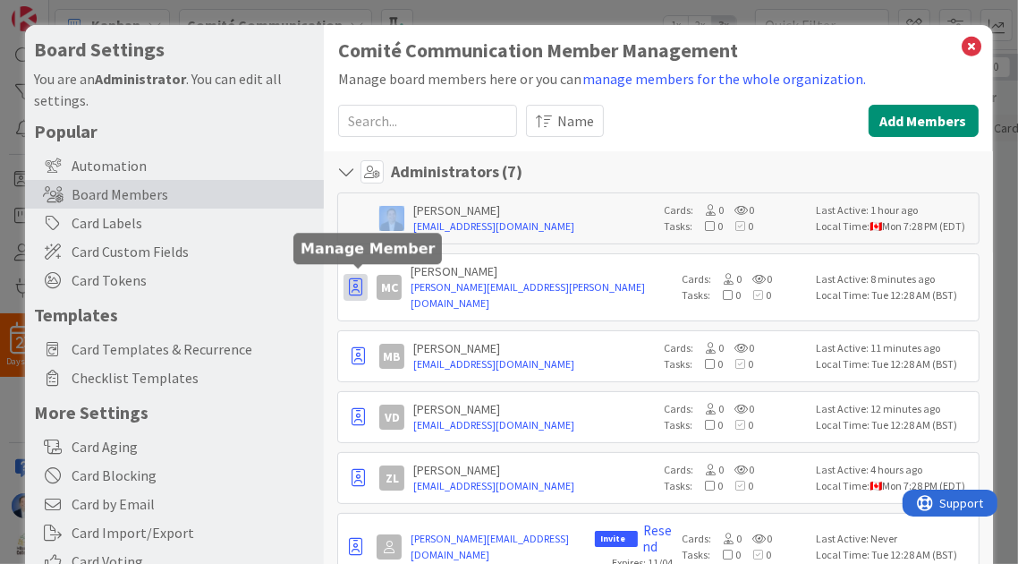
click at [358, 278] on icon "button" at bounding box center [355, 287] width 13 height 18
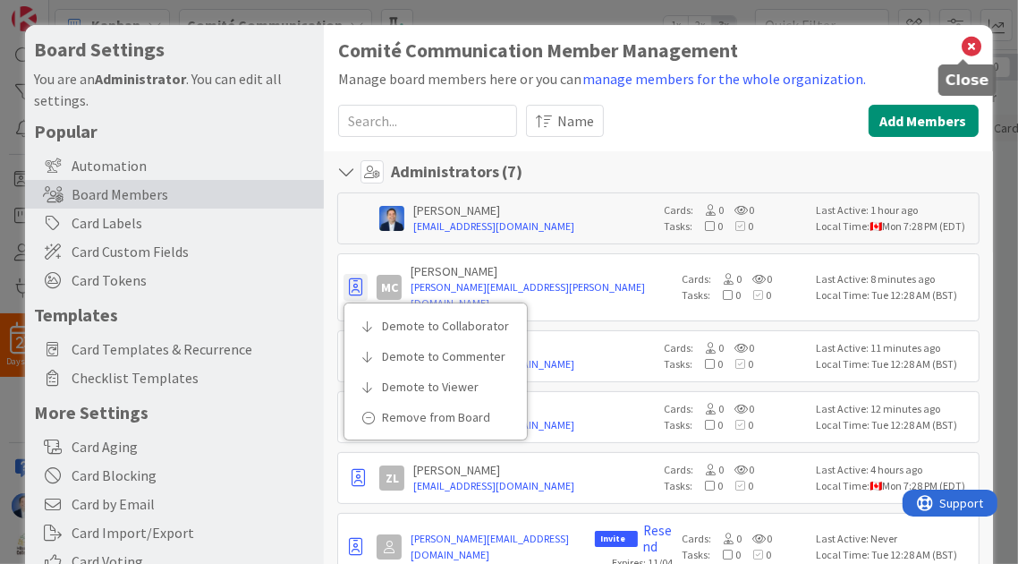
click at [961, 48] on icon at bounding box center [972, 46] width 23 height 25
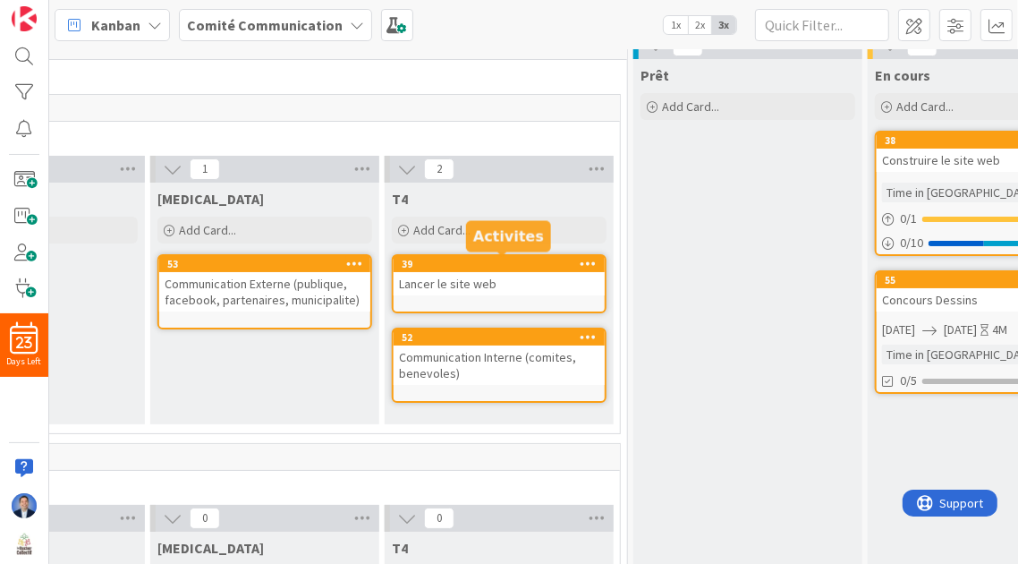
scroll to position [21, 616]
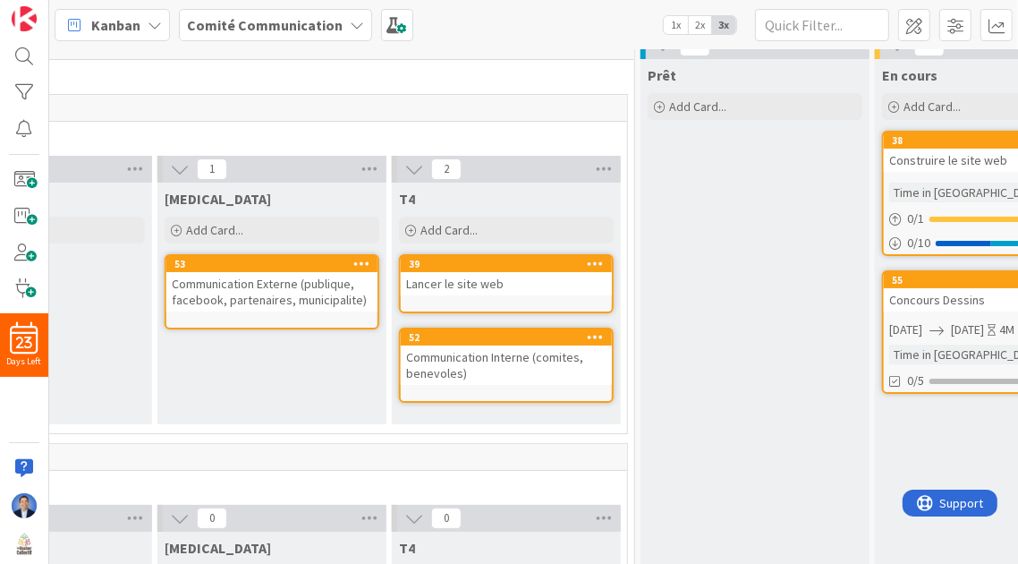
click at [595, 265] on icon at bounding box center [596, 263] width 17 height 13
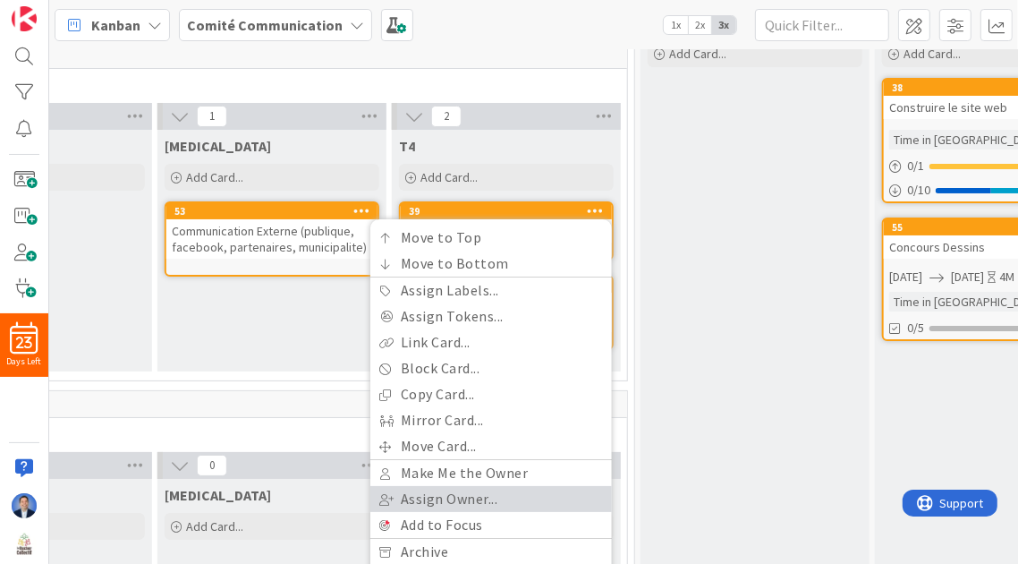
scroll to position [68, 616]
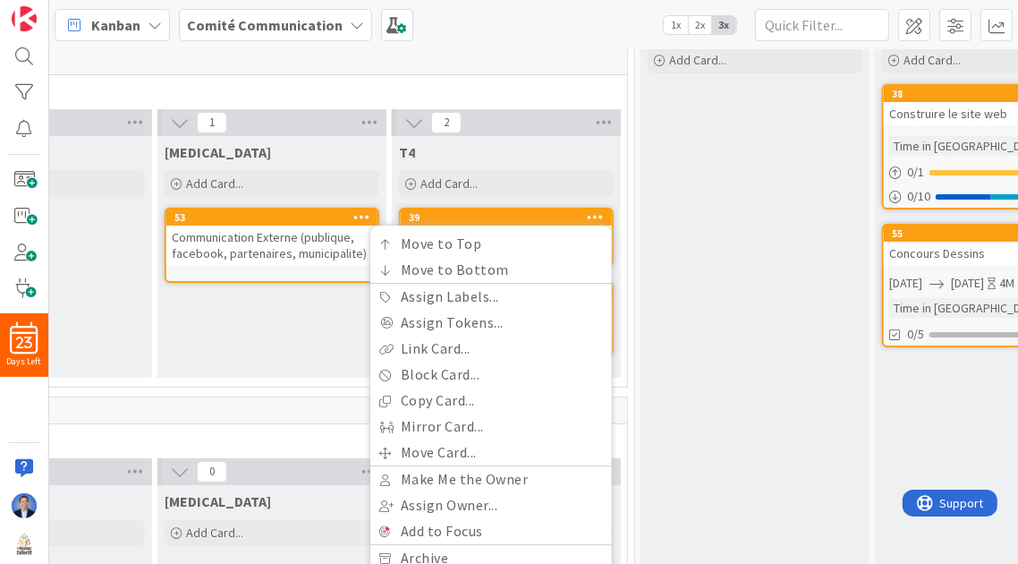
click at [758, 197] on div "Prêt Add Card..." at bounding box center [755, 380] width 229 height 734
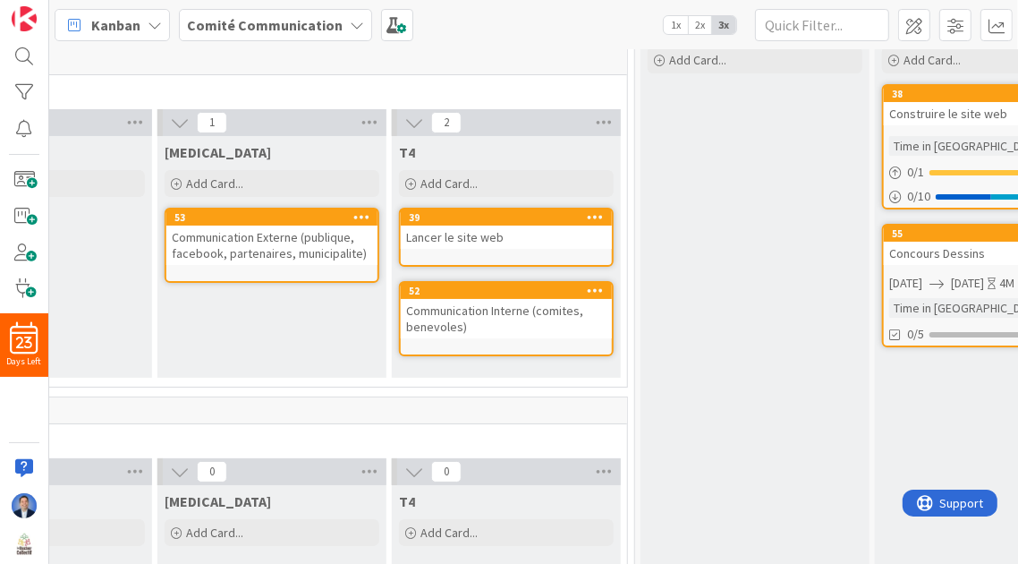
click at [595, 215] on icon at bounding box center [596, 216] width 17 height 13
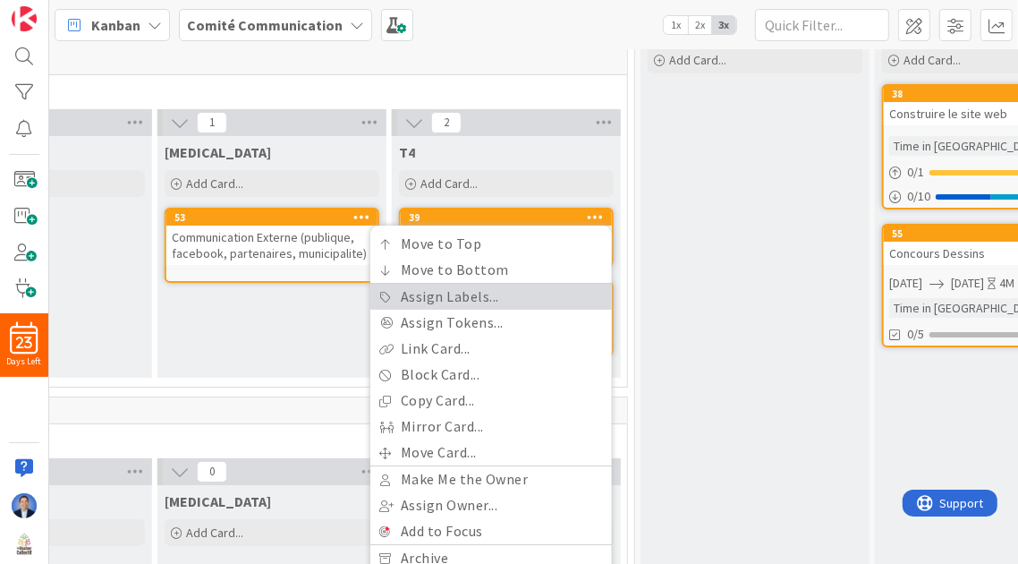
click at [507, 299] on link "Assign Labels..." at bounding box center [491, 297] width 242 height 26
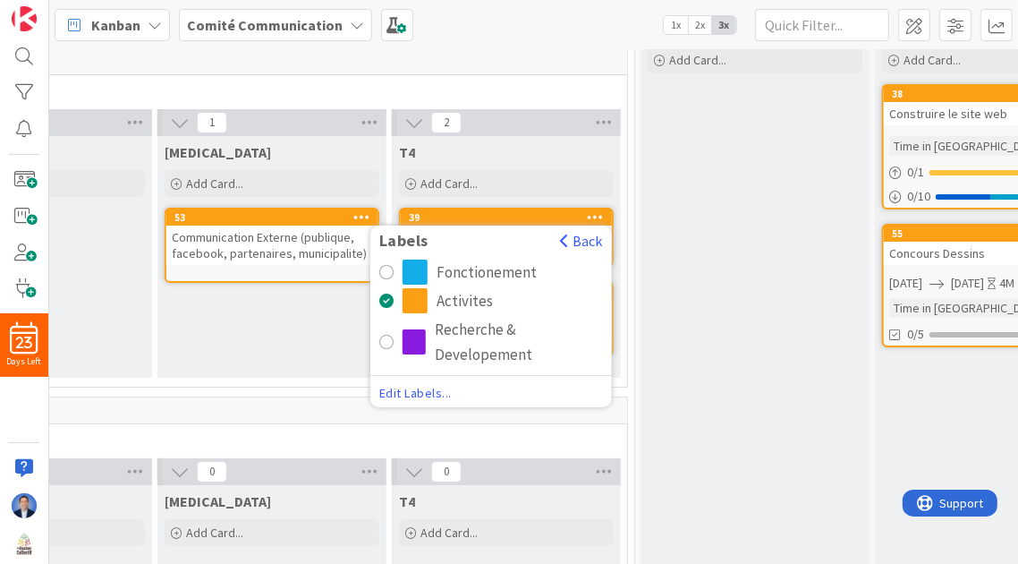
click at [443, 271] on div "Fonctionement" at bounding box center [487, 272] width 100 height 25
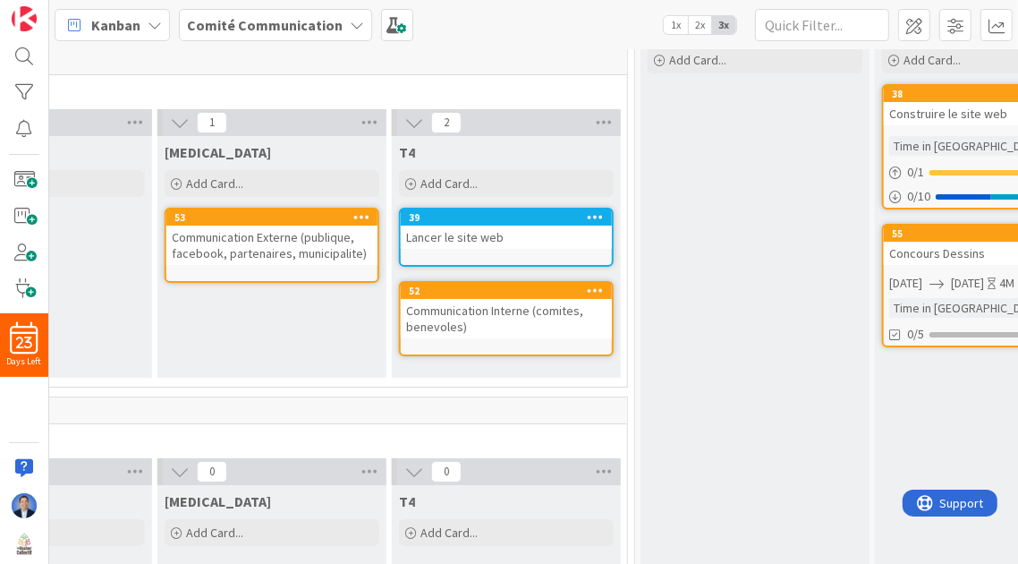
click at [361, 217] on icon at bounding box center [361, 216] width 17 height 13
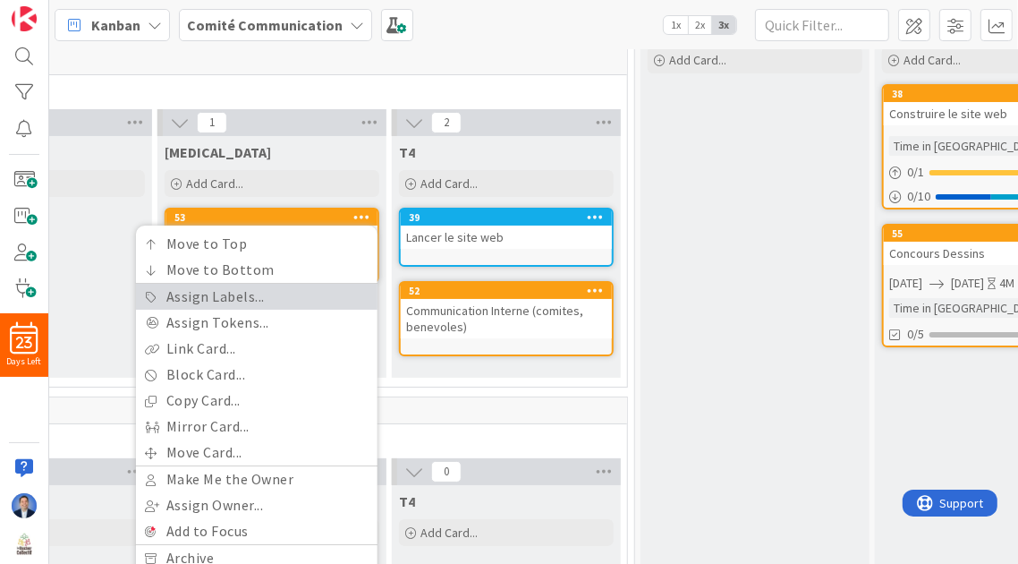
click at [285, 292] on link "Assign Labels..." at bounding box center [257, 297] width 242 height 26
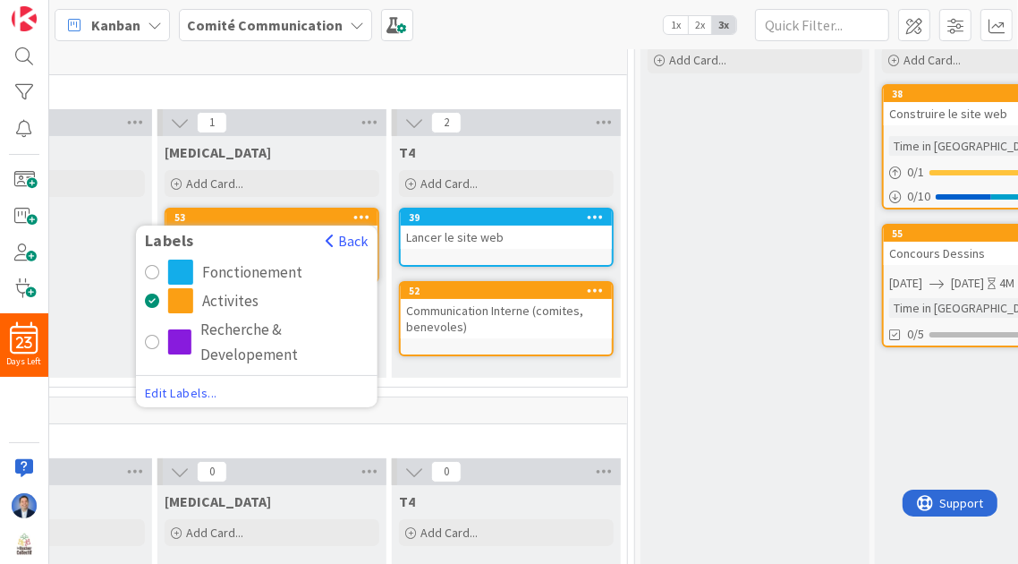
click at [230, 265] on div "Fonctionement" at bounding box center [252, 272] width 100 height 25
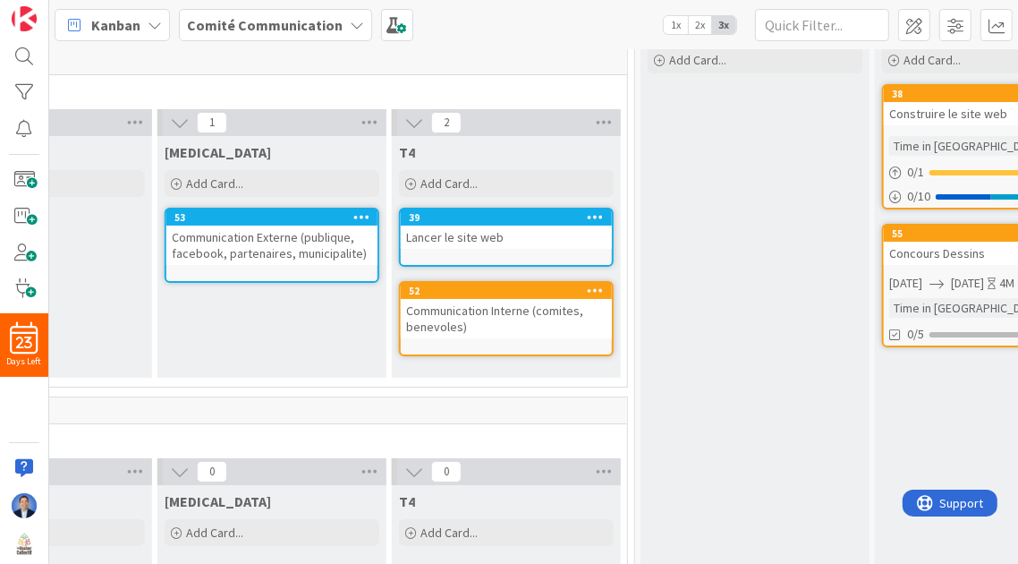
click at [597, 285] on icon at bounding box center [596, 290] width 17 height 13
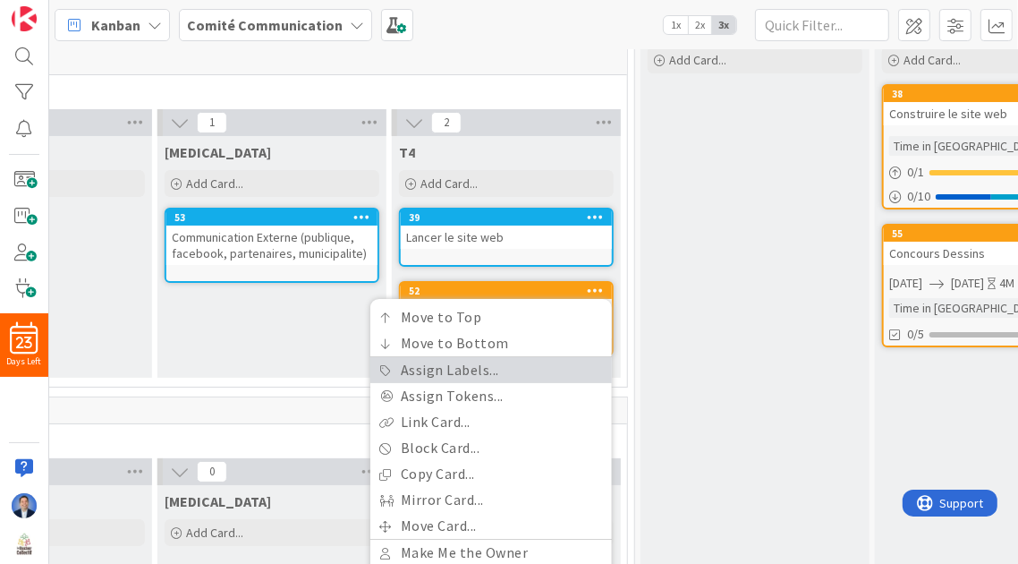
click at [490, 367] on link "Assign Labels..." at bounding box center [491, 370] width 242 height 26
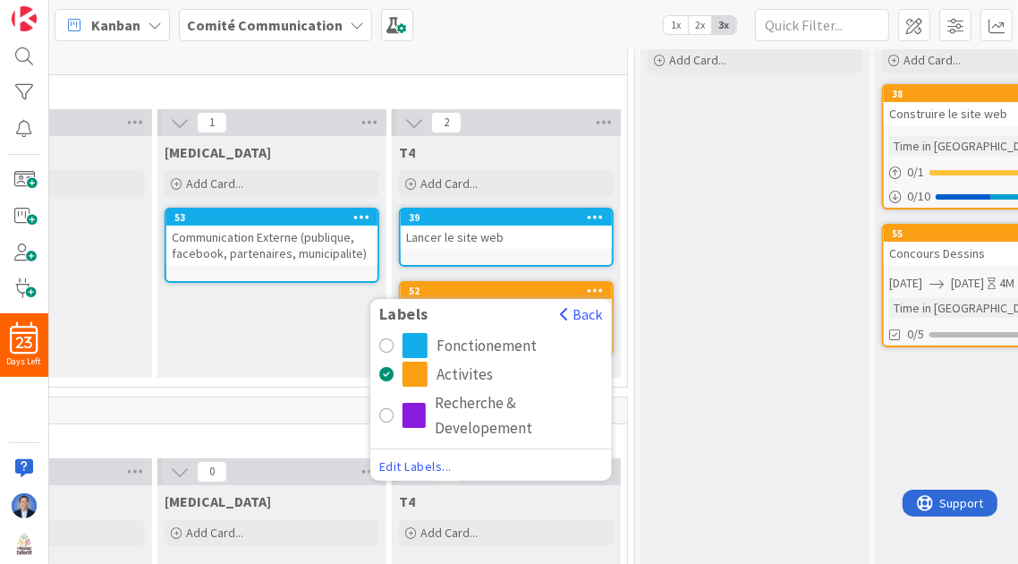
click at [441, 345] on div "Fonctionement" at bounding box center [487, 345] width 100 height 25
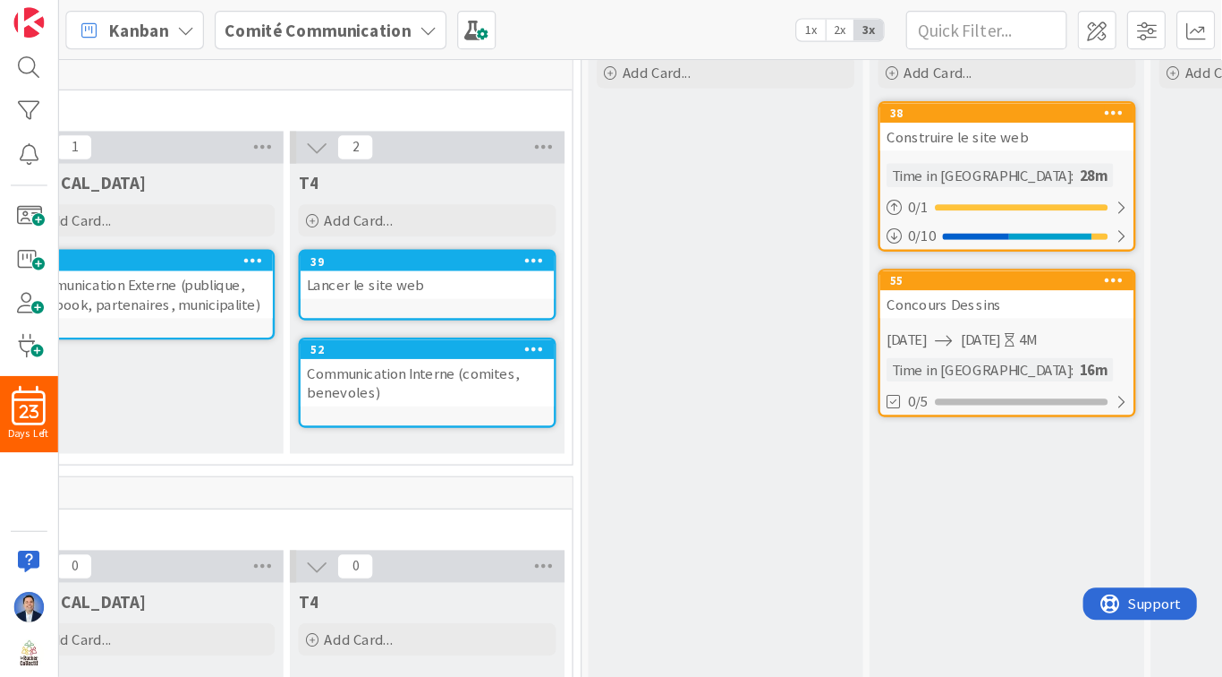
scroll to position [68, 782]
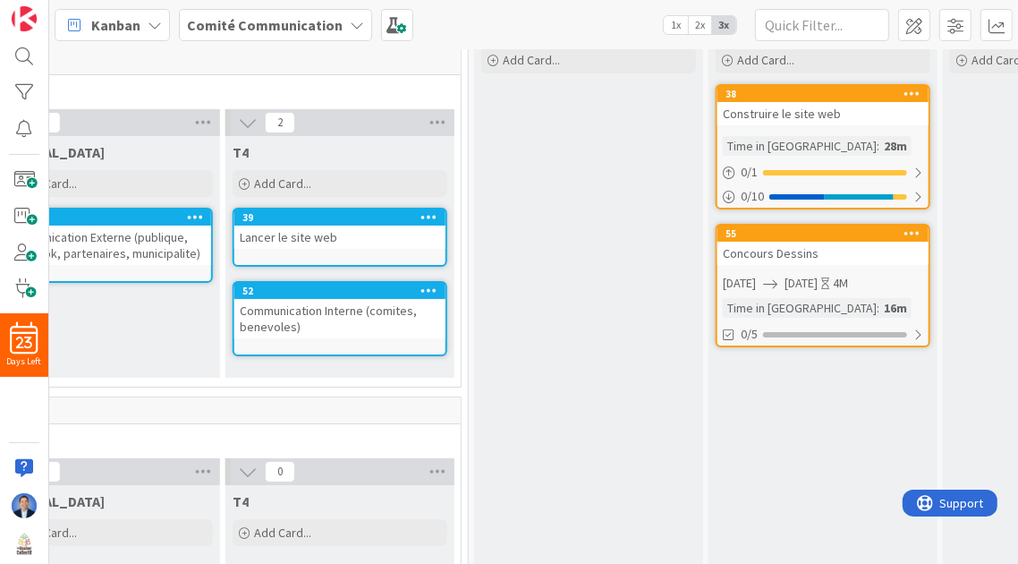
click at [913, 91] on icon at bounding box center [913, 93] width 17 height 13
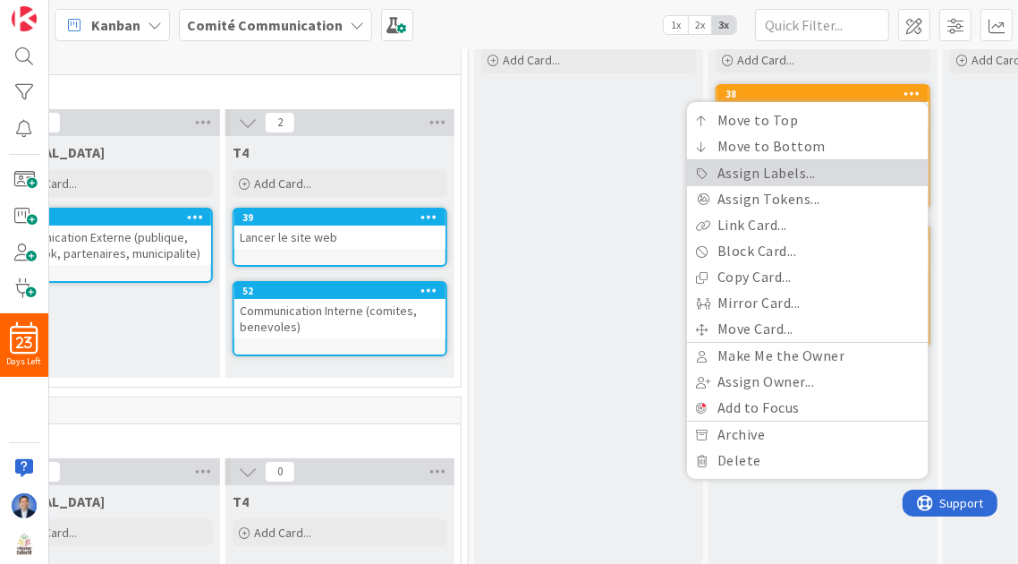
click at [836, 176] on link "Assign Labels..." at bounding box center [808, 173] width 242 height 26
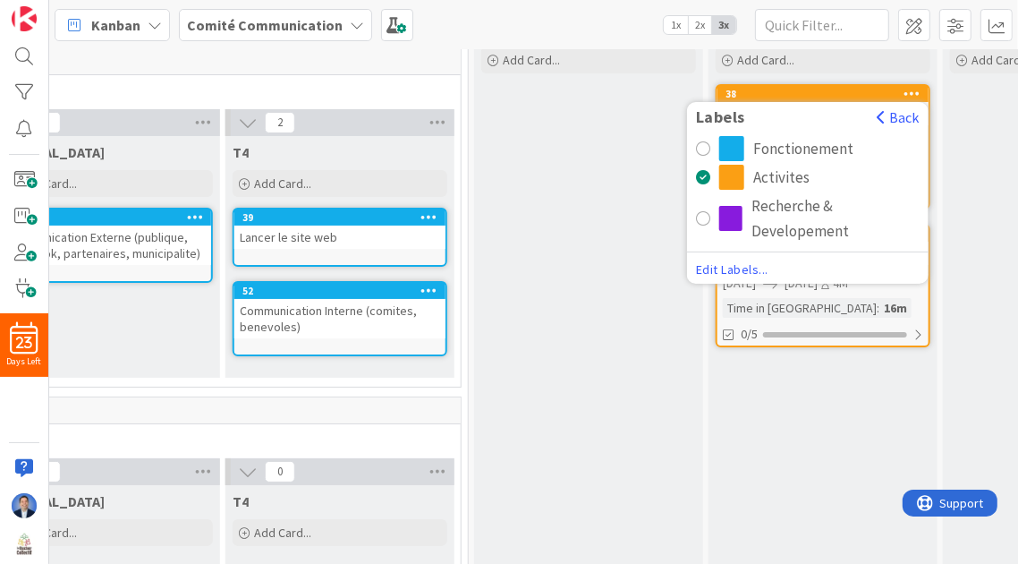
click at [778, 145] on div "Fonctionement" at bounding box center [803, 148] width 100 height 25
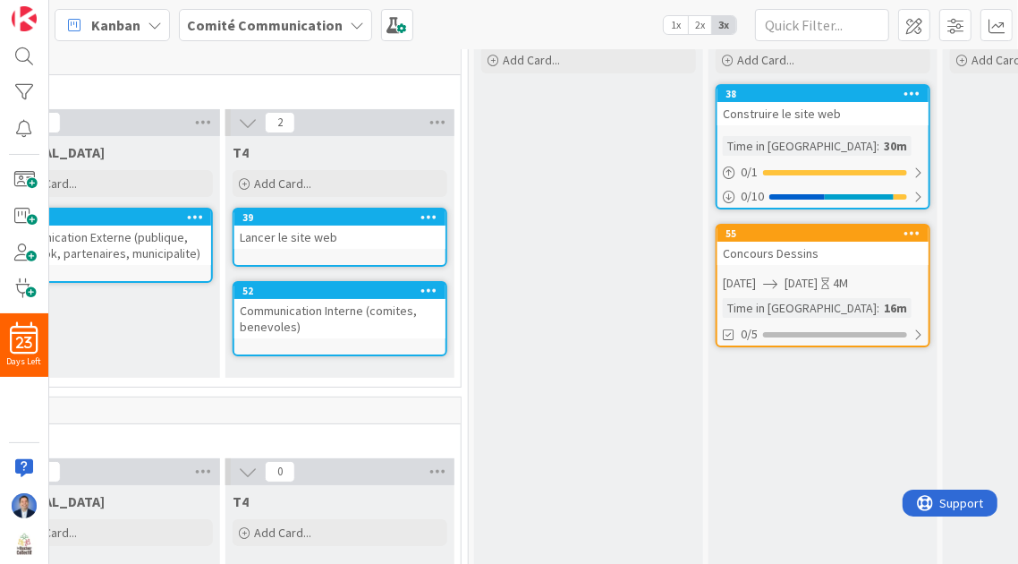
click at [541, 260] on div "Prêt Add Card..." at bounding box center [588, 380] width 229 height 734
click at [538, 228] on div "Prêt Add Card..." at bounding box center [588, 380] width 229 height 734
drag, startPoint x: 538, startPoint y: 228, endPoint x: 467, endPoint y: 272, distance: 83.2
click at [492, 258] on div "Prêt Add Card..." at bounding box center [588, 380] width 229 height 734
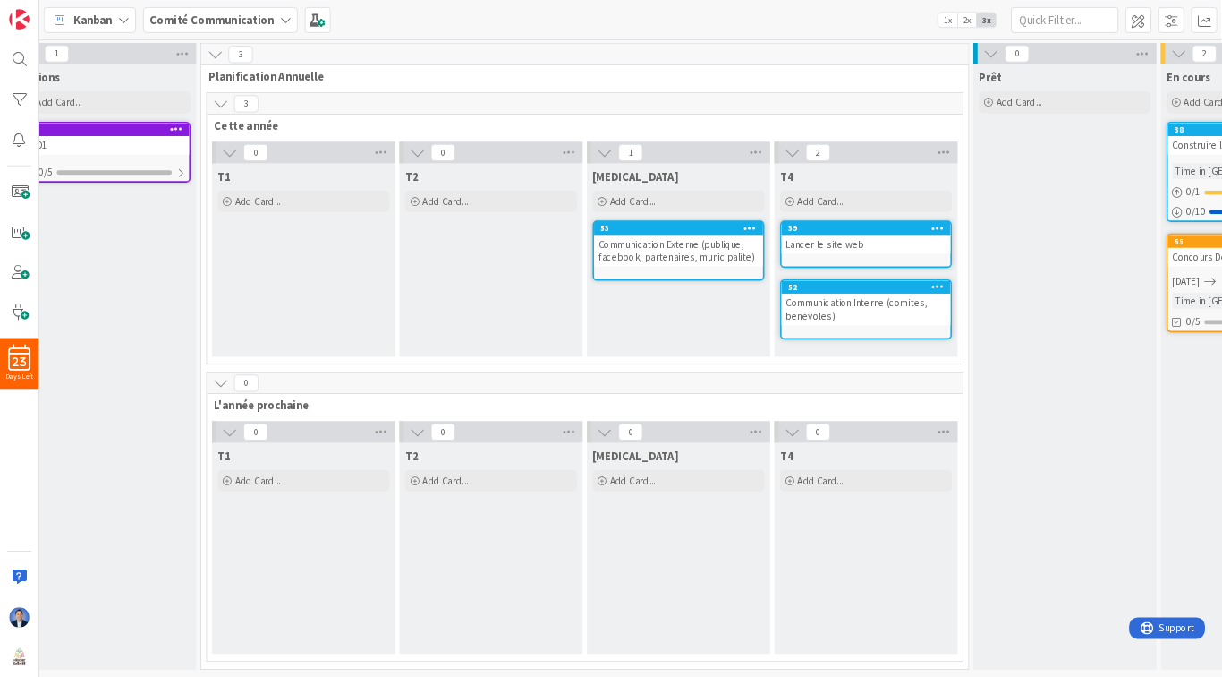
scroll to position [0, 0]
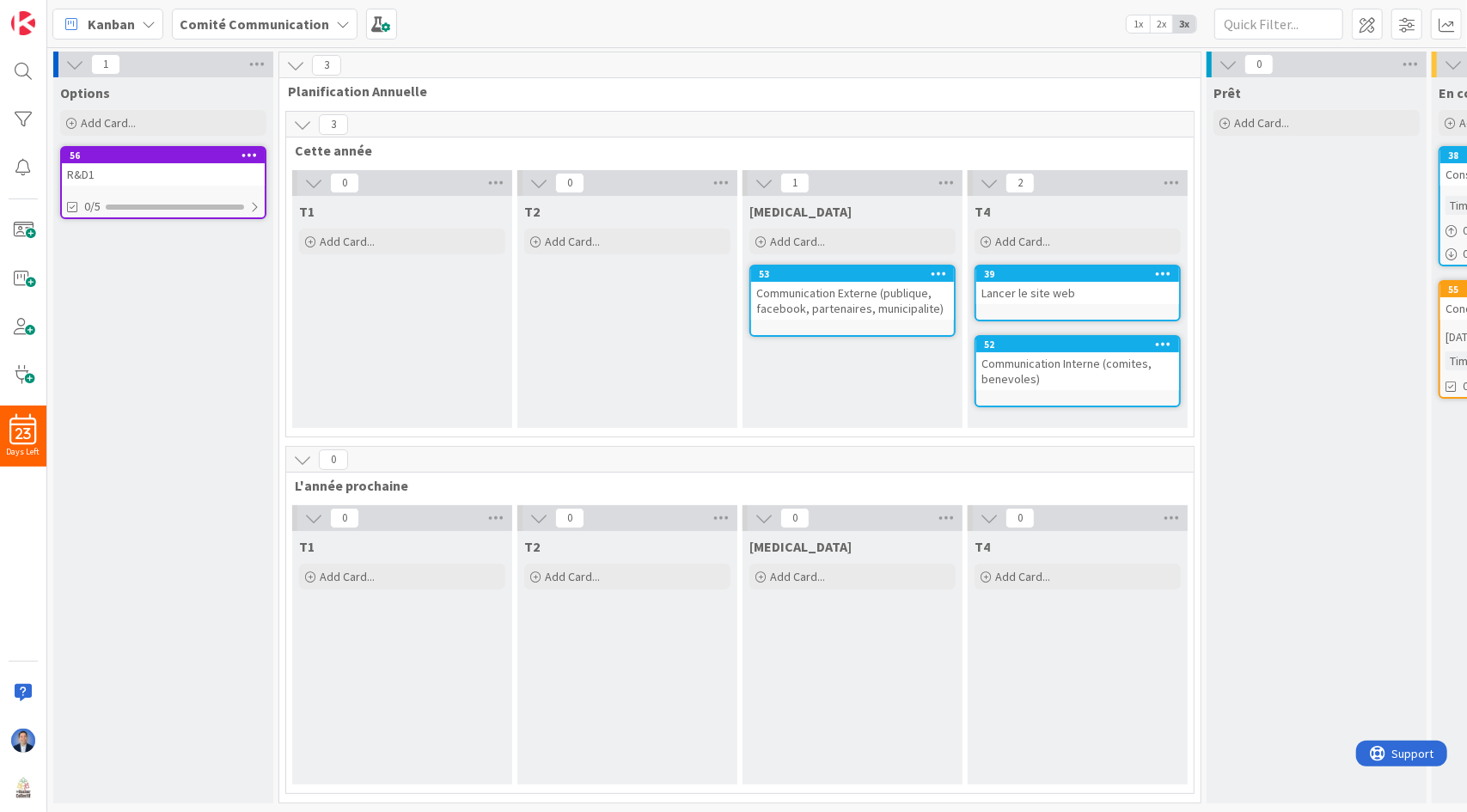
click at [312, 182] on icon at bounding box center [314, 183] width 19 height 19
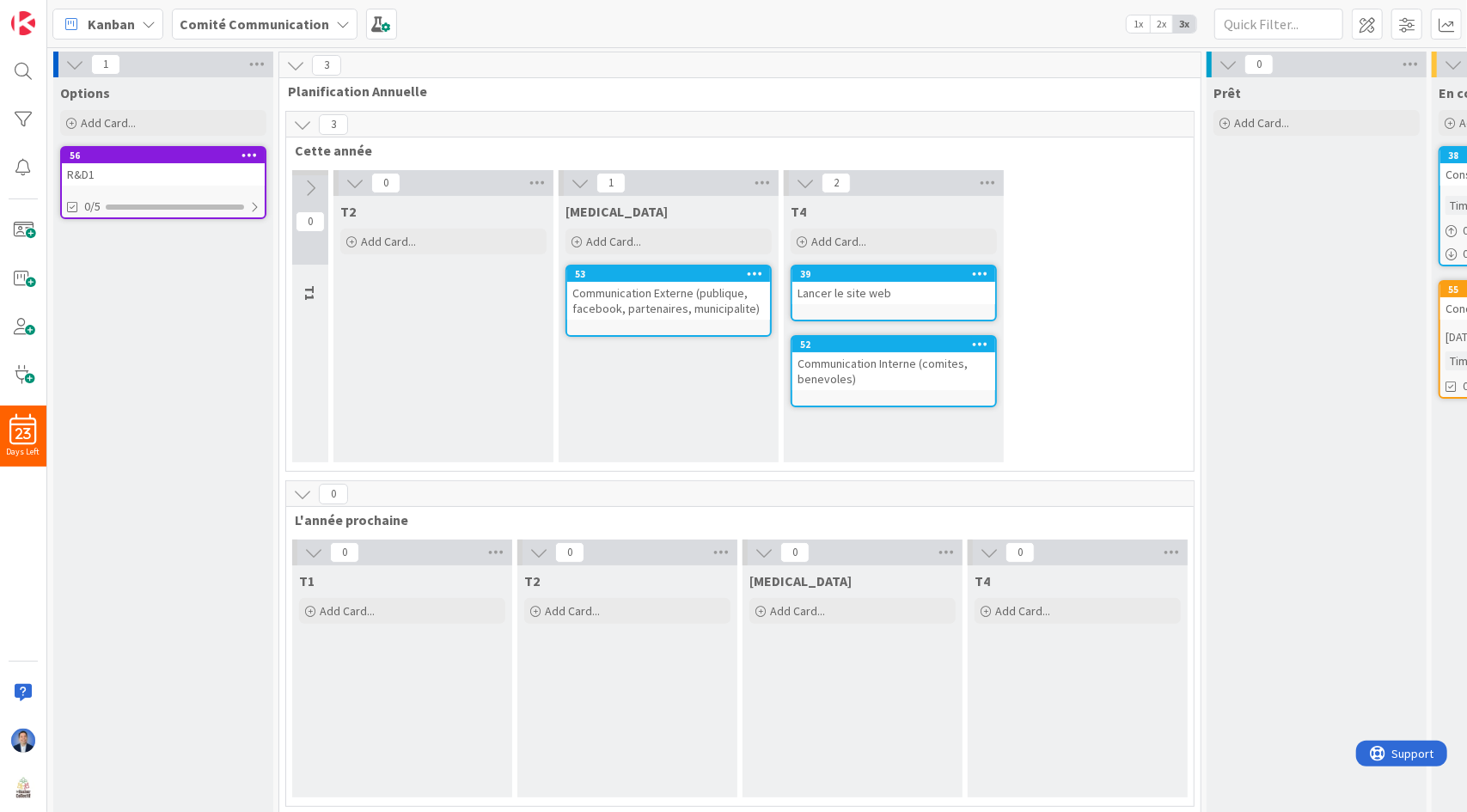
click at [350, 179] on icon at bounding box center [355, 183] width 19 height 19
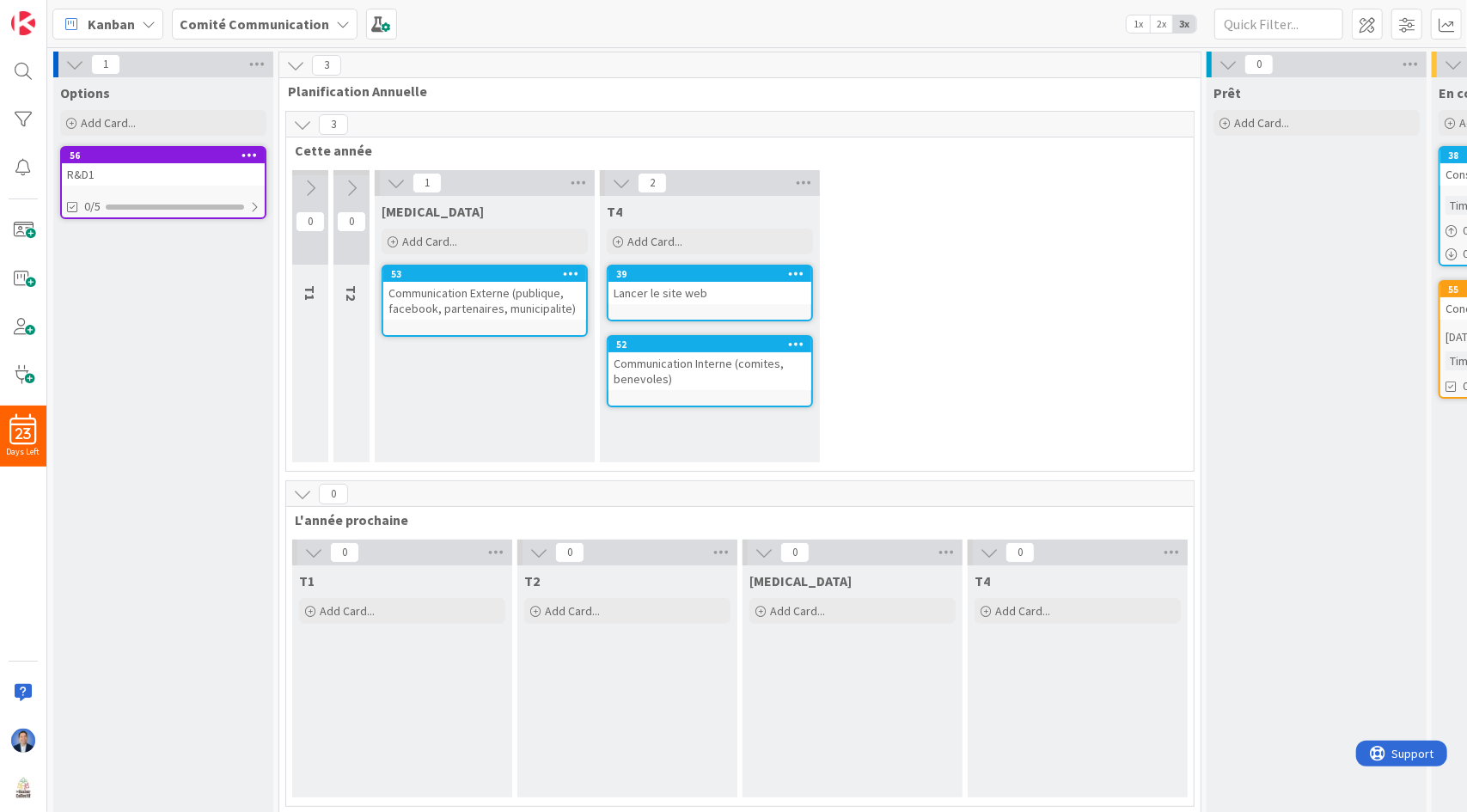
click at [301, 490] on icon at bounding box center [302, 494] width 19 height 19
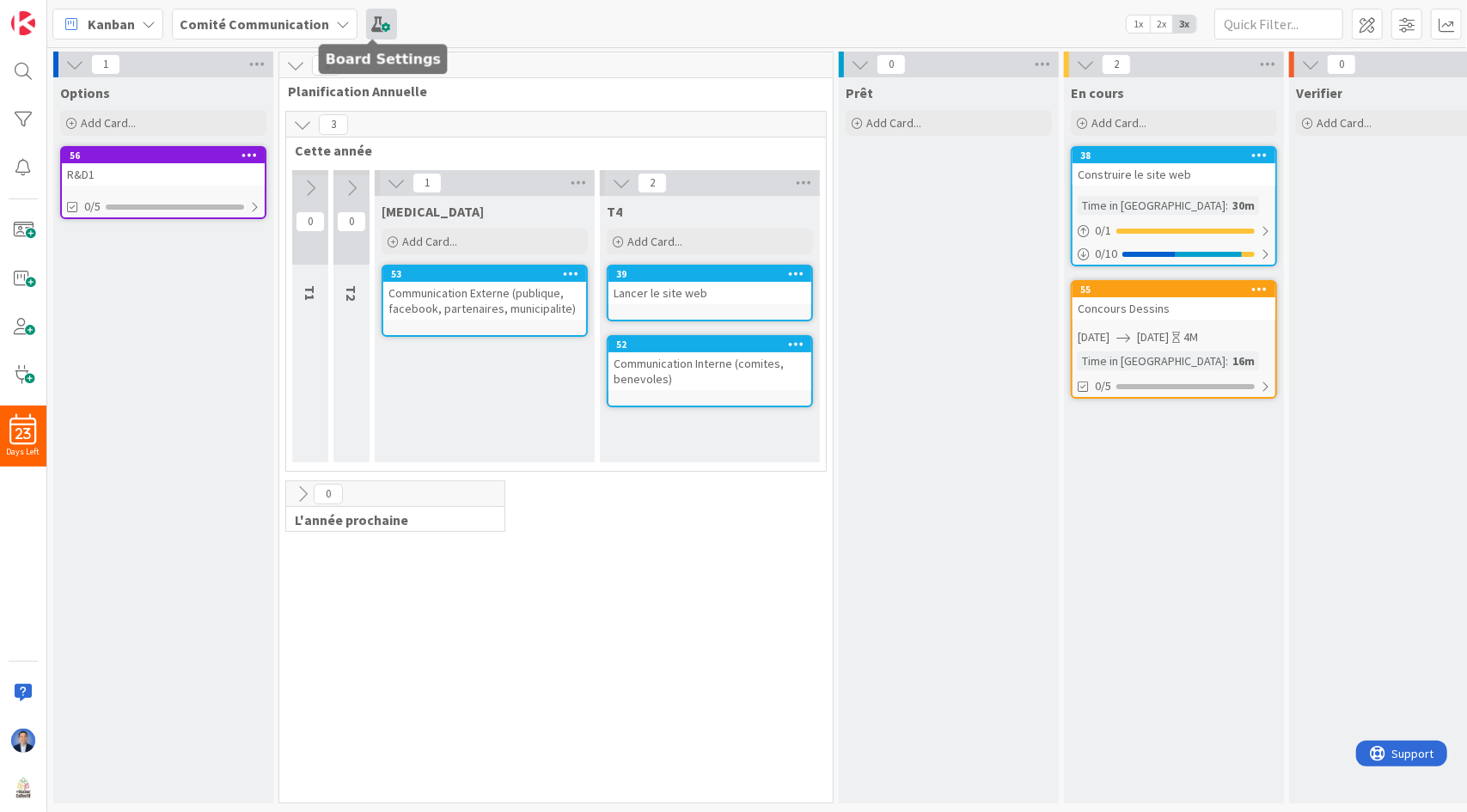
click at [368, 18] on span at bounding box center [381, 24] width 31 height 31
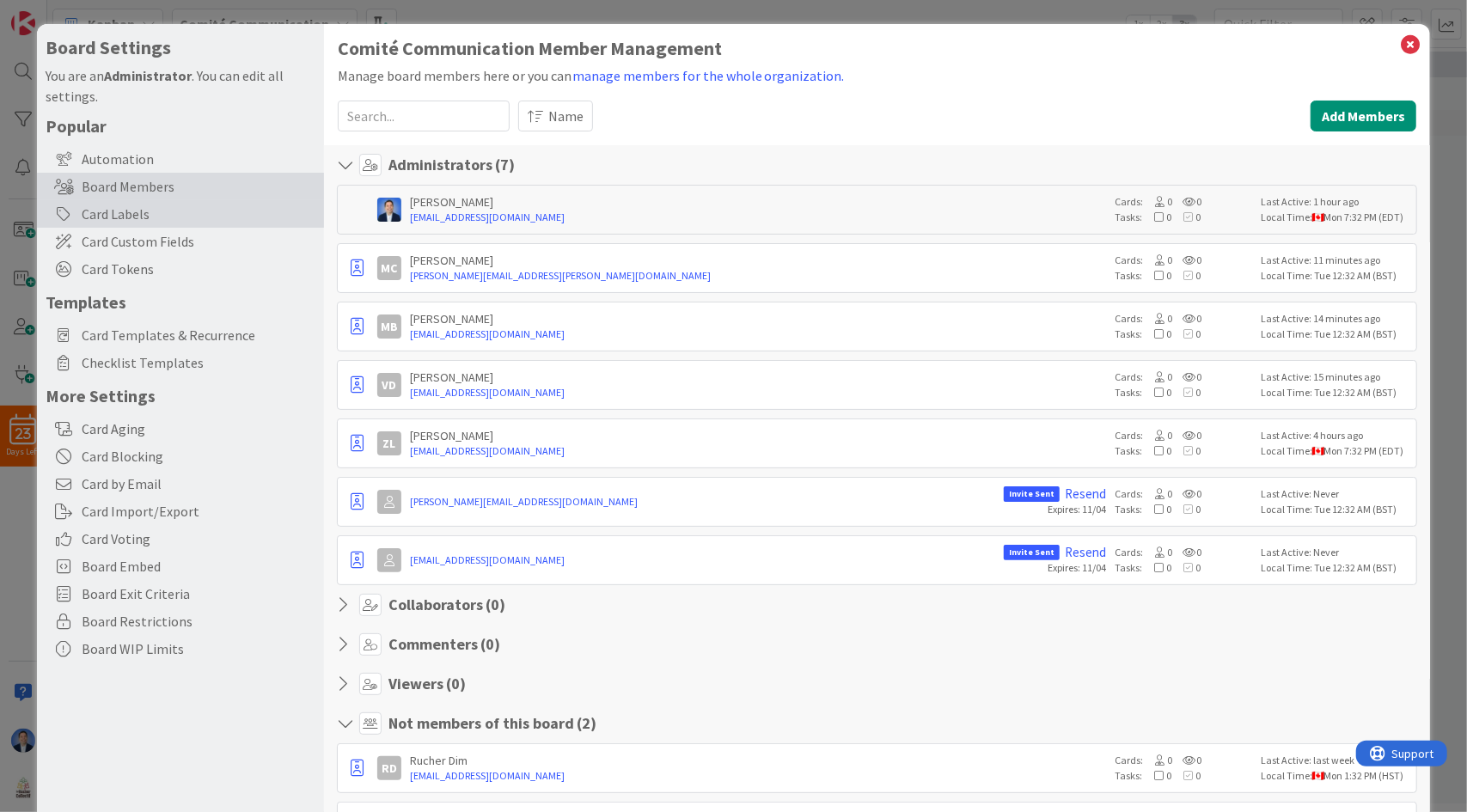
click at [182, 217] on div "Card Labels" at bounding box center [180, 214] width 287 height 28
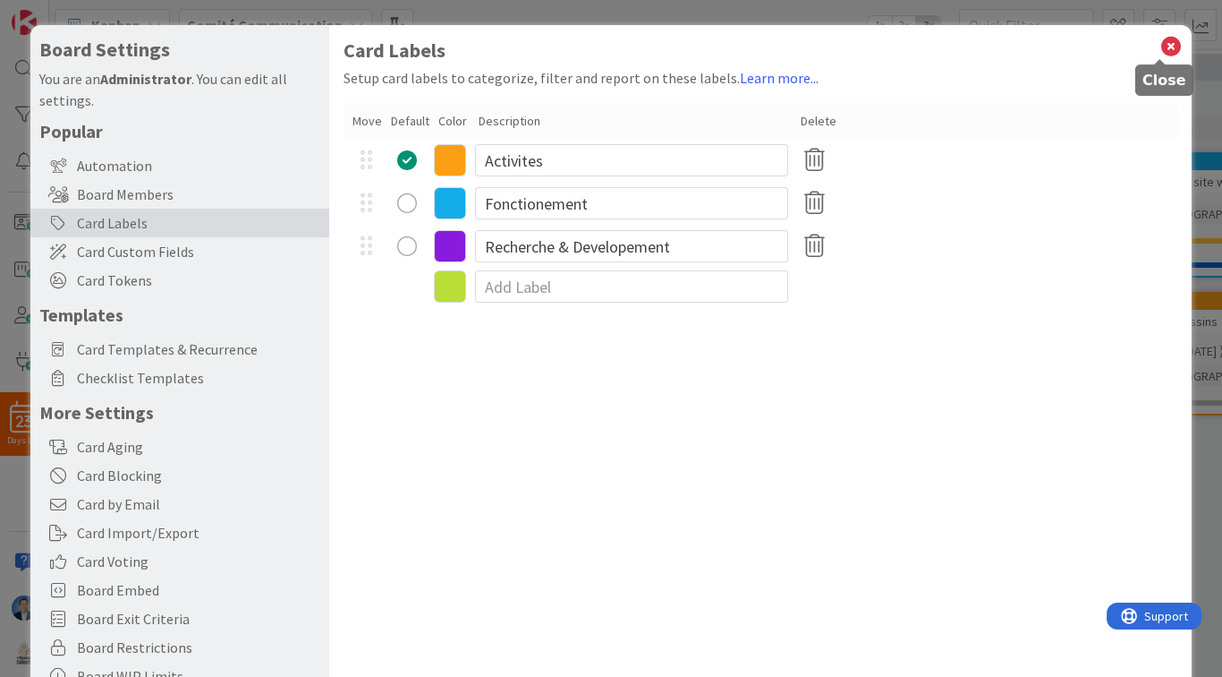
click at [1017, 53] on icon at bounding box center [1171, 46] width 23 height 25
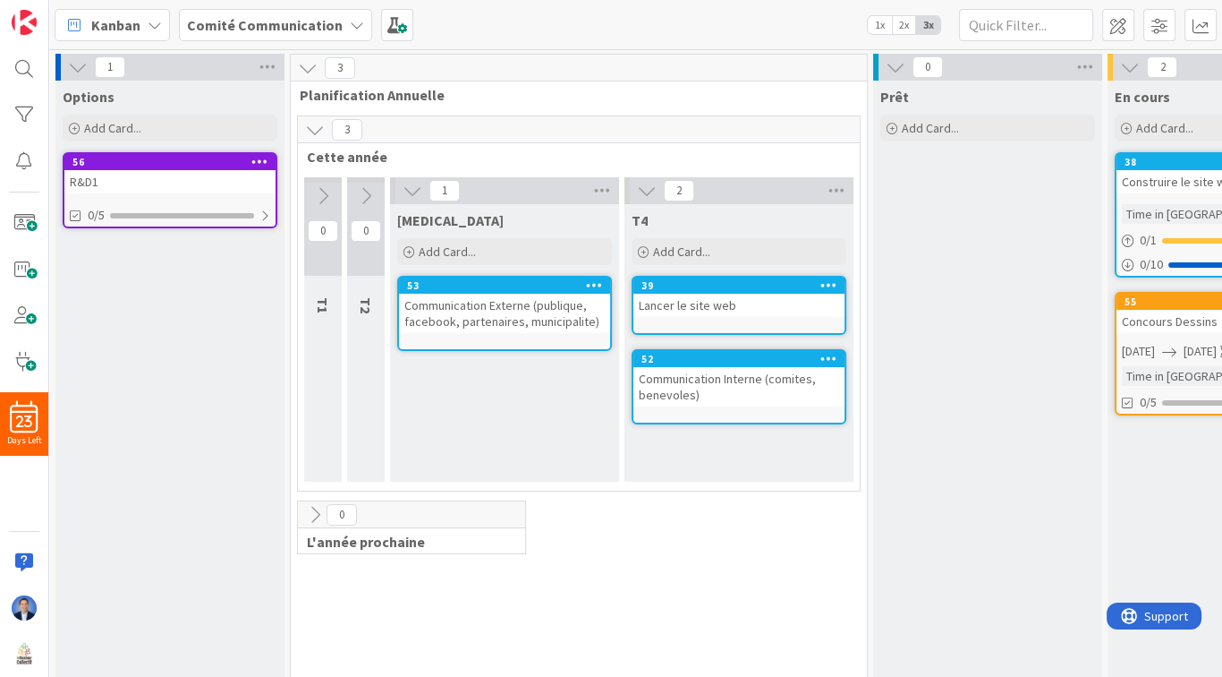
click at [122, 20] on span "Kanban" at bounding box center [115, 24] width 49 height 21
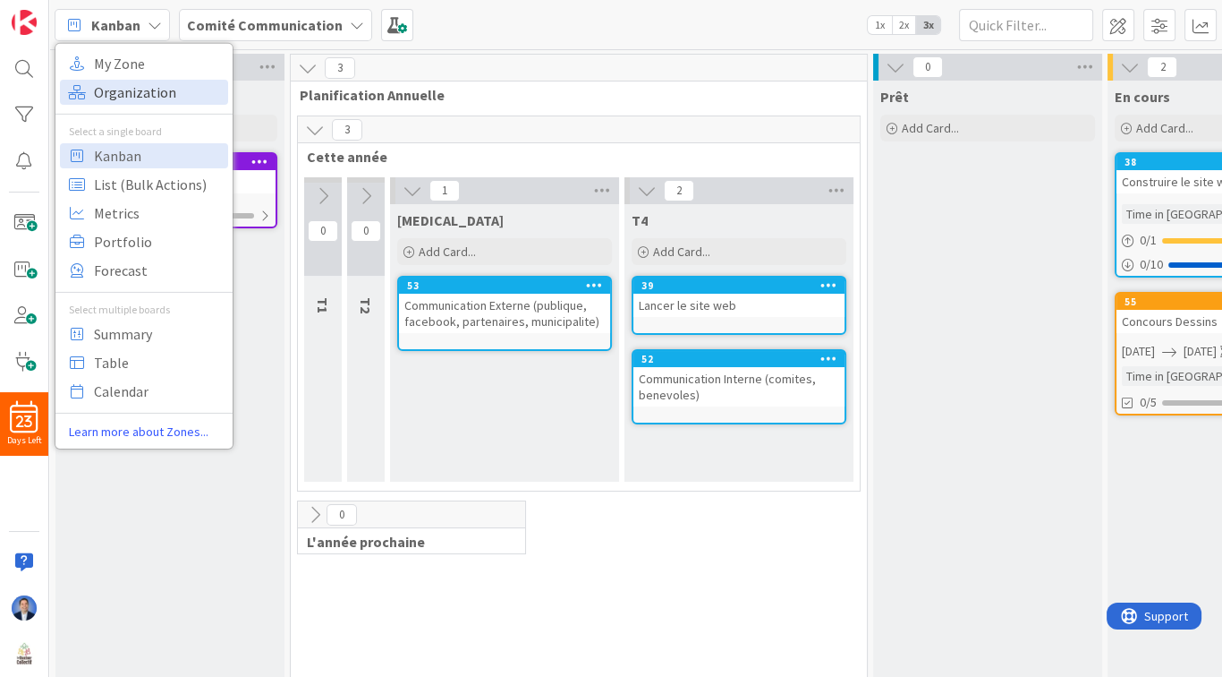
click at [150, 96] on span "Organization" at bounding box center [158, 91] width 129 height 27
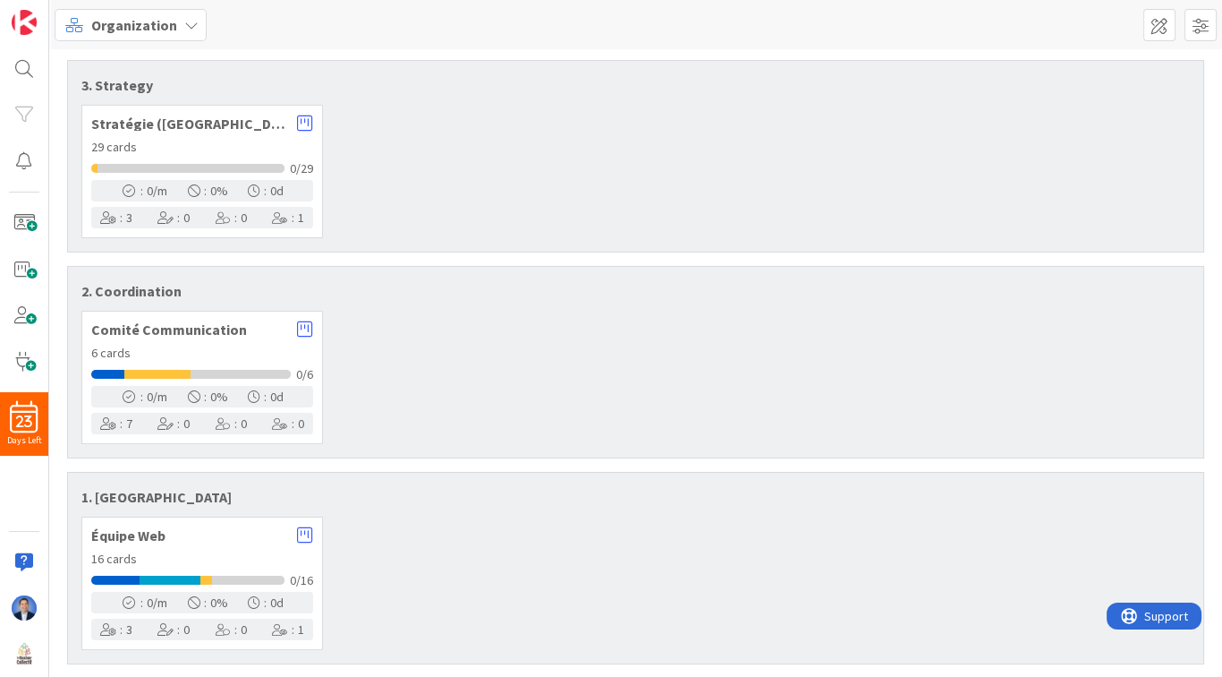
click at [140, 24] on span "Organization" at bounding box center [134, 24] width 86 height 21
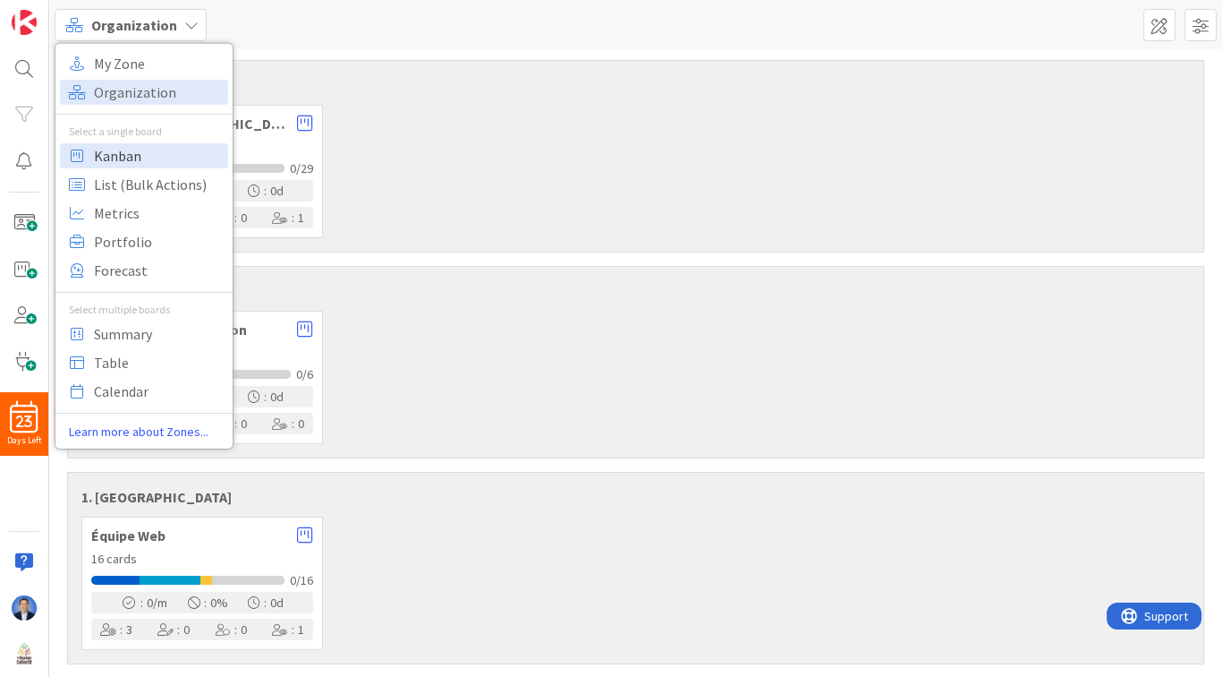
click at [171, 155] on span "Kanban" at bounding box center [158, 154] width 129 height 27
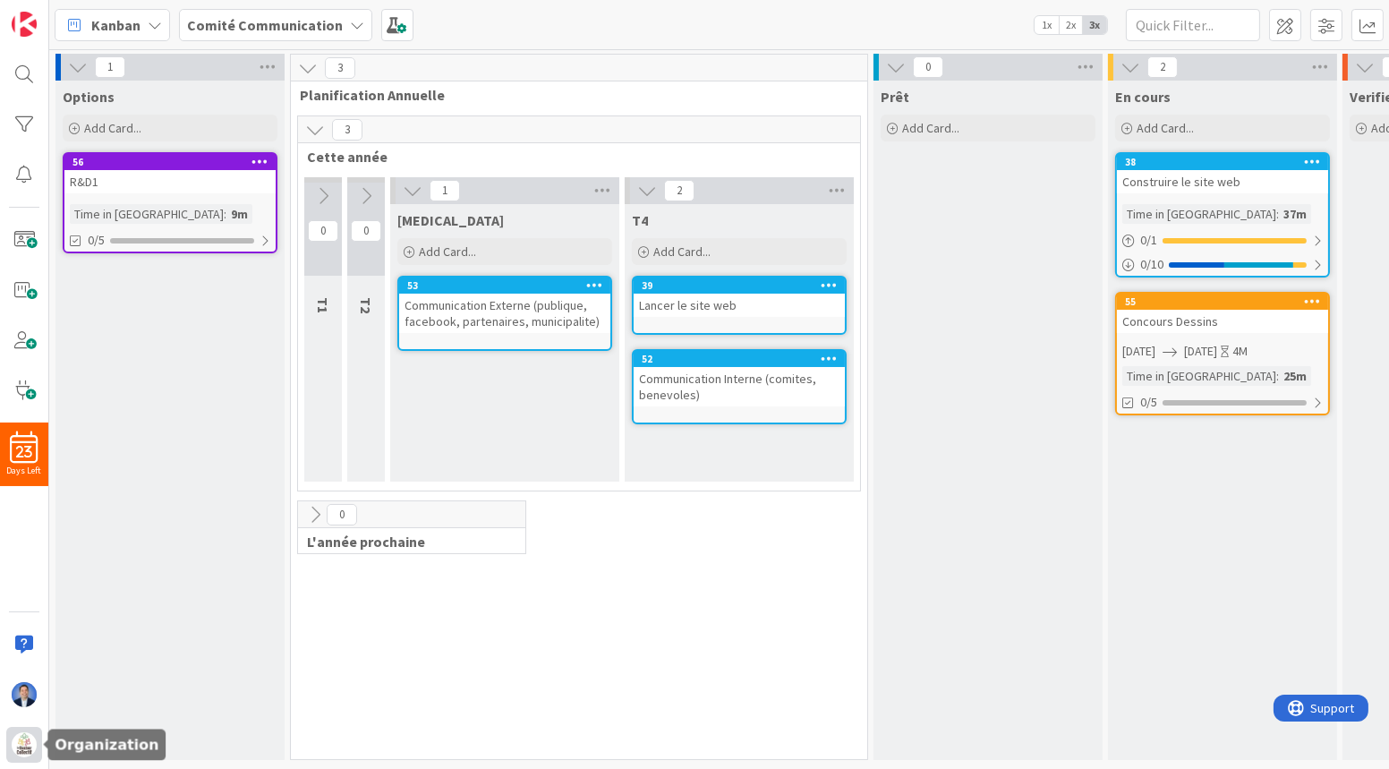
click at [32, 563] on img at bounding box center [24, 744] width 25 height 25
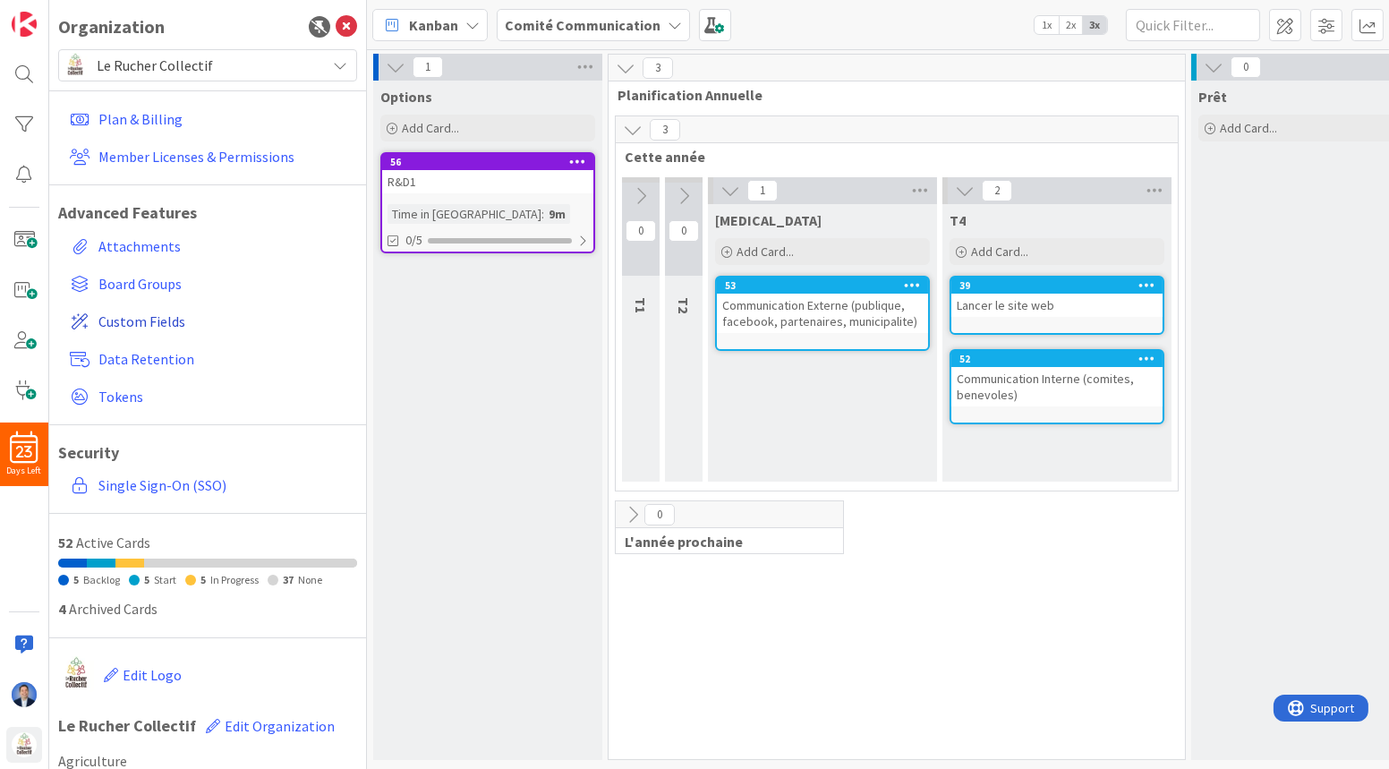
click at [150, 319] on span "Custom Fields" at bounding box center [223, 321] width 251 height 21
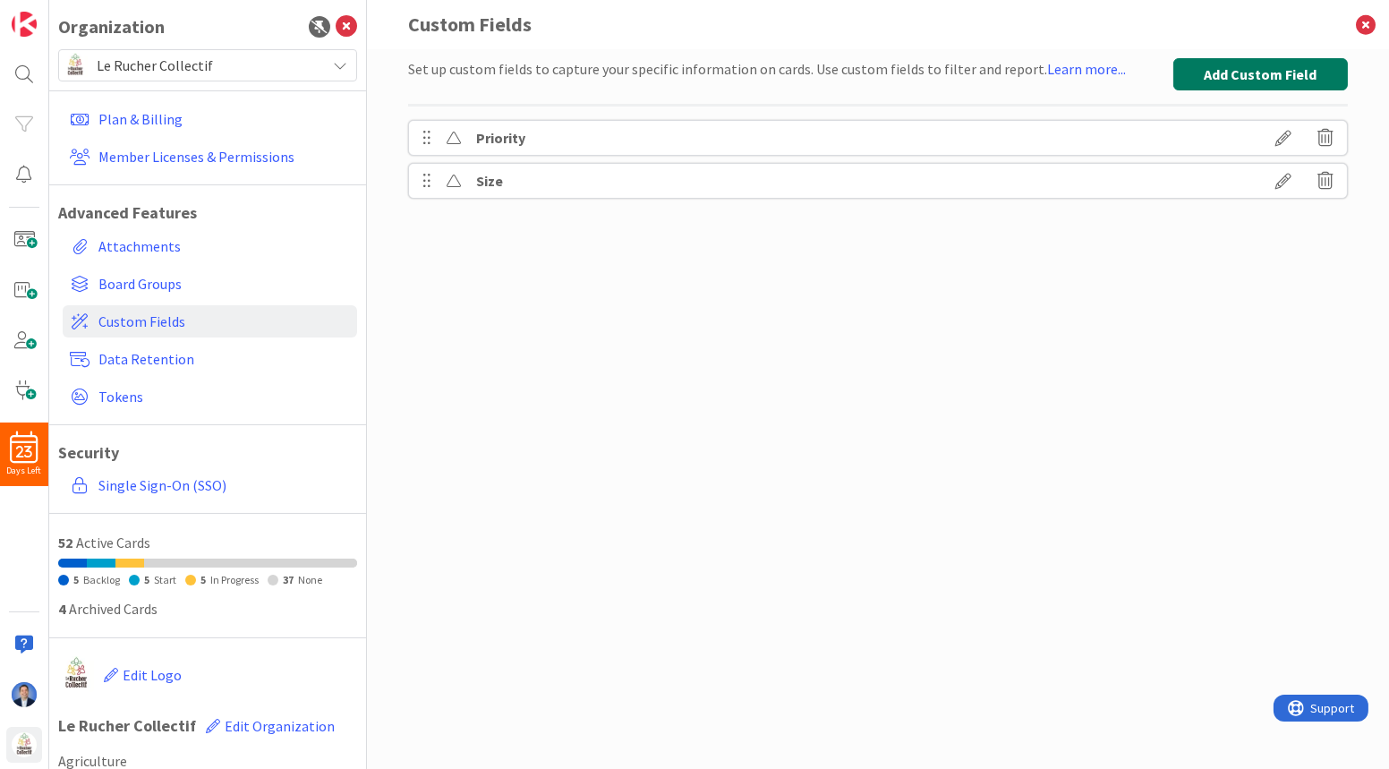
click at [1017, 81] on button "Add Custom Field" at bounding box center [1260, 74] width 175 height 32
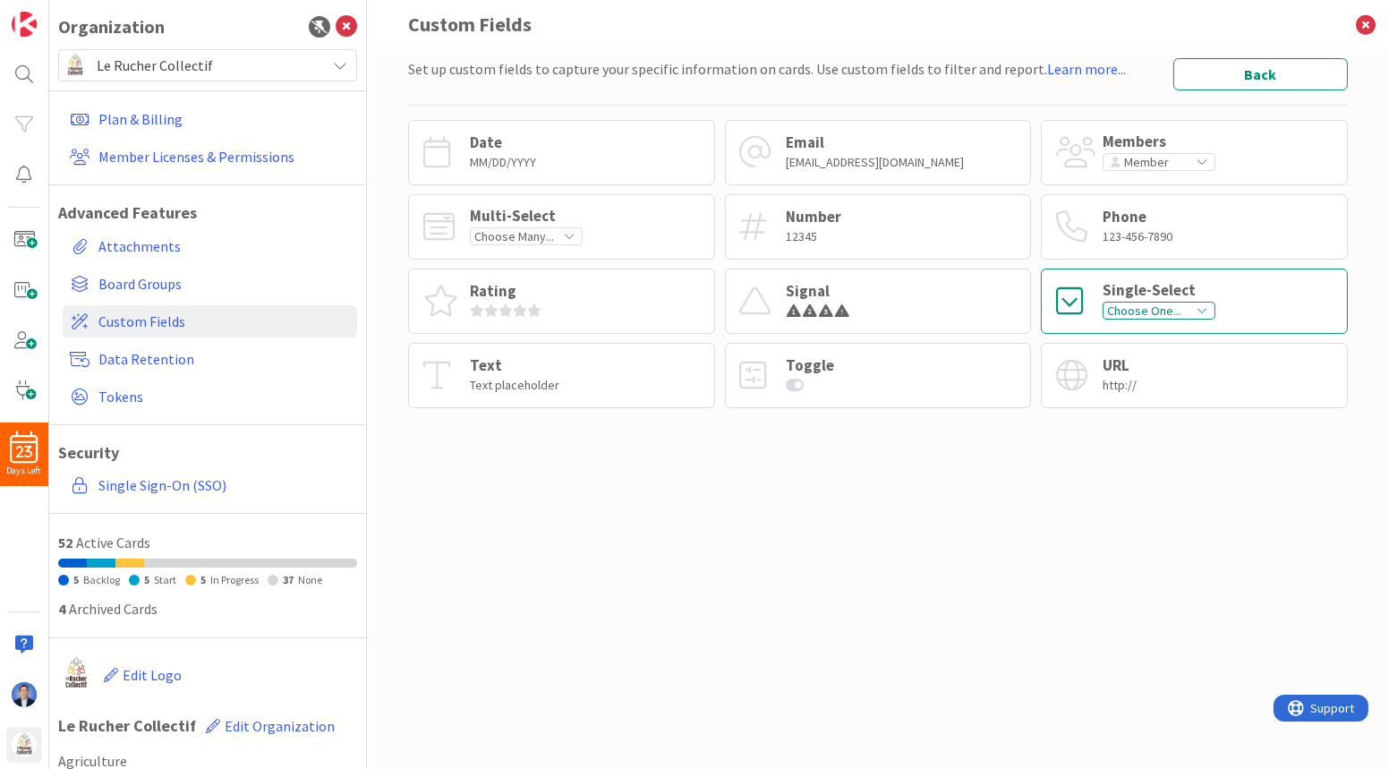
click at [1017, 283] on div "Single-Select" at bounding box center [1158, 290] width 113 height 15
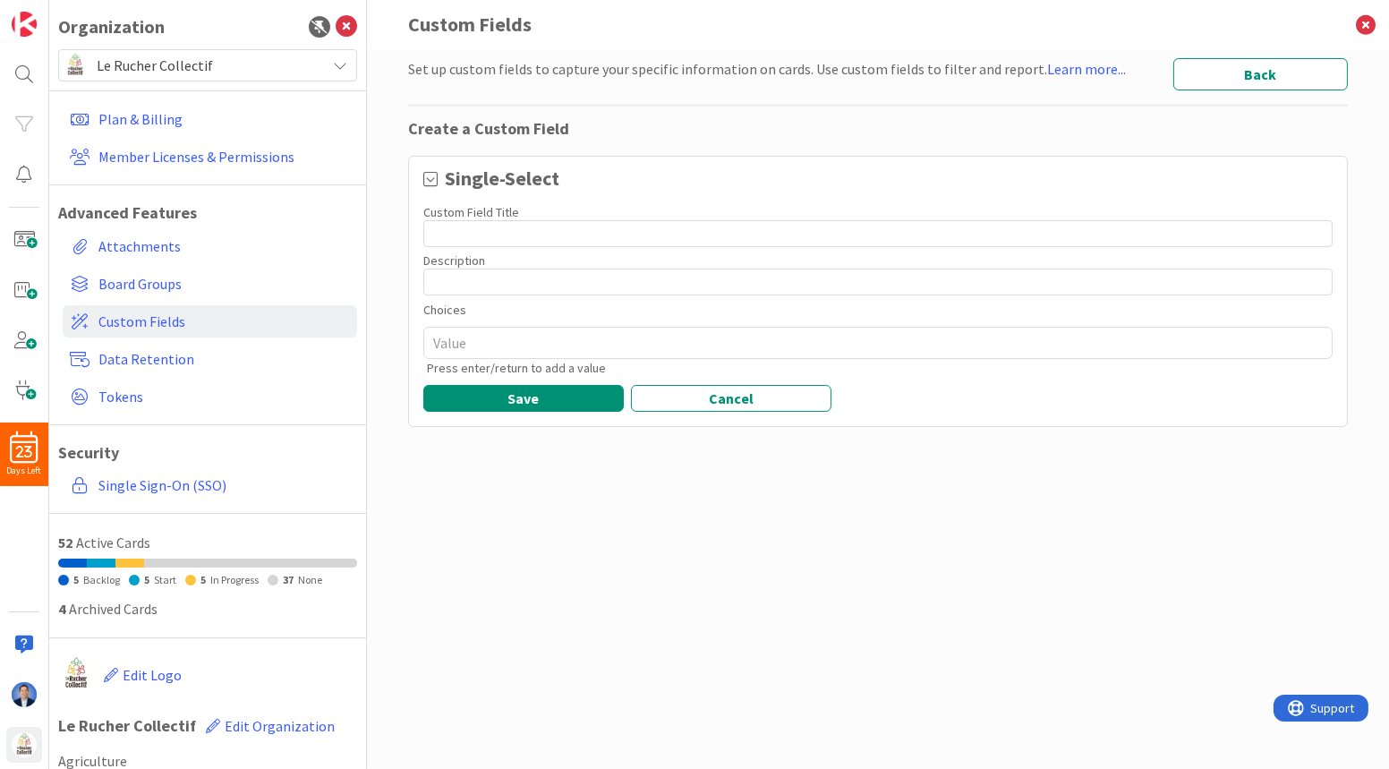
type textarea "x"
type input "C"
type textarea "x"
type input "Co"
type textarea "x"
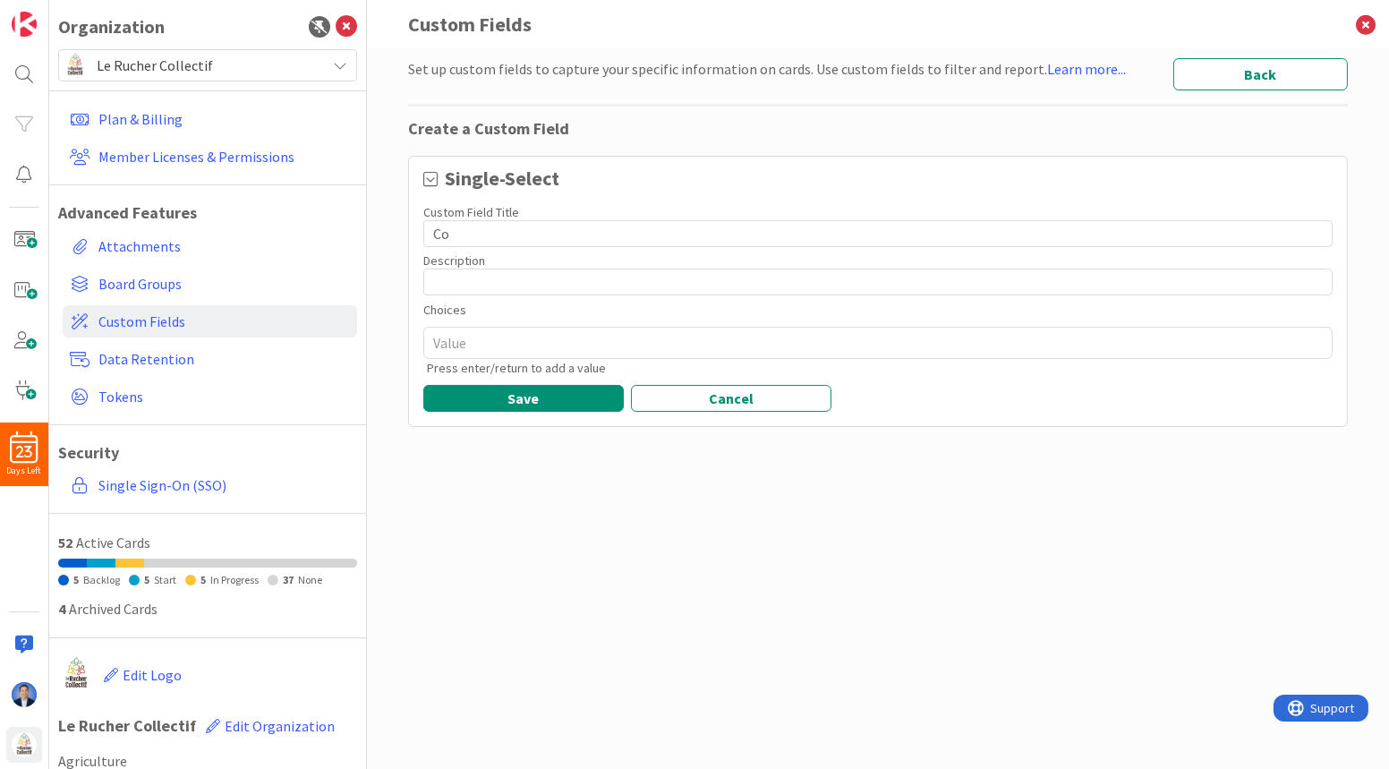
type input "Com"
type textarea "x"
type input "Comm"
type textarea "x"
type input "Commu"
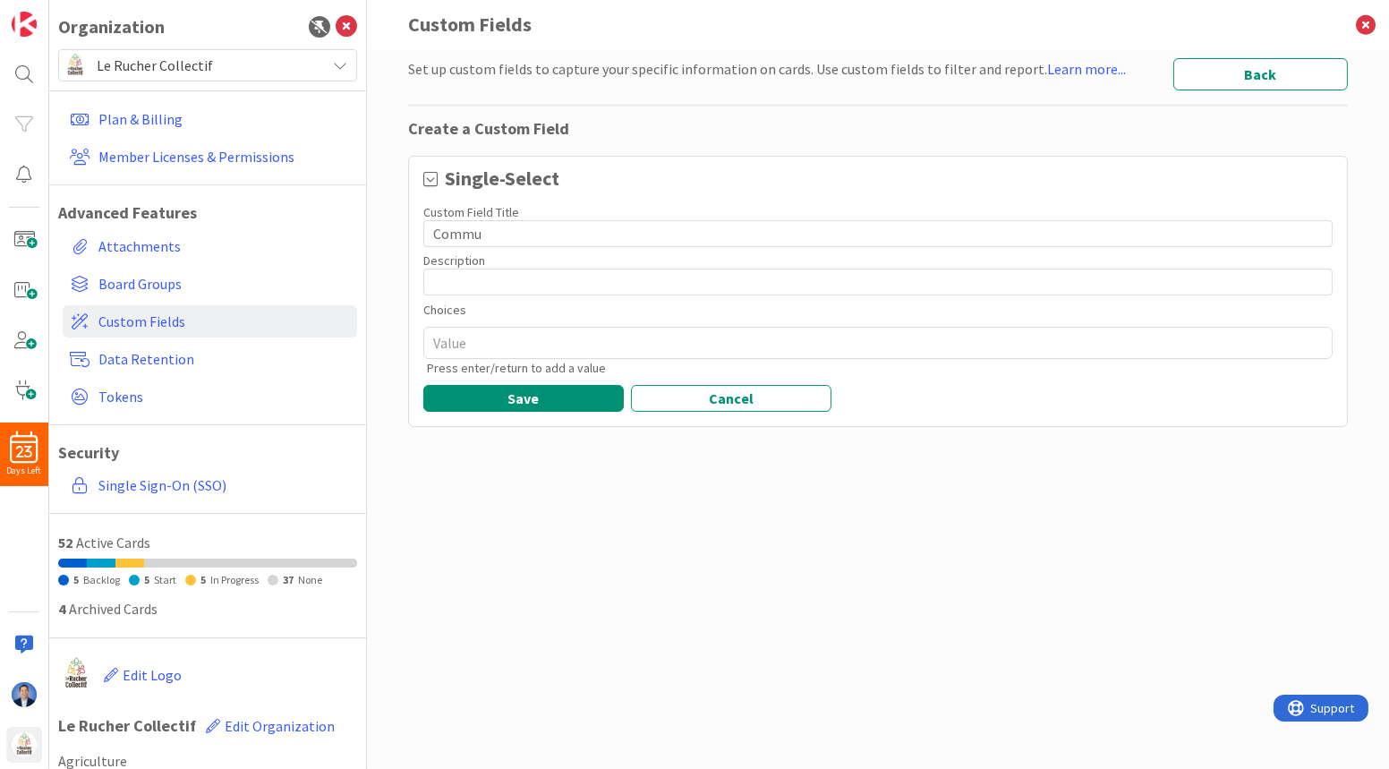
type textarea "x"
type input "Commun"
type textarea "x"
type input "Communi"
type textarea "x"
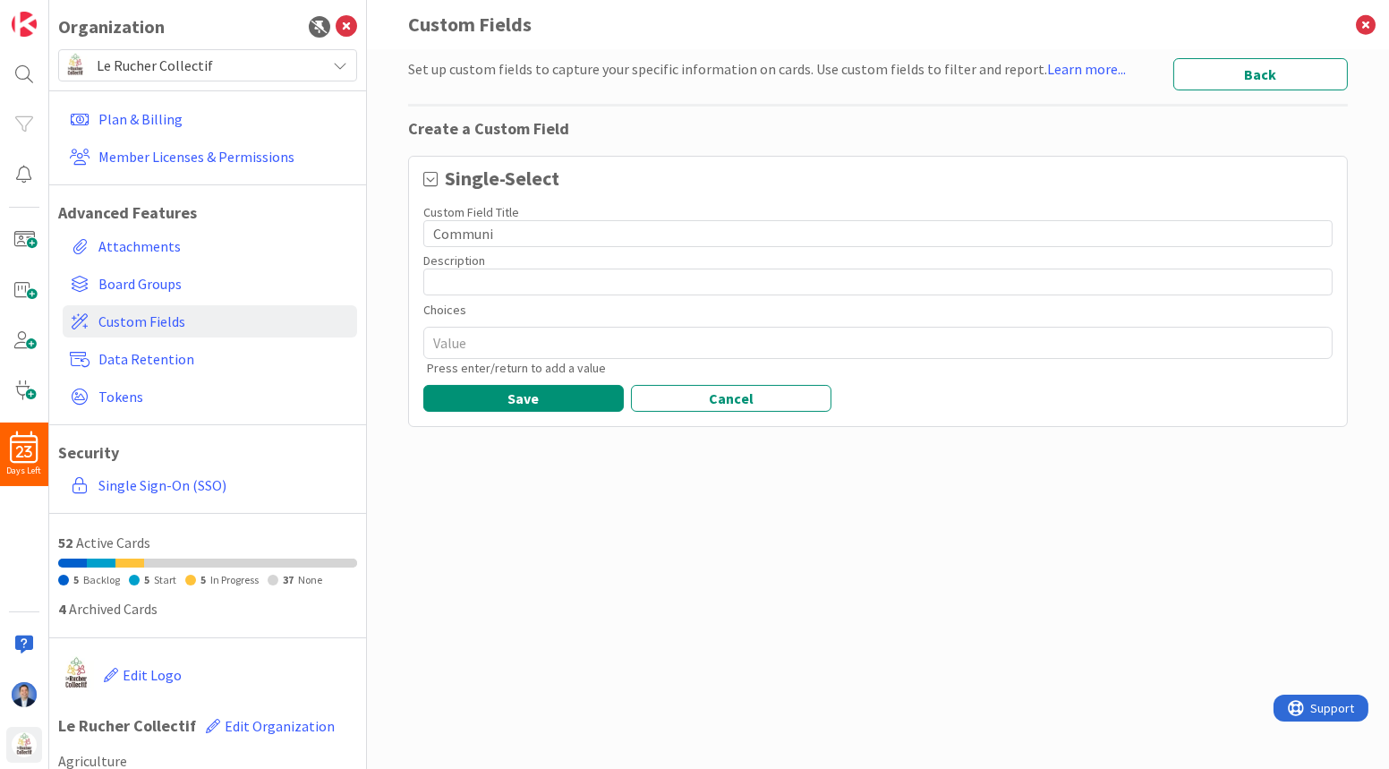
type input "Communic"
type textarea "x"
type input "Communica"
type textarea "x"
type input "Communicat"
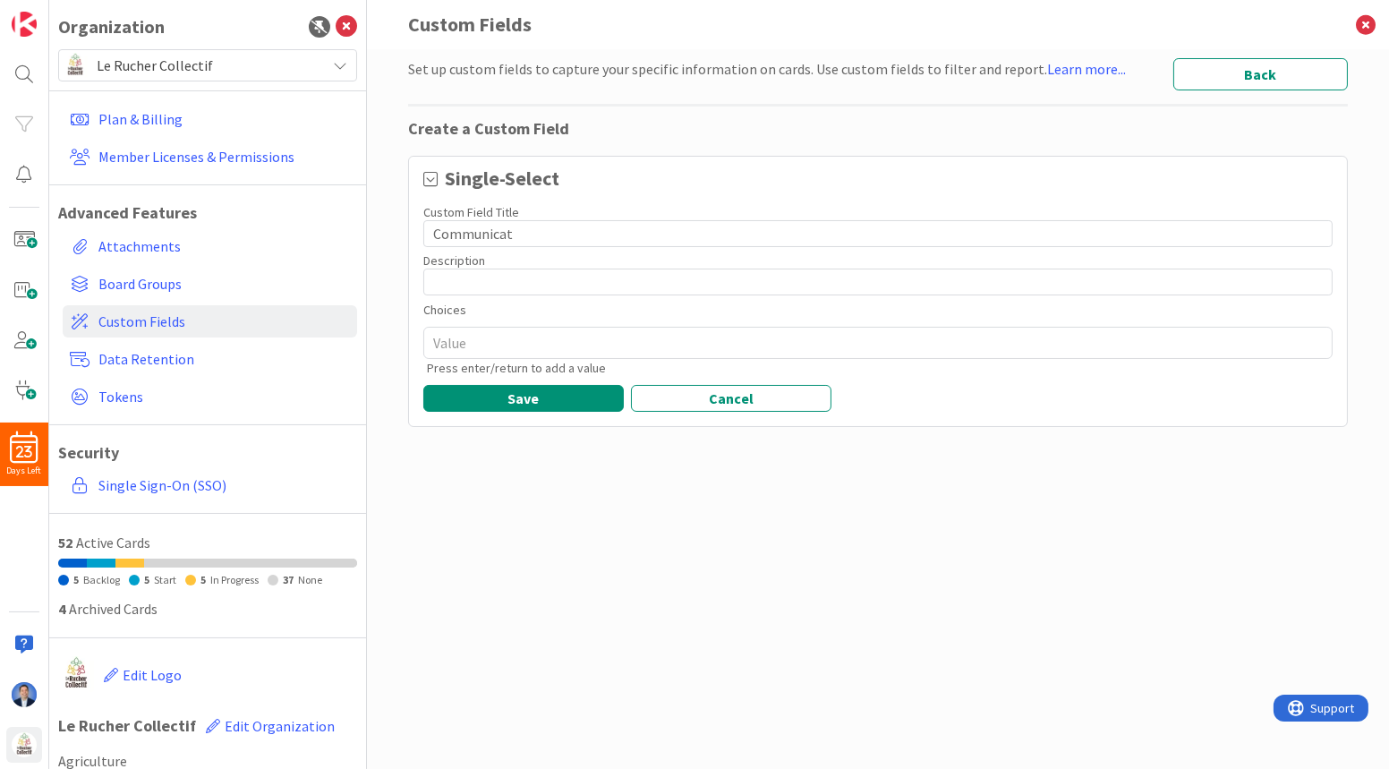
type textarea "x"
type input "Communicati"
type textarea "x"
type input "Communicatio"
type textarea "x"
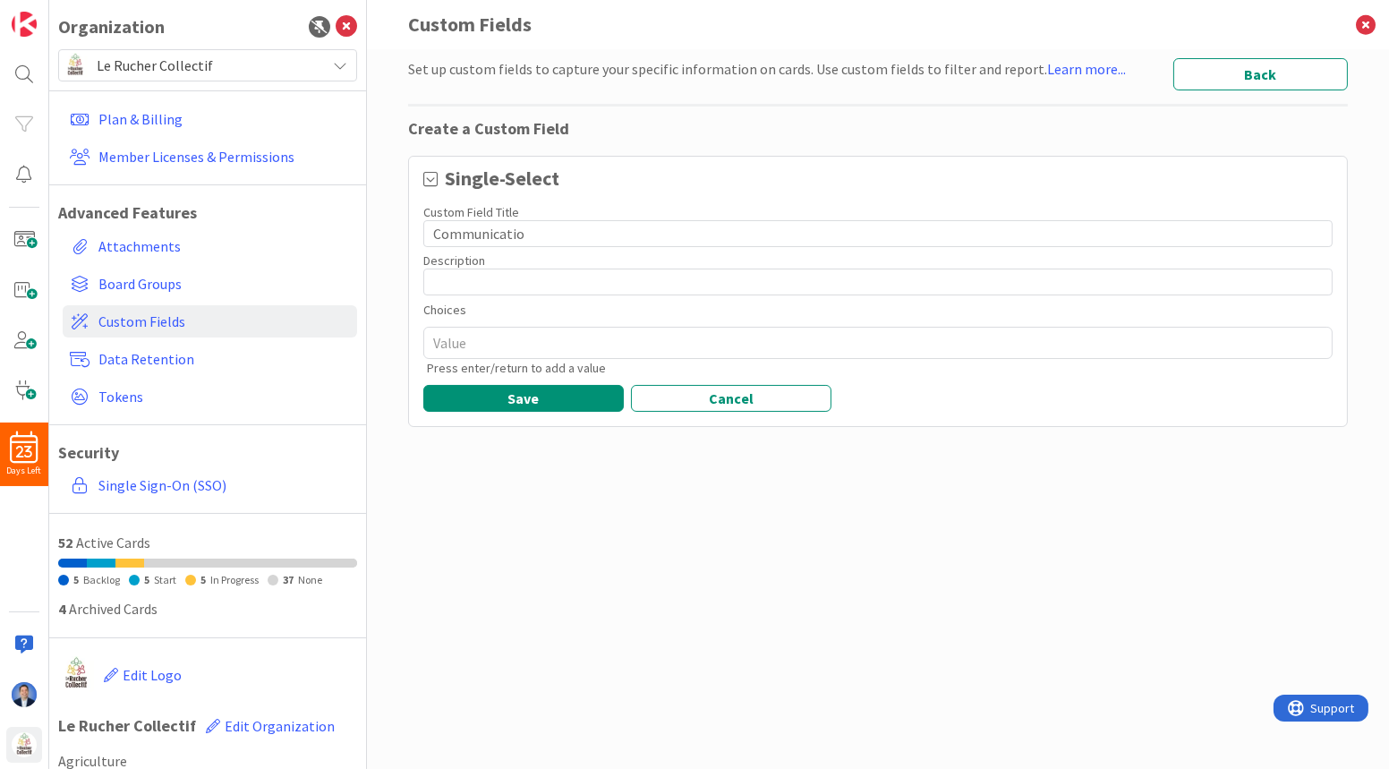
type input "Communication"
click at [428, 231] on input "Communication" at bounding box center [877, 233] width 909 height 27
type textarea "x"
type input "TCommunication"
type textarea "x"
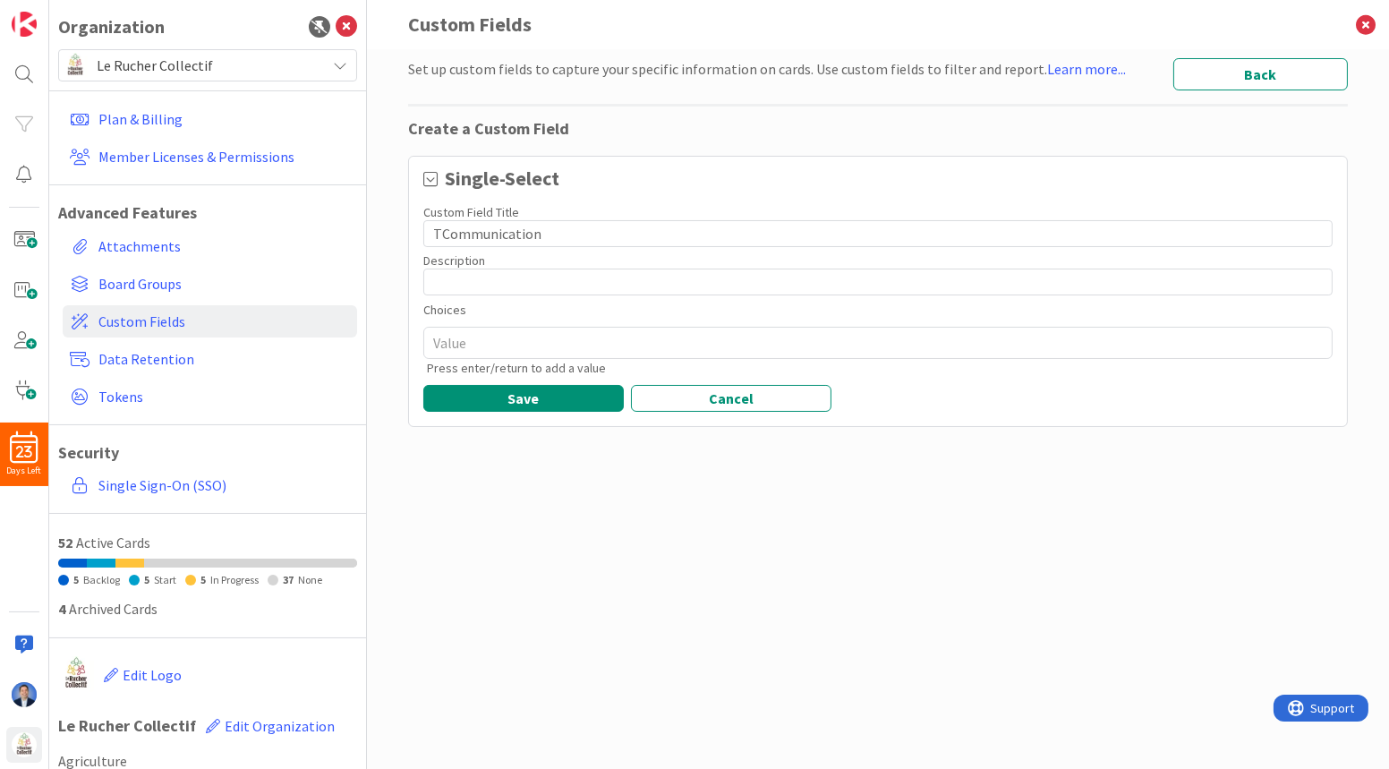
type input "TyCommunication"
type textarea "x"
type input "TCommunication"
type textarea "x"
type input "Communication"
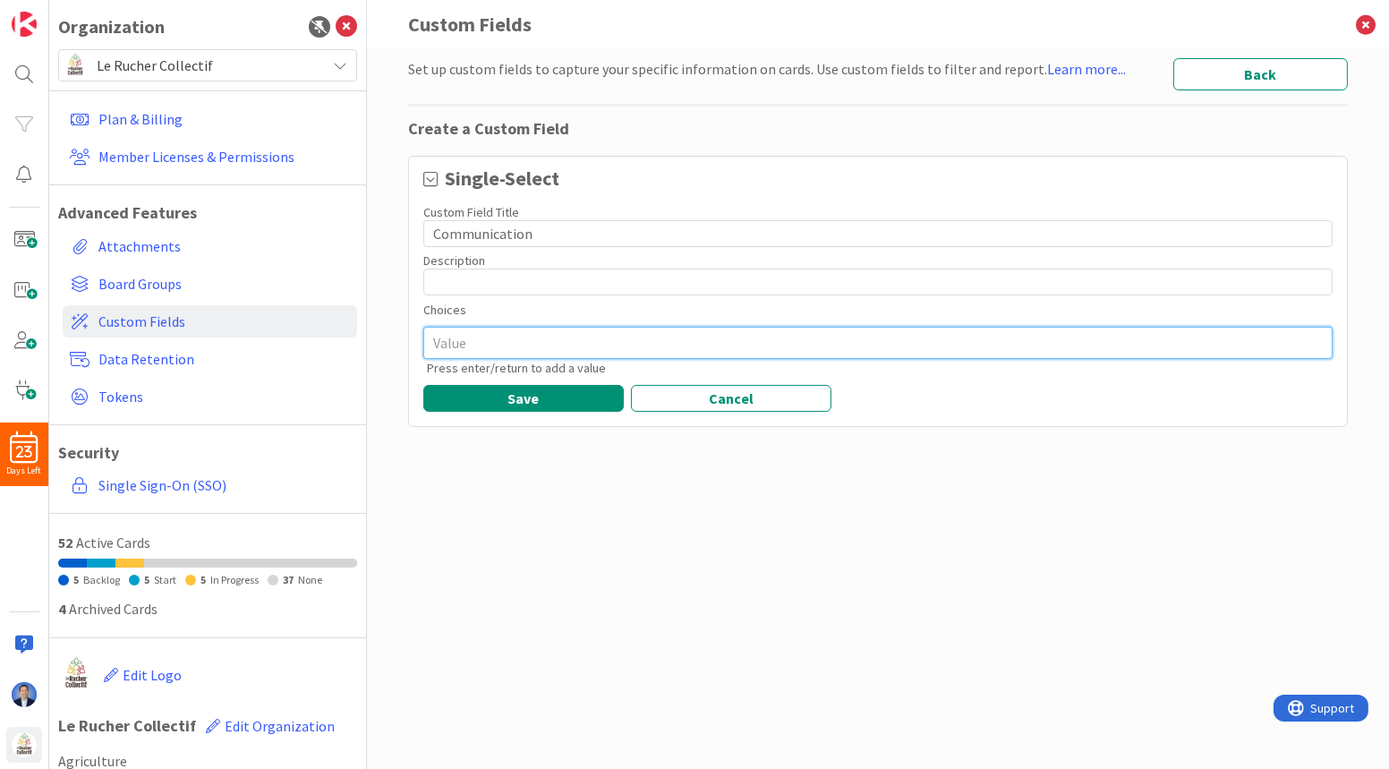
click at [482, 342] on textarea at bounding box center [877, 343] width 909 height 32
type textarea "x"
type textarea "I"
type textarea "x"
type textarea "In"
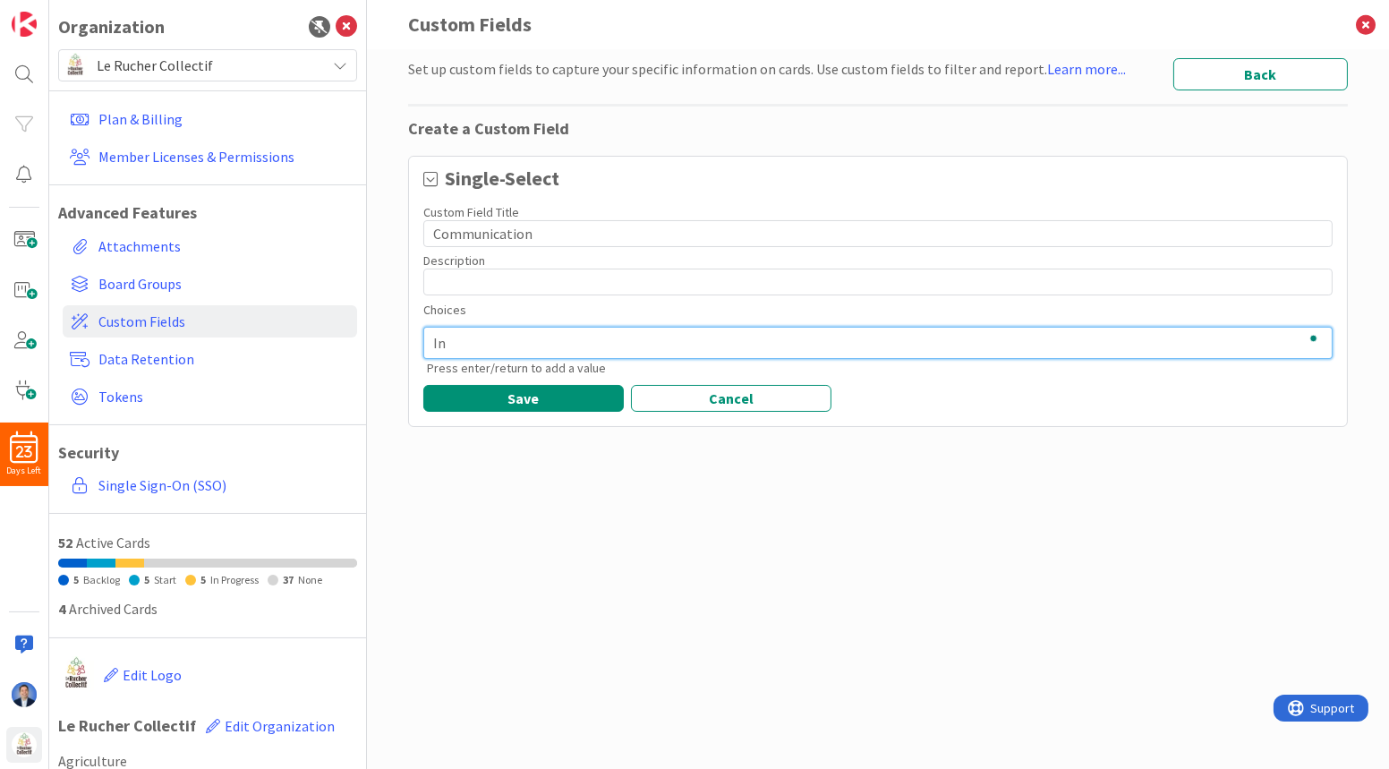
type textarea "x"
type textarea "Int"
type textarea "x"
type textarea "Inte"
type textarea "x"
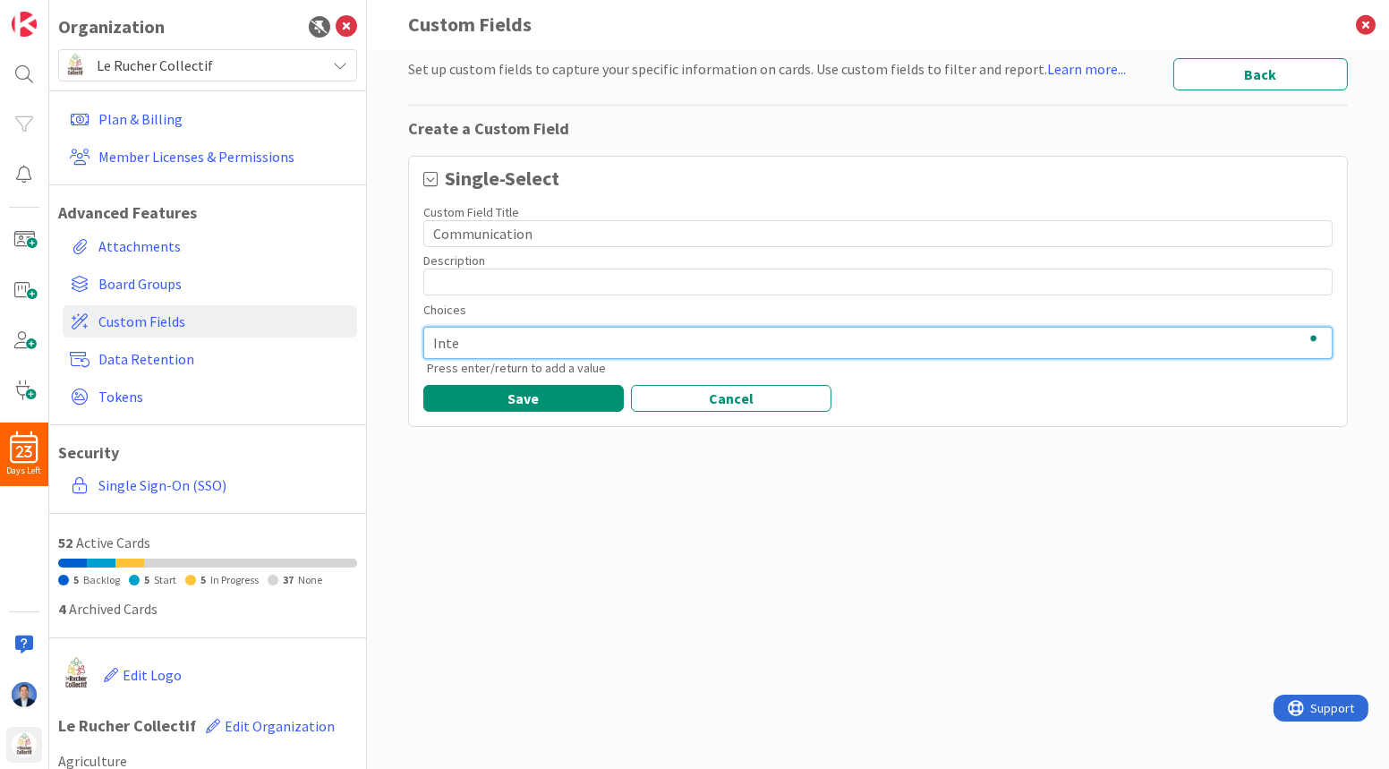
type textarea "Inter"
type textarea "x"
type textarea "Intern"
type textarea "x"
type textarea "Interne"
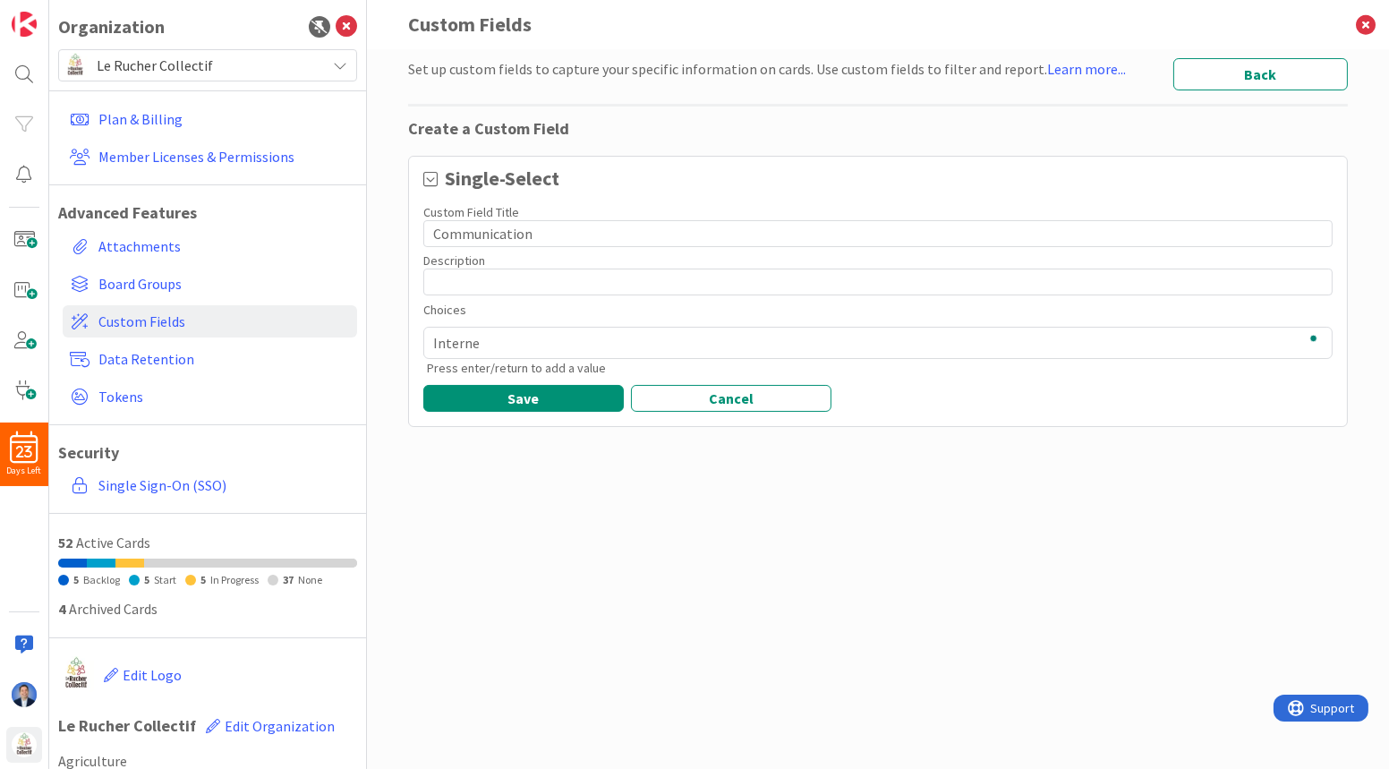
type textarea "x"
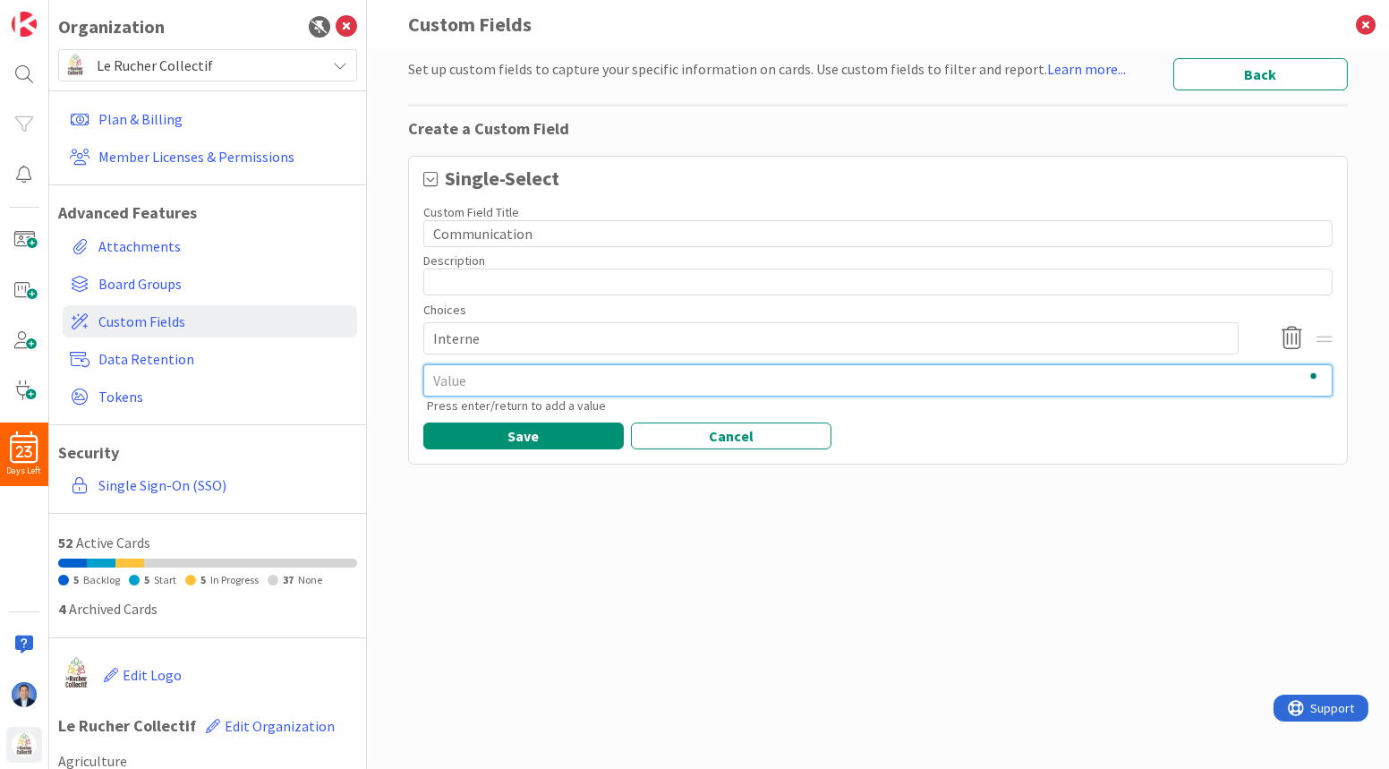
type textarea "x"
type textarea "E"
type textarea "x"
type textarea "Ext"
type textarea "x"
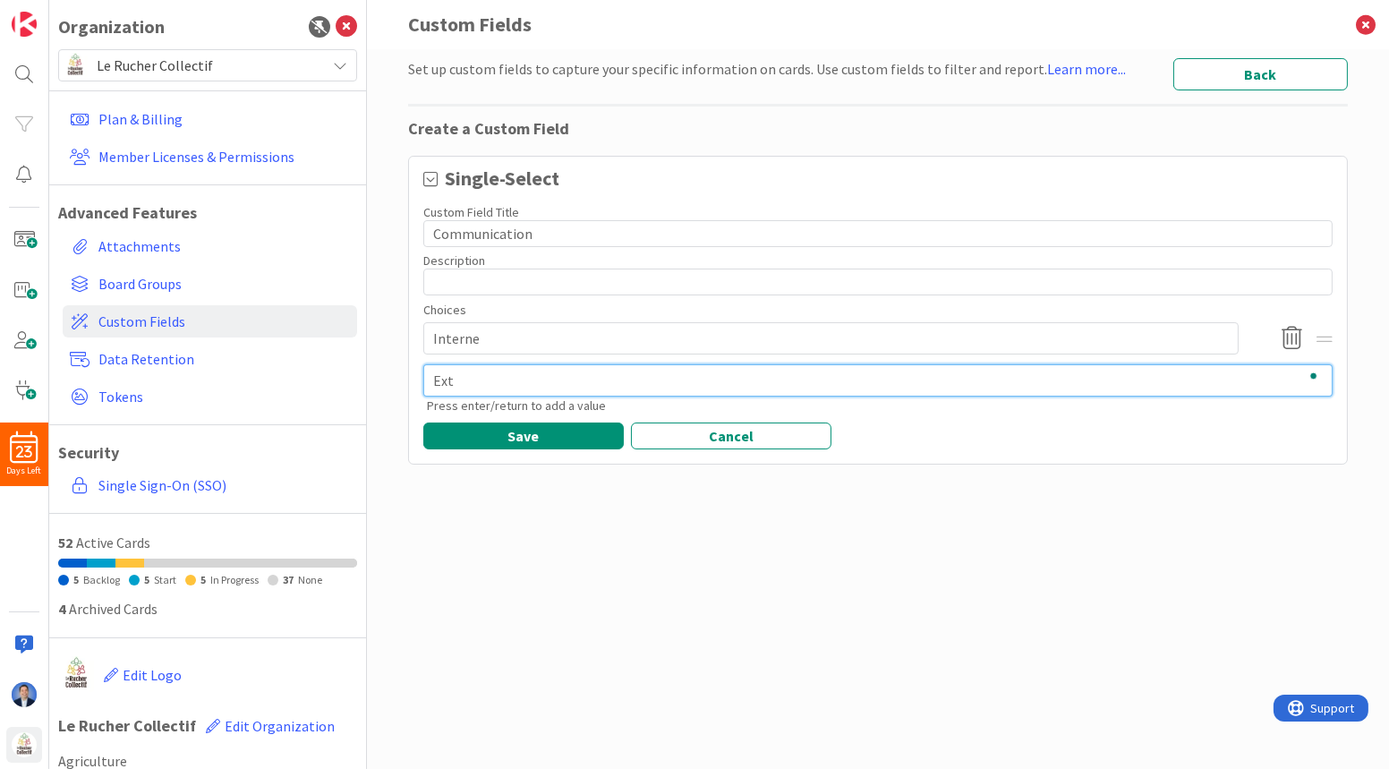
type textarea "Exte"
type textarea "x"
type textarea "Exter"
type textarea "x"
type textarea "Extern"
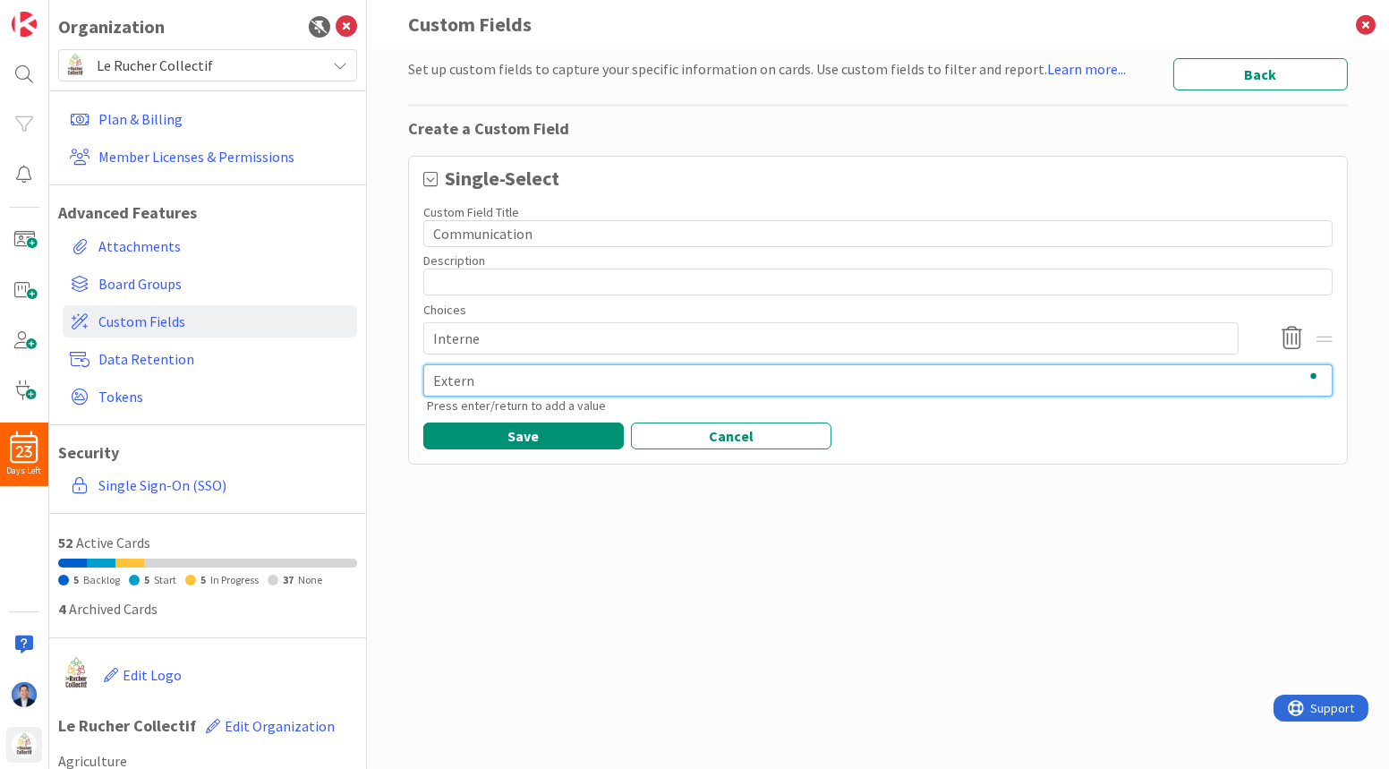
type textarea "x"
type textarea "Externa"
type textarea "x"
type textarea "Extern"
type textarea "x"
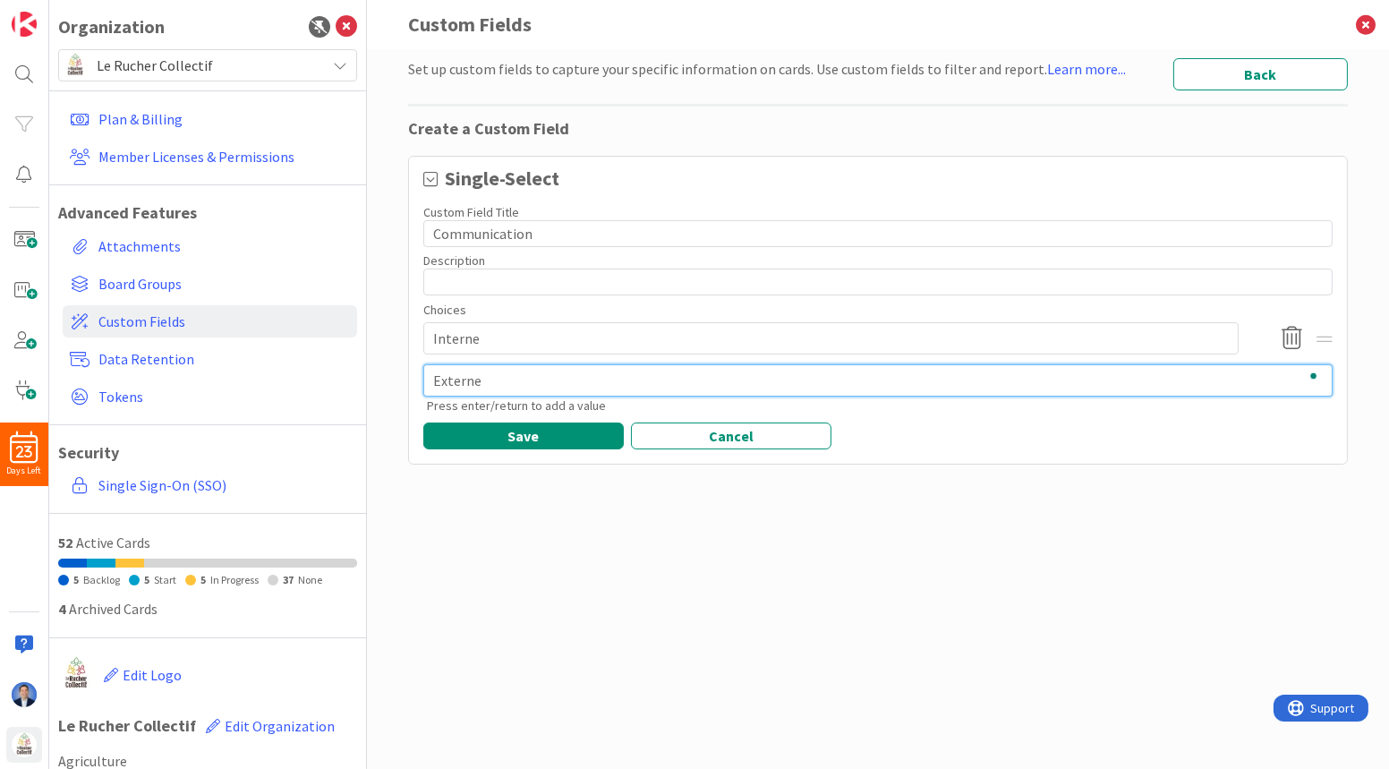
type textarea "Externe"
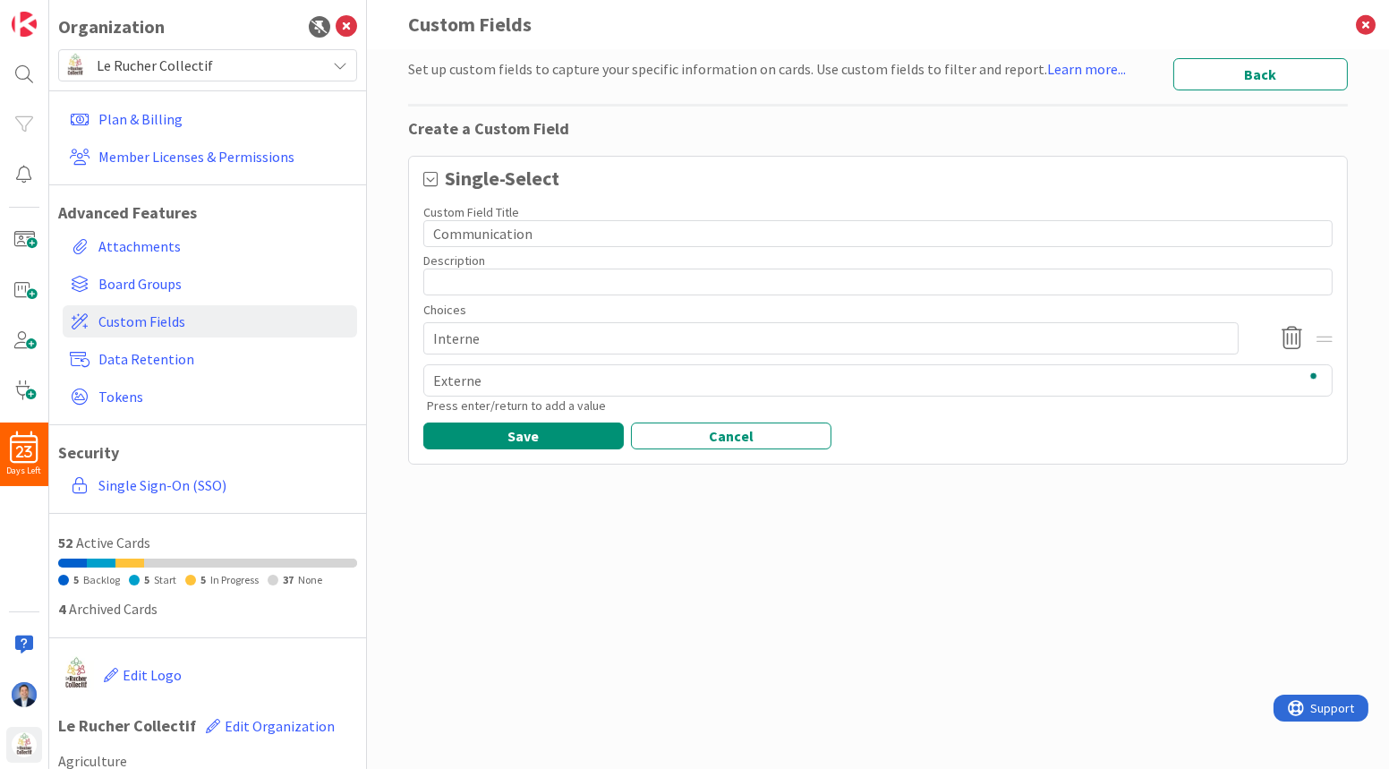
type textarea "x"
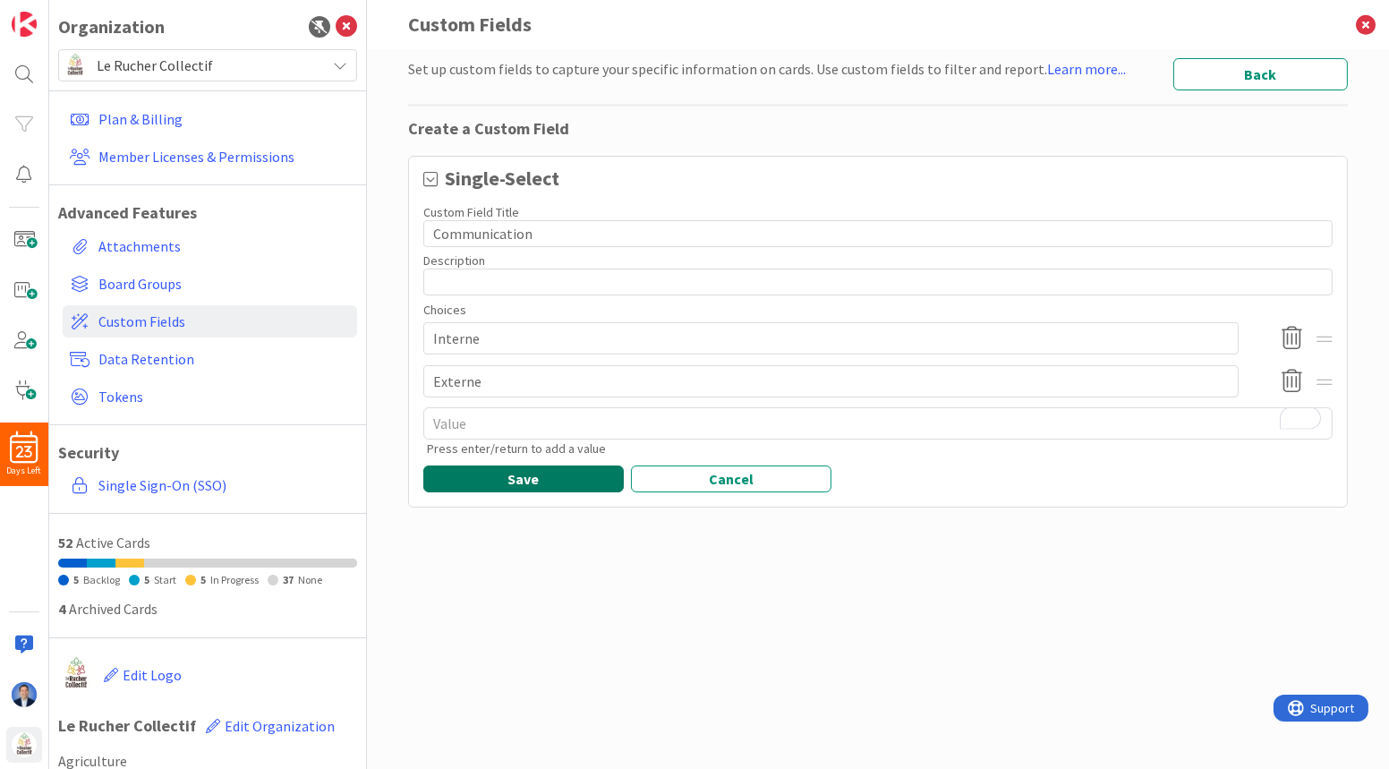
click at [579, 479] on button "Save" at bounding box center [523, 478] width 200 height 27
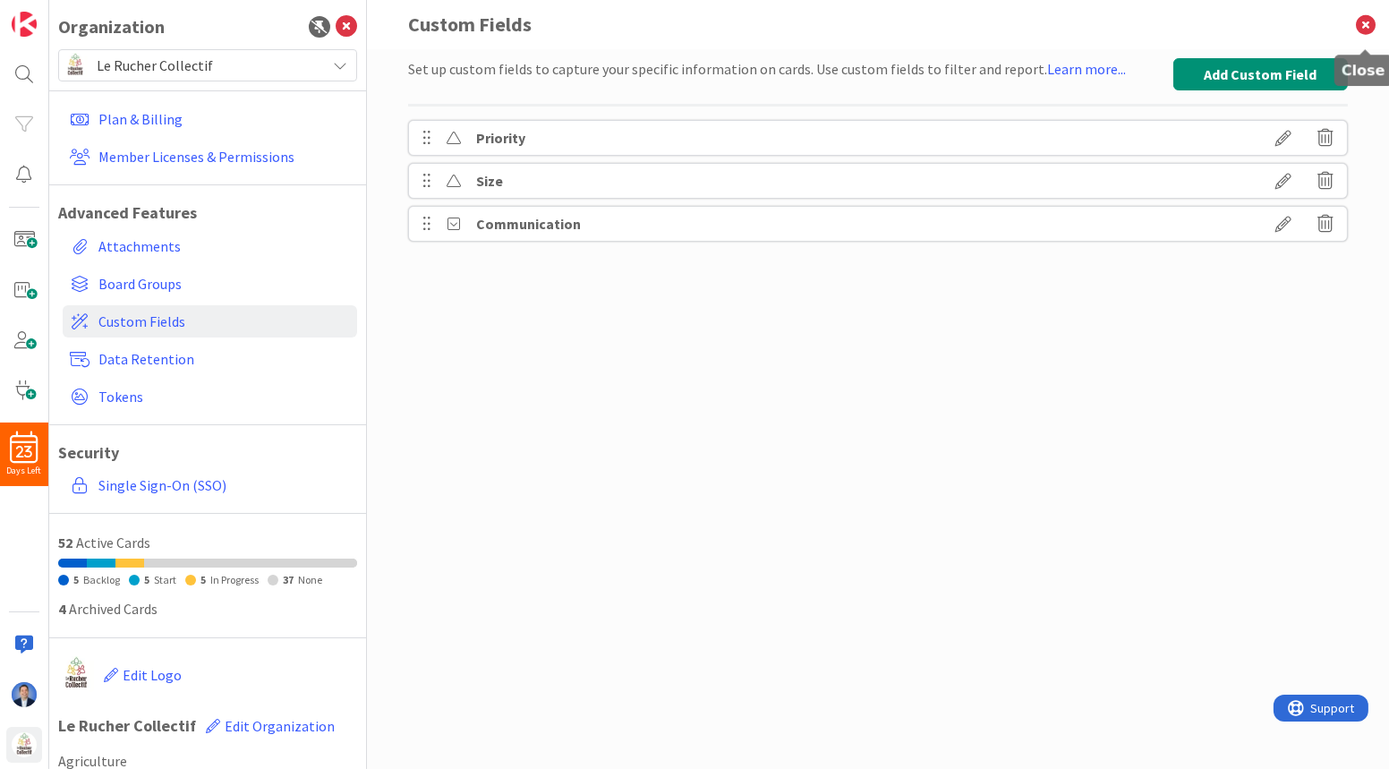
click at [1017, 22] on icon at bounding box center [1365, 24] width 47 height 49
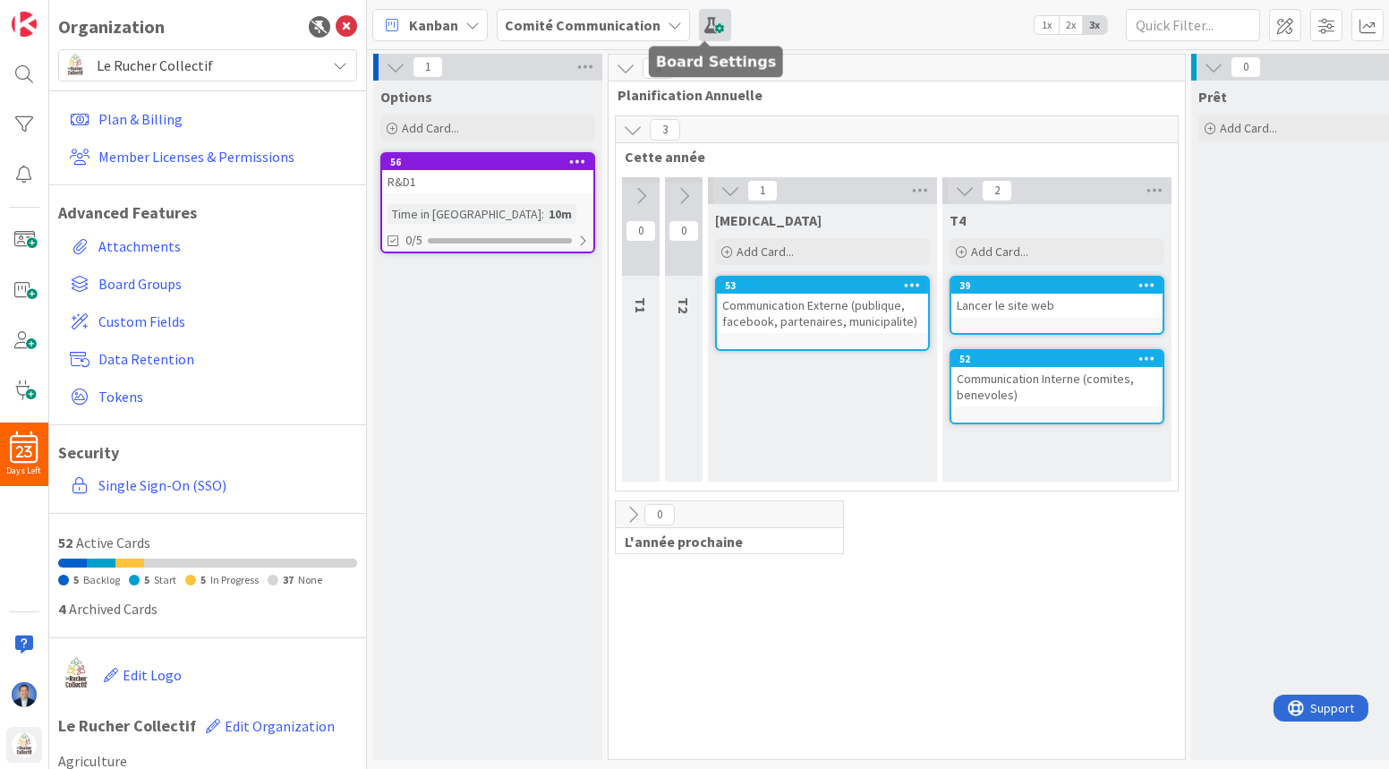
click at [706, 30] on span at bounding box center [715, 25] width 32 height 32
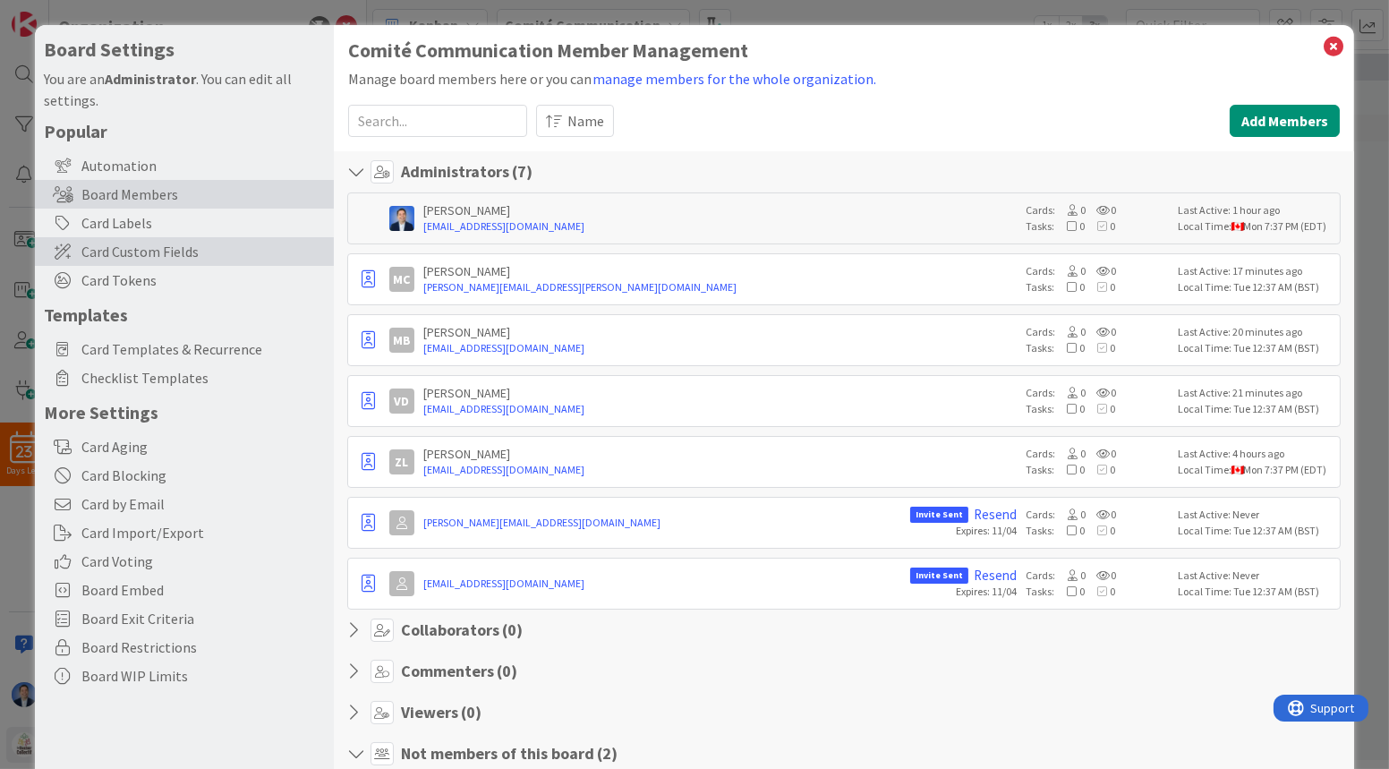
click at [110, 248] on span "Card Custom Fields" at bounding box center [202, 251] width 243 height 21
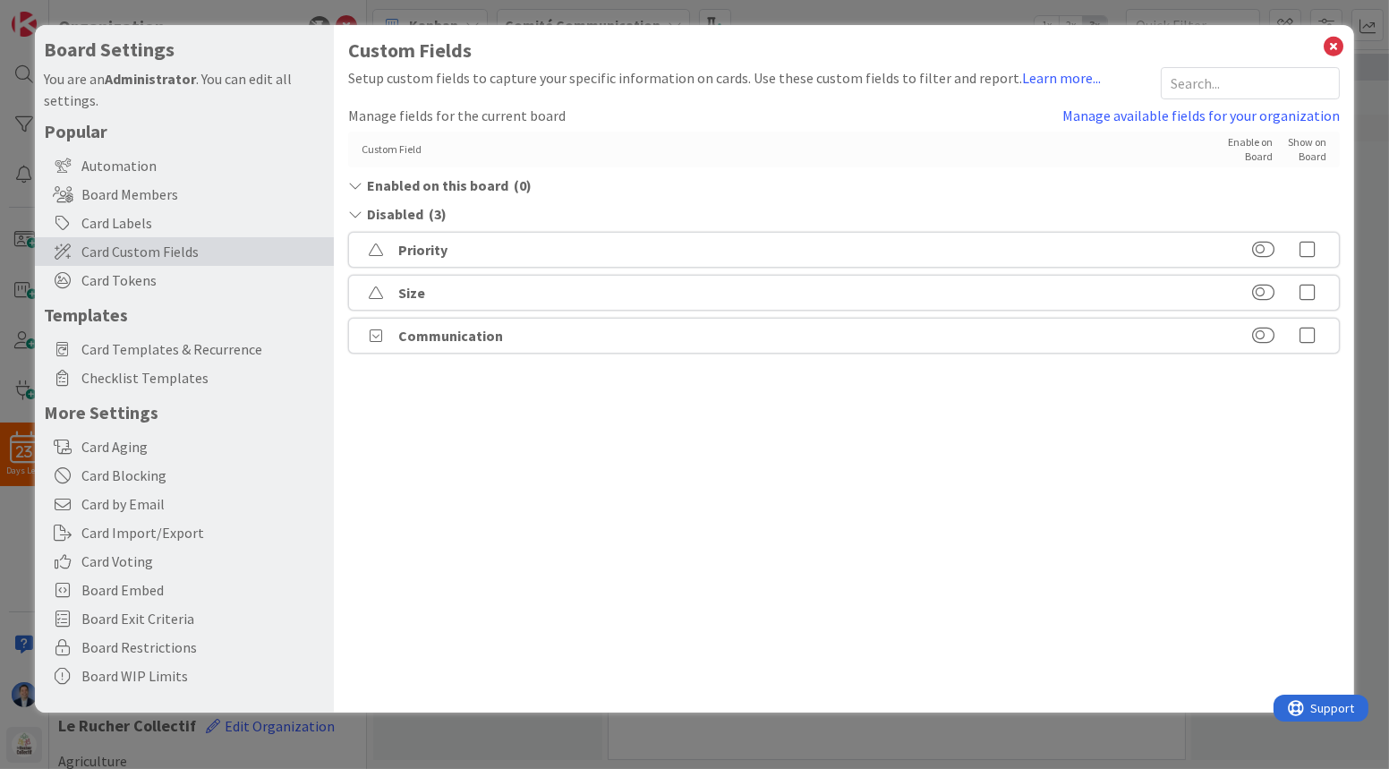
click at [1017, 336] on icon at bounding box center [1308, 336] width 36 height 18
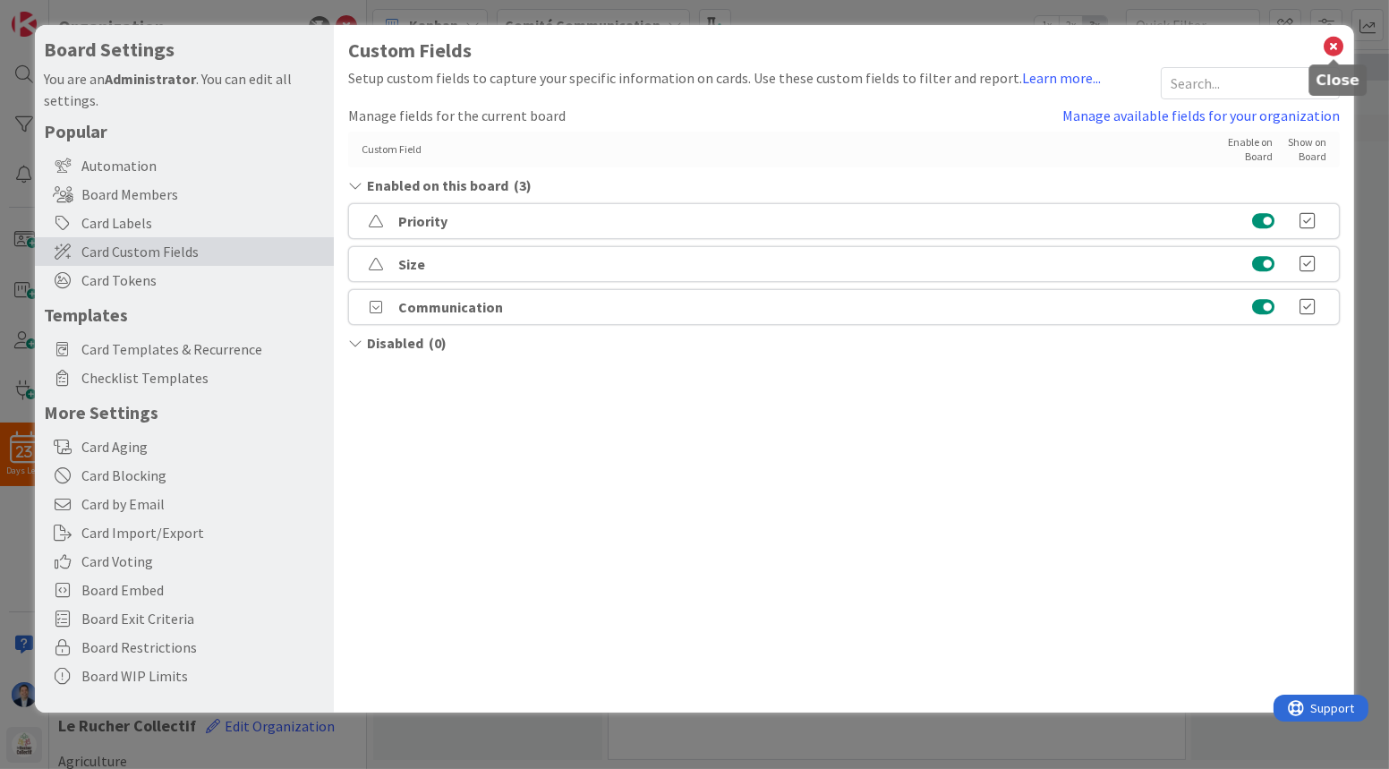
click at [1017, 46] on icon at bounding box center [1333, 46] width 23 height 25
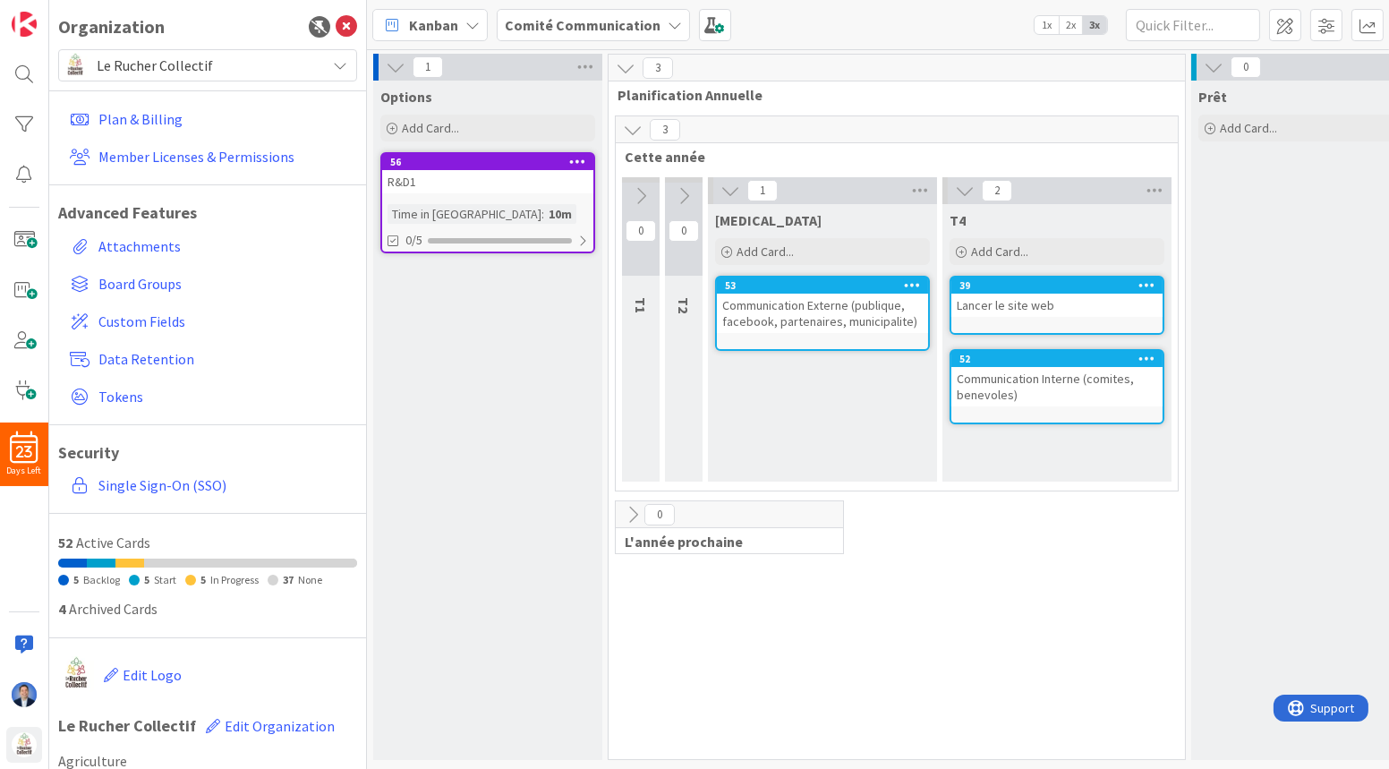
click at [498, 193] on link "56 R&D1 Time in Column : 10m 0/5" at bounding box center [487, 202] width 215 height 101
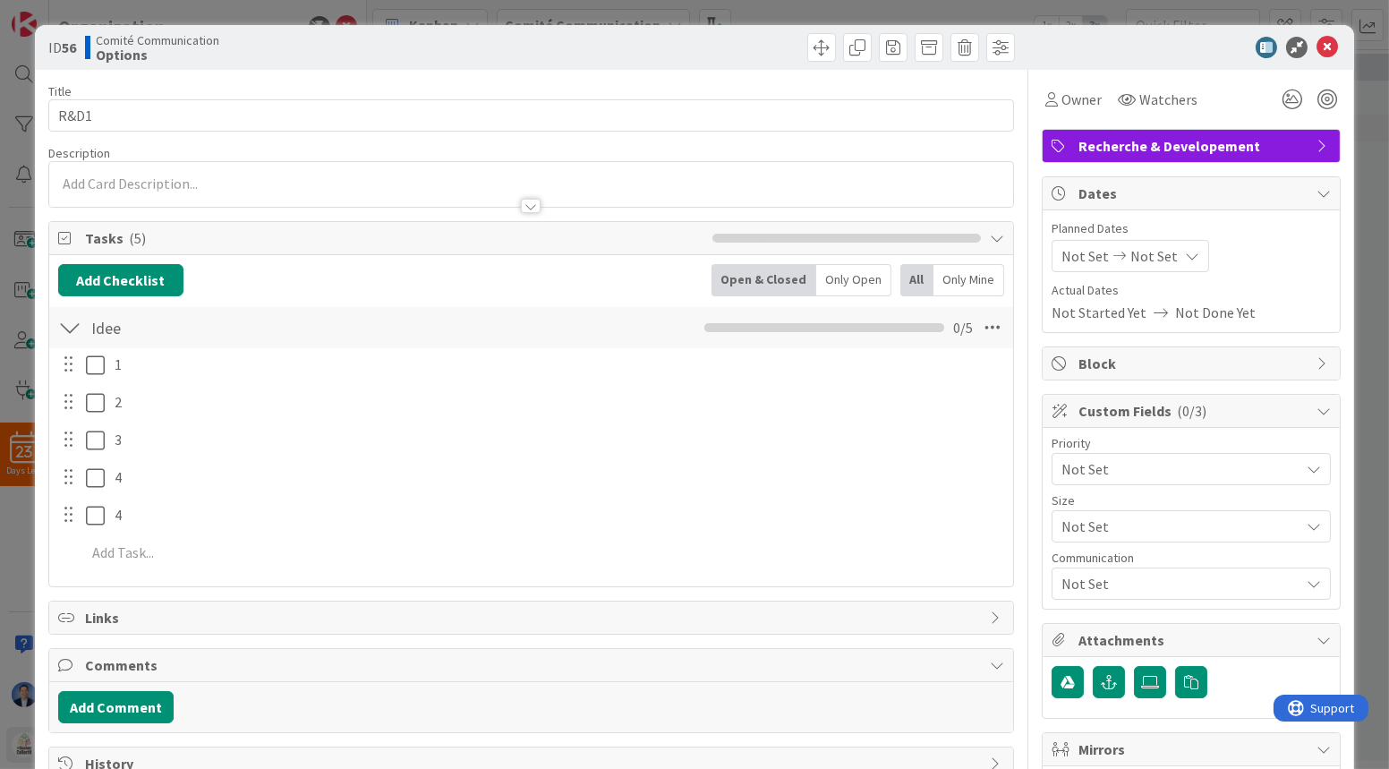
click at [1017, 202] on div "Dates" at bounding box center [1191, 193] width 297 height 33
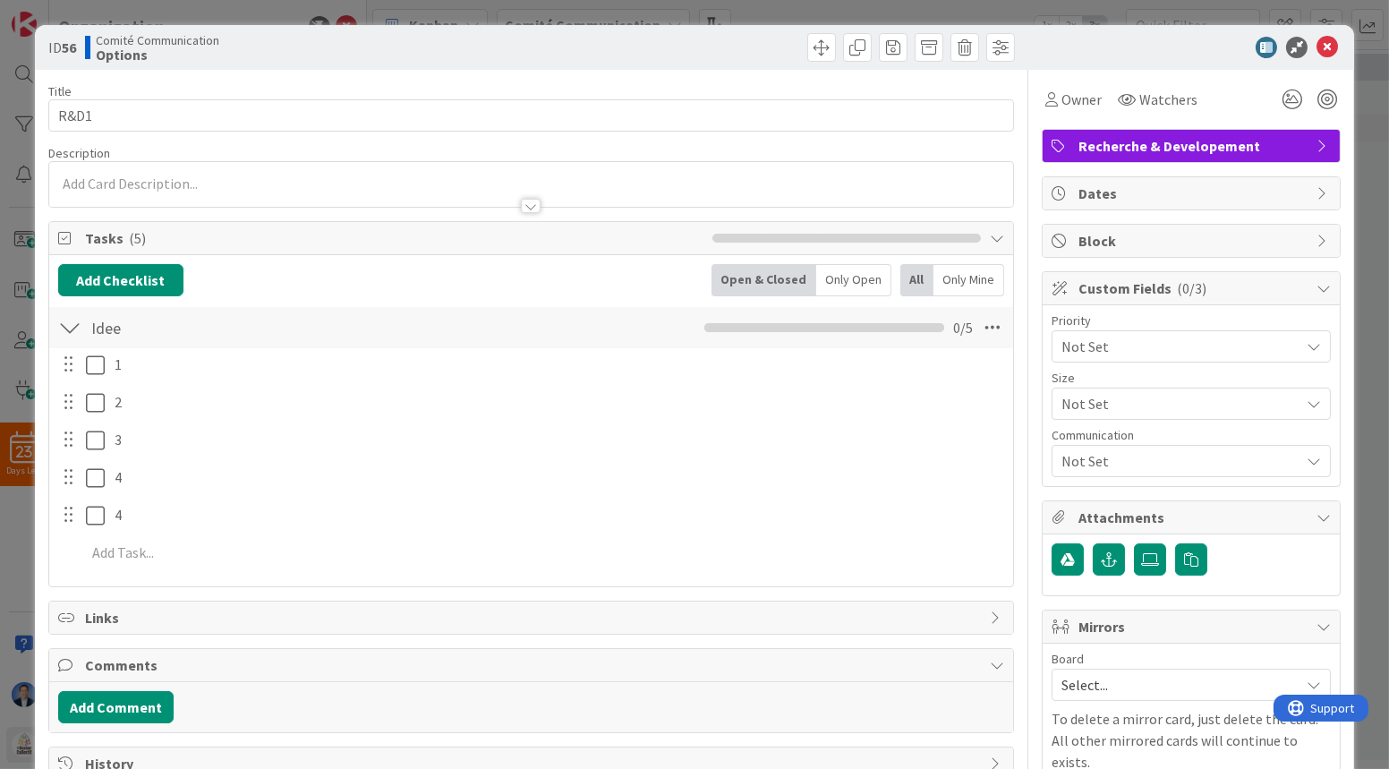
click at [506, 235] on span "Tasks ( 5 )" at bounding box center [394, 237] width 618 height 21
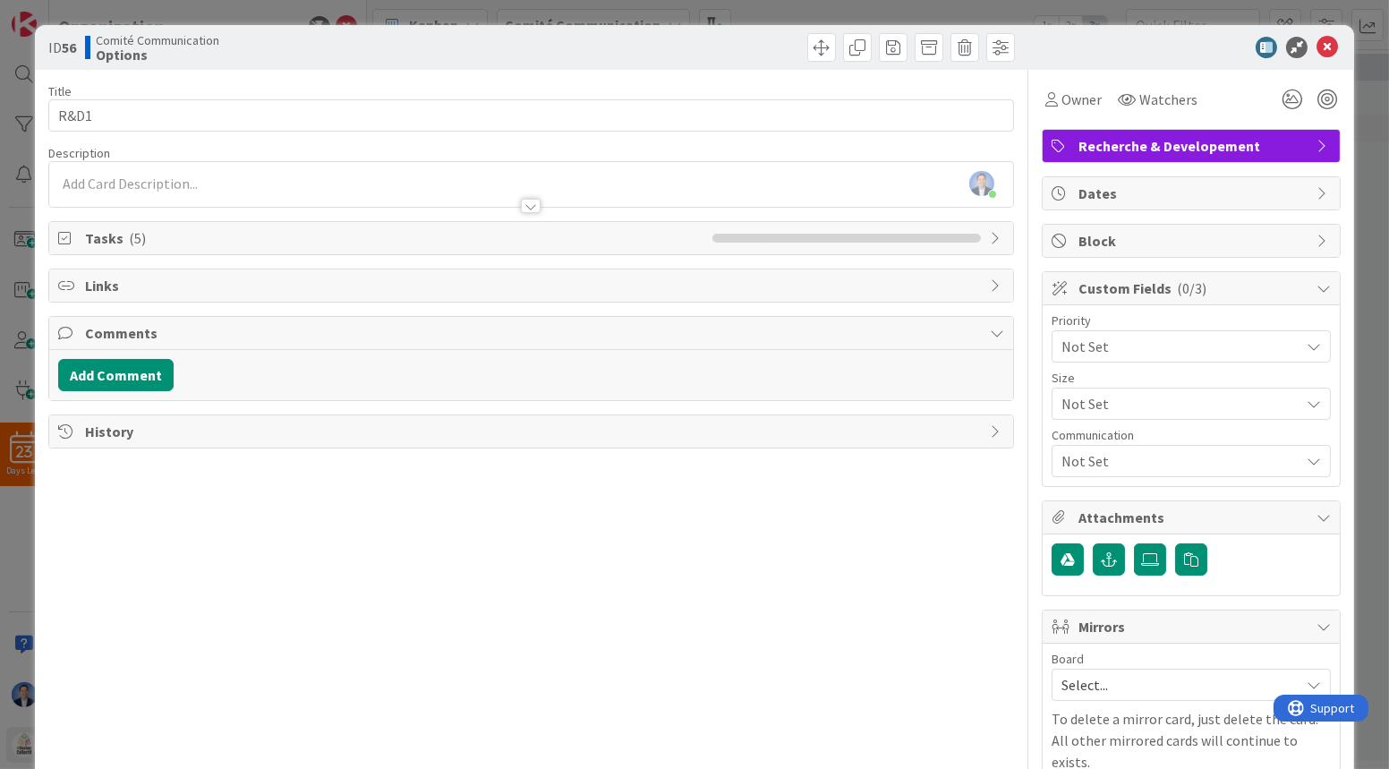
click at [1017, 272] on div "Custom Fields ( 0/3 )" at bounding box center [1191, 288] width 297 height 33
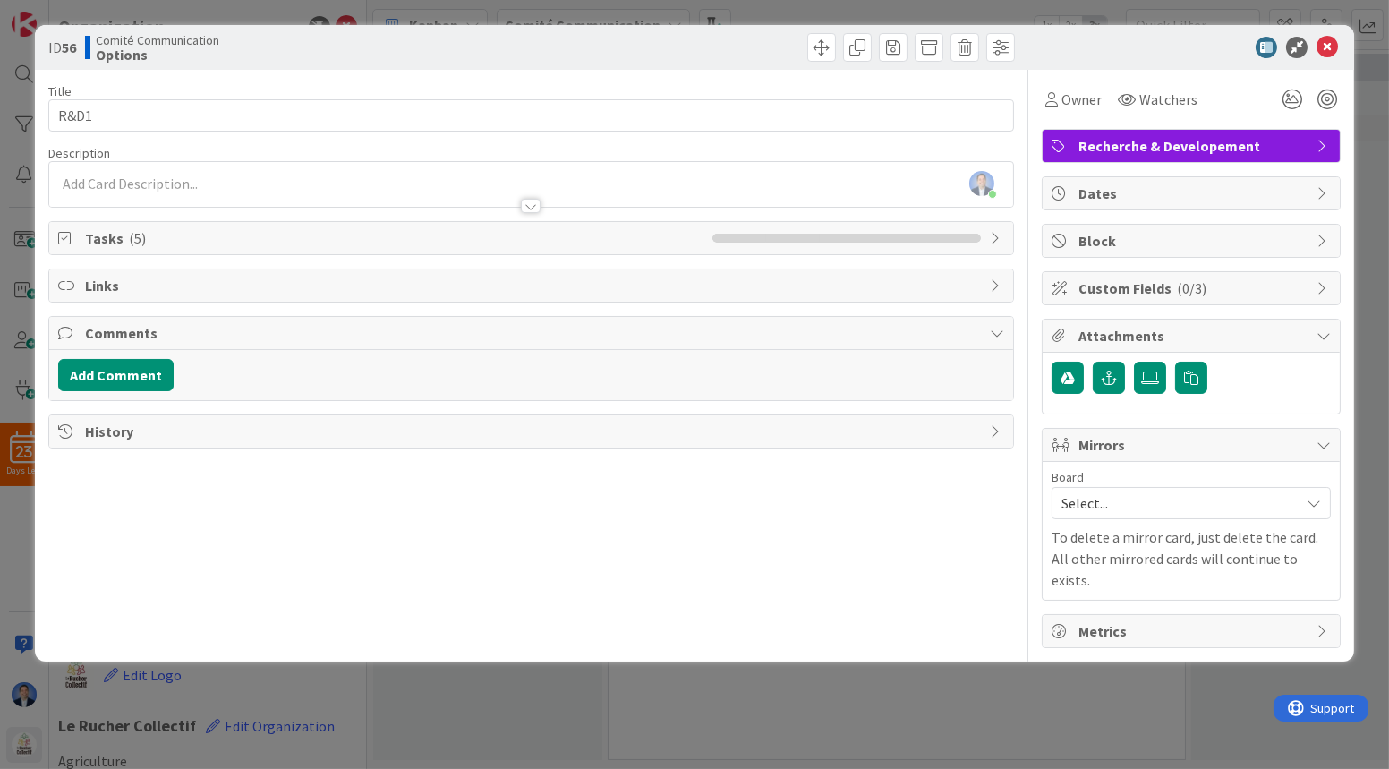
click at [1017, 329] on span "Attachments" at bounding box center [1192, 335] width 229 height 21
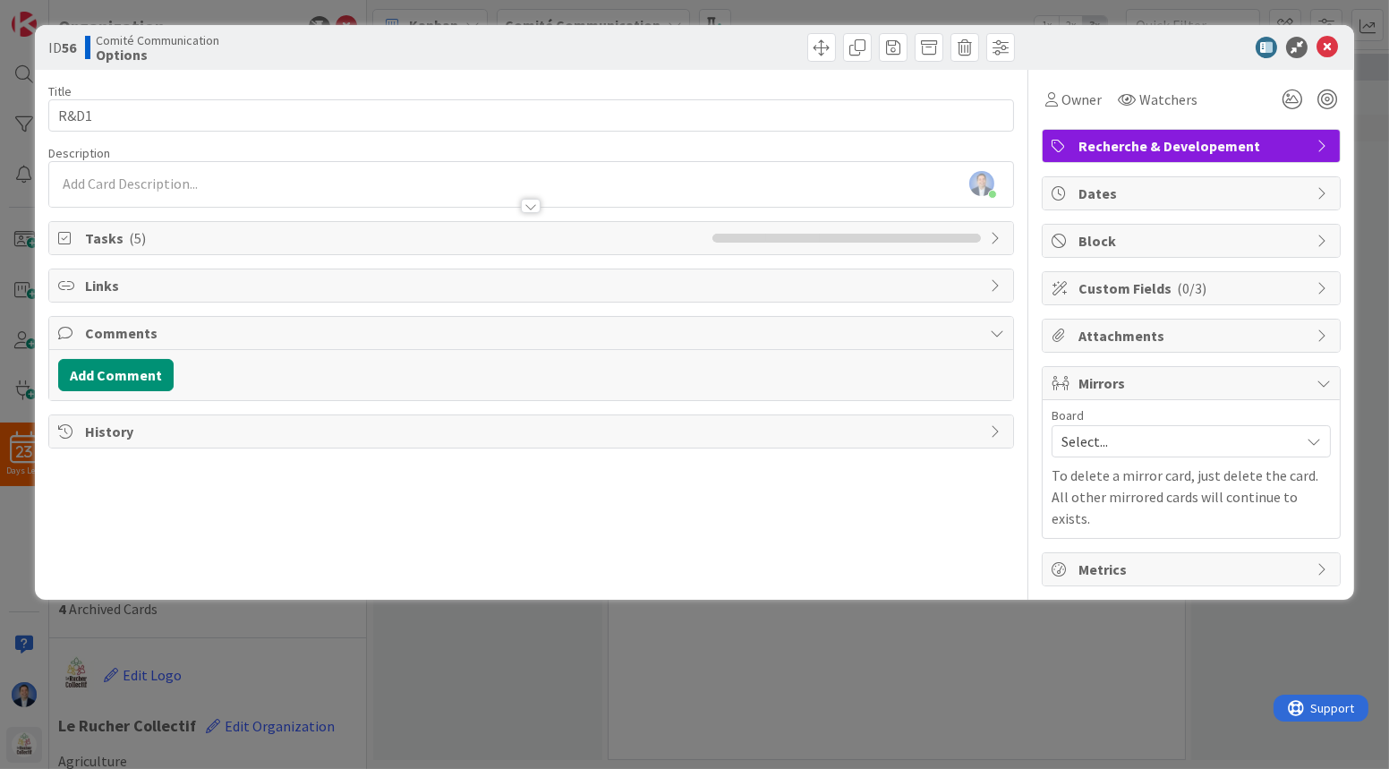
click at [1017, 379] on span "Mirrors" at bounding box center [1192, 382] width 229 height 21
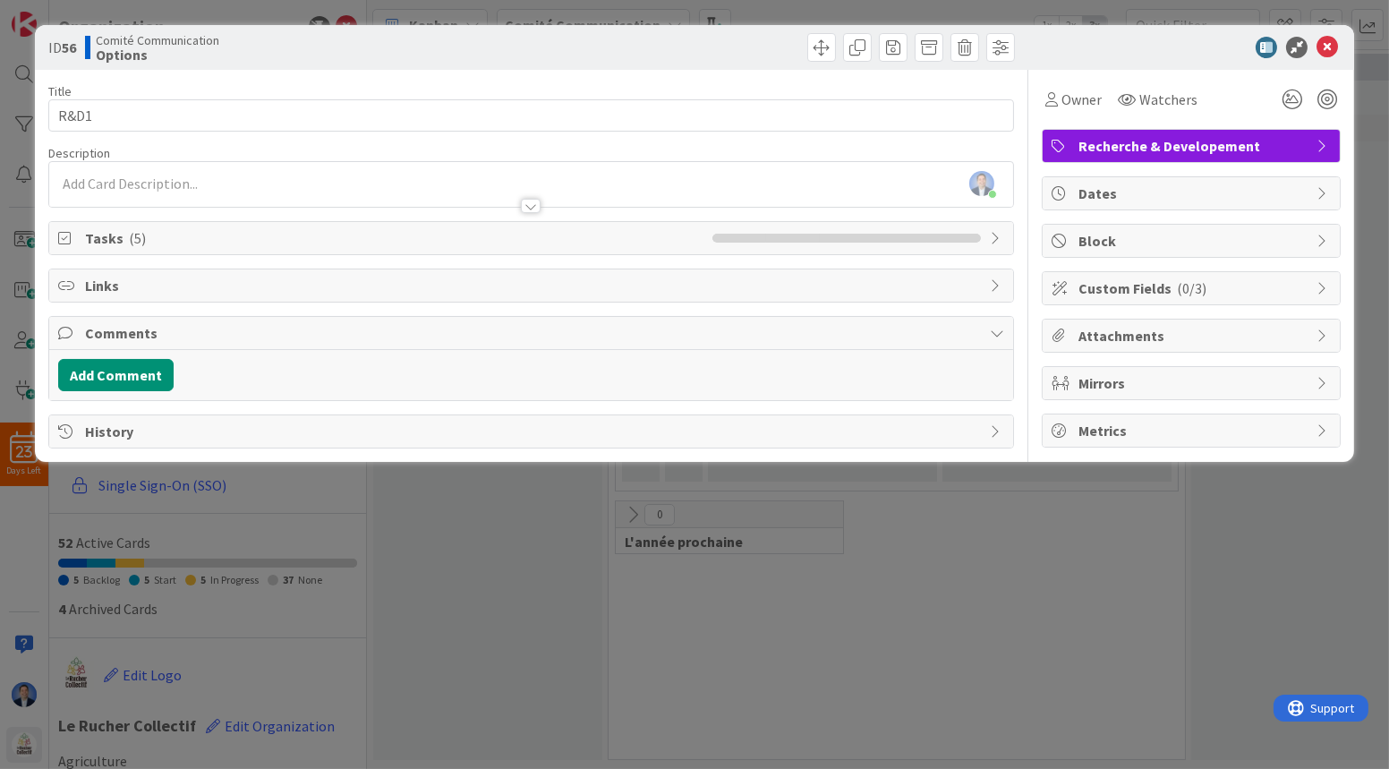
click at [1017, 286] on span "( 0/3 )" at bounding box center [1192, 288] width 30 height 18
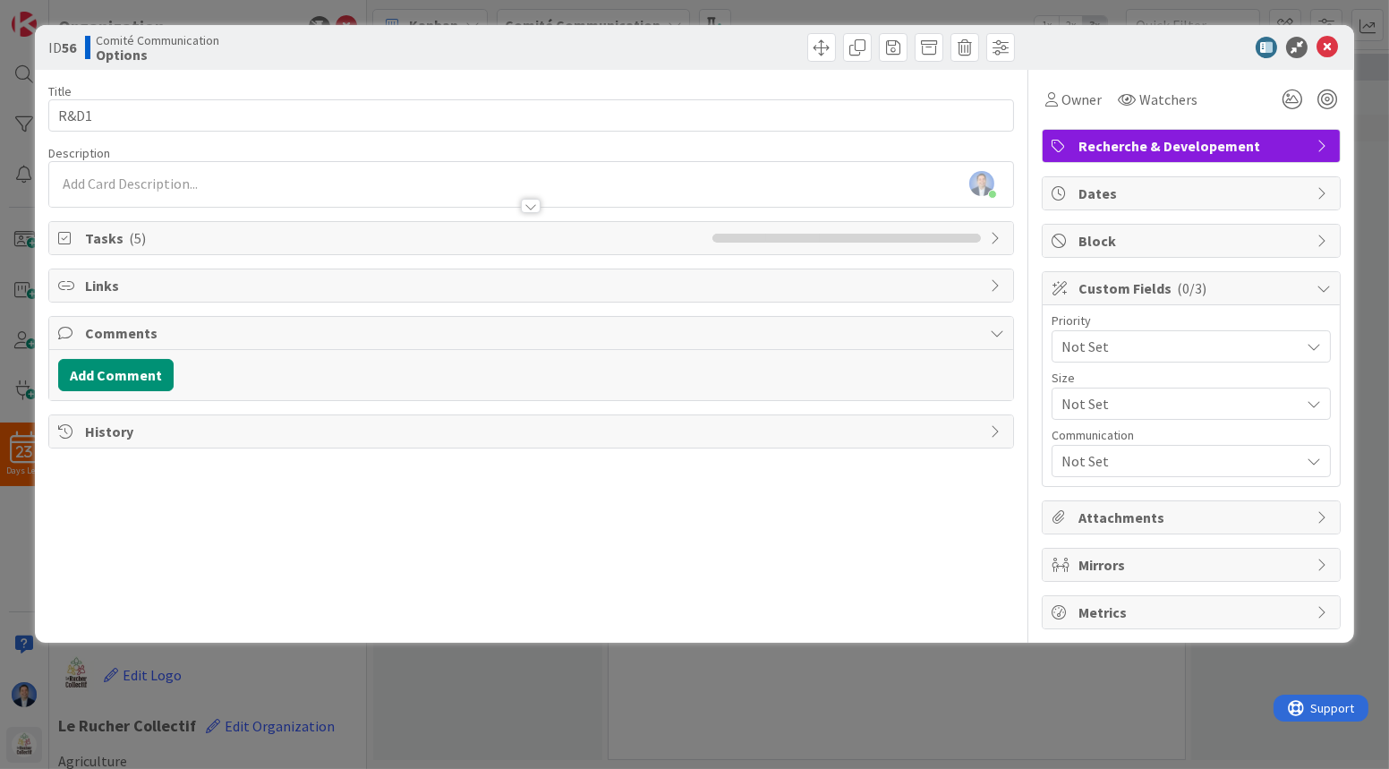
click at [1017, 330] on div "Not Set" at bounding box center [1190, 346] width 279 height 32
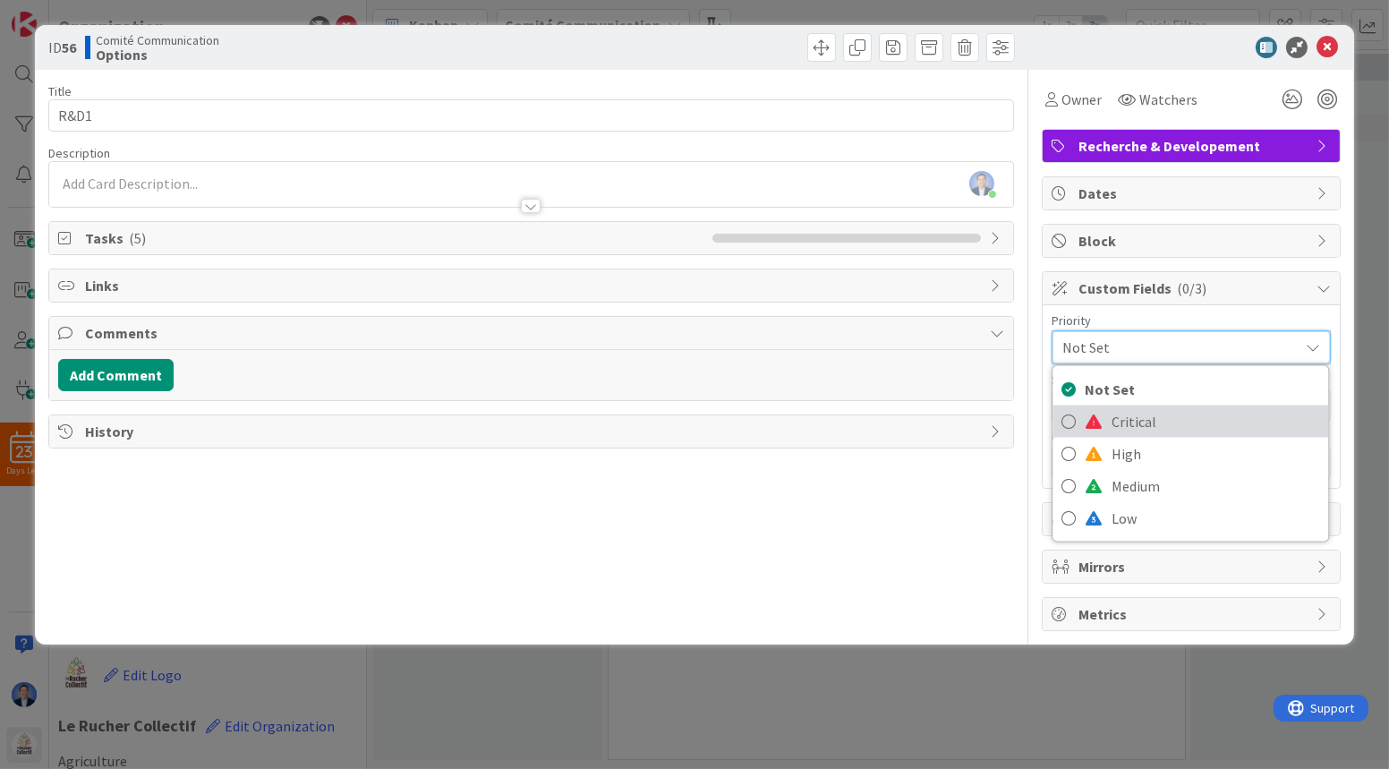
click at [1017, 413] on span "Critical" at bounding box center [1216, 421] width 208 height 27
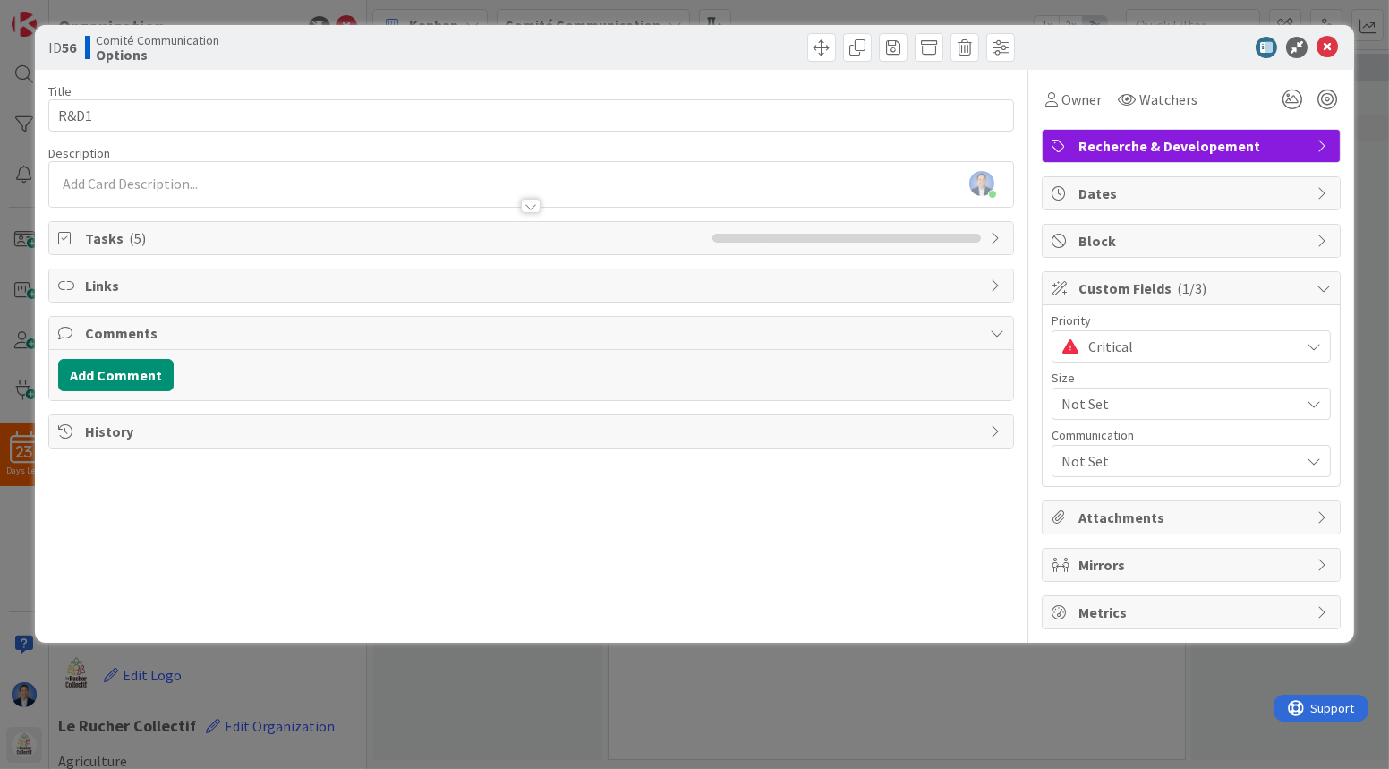
click at [1017, 404] on span "Not Set" at bounding box center [1175, 403] width 229 height 25
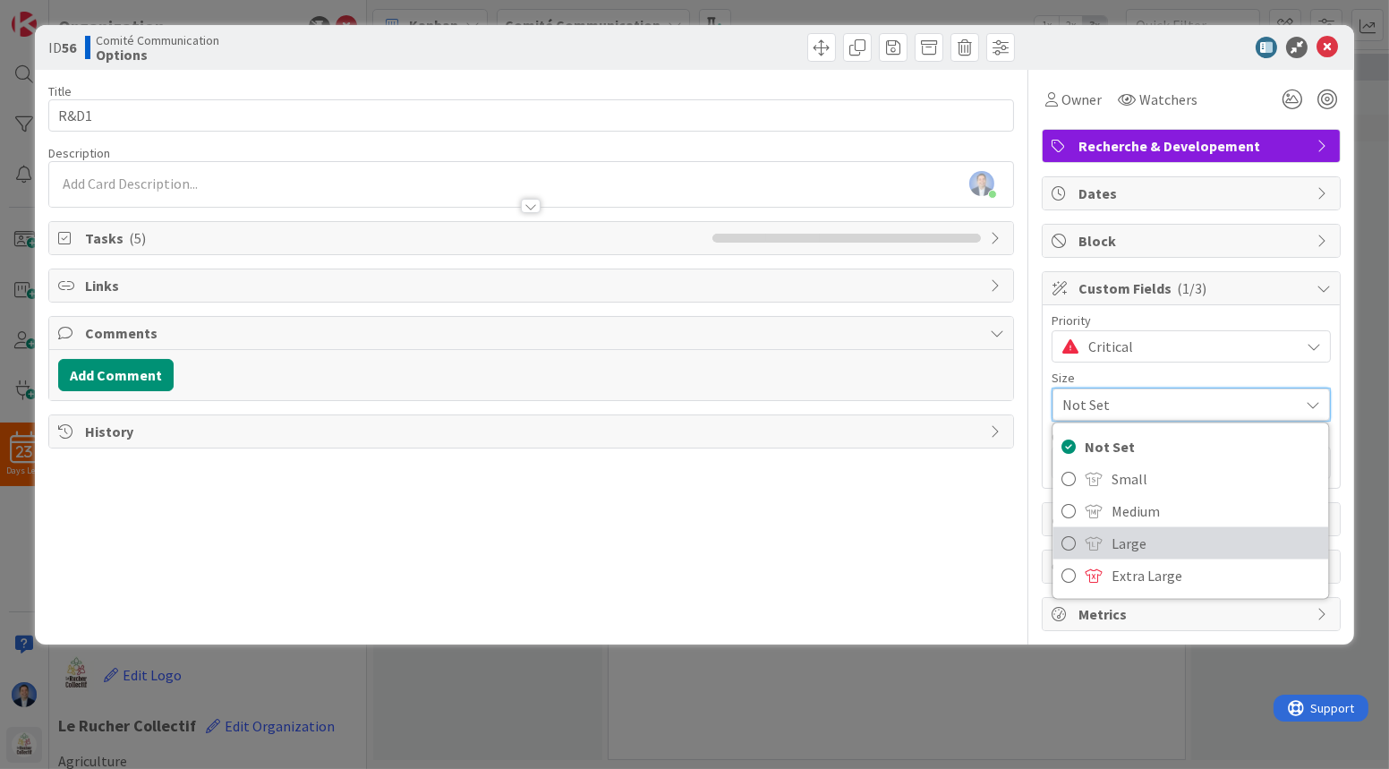
click at [1017, 539] on span "Large" at bounding box center [1216, 543] width 208 height 27
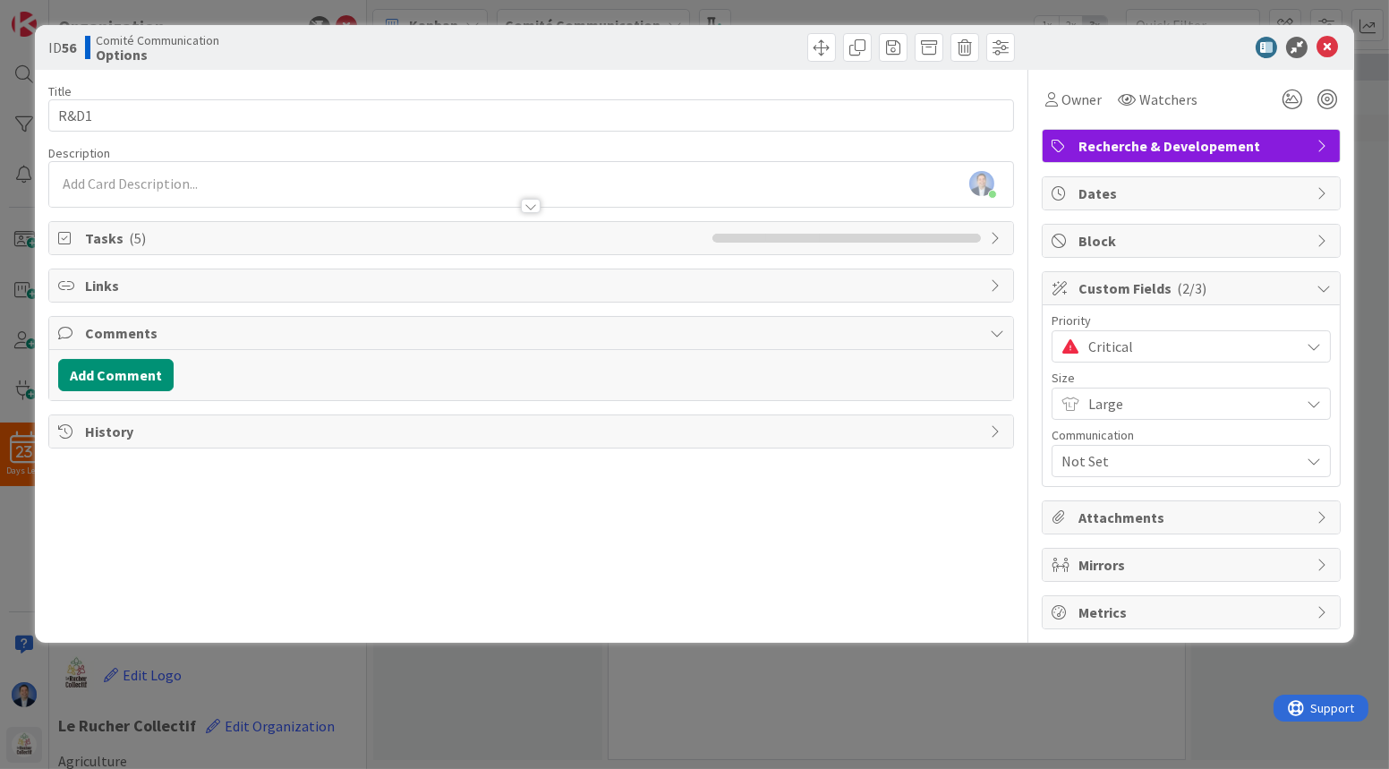
click at [1017, 457] on span "Not Set" at bounding box center [1175, 460] width 229 height 25
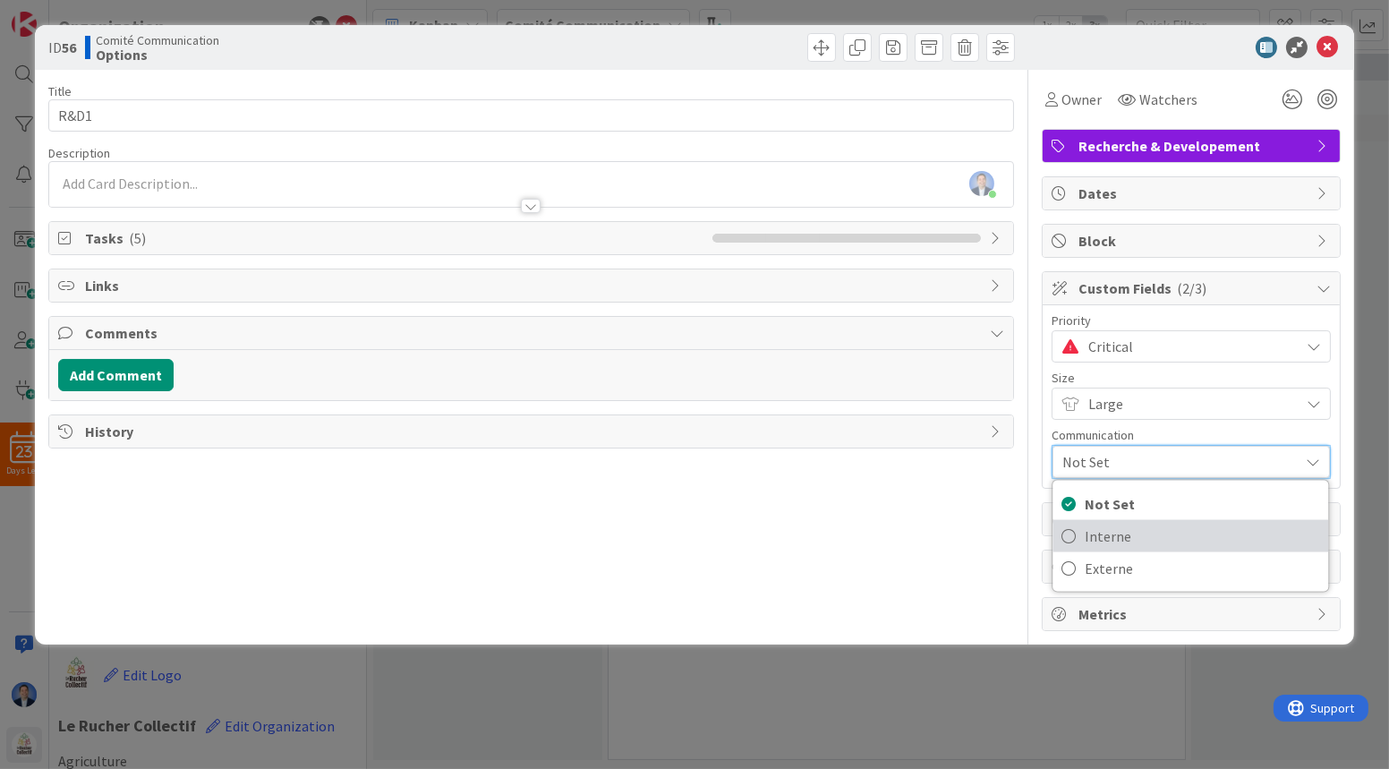
click at [1017, 530] on span "Interne" at bounding box center [1202, 536] width 234 height 27
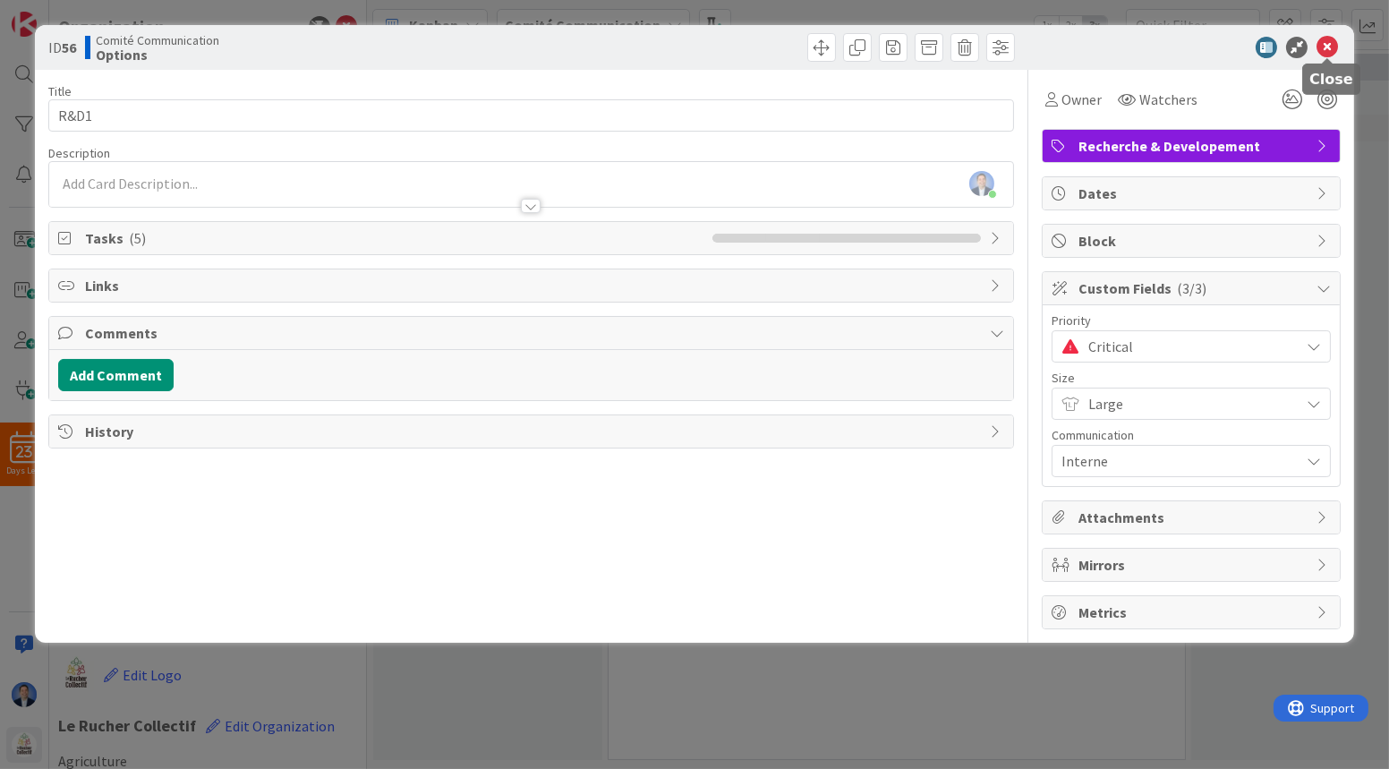
click at [1017, 46] on icon at bounding box center [1326, 47] width 21 height 21
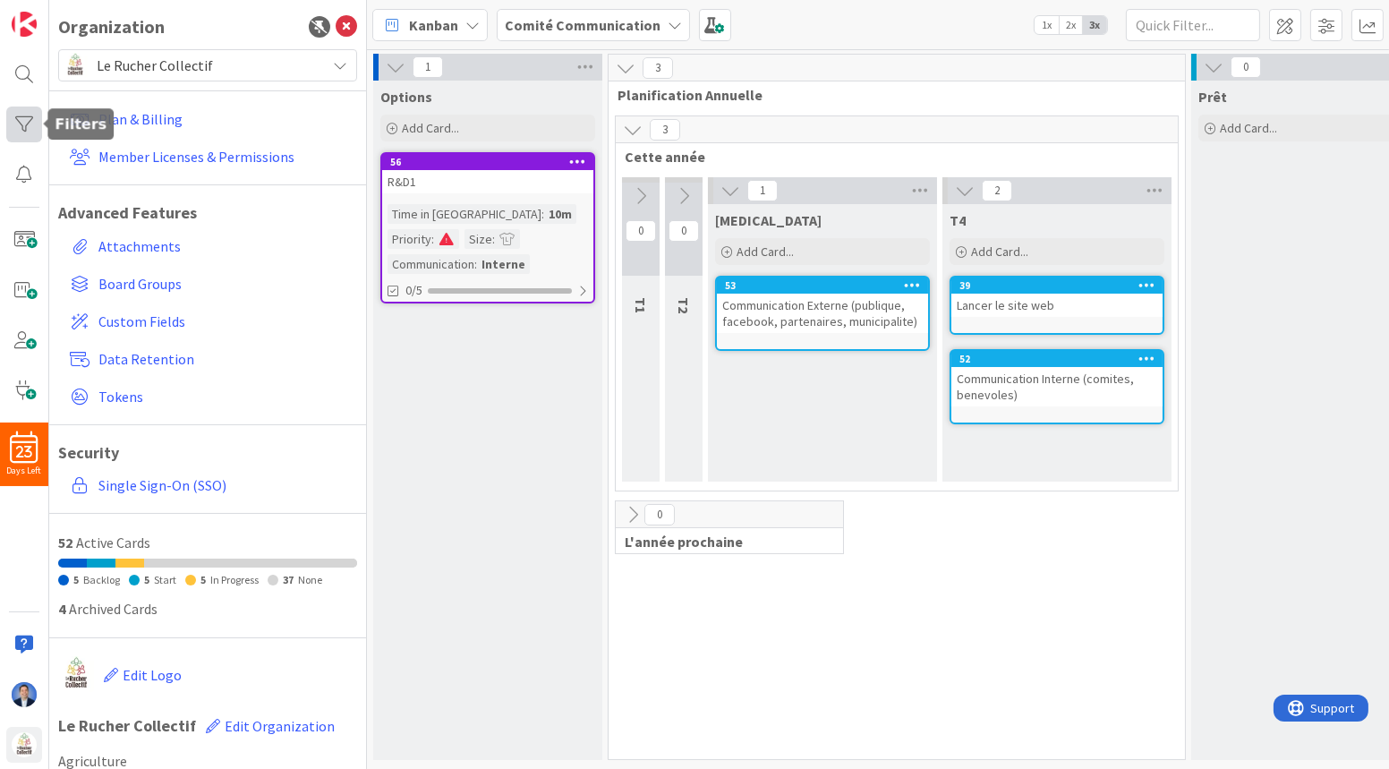
click at [25, 132] on div at bounding box center [24, 124] width 36 height 36
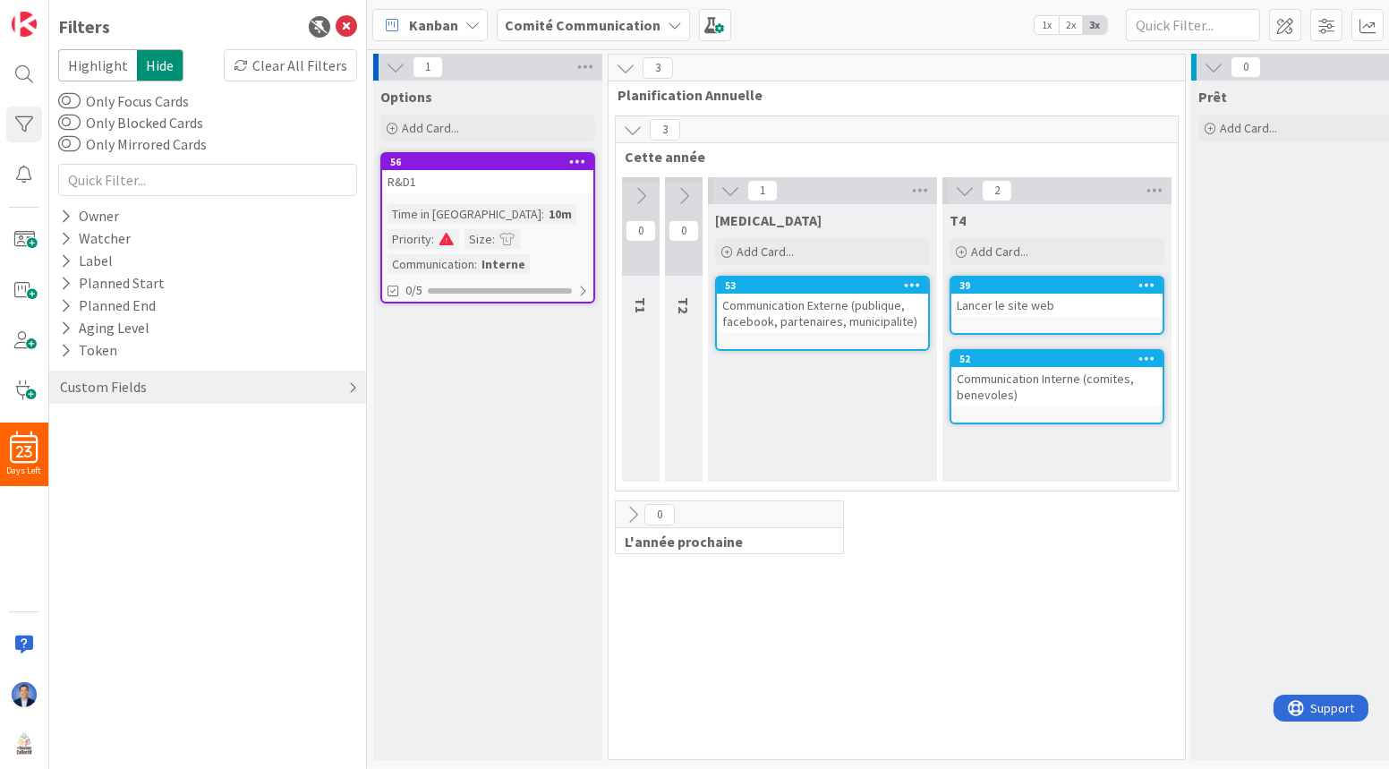
click at [85, 379] on div "Custom Fields" at bounding box center [103, 387] width 90 height 22
click at [65, 431] on icon at bounding box center [66, 423] width 12 height 15
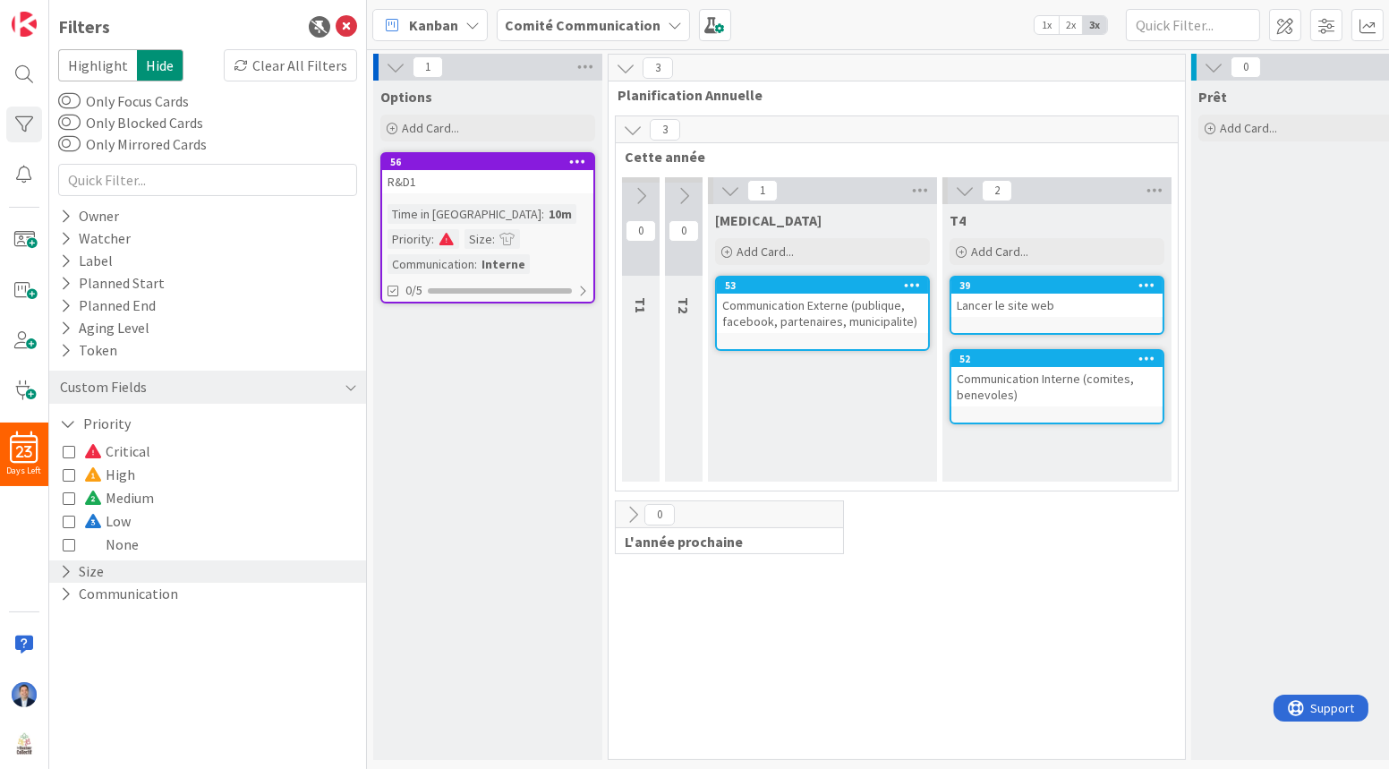
click at [70, 563] on icon at bounding box center [66, 571] width 12 height 15
click at [1017, 301] on div "Lancer le site web" at bounding box center [1056, 305] width 211 height 23
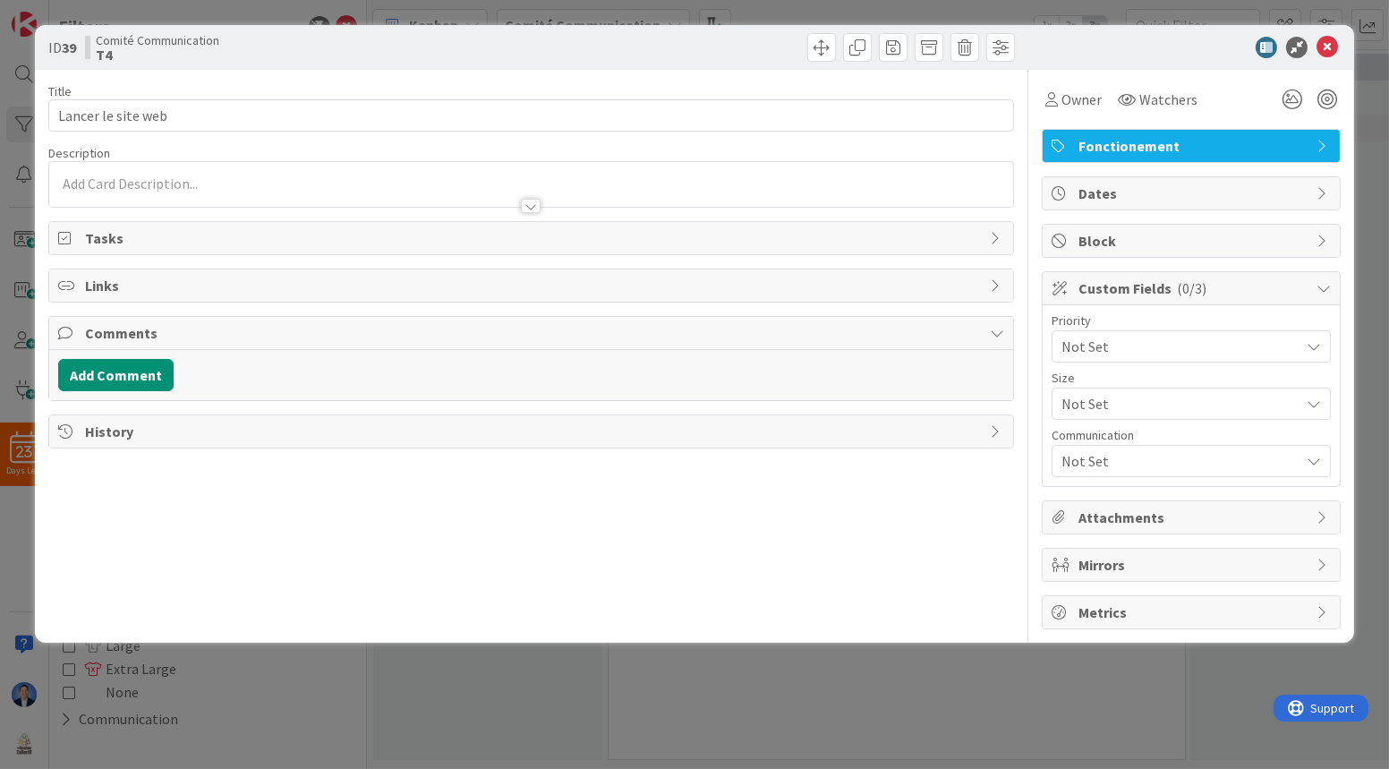
click at [1017, 483] on div "Owner Watchers Fonctionement Dates Block Custom Fields ( 0/3 ) Priority Not Set…" at bounding box center [1191, 349] width 299 height 559
click at [1017, 359] on span "Not Set" at bounding box center [1175, 346] width 229 height 25
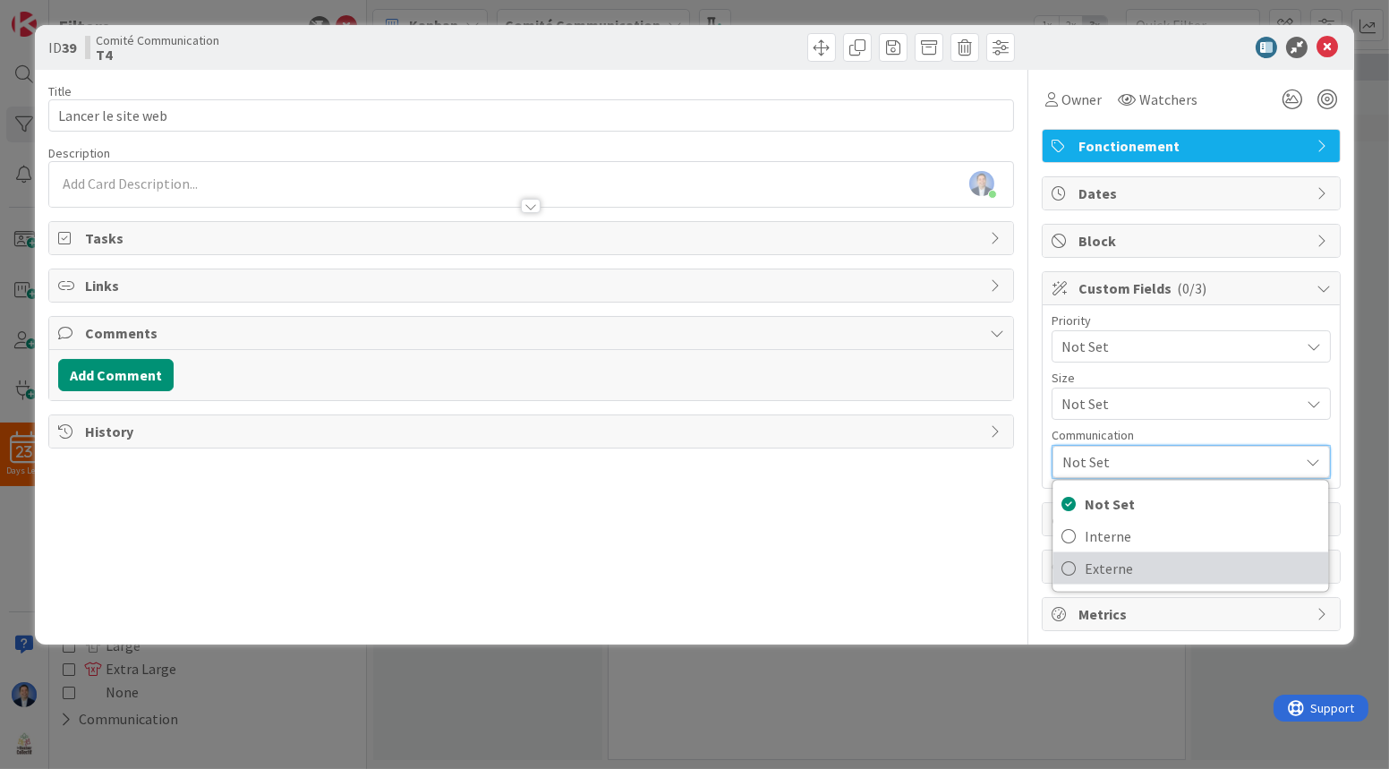
click at [1017, 559] on span "Externe" at bounding box center [1202, 568] width 234 height 27
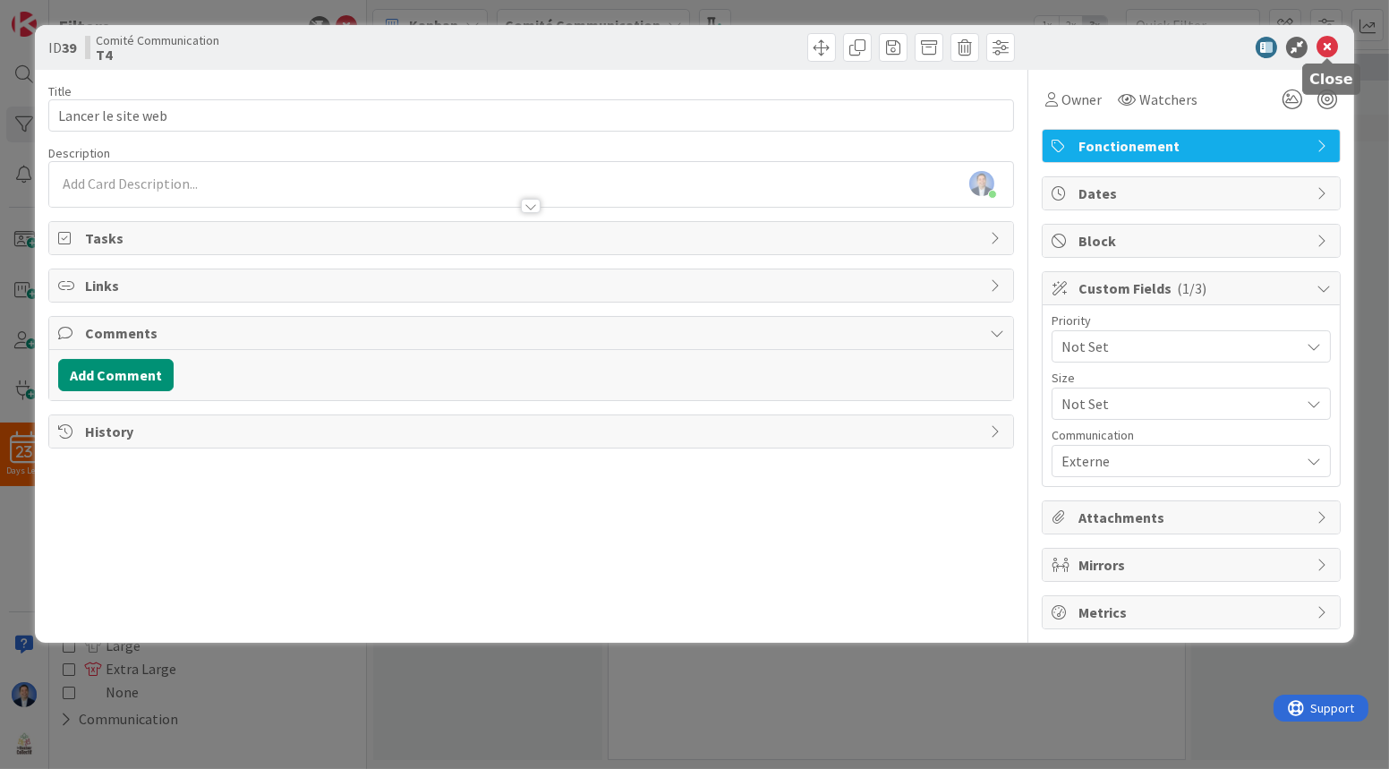
click at [1017, 50] on icon at bounding box center [1326, 47] width 21 height 21
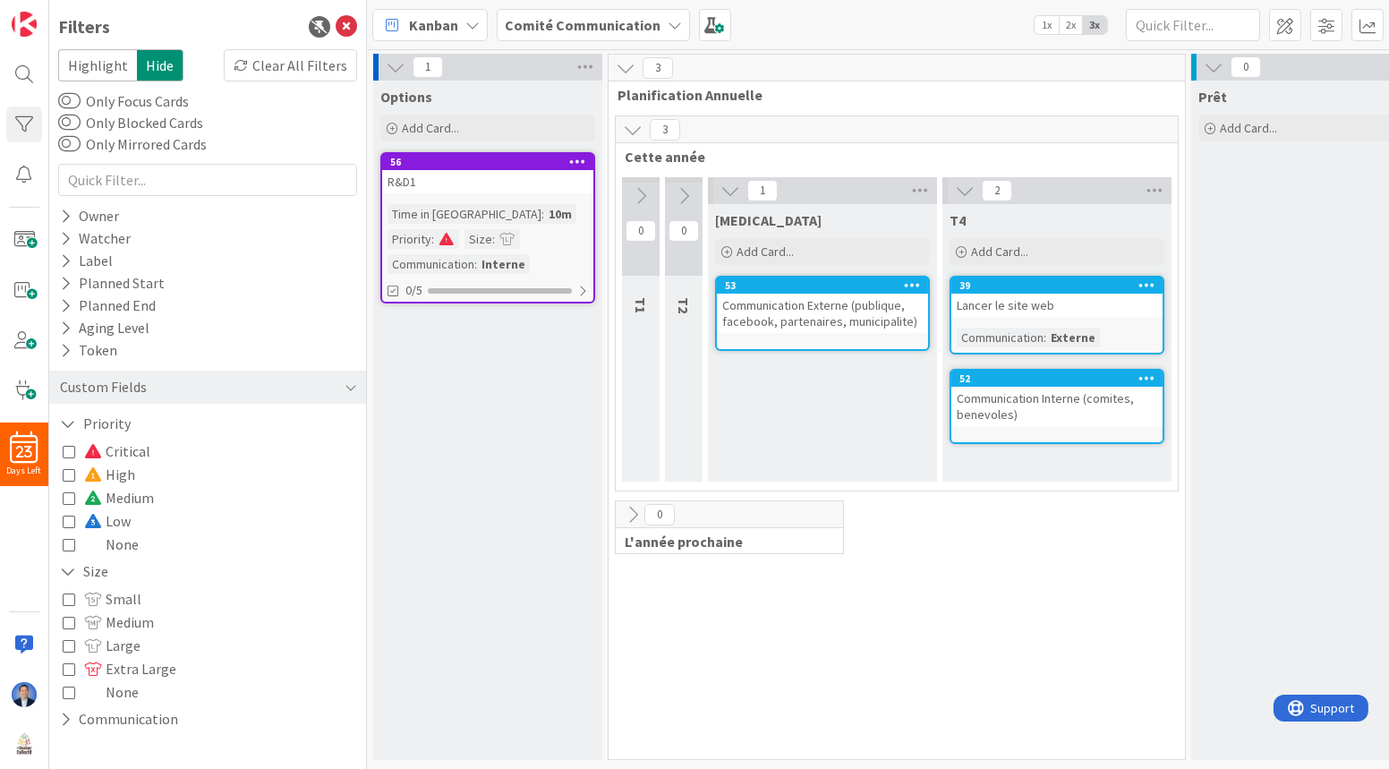
click at [1017, 384] on icon at bounding box center [1146, 377] width 17 height 13
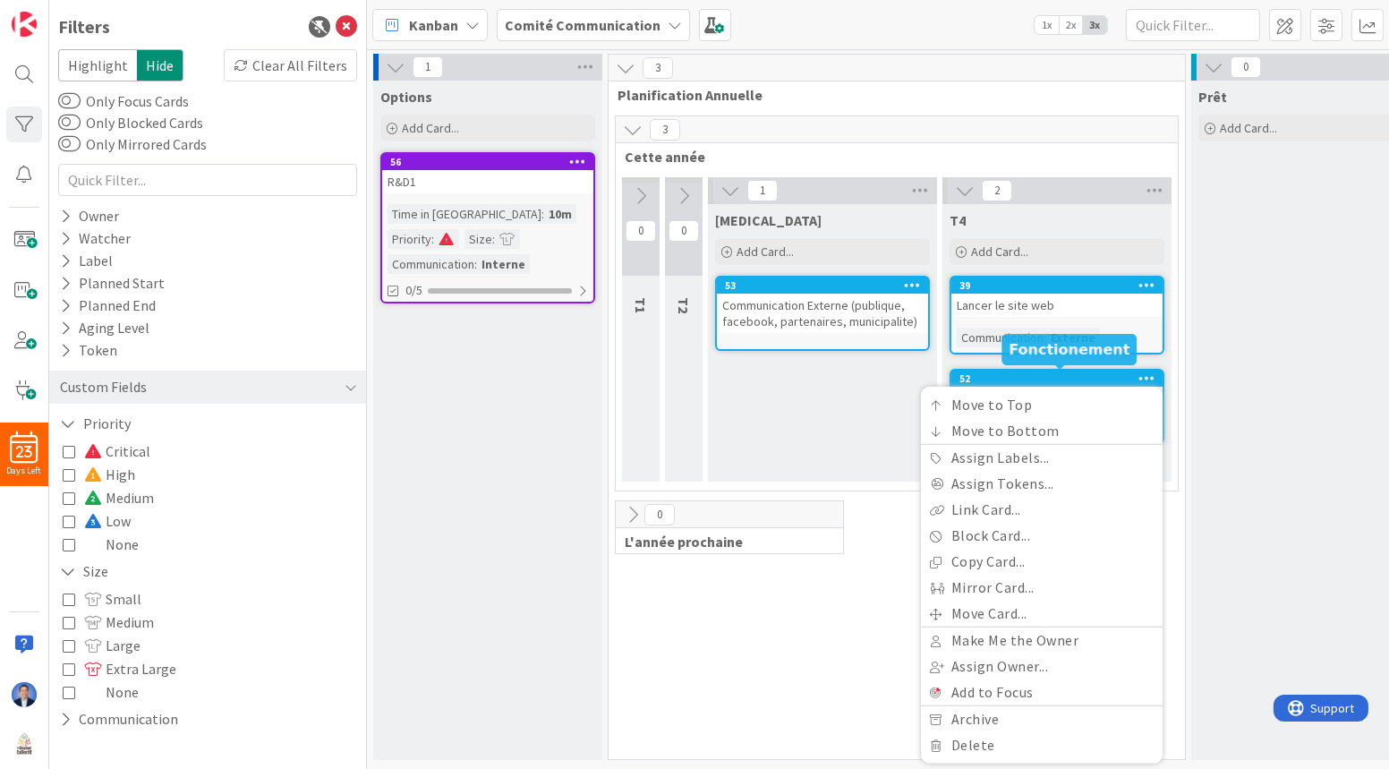
click at [1017, 375] on div "52" at bounding box center [1060, 378] width 203 height 13
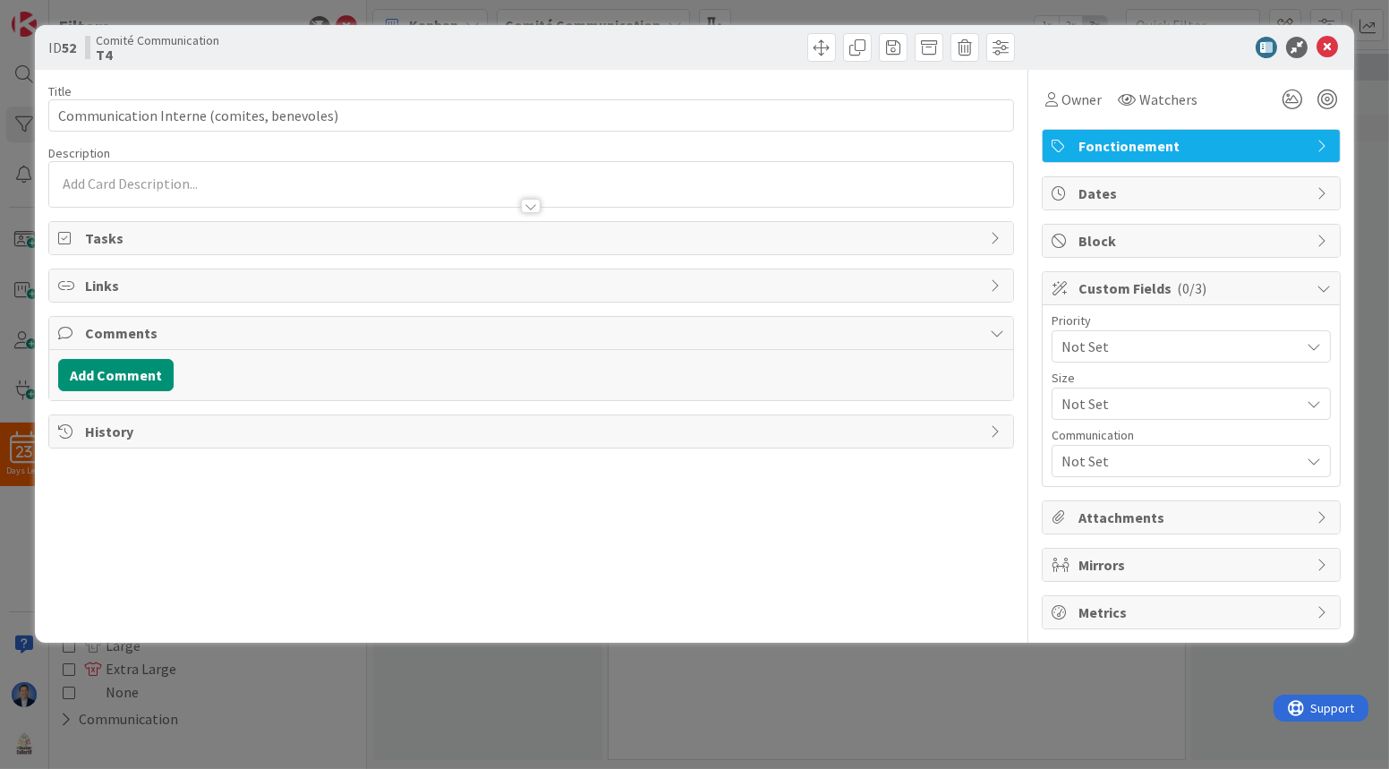
click at [1017, 359] on span "Not Set" at bounding box center [1175, 346] width 229 height 25
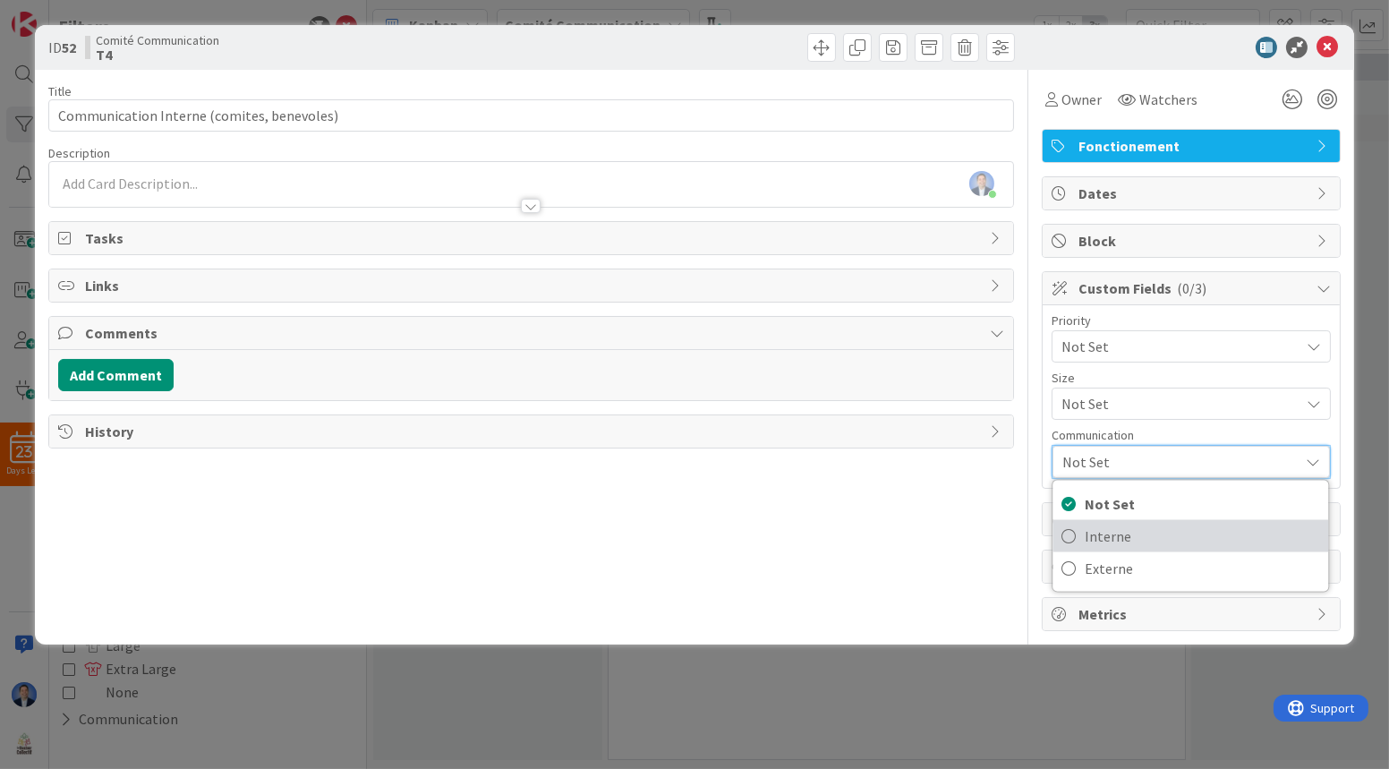
click at [1017, 537] on span "Interne" at bounding box center [1202, 536] width 234 height 27
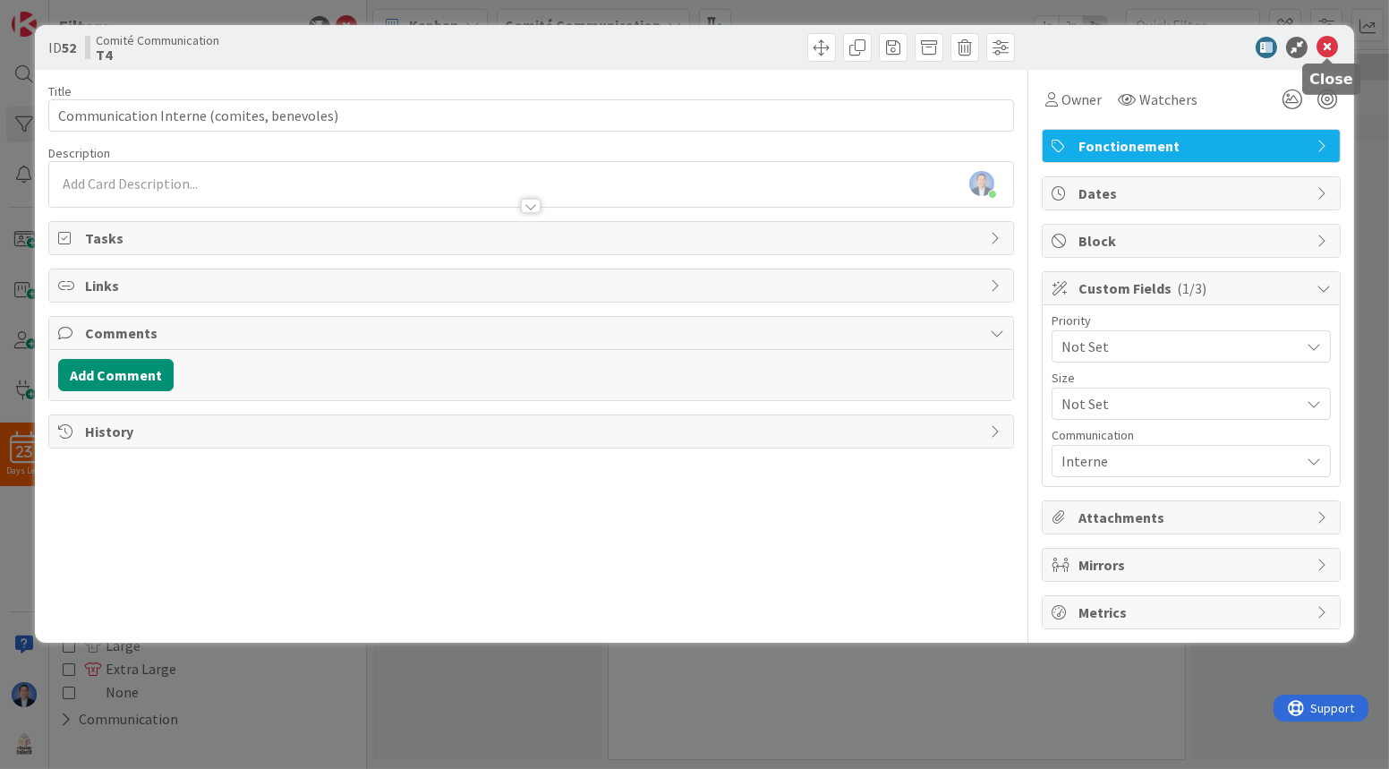
click at [1017, 46] on icon at bounding box center [1326, 47] width 21 height 21
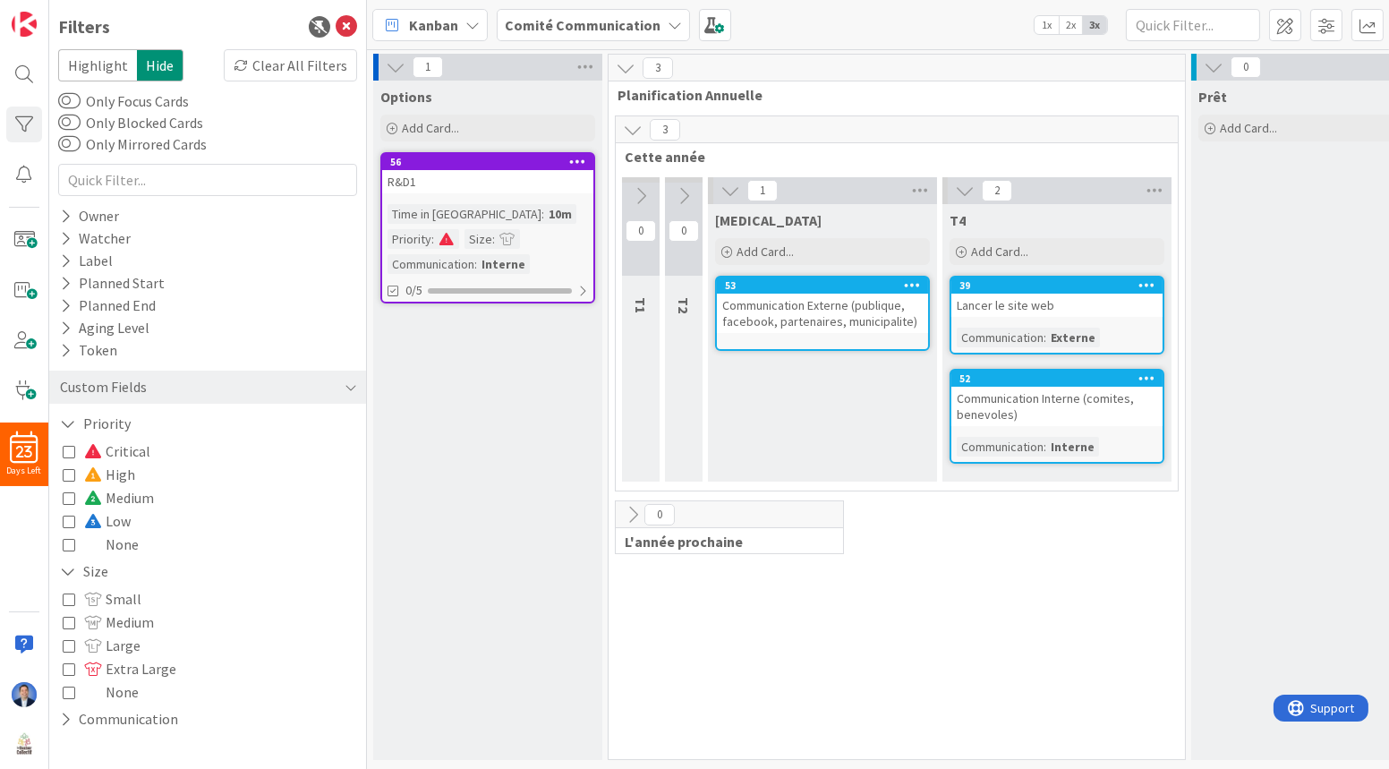
click at [906, 284] on icon at bounding box center [912, 284] width 17 height 13
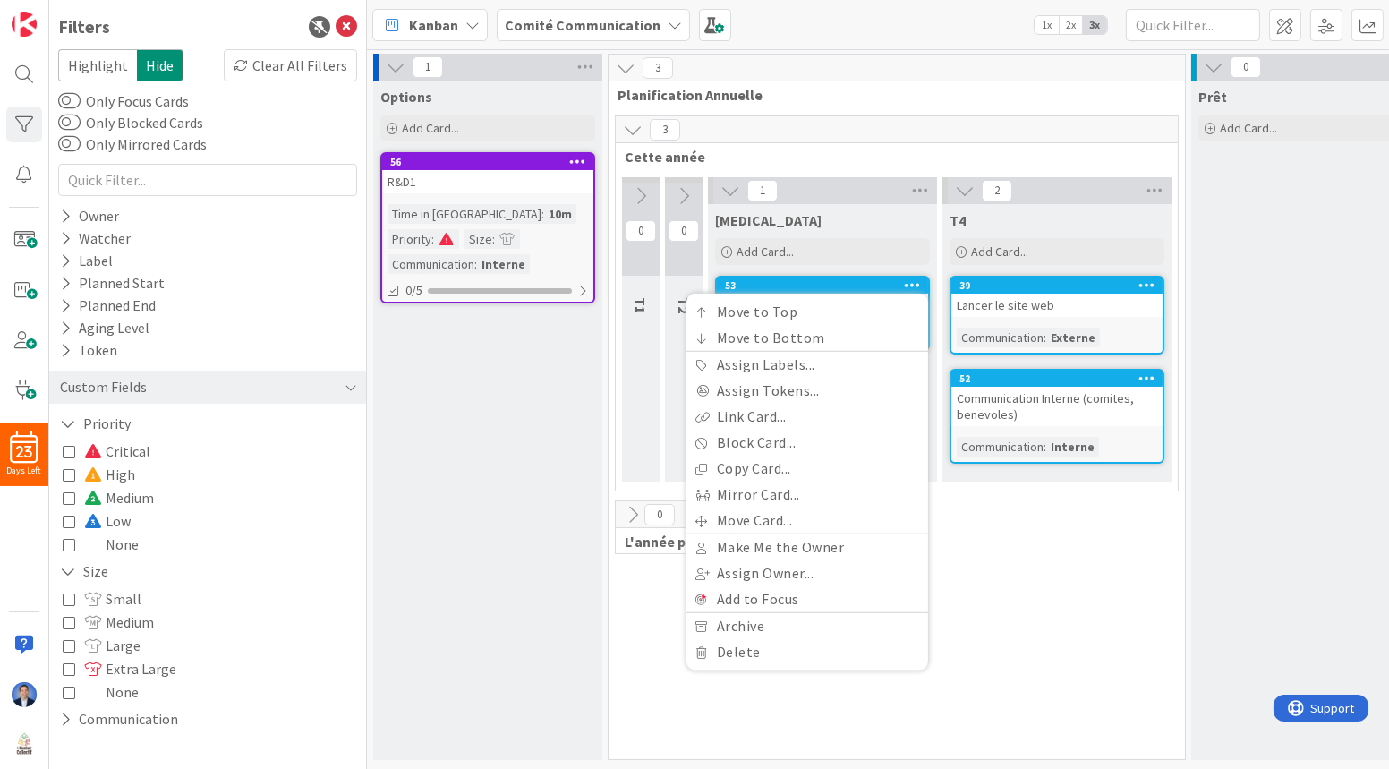
click at [840, 150] on span "Cette année" at bounding box center [890, 157] width 531 height 18
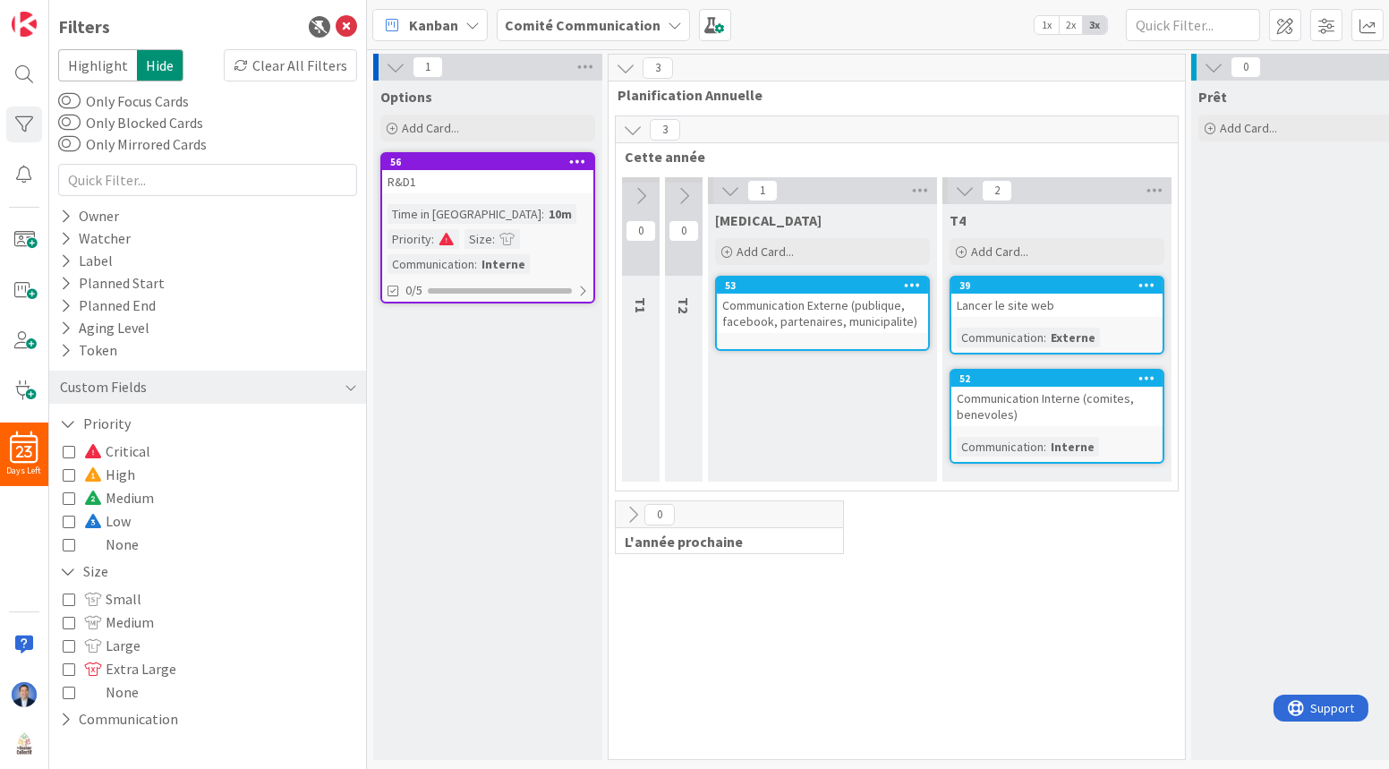
click at [813, 307] on div "Communication Externe (publique, facebook, partenaires, municipalite)" at bounding box center [822, 313] width 211 height 39
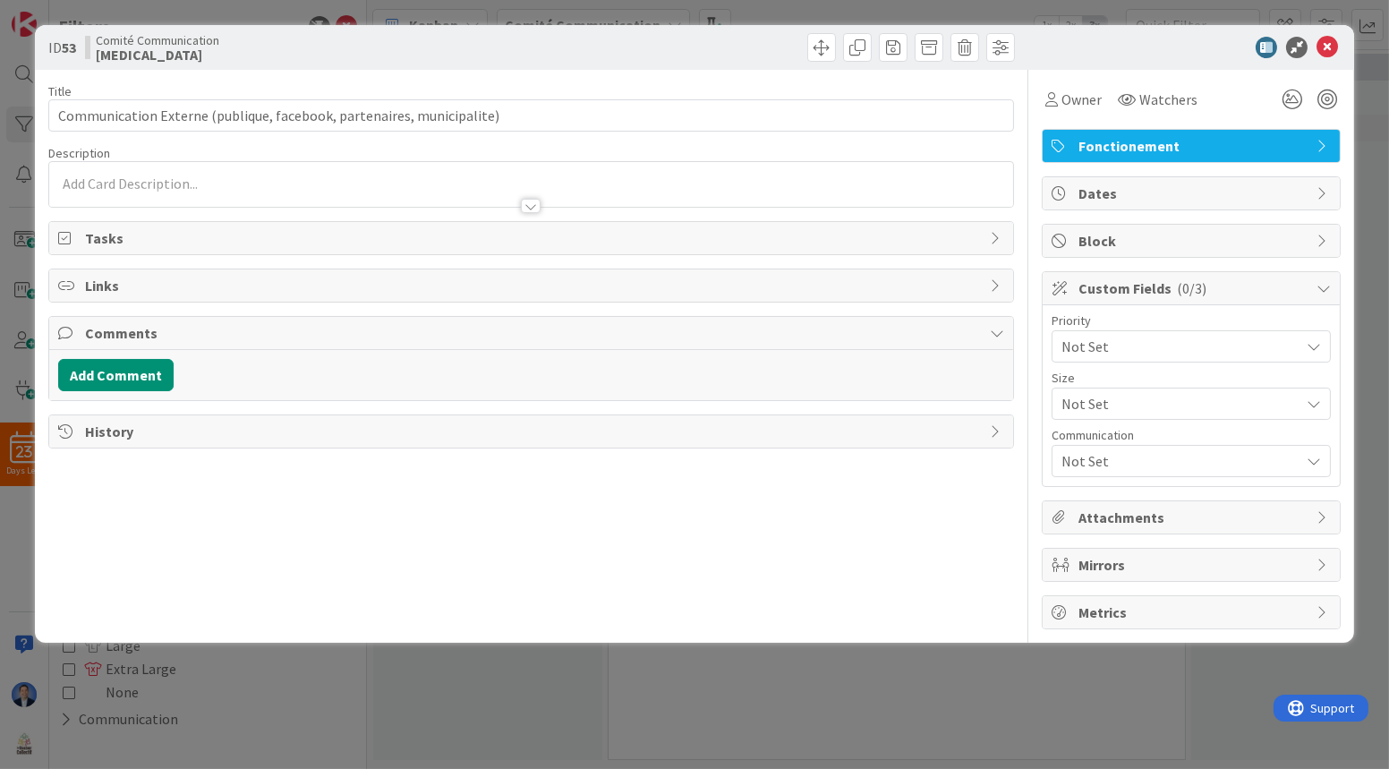
click at [1017, 359] on span "Not Set" at bounding box center [1175, 346] width 229 height 25
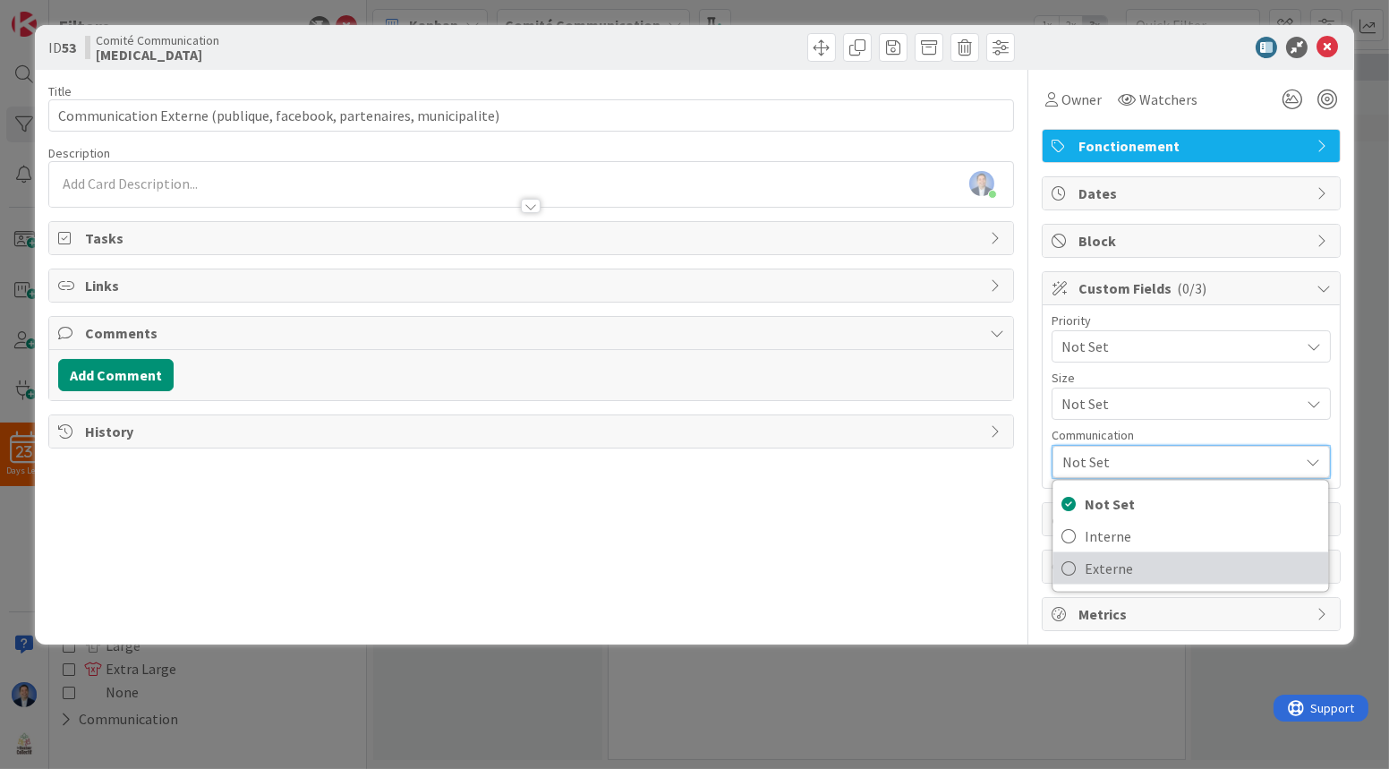
click at [1017, 563] on span "Externe" at bounding box center [1202, 568] width 234 height 27
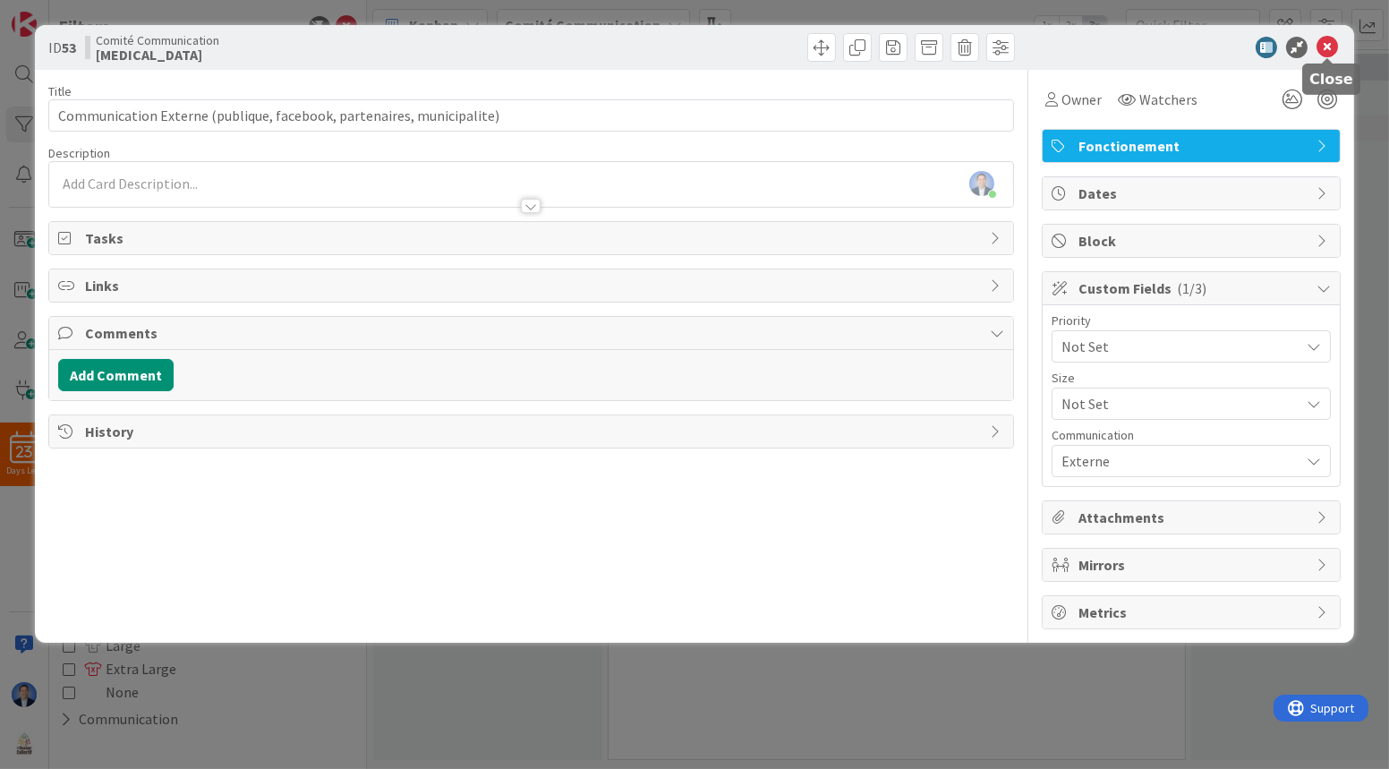
click at [1017, 47] on icon at bounding box center [1326, 47] width 21 height 21
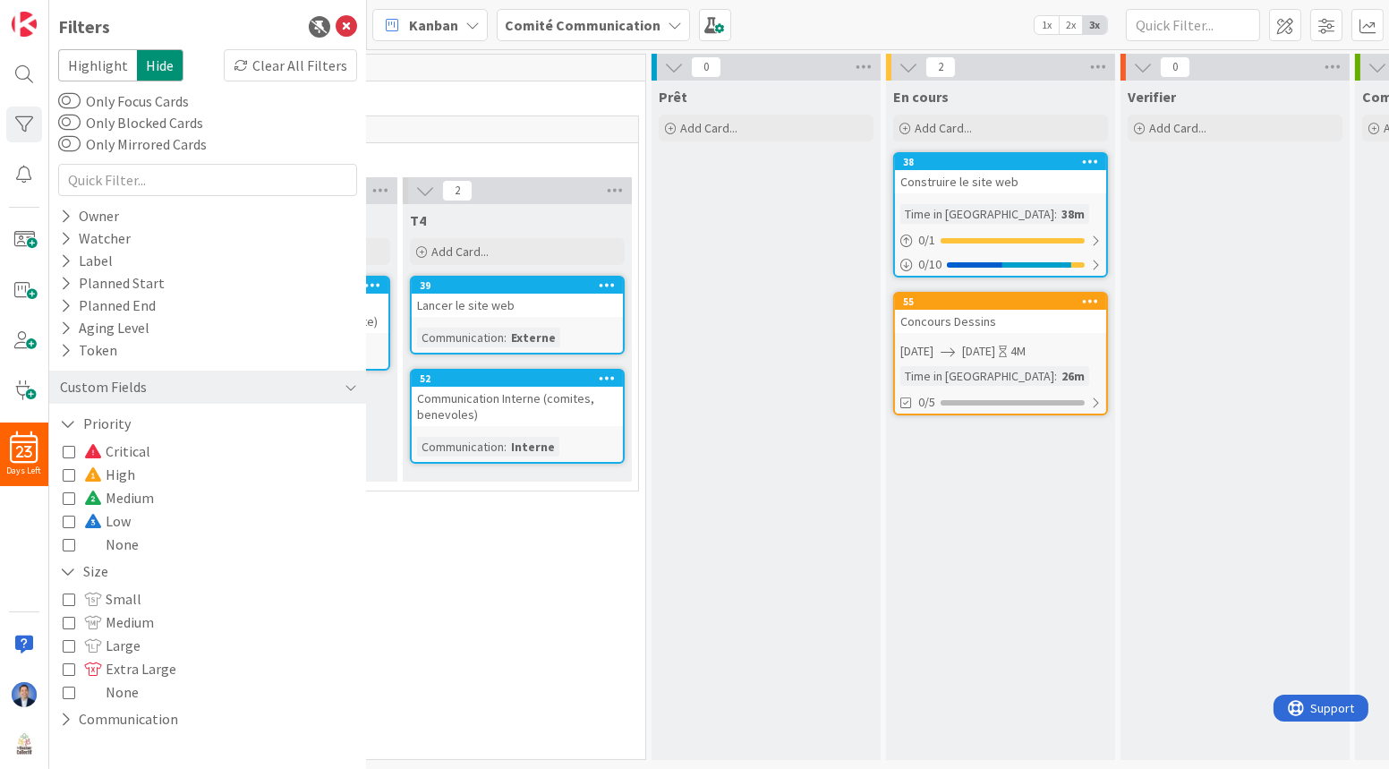
scroll to position [0, 538]
click at [1017, 157] on icon at bounding box center [1092, 161] width 17 height 13
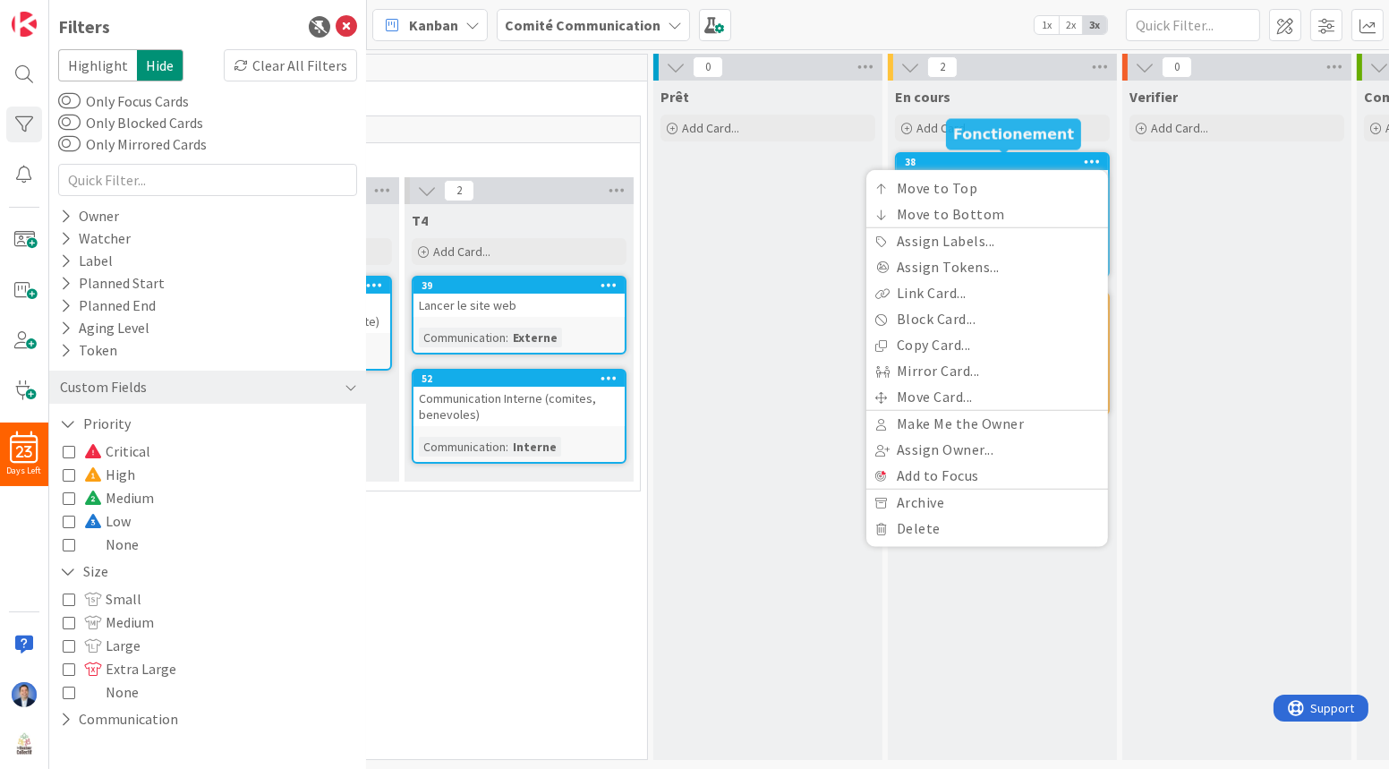
click at [1017, 157] on div "38" at bounding box center [1006, 162] width 203 height 13
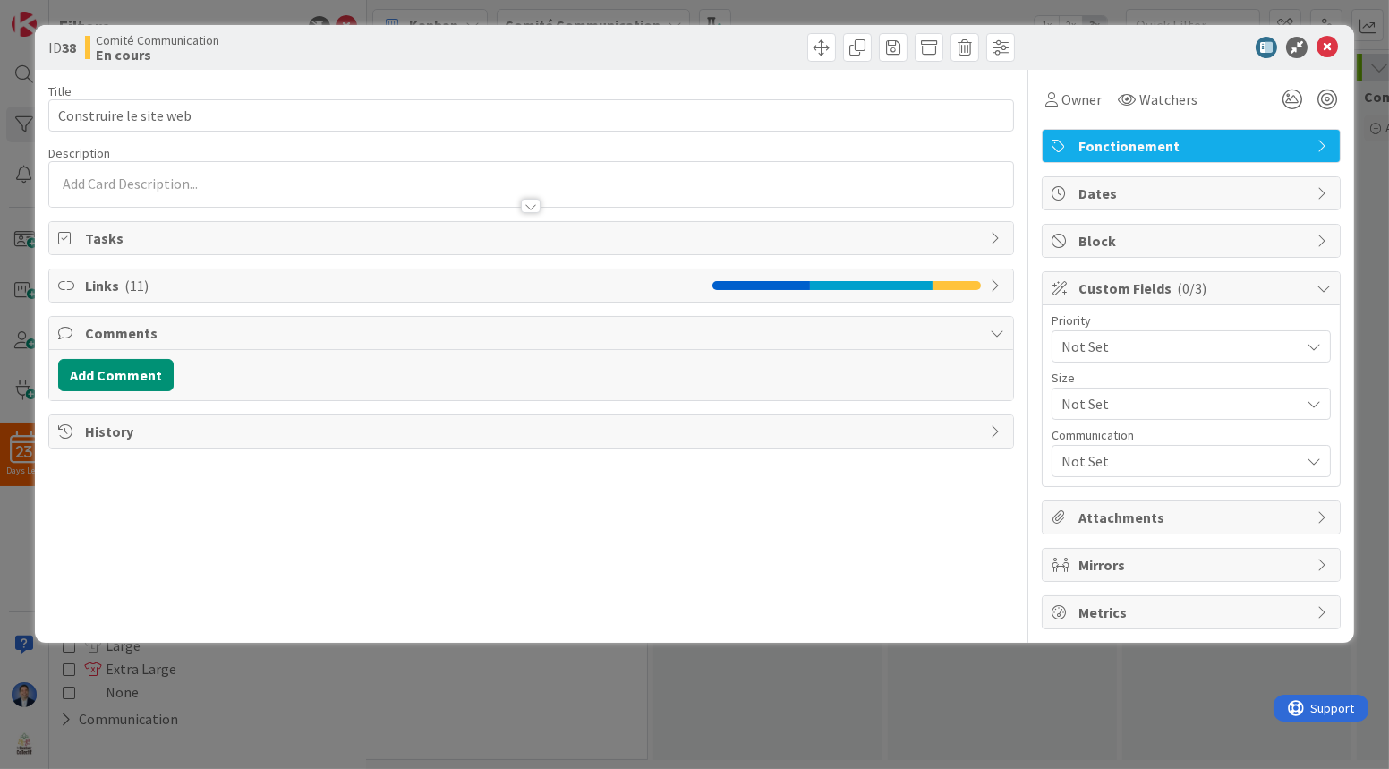
click at [1017, 359] on span "Not Set" at bounding box center [1175, 346] width 229 height 25
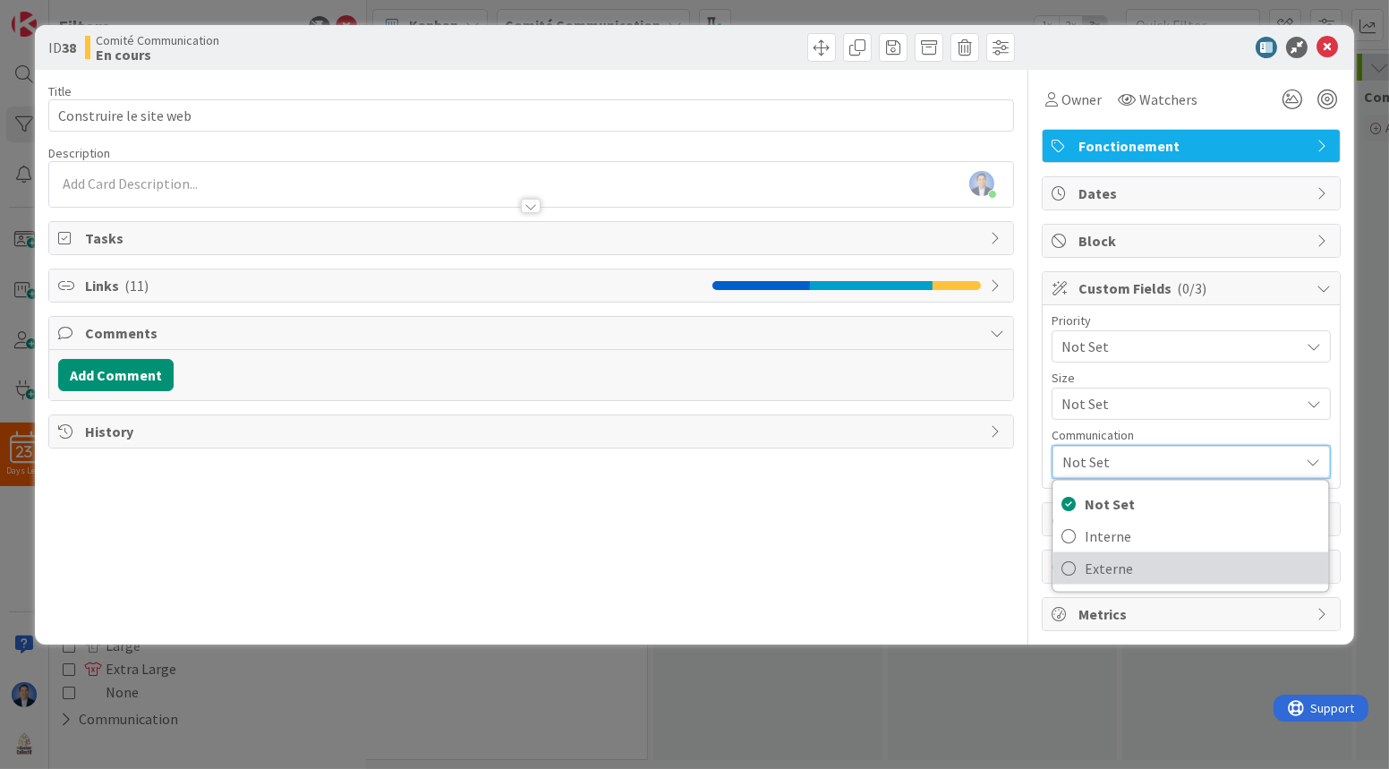
click at [1017, 562] on span "Externe" at bounding box center [1202, 568] width 234 height 27
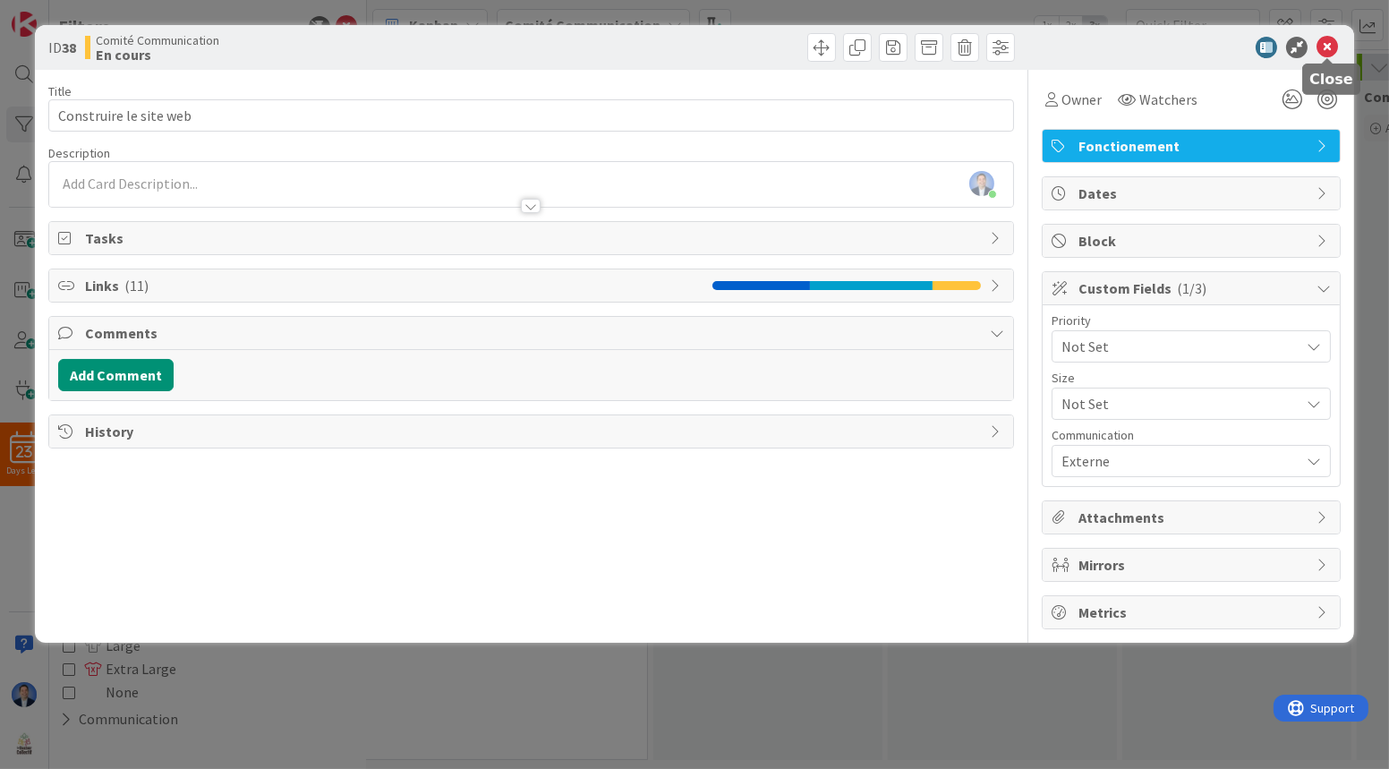
click at [1017, 47] on icon at bounding box center [1326, 47] width 21 height 21
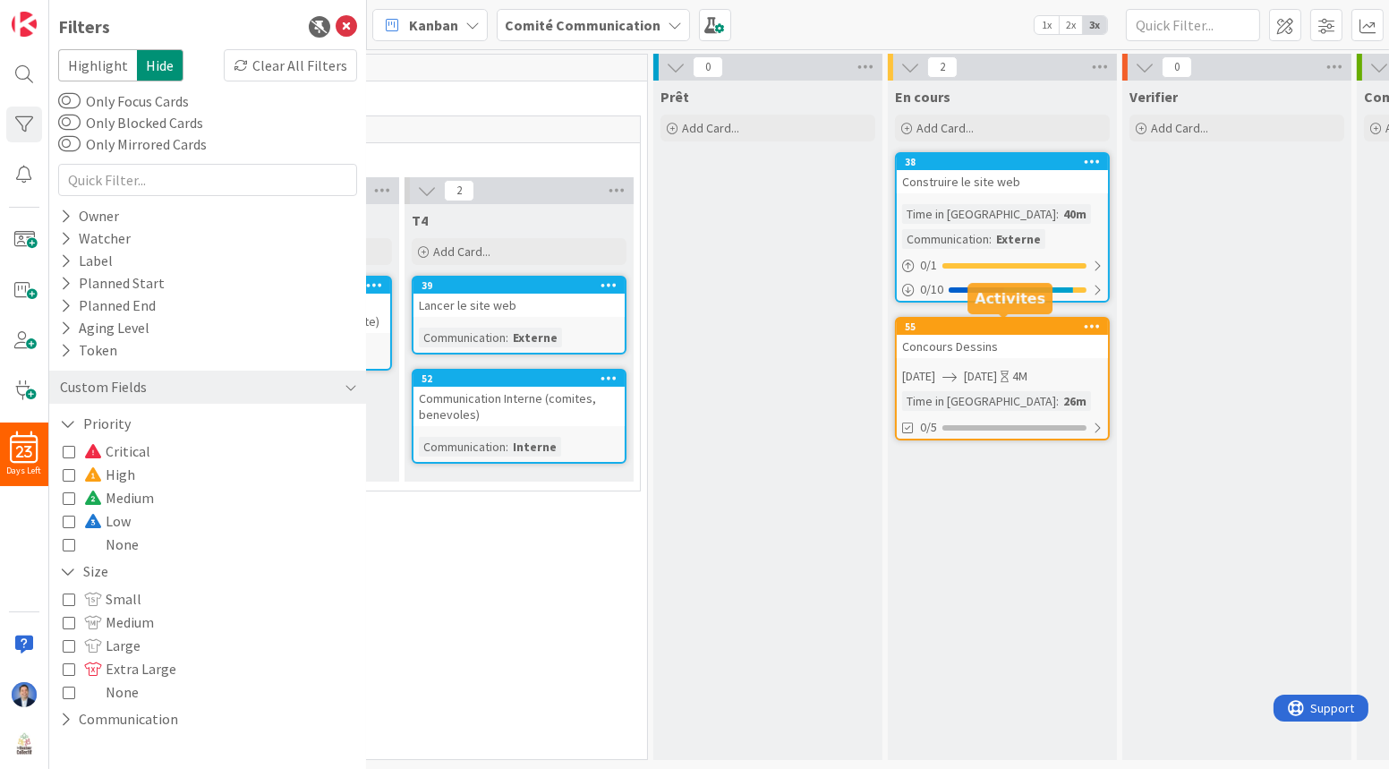
click at [1017, 328] on div "55" at bounding box center [1006, 326] width 203 height 13
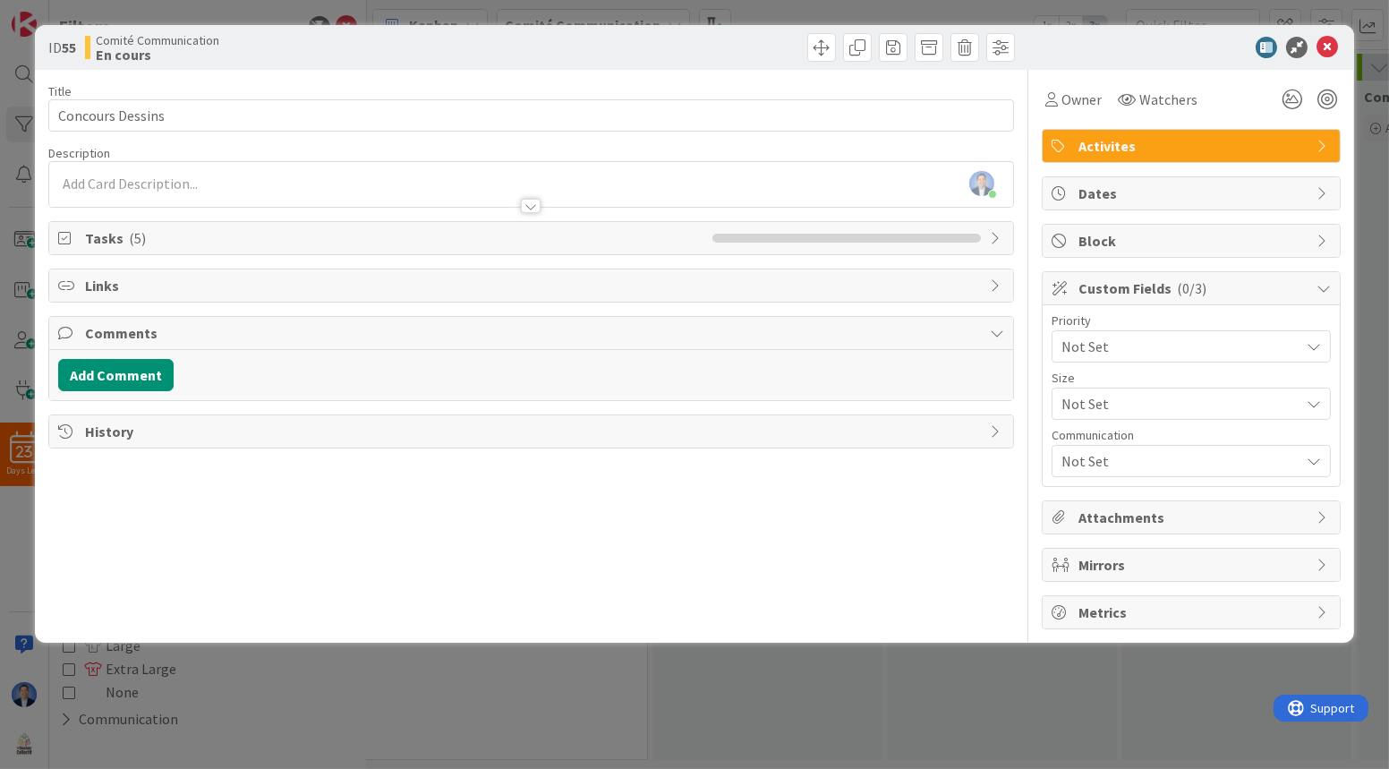
click at [1017, 359] on span "Not Set" at bounding box center [1175, 346] width 229 height 25
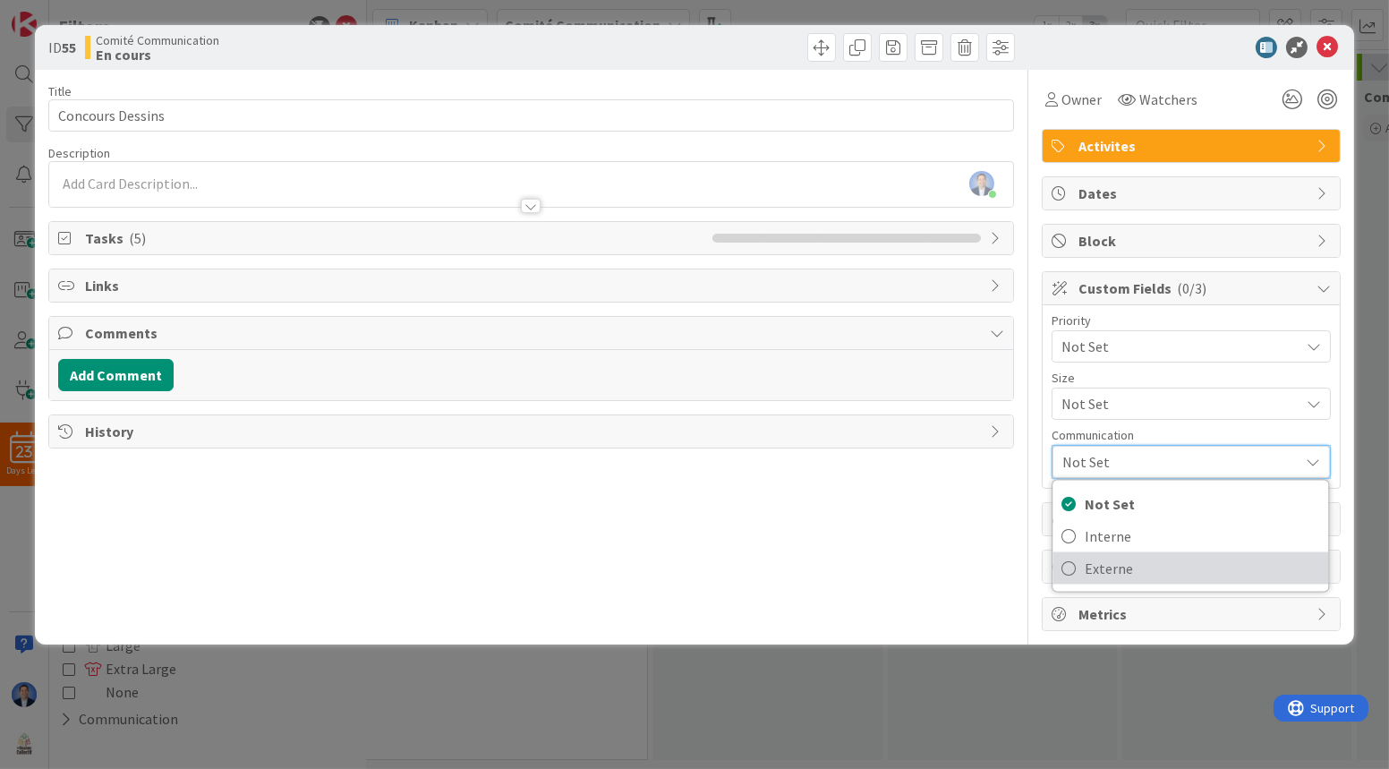
click at [1017, 555] on span "Externe" at bounding box center [1202, 568] width 234 height 27
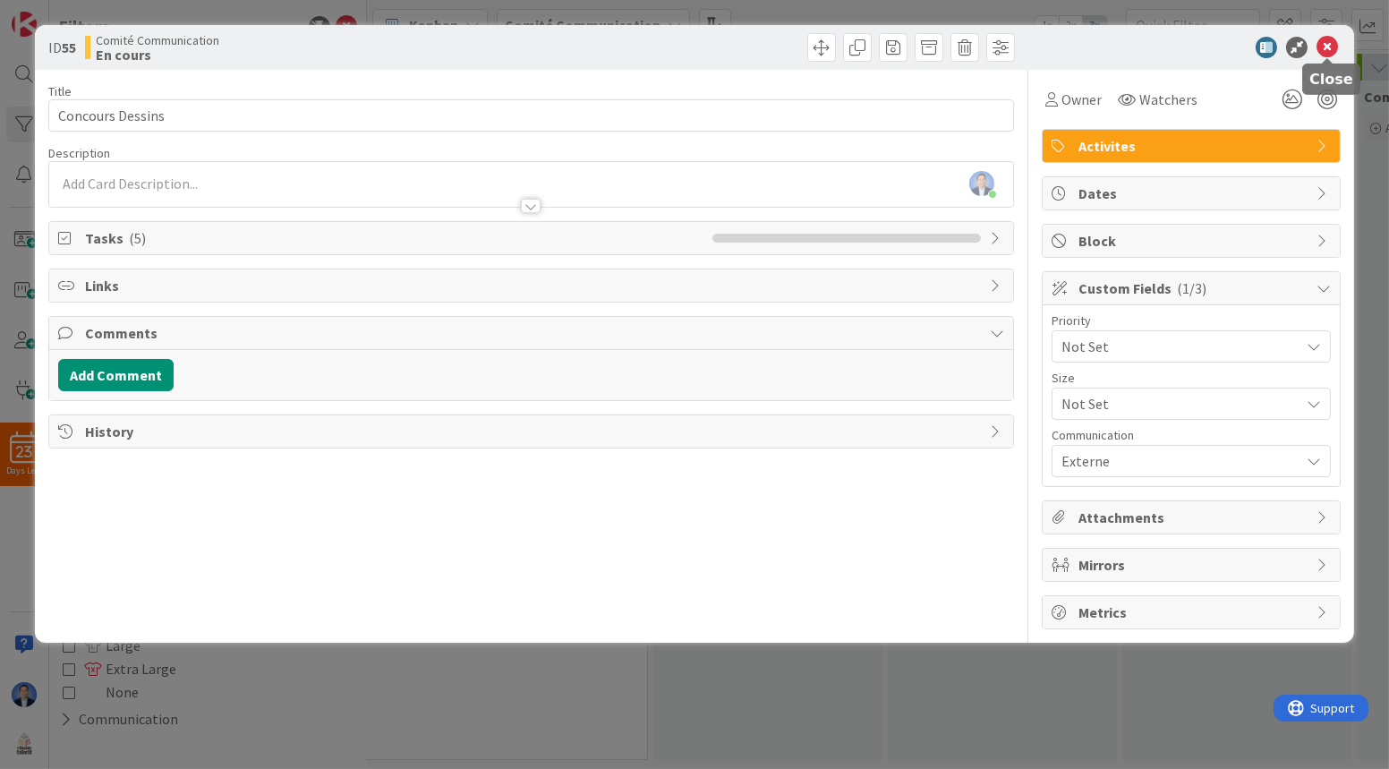
click at [1017, 47] on icon at bounding box center [1326, 47] width 21 height 21
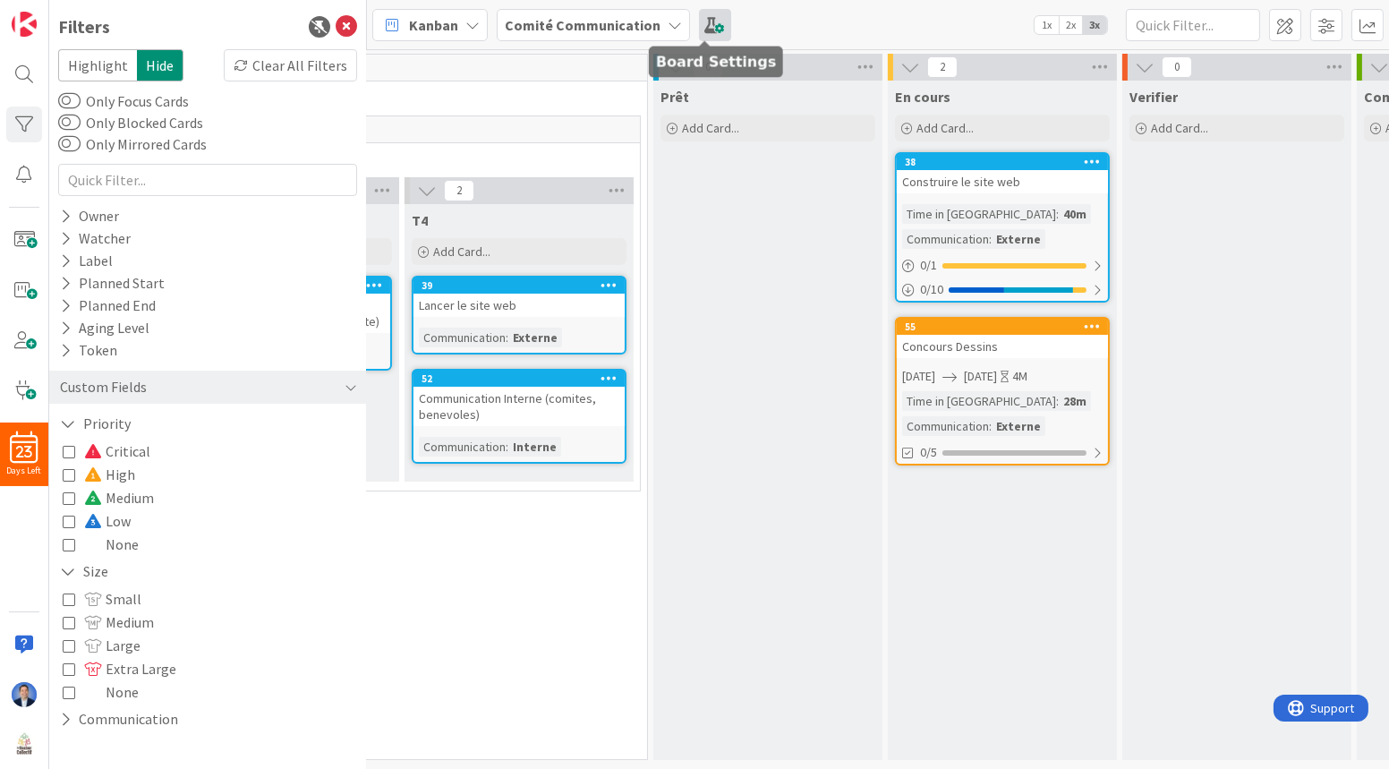
click at [701, 21] on span at bounding box center [715, 25] width 32 height 32
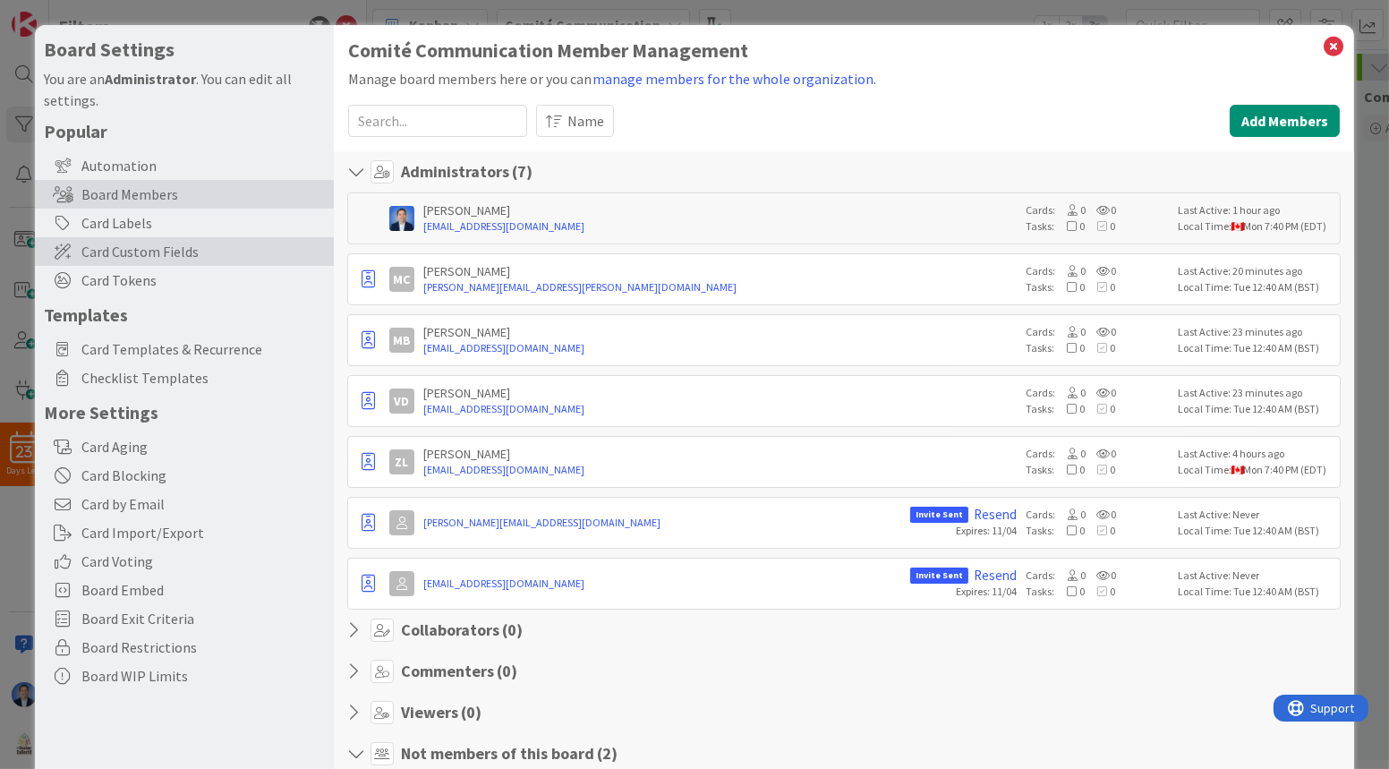
click at [152, 251] on span "Card Custom Fields" at bounding box center [202, 251] width 243 height 21
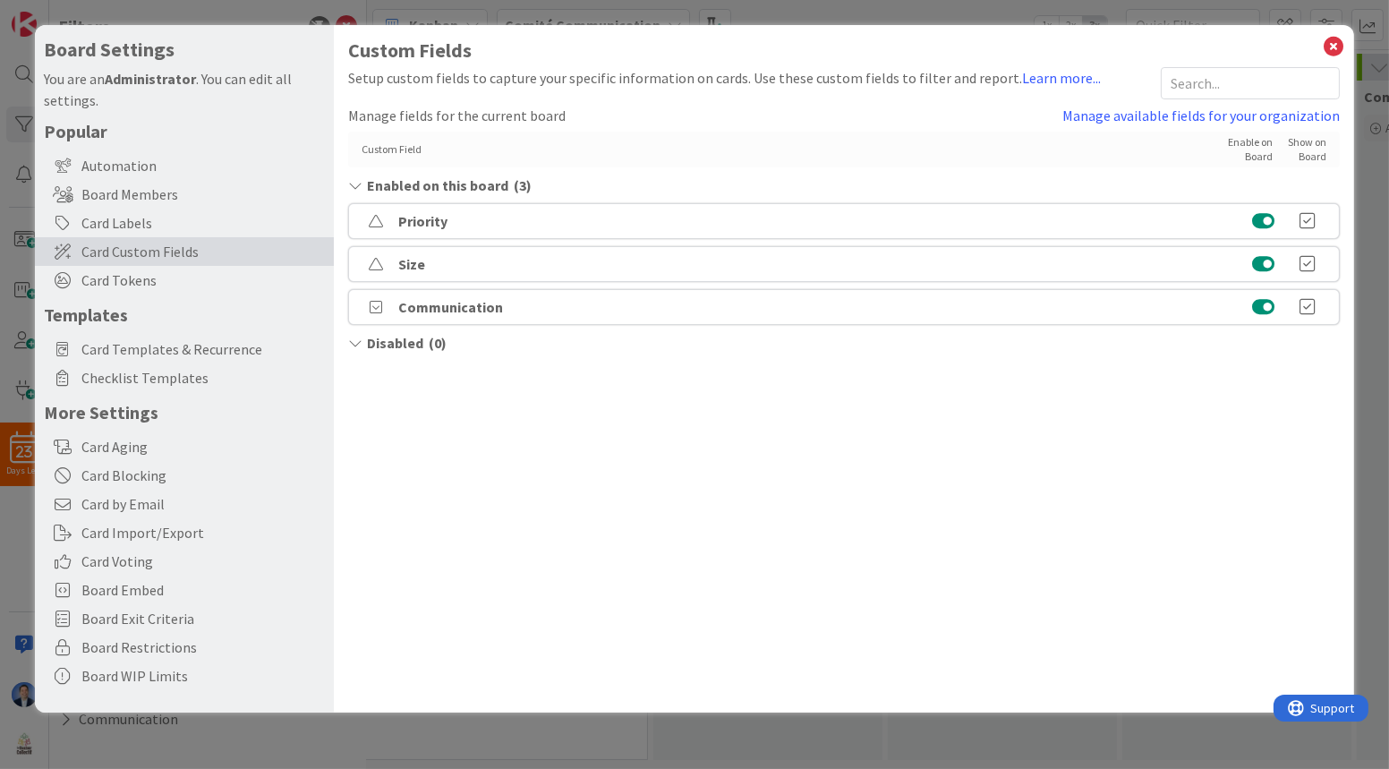
click at [1017, 222] on button at bounding box center [1263, 221] width 22 height 18
click at [1017, 218] on button at bounding box center [1263, 221] width 22 height 18
click at [1017, 47] on icon at bounding box center [1333, 46] width 23 height 25
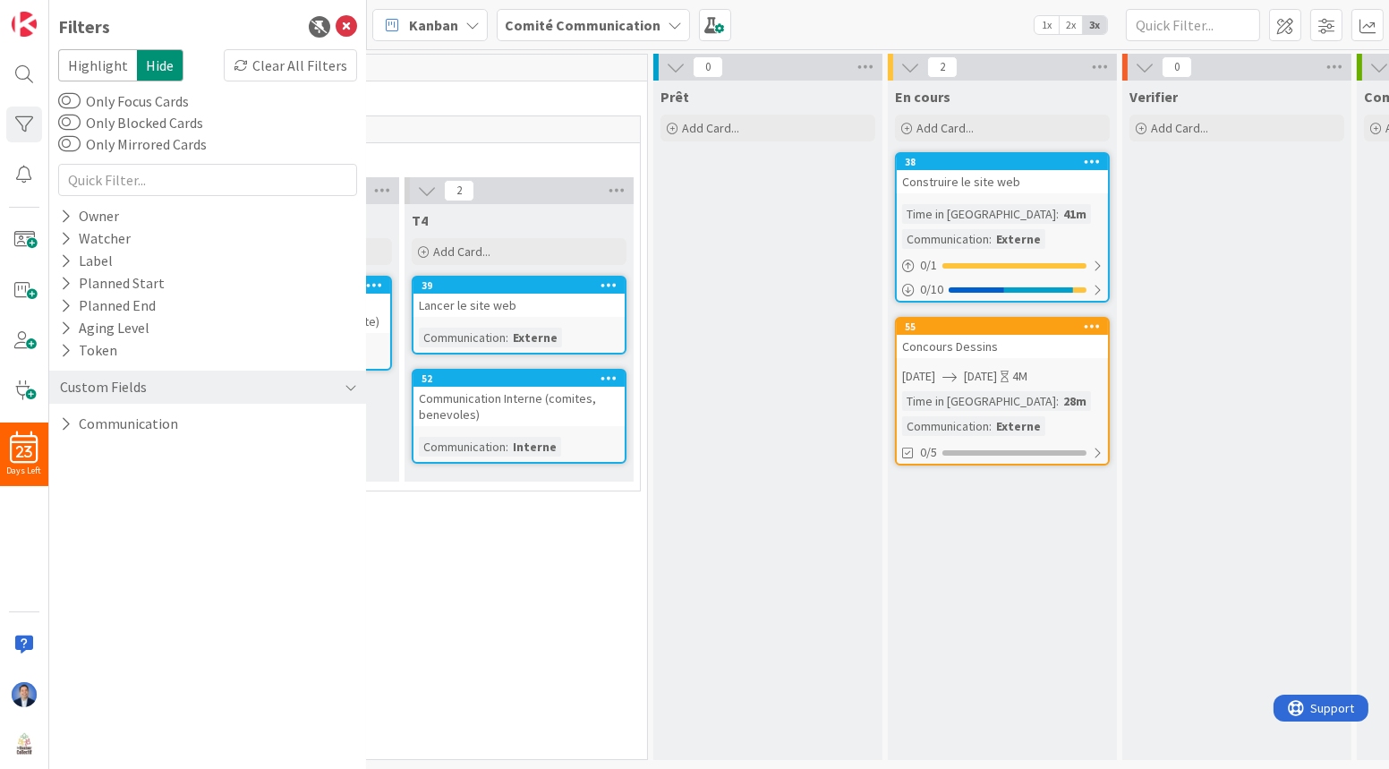
click at [339, 35] on icon at bounding box center [346, 26] width 21 height 21
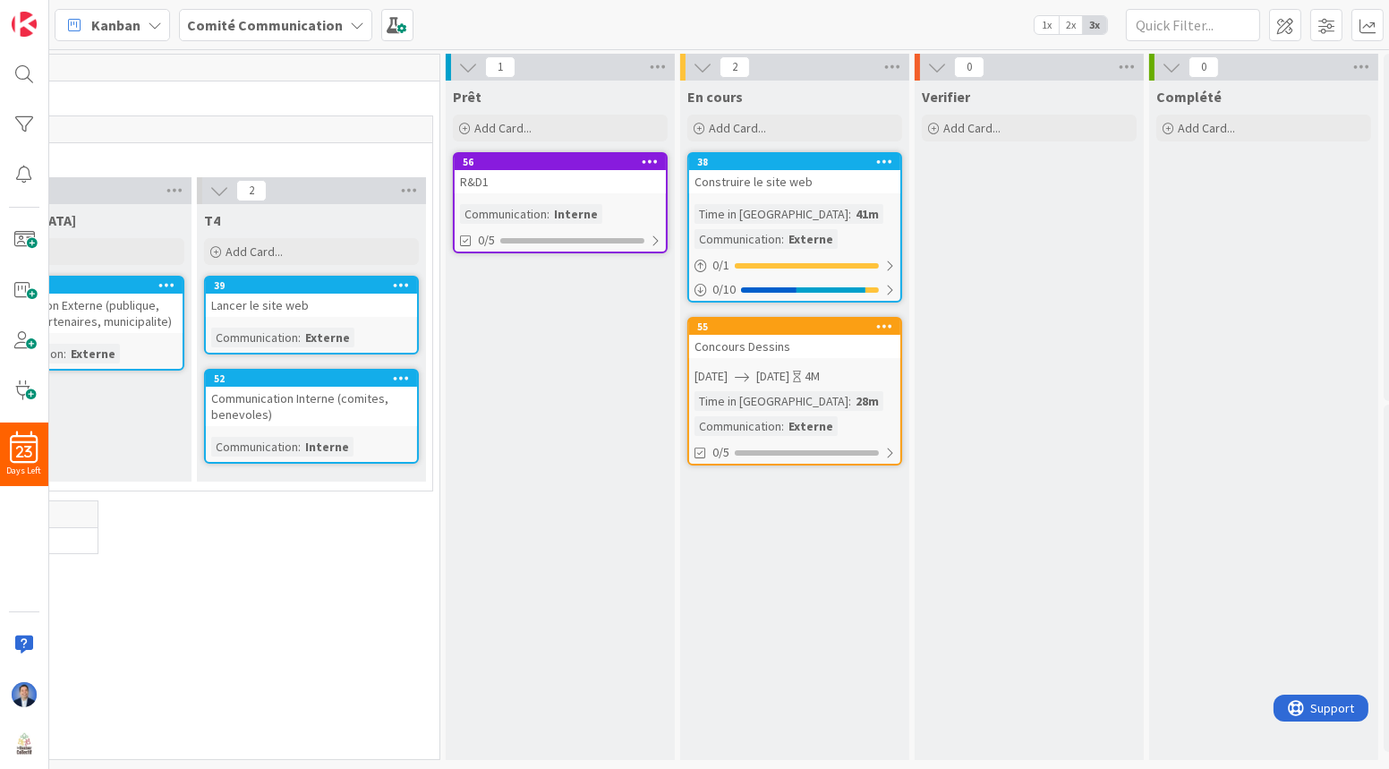
scroll to position [0, 528]
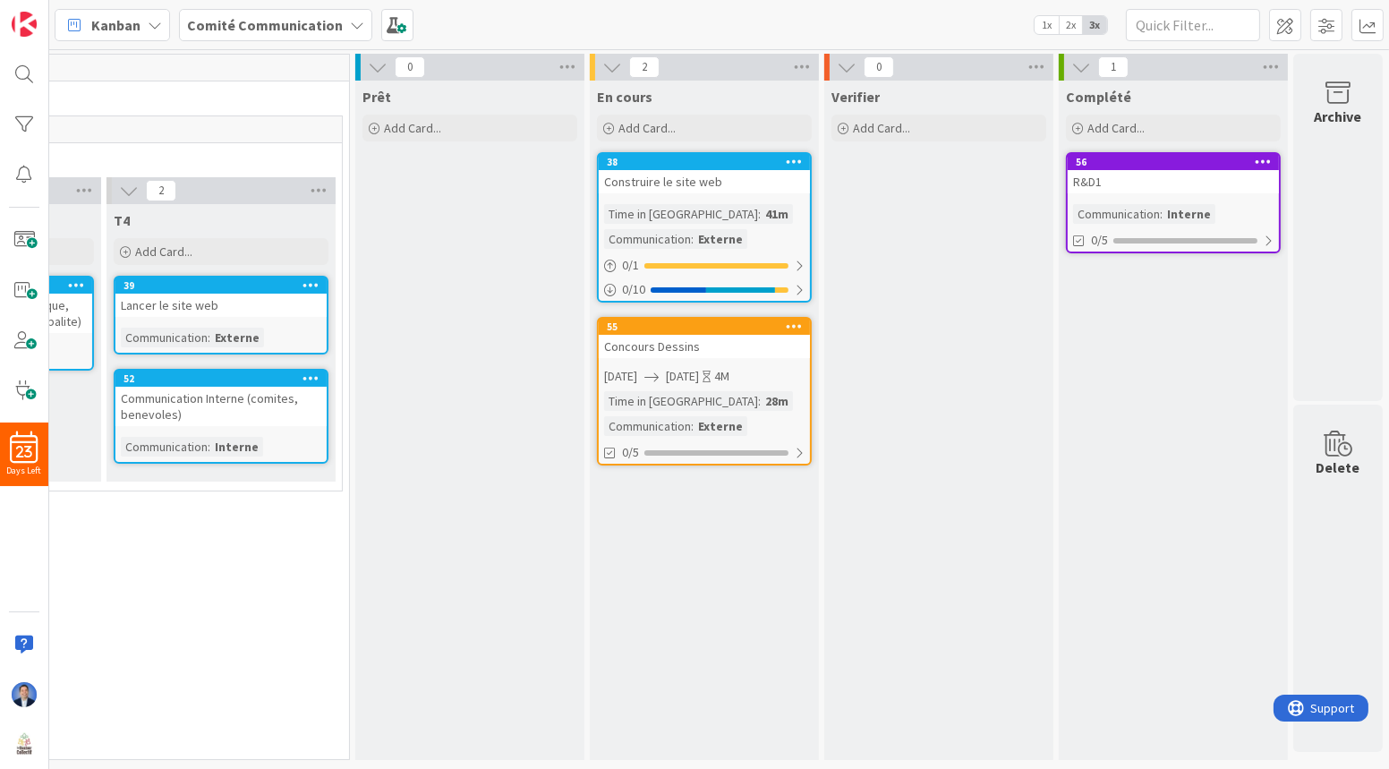
click at [1017, 180] on div "R&D1" at bounding box center [1173, 181] width 211 height 23
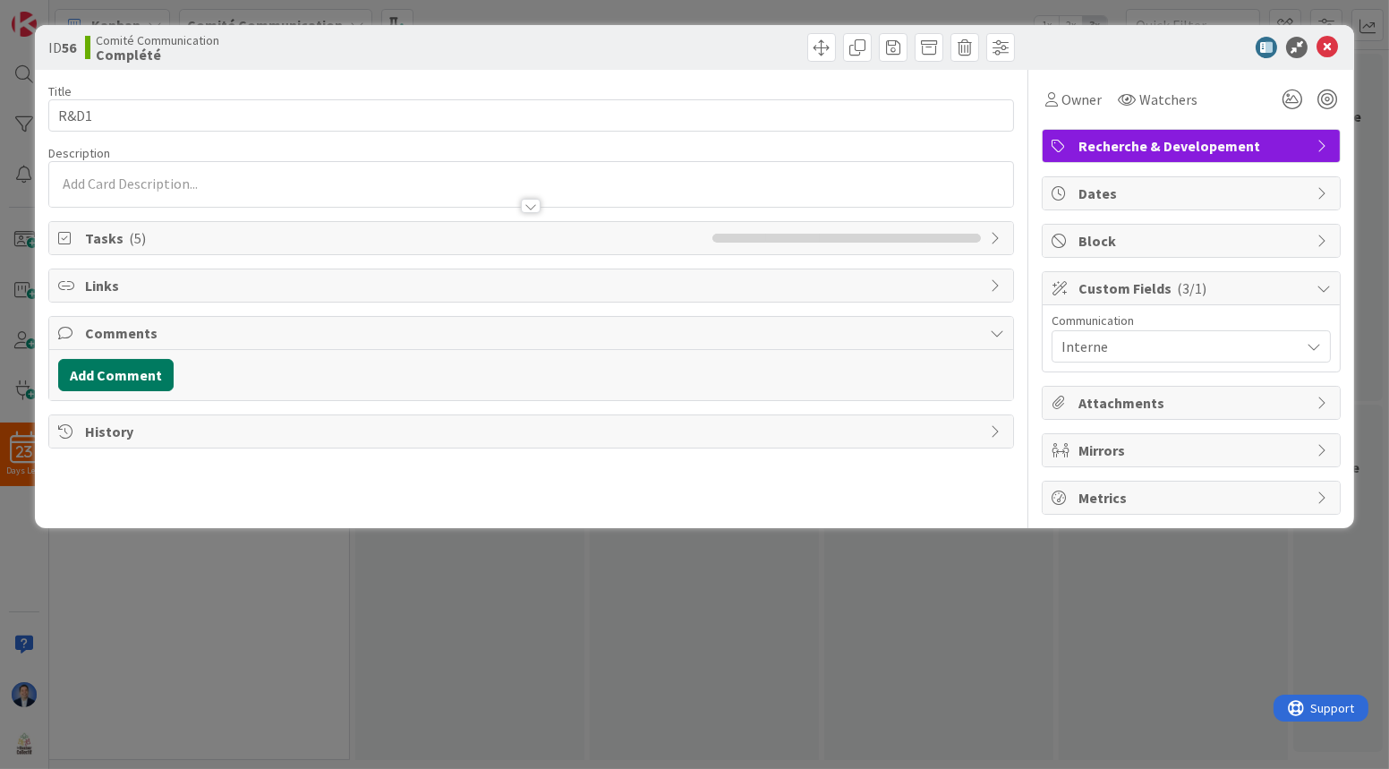
click at [113, 370] on button "Add Comment" at bounding box center [115, 375] width 115 height 32
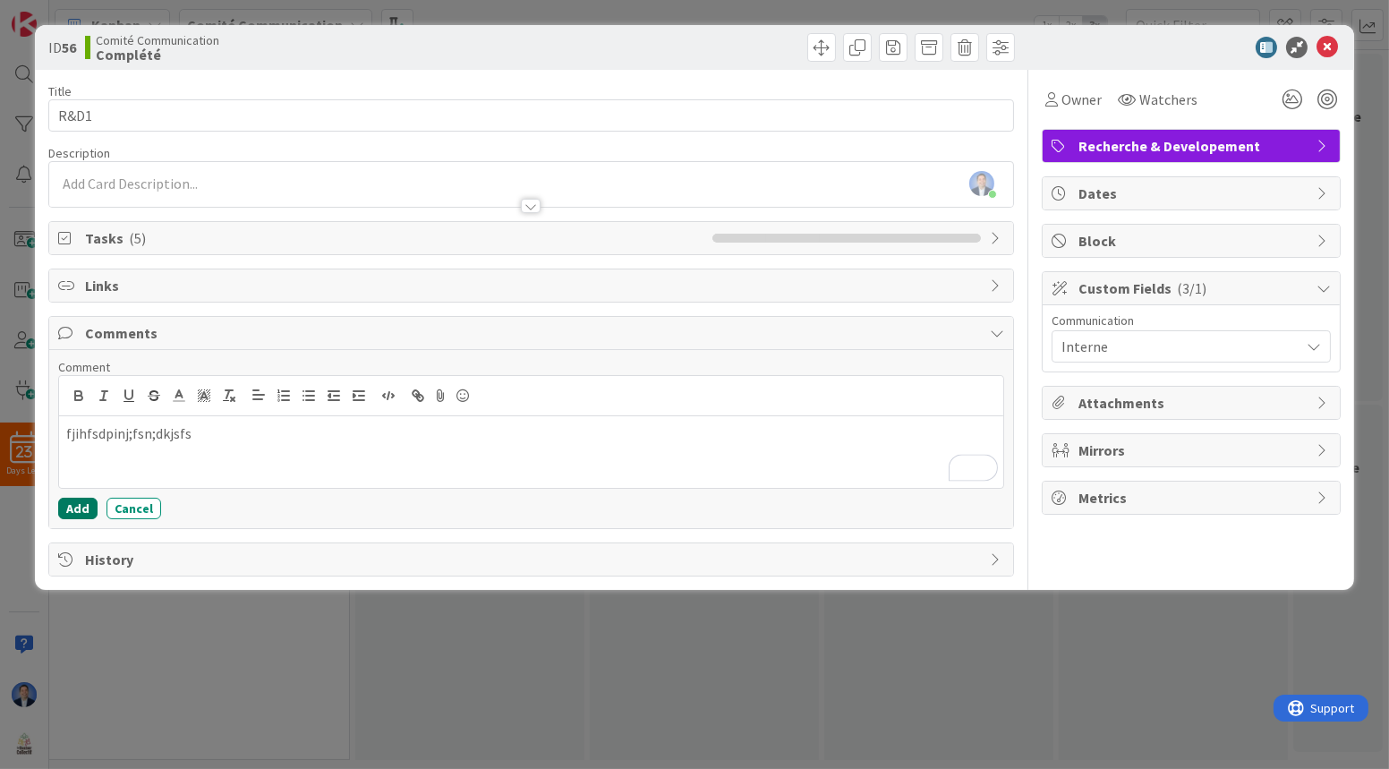
click at [80, 501] on button "Add" at bounding box center [77, 508] width 39 height 21
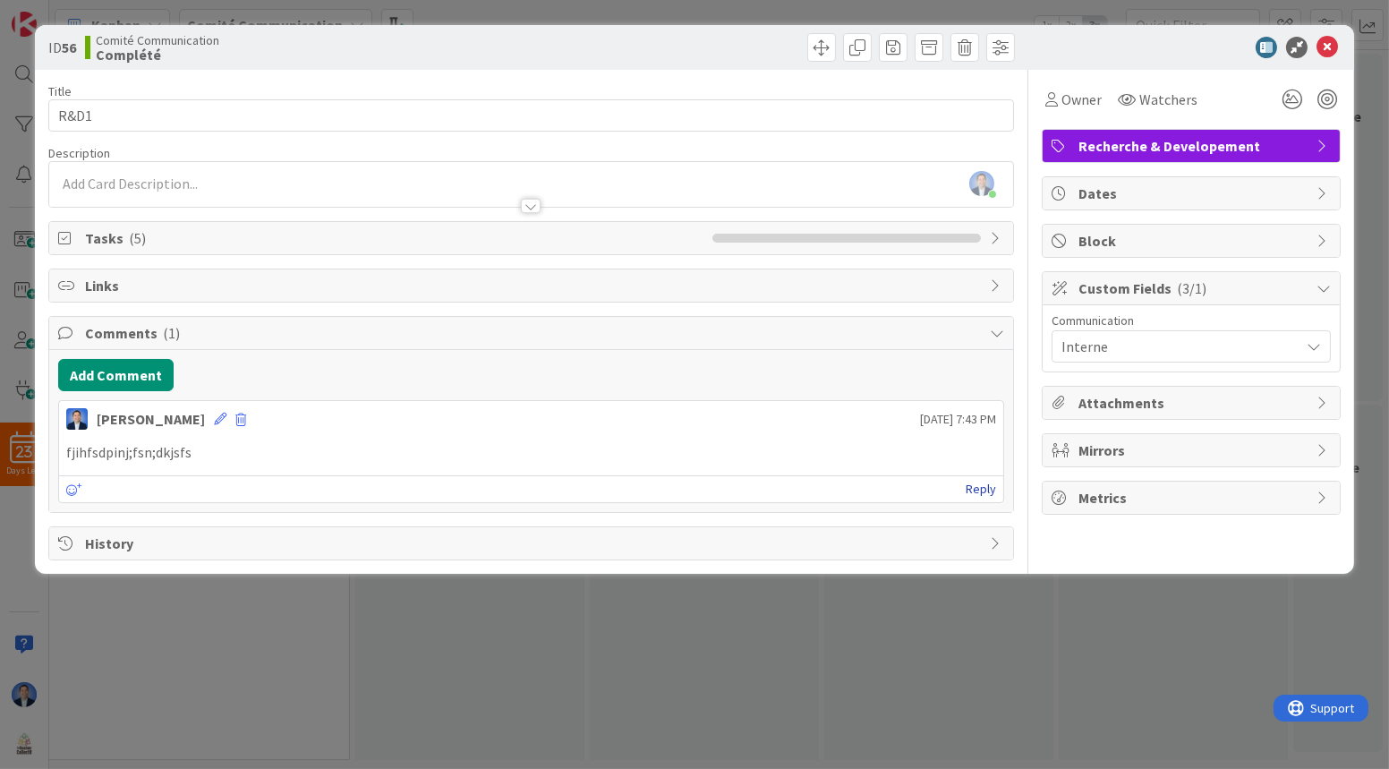
click at [975, 488] on link "Reply" at bounding box center [981, 489] width 30 height 22
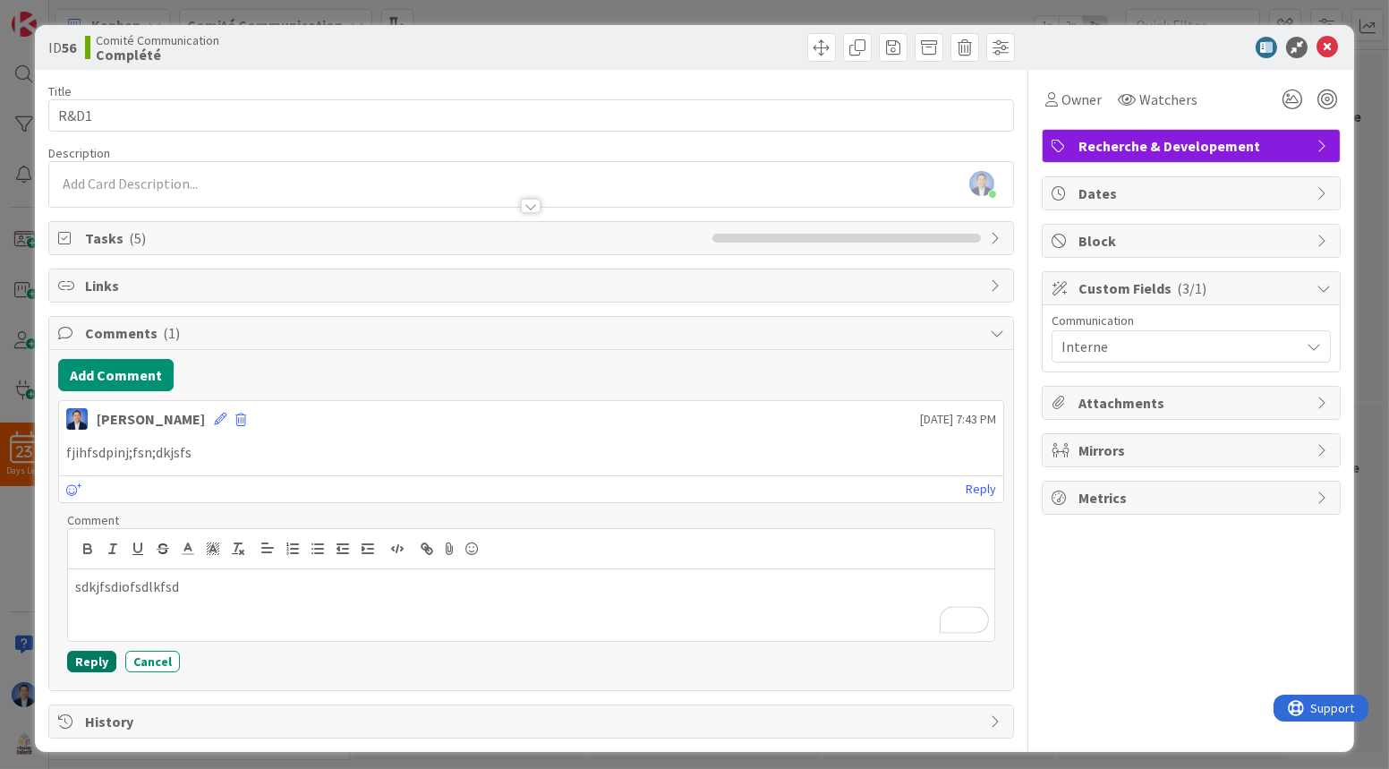
click at [101, 563] on button "Reply" at bounding box center [91, 661] width 49 height 21
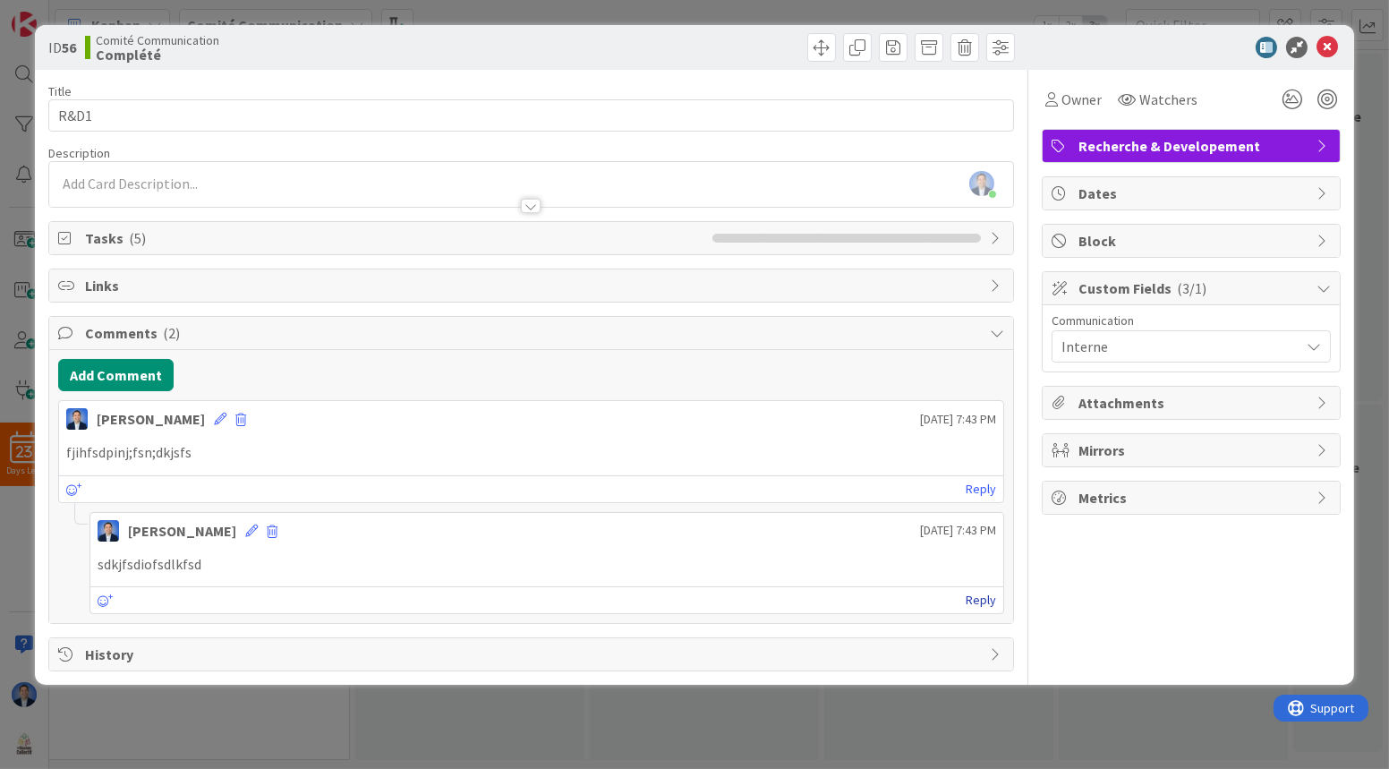
click at [976, 563] on link "Reply" at bounding box center [981, 600] width 30 height 22
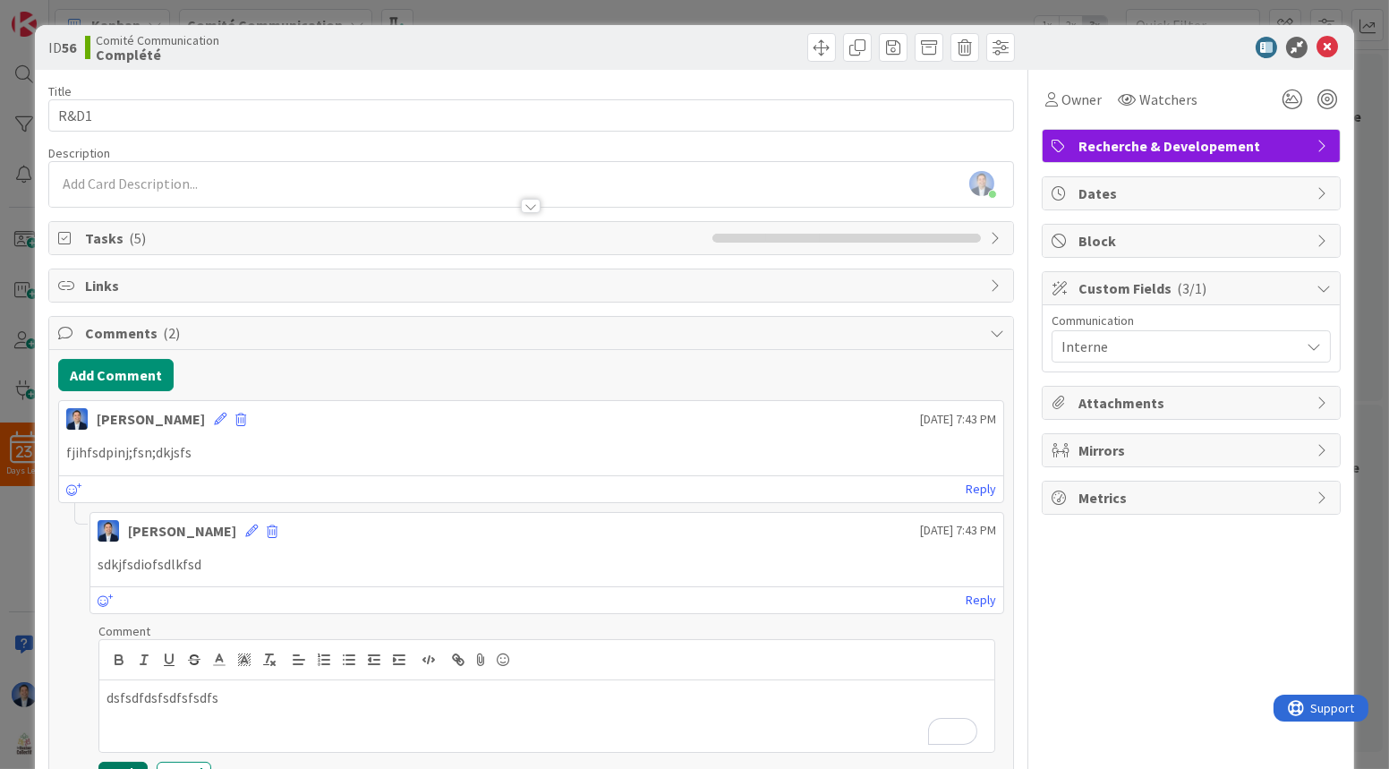
click at [126, 563] on button "Reply" at bounding box center [122, 772] width 49 height 21
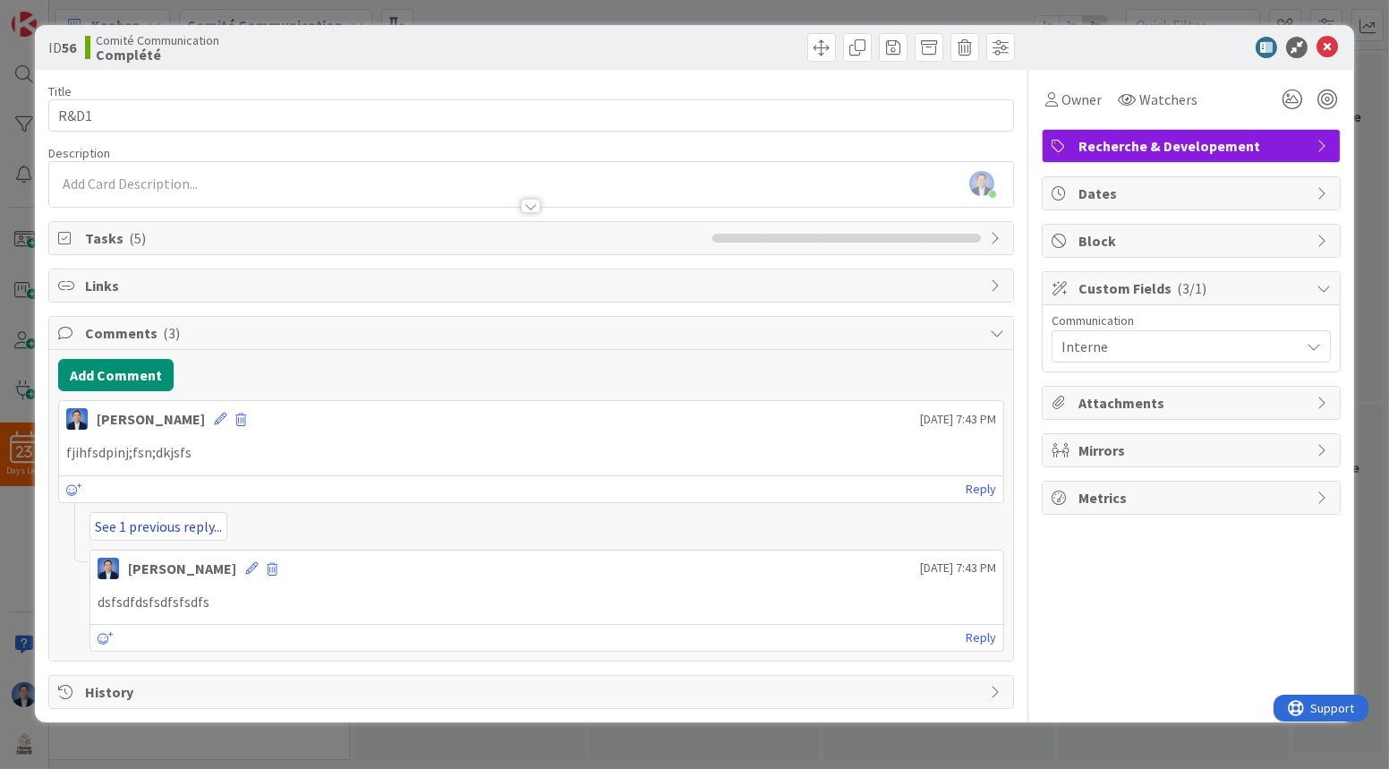
click at [159, 524] on link "See 1 previous reply..." at bounding box center [158, 526] width 138 height 29
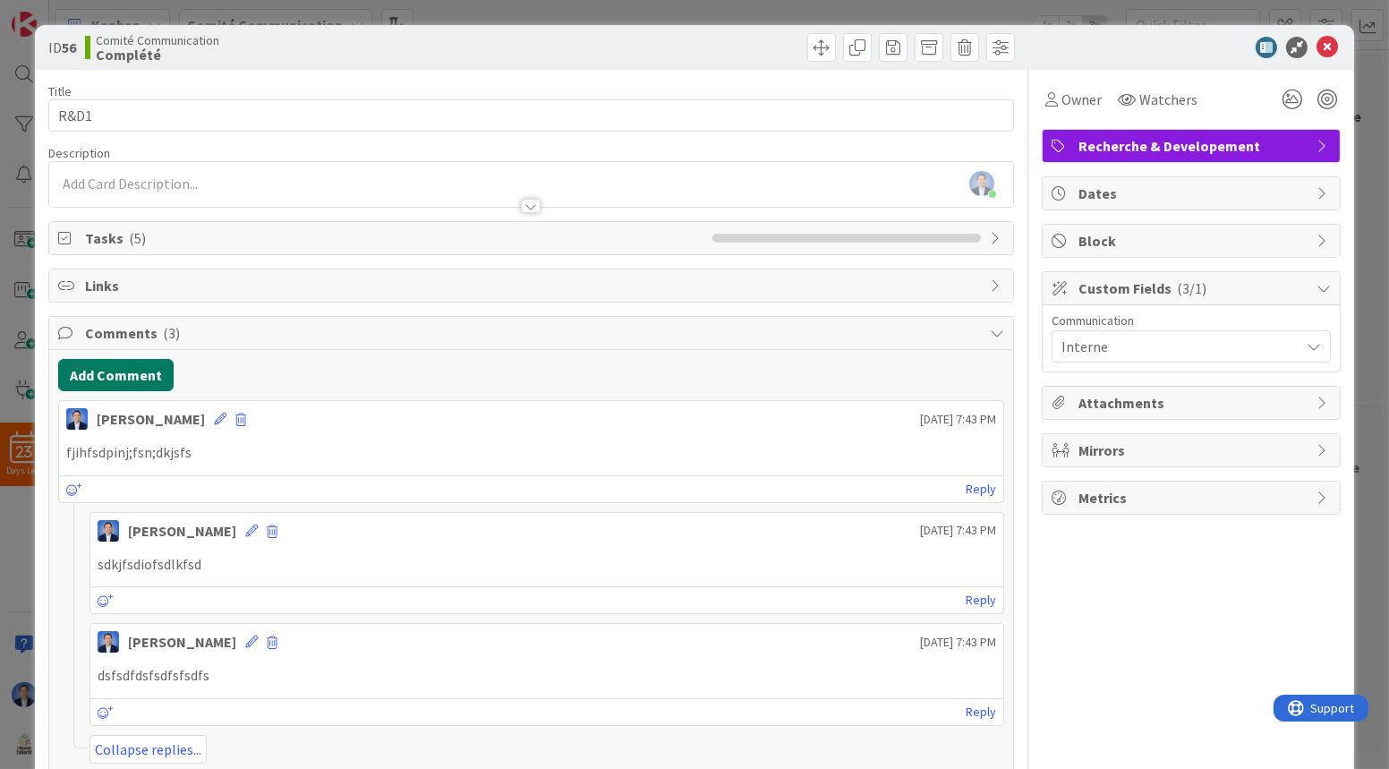
click at [136, 372] on button "Add Comment" at bounding box center [115, 375] width 115 height 32
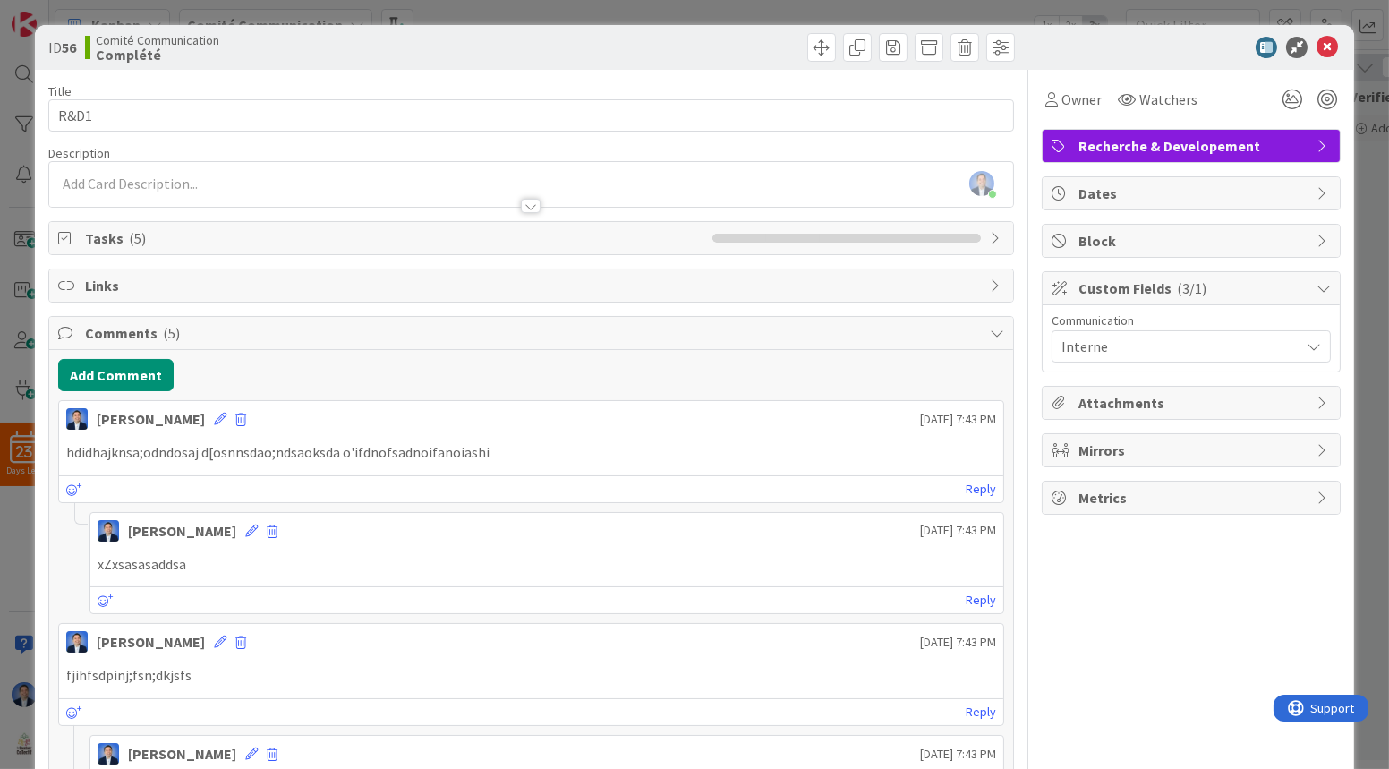
scroll to position [0, 528]
click at [1319, 47] on icon at bounding box center [1326, 47] width 21 height 21
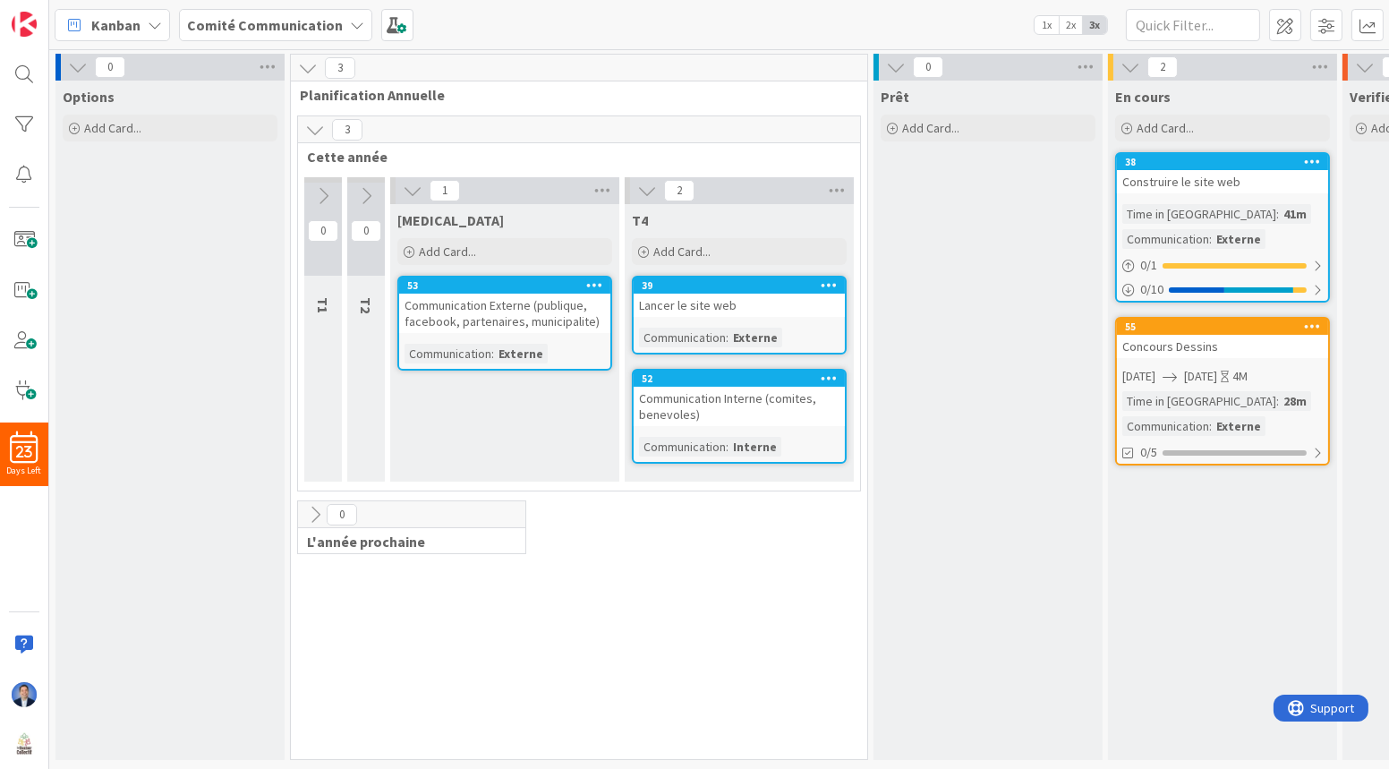
click at [277, 17] on b "Comité Communication" at bounding box center [265, 25] width 156 height 18
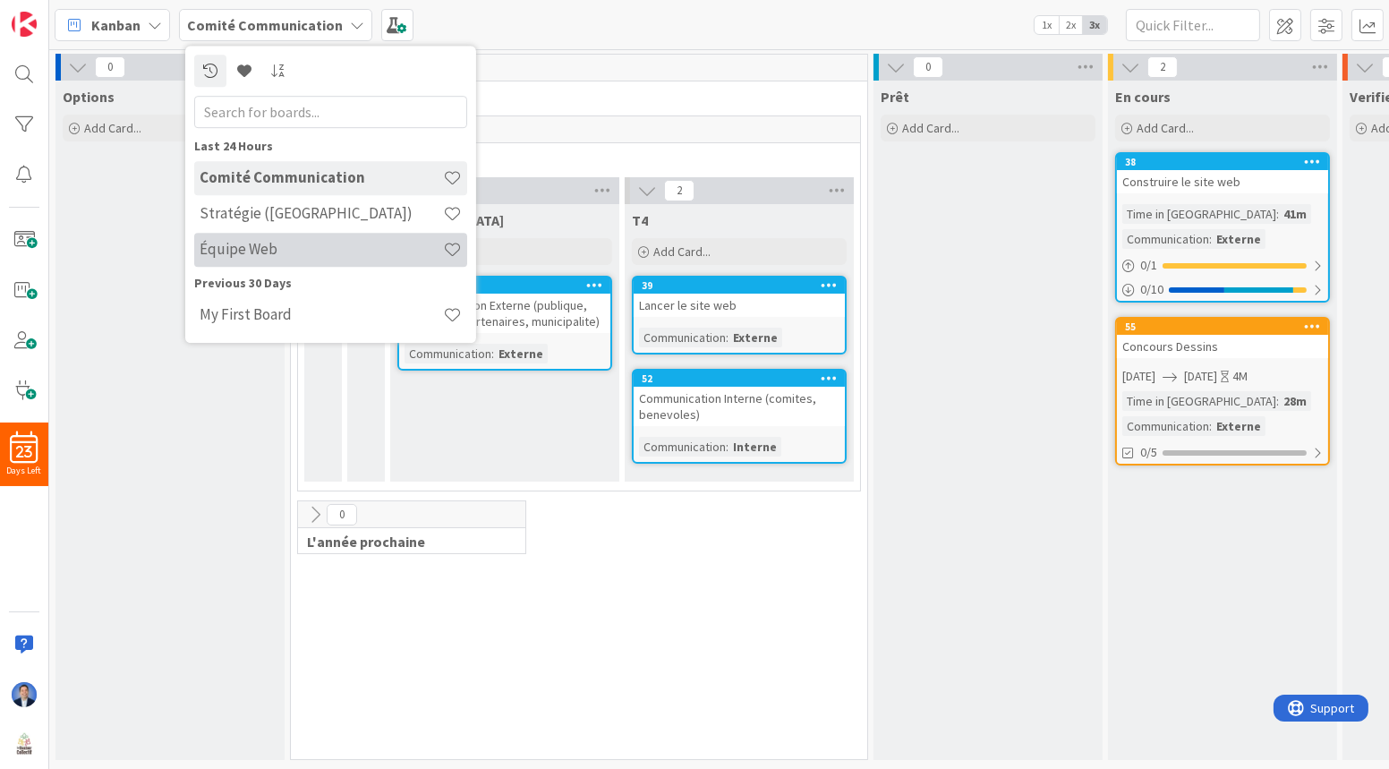
click at [292, 242] on h4 "Équipe Web" at bounding box center [321, 249] width 243 height 18
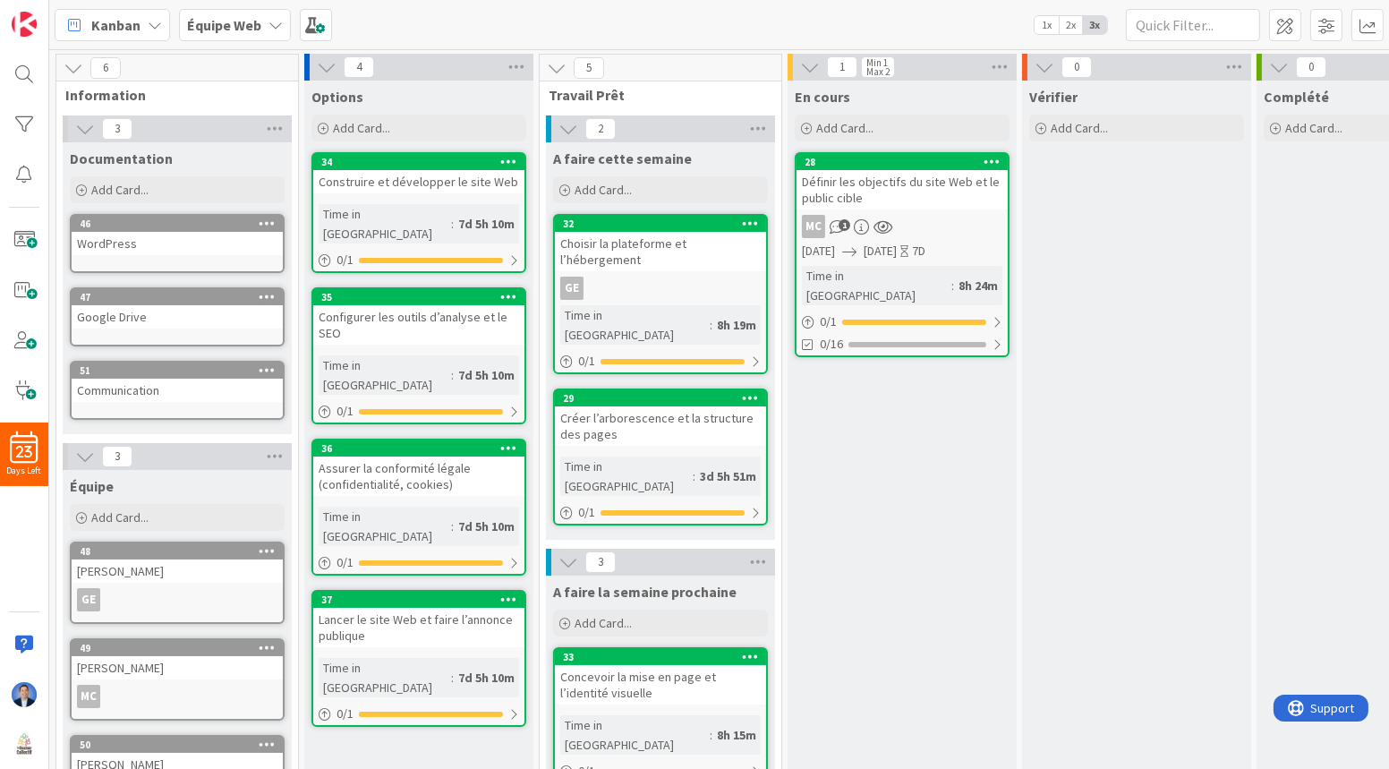
click at [74, 65] on icon at bounding box center [74, 68] width 20 height 20
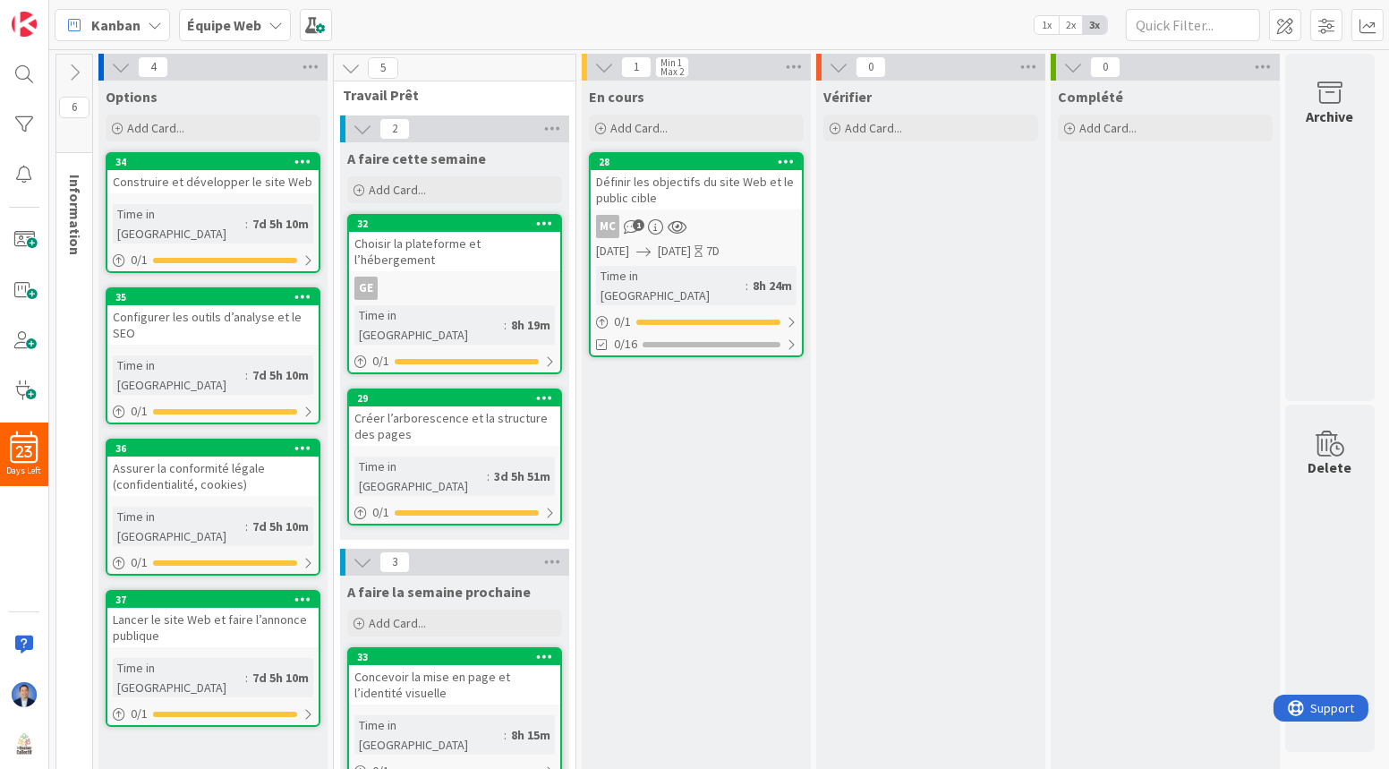
click at [74, 65] on icon at bounding box center [74, 73] width 20 height 20
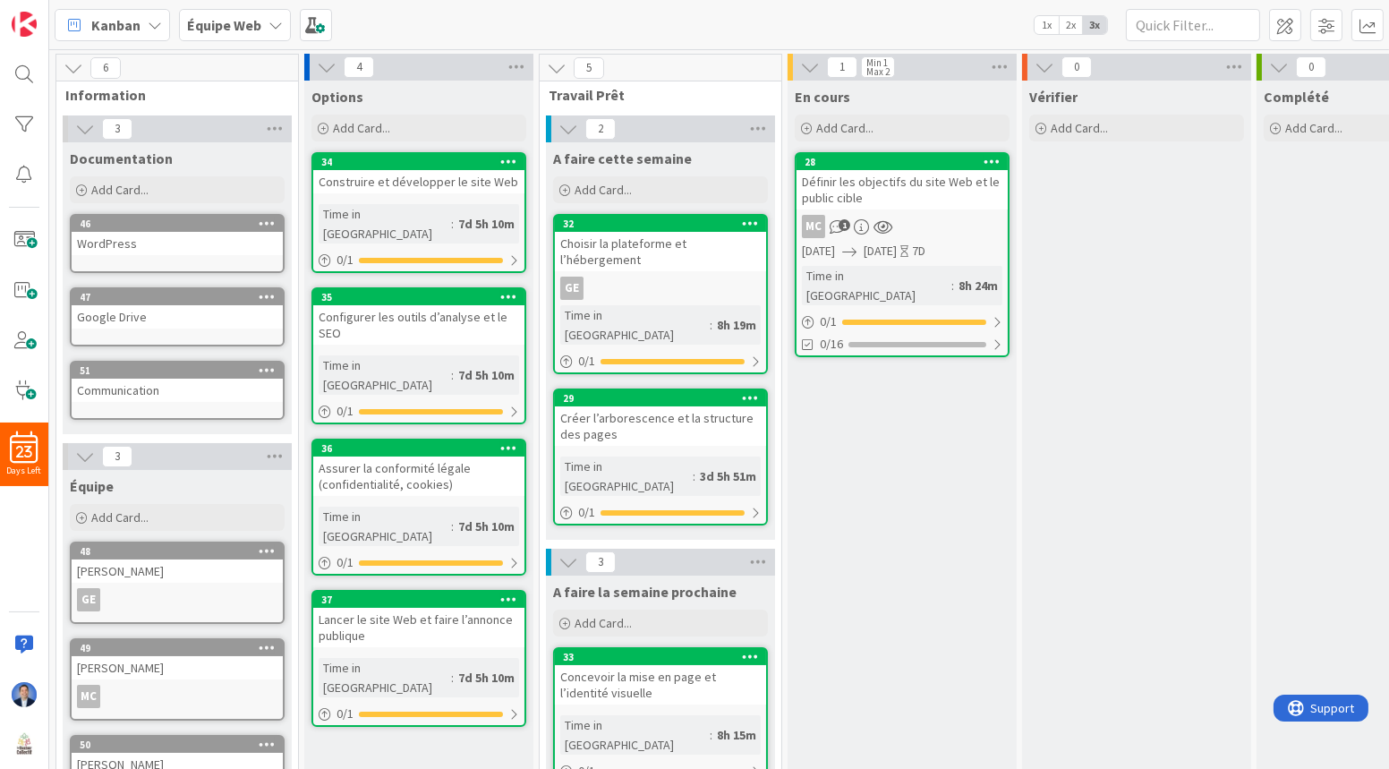
click at [234, 29] on b "Équipe Web" at bounding box center [224, 25] width 74 height 18
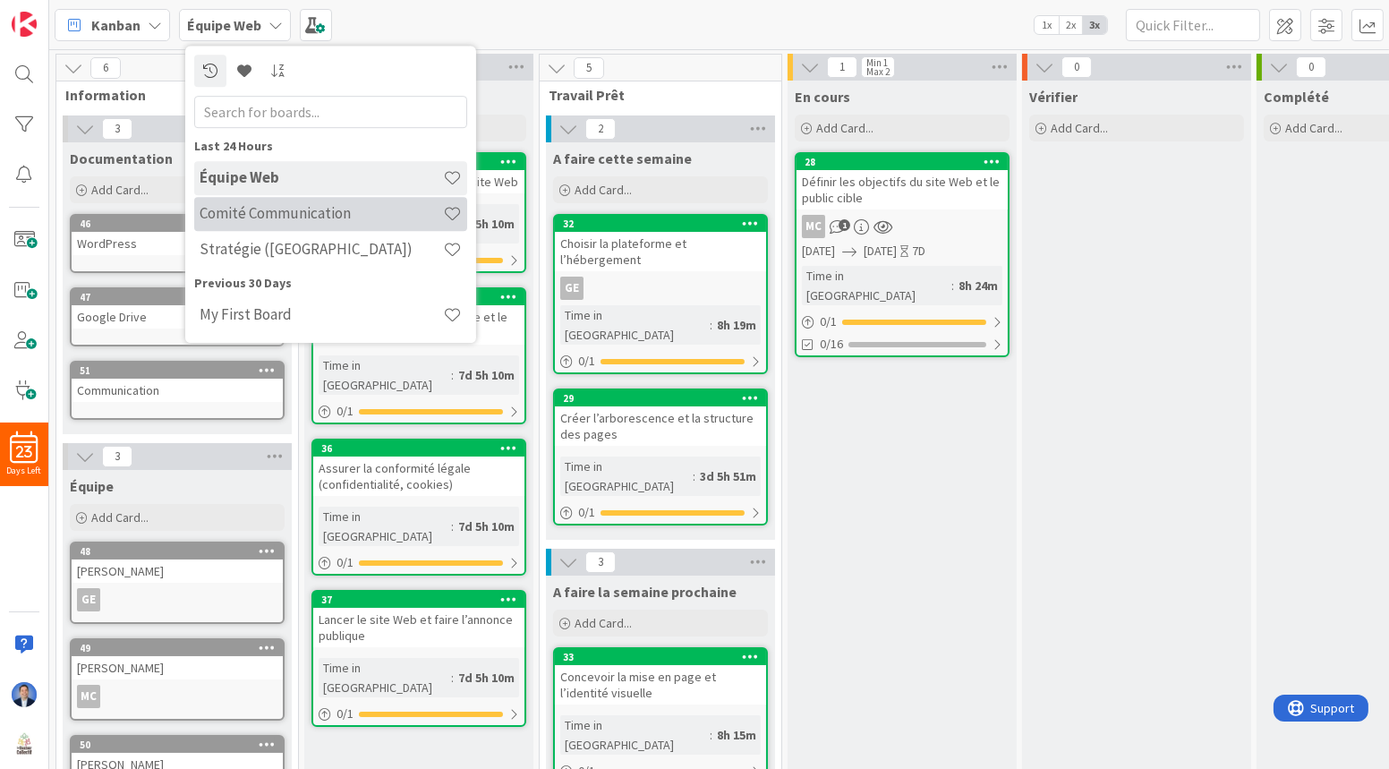
click at [290, 217] on h4 "Comité Communication" at bounding box center [321, 213] width 243 height 18
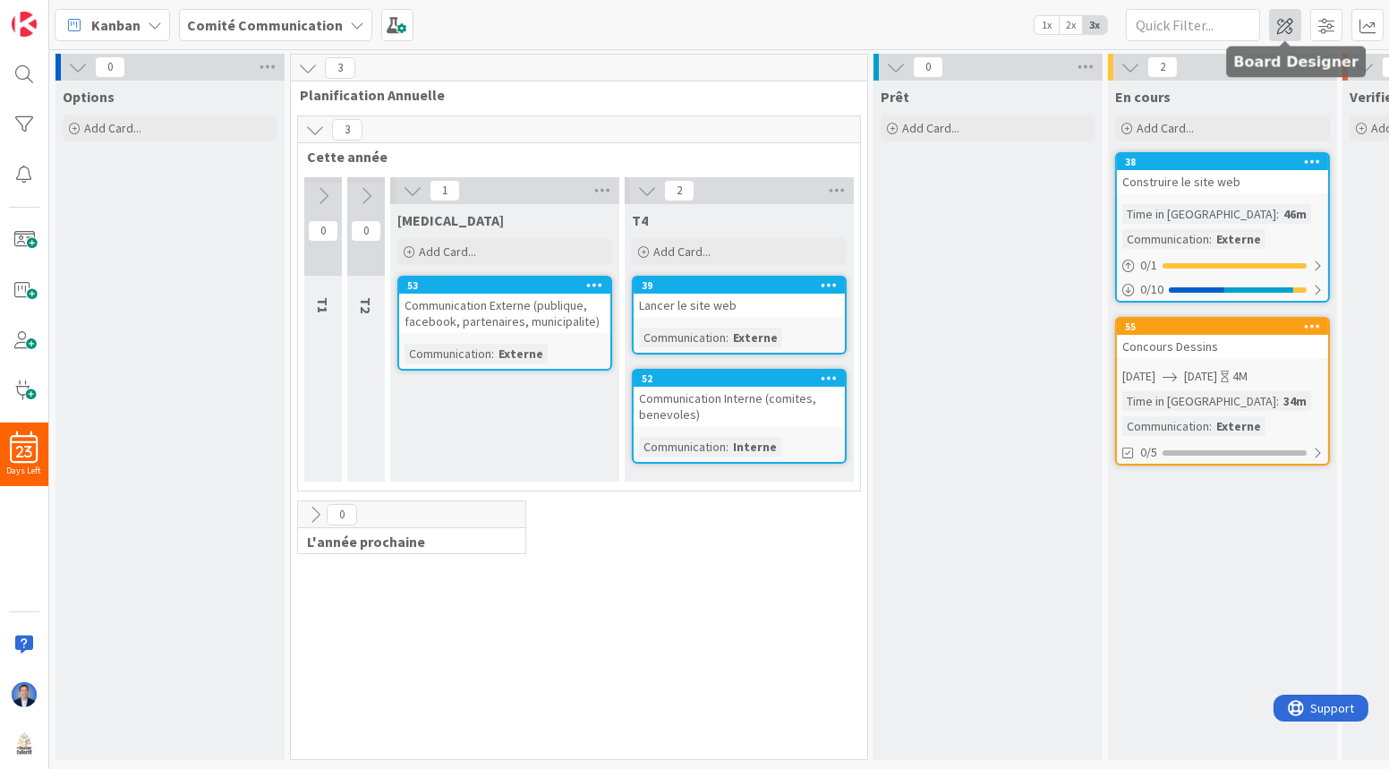
click at [1283, 26] on span at bounding box center [1285, 25] width 32 height 32
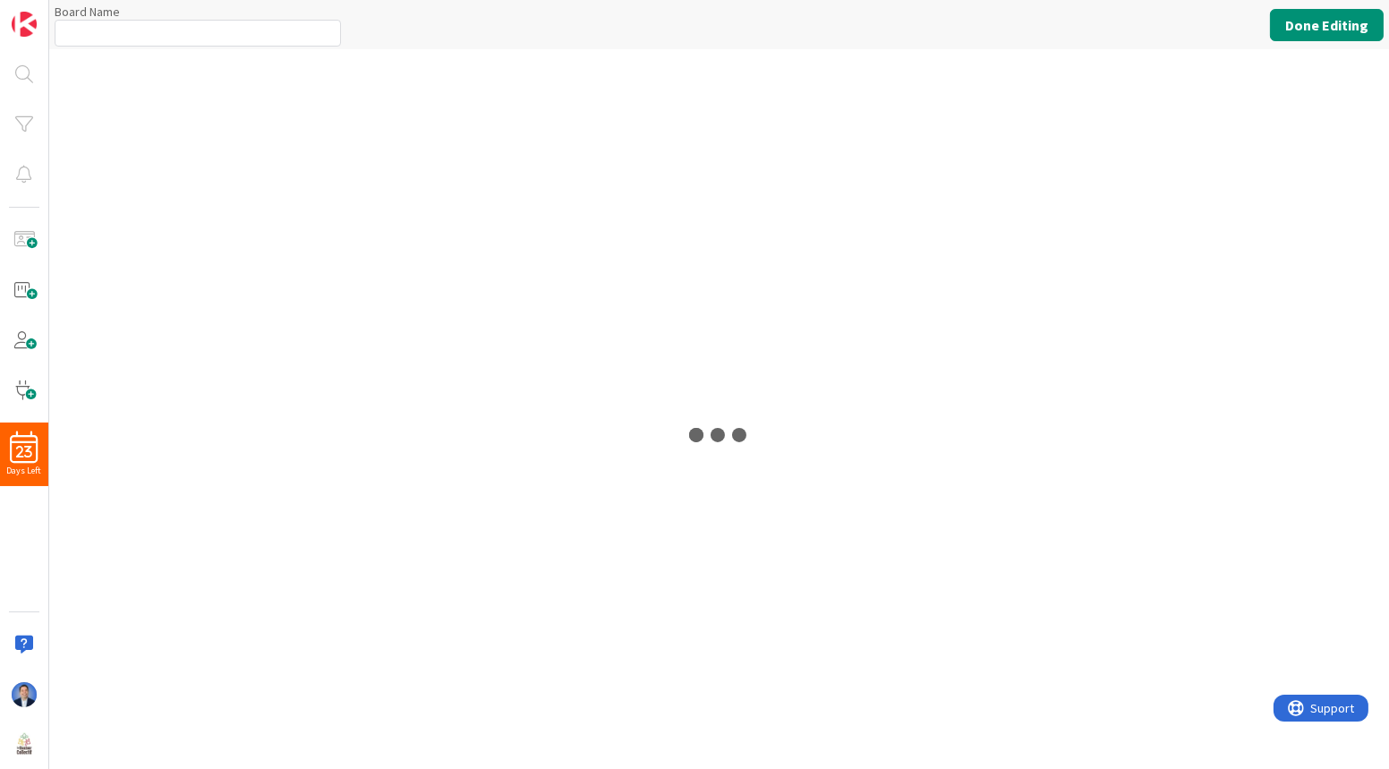
type input "Comité Communication"
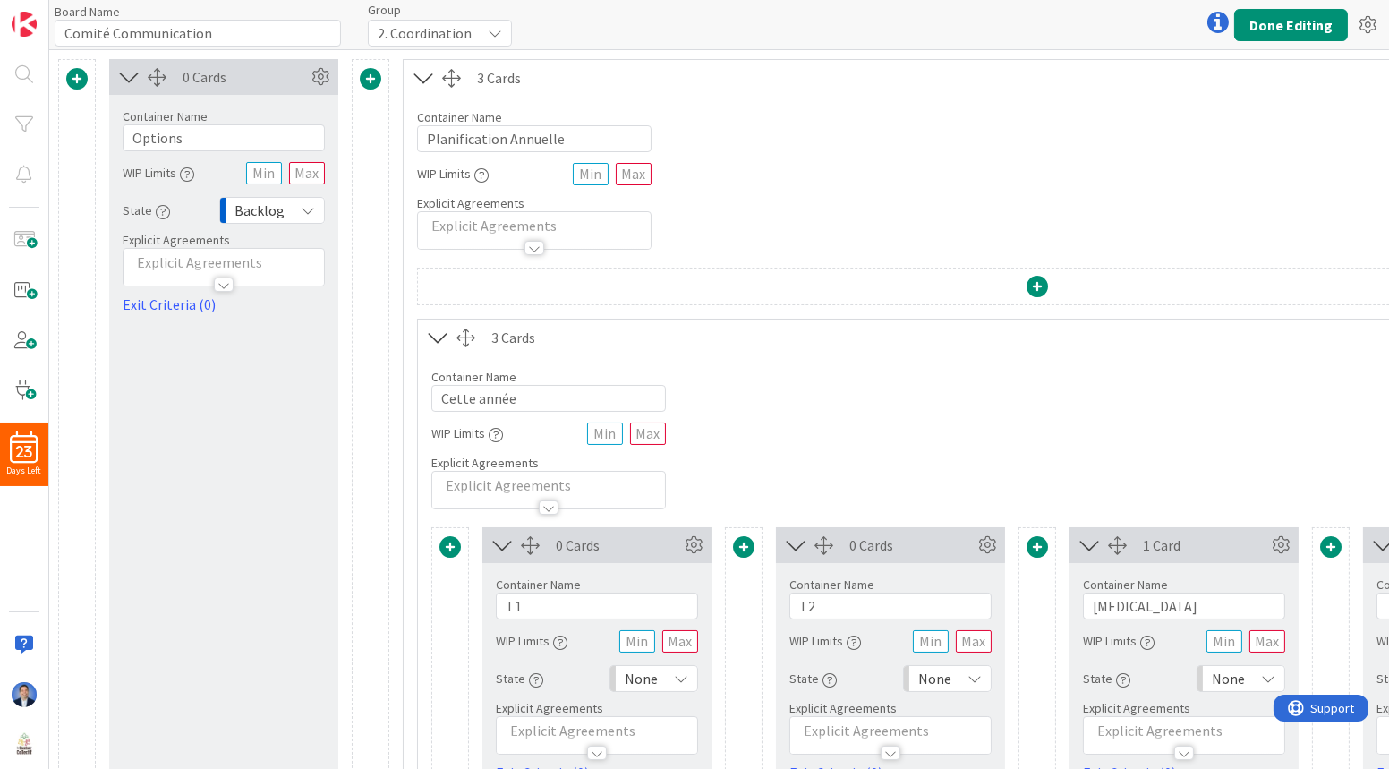
click at [78, 75] on span at bounding box center [76, 78] width 21 height 21
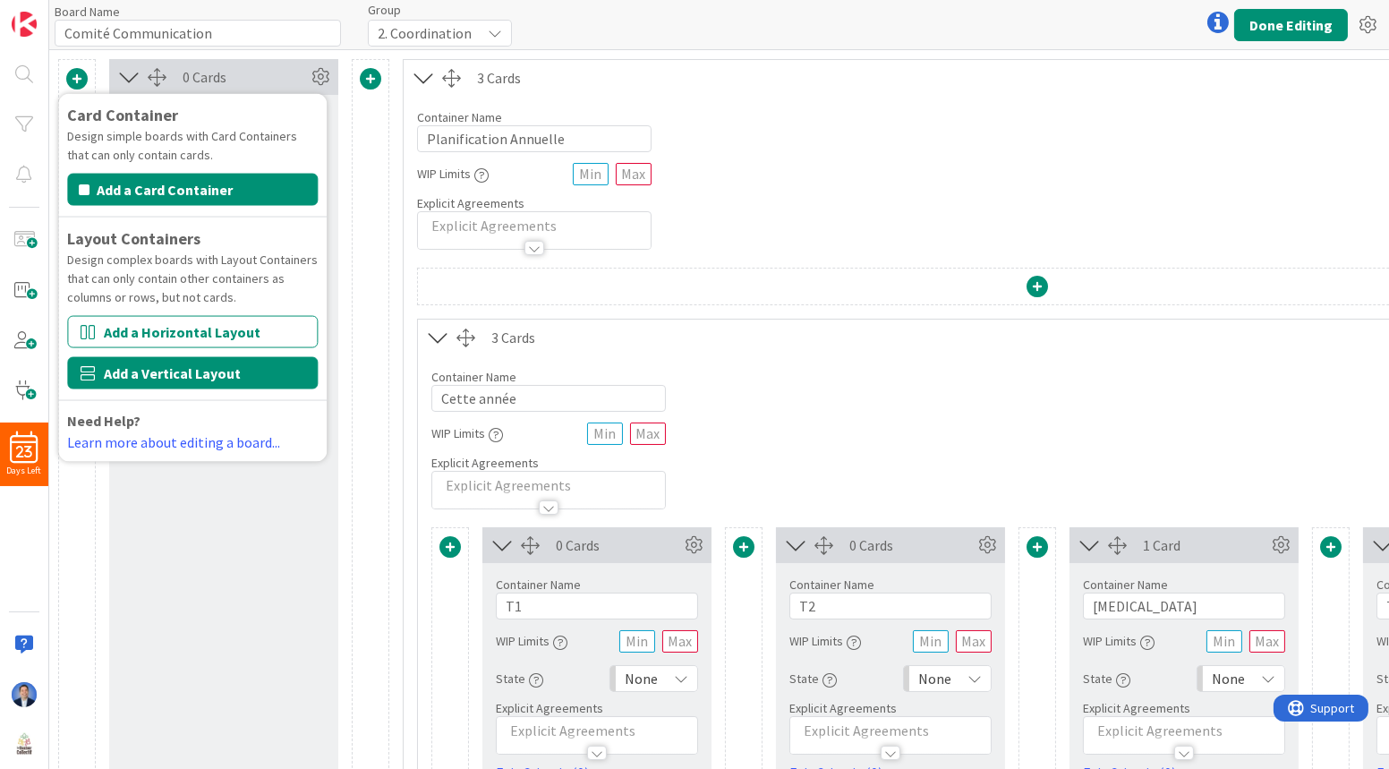
click at [138, 375] on button "Add a Vertical Layout" at bounding box center [192, 373] width 251 height 32
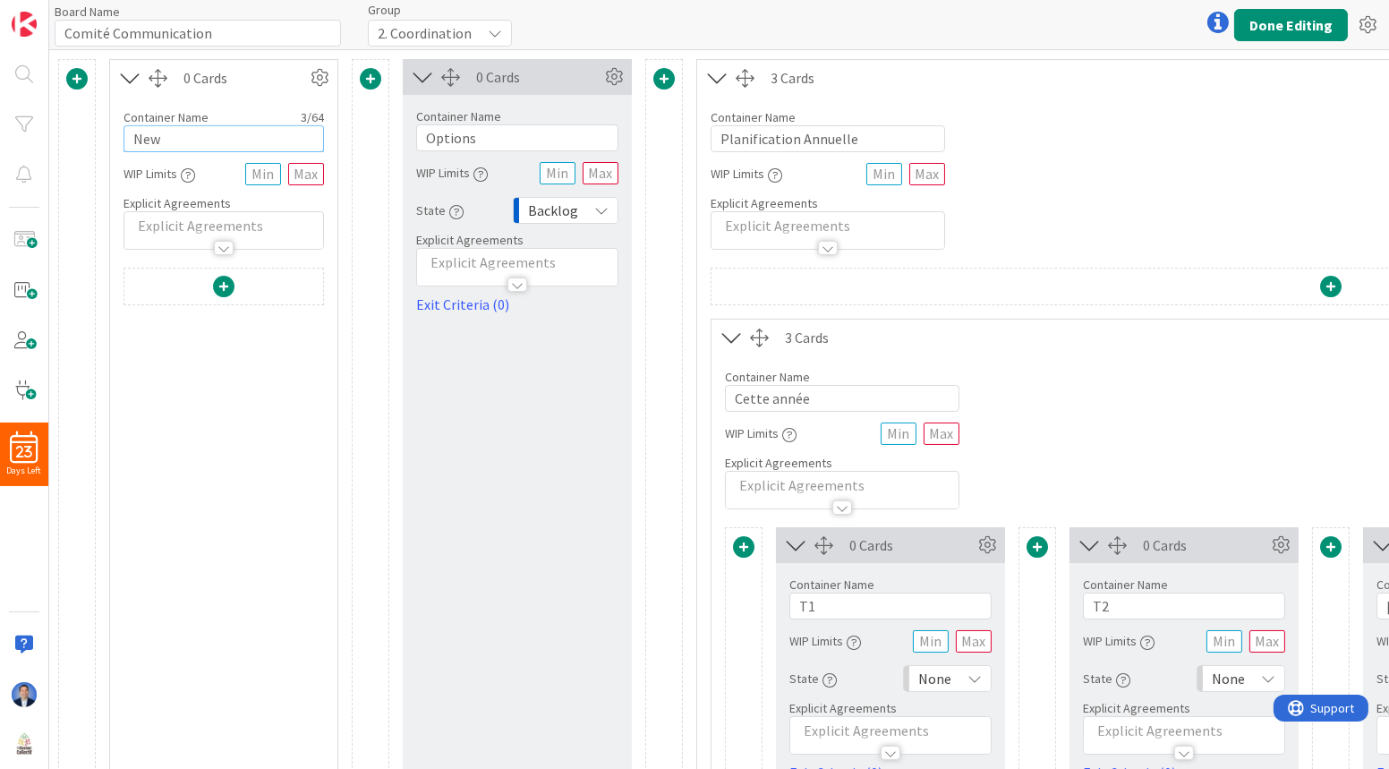
click at [172, 132] on input "New" at bounding box center [223, 138] width 200 height 27
type input "O"
type input "Information"
click at [221, 286] on span at bounding box center [223, 286] width 21 height 21
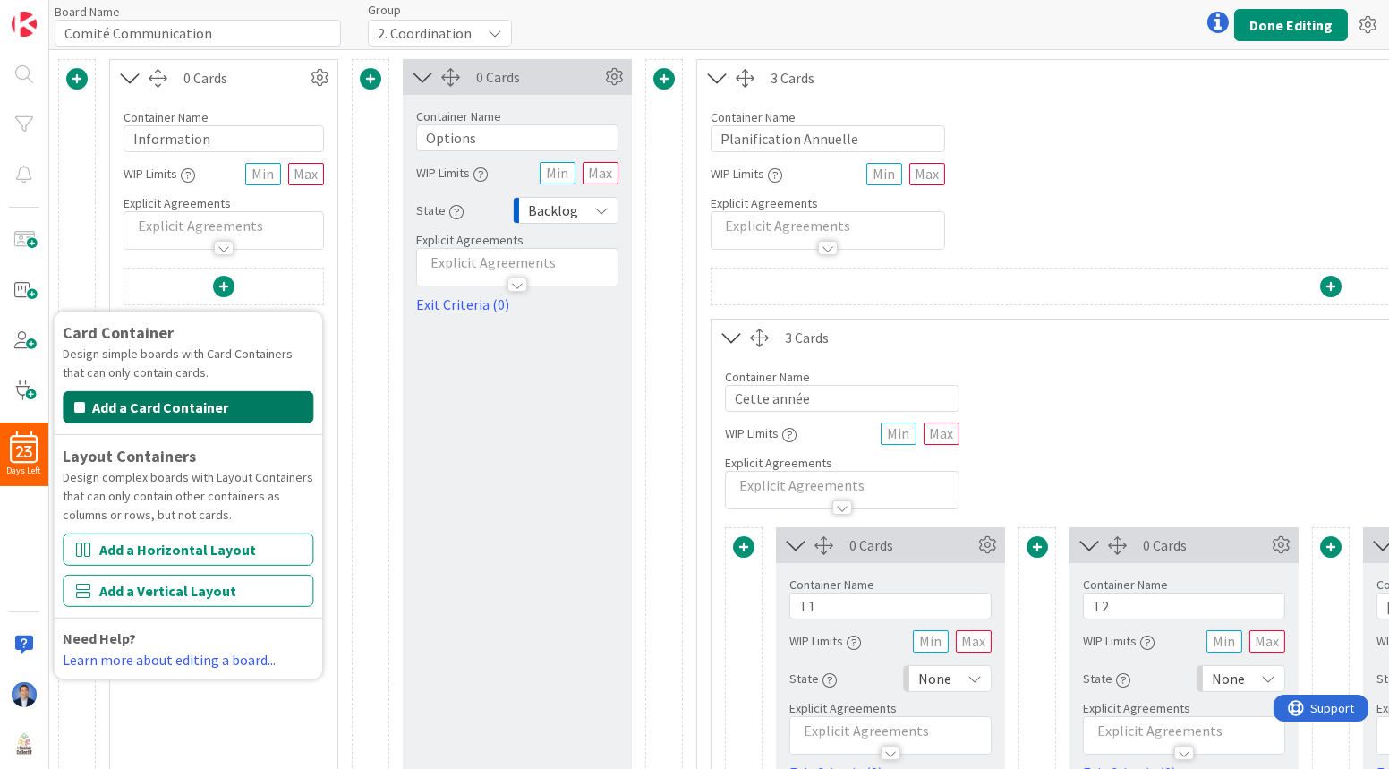
click at [157, 406] on button "Add a Card Container" at bounding box center [188, 407] width 251 height 32
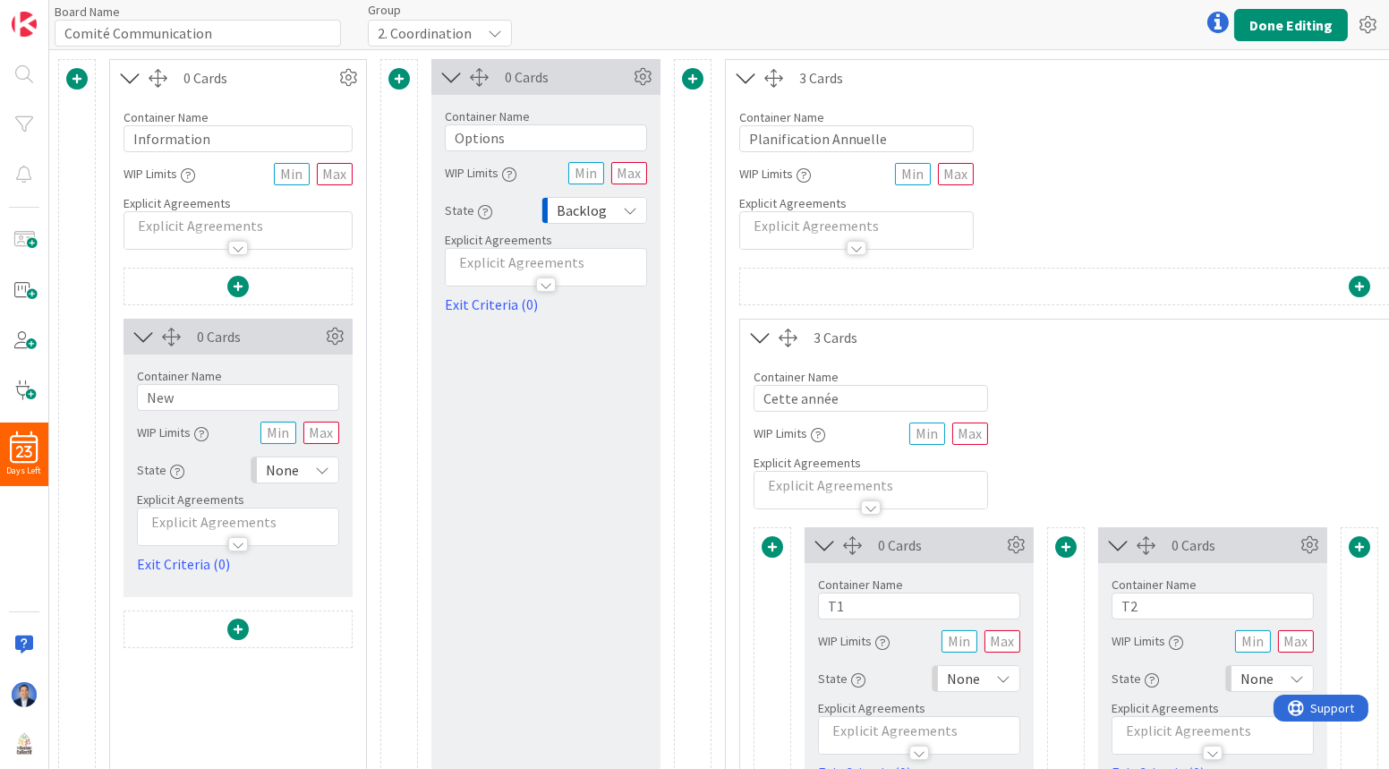
click at [237, 618] on span at bounding box center [237, 628] width 21 height 21
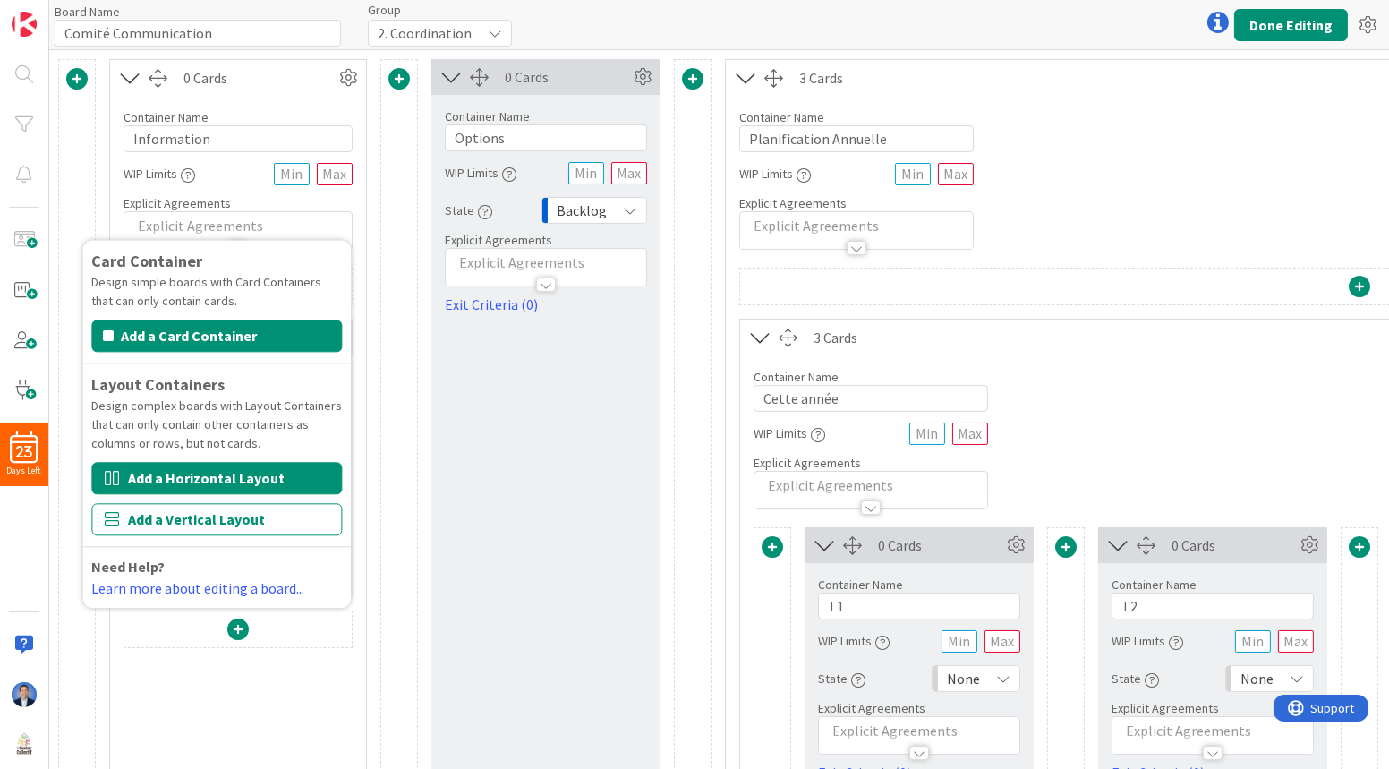
click at [214, 481] on button "Add a Horizontal Layout" at bounding box center [216, 478] width 251 height 32
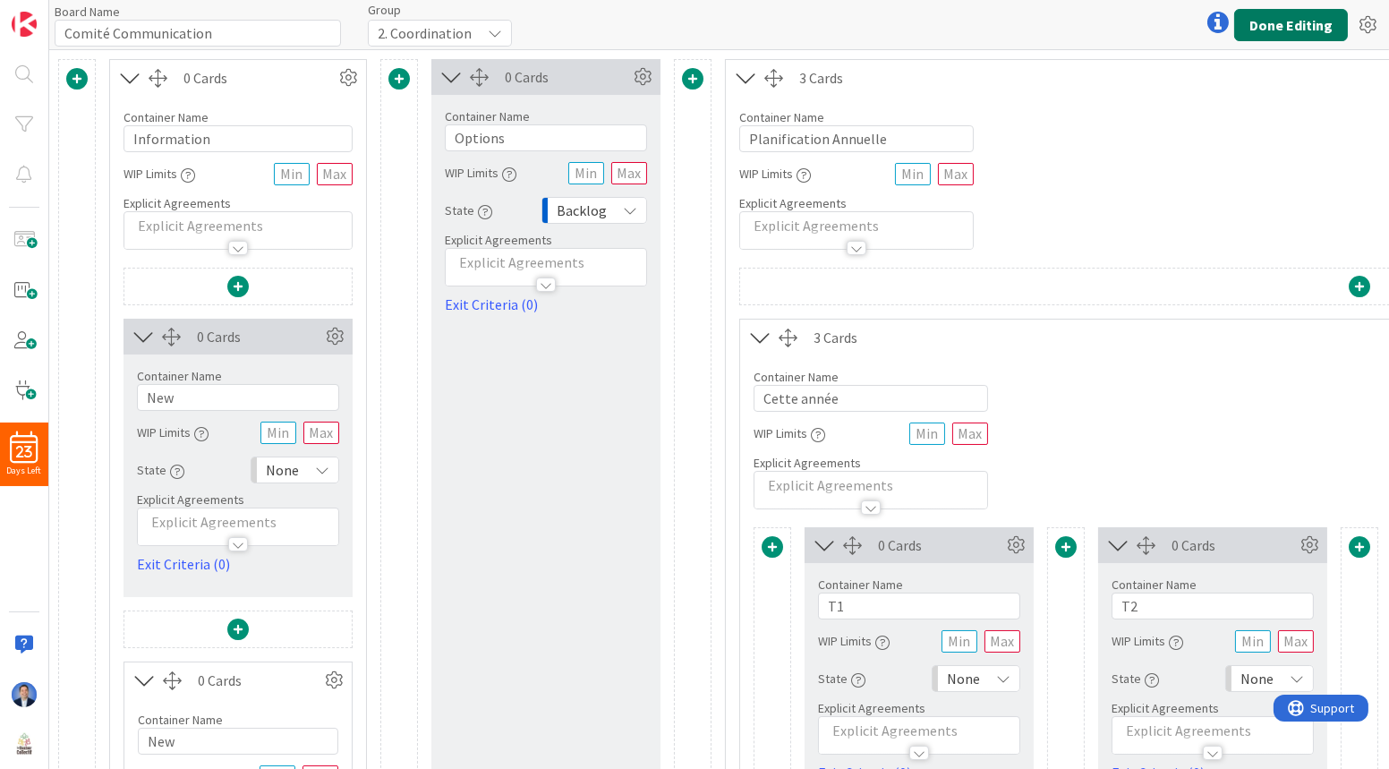
click at [1275, 31] on button "Done Editing" at bounding box center [1291, 25] width 114 height 32
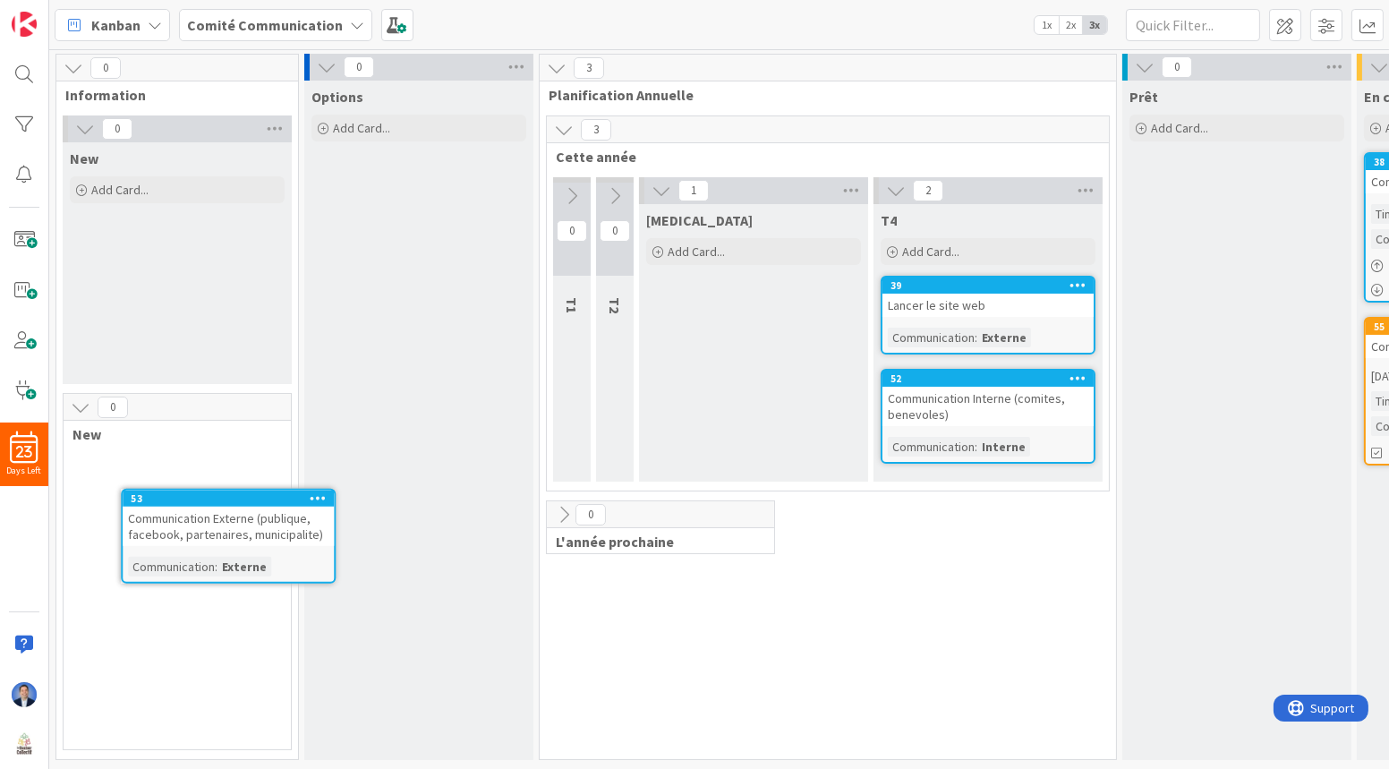
scroll to position [4, 0]
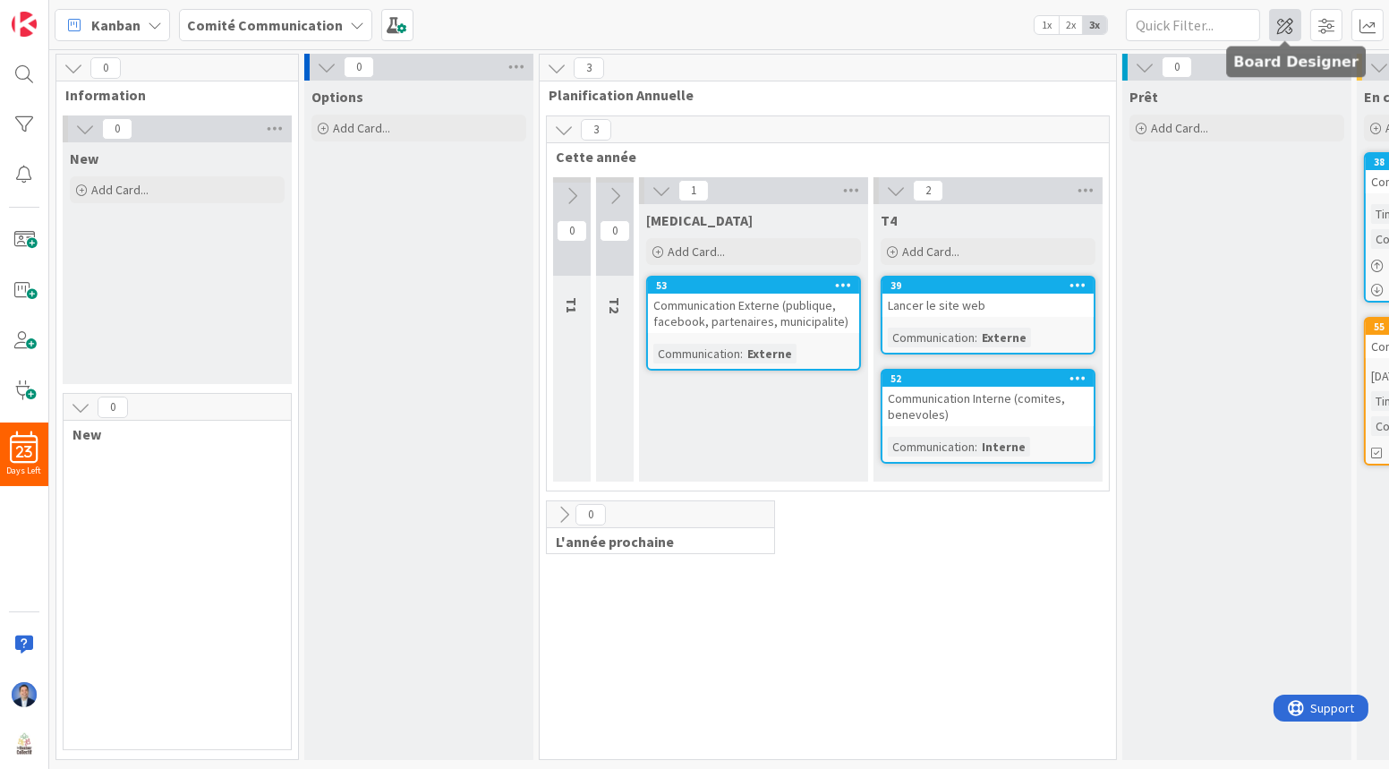
click at [1287, 25] on span at bounding box center [1285, 25] width 32 height 32
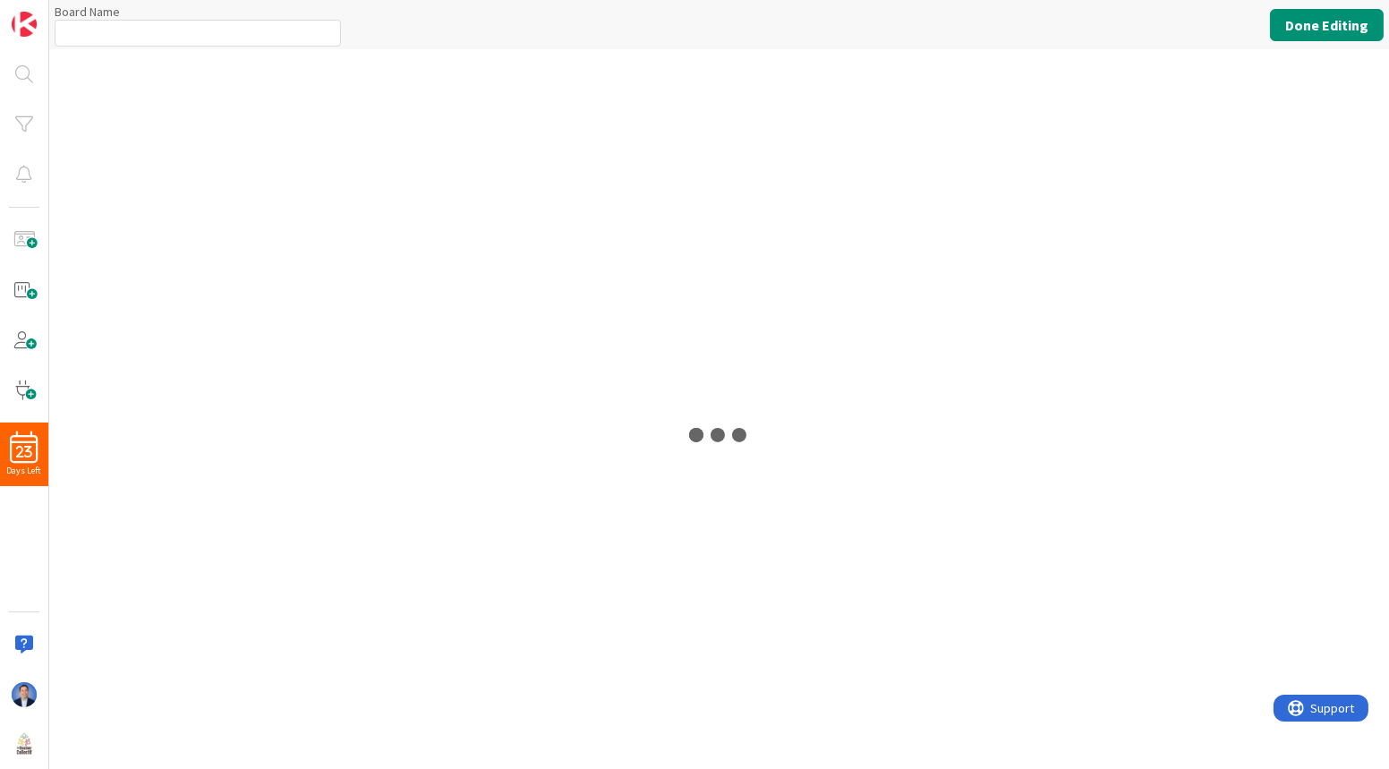
type input "Comité Communication"
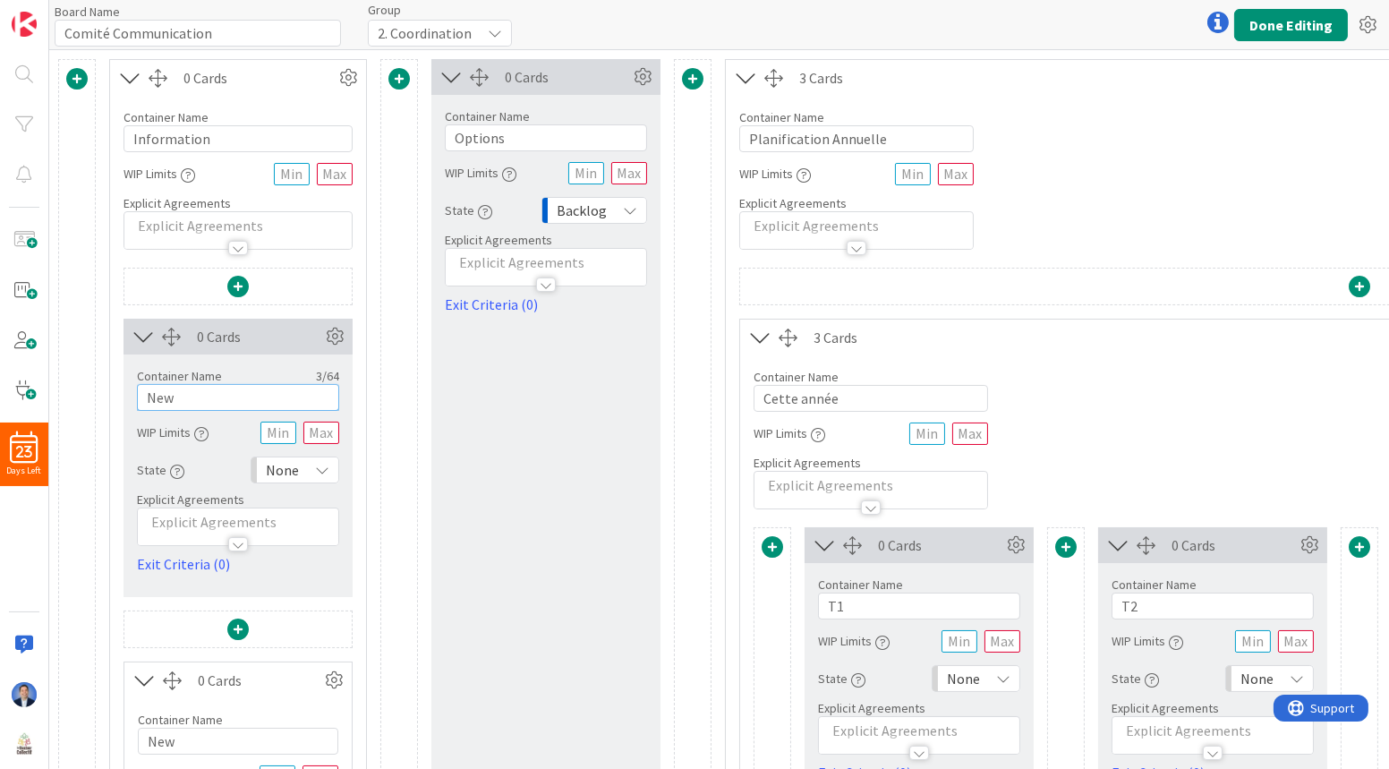
click at [225, 394] on input "New" at bounding box center [238, 397] width 202 height 27
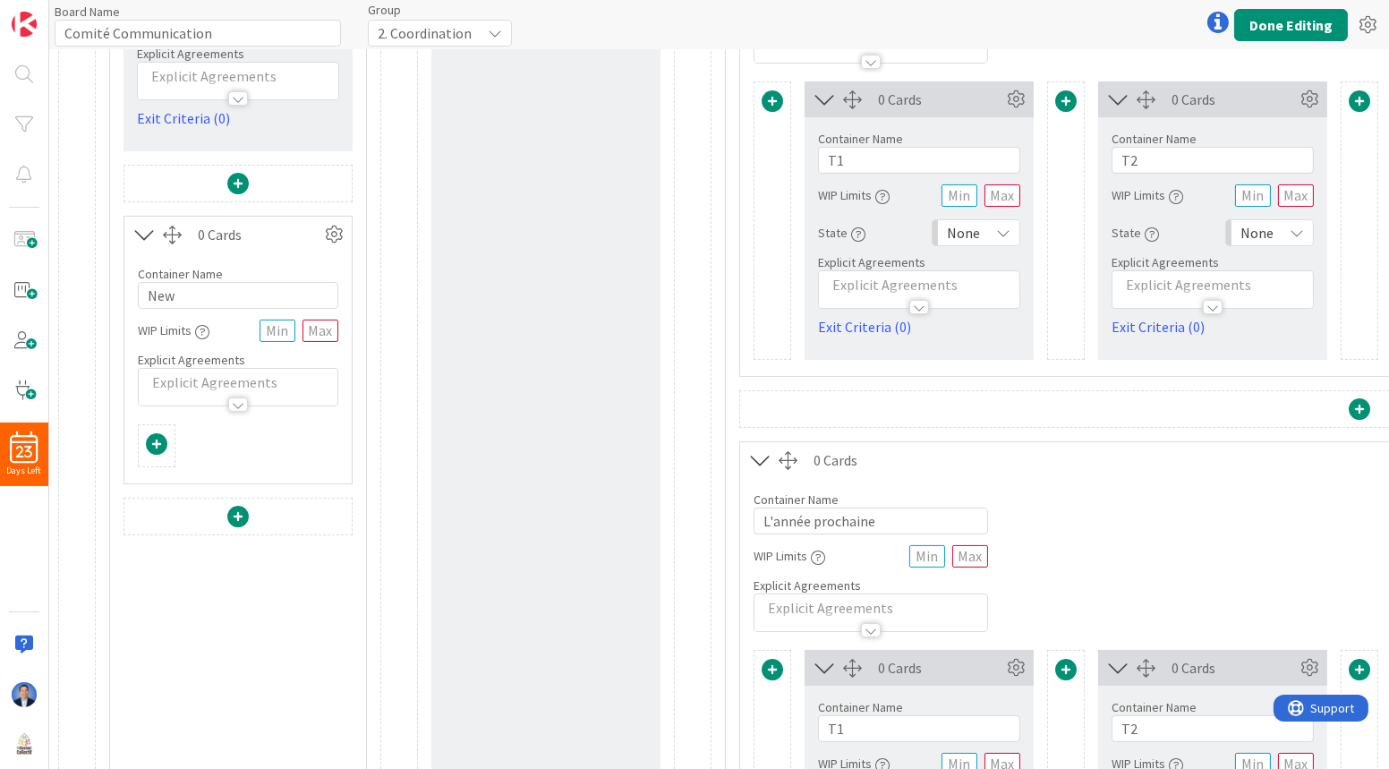
scroll to position [552, 0]
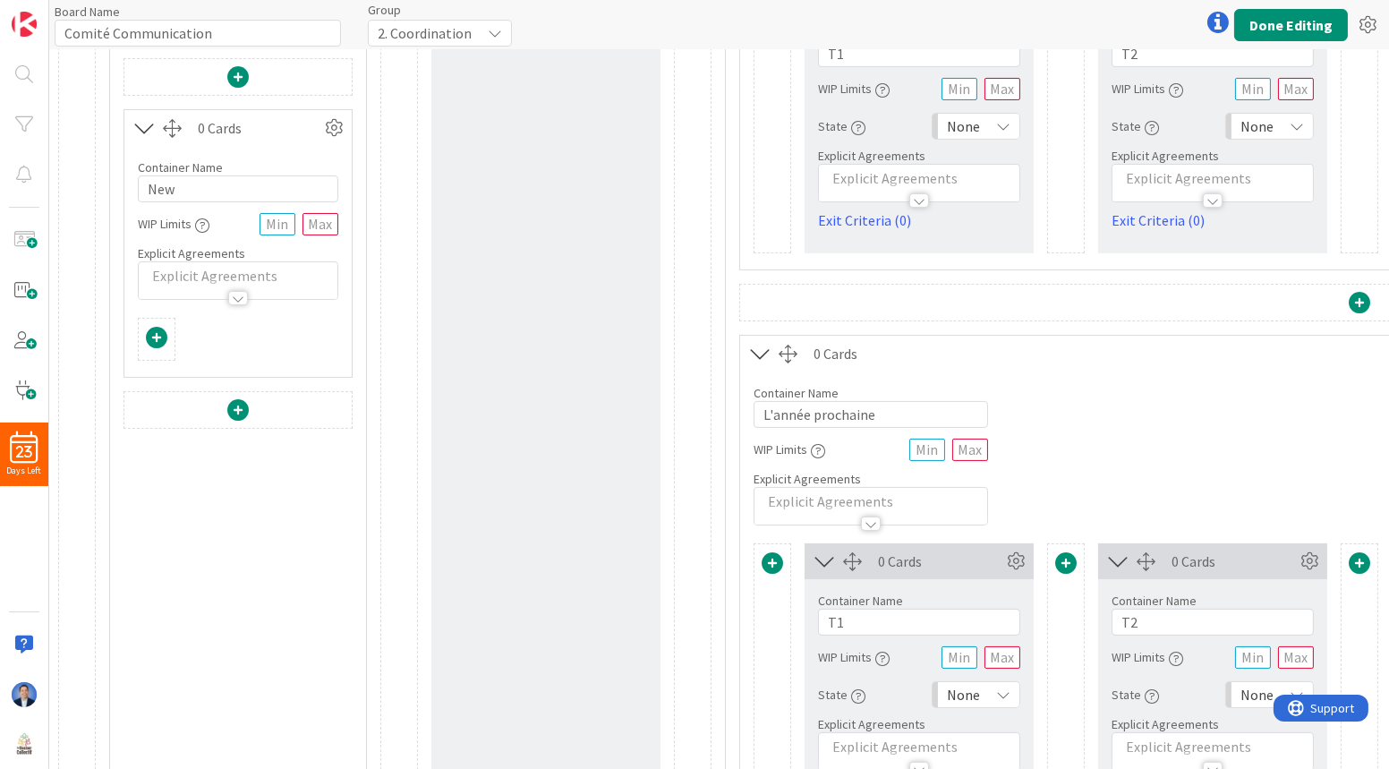
type input "Documentation"
click at [174, 191] on input "New" at bounding box center [238, 188] width 200 height 27
type input "Equipe"
click at [330, 130] on icon at bounding box center [333, 128] width 27 height 27
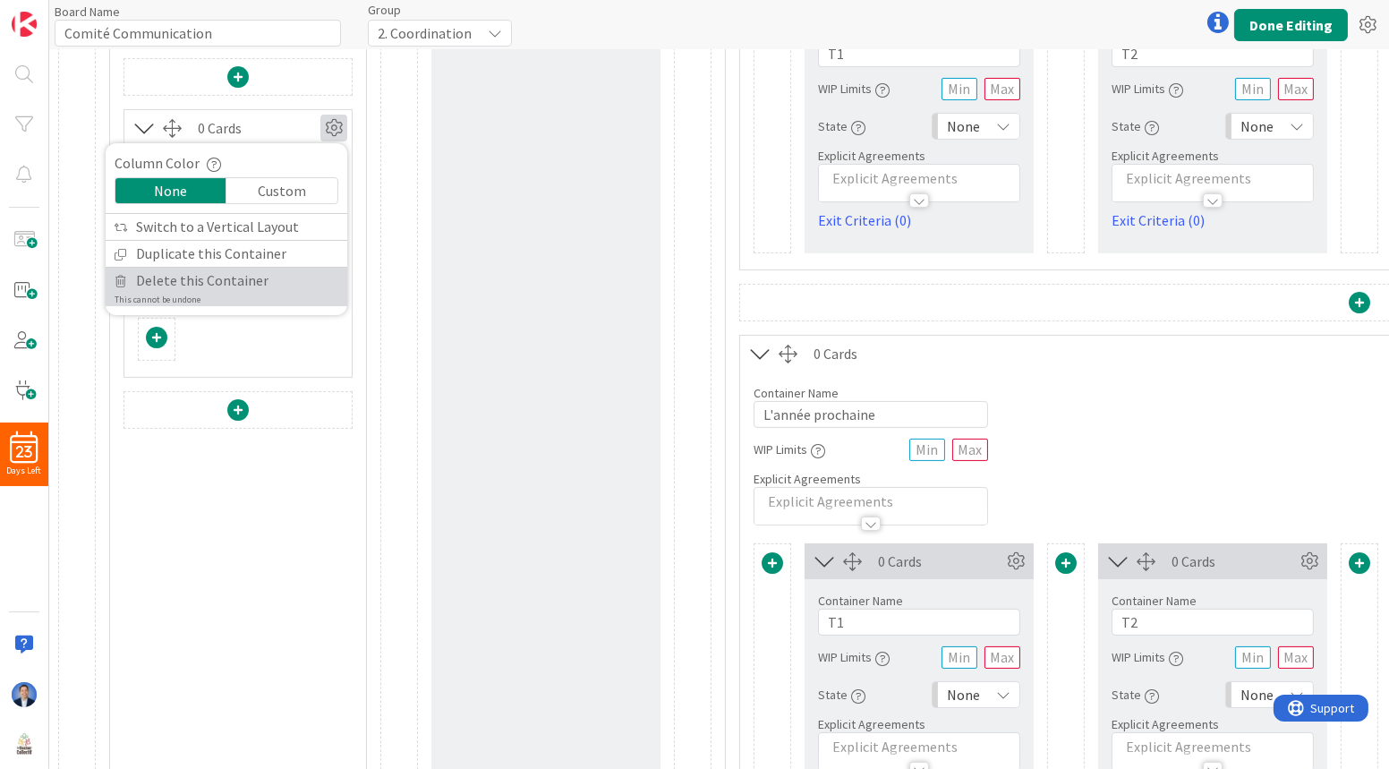
click at [250, 286] on span "Delete this Container" at bounding box center [202, 281] width 132 height 26
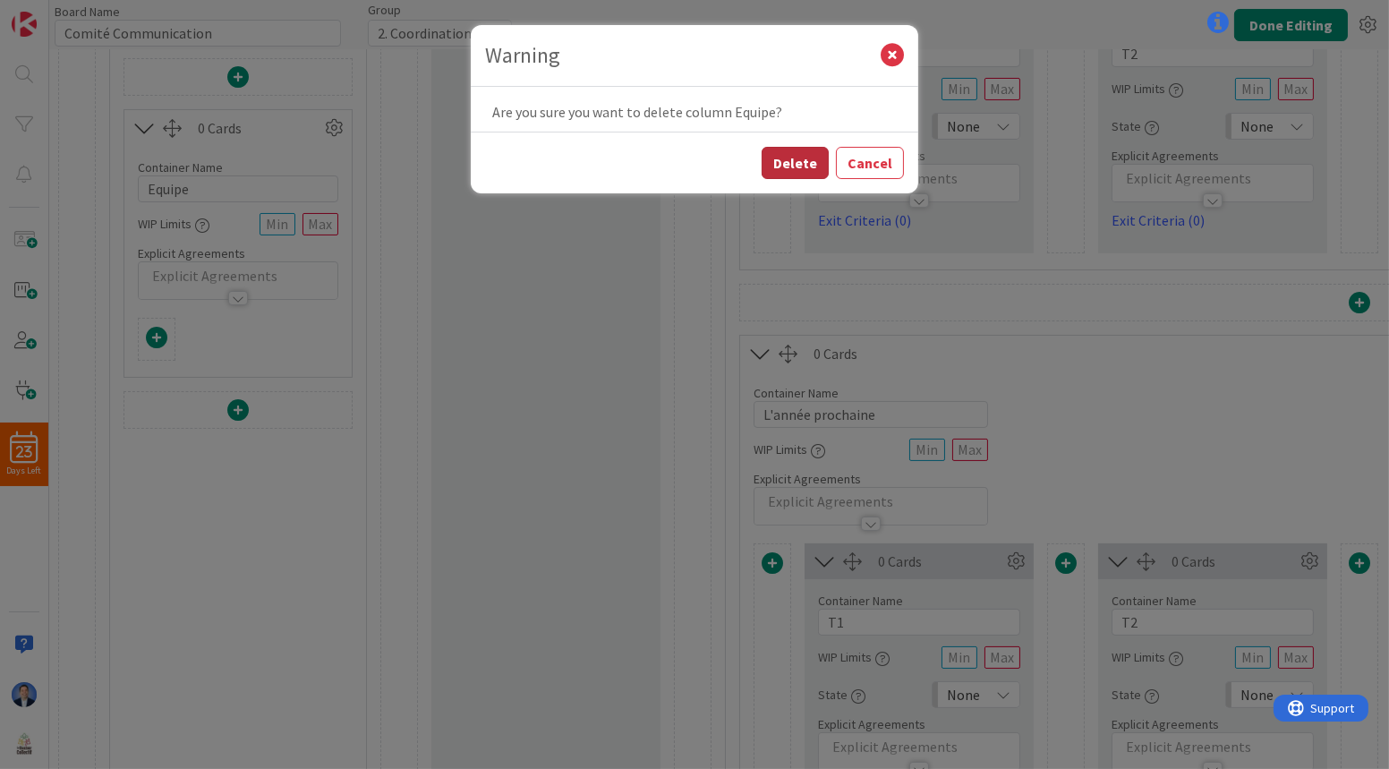
click at [794, 170] on button "Delete" at bounding box center [795, 163] width 67 height 32
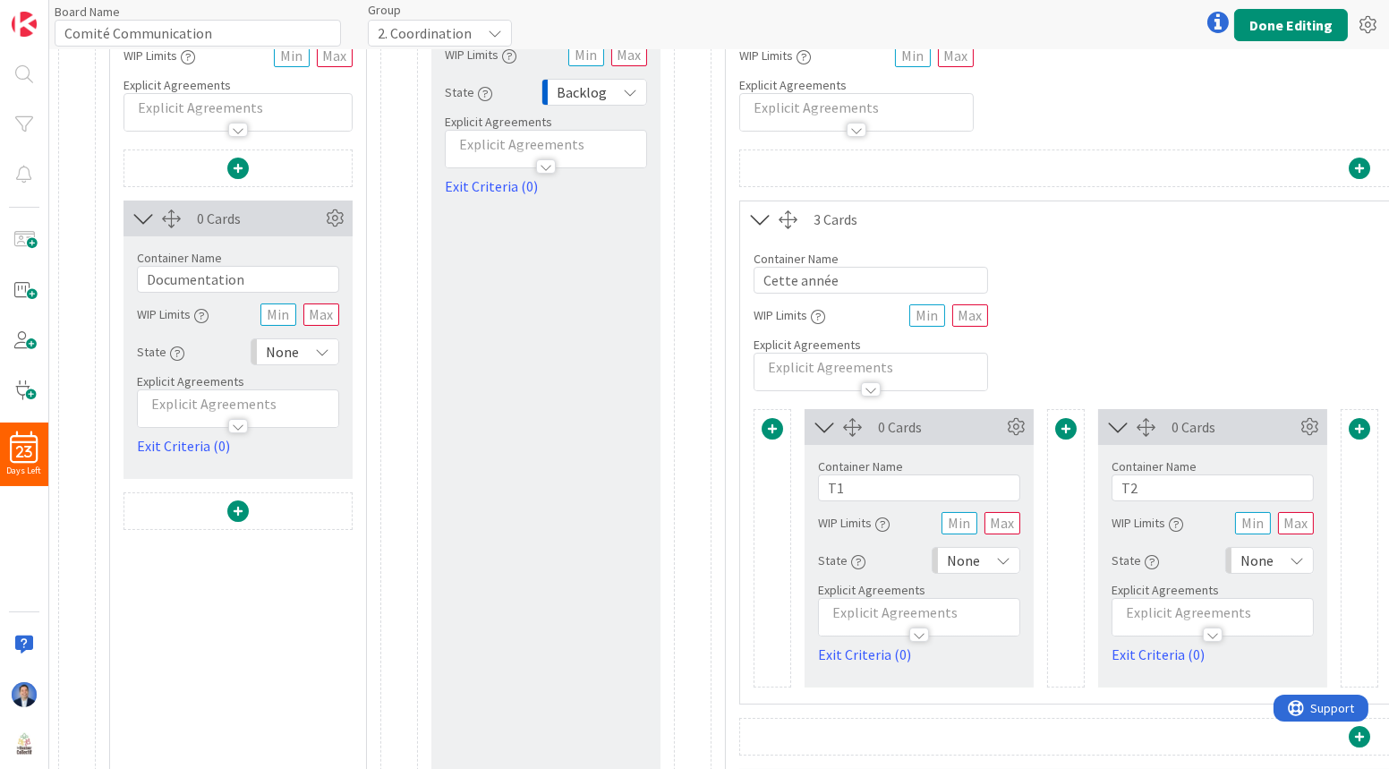
scroll to position [0, 0]
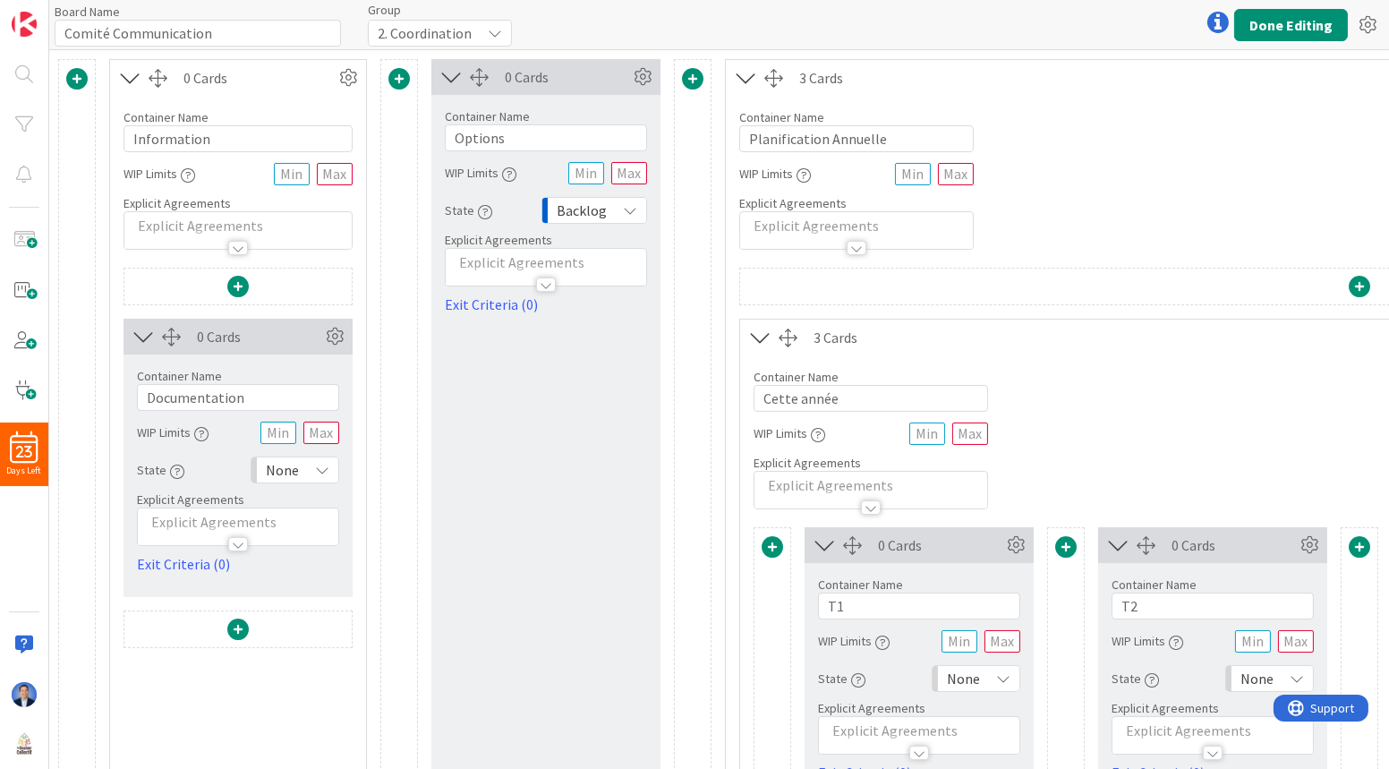
click at [231, 624] on span at bounding box center [237, 628] width 21 height 21
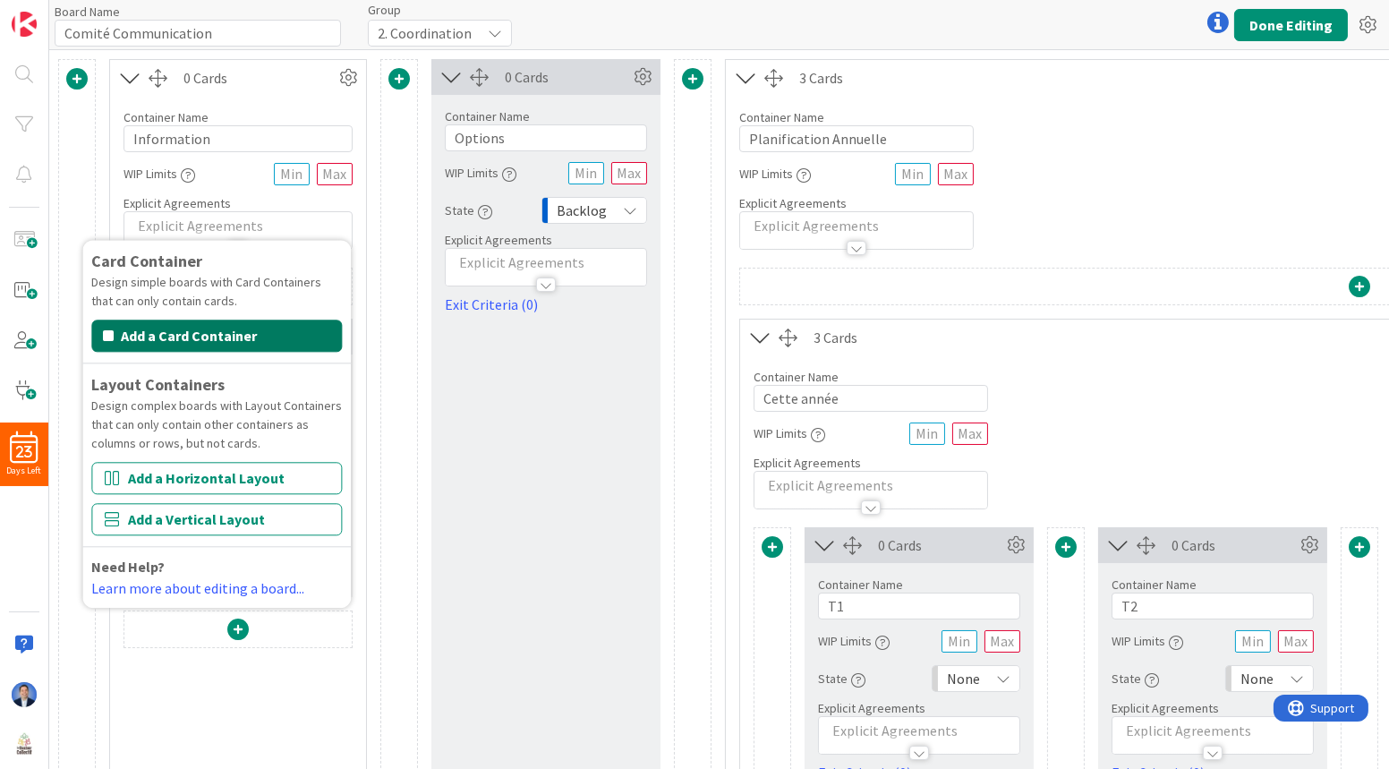
click at [261, 340] on button "Add a Card Container" at bounding box center [216, 335] width 251 height 32
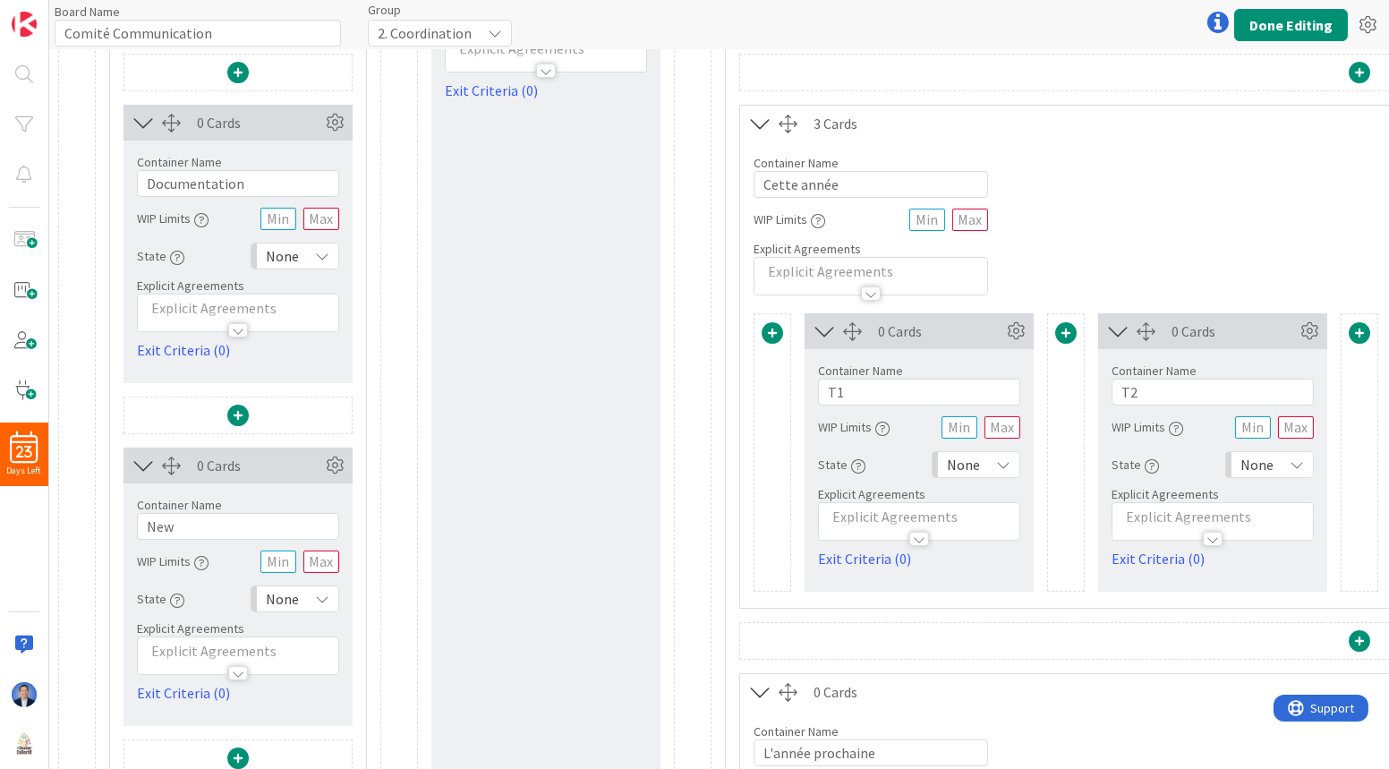
scroll to position [232, 0]
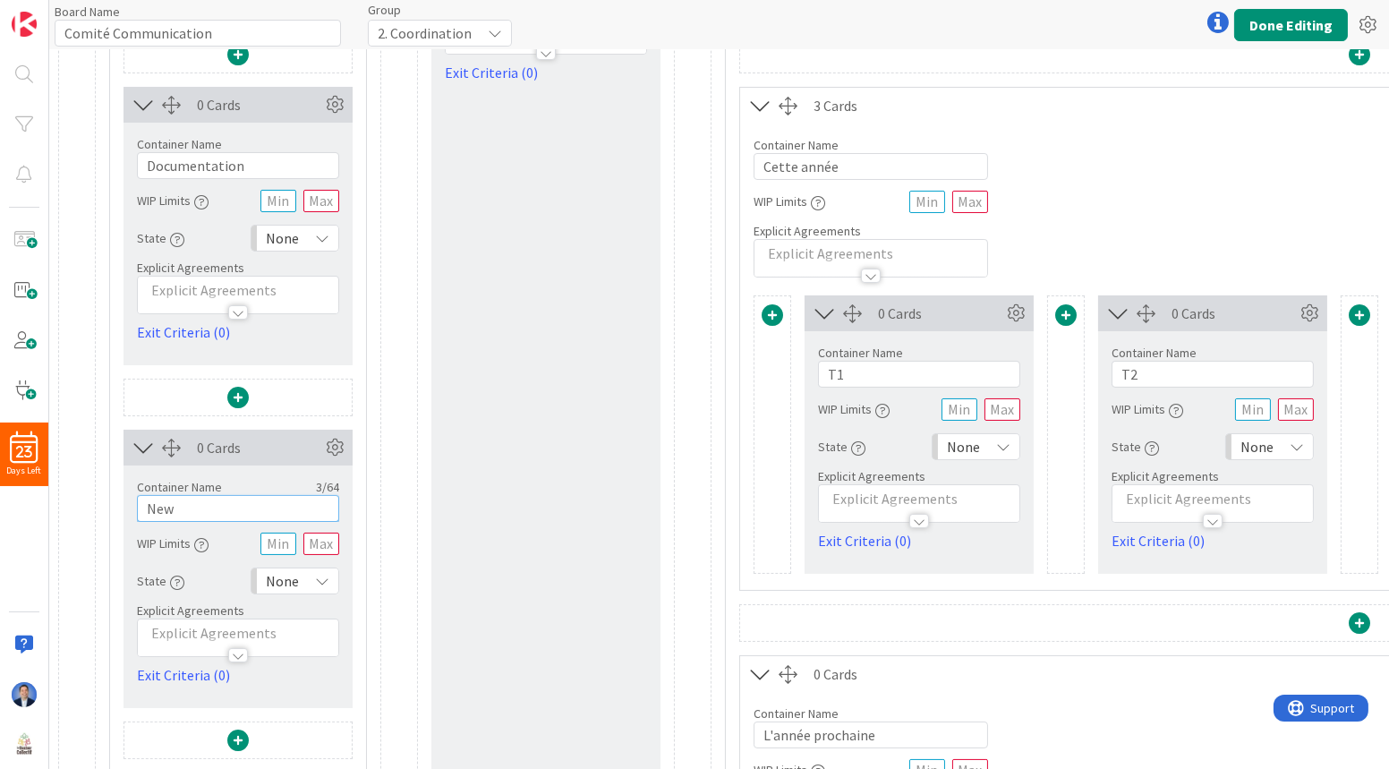
click at [182, 511] on input "New" at bounding box center [238, 508] width 202 height 27
type input "Equipe"
click at [1299, 29] on button "Done Editing" at bounding box center [1291, 25] width 114 height 32
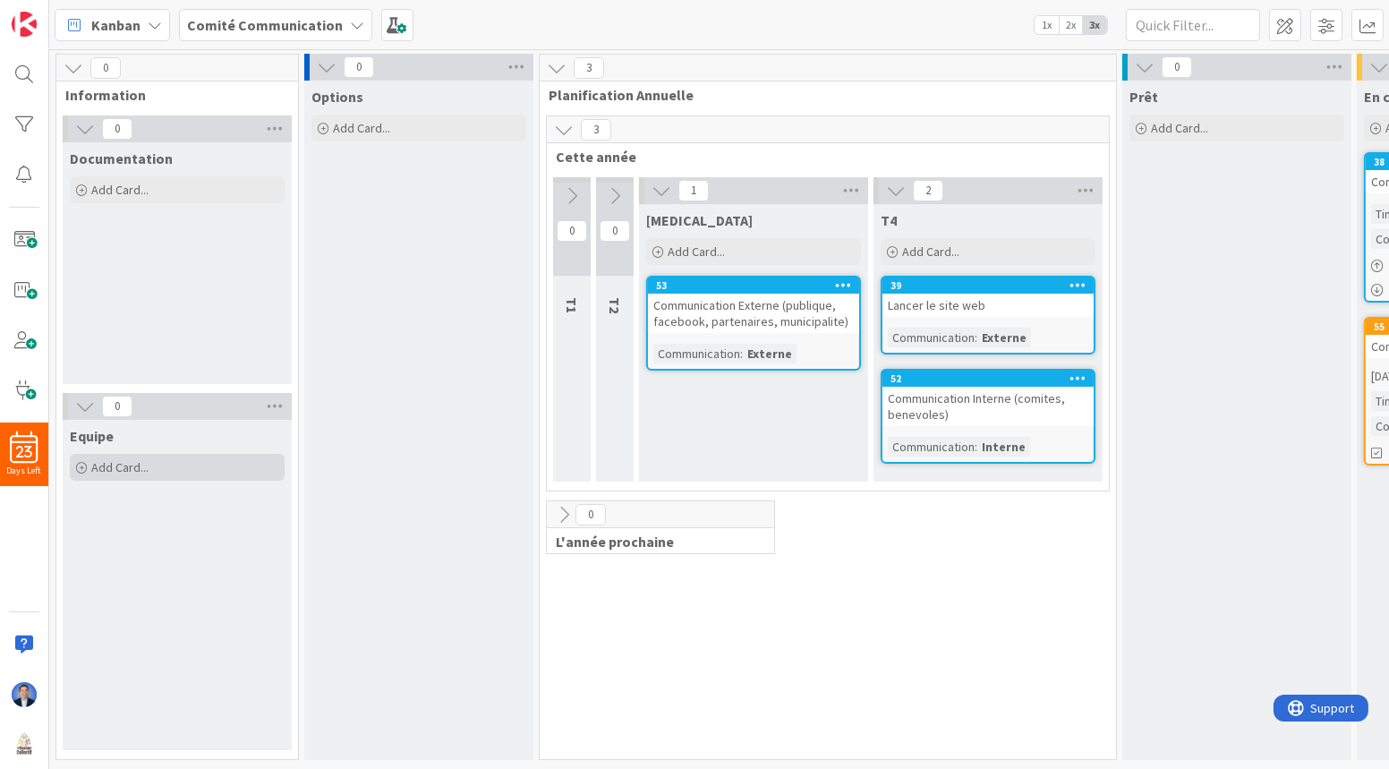
click at [146, 467] on span "Add Card..." at bounding box center [119, 467] width 57 height 16
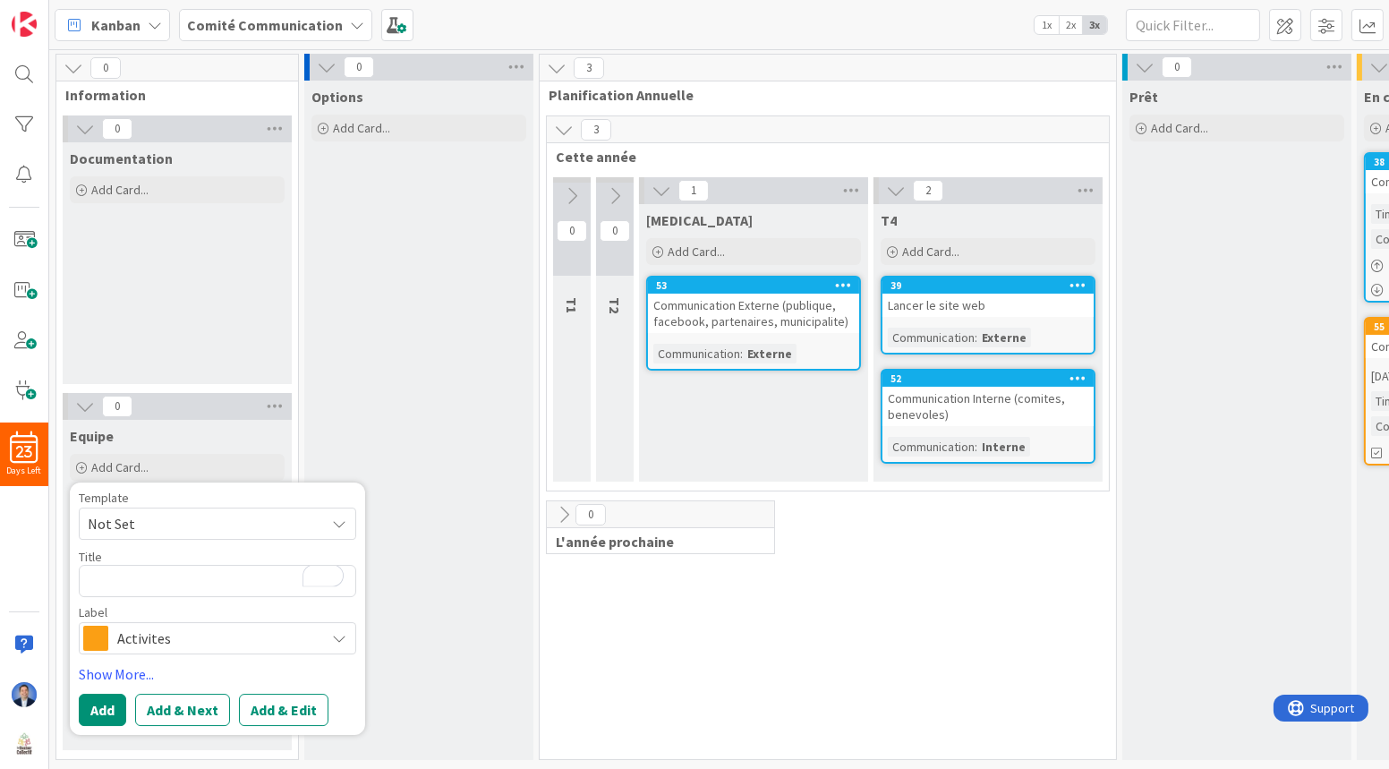
type textarea "x"
type textarea "M"
type textarea "x"
type textarea "Mu"
type textarea "x"
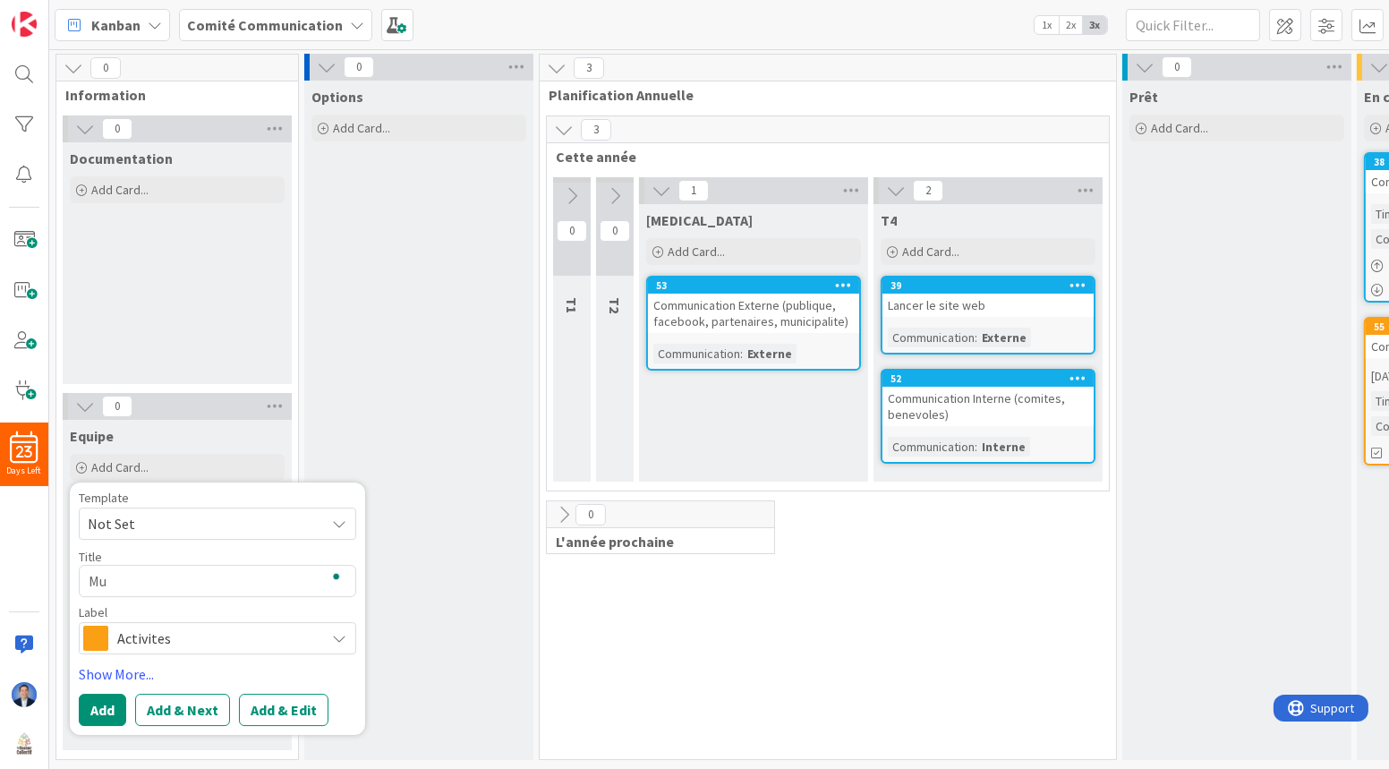
type textarea "Mur"
type textarea "x"
type textarea "Murie"
type textarea "x"
type textarea "[PERSON_NAME]"
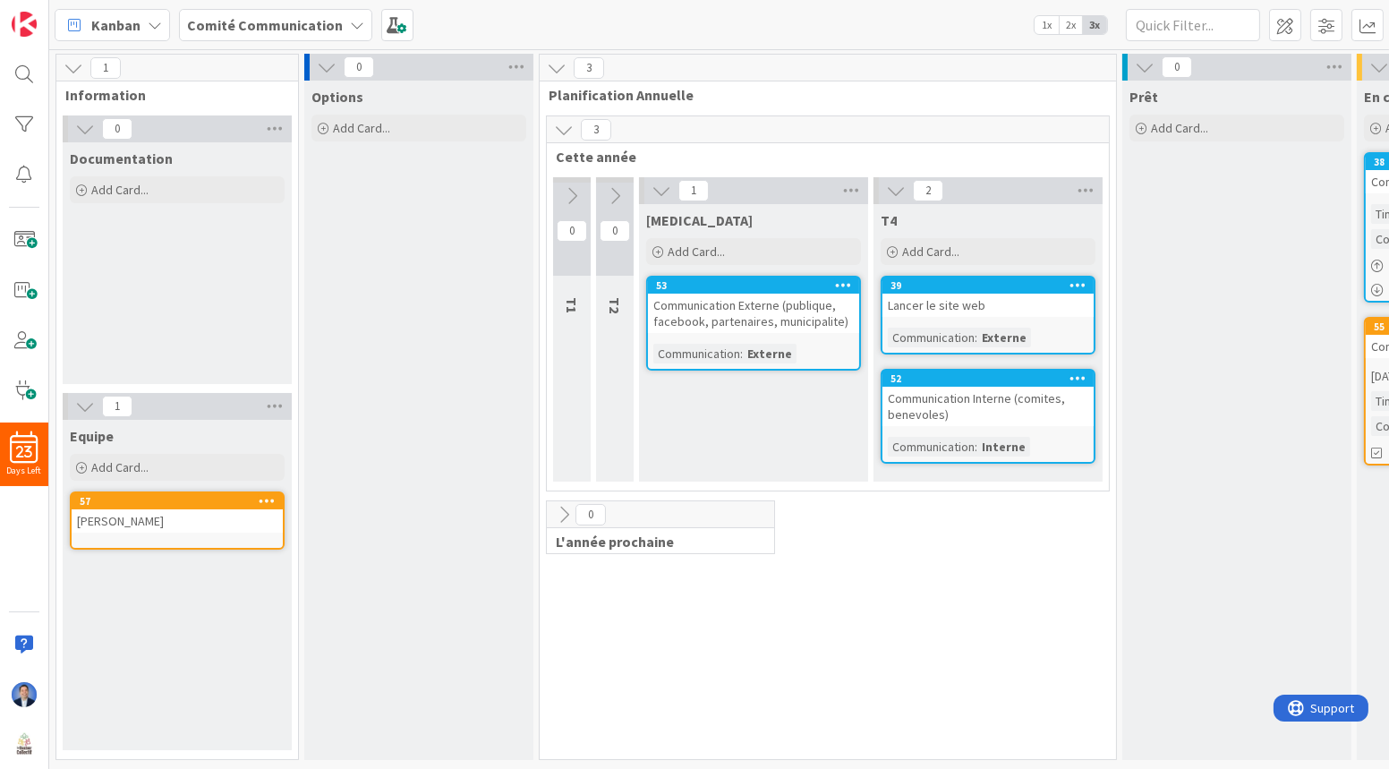
click at [273, 504] on icon at bounding box center [267, 500] width 17 height 13
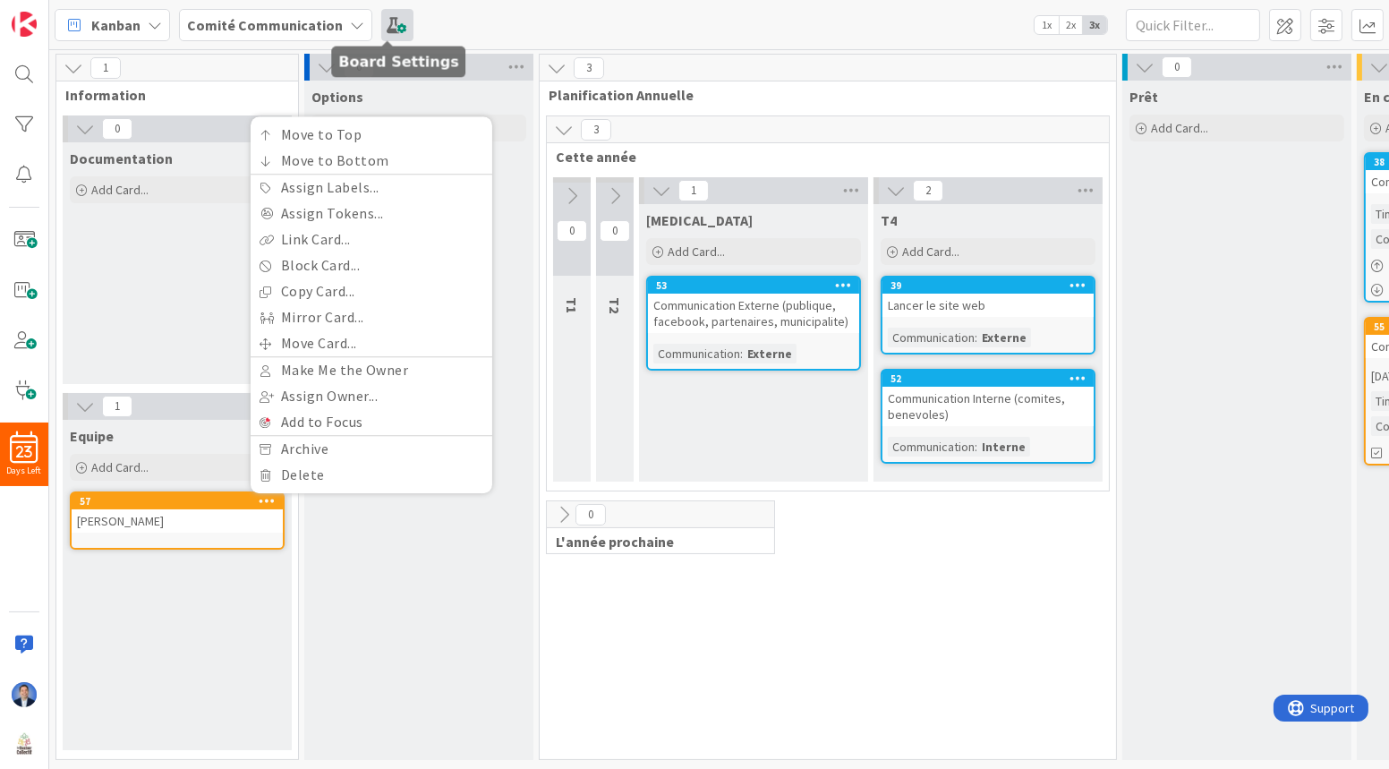
click at [387, 26] on span at bounding box center [397, 25] width 32 height 32
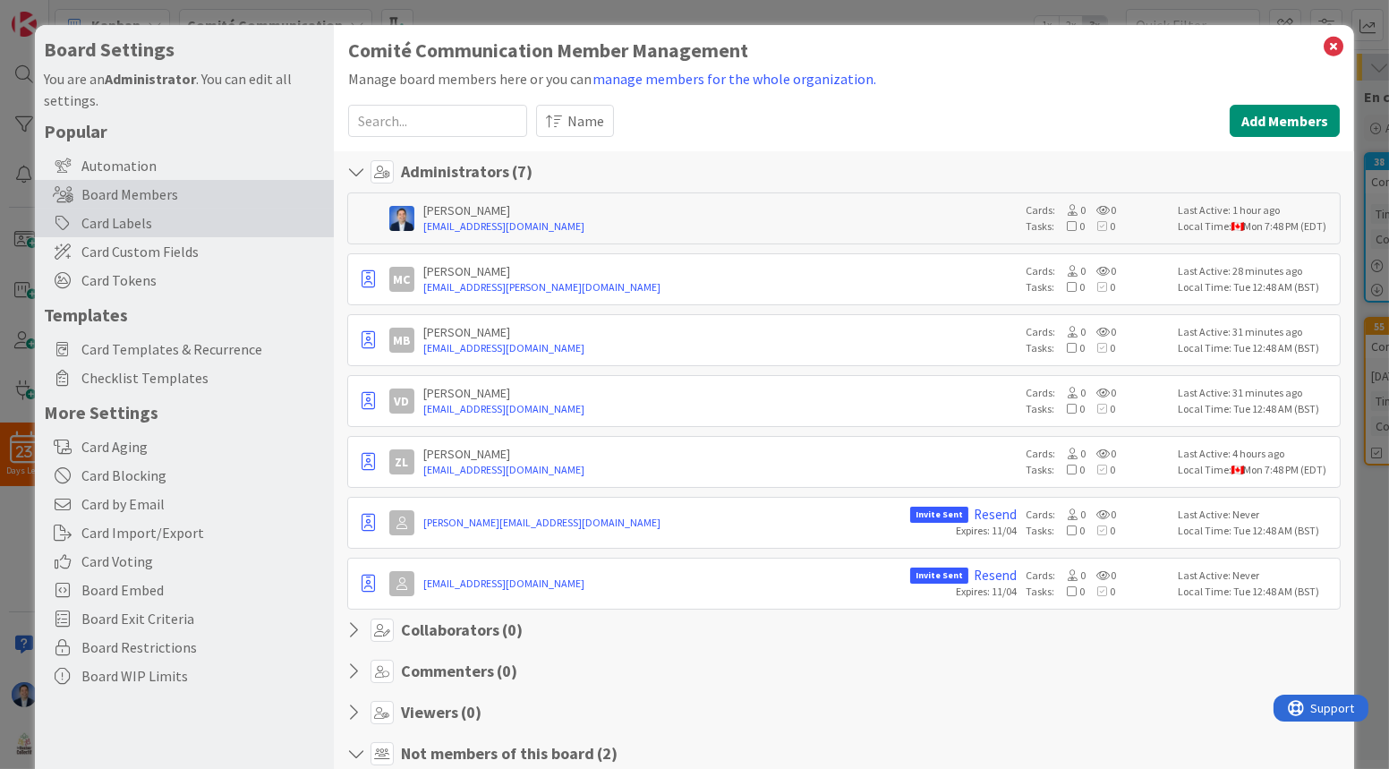
click at [174, 223] on div "Card Labels" at bounding box center [184, 223] width 299 height 29
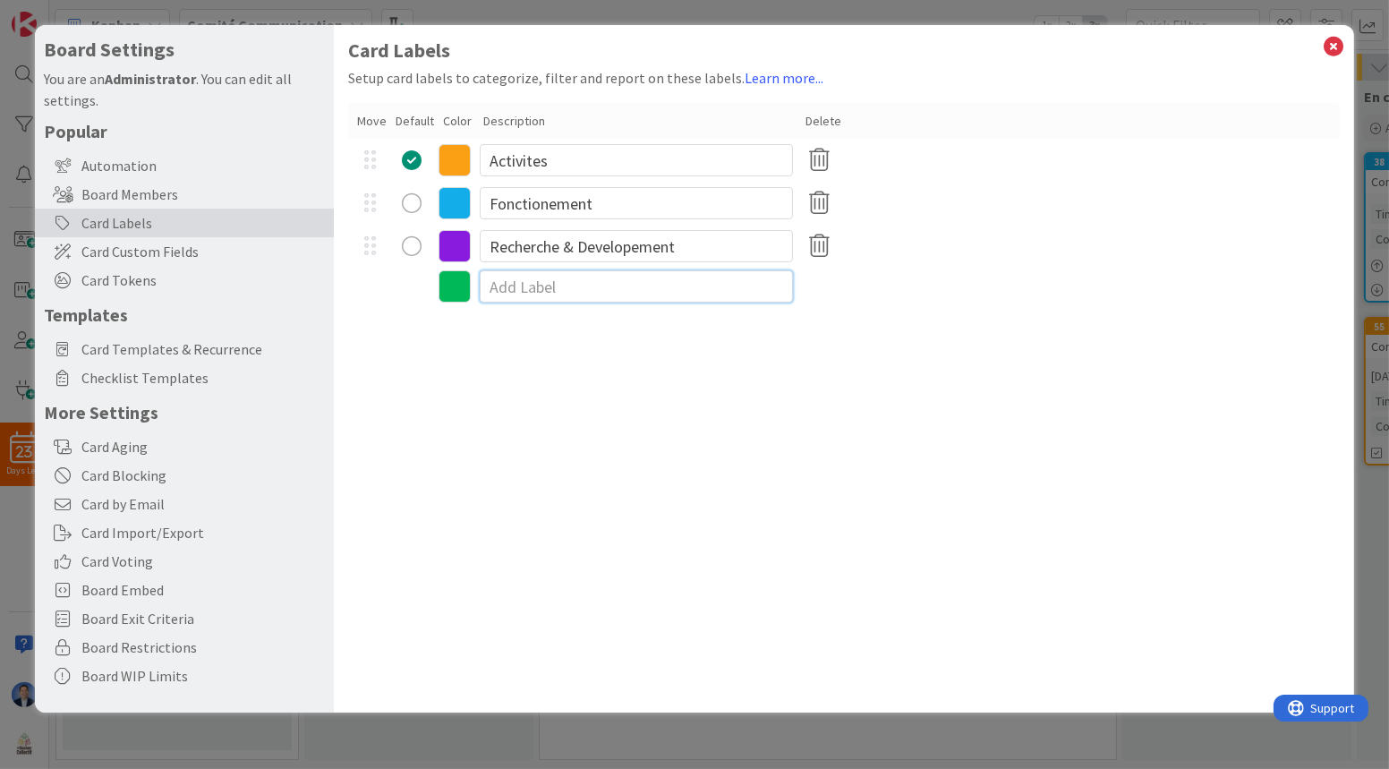
click at [523, 289] on input at bounding box center [636, 286] width 313 height 32
type input "Documentation"
click at [463, 288] on icon at bounding box center [454, 289] width 32 height 32
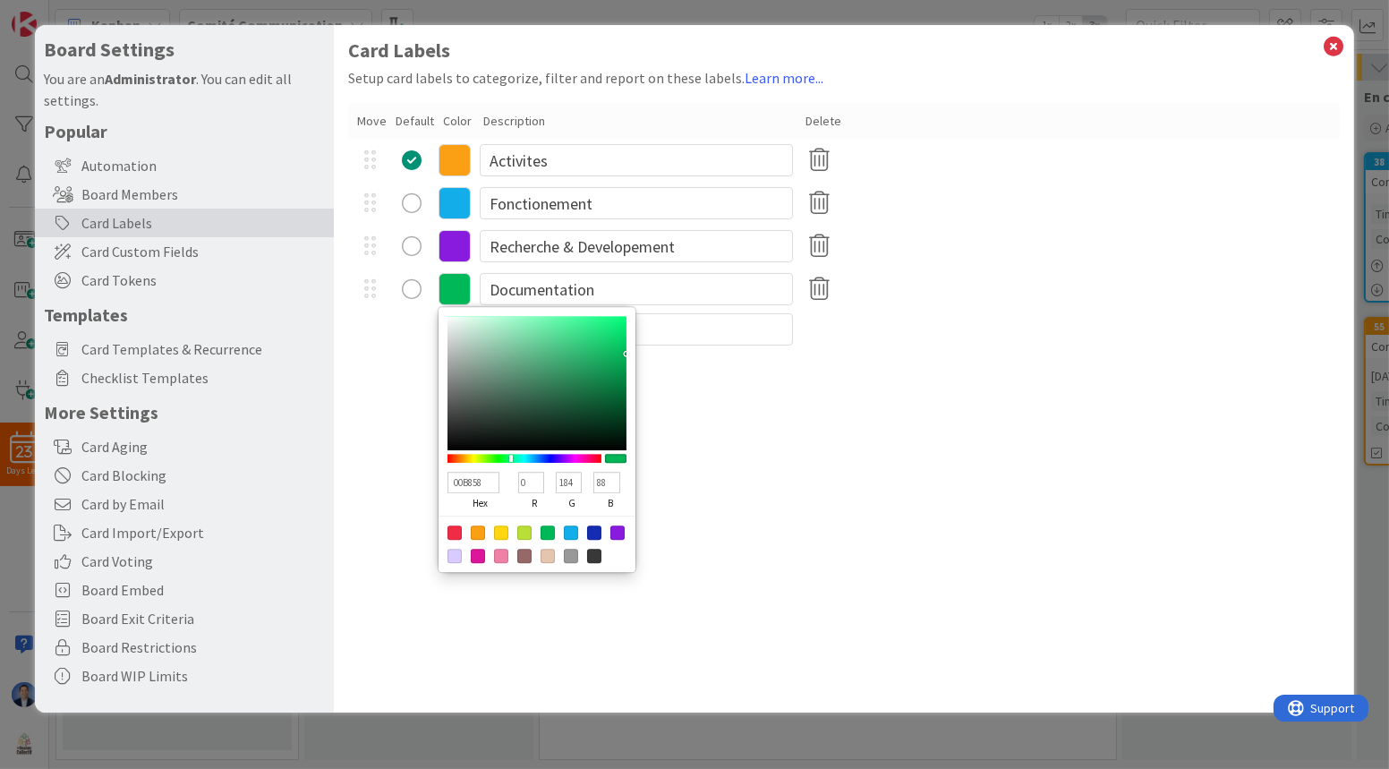
click at [562, 558] on div at bounding box center [536, 543] width 197 height 56
click at [570, 554] on div at bounding box center [571, 556] width 14 height 14
type input "999999"
type input "153"
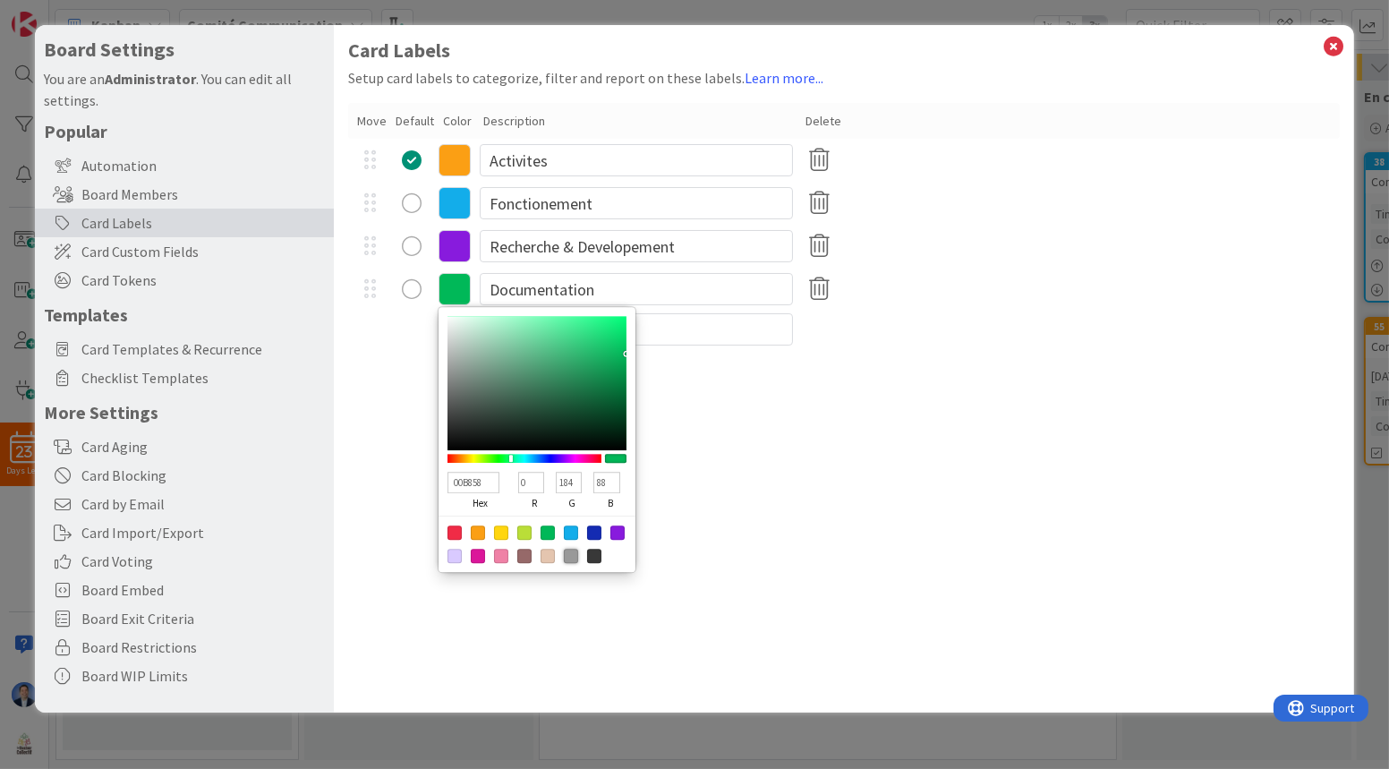
type input "153"
click at [1333, 48] on icon at bounding box center [1333, 46] width 23 height 25
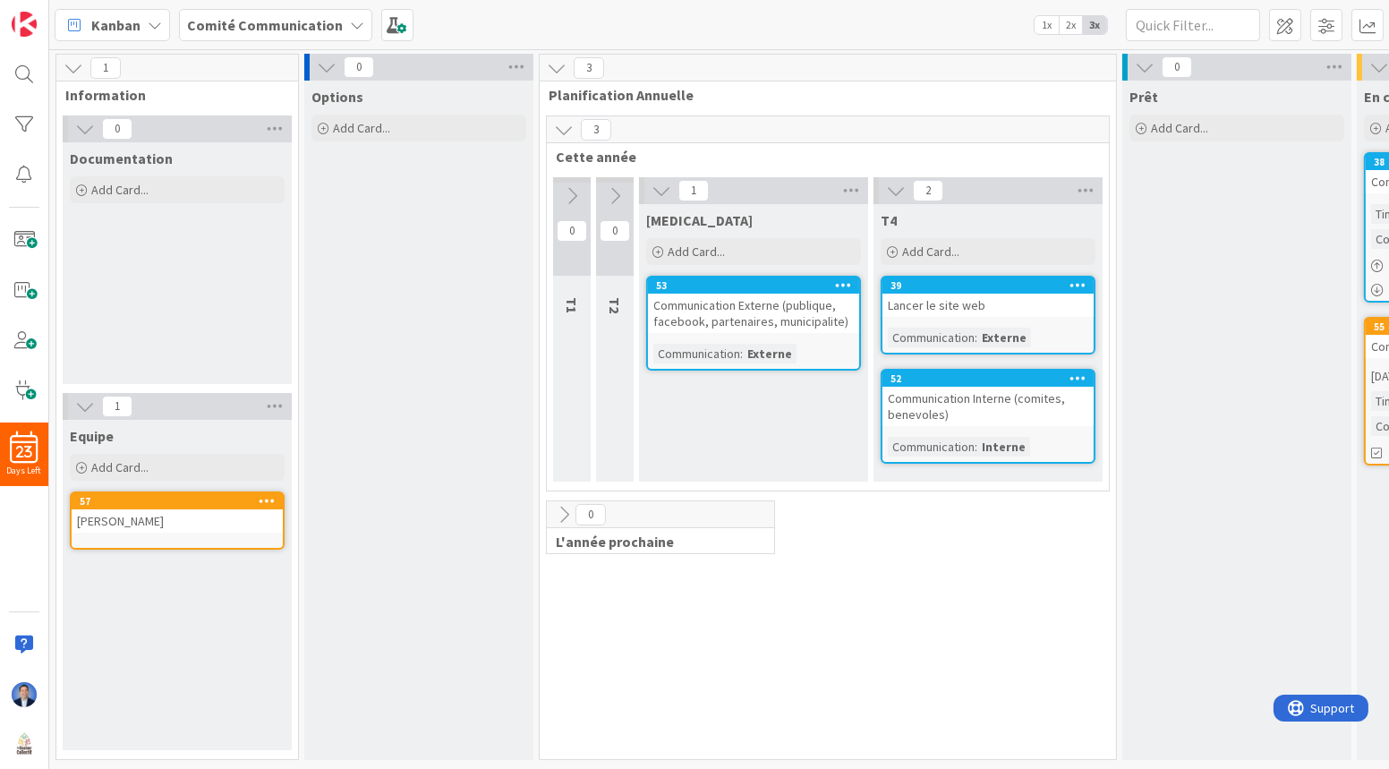
click at [268, 502] on icon at bounding box center [267, 500] width 17 height 13
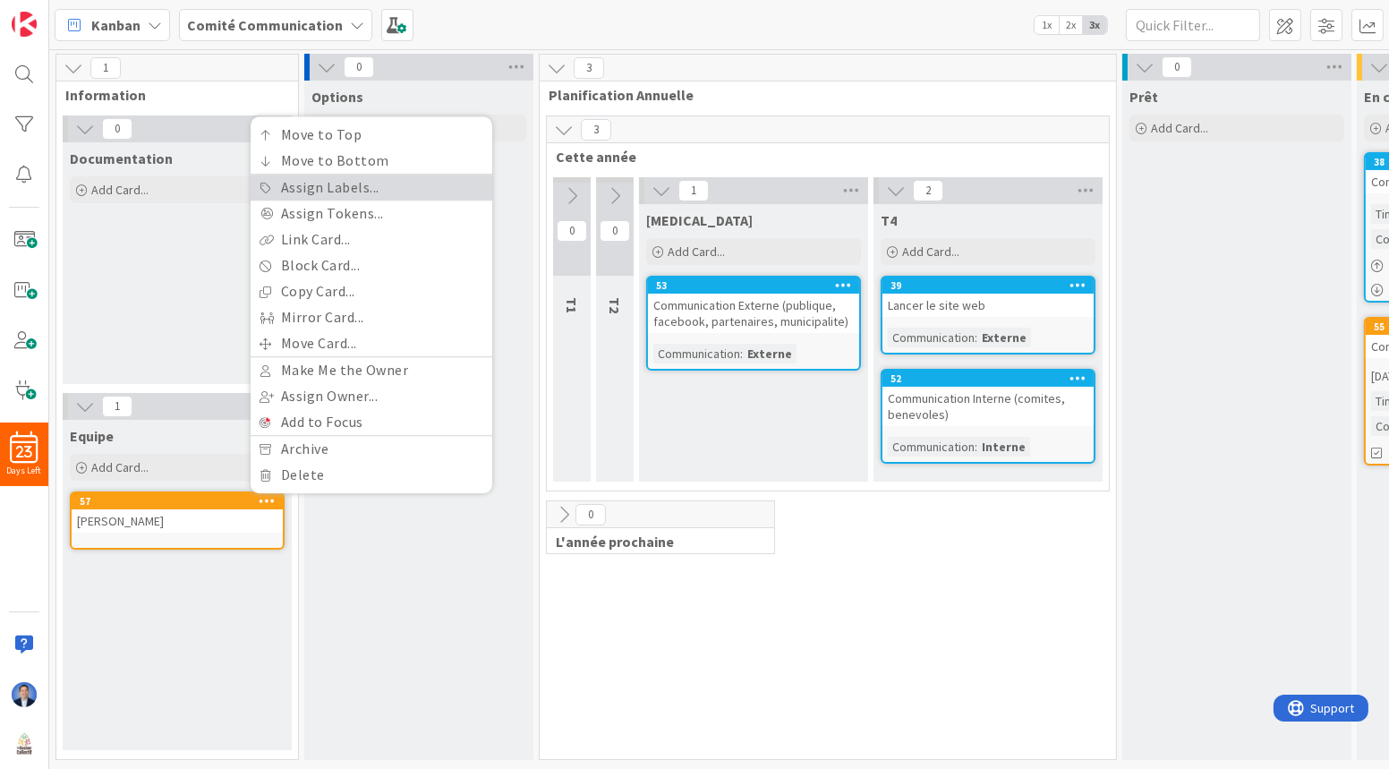
click at [361, 200] on link "Assign Labels..." at bounding box center [372, 188] width 242 height 26
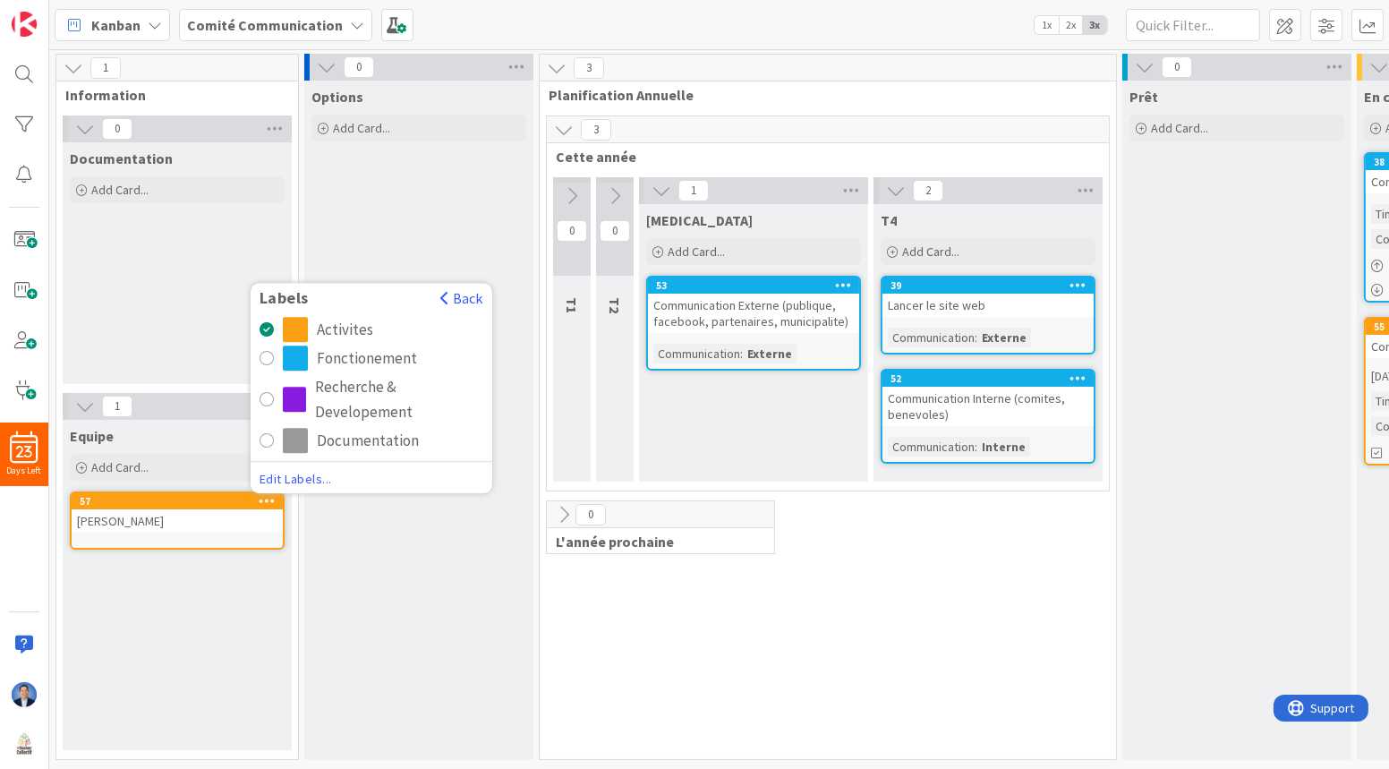
click at [338, 444] on div "Documentation" at bounding box center [368, 440] width 102 height 25
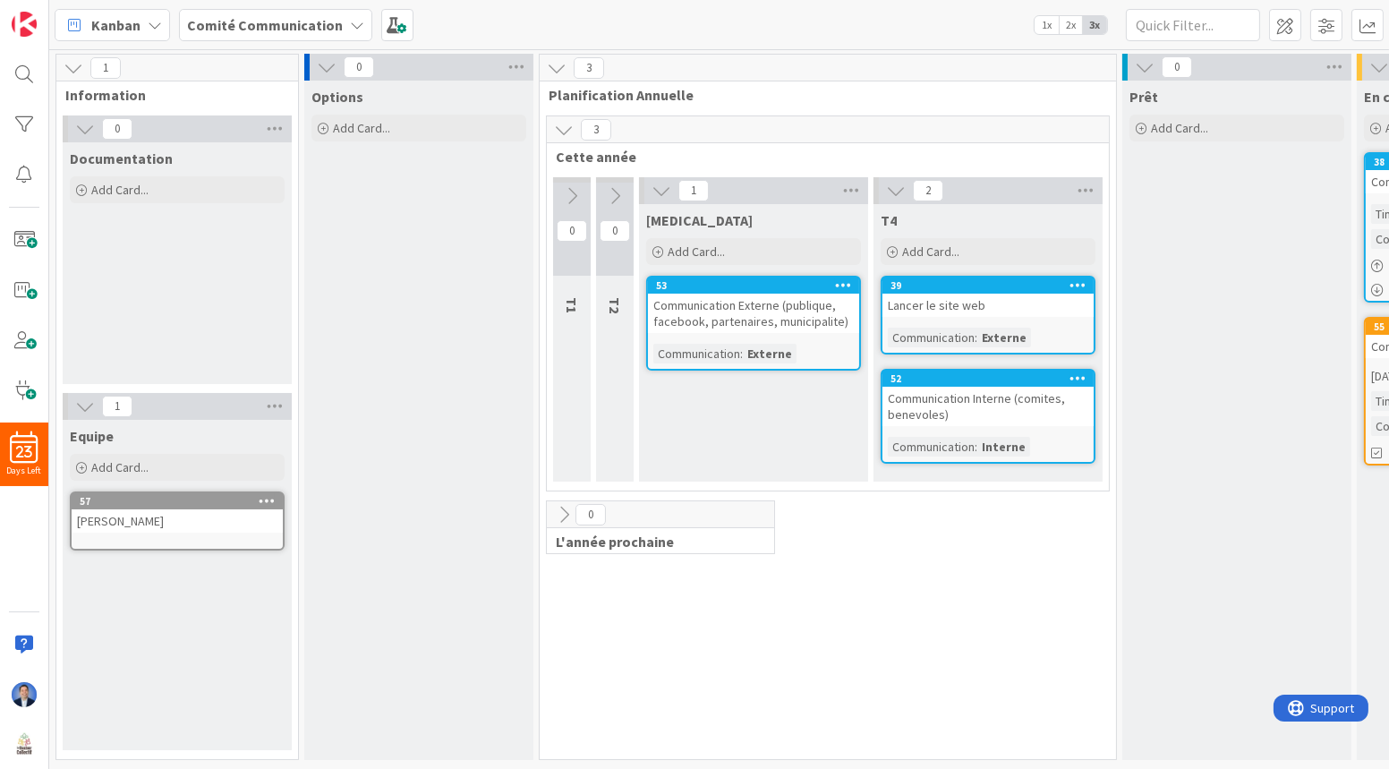
click at [170, 450] on div "Equipe Add Card... Template Not Set Title 0 / 128 Label Activites Show More... …" at bounding box center [177, 452] width 229 height 64
click at [155, 461] on div "Add Card..." at bounding box center [177, 467] width 215 height 27
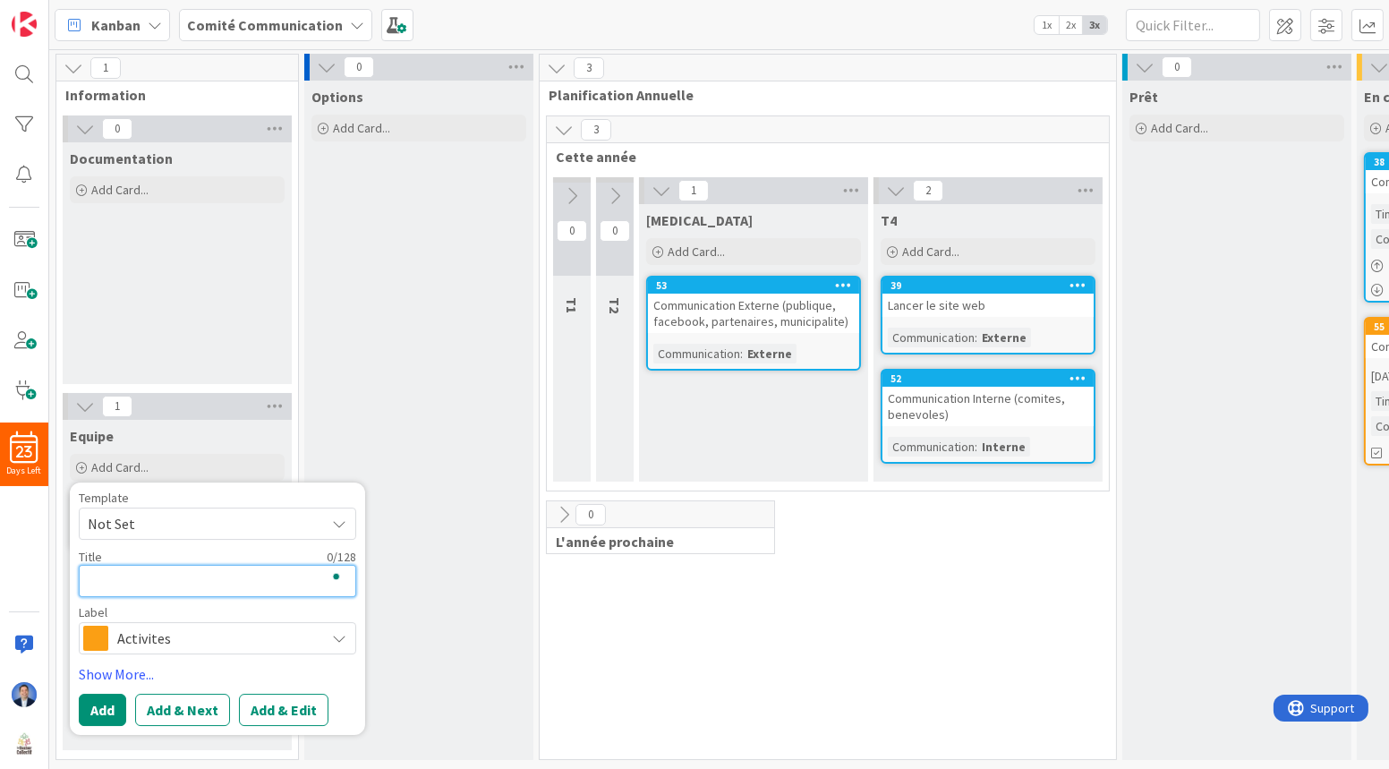
type textarea "x"
type textarea "V"
type textarea "x"
type textarea "Va"
type textarea "x"
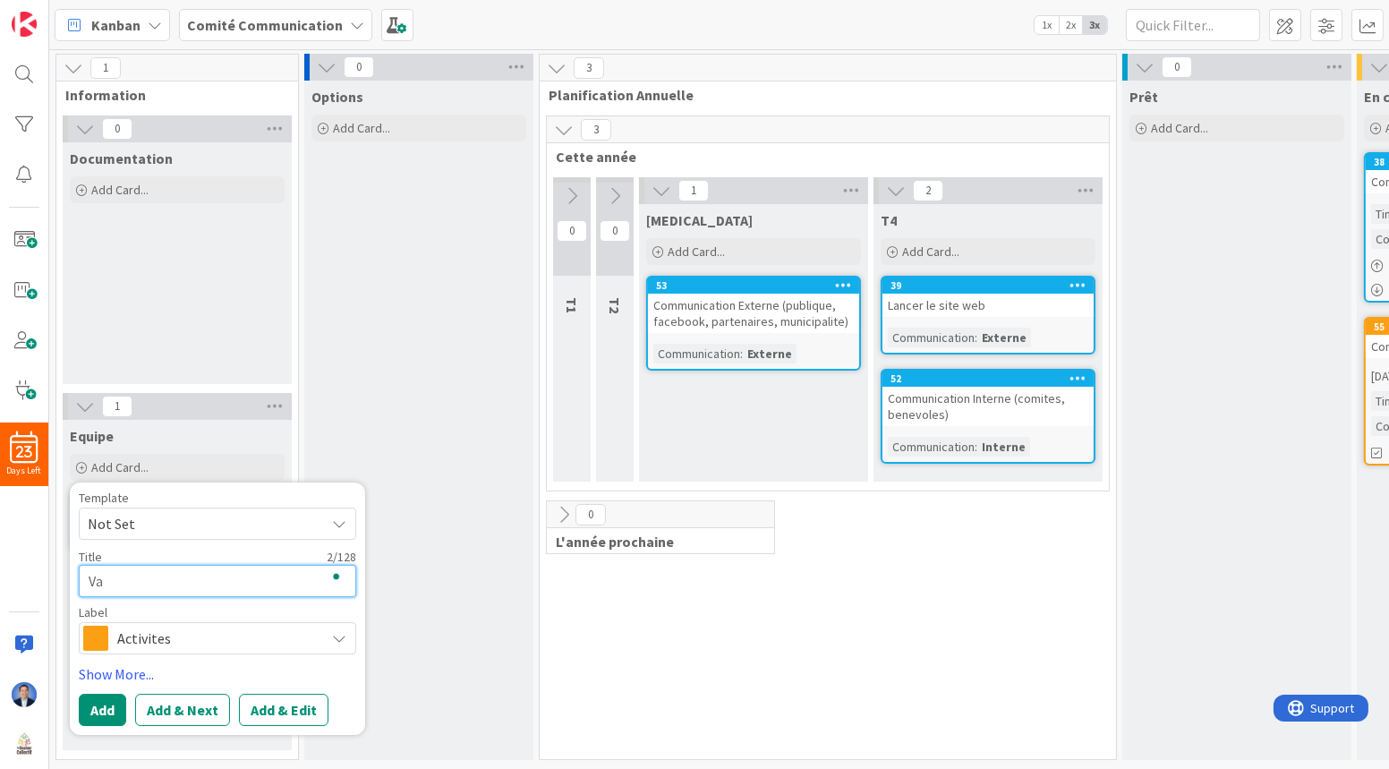
type textarea "Van"
type textarea "x"
type textarea "Vane"
type textarea "x"
type textarea "Vanes"
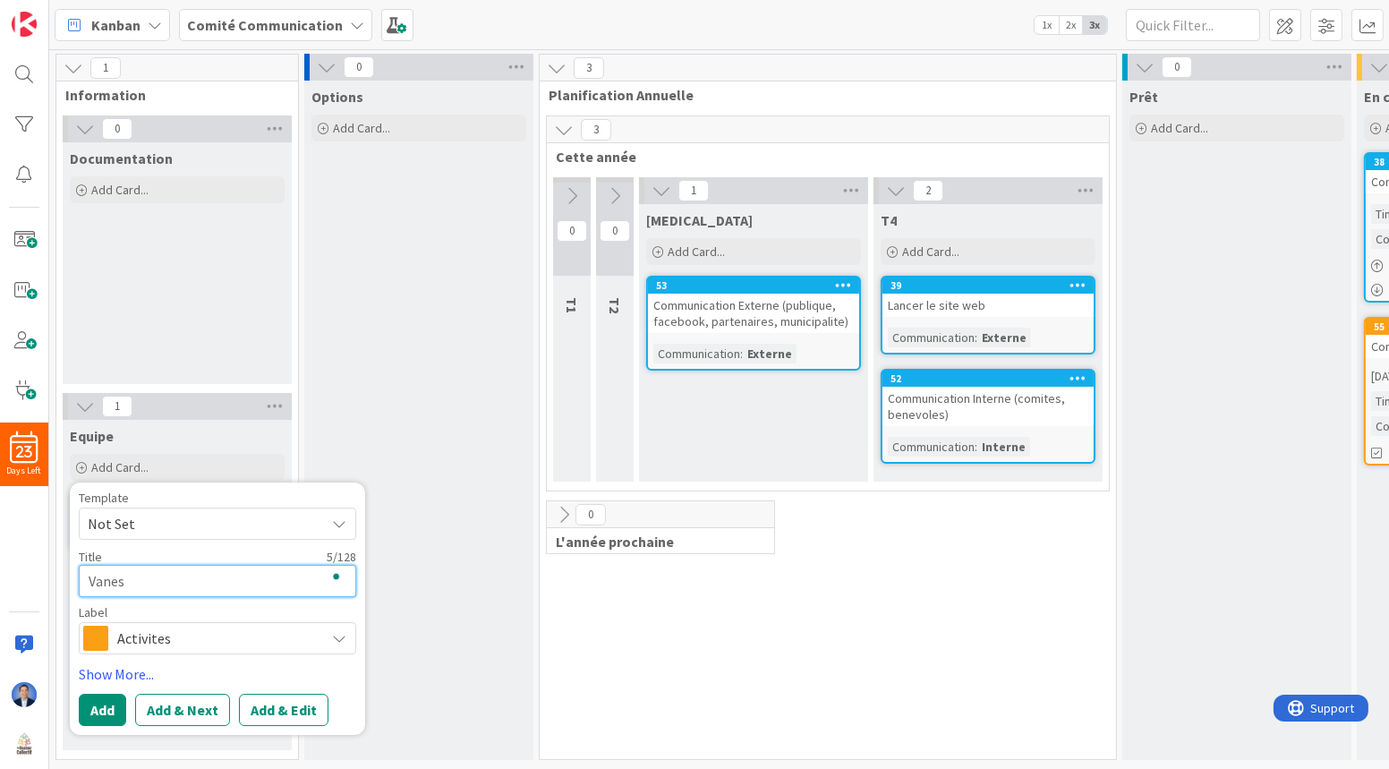
type textarea "x"
type textarea "Vaness"
type textarea "x"
type textarea "[PERSON_NAME]"
click at [190, 643] on span "Activites" at bounding box center [216, 638] width 199 height 25
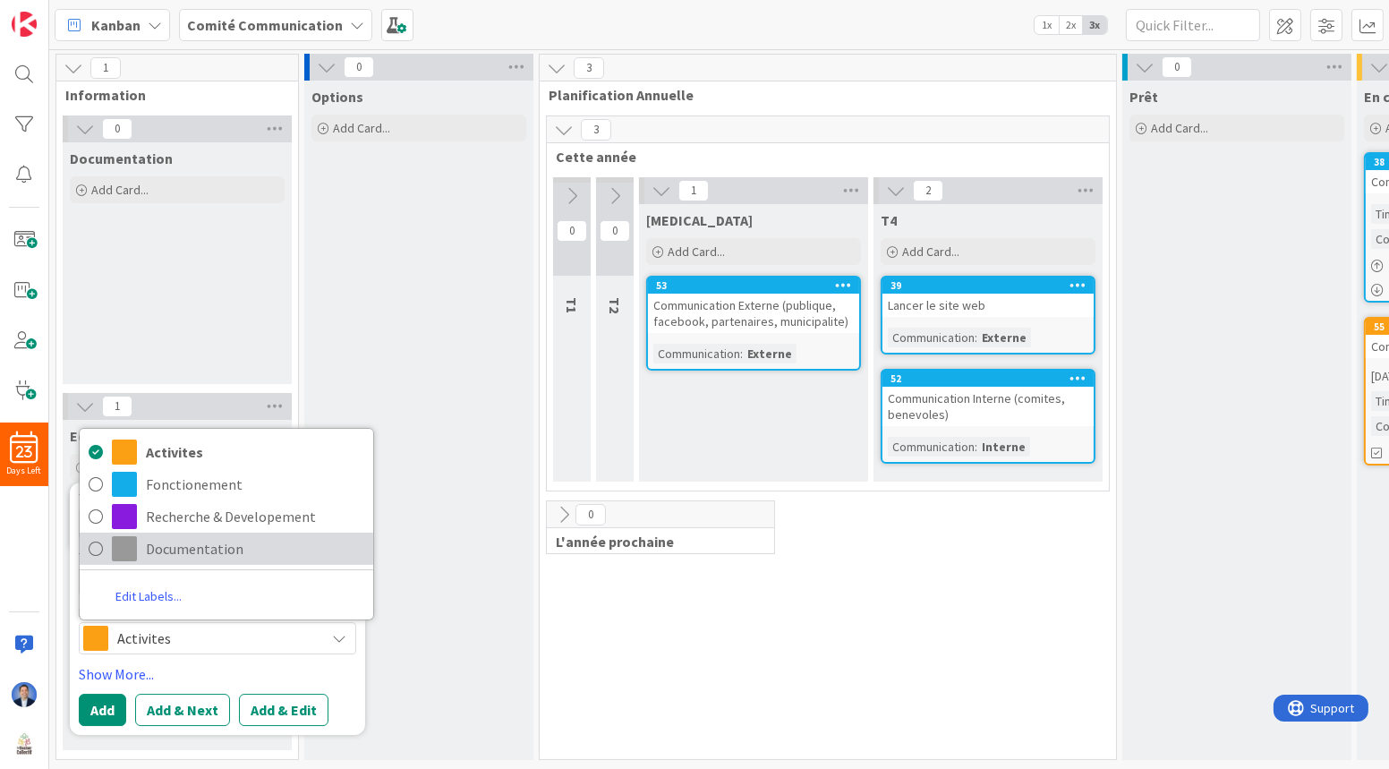
click at [180, 555] on span "Documentation" at bounding box center [255, 548] width 218 height 27
type textarea "x"
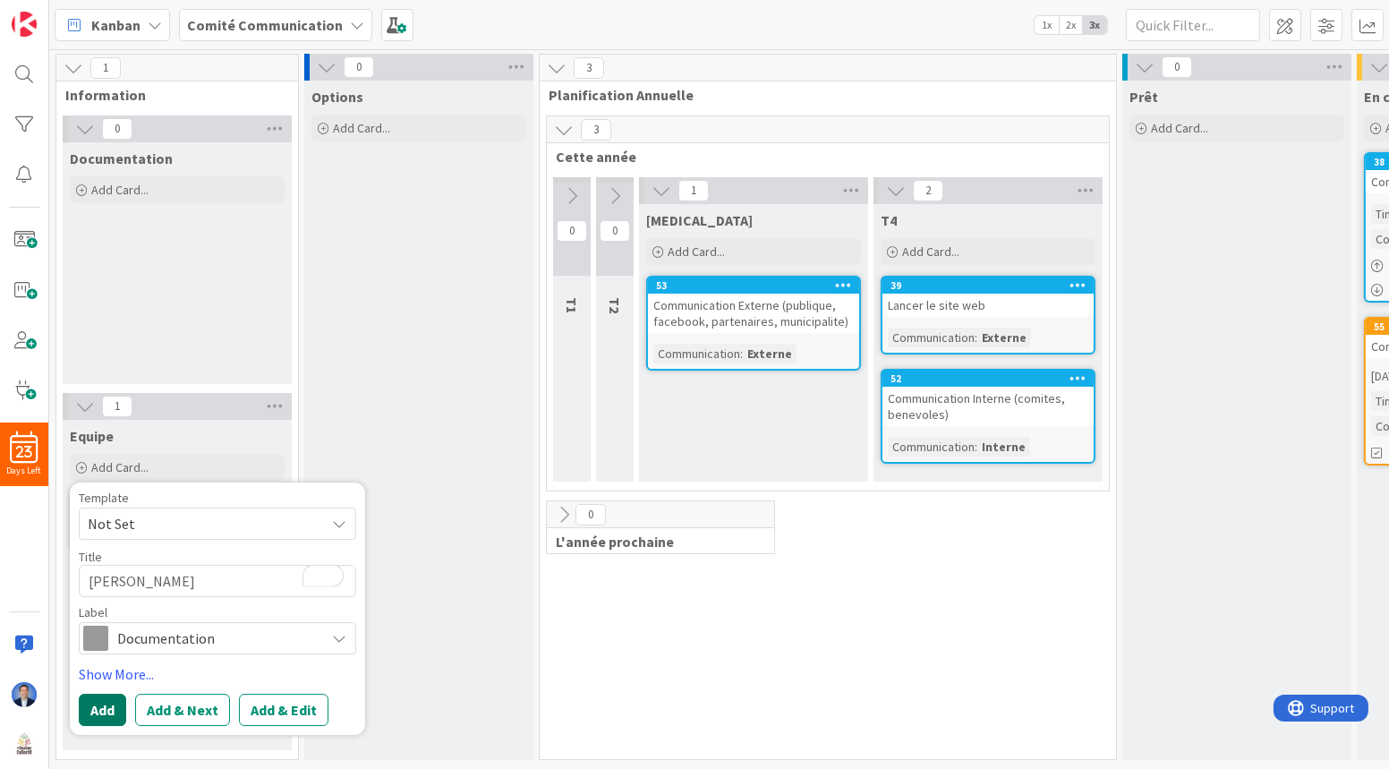
click at [111, 700] on button "Add" at bounding box center [102, 710] width 47 height 32
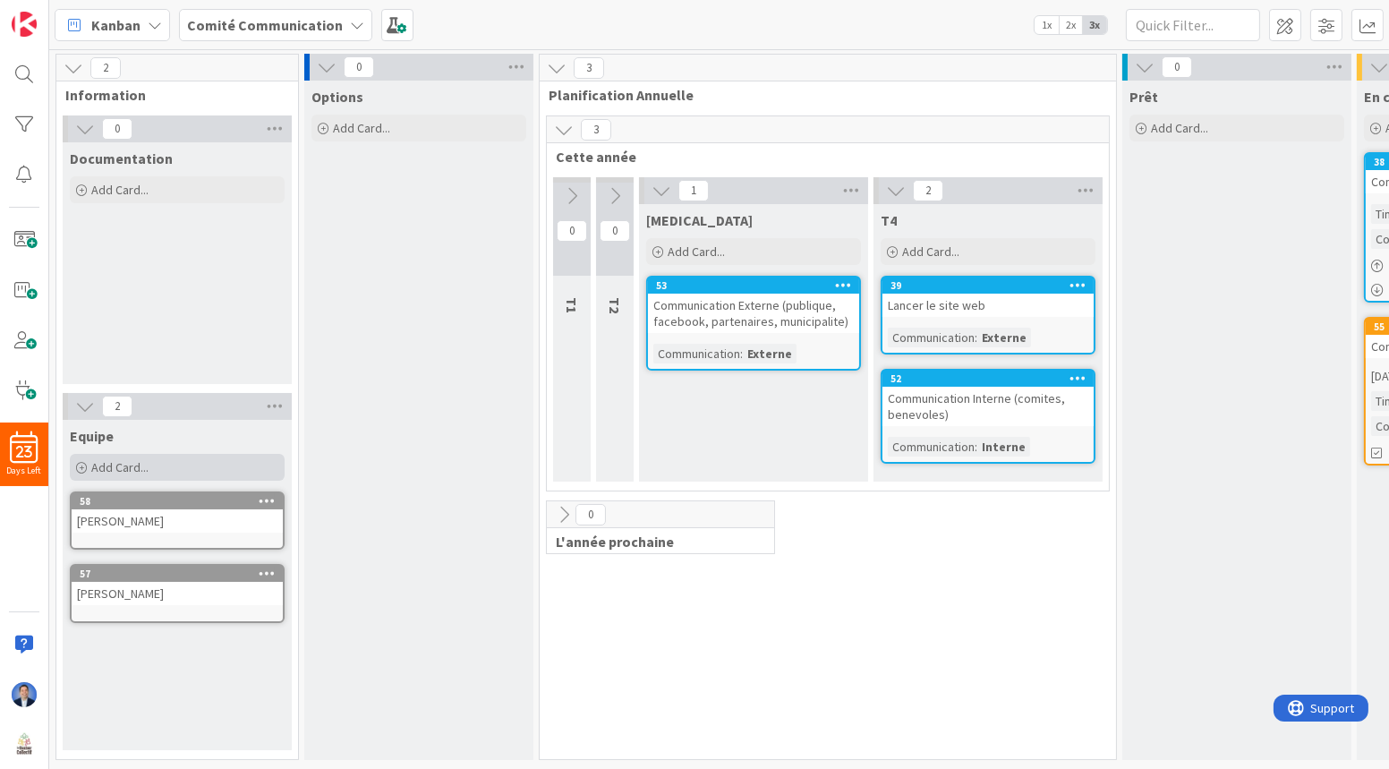
click at [135, 464] on span "Add Card..." at bounding box center [119, 467] width 57 height 16
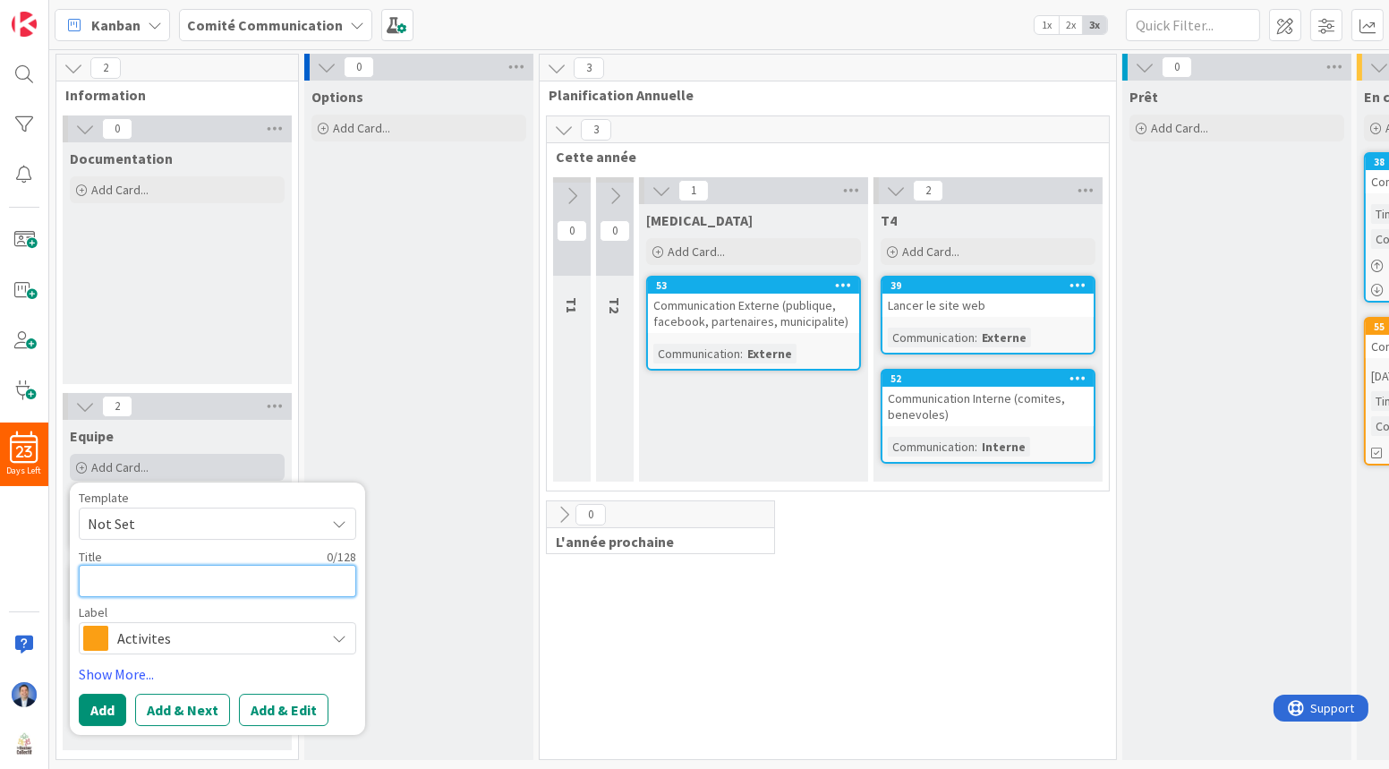
type textarea "x"
type textarea "F"
type textarea "x"
type textarea "Fr"
type textarea "x"
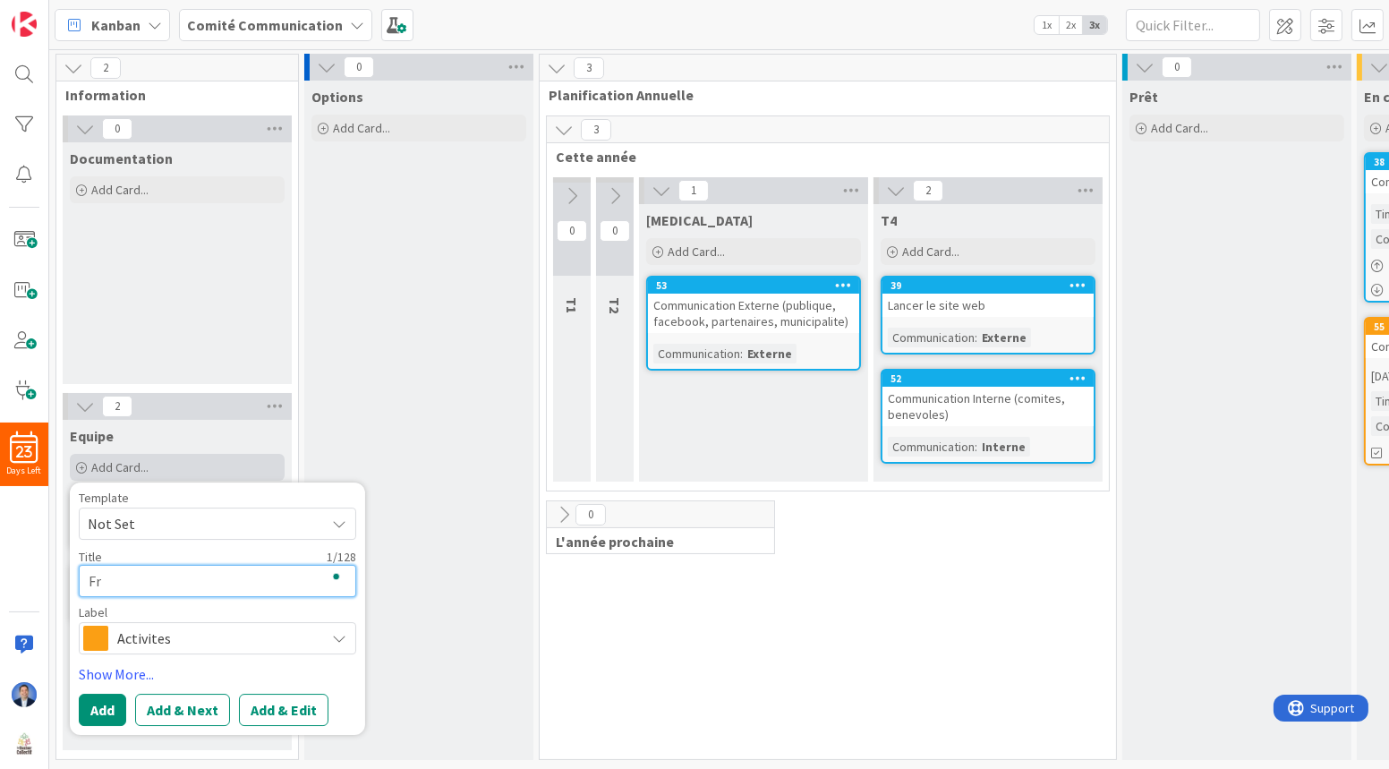
type textarea "Fra"
type textarea "x"
type textarea "Fran"
type textarea "x"
type textarea "Franc"
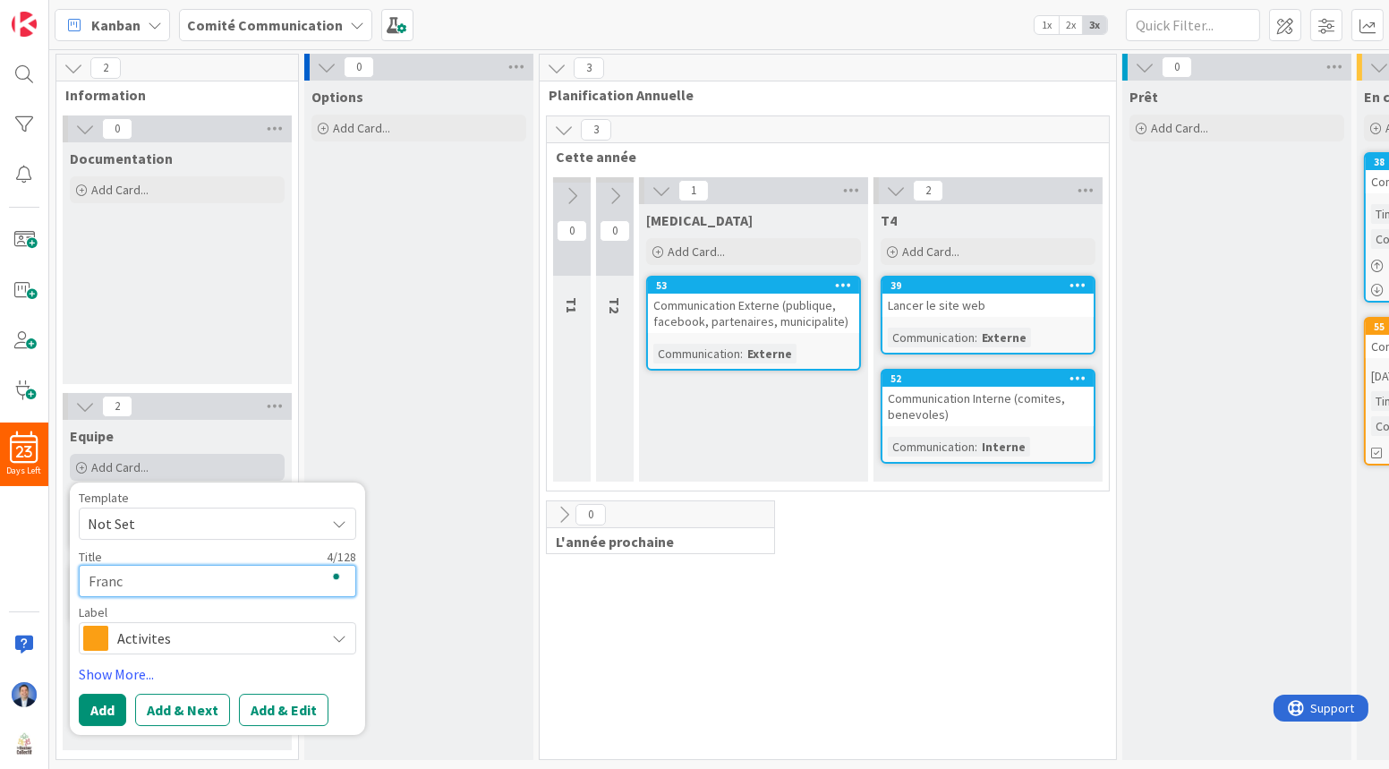
type textarea "x"
type textarea "[PERSON_NAME]"
type textarea "x"
type textarea "Francoi"
type textarea "x"
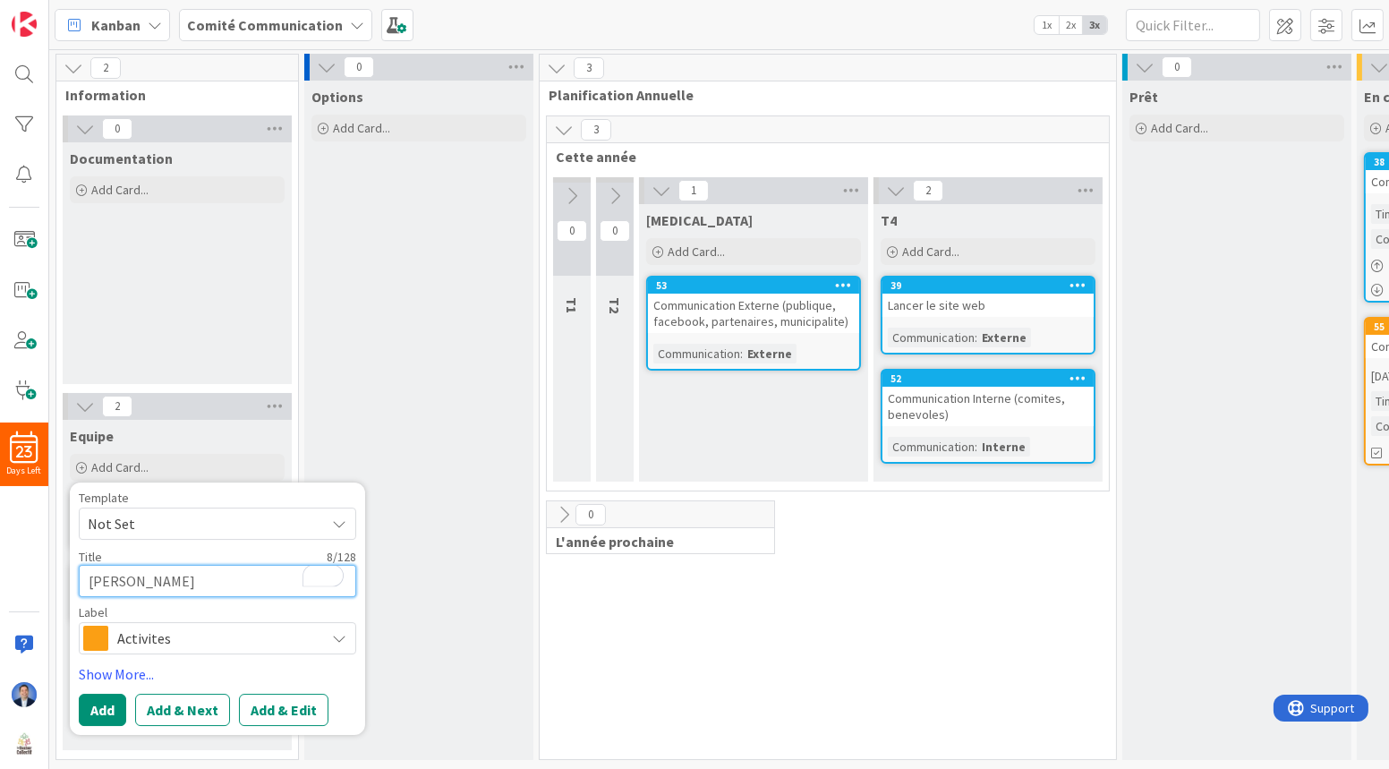
type textarea "[PERSON_NAME]"
click at [169, 627] on span "Activites" at bounding box center [216, 638] width 199 height 25
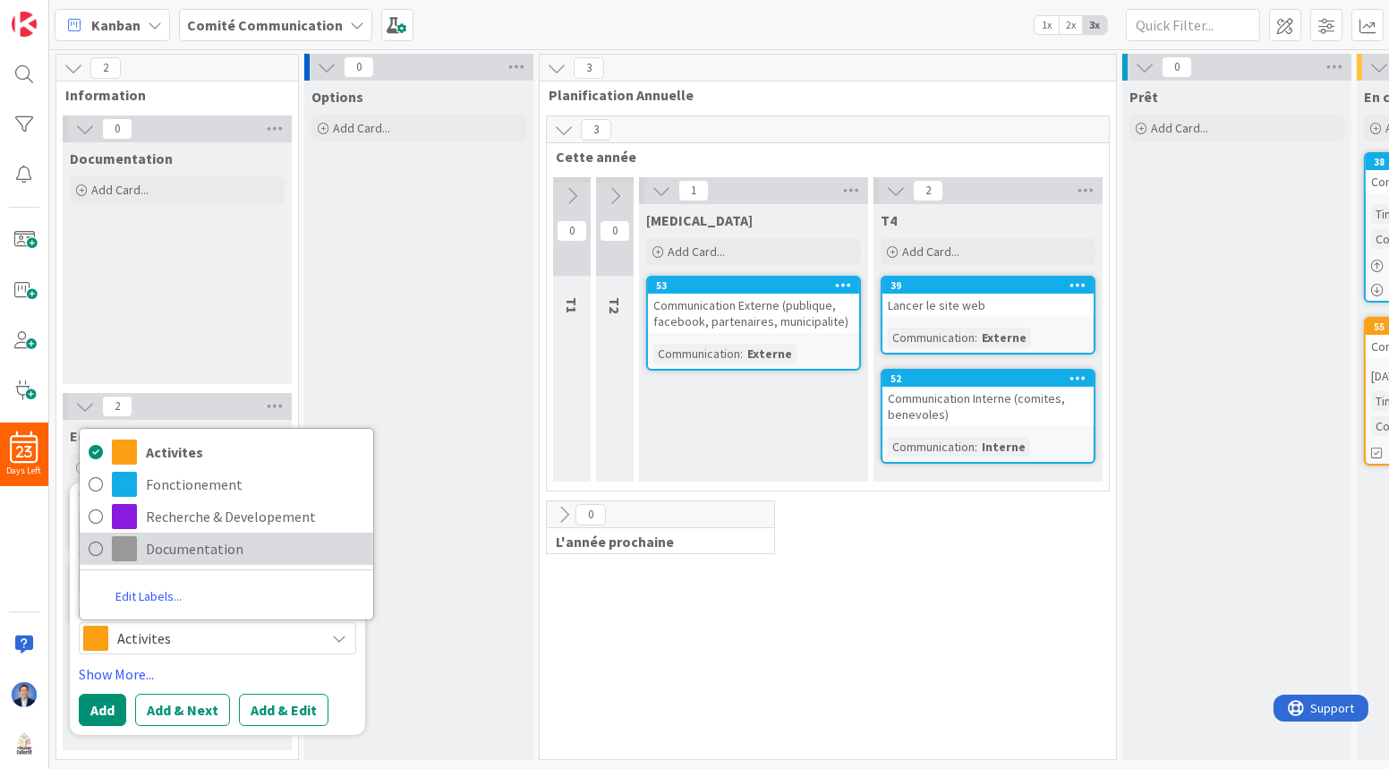
click at [178, 546] on span "Documentation" at bounding box center [255, 548] width 218 height 27
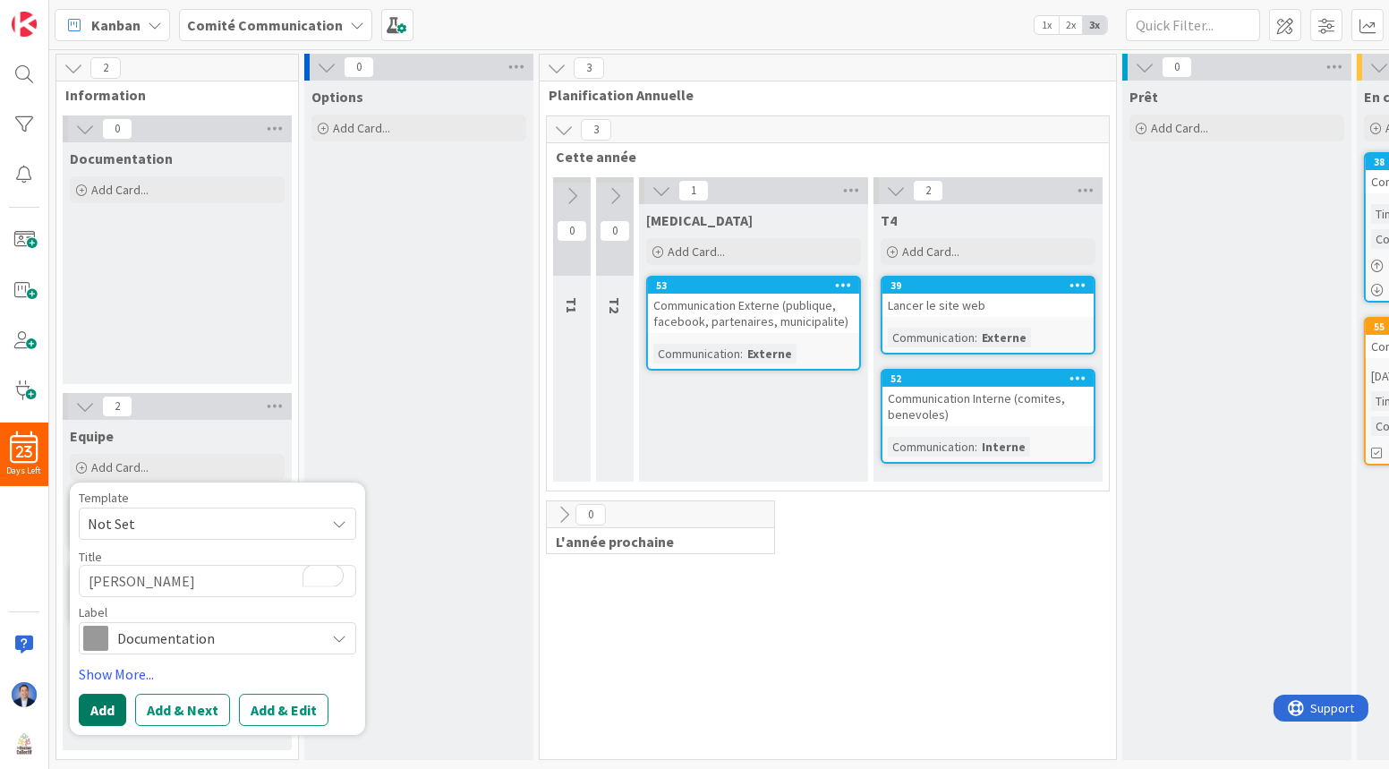
click at [104, 706] on button "Add" at bounding box center [102, 710] width 47 height 32
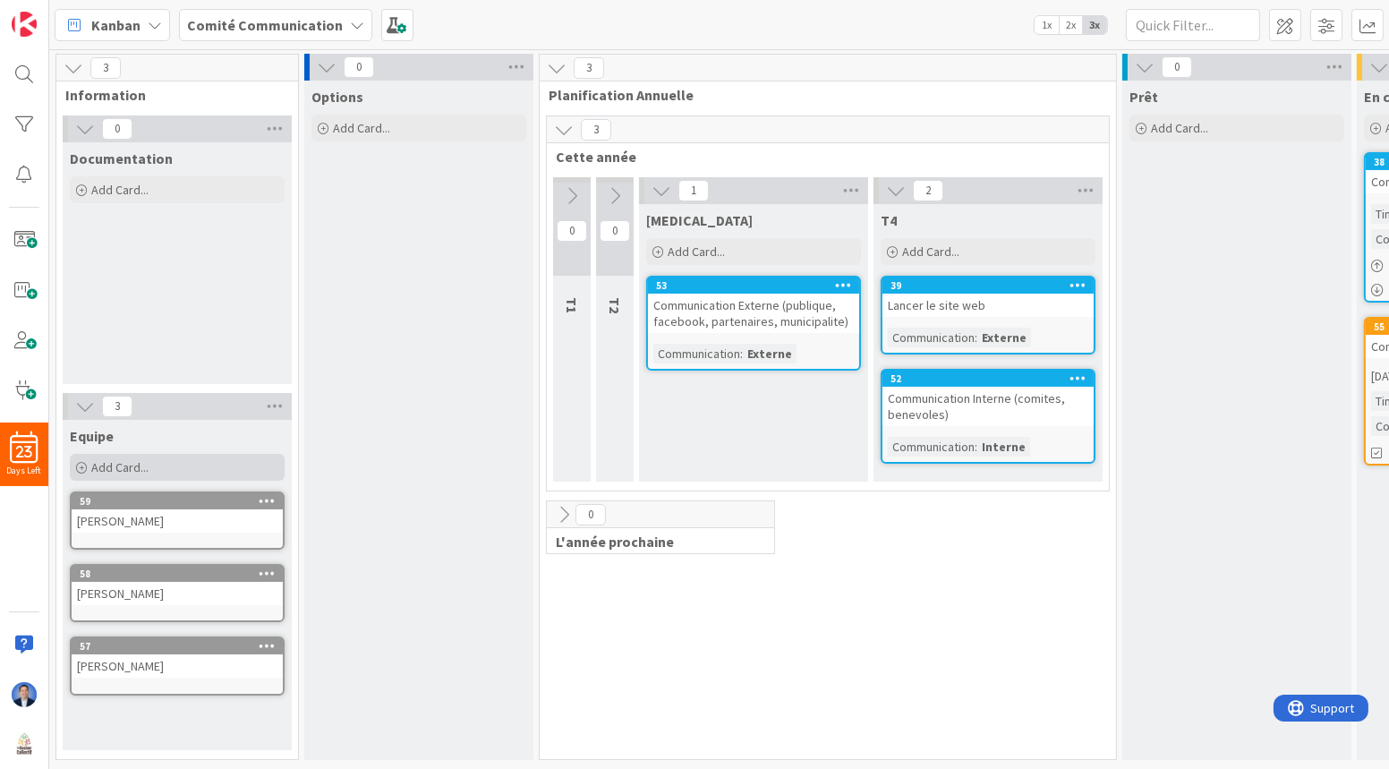
click at [128, 464] on span "Add Card..." at bounding box center [119, 467] width 57 height 16
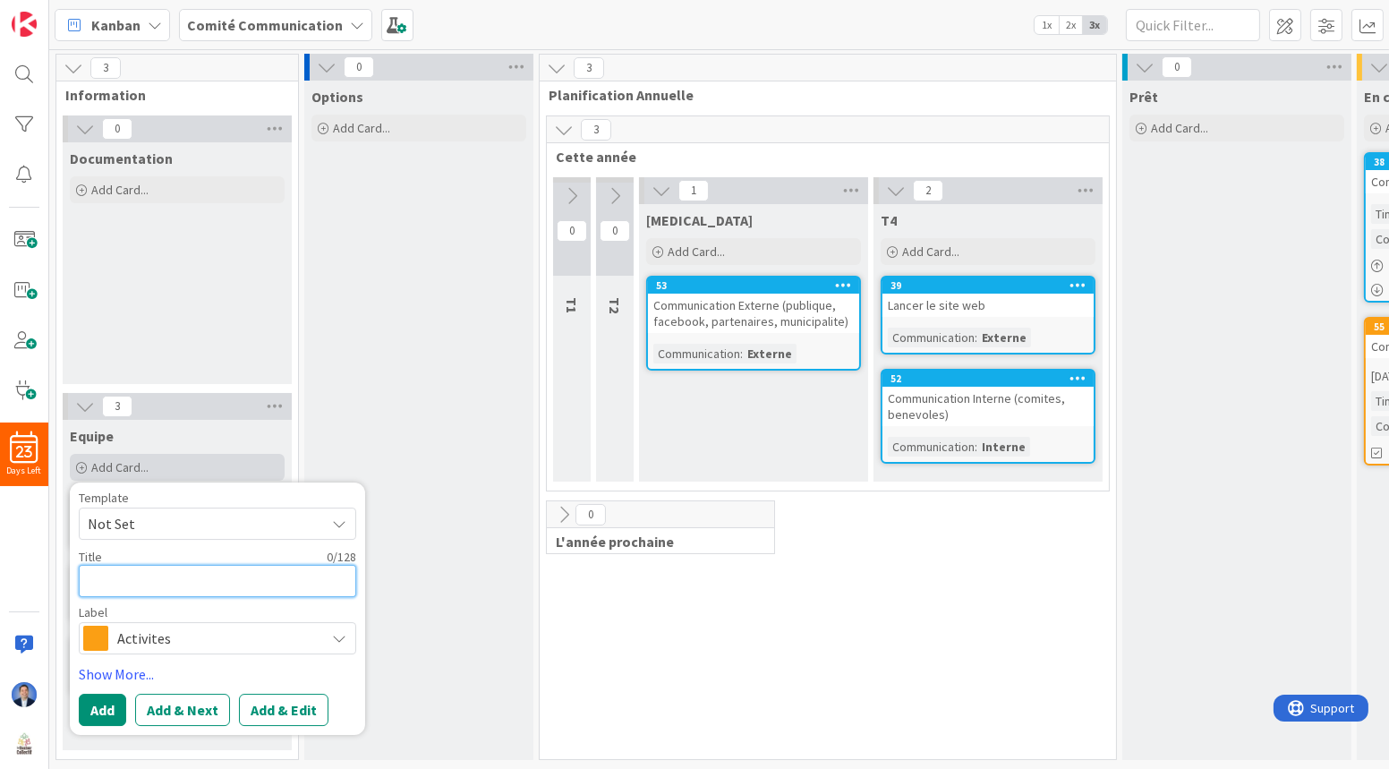
type textarea "x"
type textarea "M"
type textarea "x"
type textarea "Mi"
type textarea "x"
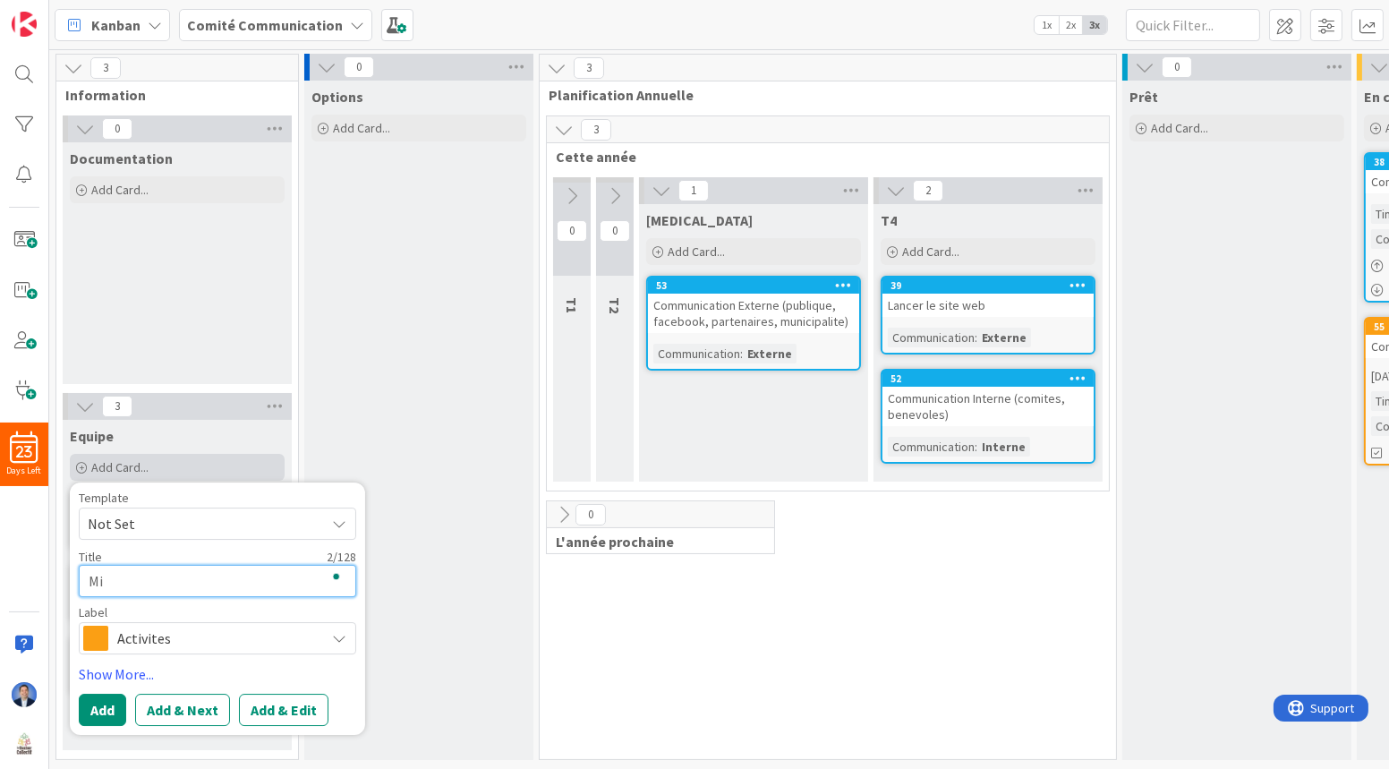
type textarea "Mic"
type textarea "x"
type textarea "Mich"
type textarea "x"
type textarea "Miche"
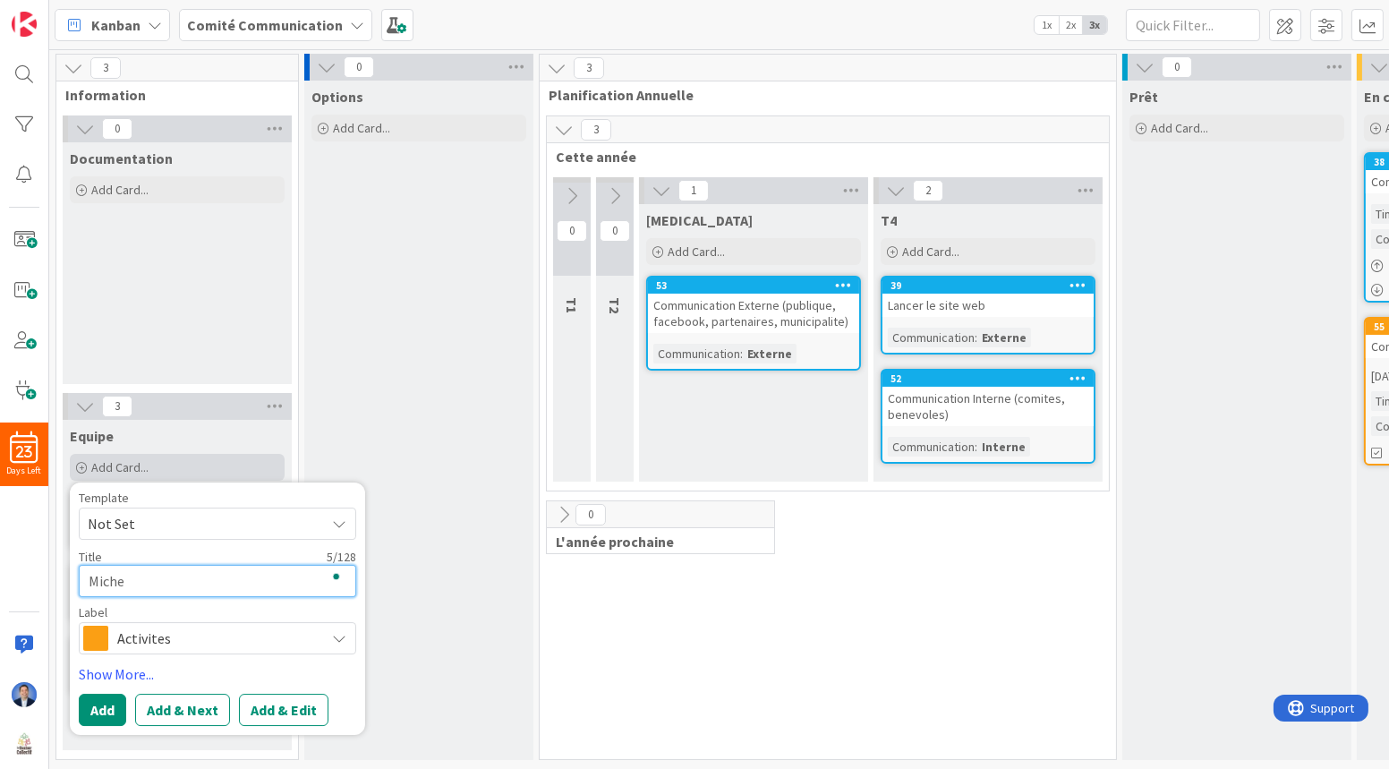
type textarea "x"
type textarea "[PERSON_NAME]"
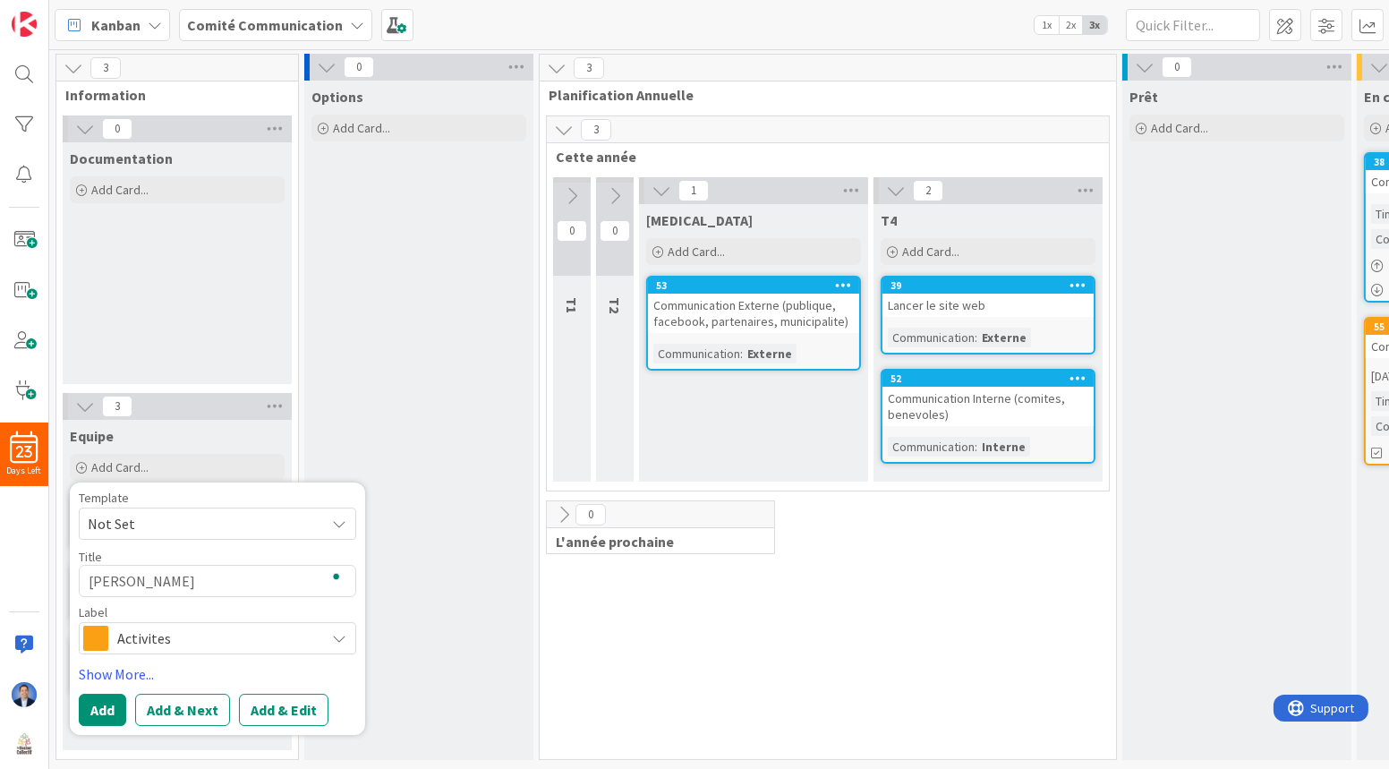
click at [122, 636] on span "Activites" at bounding box center [216, 638] width 199 height 25
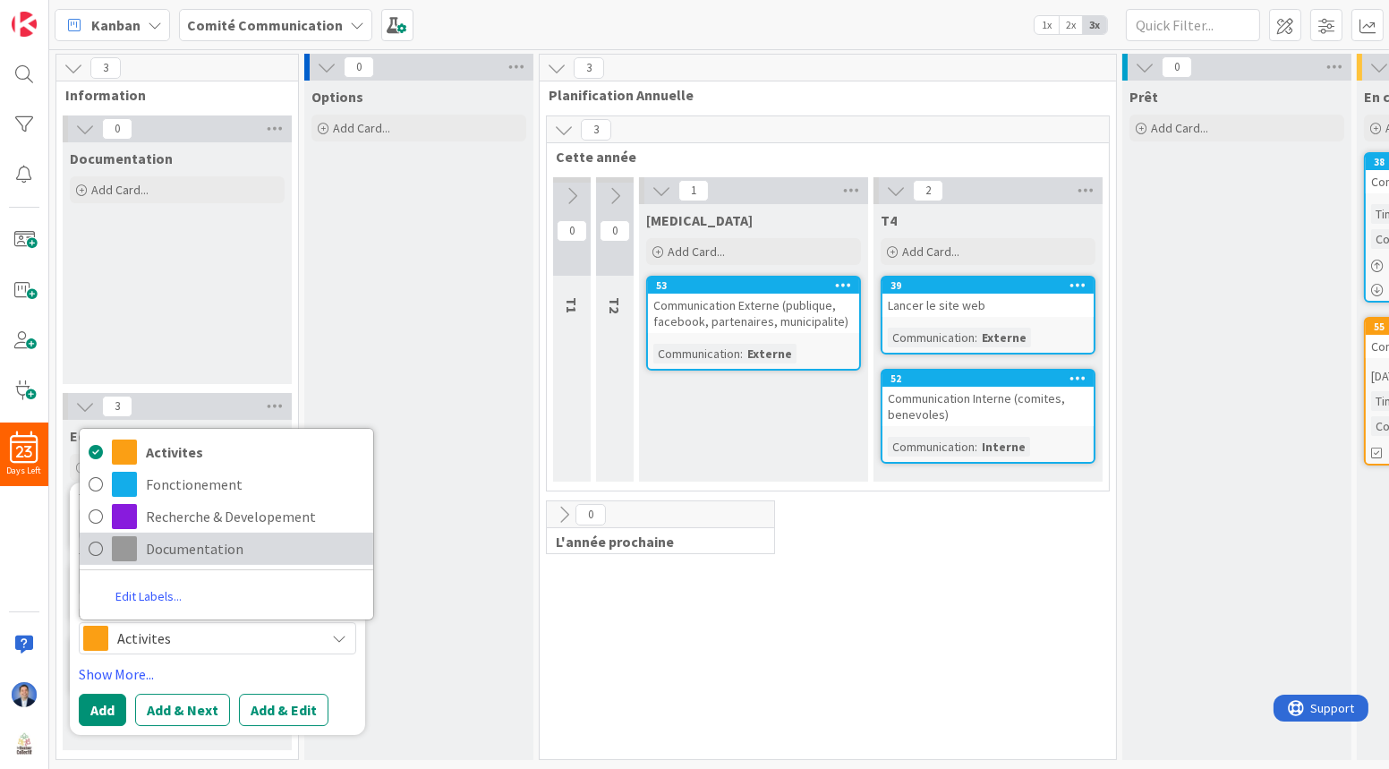
click at [201, 543] on span "Documentation" at bounding box center [255, 548] width 218 height 27
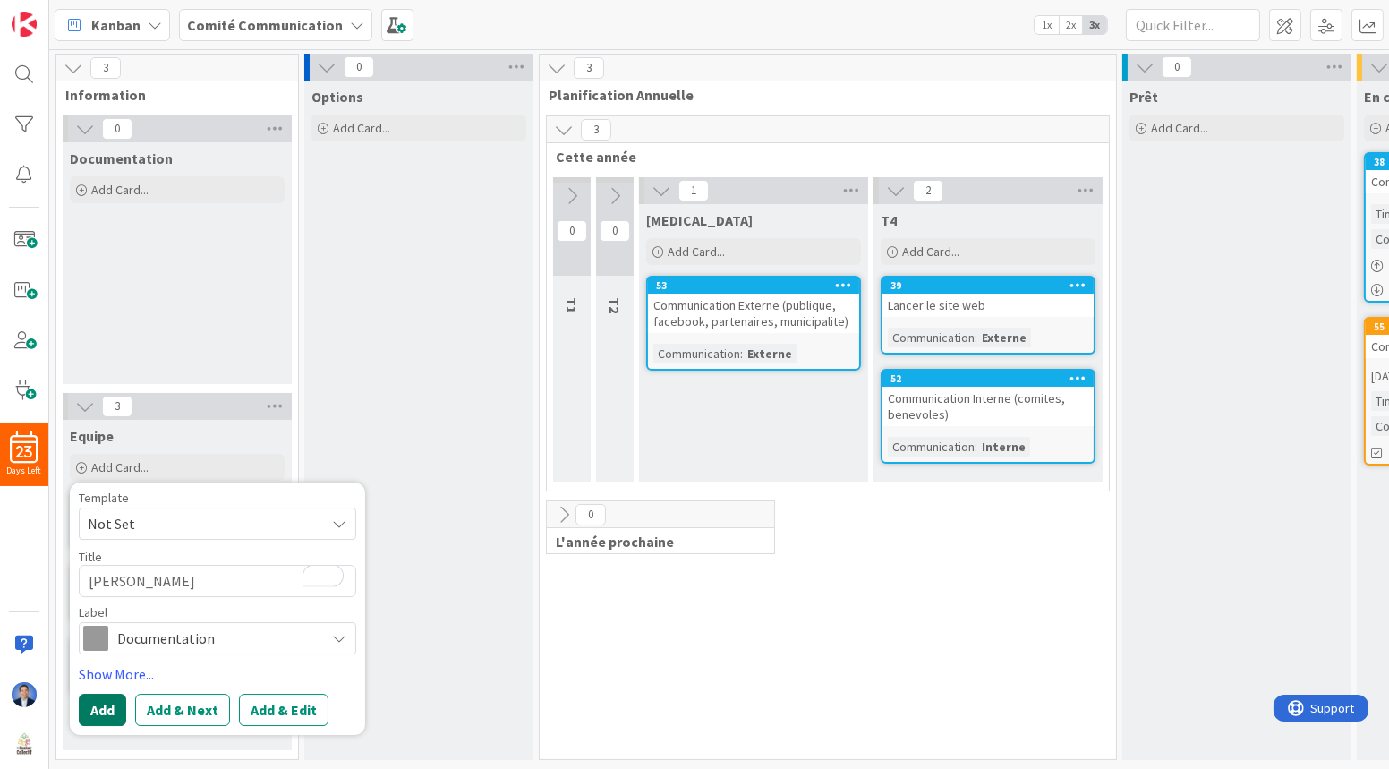
click at [111, 695] on button "Add" at bounding box center [102, 710] width 47 height 32
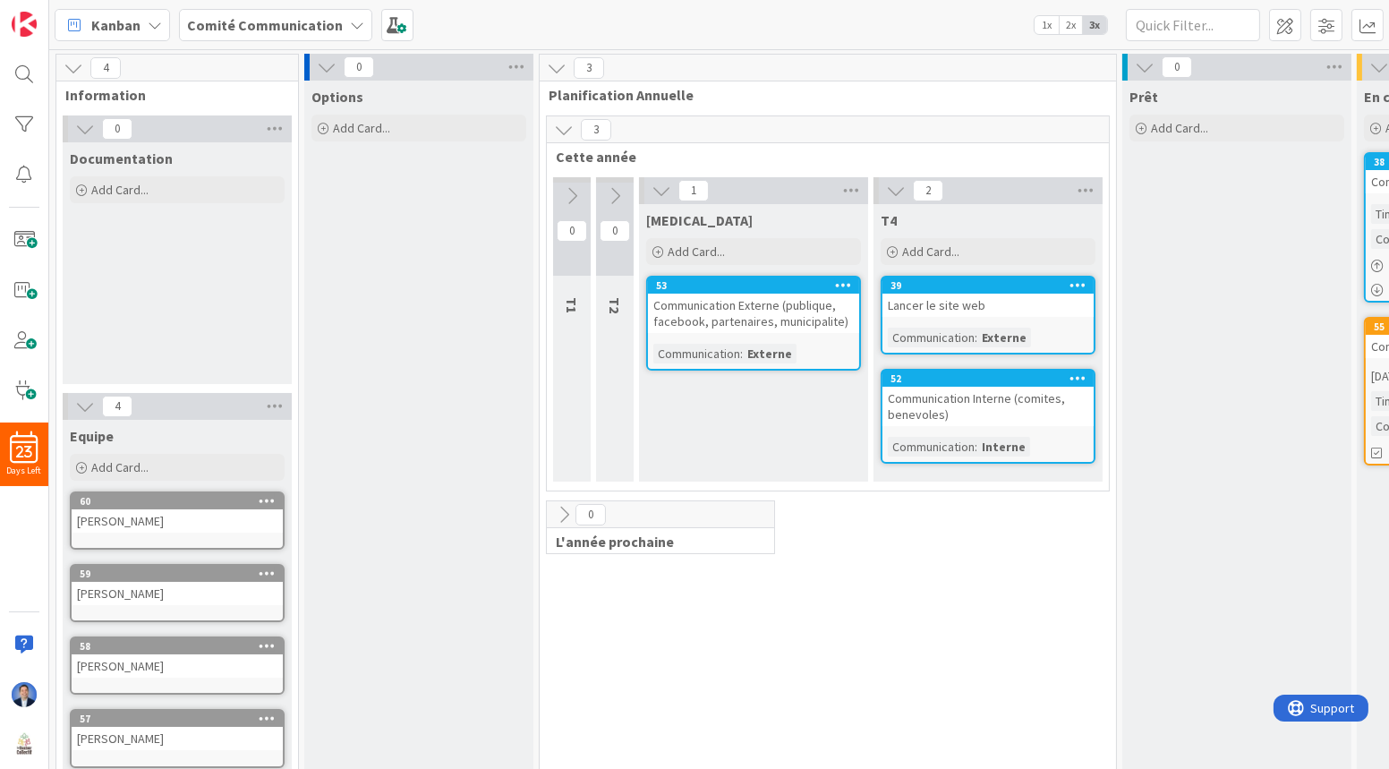
scroll to position [42, 0]
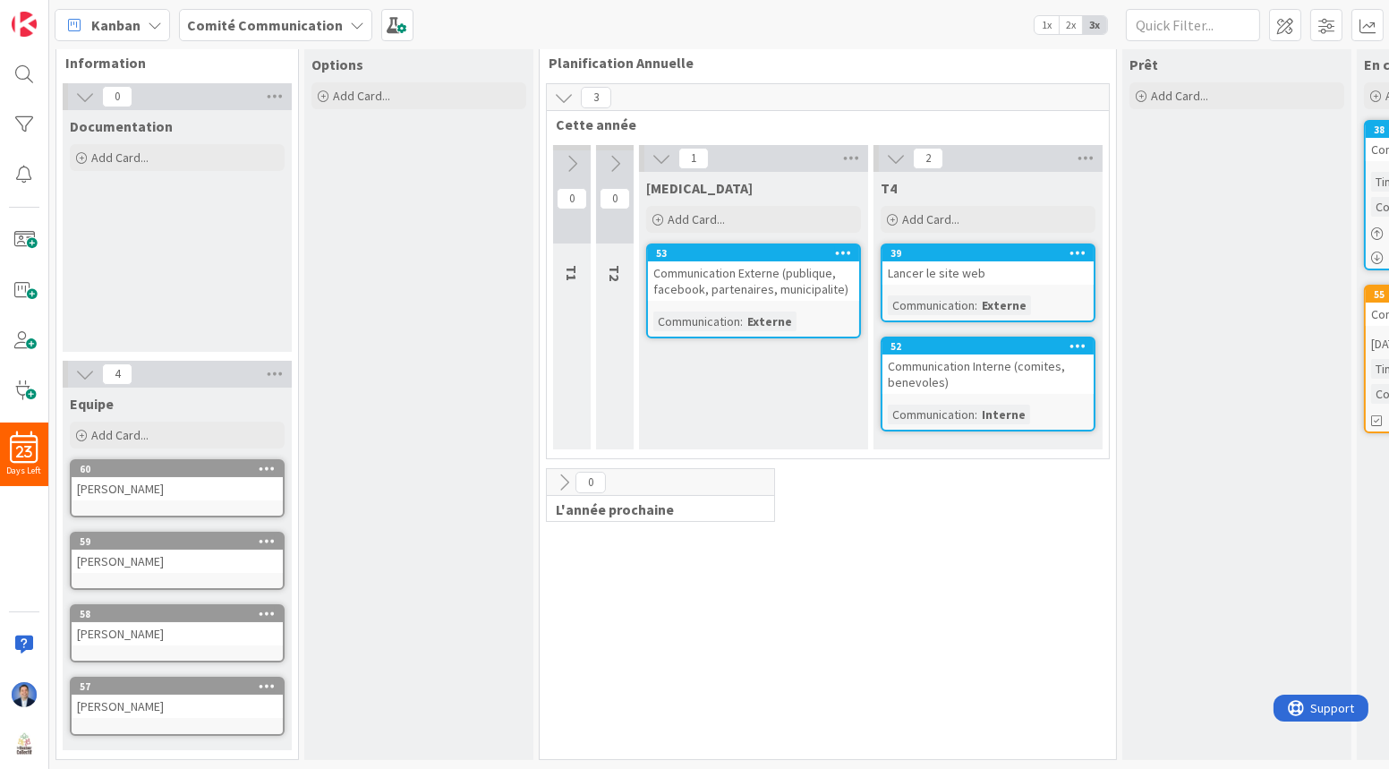
click at [271, 462] on icon at bounding box center [267, 468] width 17 height 13
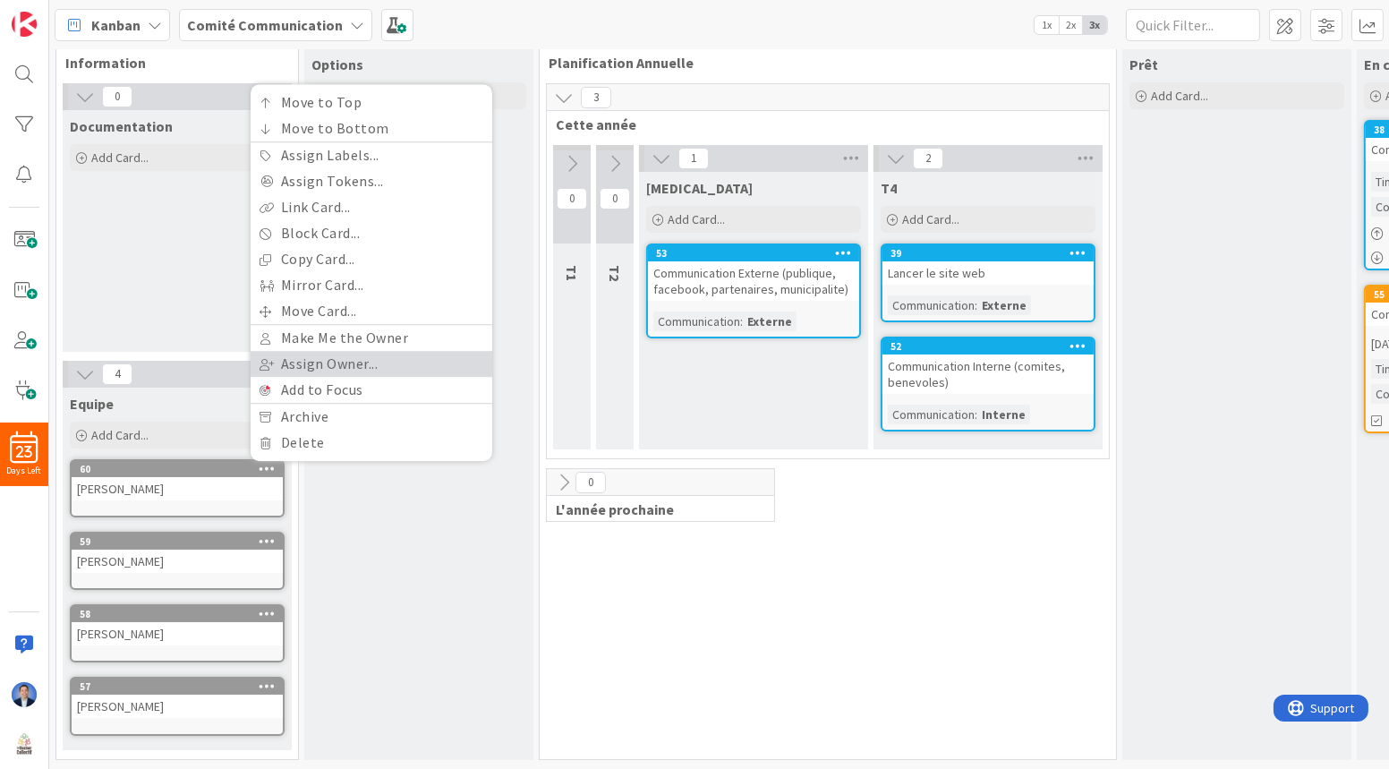
click at [375, 351] on link "Assign Owner..." at bounding box center [372, 364] width 242 height 26
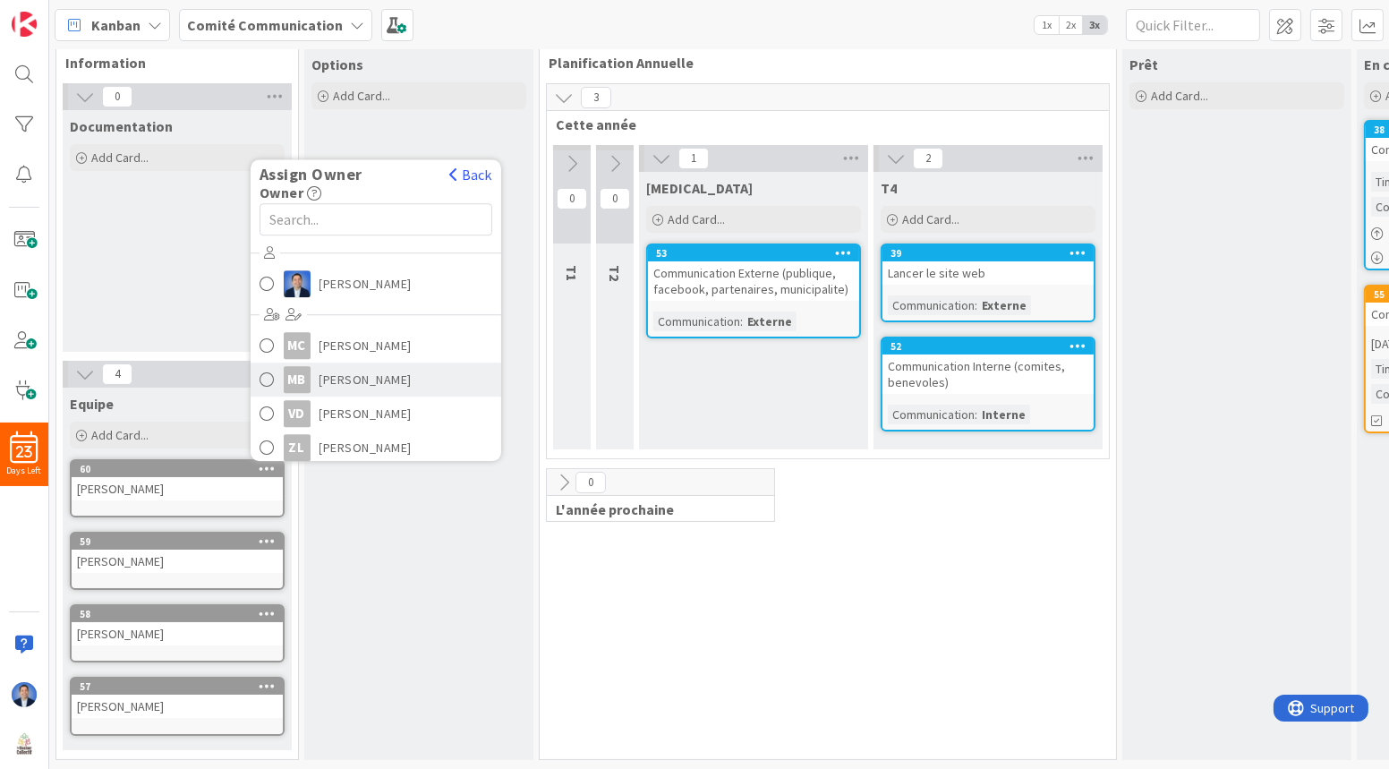
click at [387, 375] on span "[PERSON_NAME]" at bounding box center [365, 379] width 93 height 27
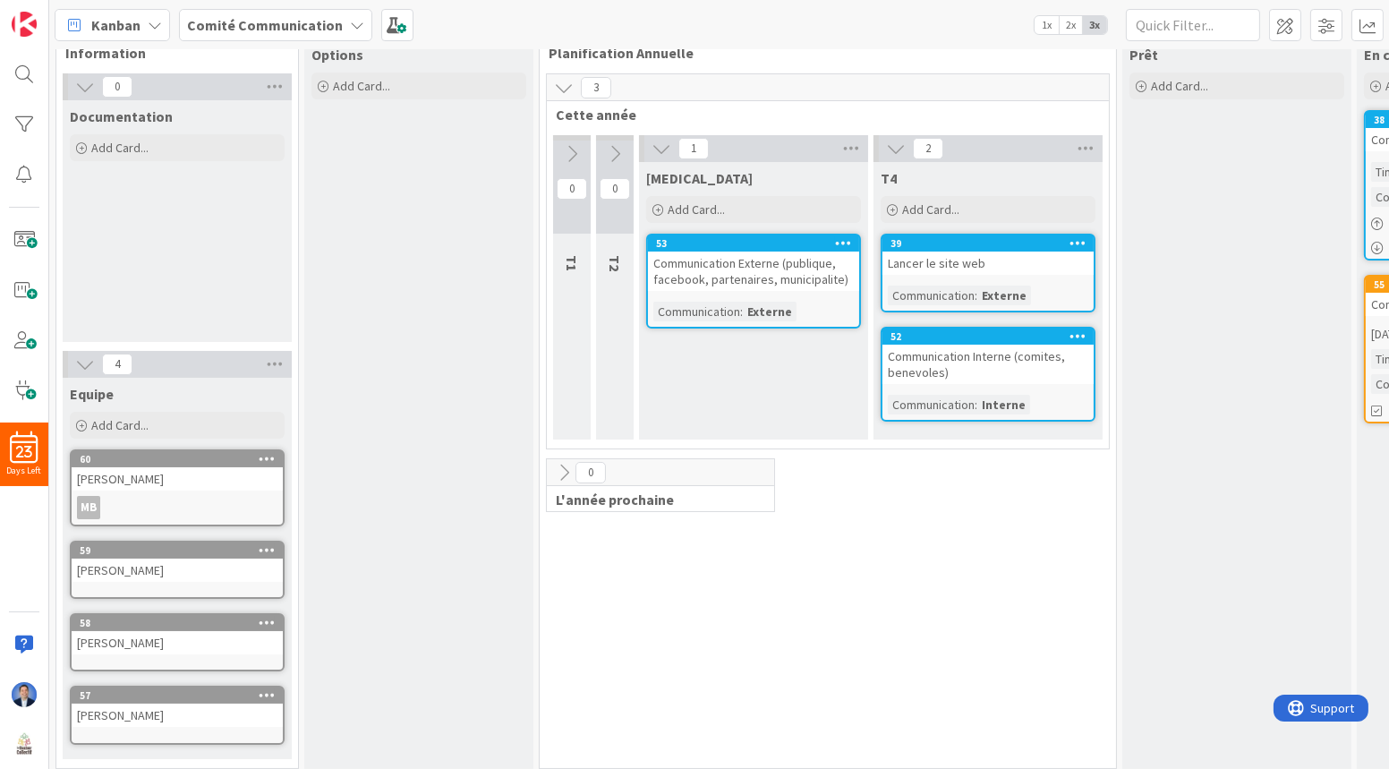
click at [265, 547] on icon at bounding box center [267, 549] width 17 height 13
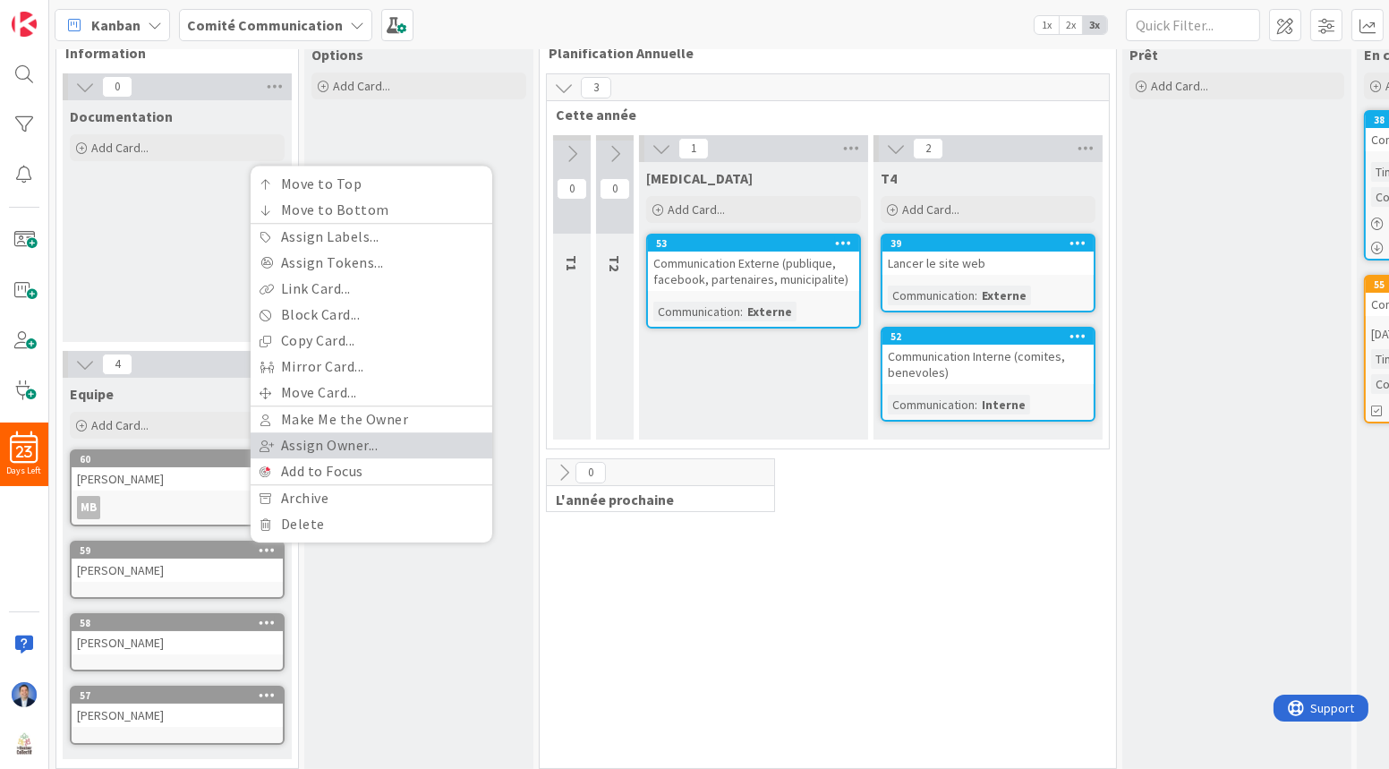
click at [390, 441] on link "Assign Owner..." at bounding box center [372, 445] width 242 height 26
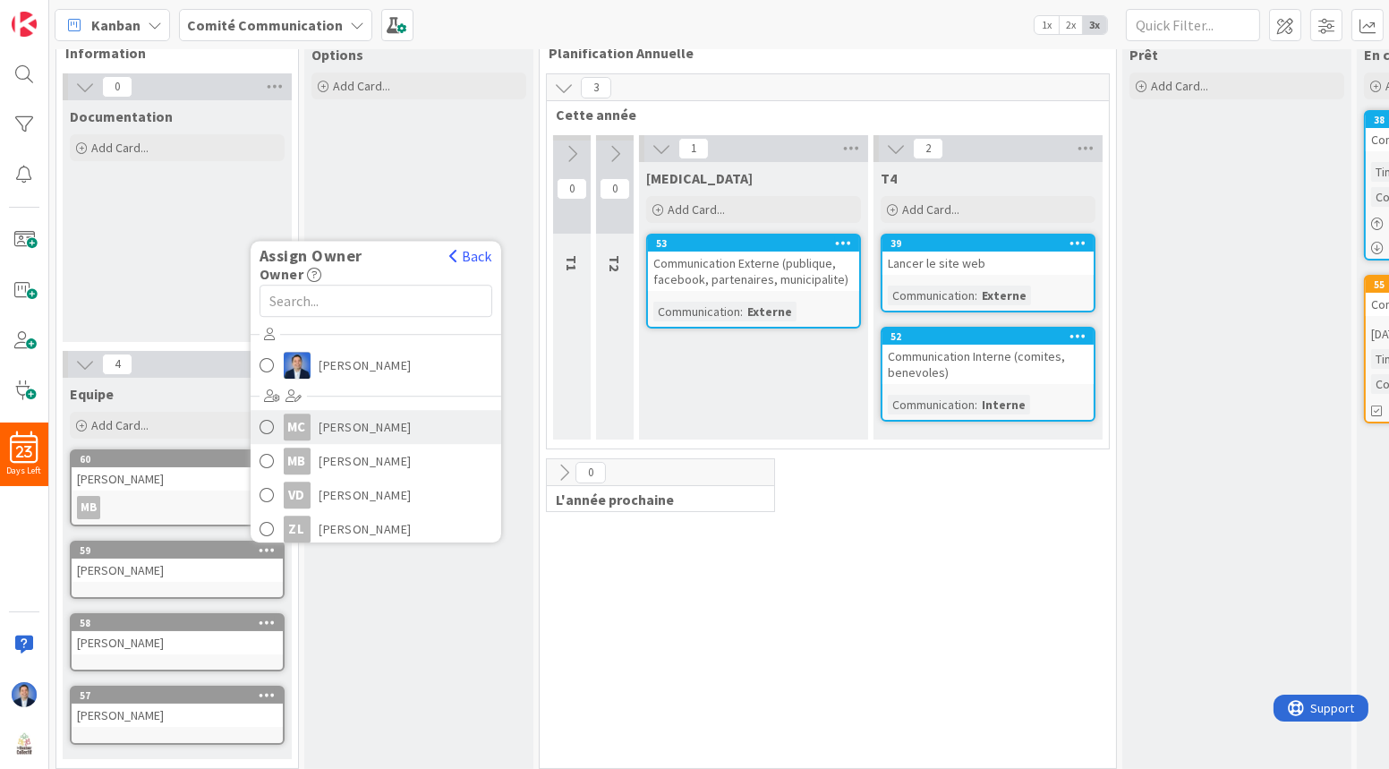
scroll to position [61, 0]
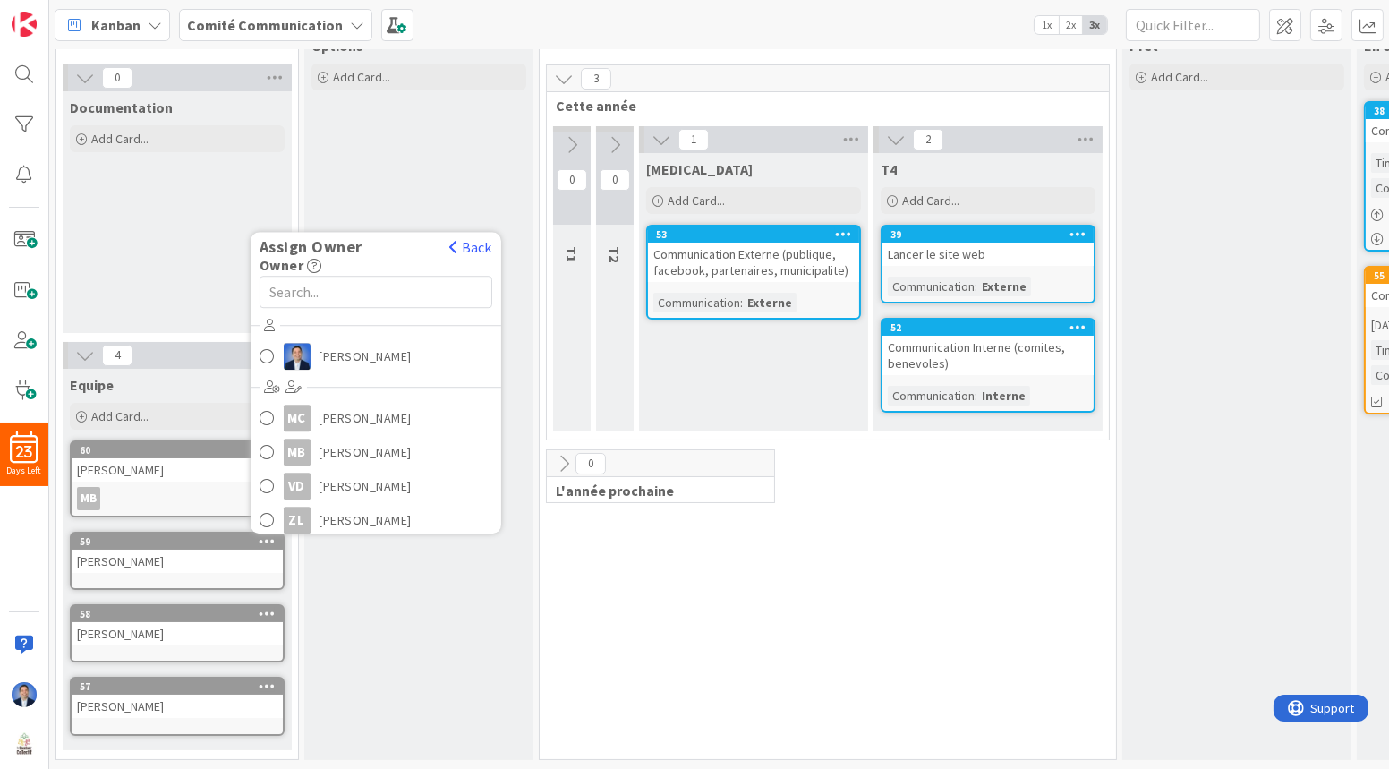
click at [272, 607] on icon at bounding box center [267, 613] width 17 height 13
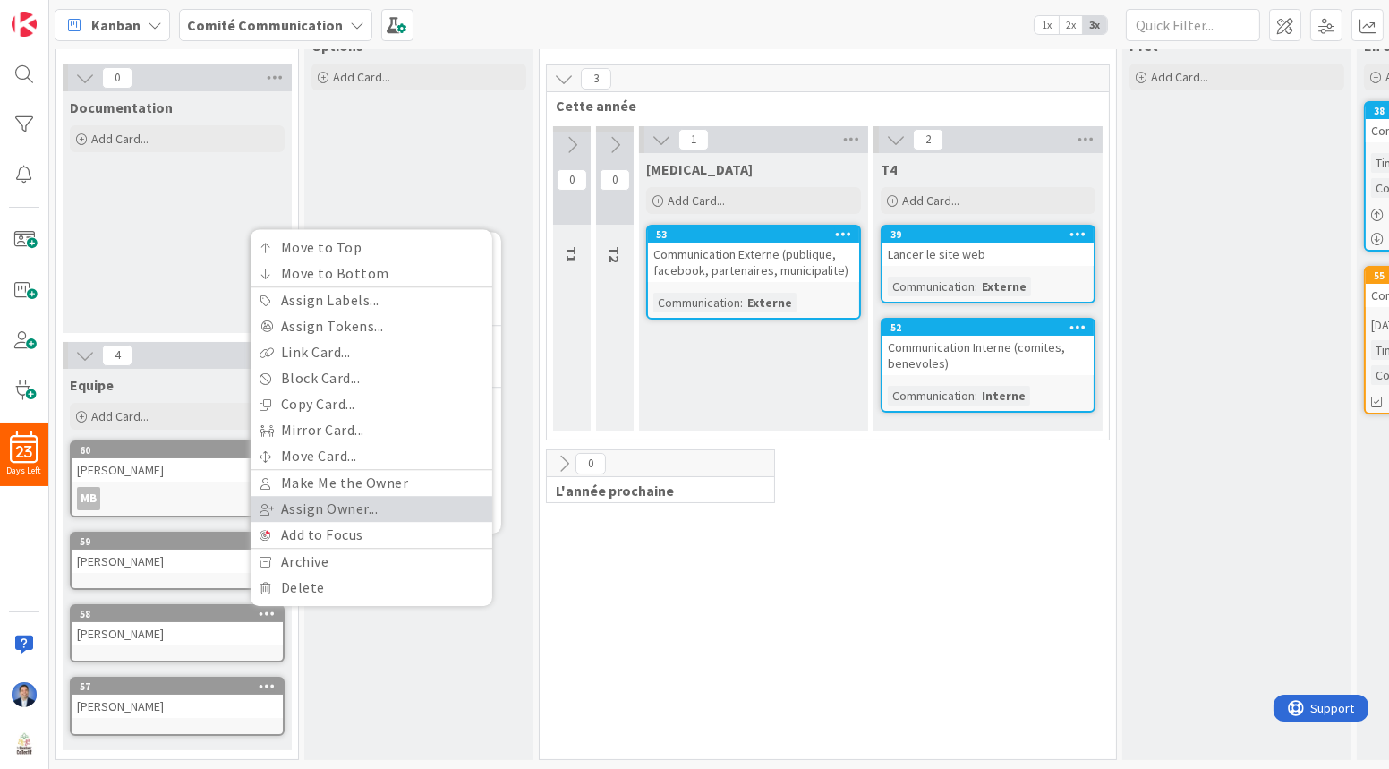
click at [370, 496] on link "Assign Owner..." at bounding box center [372, 509] width 242 height 26
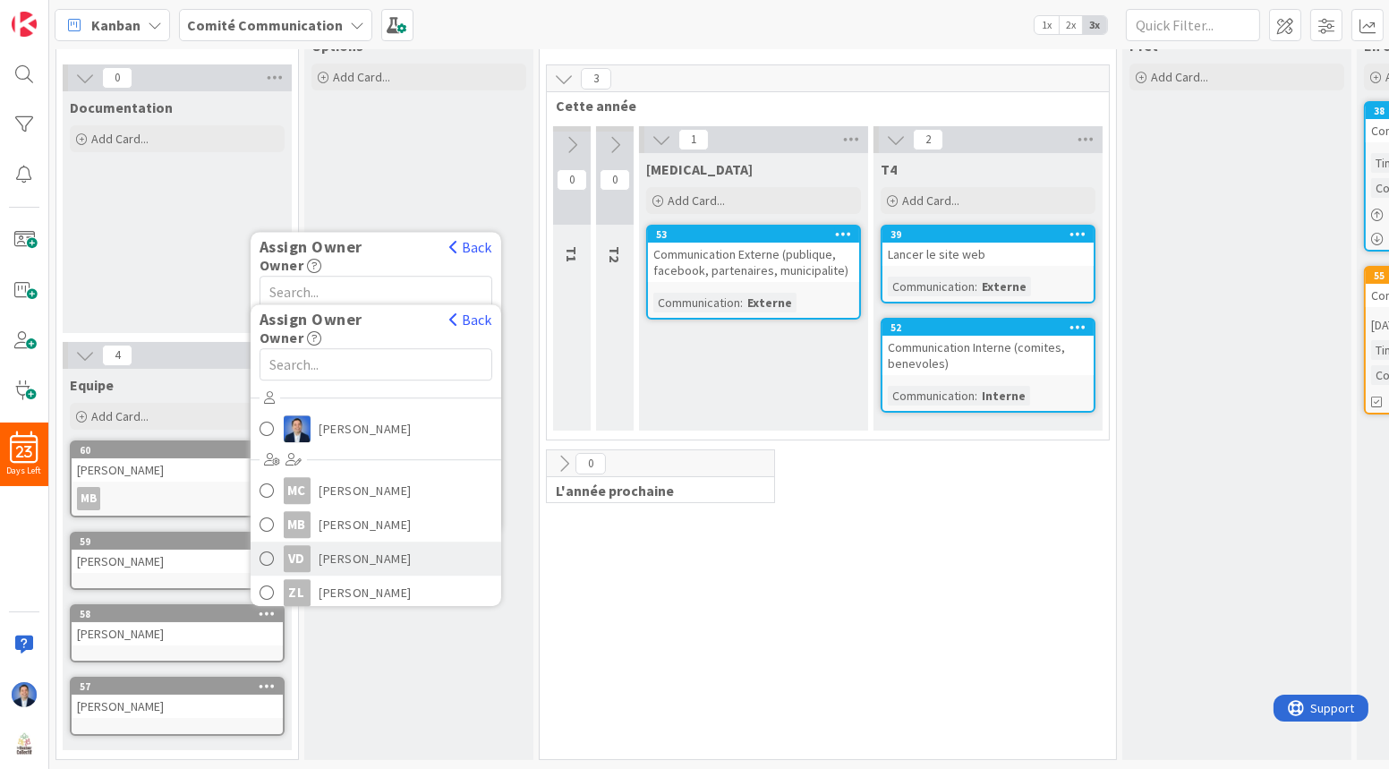
click at [393, 547] on span "[PERSON_NAME]" at bounding box center [365, 558] width 93 height 27
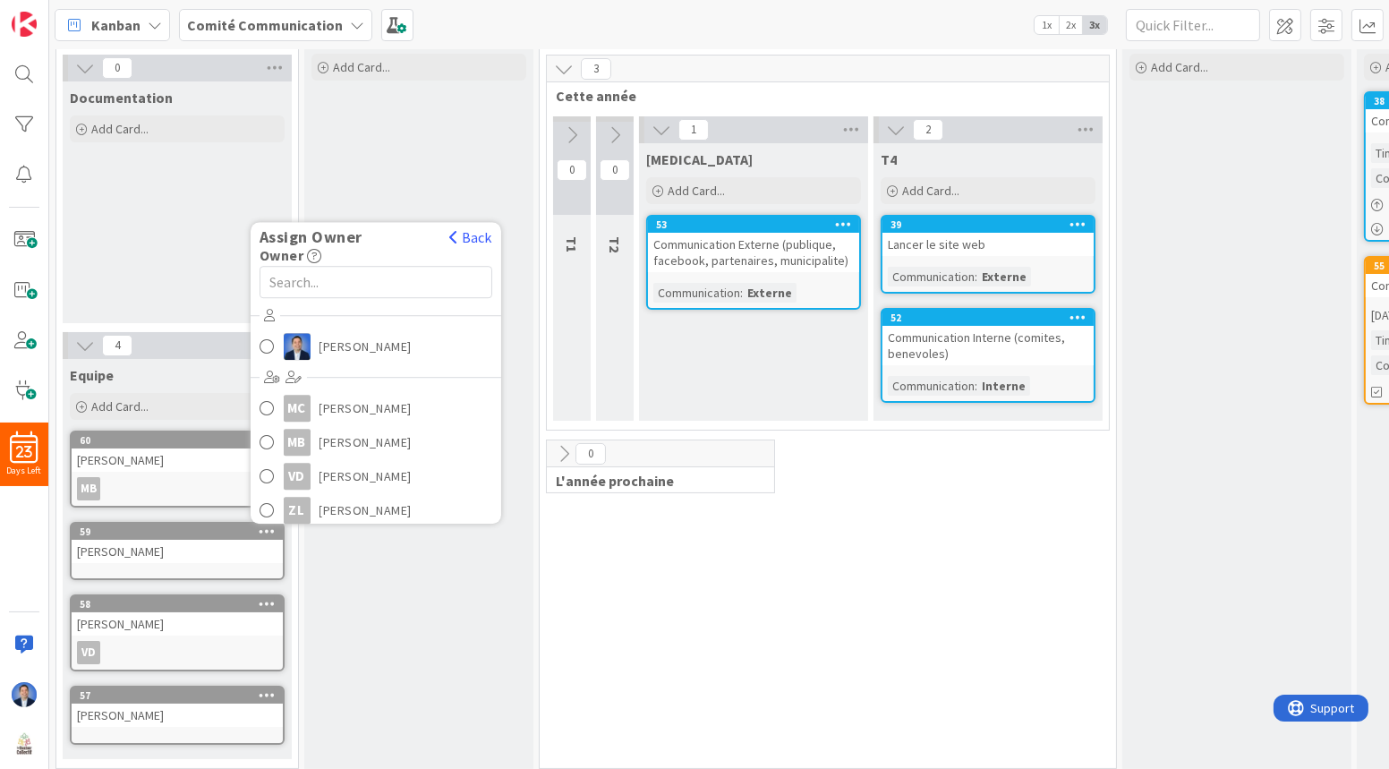
click at [267, 692] on icon at bounding box center [267, 694] width 17 height 13
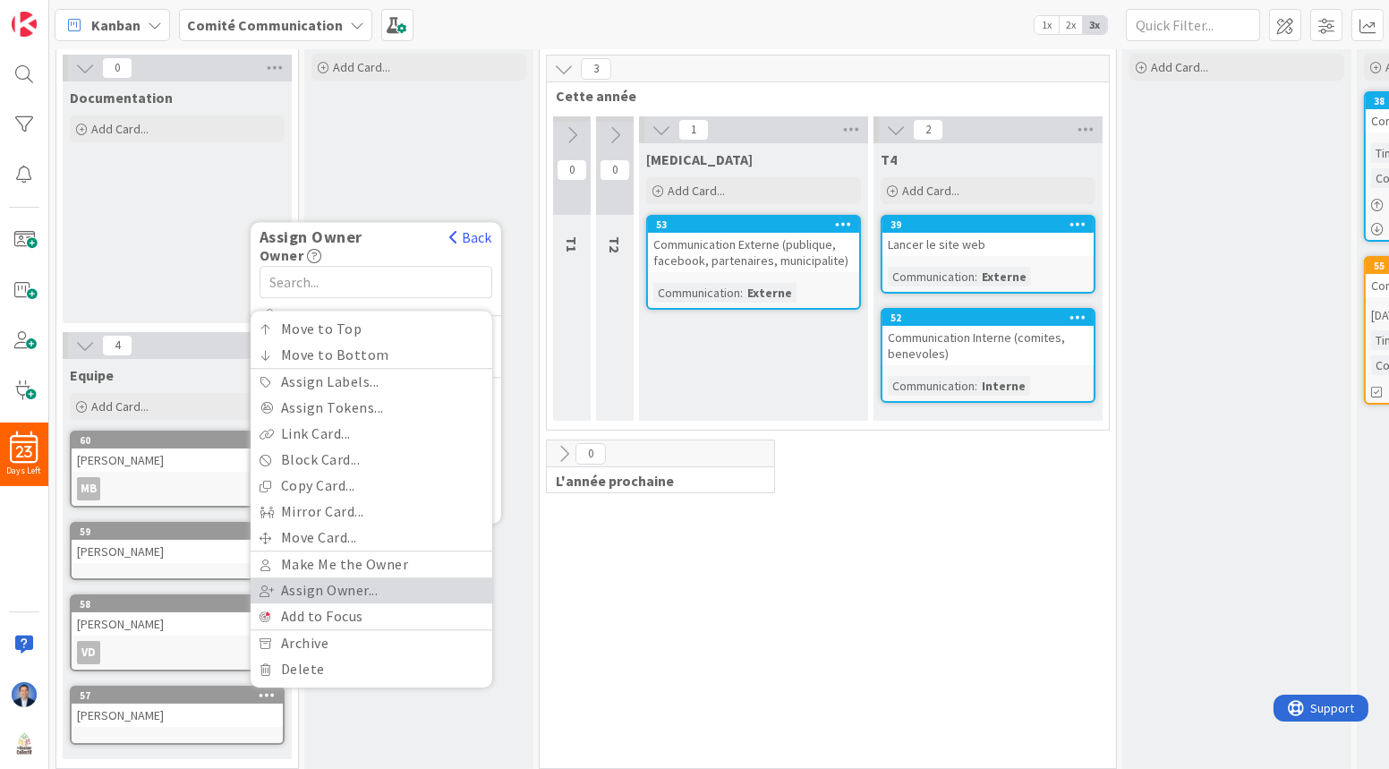
click at [354, 585] on link "Assign Owner..." at bounding box center [372, 590] width 242 height 26
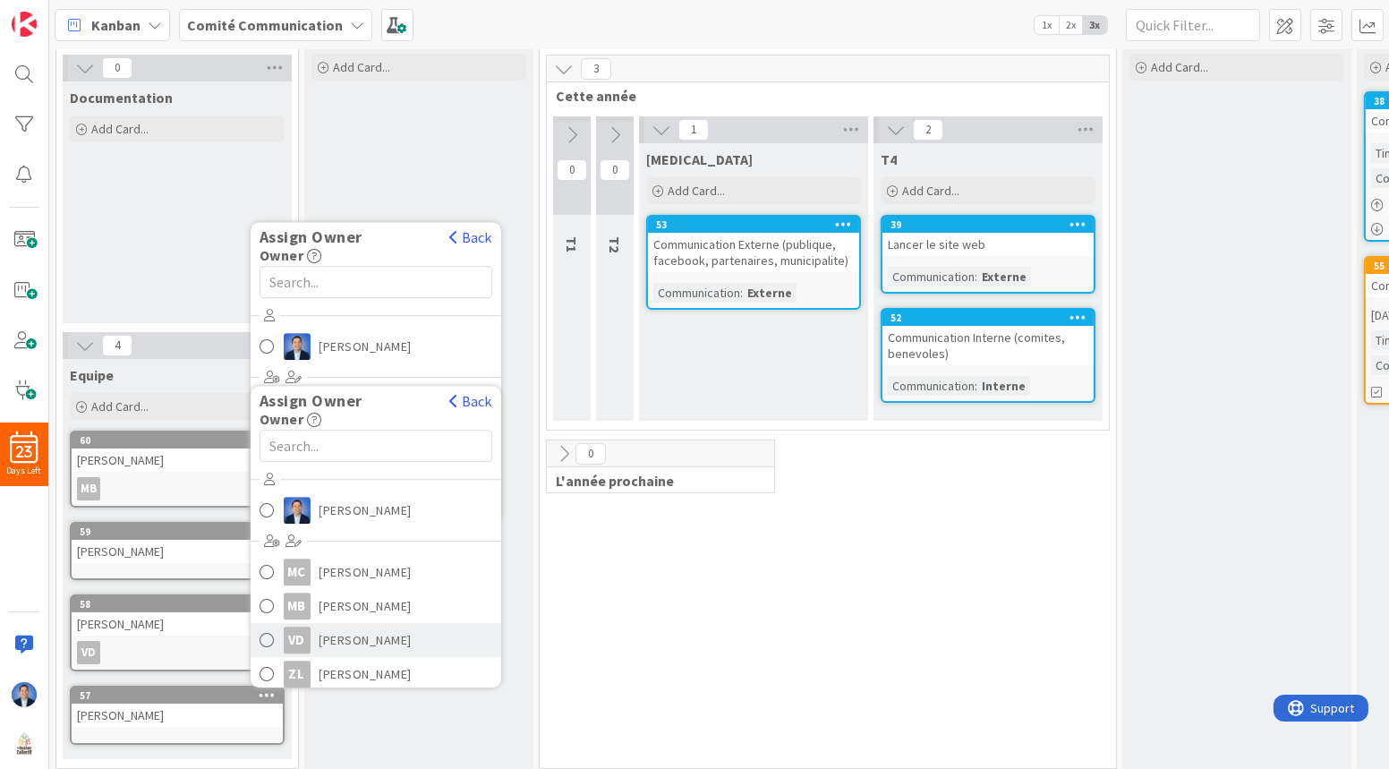
scroll to position [80, 0]
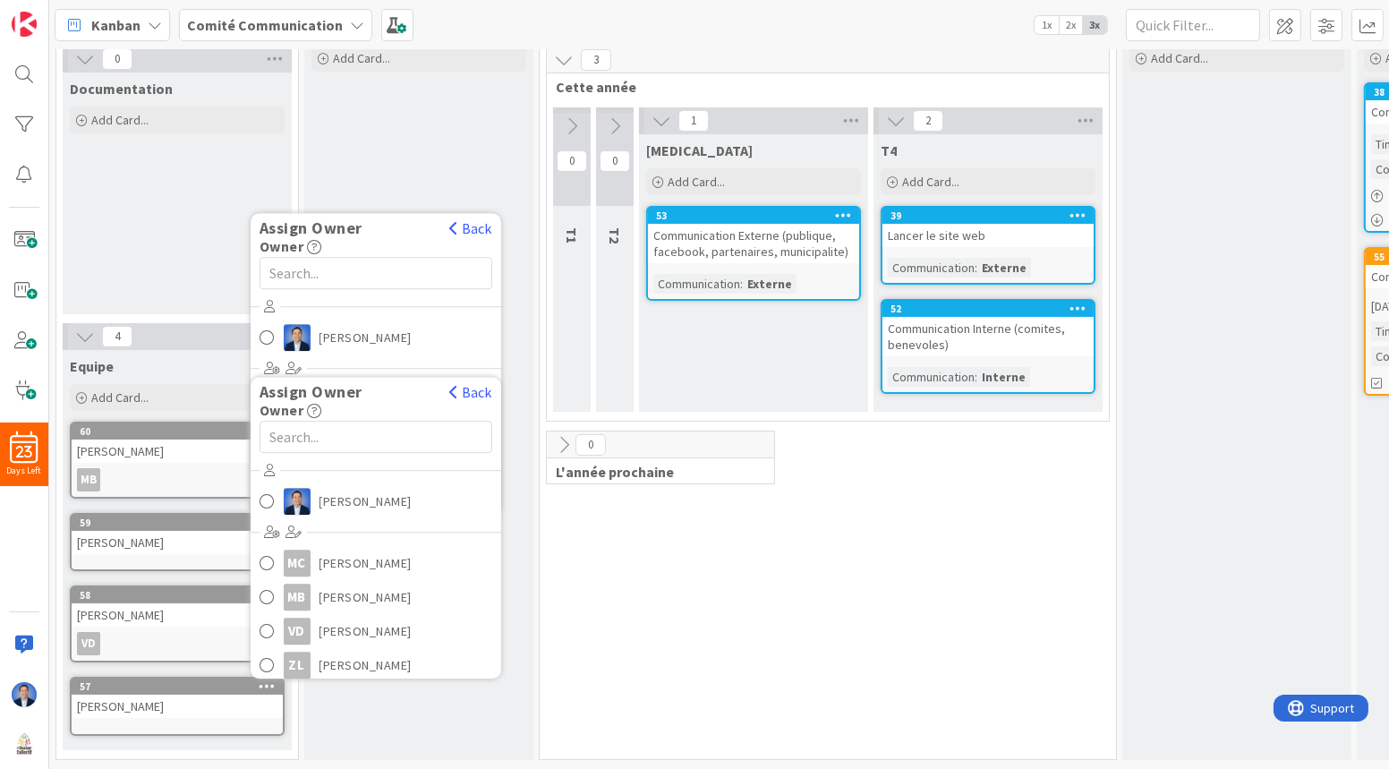
click at [167, 305] on div "0 Documentation Add Card..." at bounding box center [177, 184] width 234 height 277
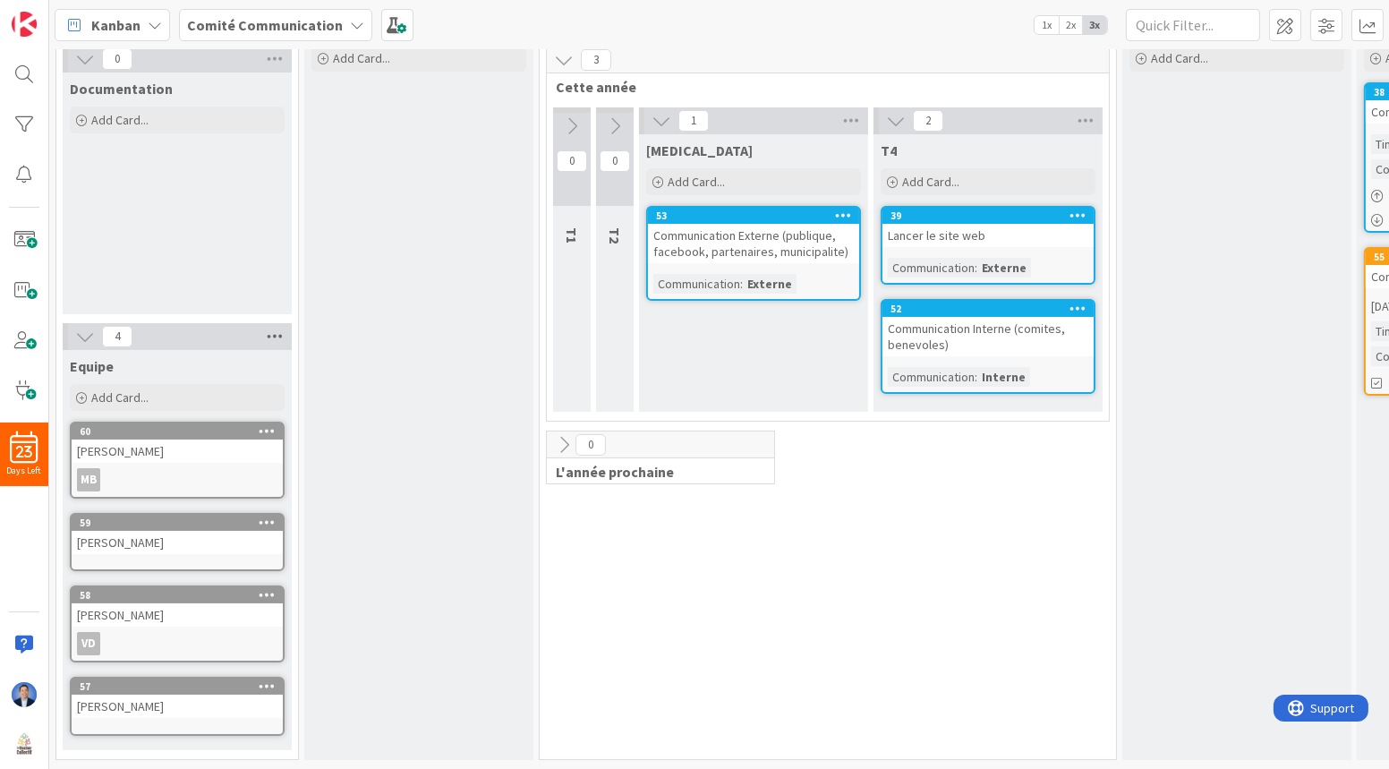
click at [279, 330] on icon at bounding box center [274, 336] width 23 height 27
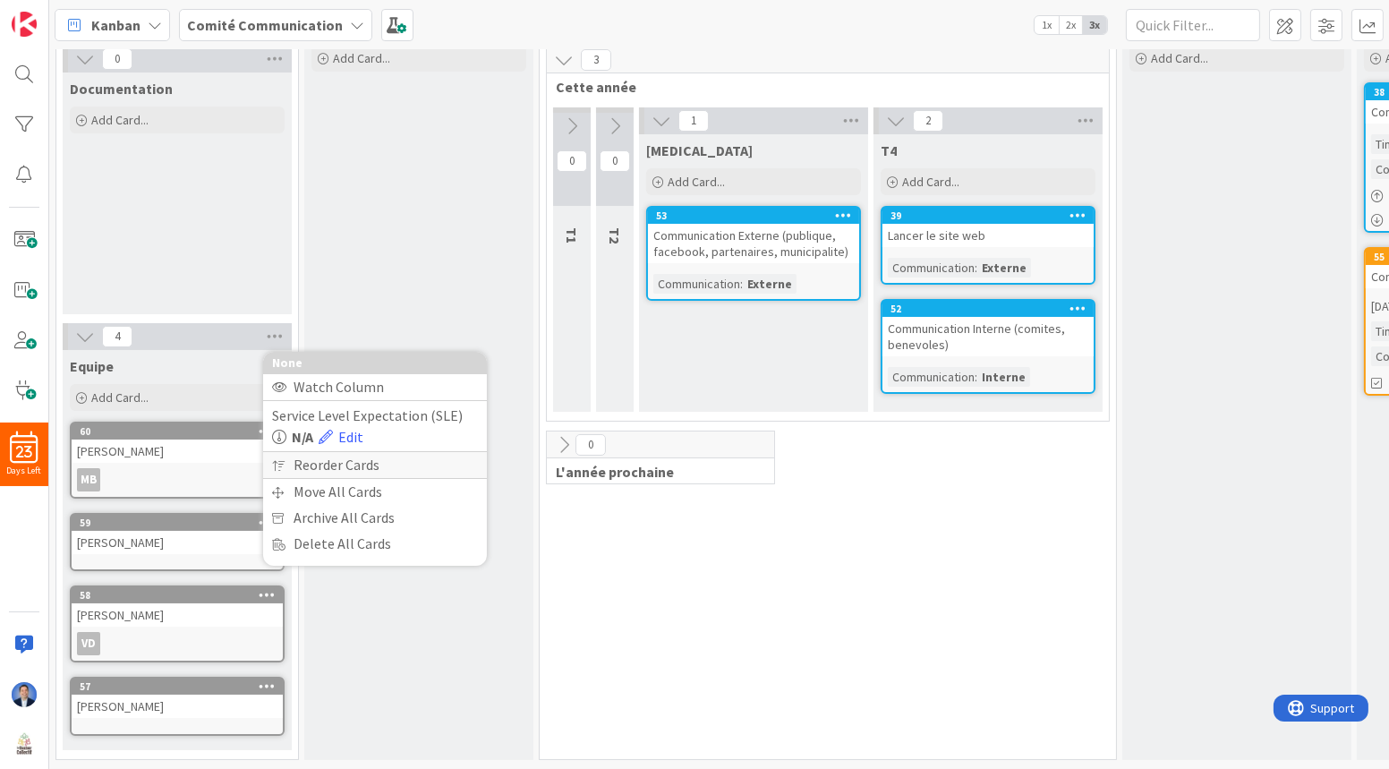
click at [357, 457] on div "Reorder Cards" at bounding box center [375, 465] width 224 height 26
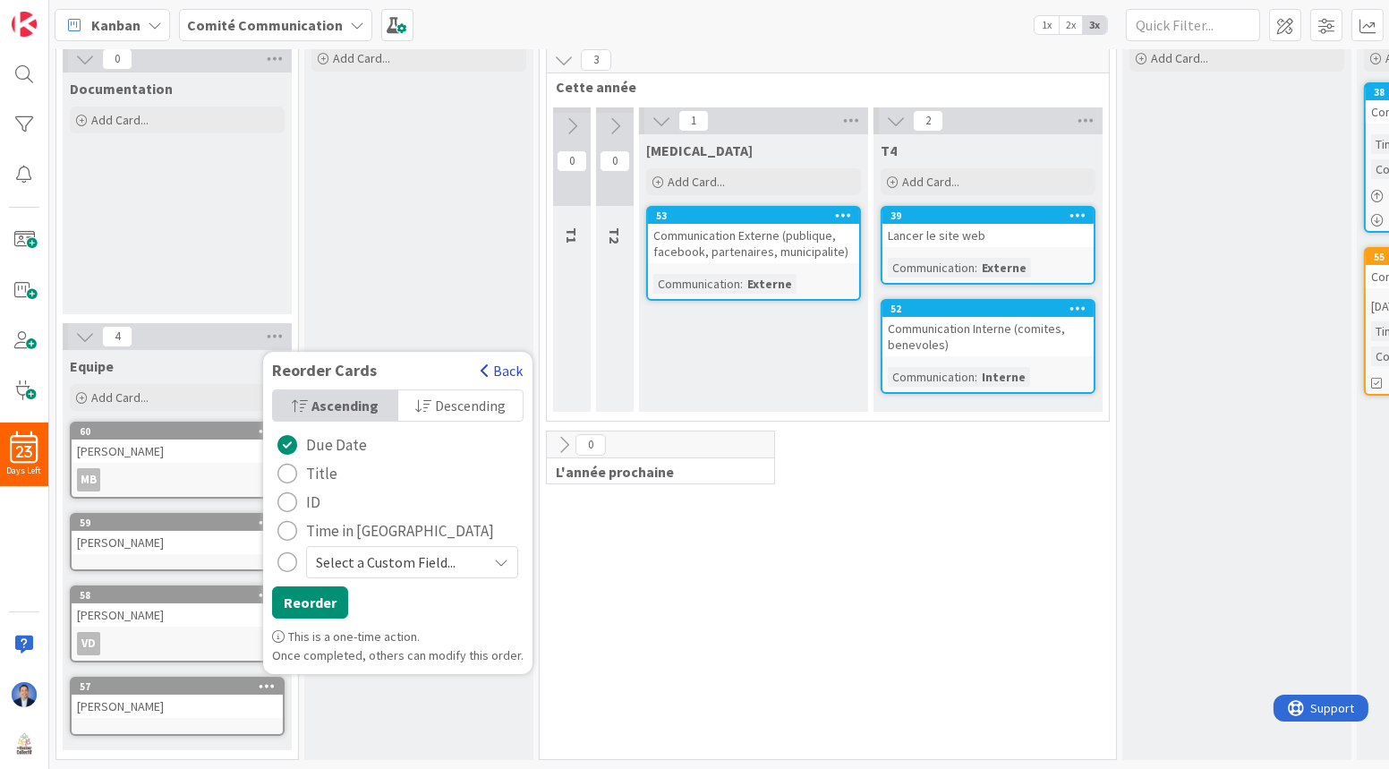
click at [492, 361] on button "Back" at bounding box center [502, 371] width 44 height 20
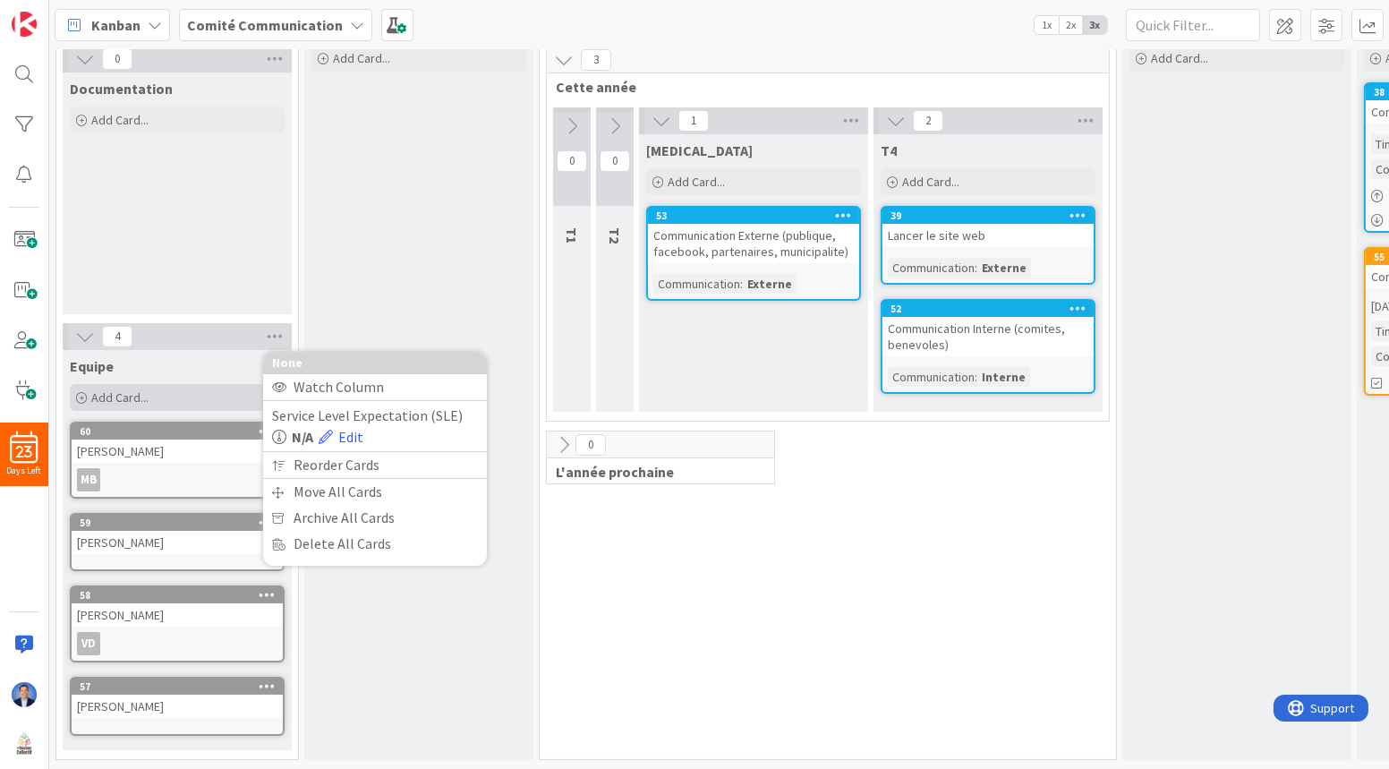
click at [175, 398] on div "Add Card..." at bounding box center [177, 397] width 215 height 27
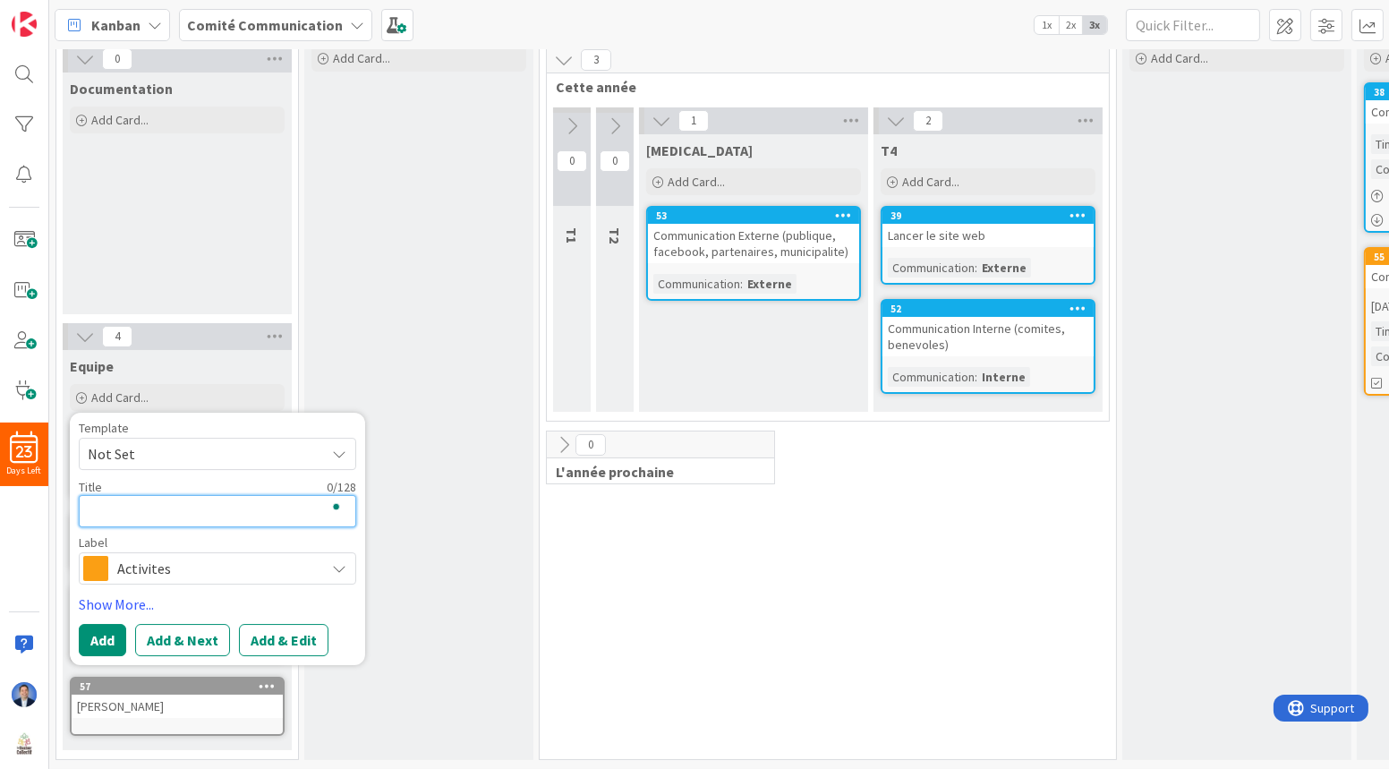
type textarea "x"
type textarea "M"
type textarea "x"
type textarea "Ma"
type textarea "x"
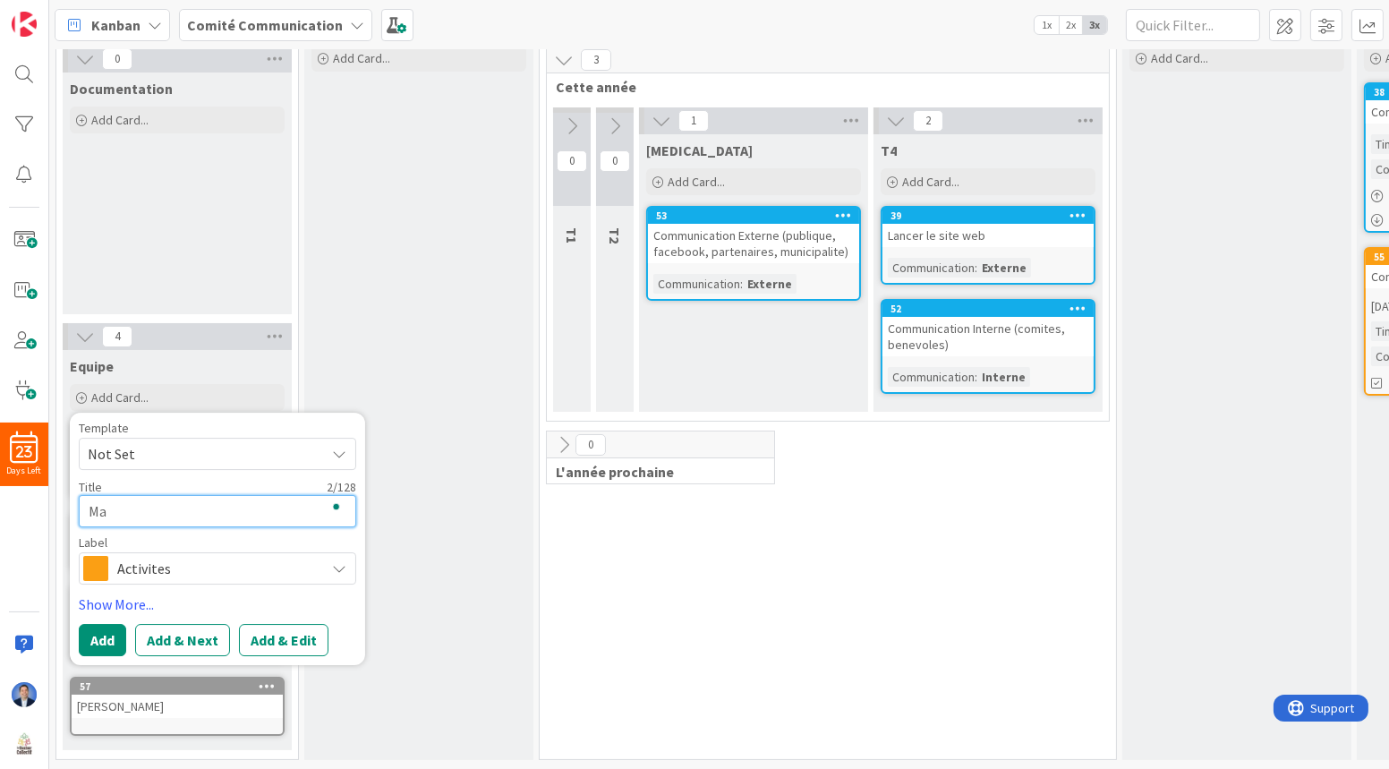
type textarea "Mar"
type textarea "x"
type textarea "[PERSON_NAME]"
type textarea "x"
type textarea "[PERSON_NAME]"
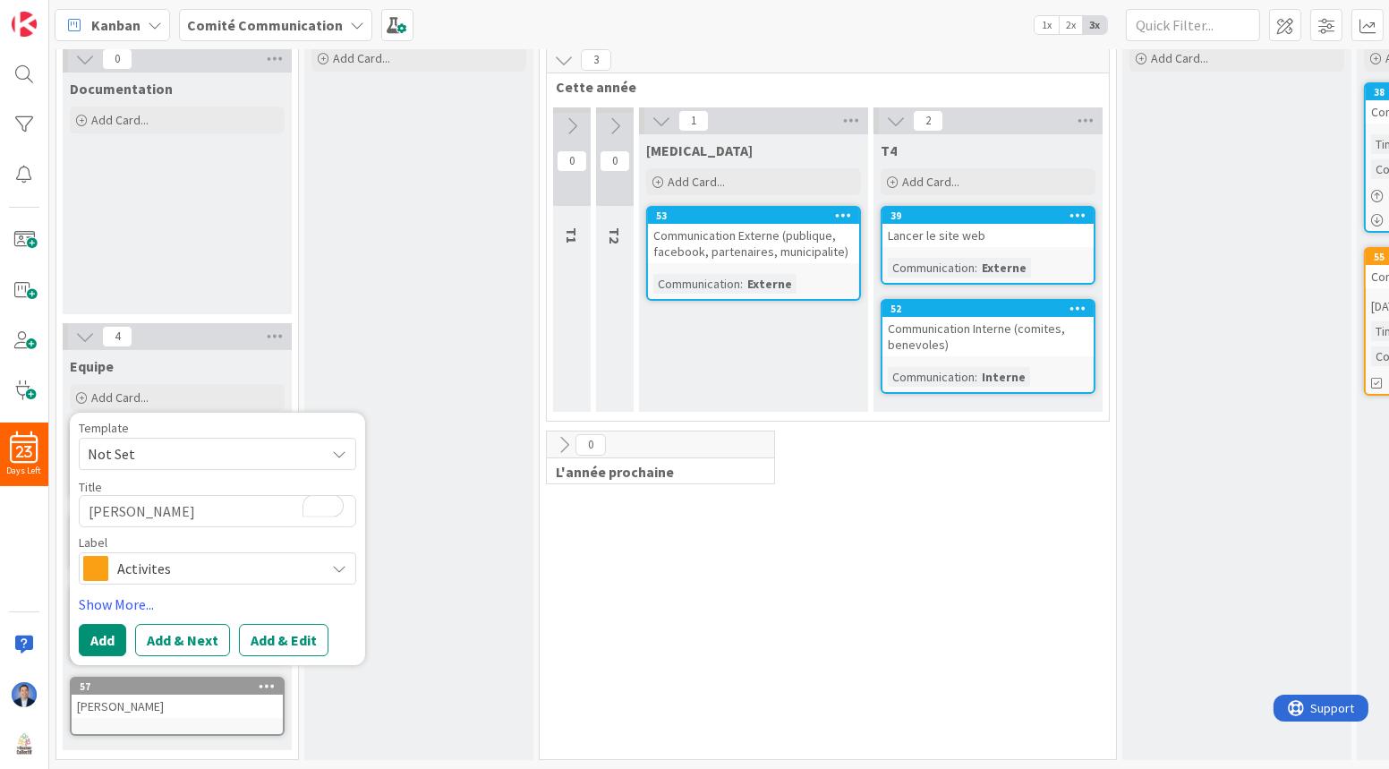
click at [195, 556] on span "Activites" at bounding box center [216, 568] width 199 height 25
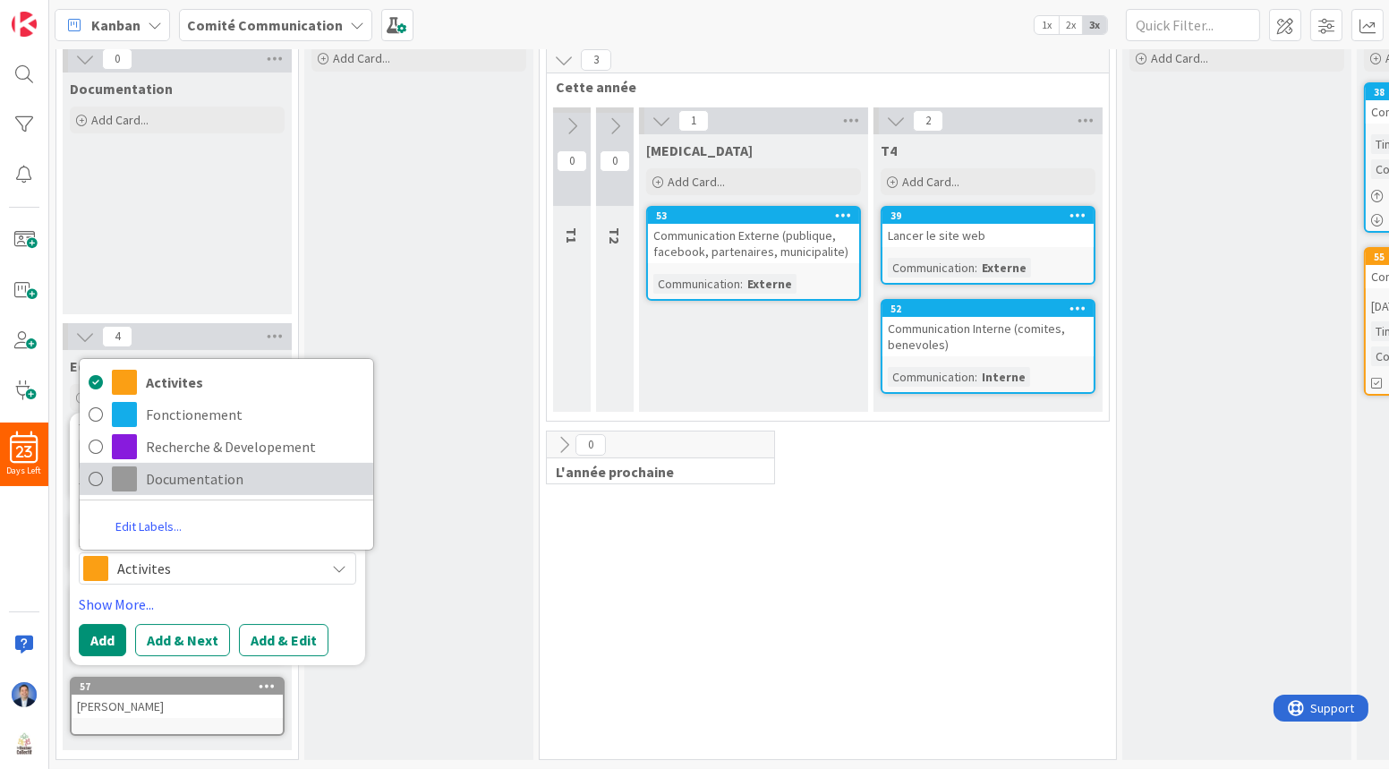
click at [202, 465] on span "Documentation" at bounding box center [255, 478] width 218 height 27
type textarea "x"
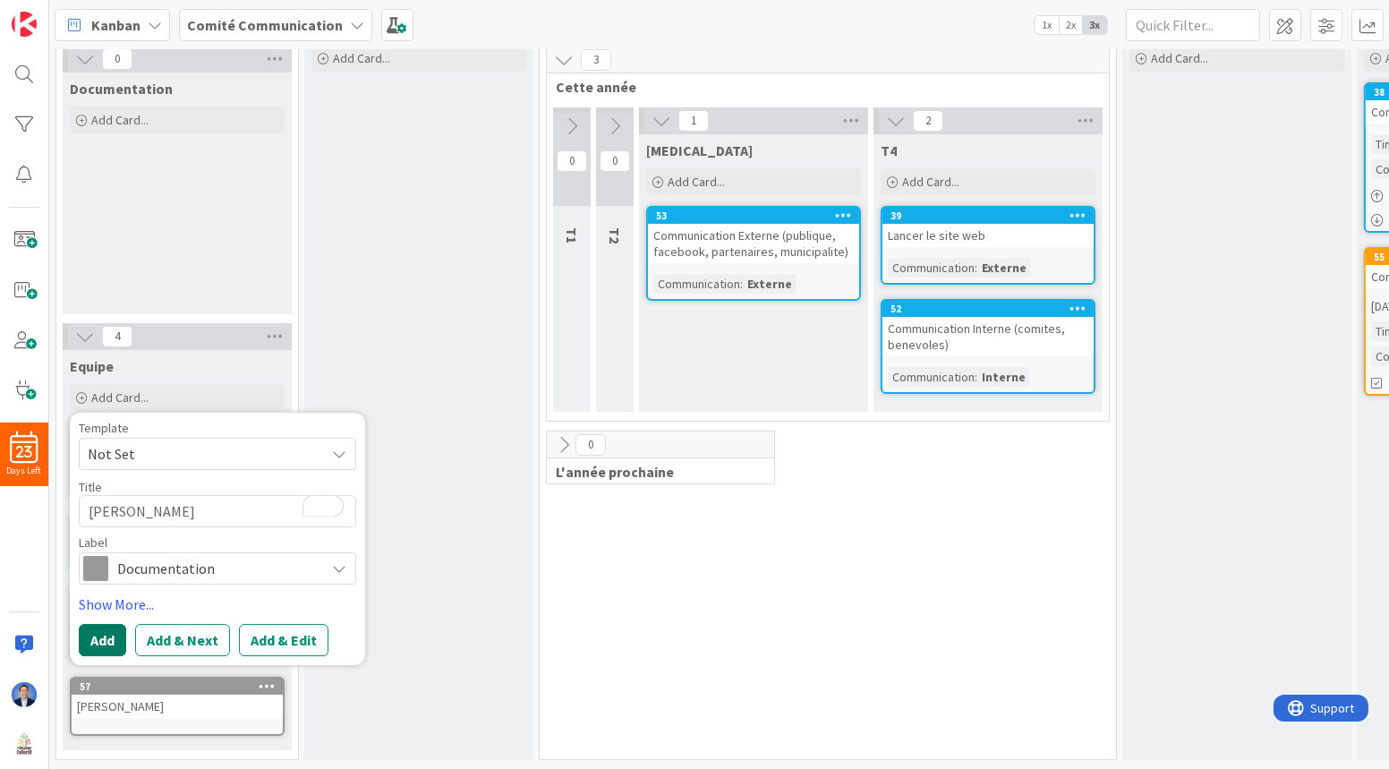
click at [81, 624] on button "Add" at bounding box center [102, 640] width 47 height 32
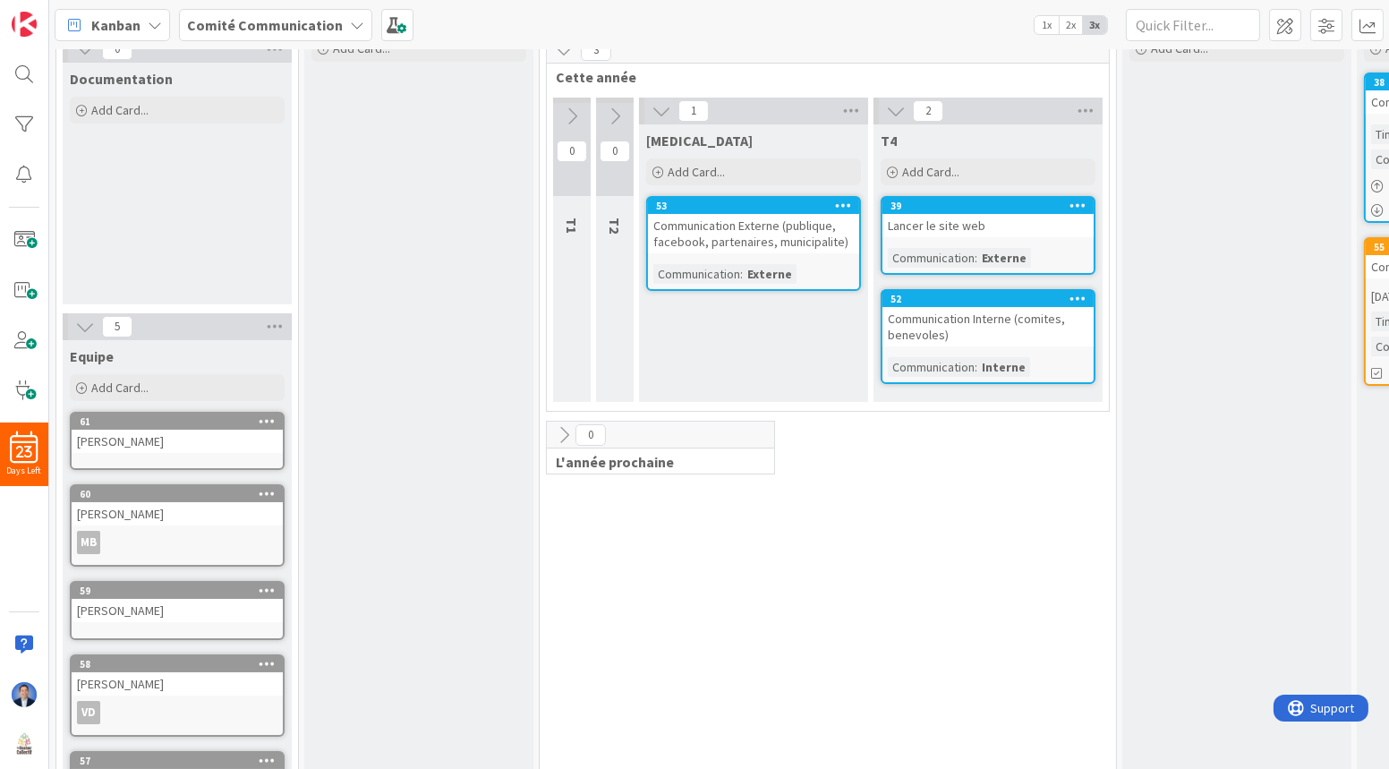
click at [159, 451] on div "[PERSON_NAME]" at bounding box center [177, 441] width 211 height 23
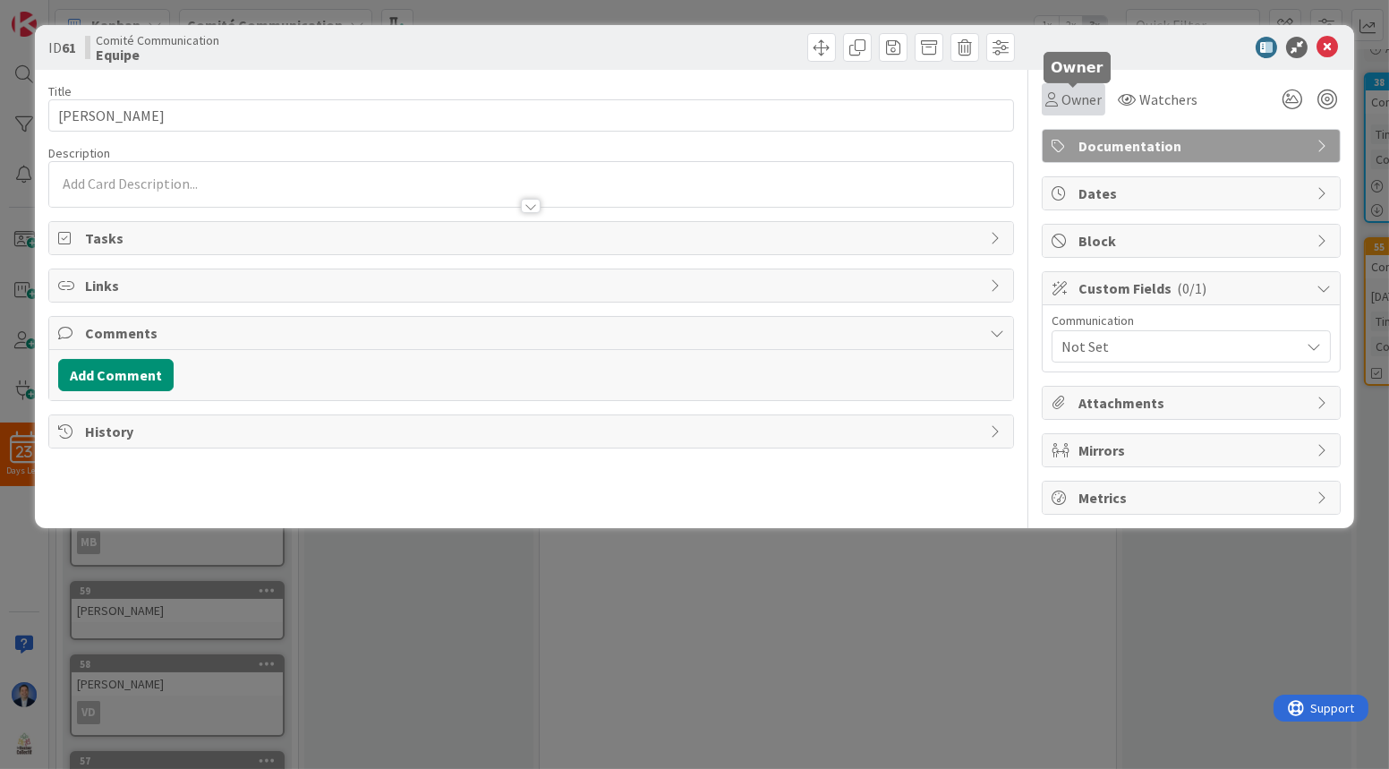
click at [1079, 99] on span "Owner" at bounding box center [1081, 99] width 40 height 21
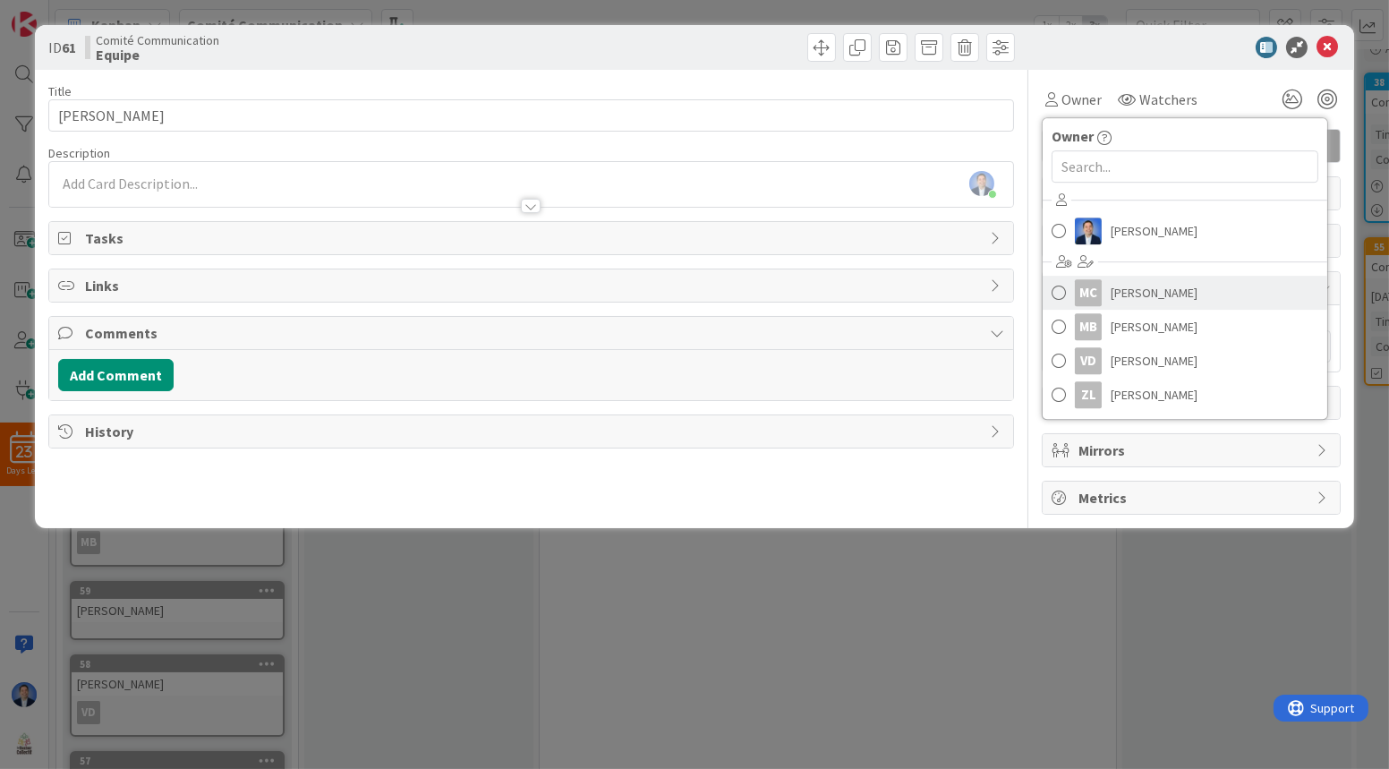
click at [1151, 289] on span "[PERSON_NAME]" at bounding box center [1154, 292] width 87 height 27
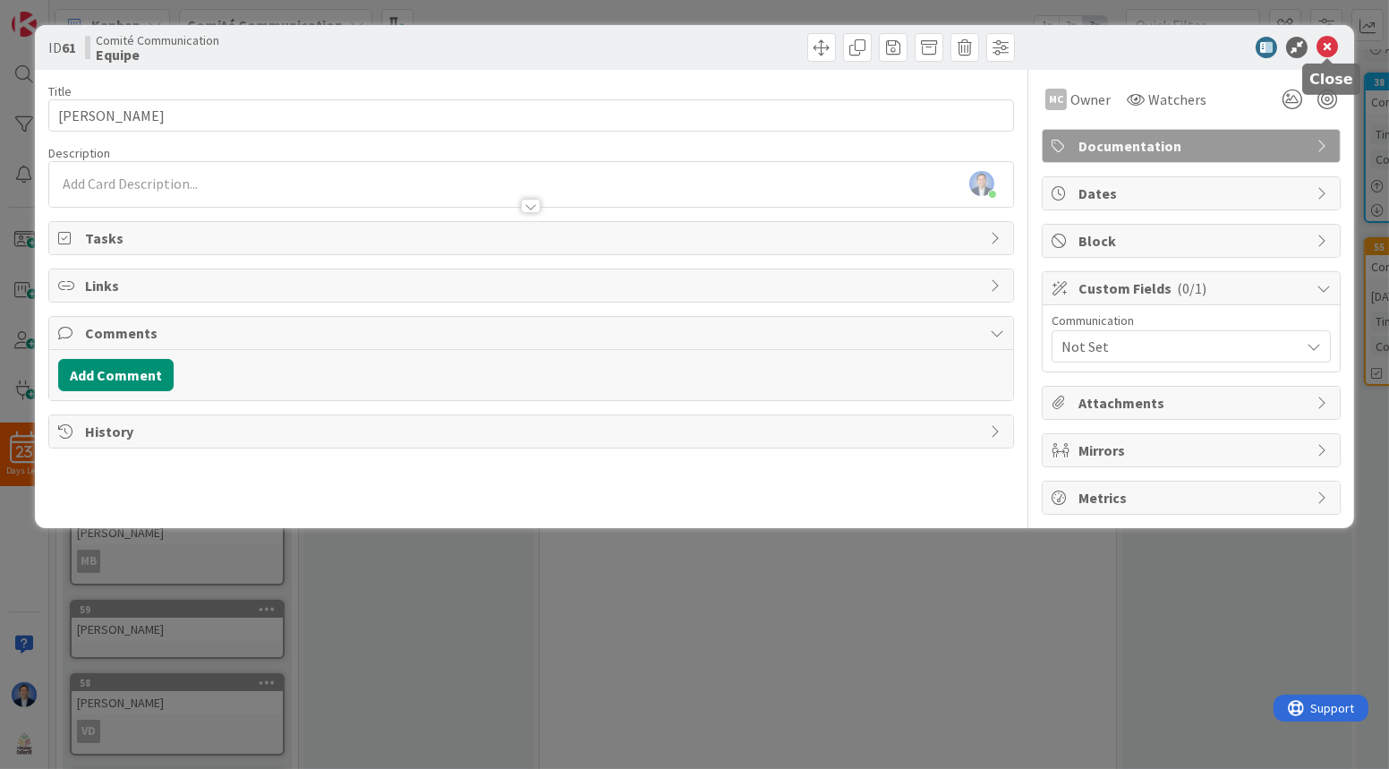
click at [1332, 42] on icon at bounding box center [1326, 47] width 21 height 21
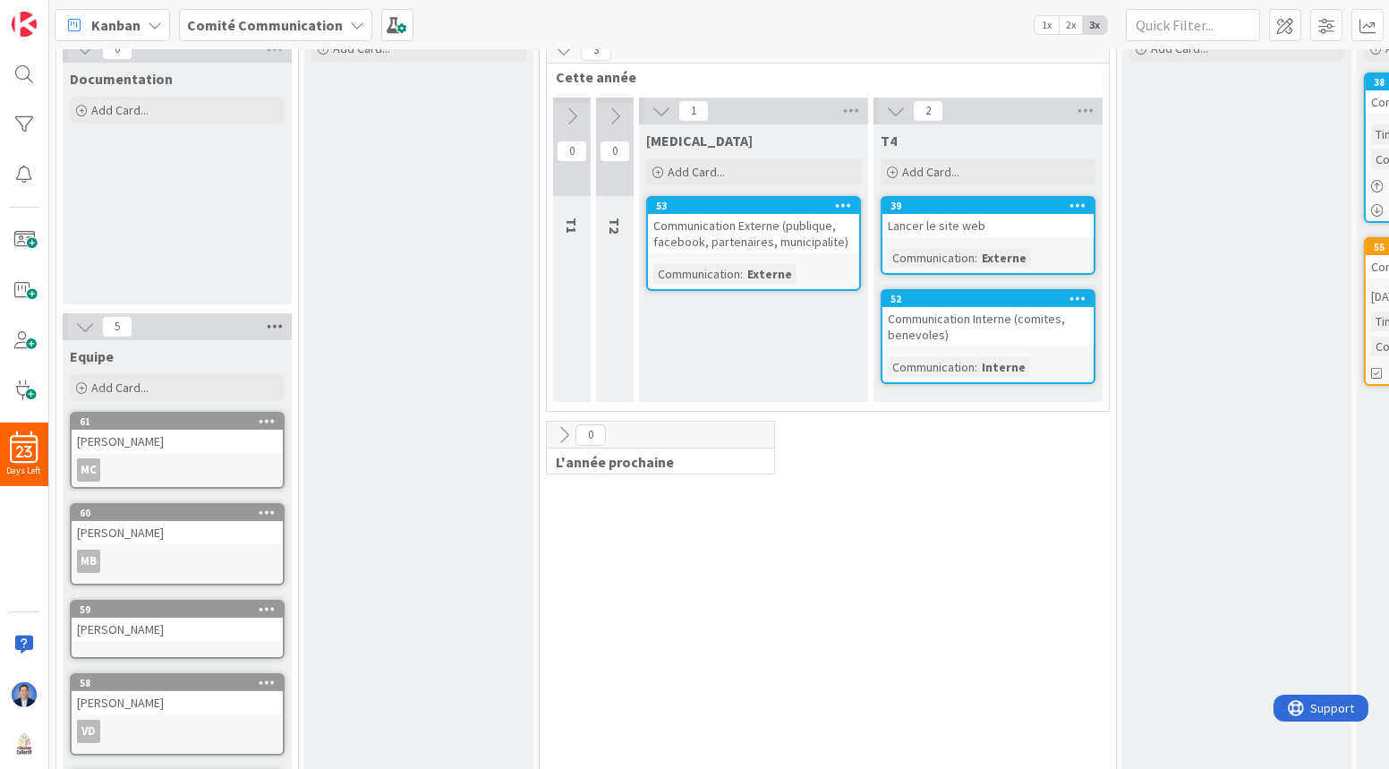
click at [280, 326] on icon at bounding box center [274, 326] width 23 height 27
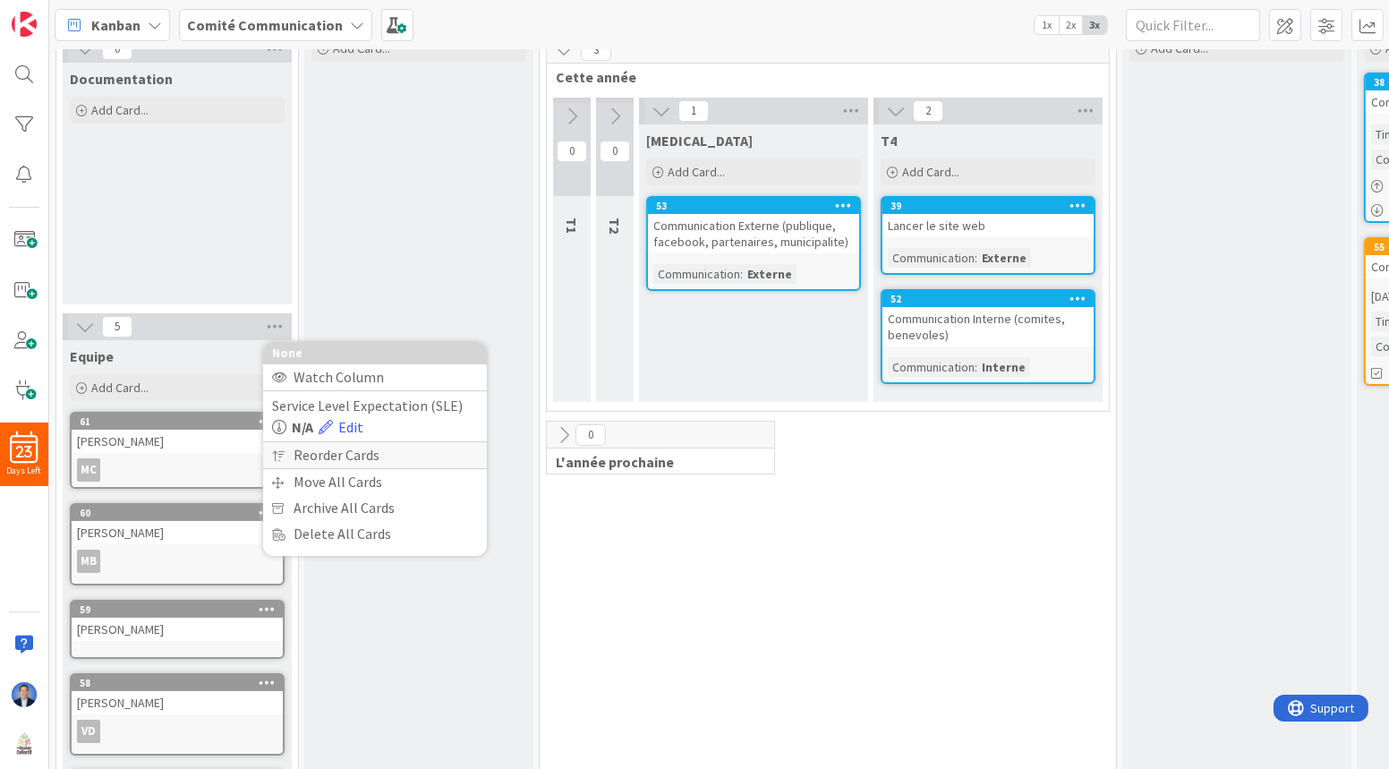
click at [349, 453] on div "Reorder Cards" at bounding box center [375, 455] width 224 height 26
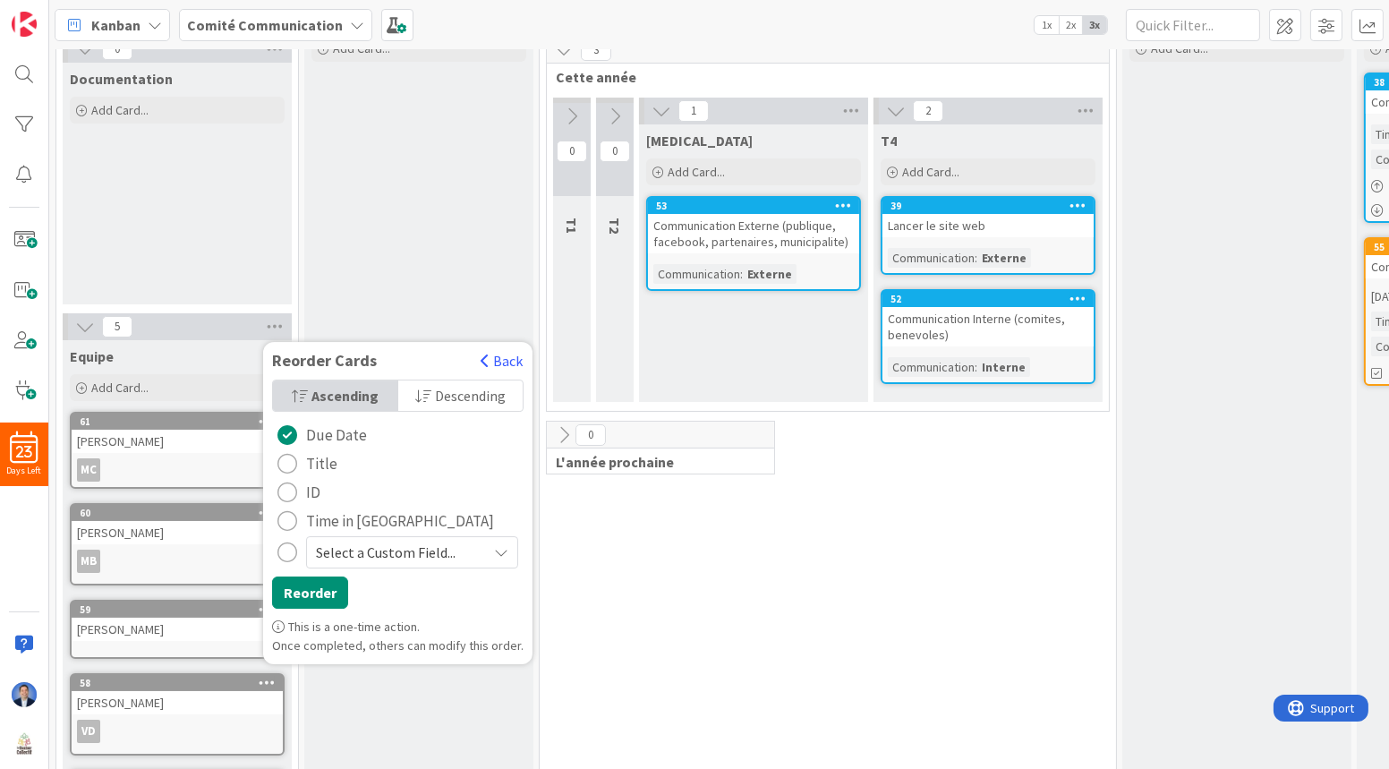
click at [313, 459] on span "Title" at bounding box center [321, 463] width 31 height 27
click at [313, 583] on button "Reorder" at bounding box center [310, 592] width 76 height 32
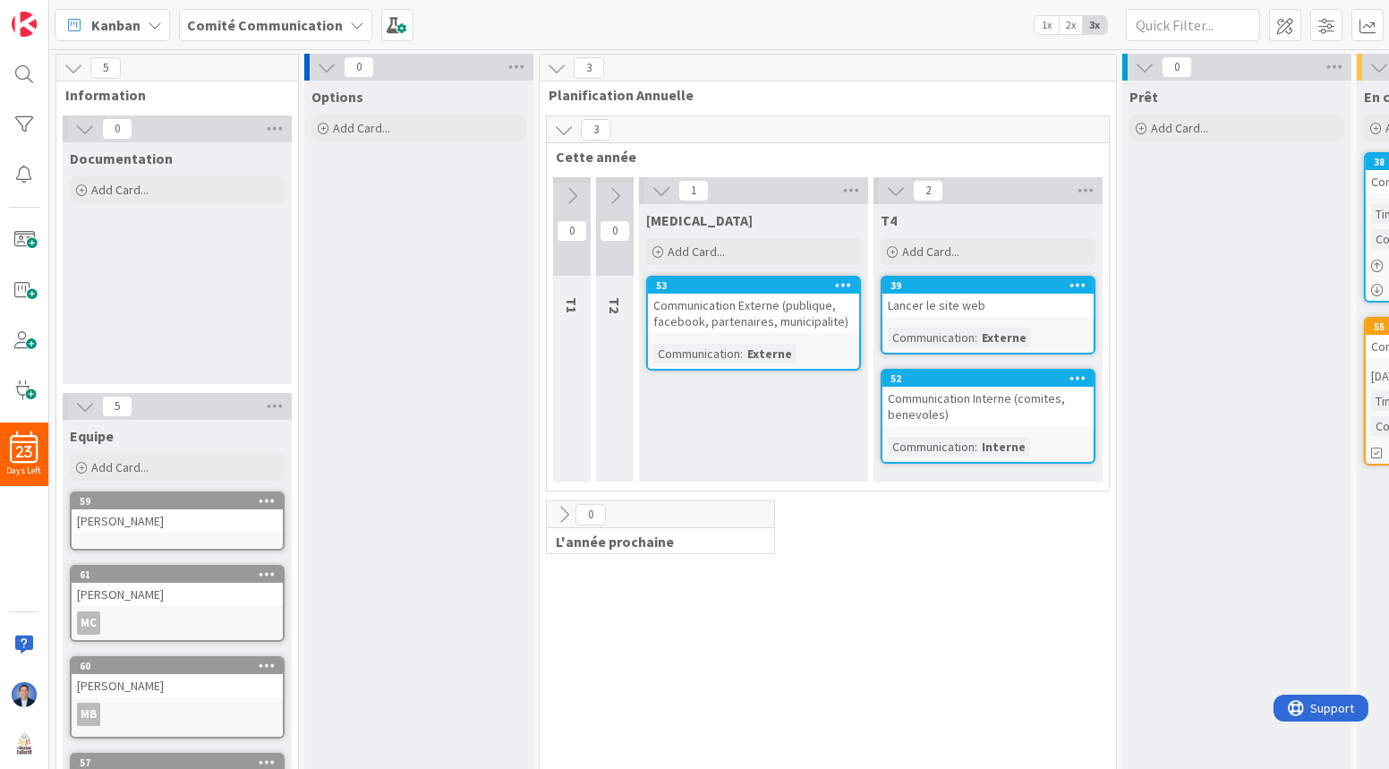
click at [257, 21] on b "Comité Communication" at bounding box center [265, 25] width 156 height 18
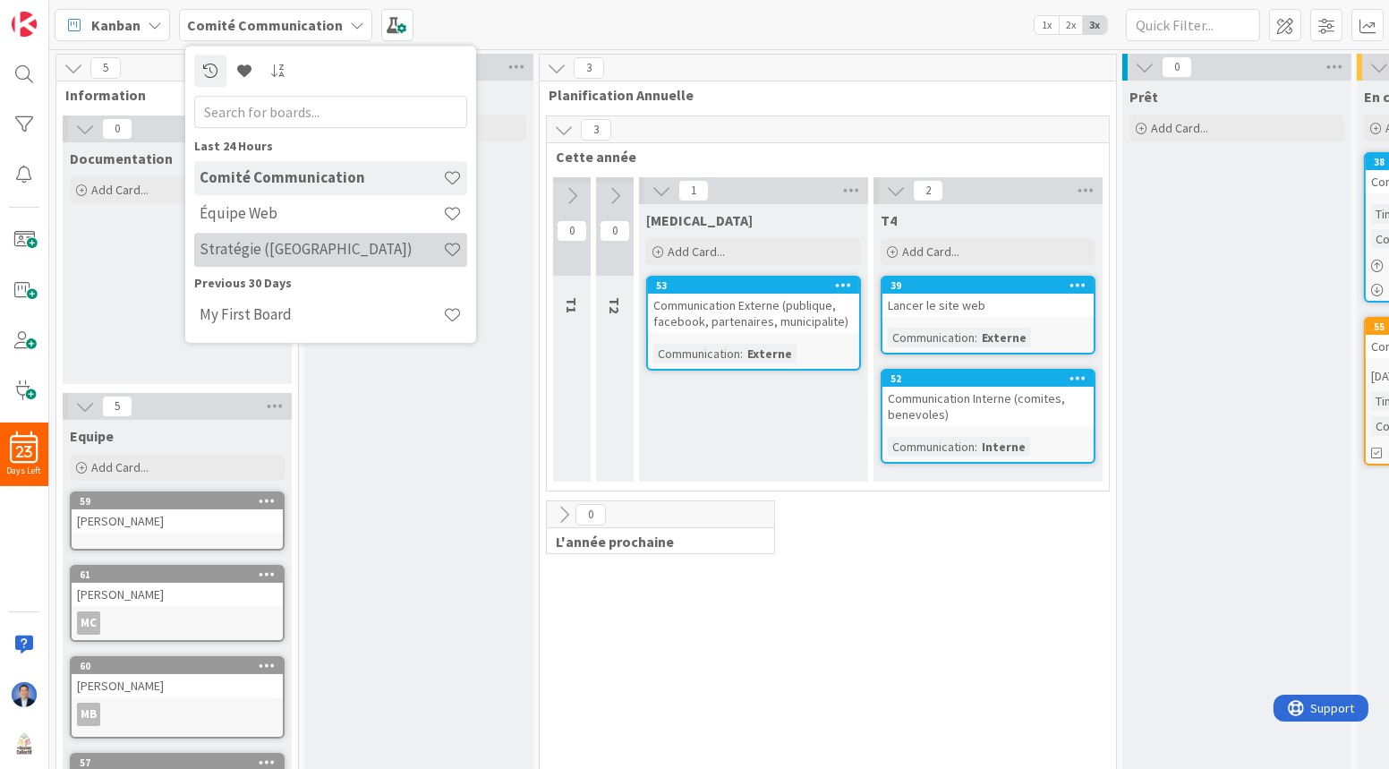
click at [268, 245] on h4 "Stratégie ([GEOGRAPHIC_DATA])" at bounding box center [321, 249] width 243 height 18
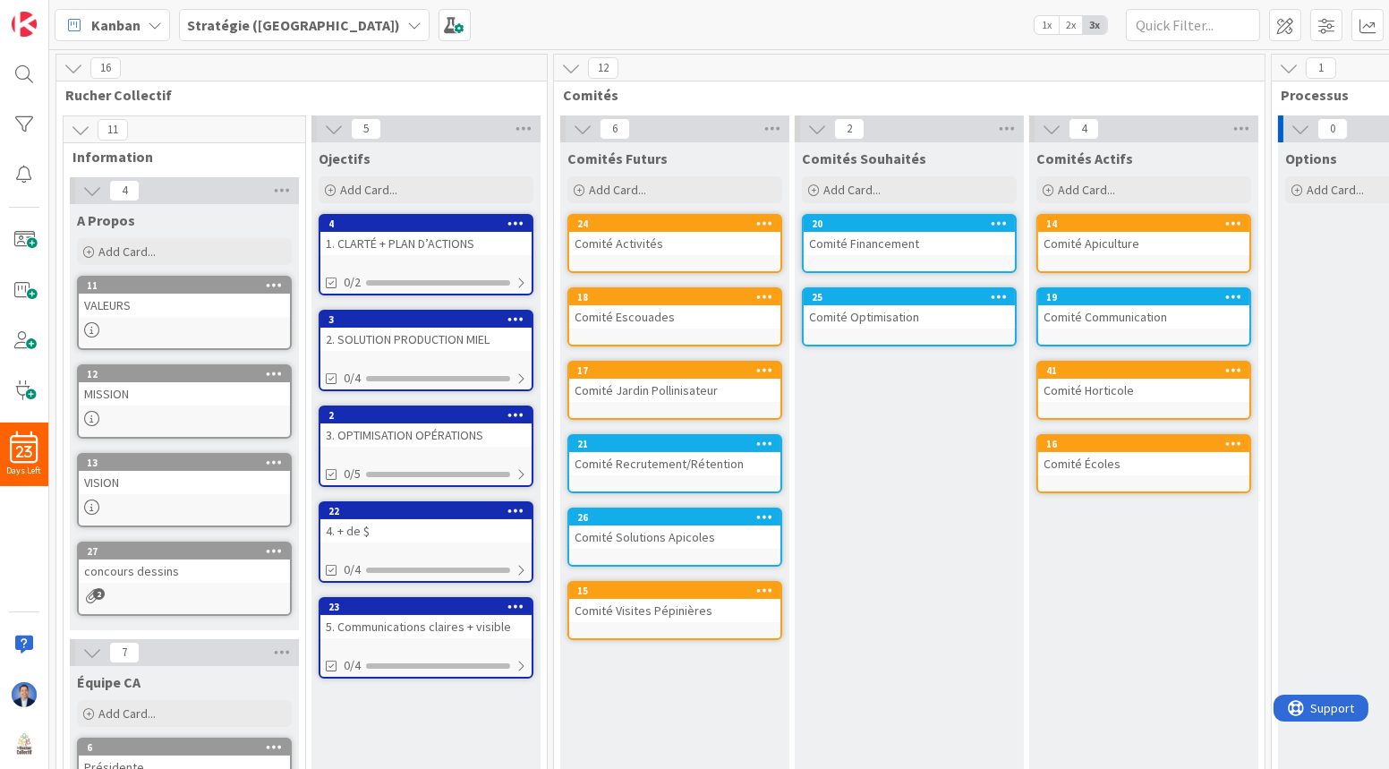
click at [263, 286] on div at bounding box center [274, 285] width 32 height 13
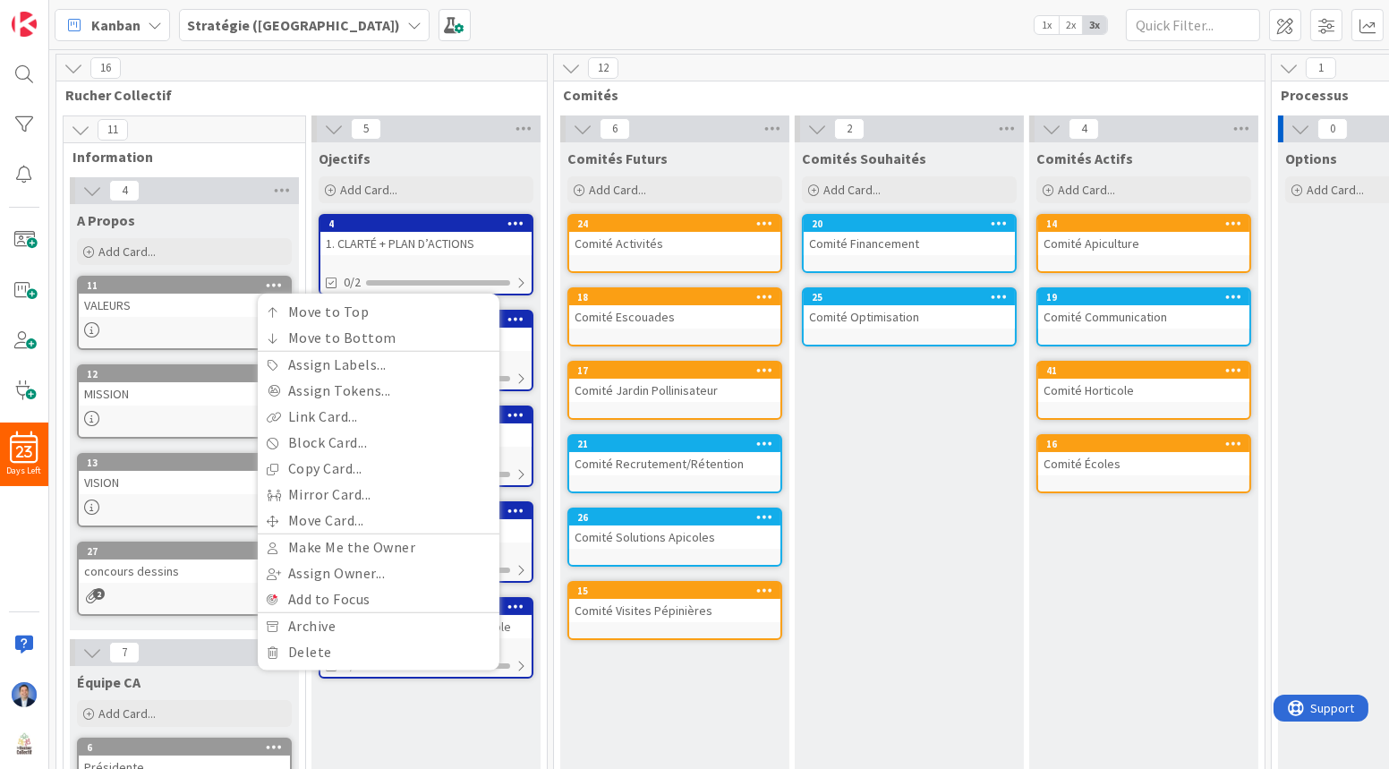
click at [401, 55] on div "16" at bounding box center [301, 68] width 490 height 27
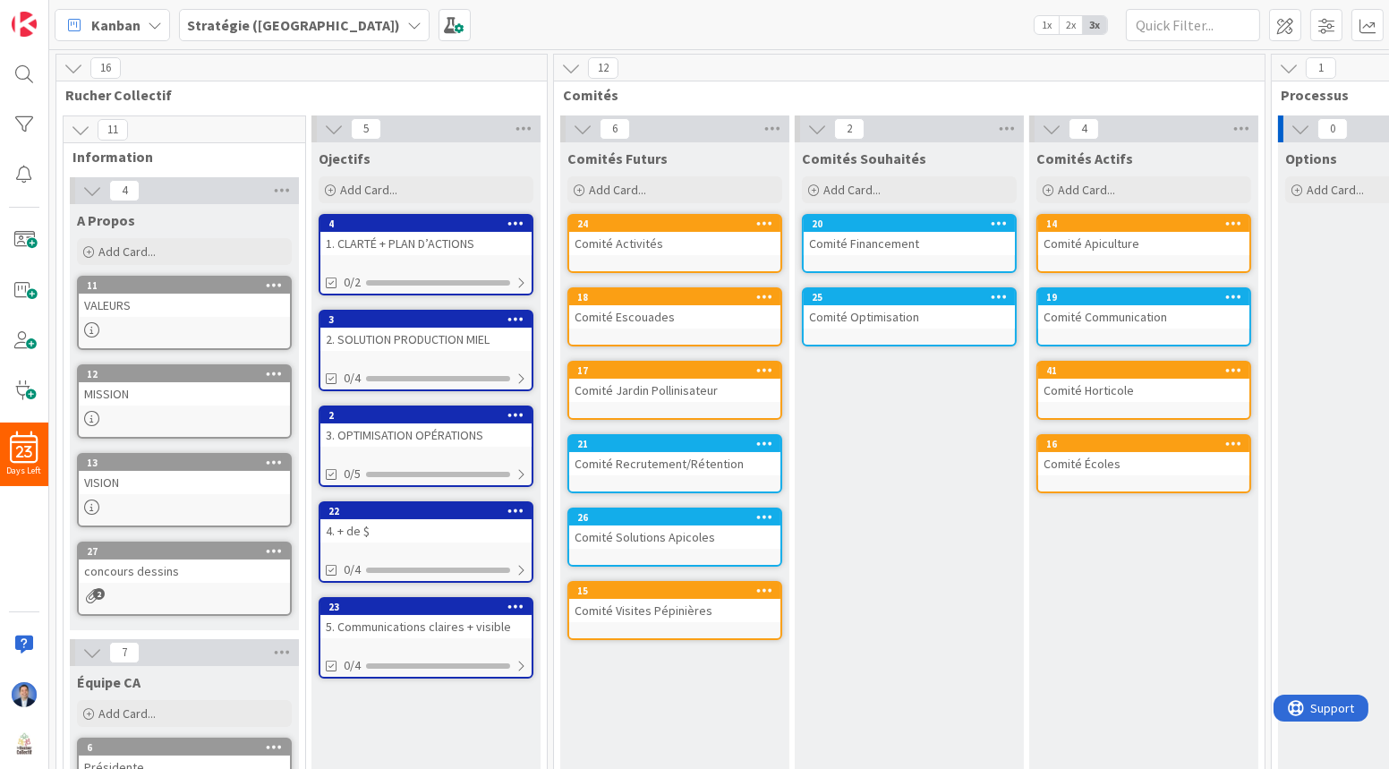
click at [164, 572] on div "concours dessins" at bounding box center [184, 570] width 211 height 23
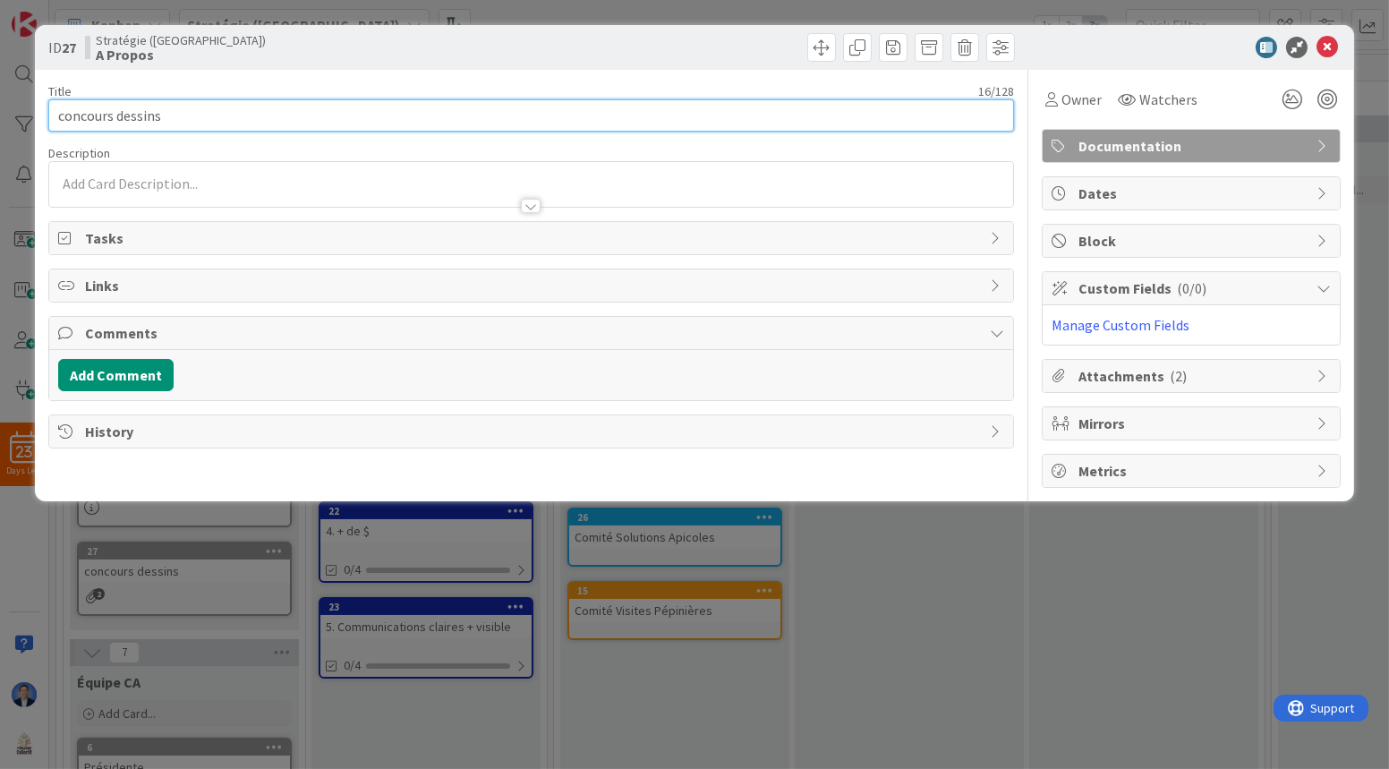
click at [254, 102] on input "concours dessins" at bounding box center [531, 115] width 966 height 32
type input "Documents Importants"
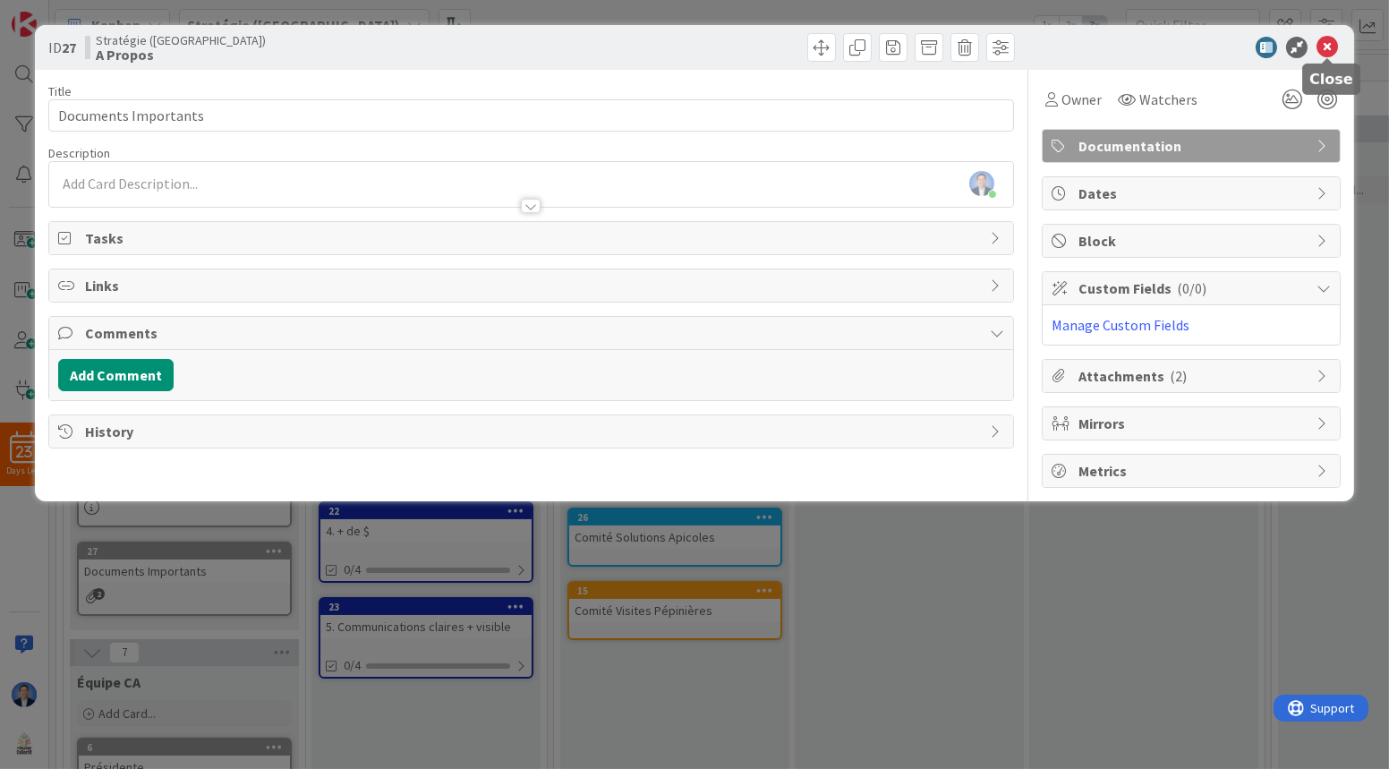
click at [1326, 38] on icon at bounding box center [1326, 47] width 21 height 21
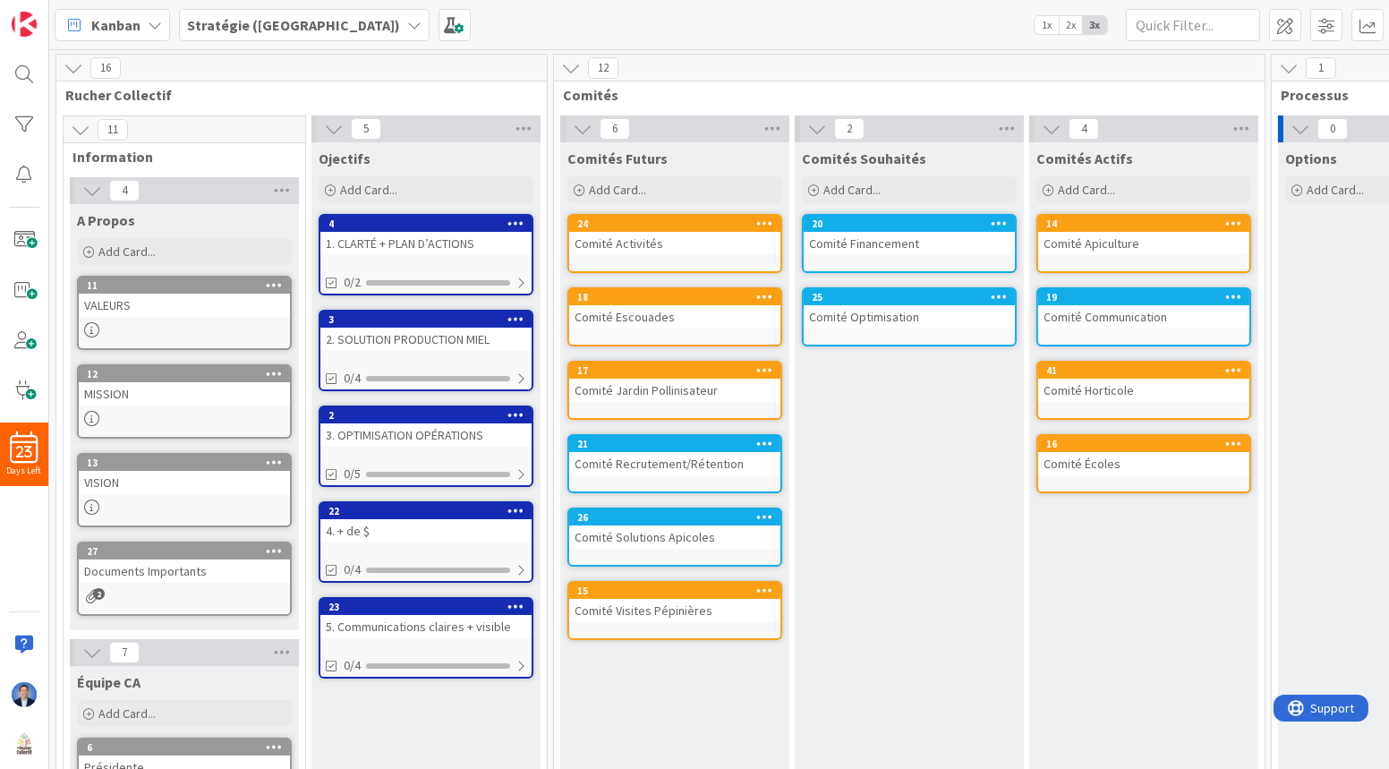
click at [196, 22] on b "Stratégie ([GEOGRAPHIC_DATA])" at bounding box center [293, 25] width 213 height 18
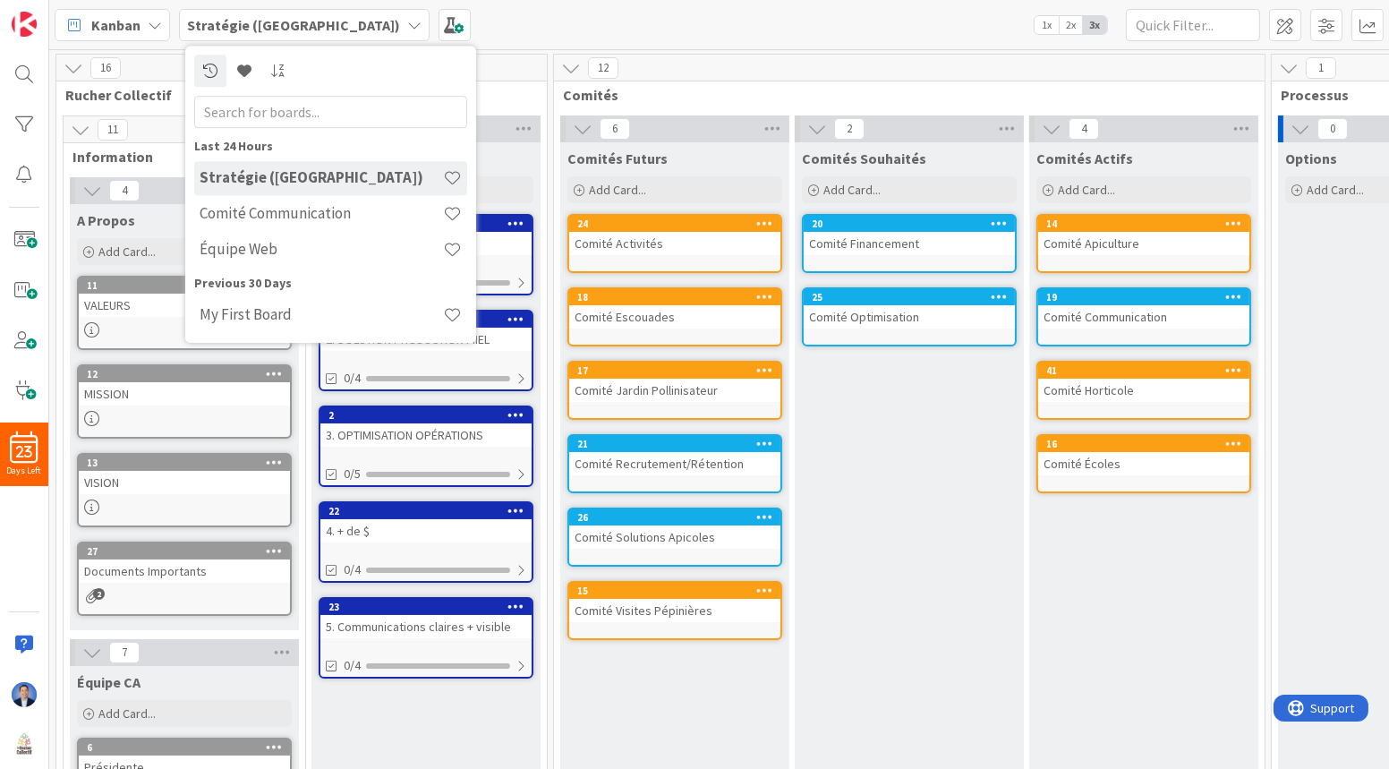
click at [783, 32] on div "Kanban Stratégie ([GEOGRAPHIC_DATA]) Last 24 Hours Stratégie ([GEOGRAPHIC_DATA]…" at bounding box center [719, 24] width 1340 height 49
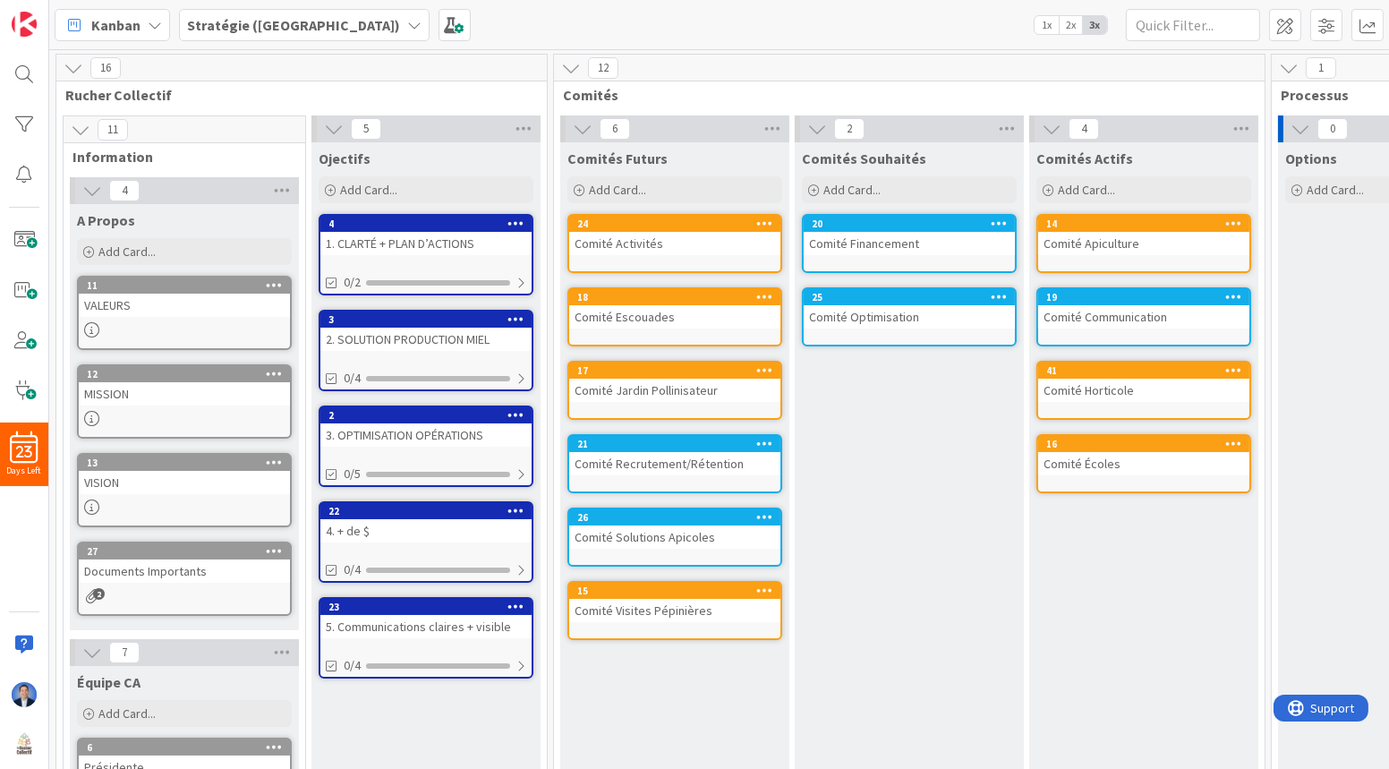
click at [219, 304] on div "VALEURS" at bounding box center [184, 305] width 211 height 23
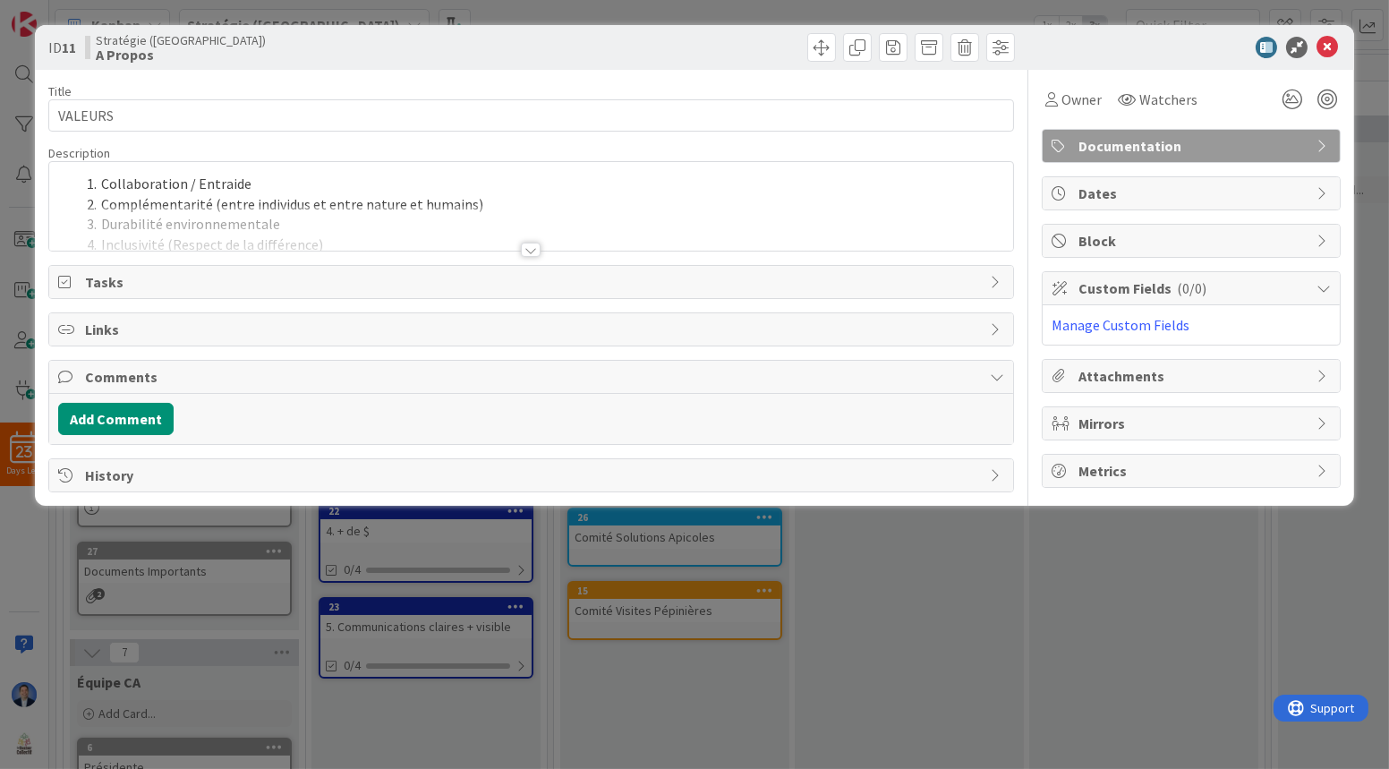
click at [1158, 421] on span "Mirrors" at bounding box center [1192, 423] width 229 height 21
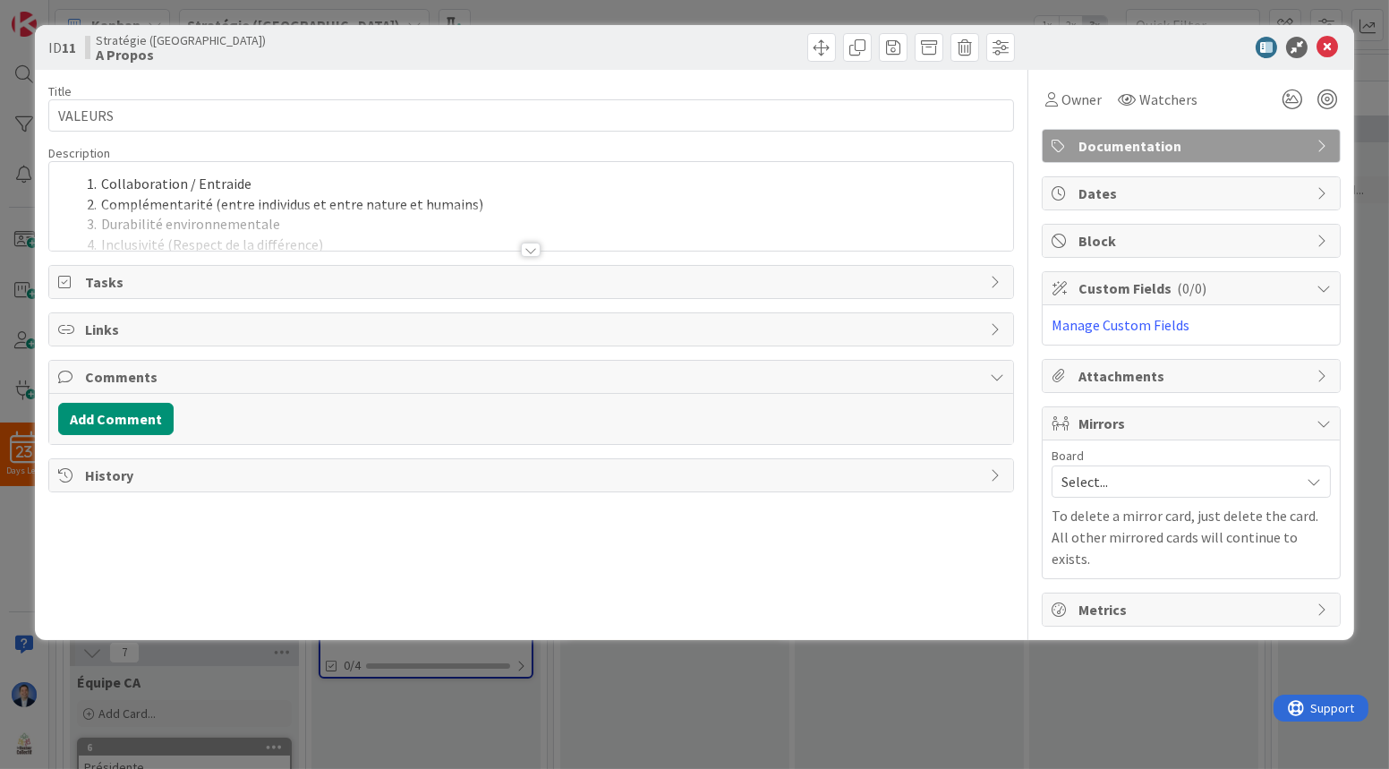
click at [1121, 478] on span "Select..." at bounding box center [1175, 481] width 229 height 25
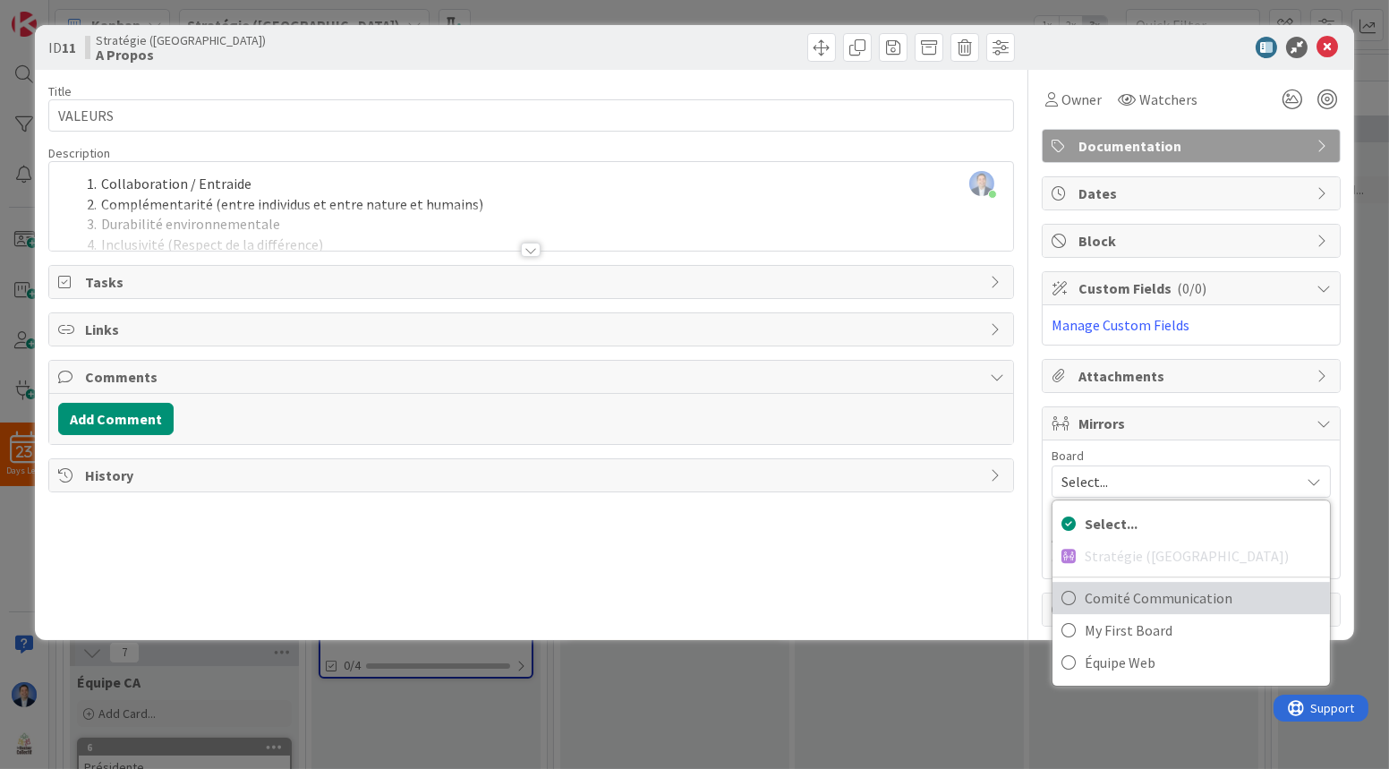
click at [1174, 599] on span "Comité Communication" at bounding box center [1203, 597] width 236 height 27
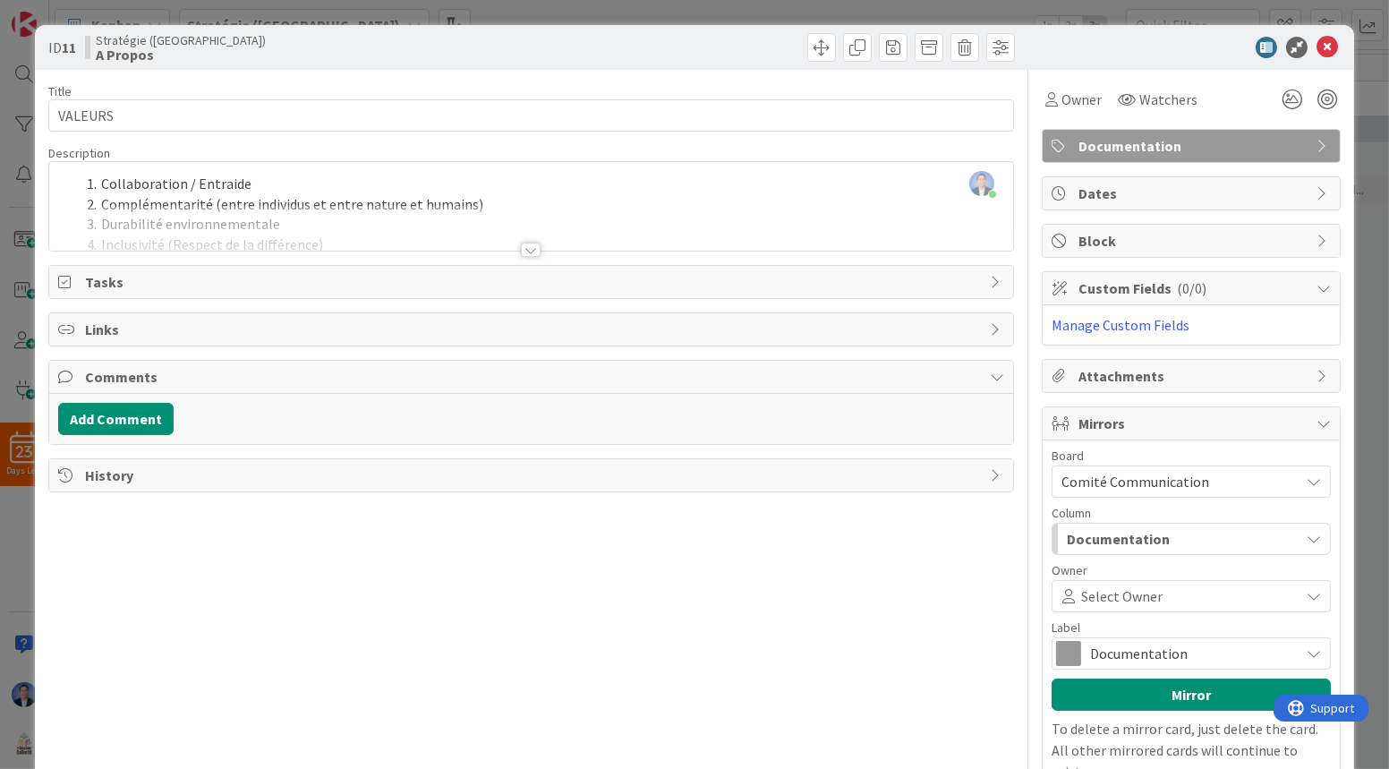
scroll to position [81, 0]
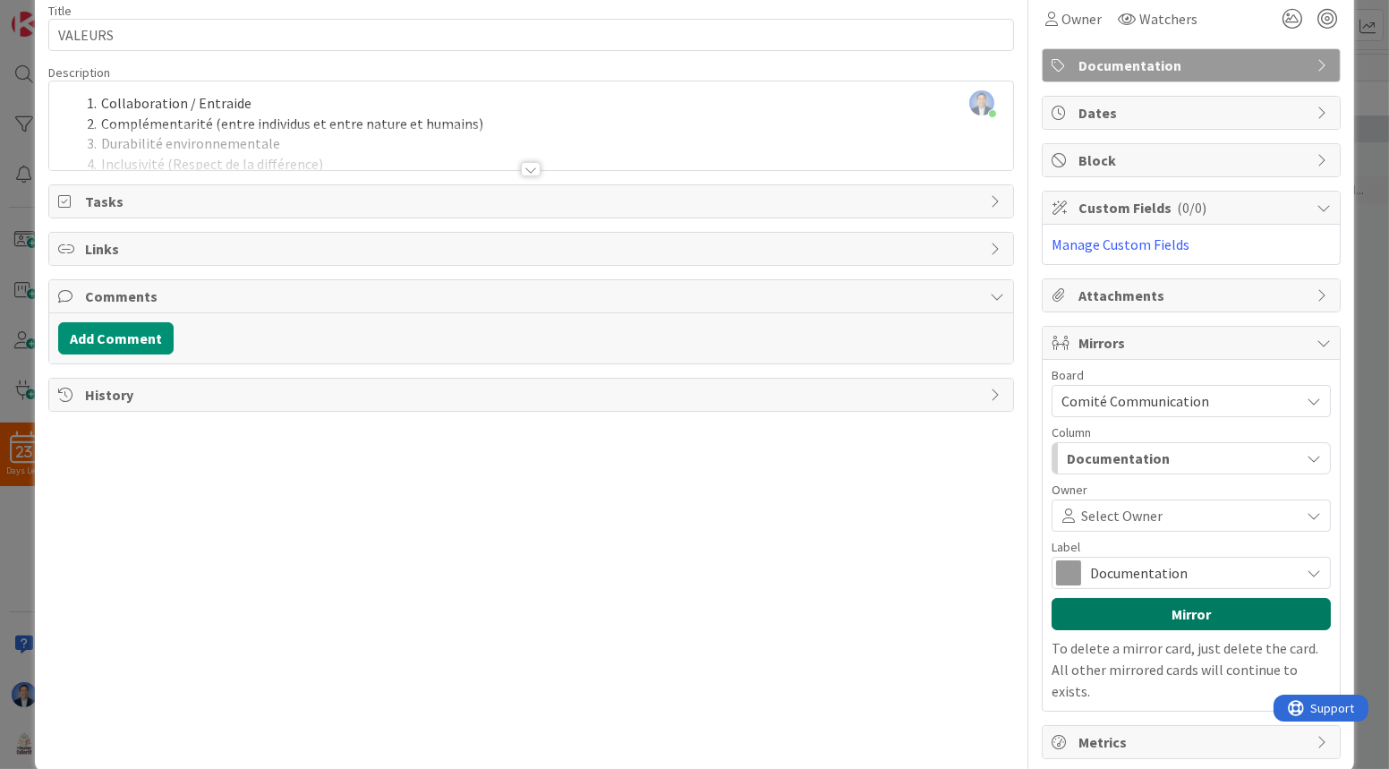
click at [1154, 605] on button "Mirror" at bounding box center [1190, 614] width 279 height 32
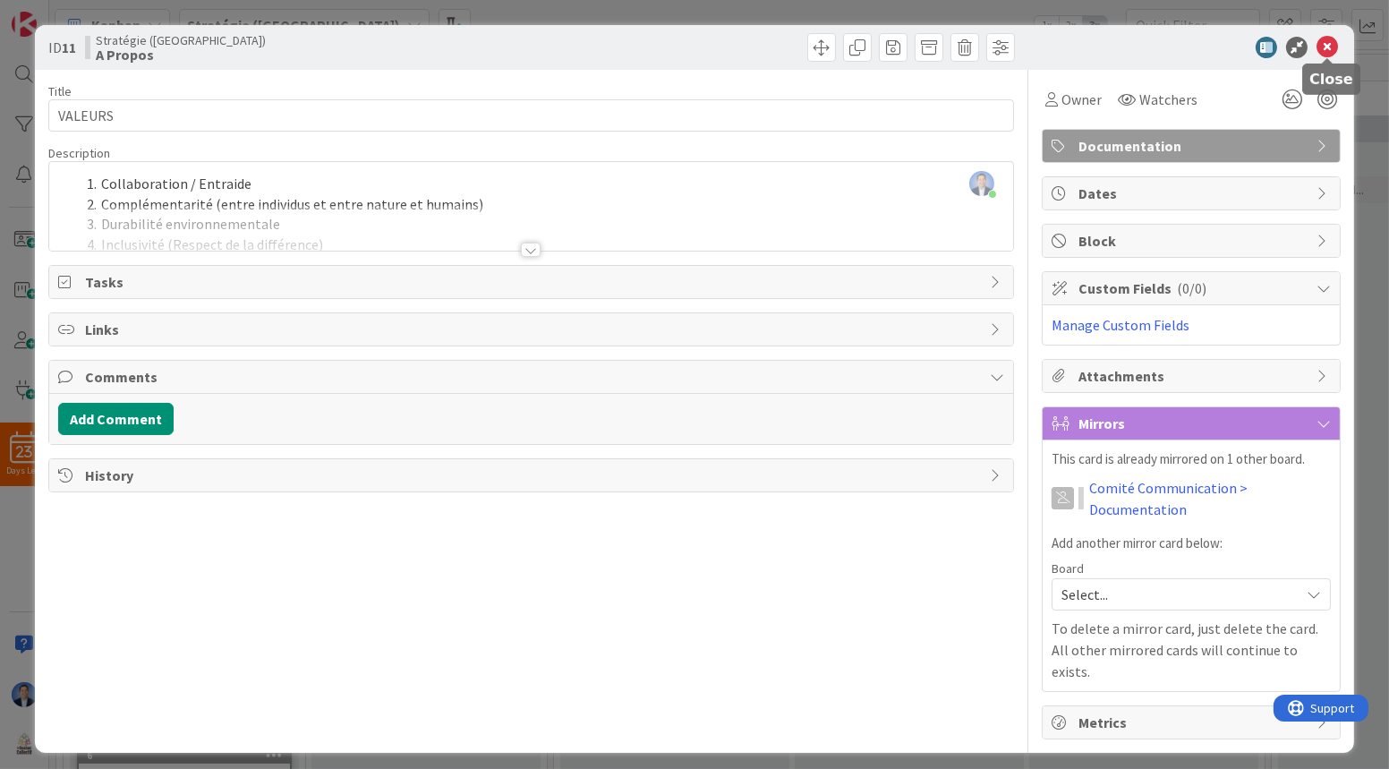
click at [1330, 43] on icon at bounding box center [1326, 47] width 21 height 21
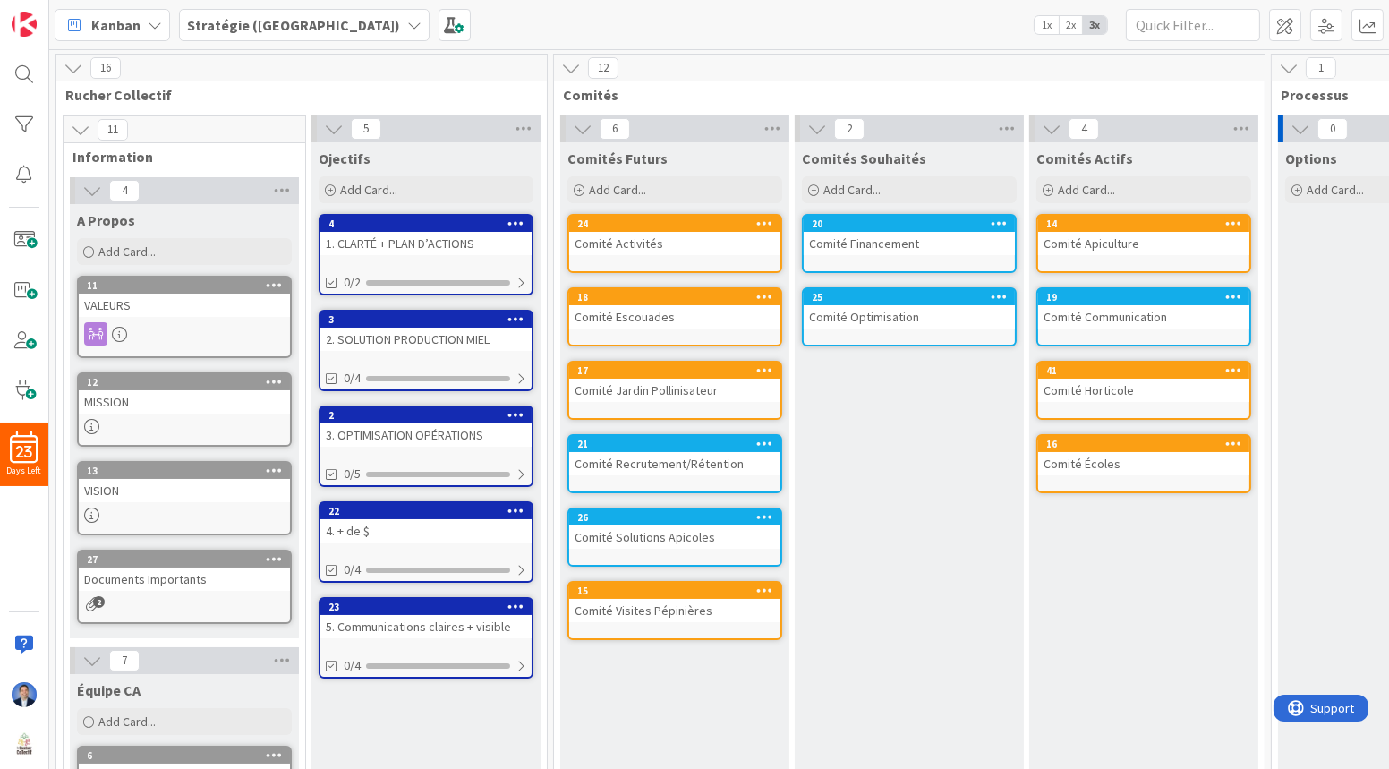
click at [233, 28] on b "Stratégie ([GEOGRAPHIC_DATA])" at bounding box center [293, 25] width 213 height 18
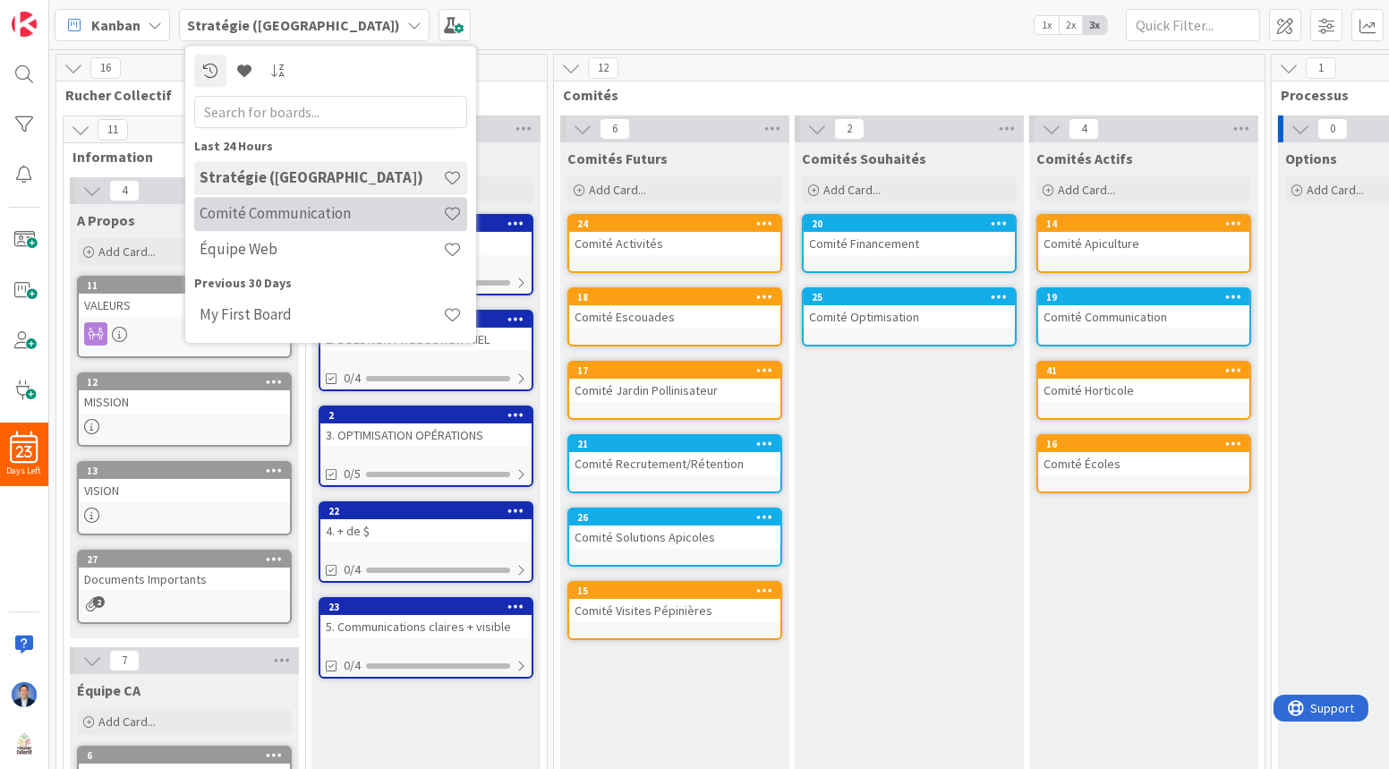
click at [271, 216] on h4 "Comité Communication" at bounding box center [321, 213] width 243 height 18
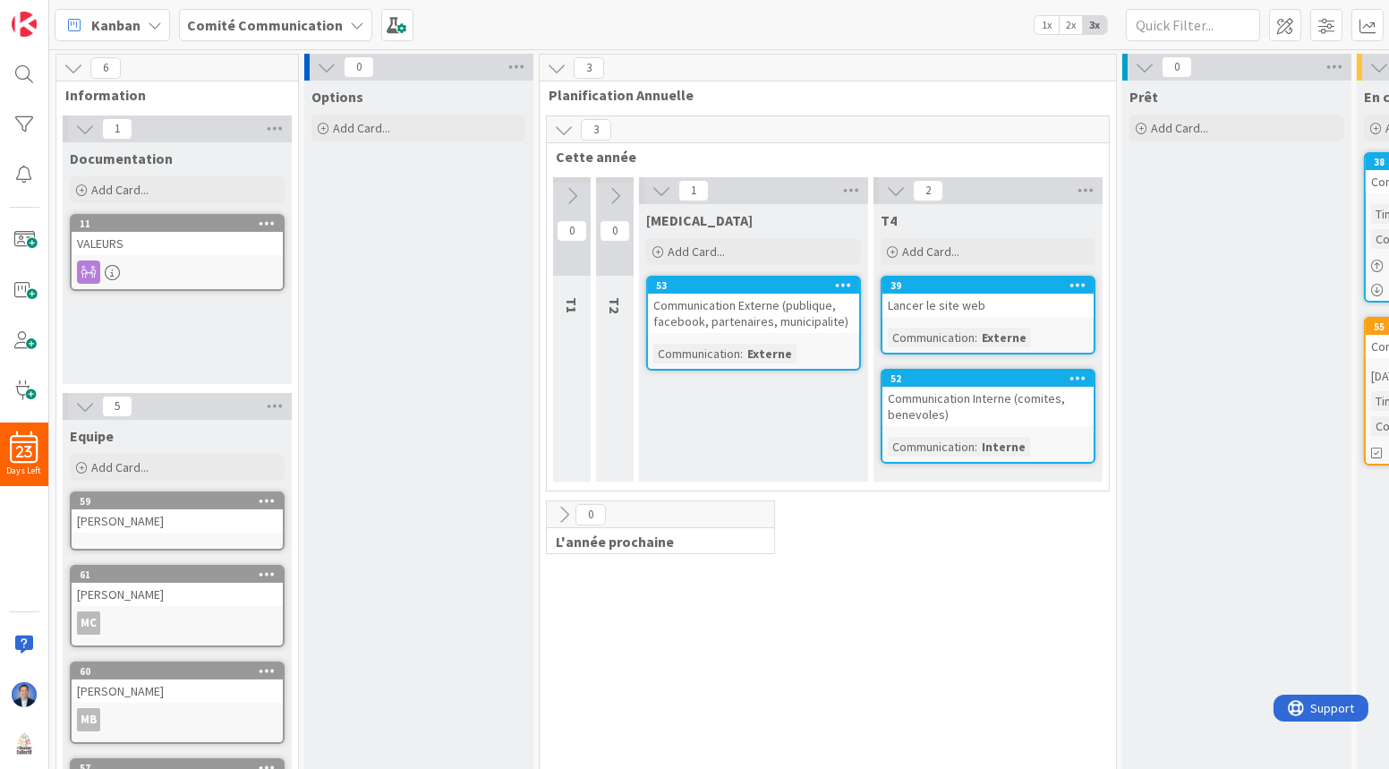
click at [223, 247] on div "VALEURS" at bounding box center [177, 243] width 211 height 23
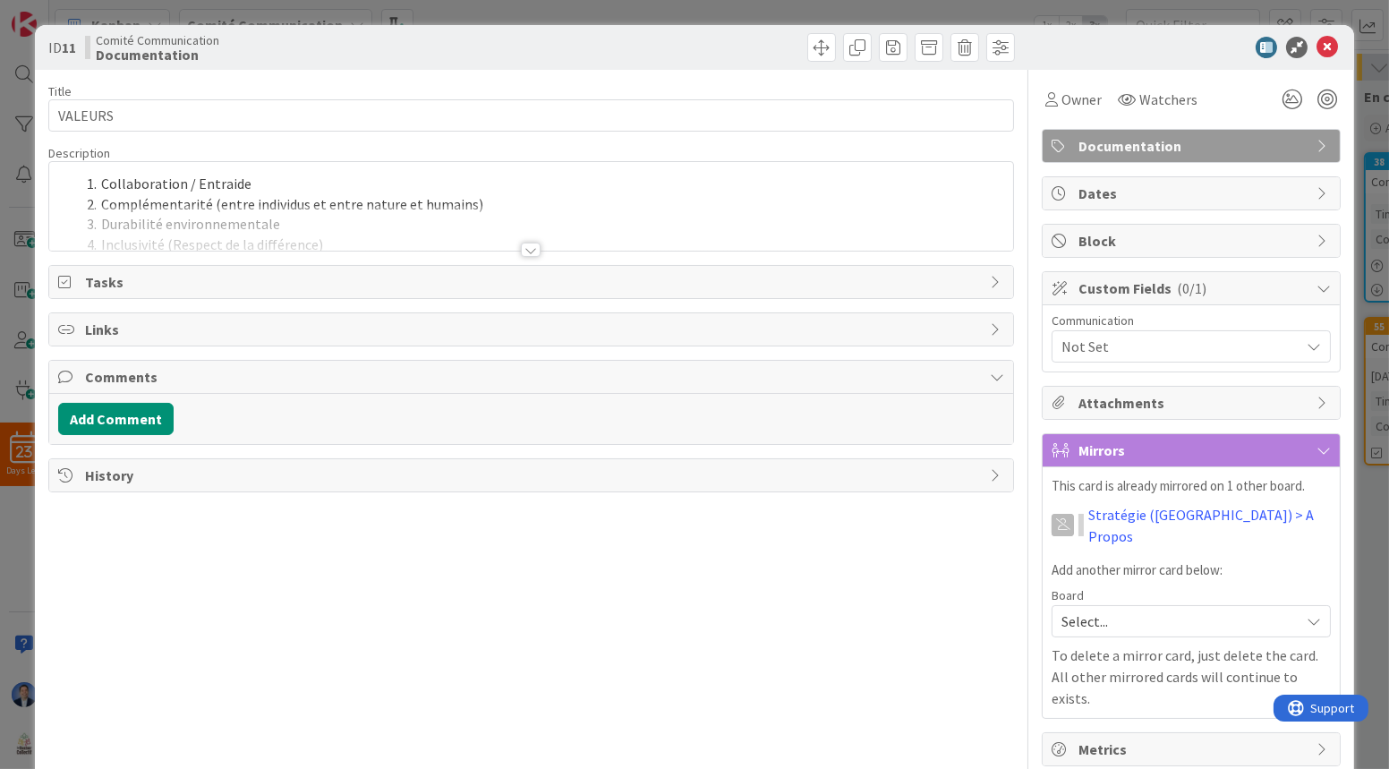
click at [534, 217] on div at bounding box center [531, 228] width 964 height 46
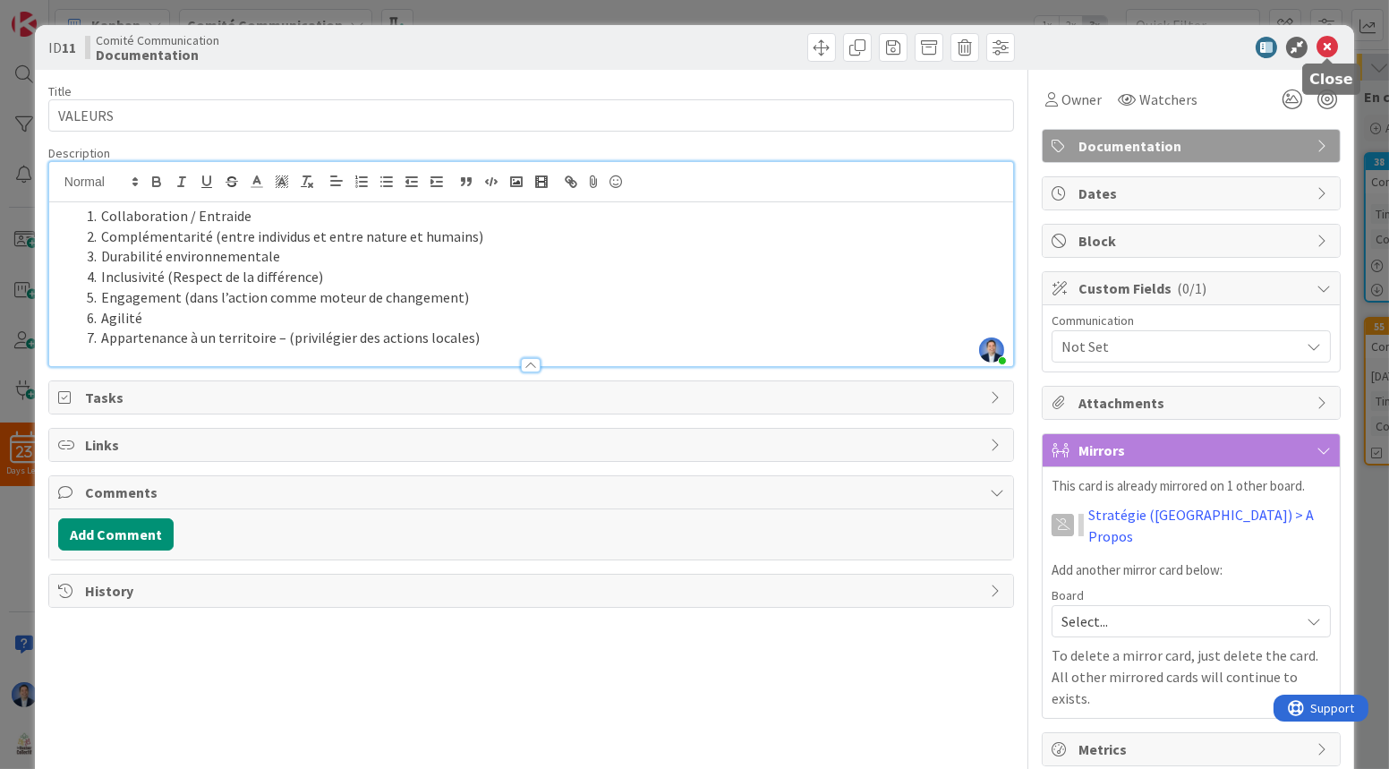
click at [1328, 49] on icon at bounding box center [1326, 47] width 21 height 21
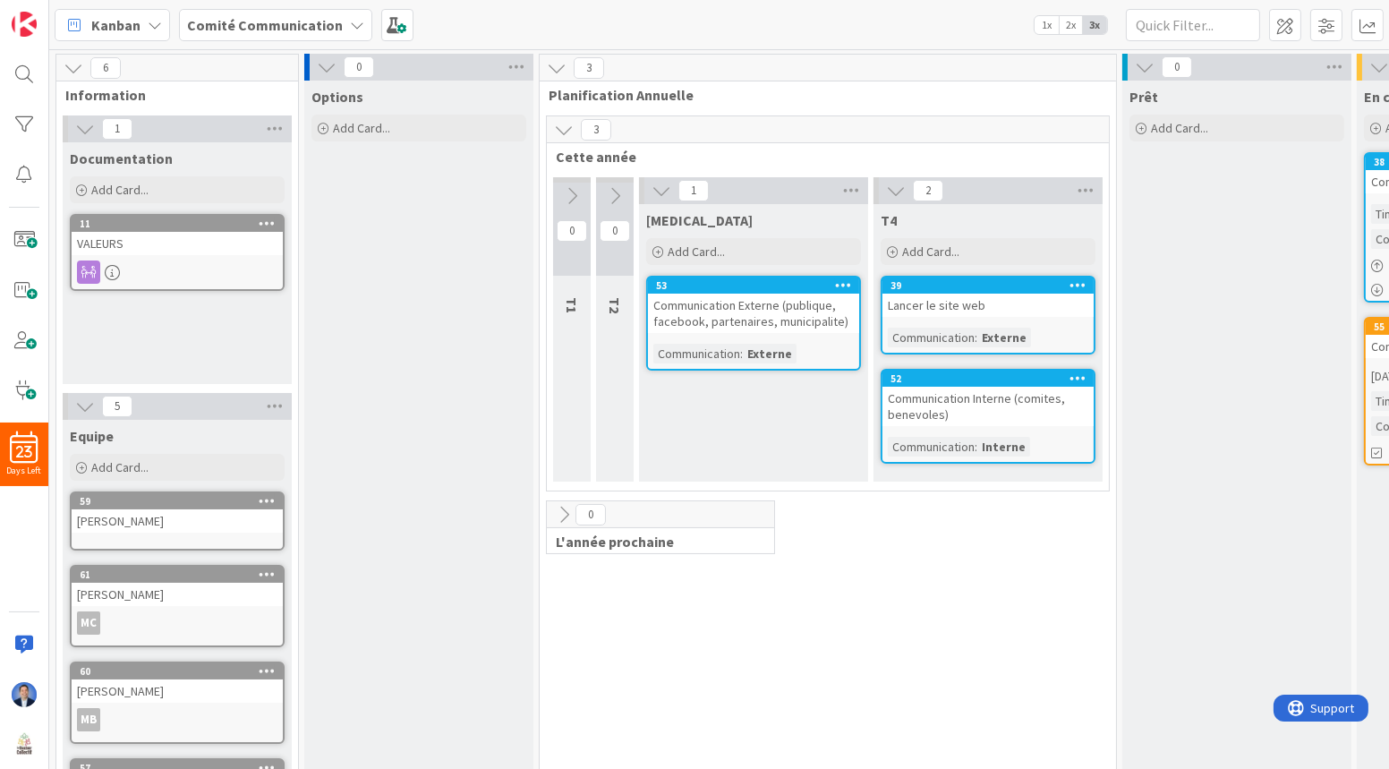
click at [297, 20] on b "Comité Communication" at bounding box center [265, 25] width 156 height 18
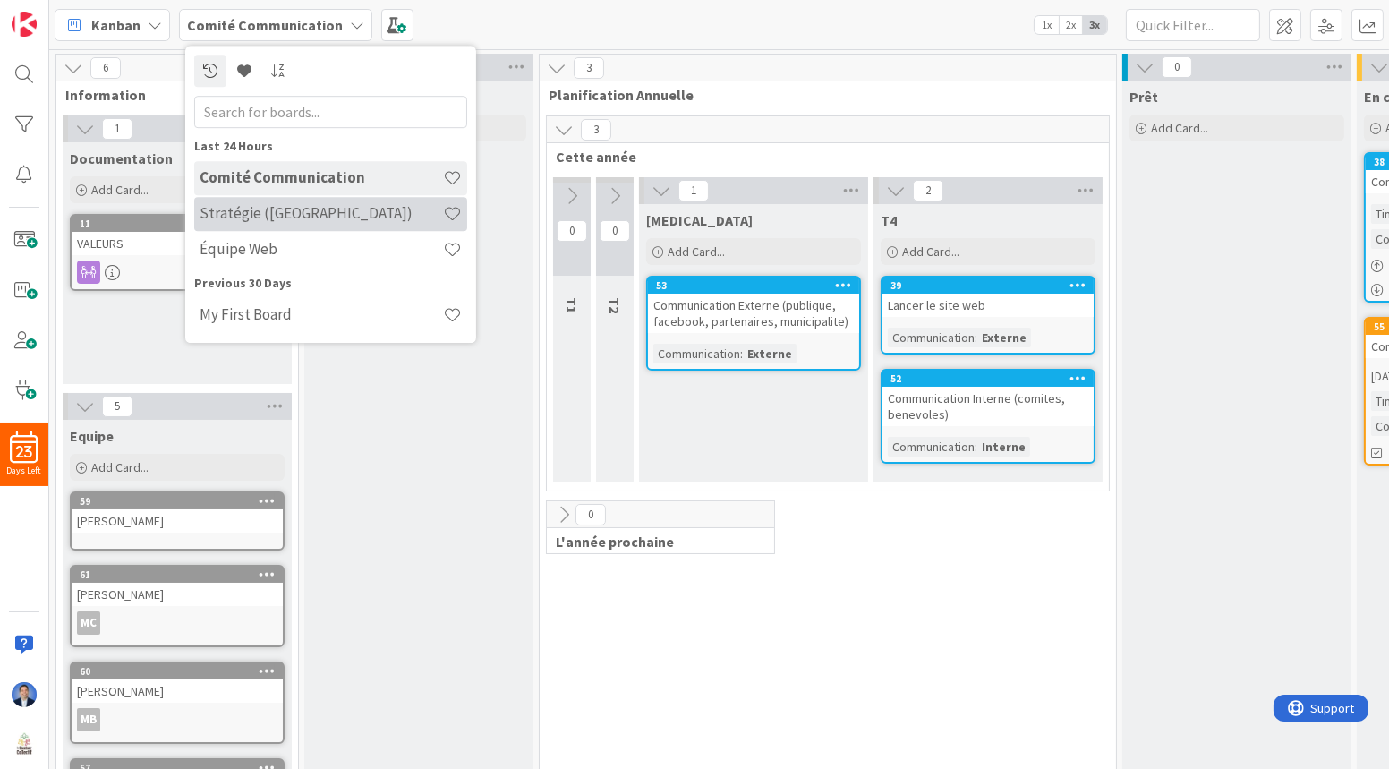
click at [328, 223] on div "Stratégie ([GEOGRAPHIC_DATA])" at bounding box center [330, 214] width 273 height 34
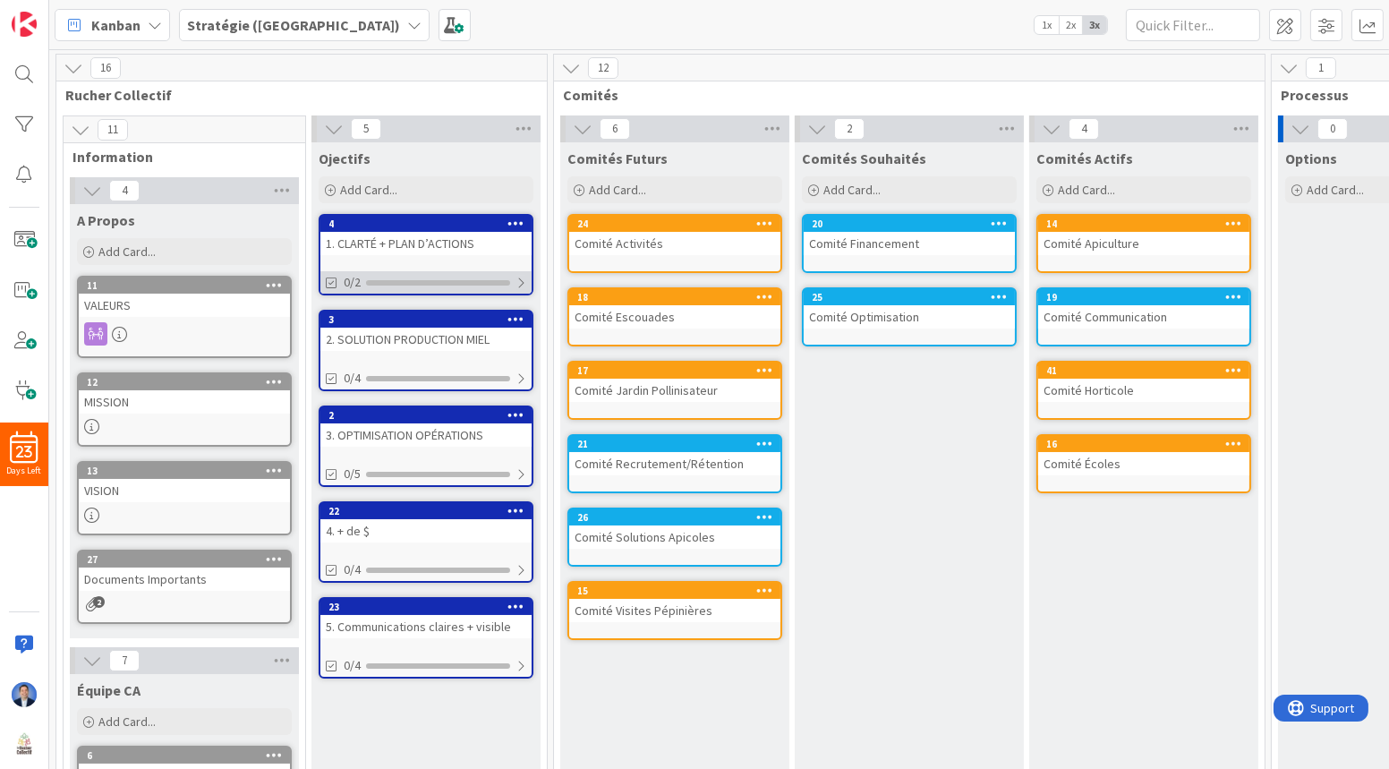
click at [505, 273] on div "0/2" at bounding box center [425, 282] width 211 height 22
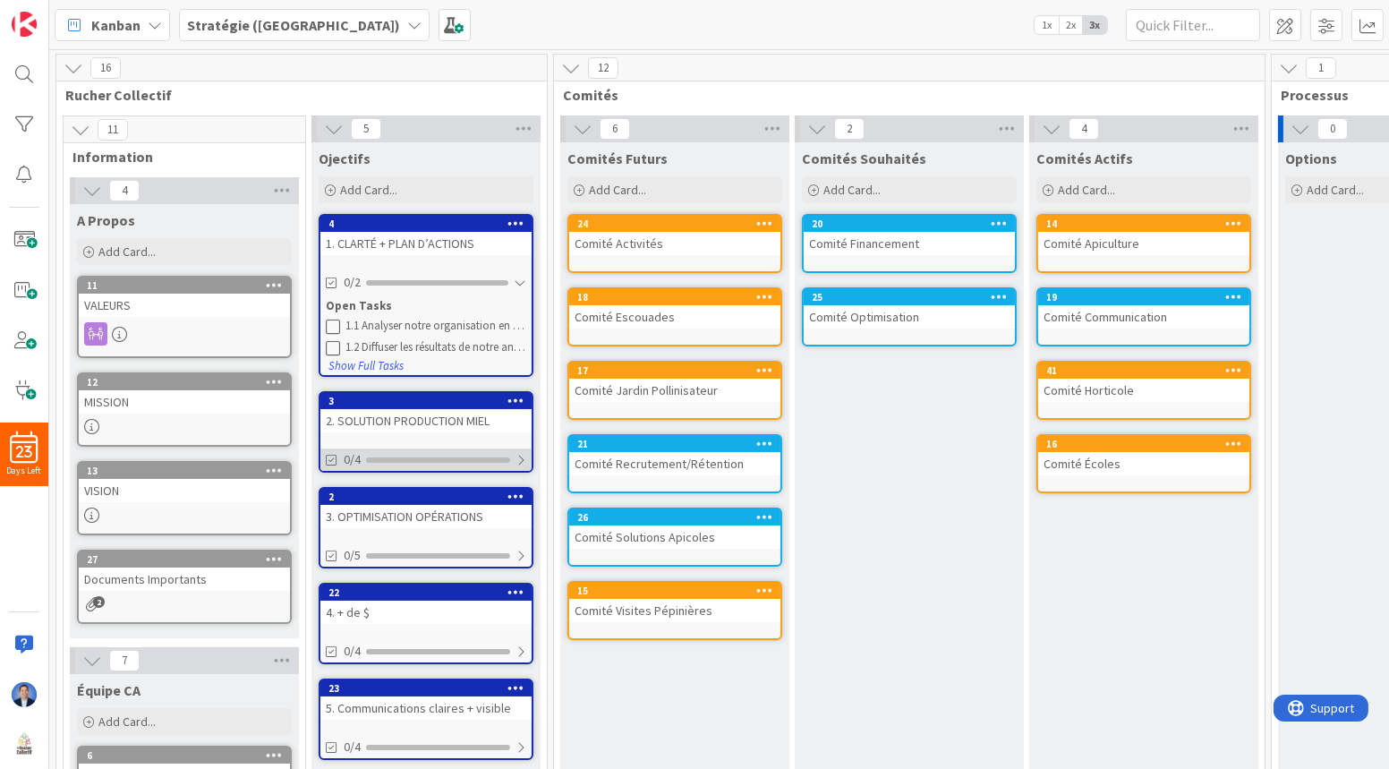
click at [451, 452] on div "0/4" at bounding box center [425, 459] width 211 height 22
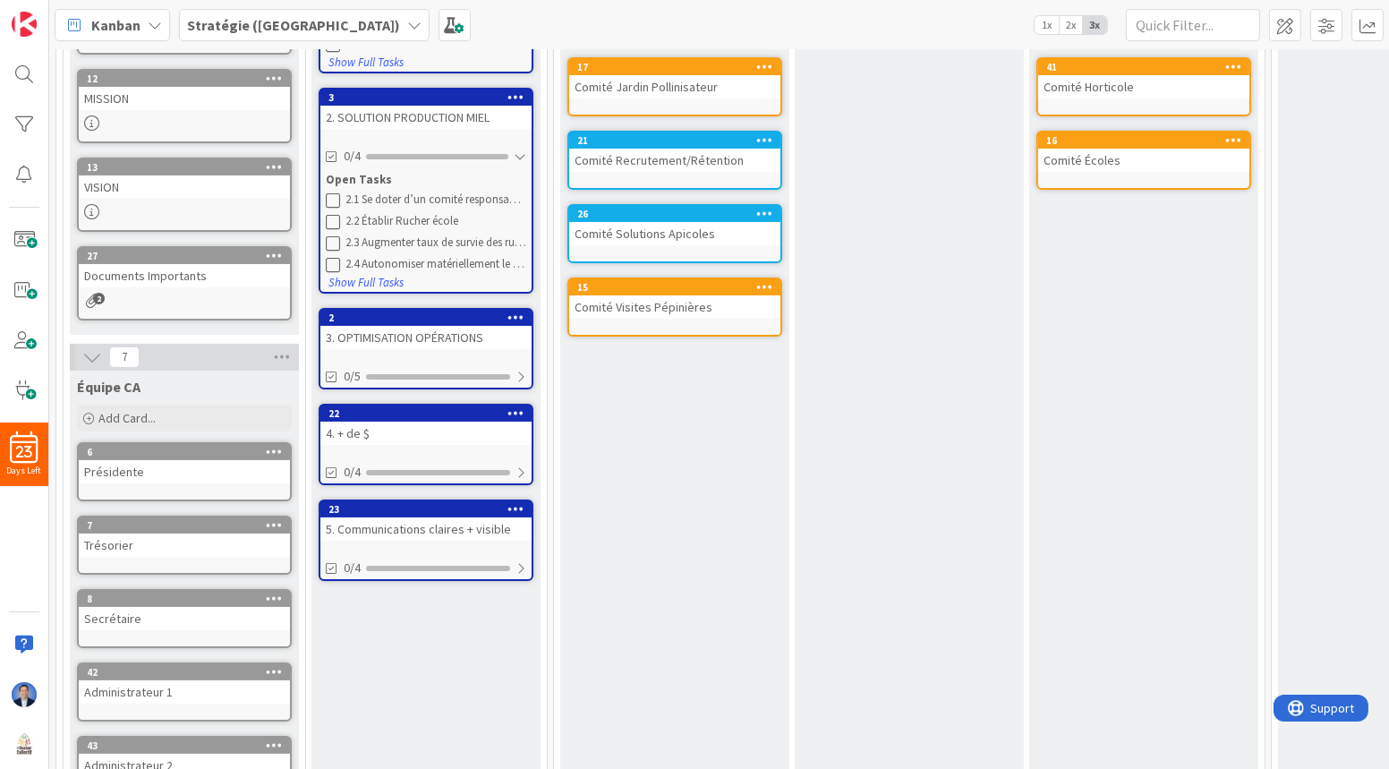
scroll to position [303, 0]
click at [441, 381] on div "0/5" at bounding box center [425, 376] width 211 height 22
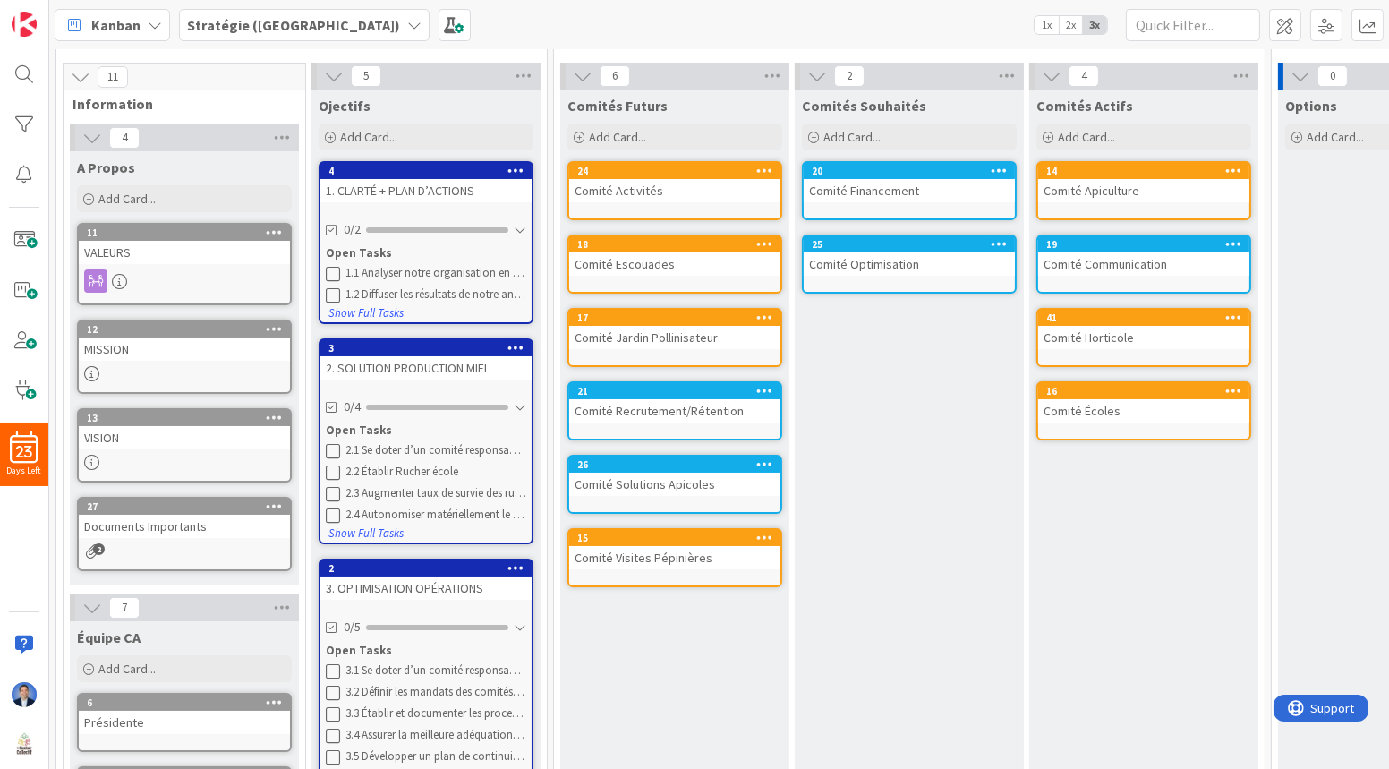
scroll to position [48, 0]
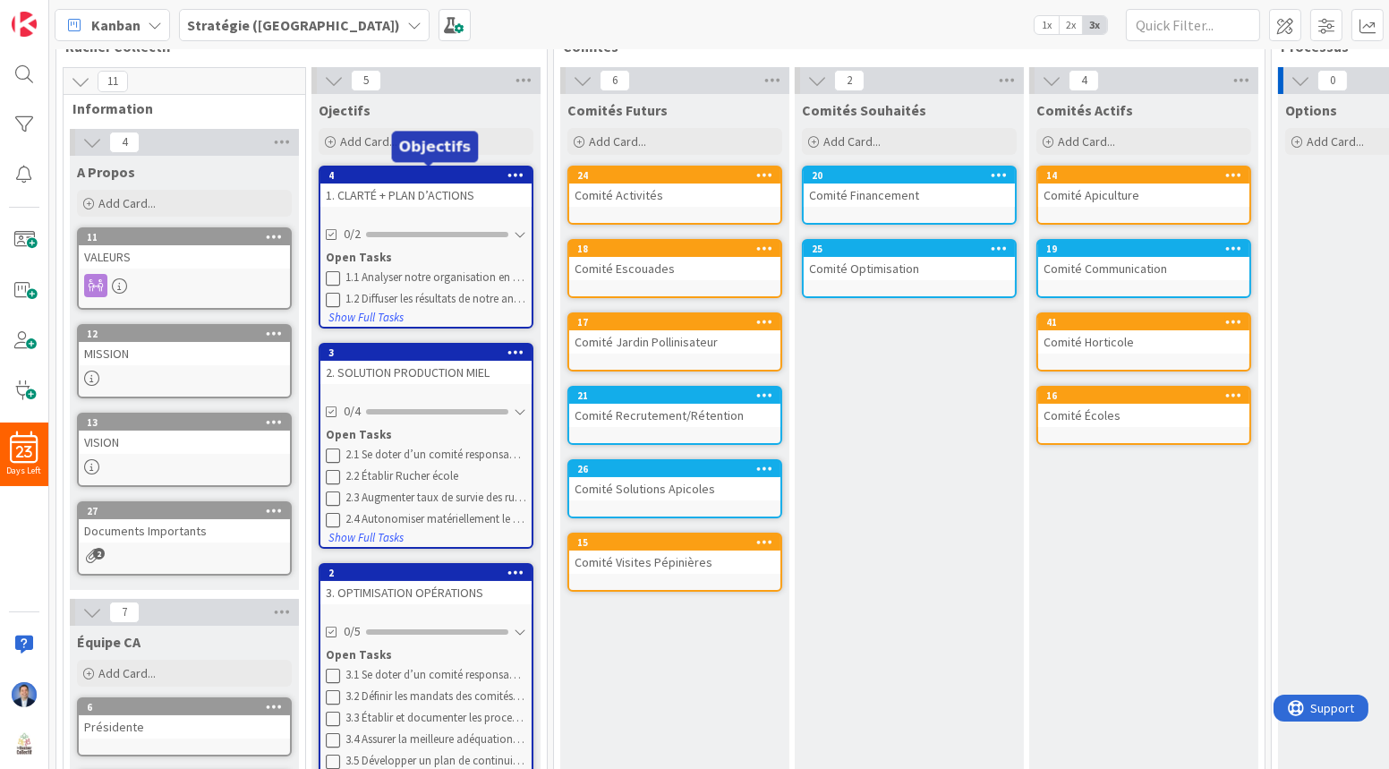
click at [407, 189] on div "1. CLARTÉ + PLAN D’ACTIONS" at bounding box center [425, 194] width 211 height 23
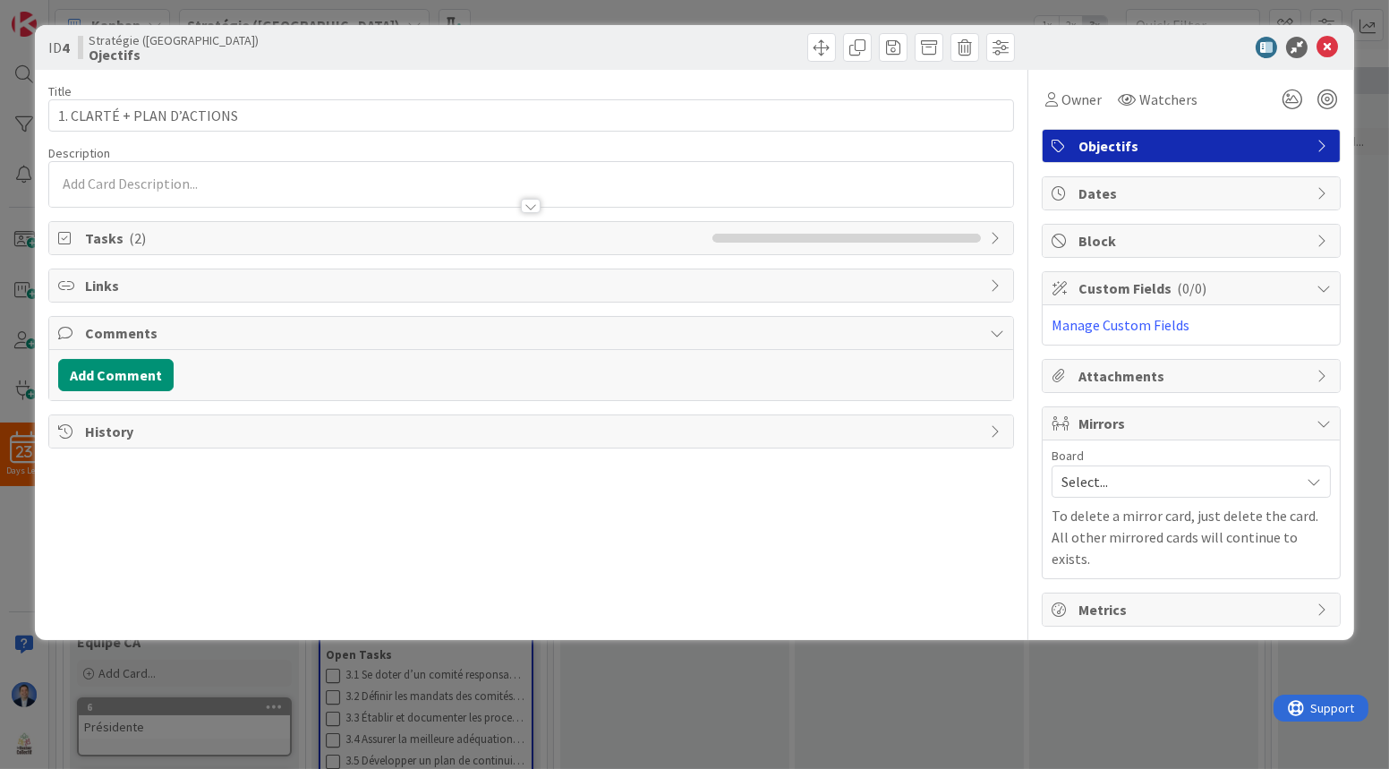
click at [115, 238] on span "Tasks ( 2 )" at bounding box center [394, 237] width 618 height 21
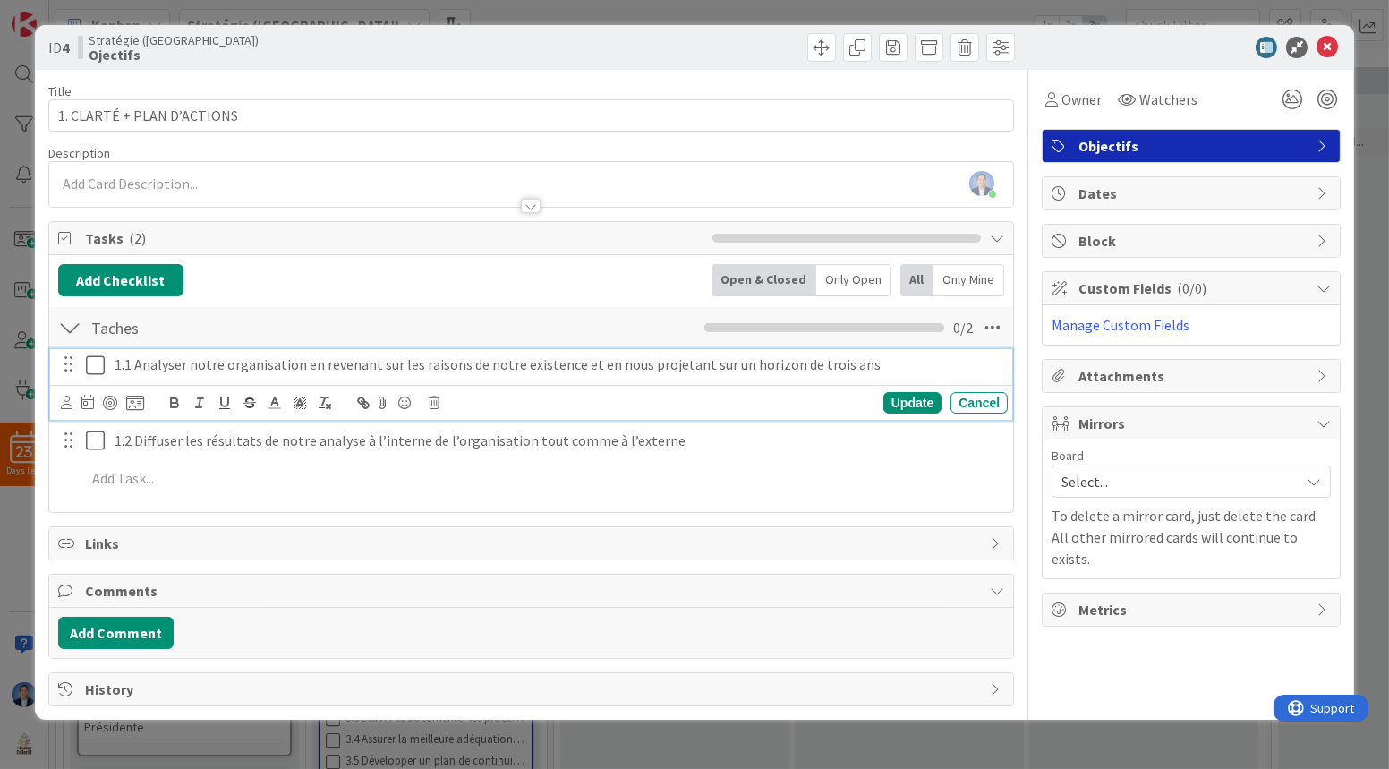
click at [99, 362] on icon at bounding box center [99, 364] width 27 height 21
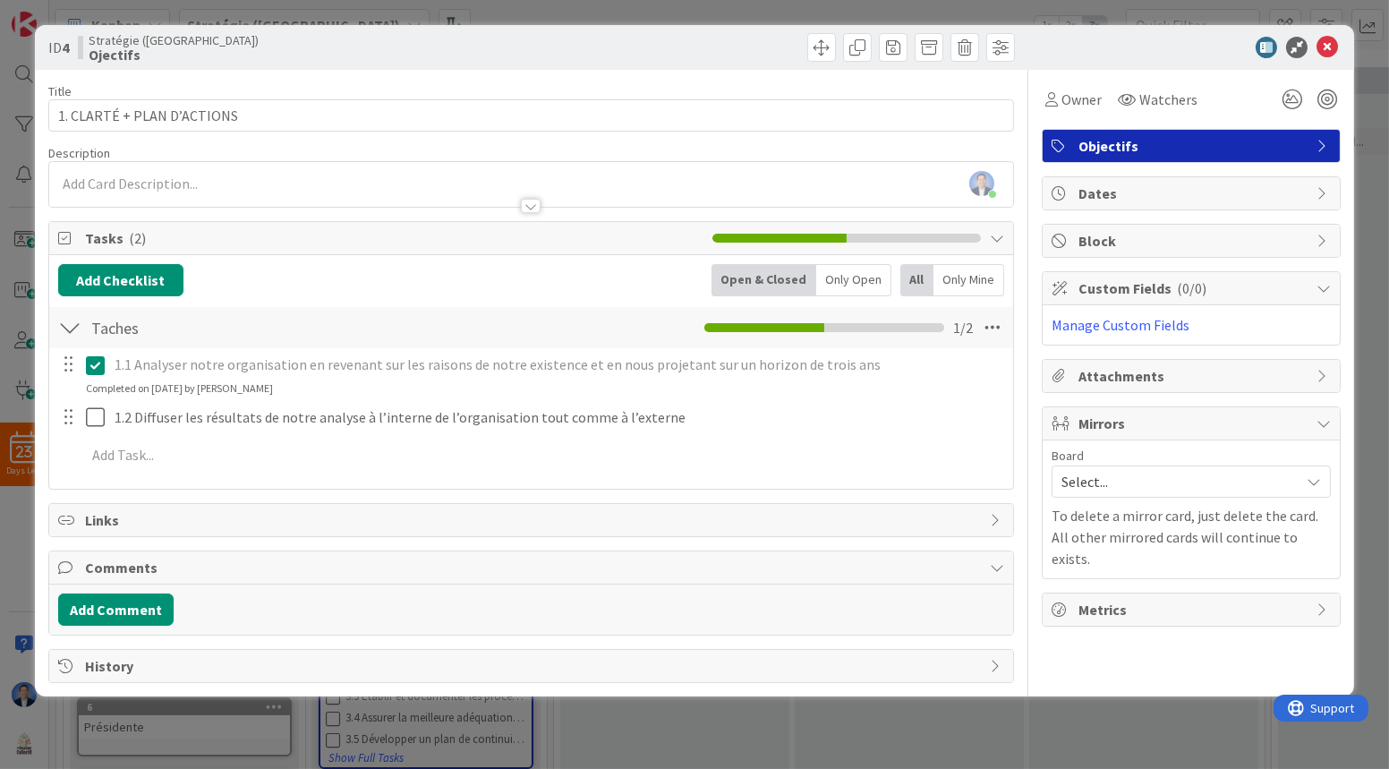
click at [99, 362] on icon at bounding box center [99, 364] width 27 height 21
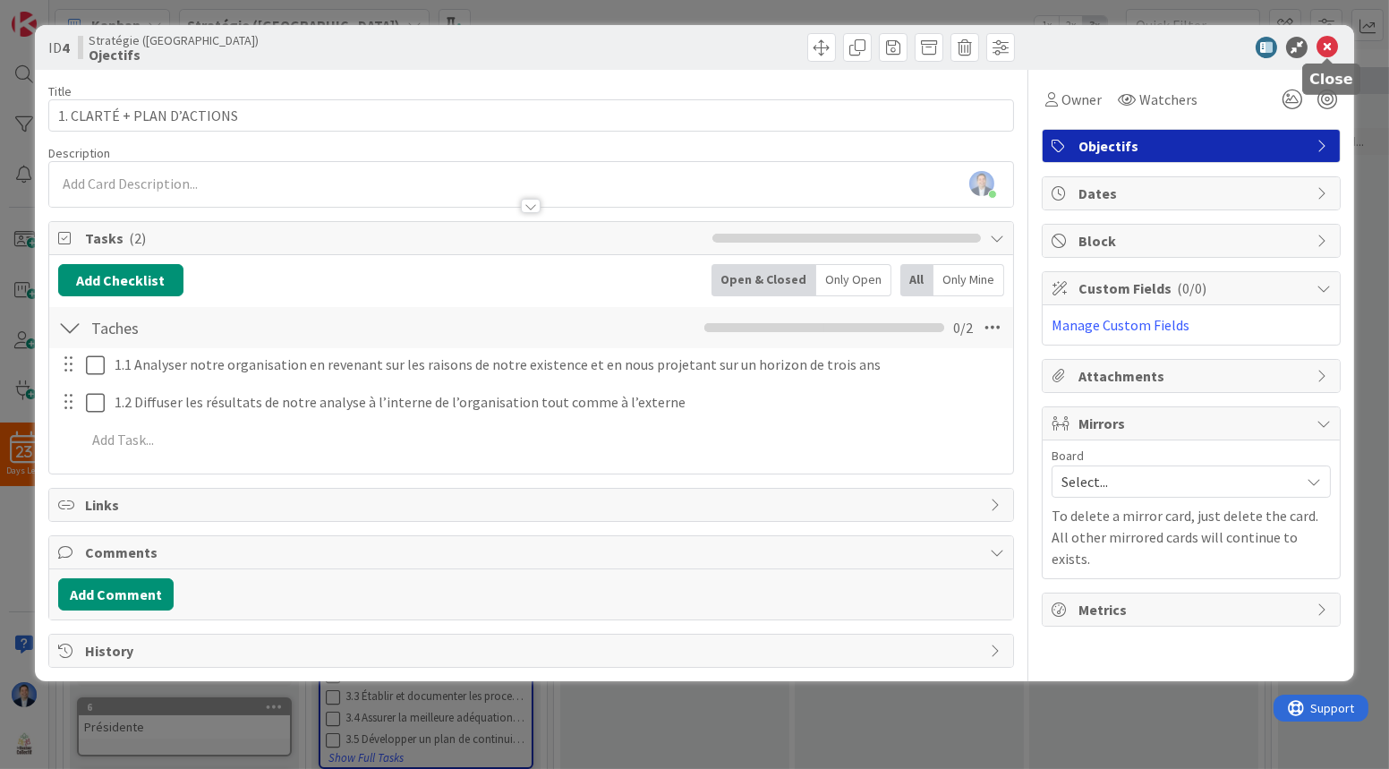
click at [1324, 47] on icon at bounding box center [1326, 47] width 21 height 21
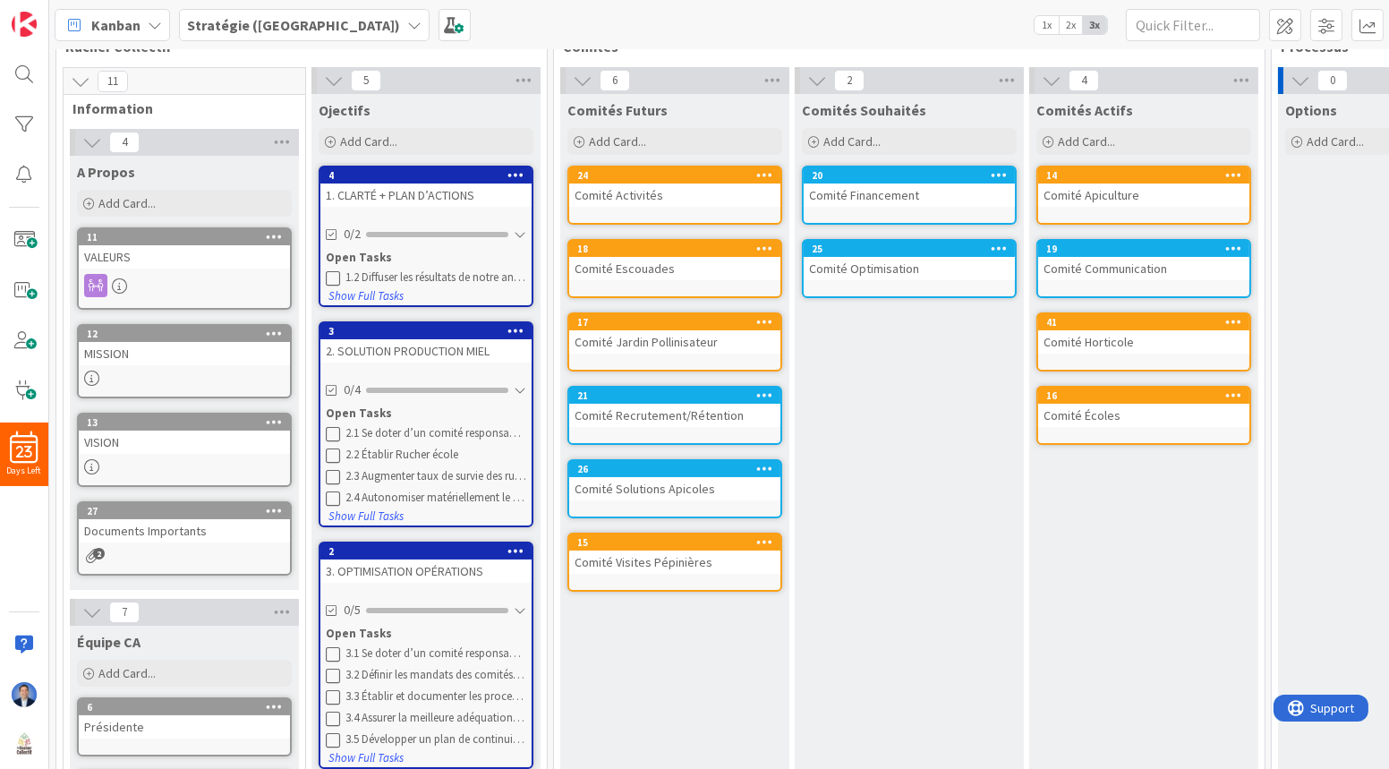
click at [211, 31] on b "Stratégie ([GEOGRAPHIC_DATA])" at bounding box center [293, 25] width 213 height 18
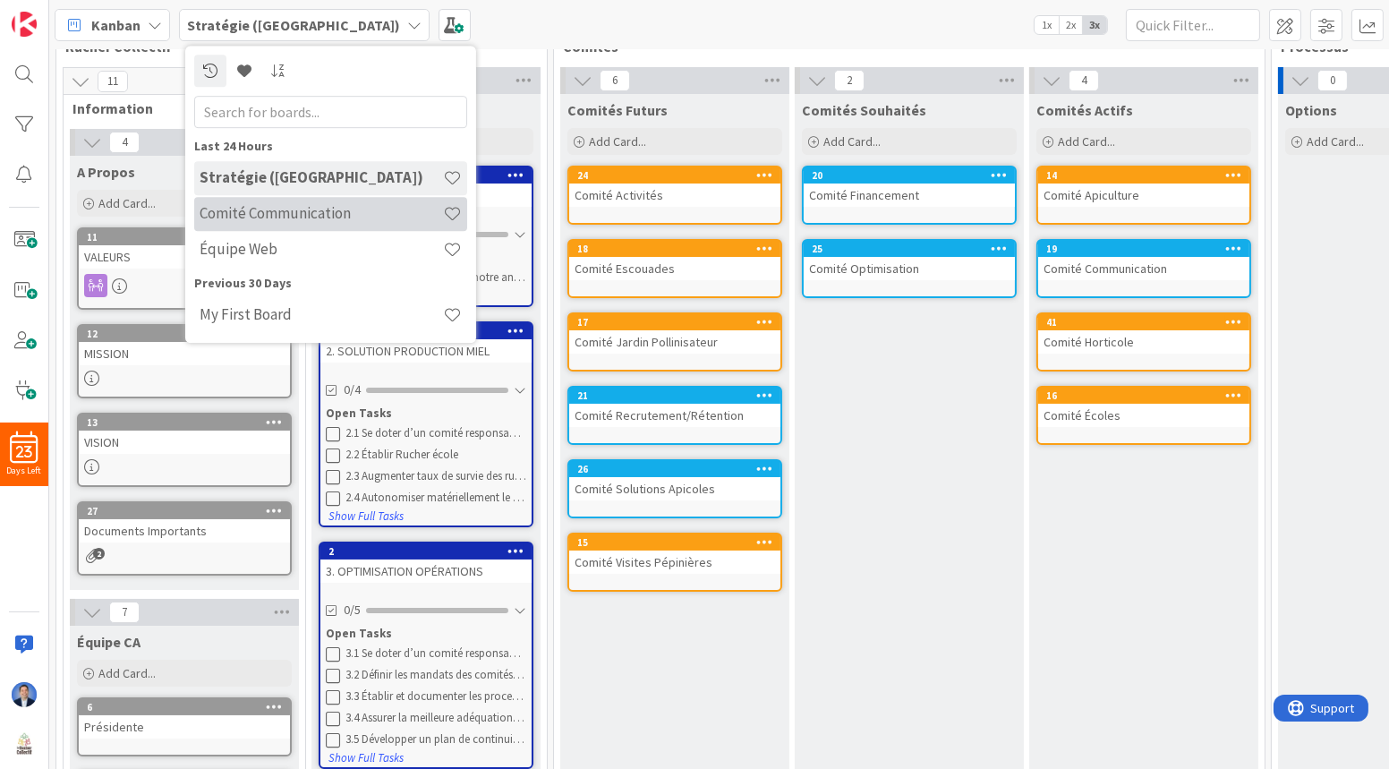
click at [297, 201] on div "Comité Communication" at bounding box center [330, 214] width 273 height 34
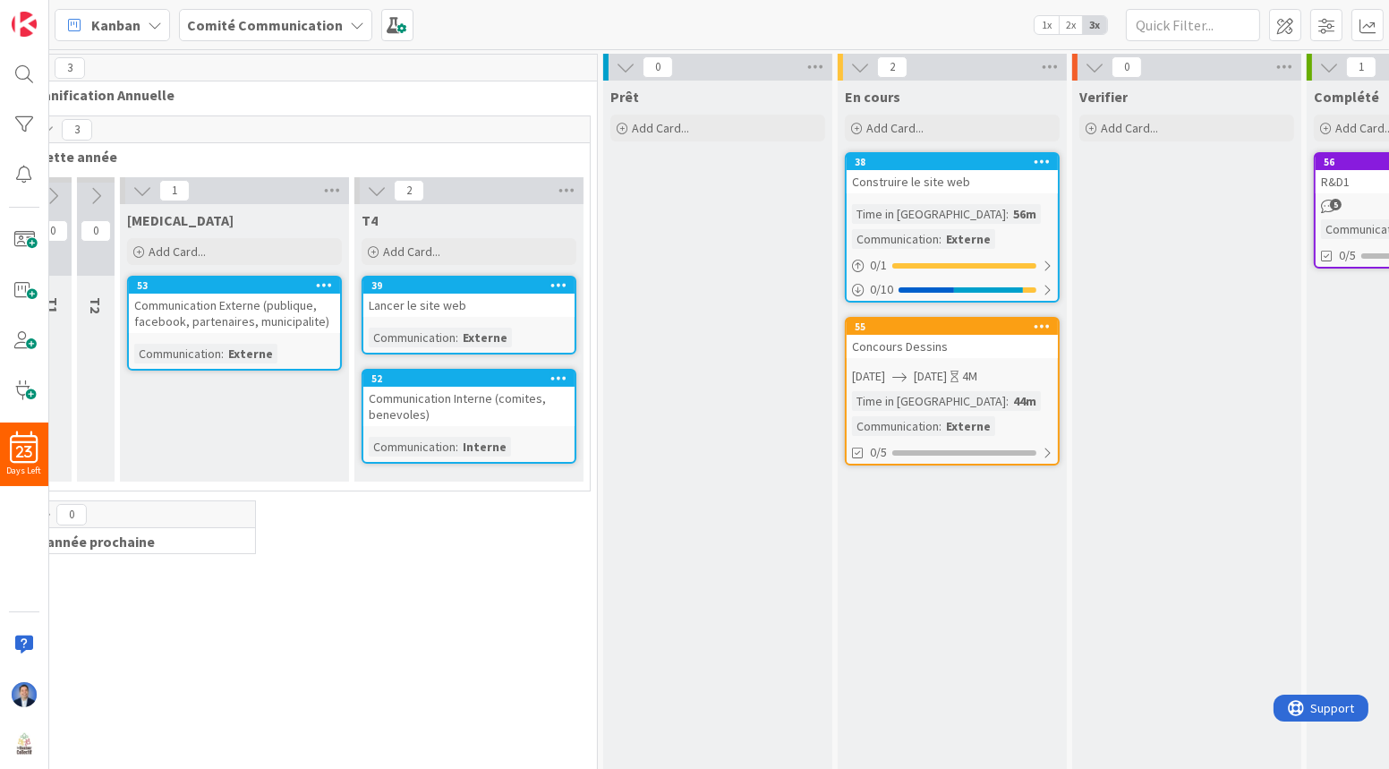
scroll to position [0, 520]
